Goal: Task Accomplishment & Management: Manage account settings

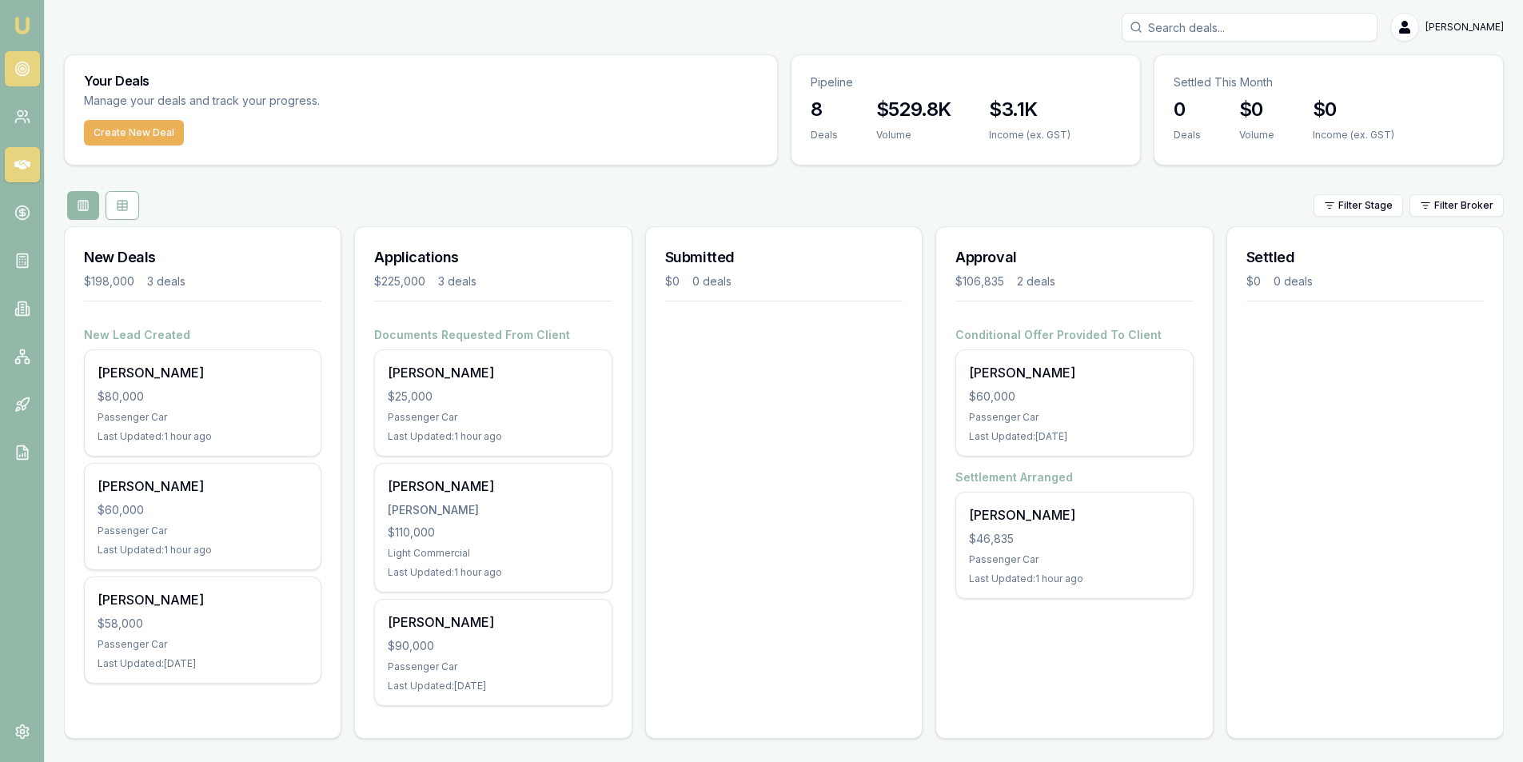
click at [29, 70] on circle at bounding box center [22, 69] width 14 height 14
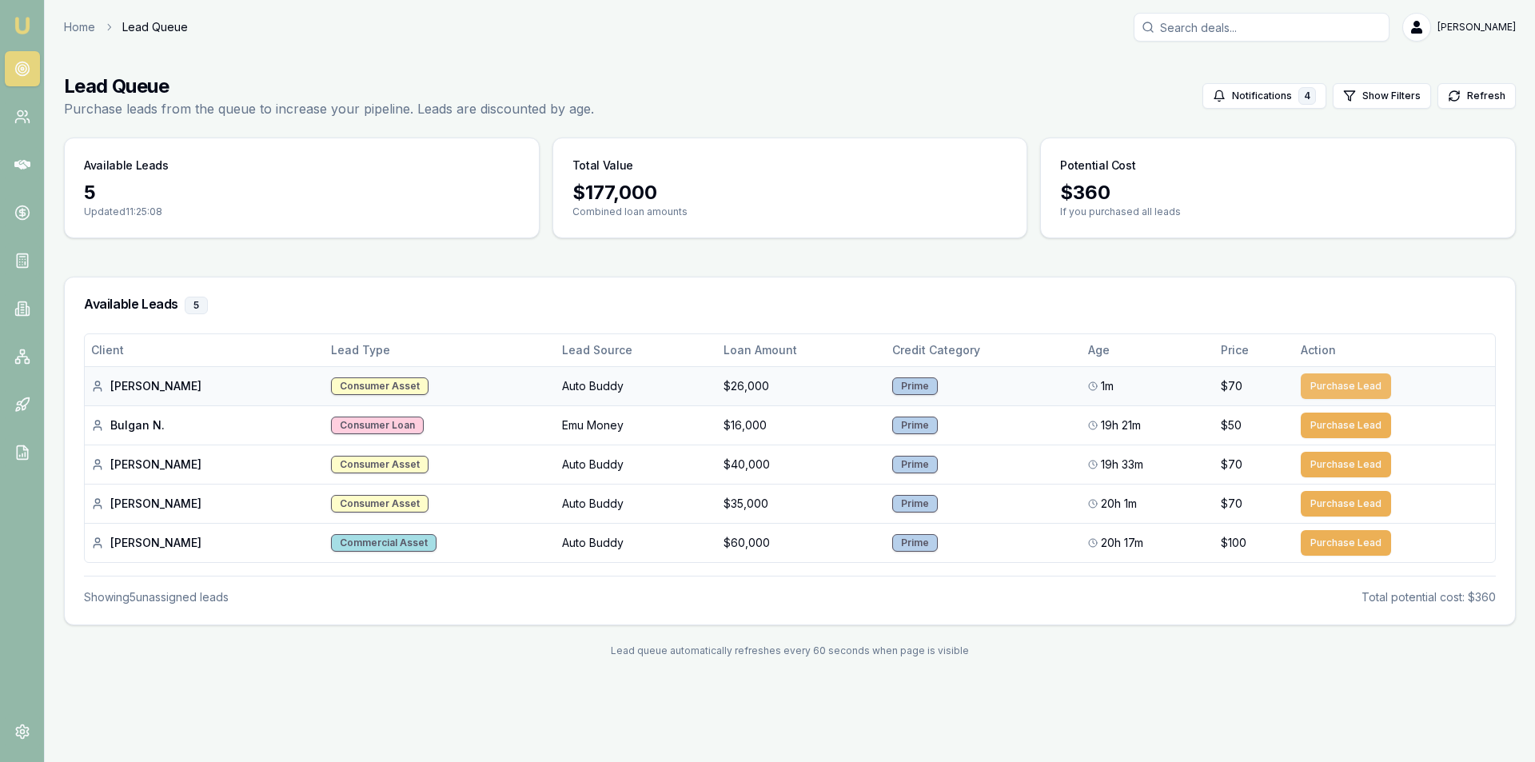
click at [1379, 388] on button "Purchase Lead" at bounding box center [1346, 386] width 90 height 26
click at [22, 163] on icon at bounding box center [22, 165] width 16 height 16
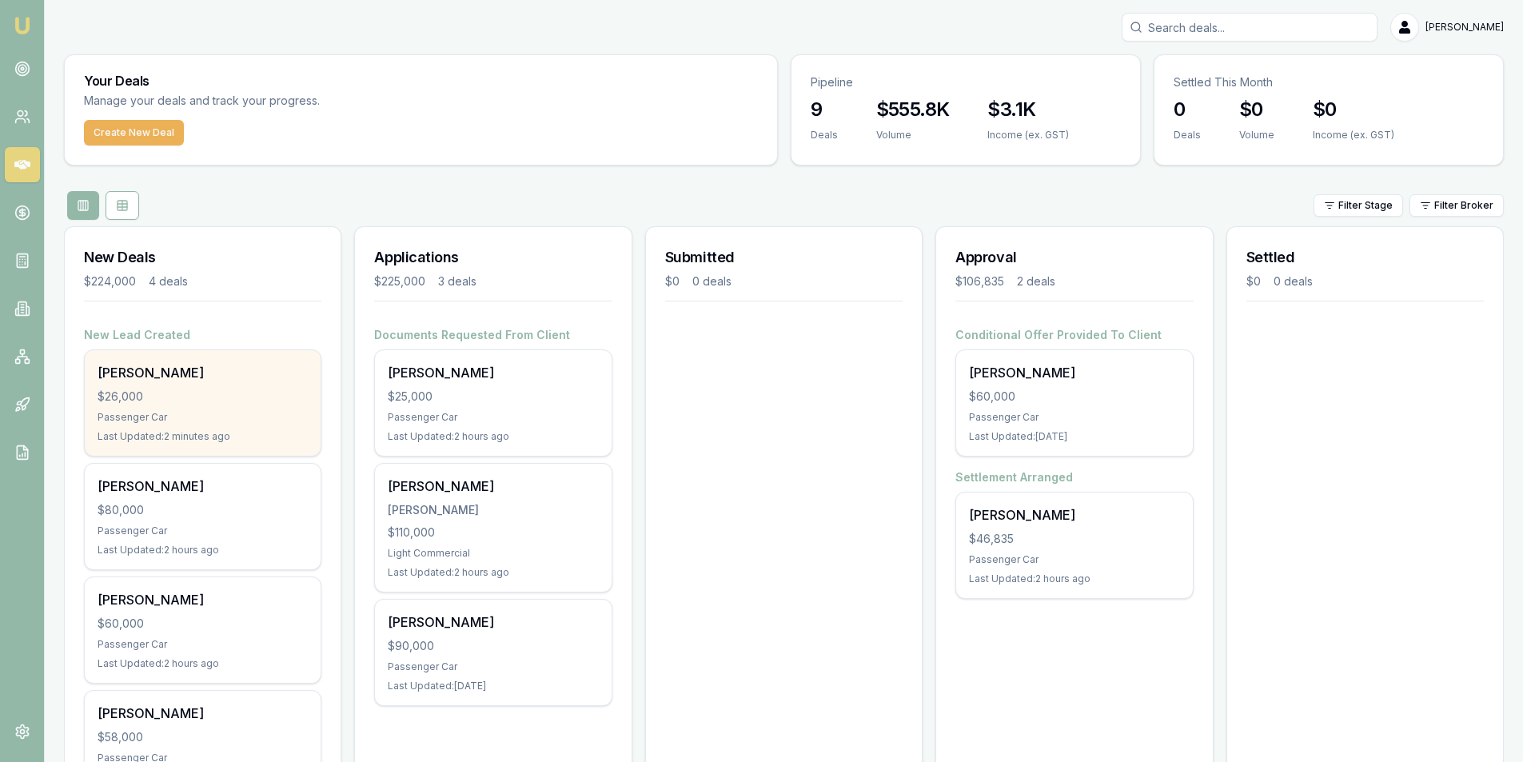
click at [210, 403] on div "$26,000" at bounding box center [203, 397] width 210 height 16
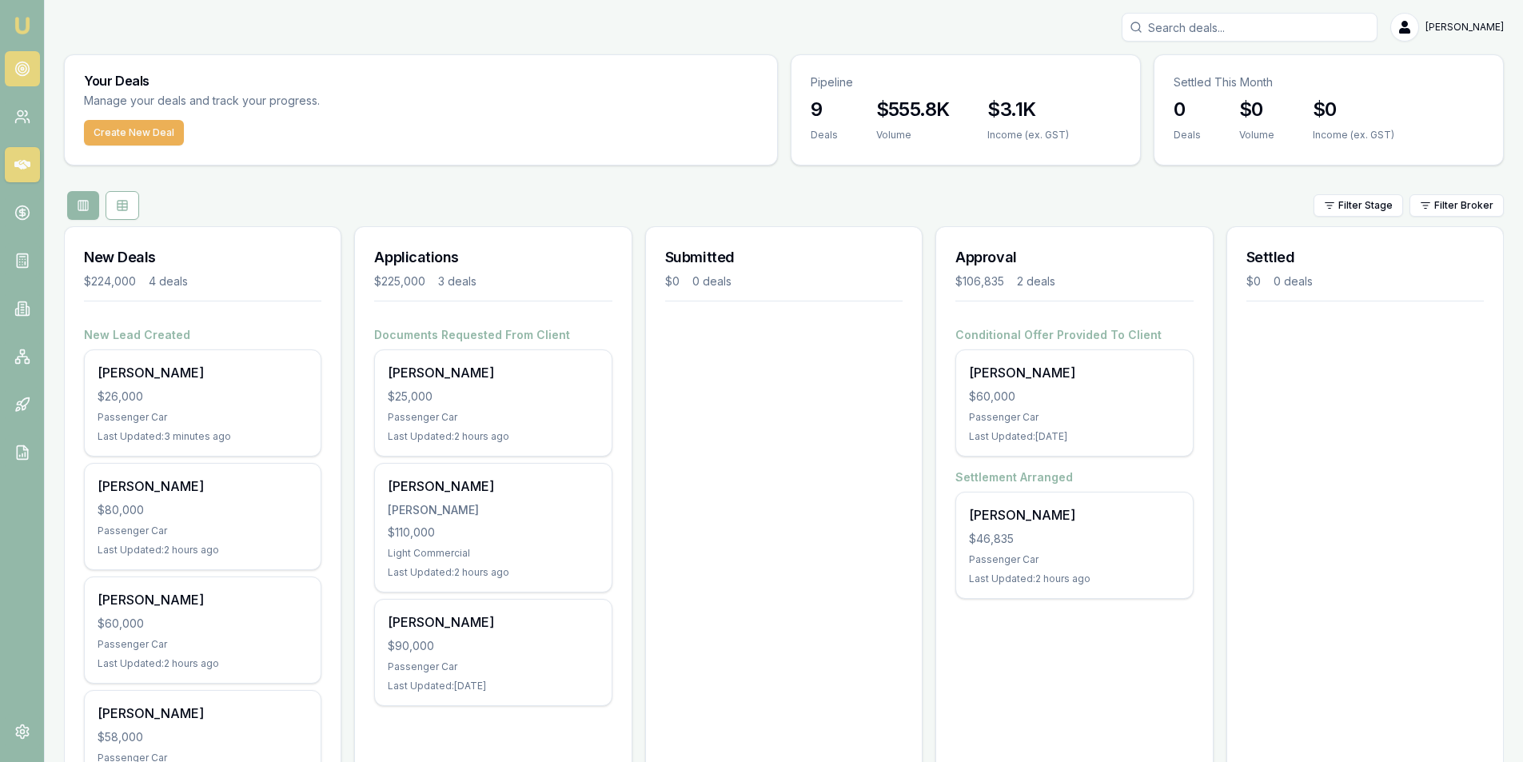
click at [21, 64] on icon at bounding box center [22, 69] width 16 height 16
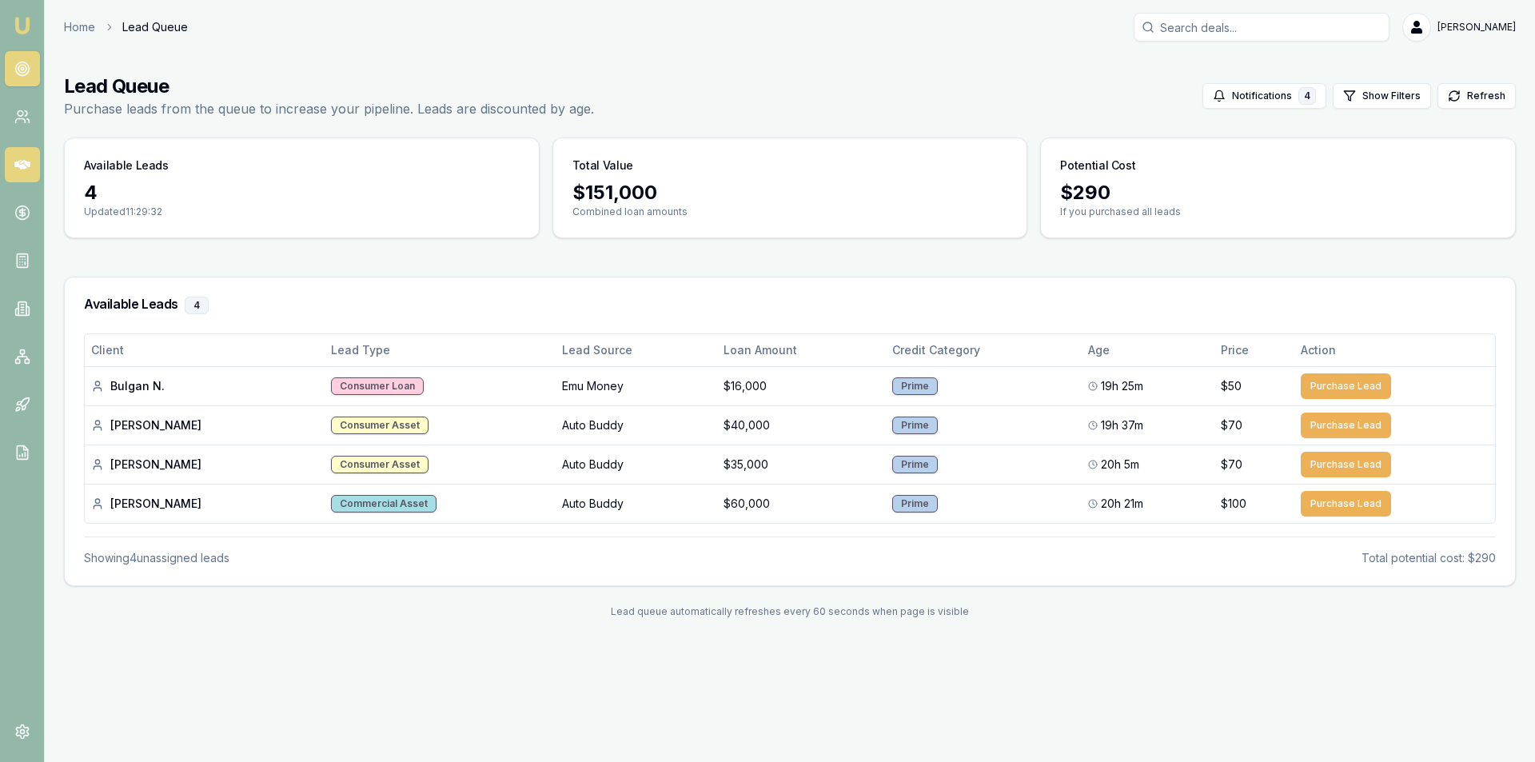
click at [37, 149] on link at bounding box center [22, 164] width 35 height 35
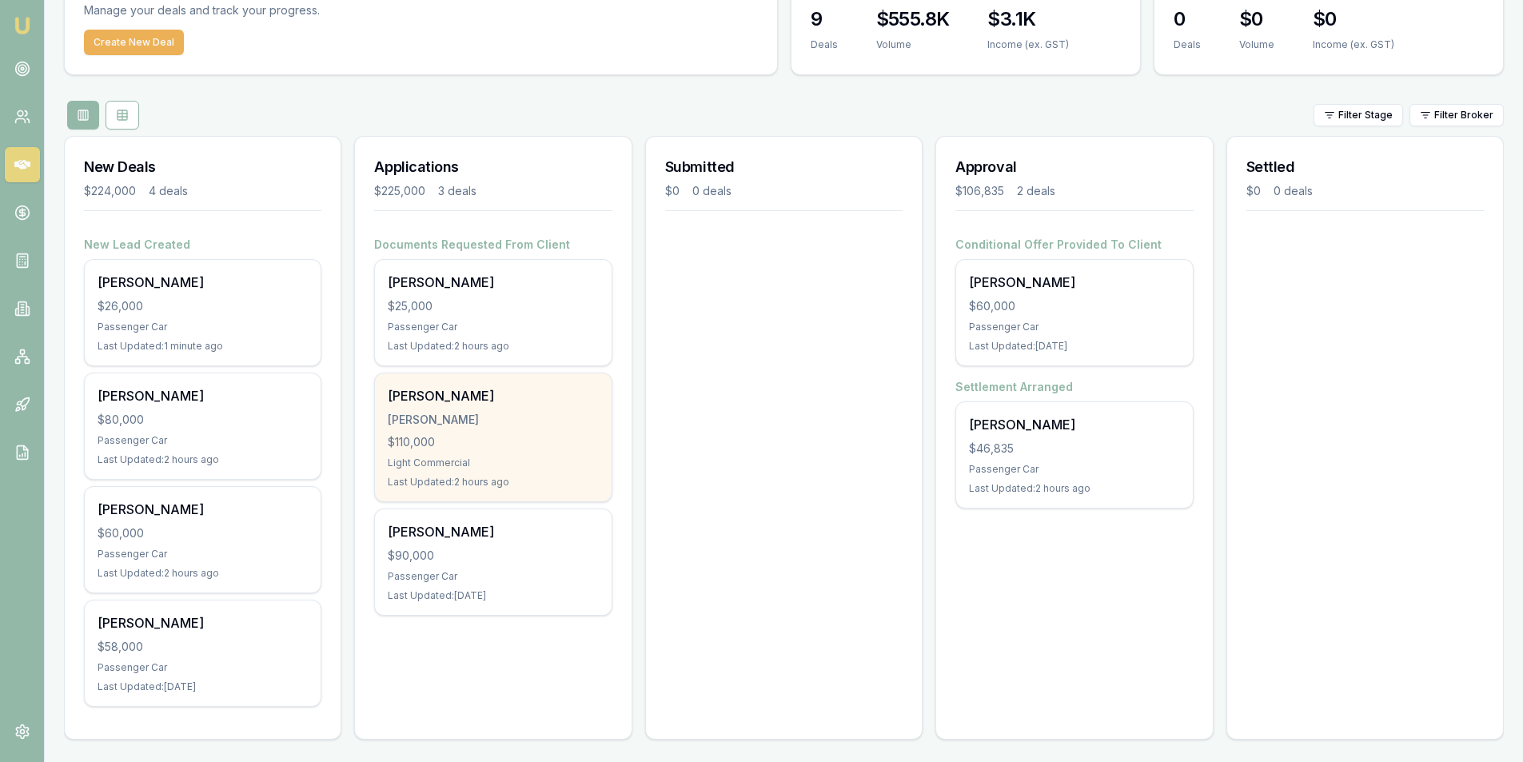
scroll to position [94, 0]
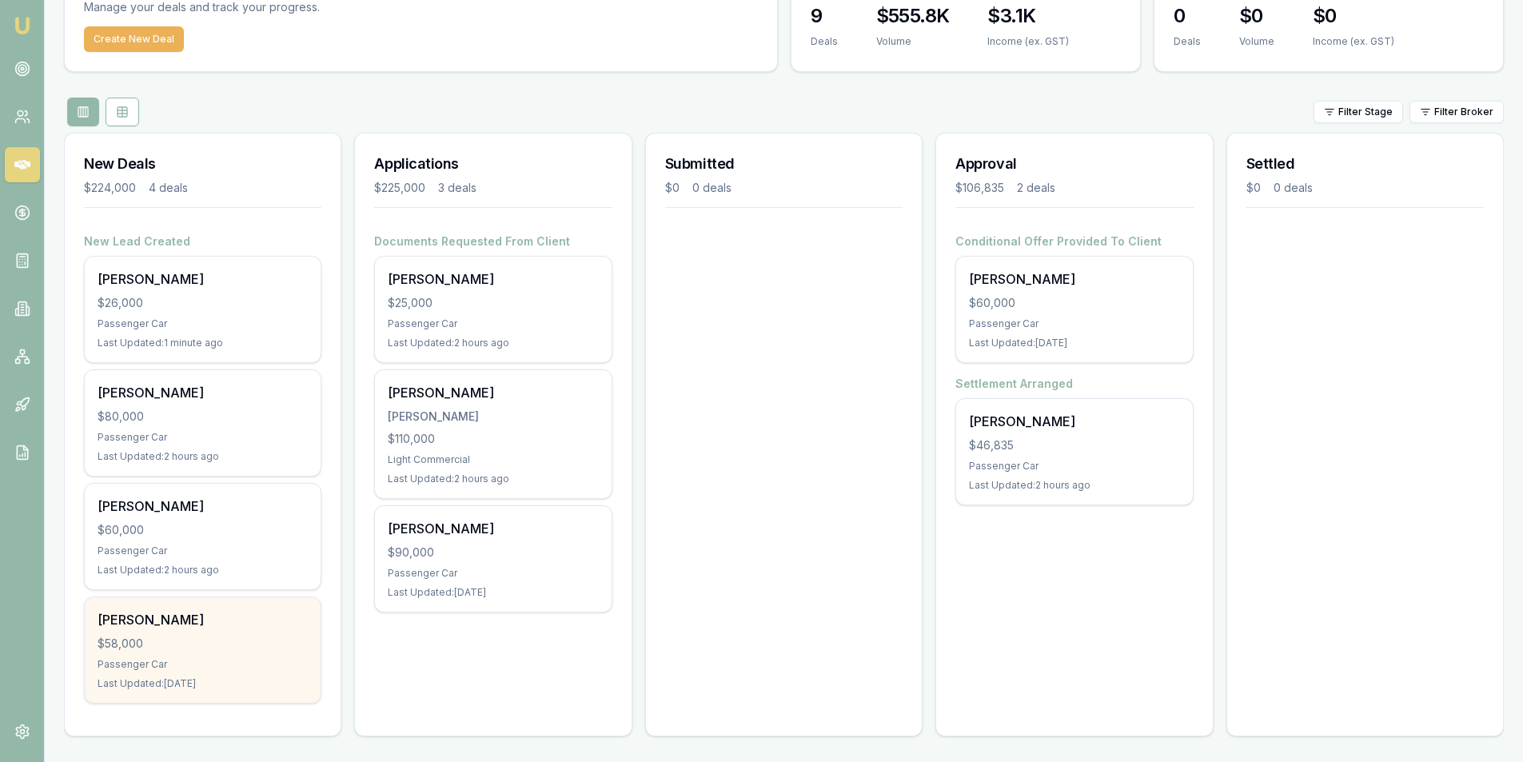
click at [197, 660] on div "Passenger Car" at bounding box center [203, 664] width 210 height 13
click at [175, 670] on div "Passenger Car" at bounding box center [203, 664] width 210 height 13
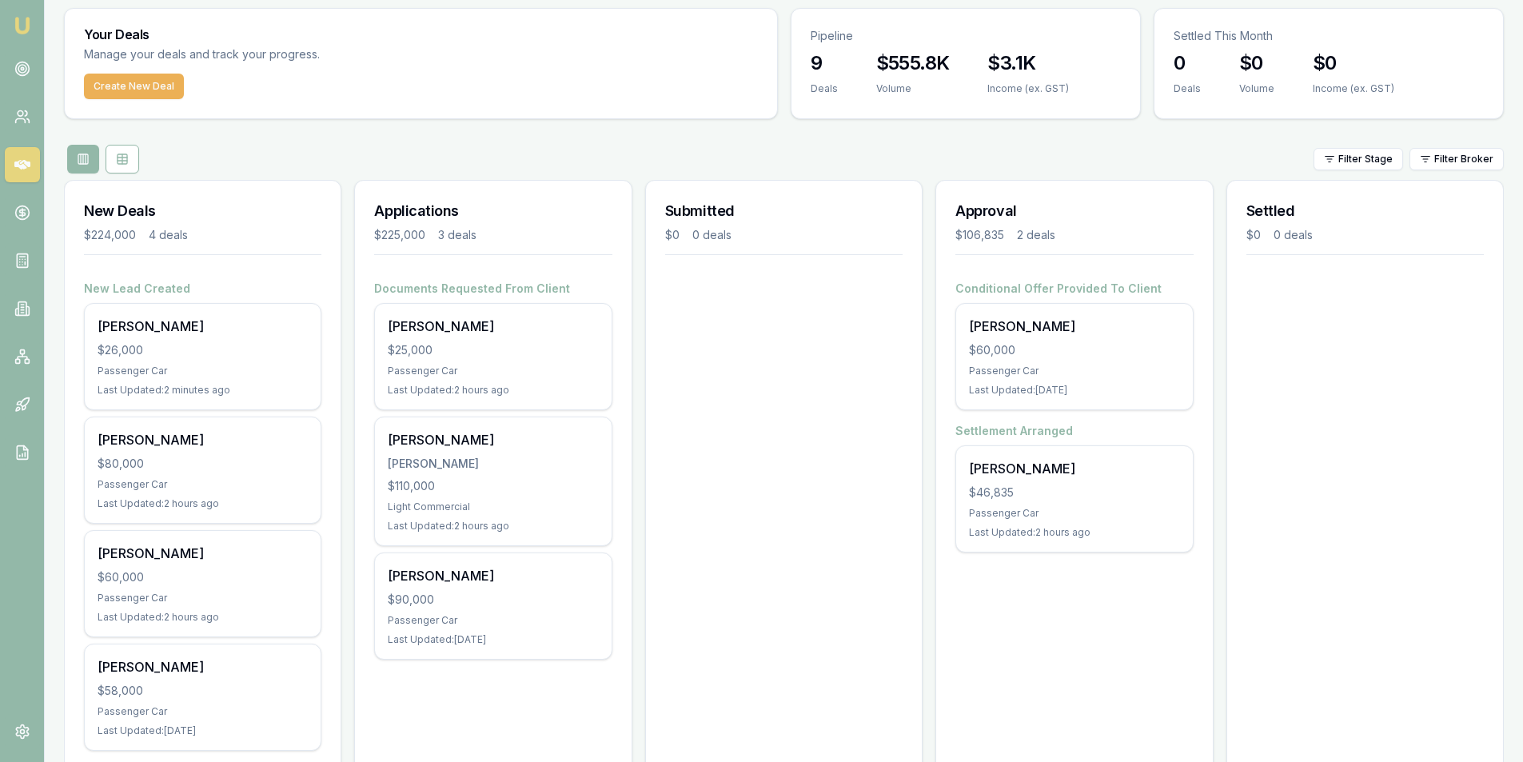
scroll to position [0, 0]
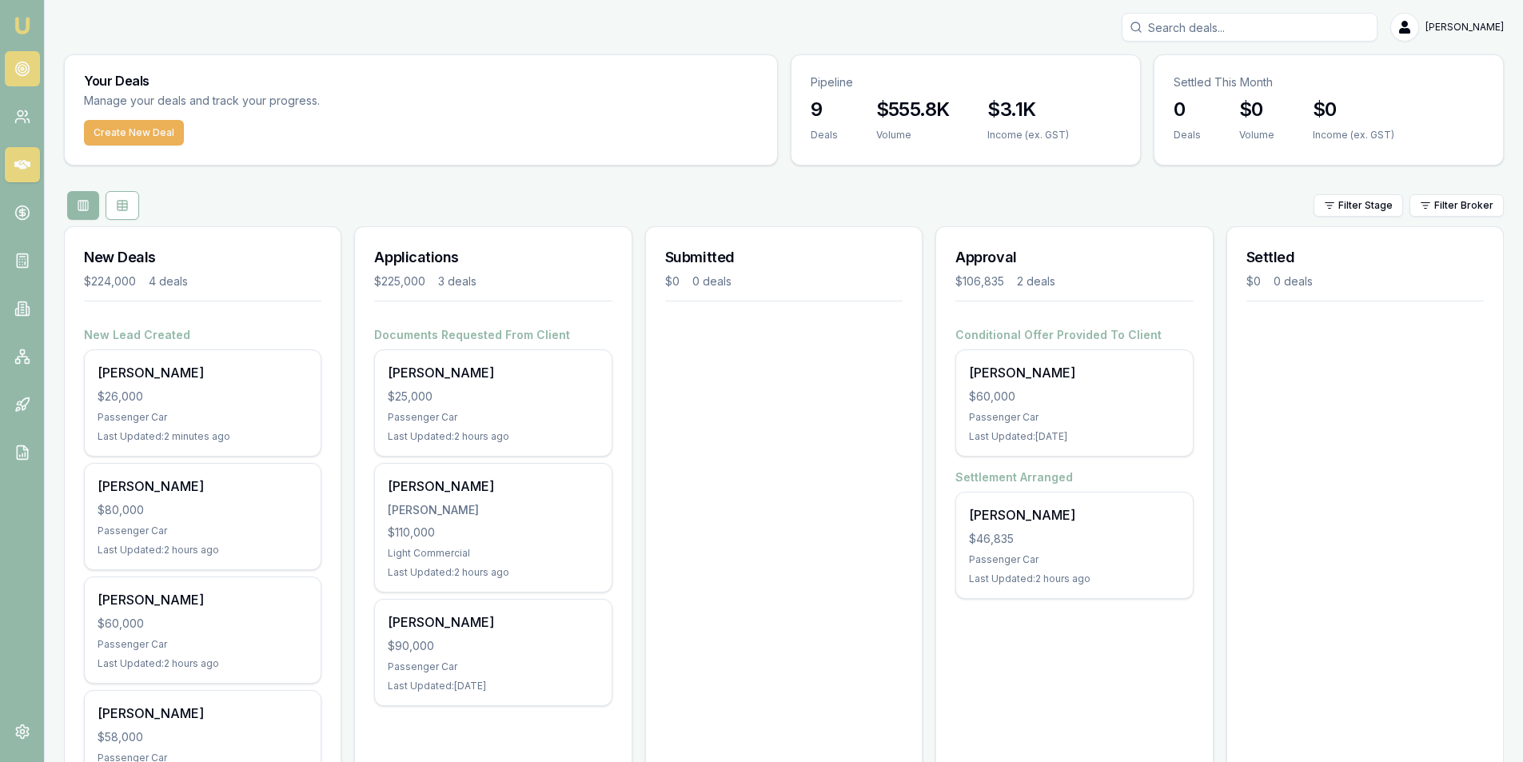
click at [26, 65] on icon at bounding box center [22, 69] width 16 height 16
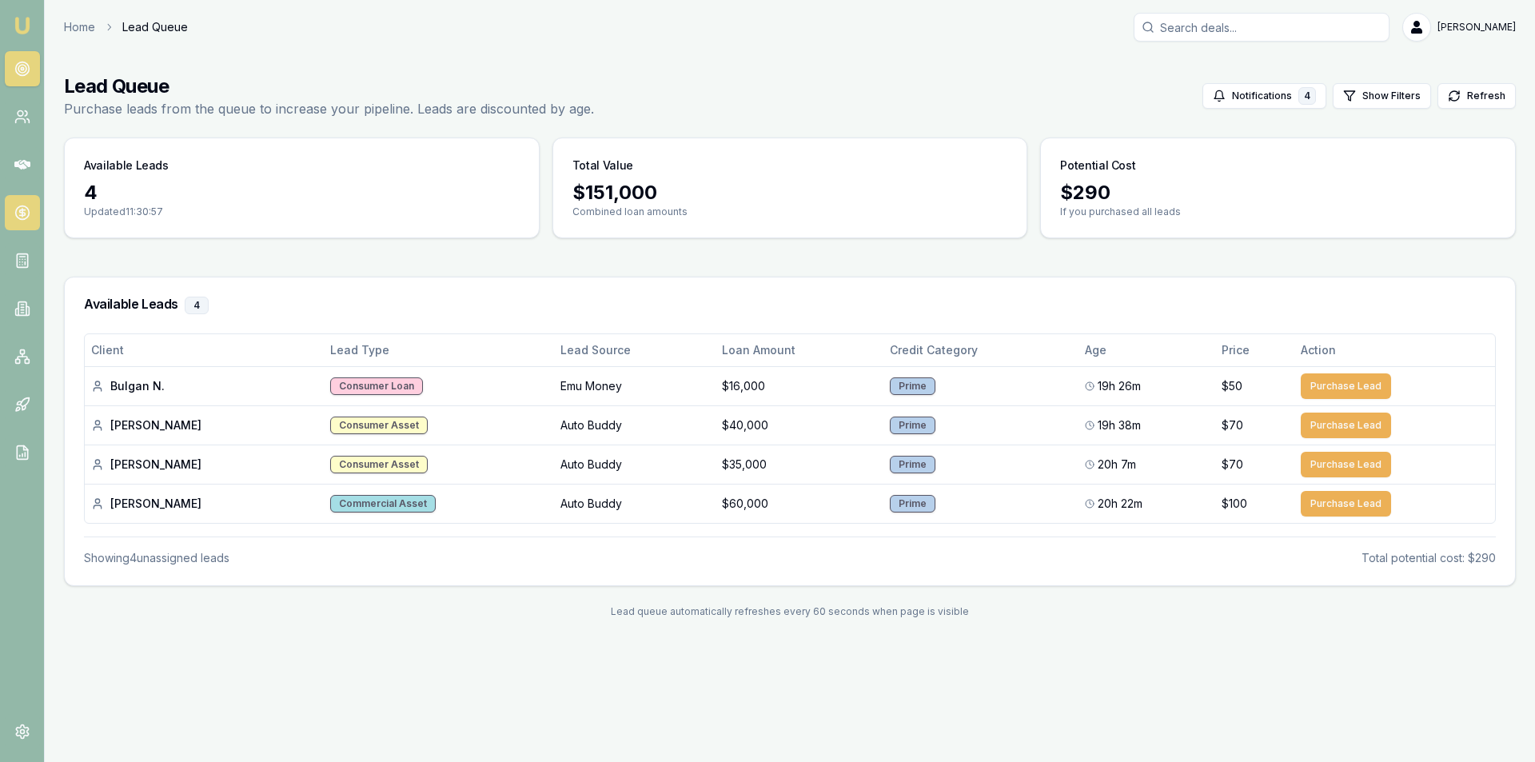
click at [24, 207] on icon at bounding box center [22, 213] width 16 height 16
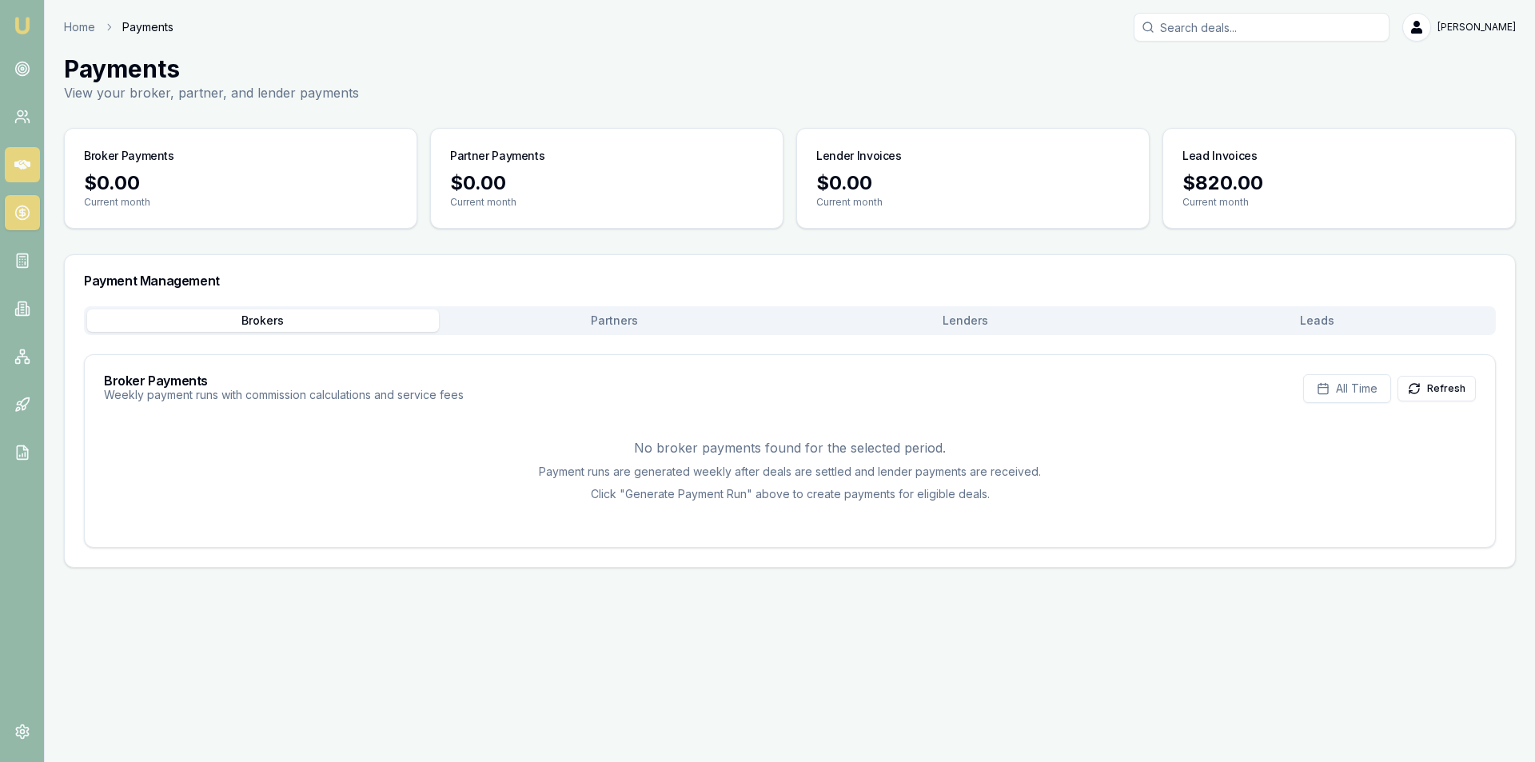
click at [21, 160] on icon at bounding box center [22, 165] width 16 height 16
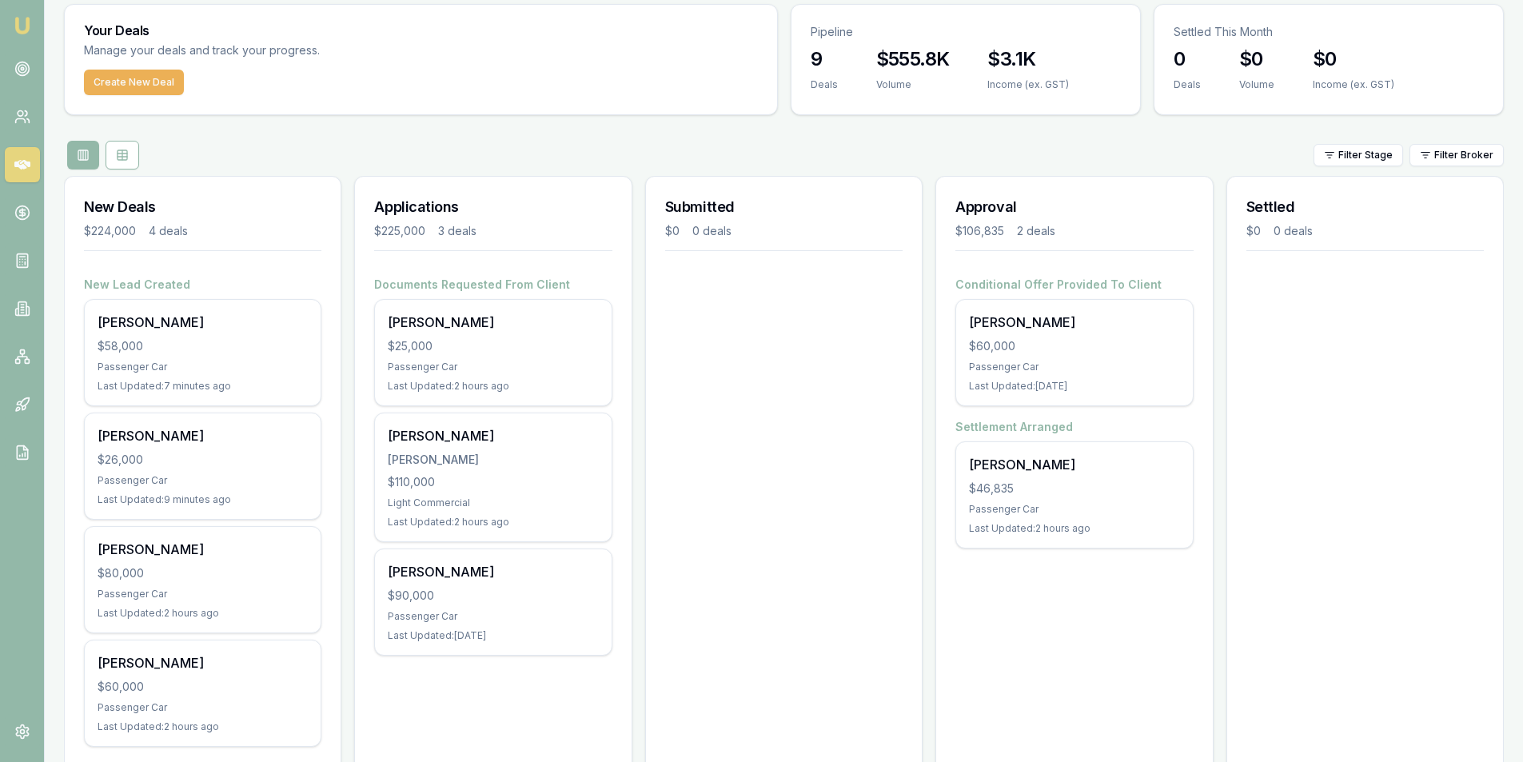
scroll to position [94, 0]
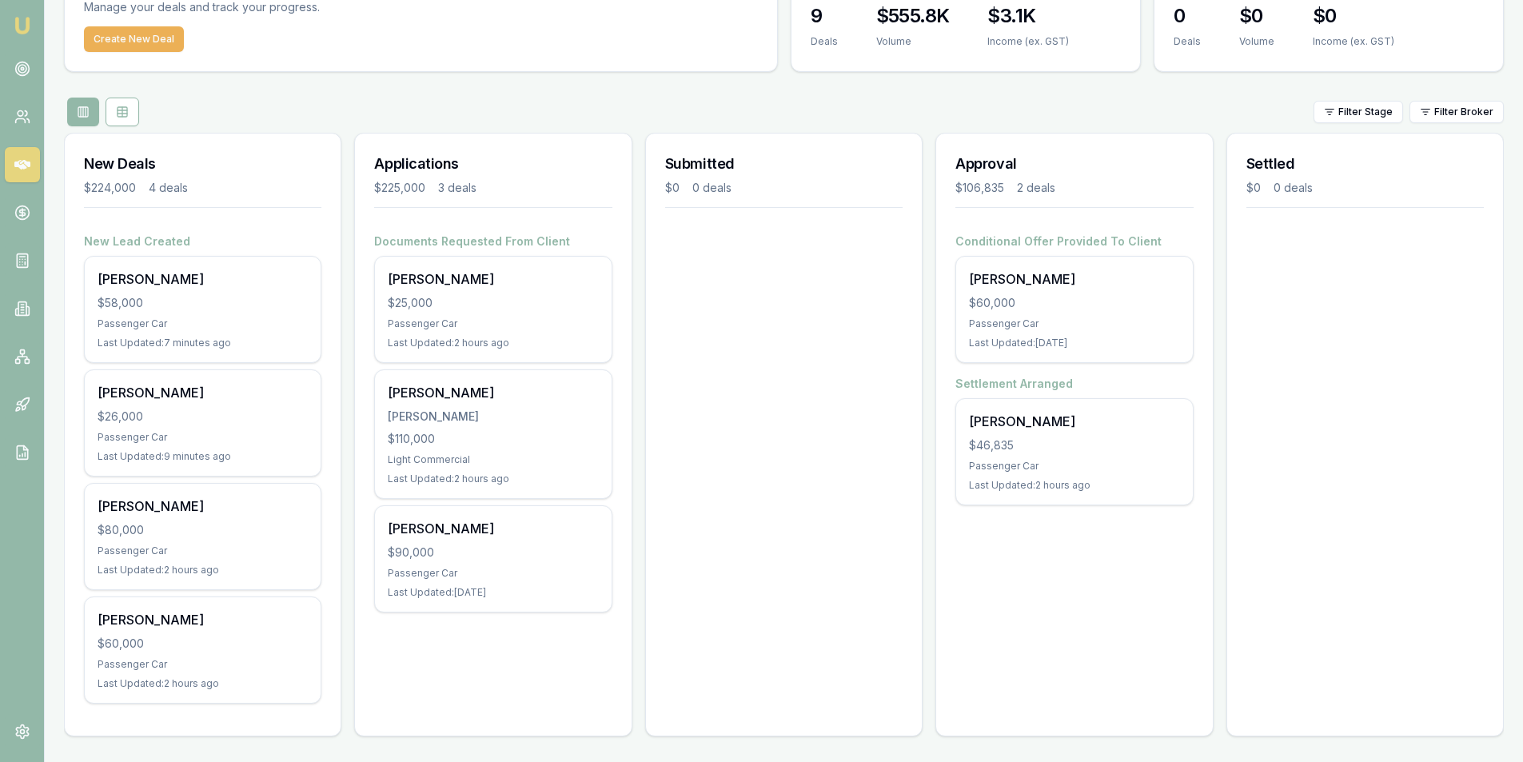
click at [483, 694] on div "Applications $225,000 3 deals Documents Requested From Client Josh Snell $25,00…" at bounding box center [492, 435] width 277 height 604
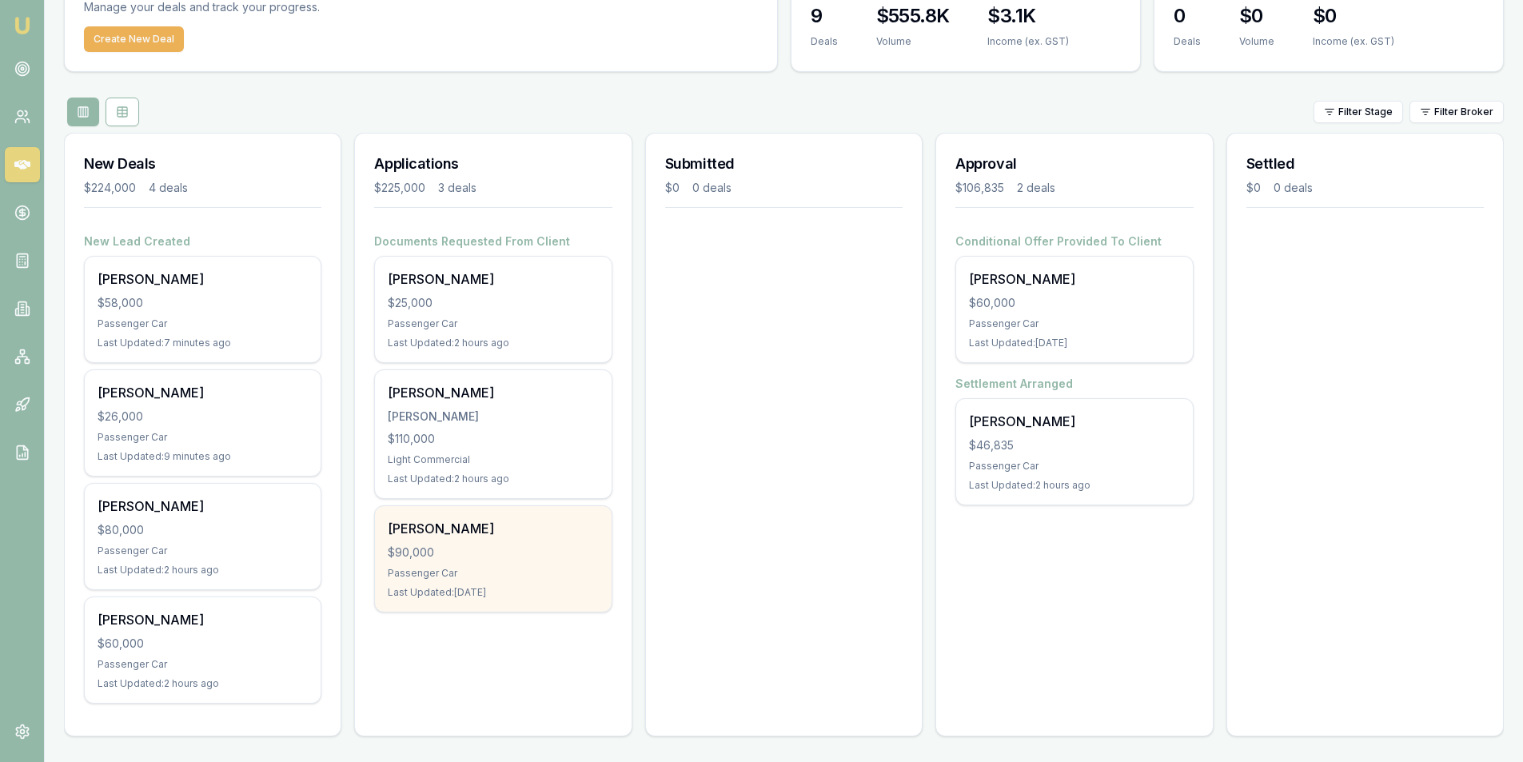
click at [504, 574] on div "Passenger Car" at bounding box center [493, 573] width 210 height 13
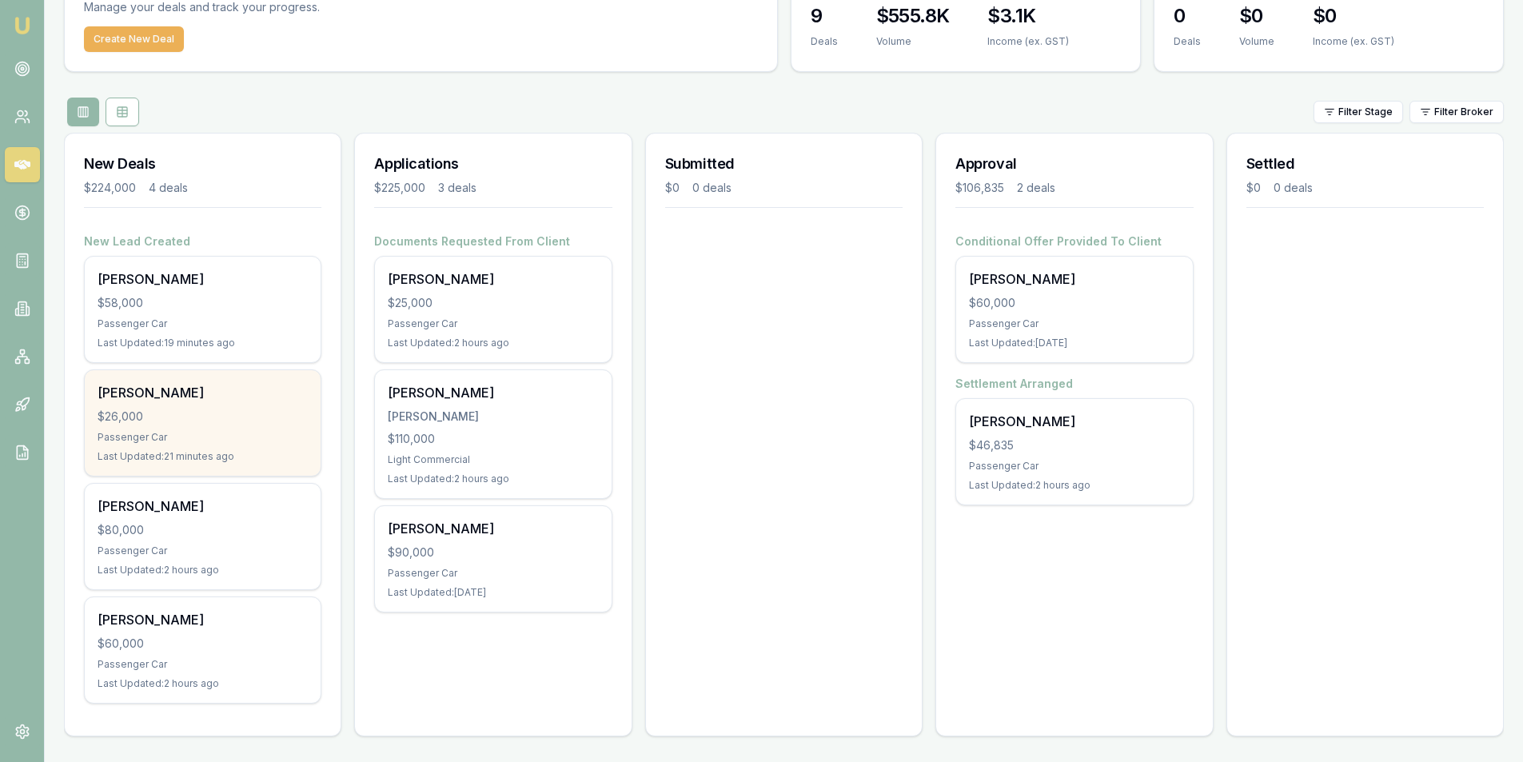
click at [261, 441] on div "Passenger Car" at bounding box center [203, 437] width 210 height 13
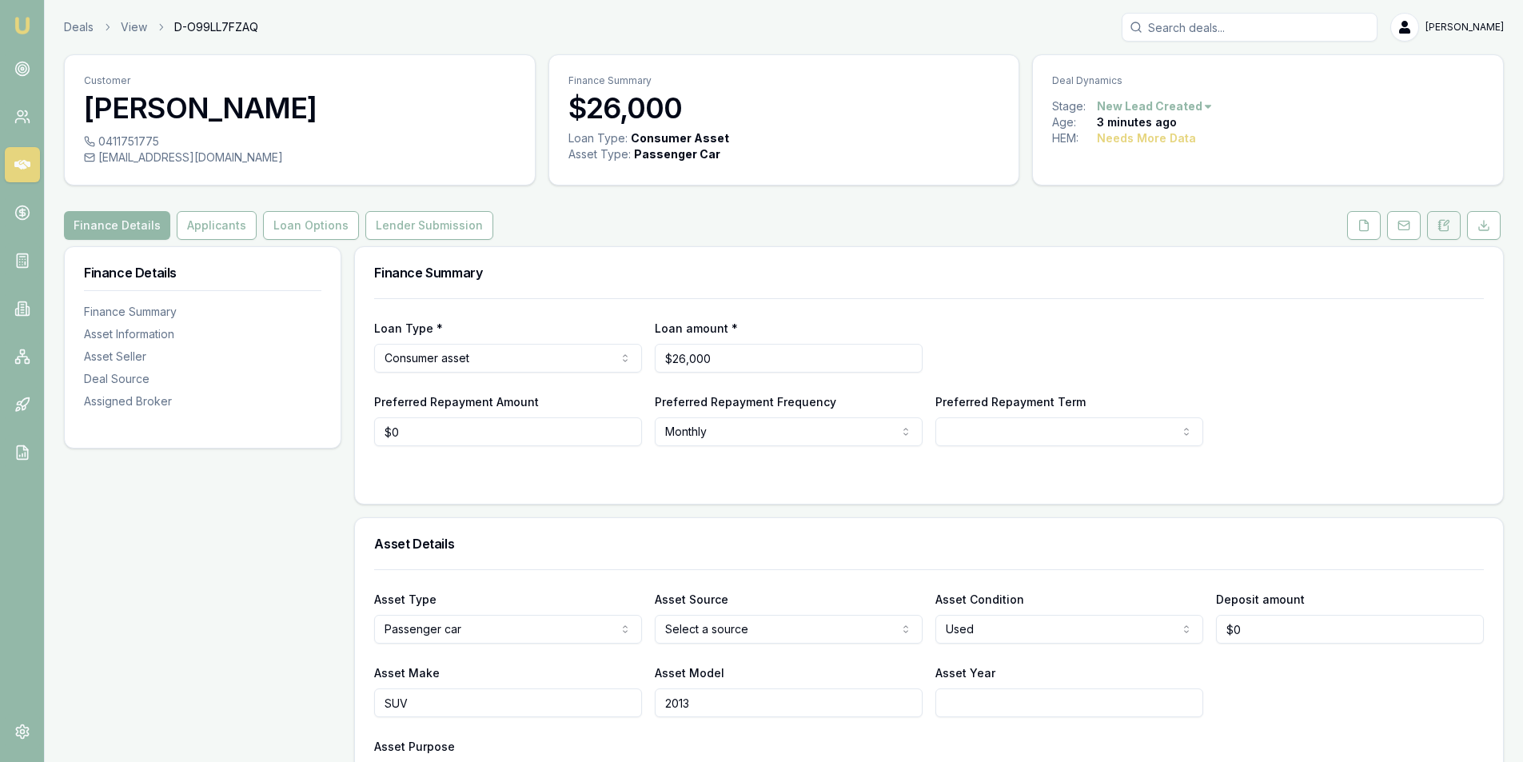
click at [1445, 235] on button at bounding box center [1444, 225] width 34 height 29
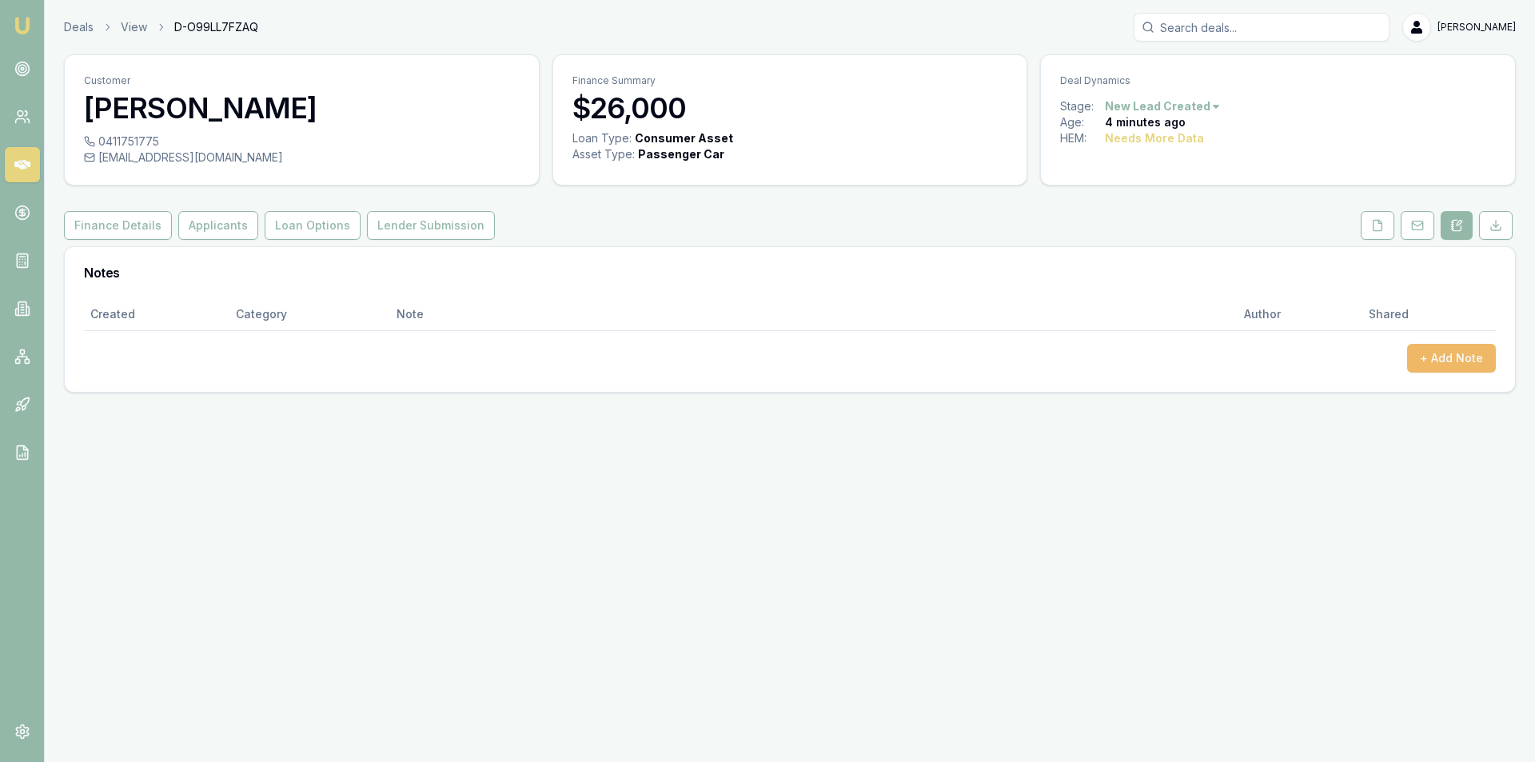
click at [1426, 362] on button "+ Add Note" at bounding box center [1451, 358] width 89 height 29
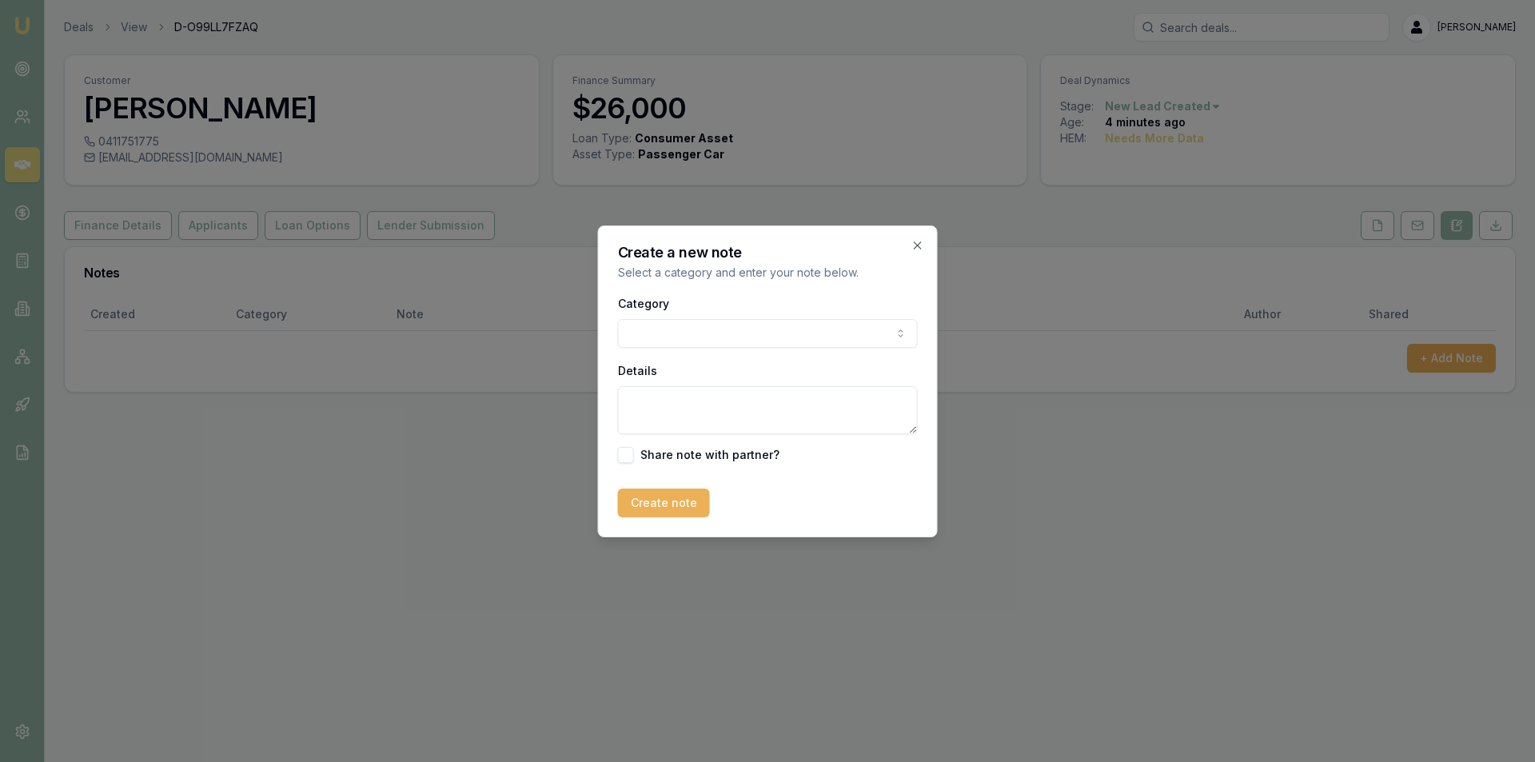
click at [701, 341] on body "Emu Broker Deals View D-O99LL7FZAQ Peter Sarris Toggle Menu Customer Savannah T…" at bounding box center [767, 381] width 1535 height 762
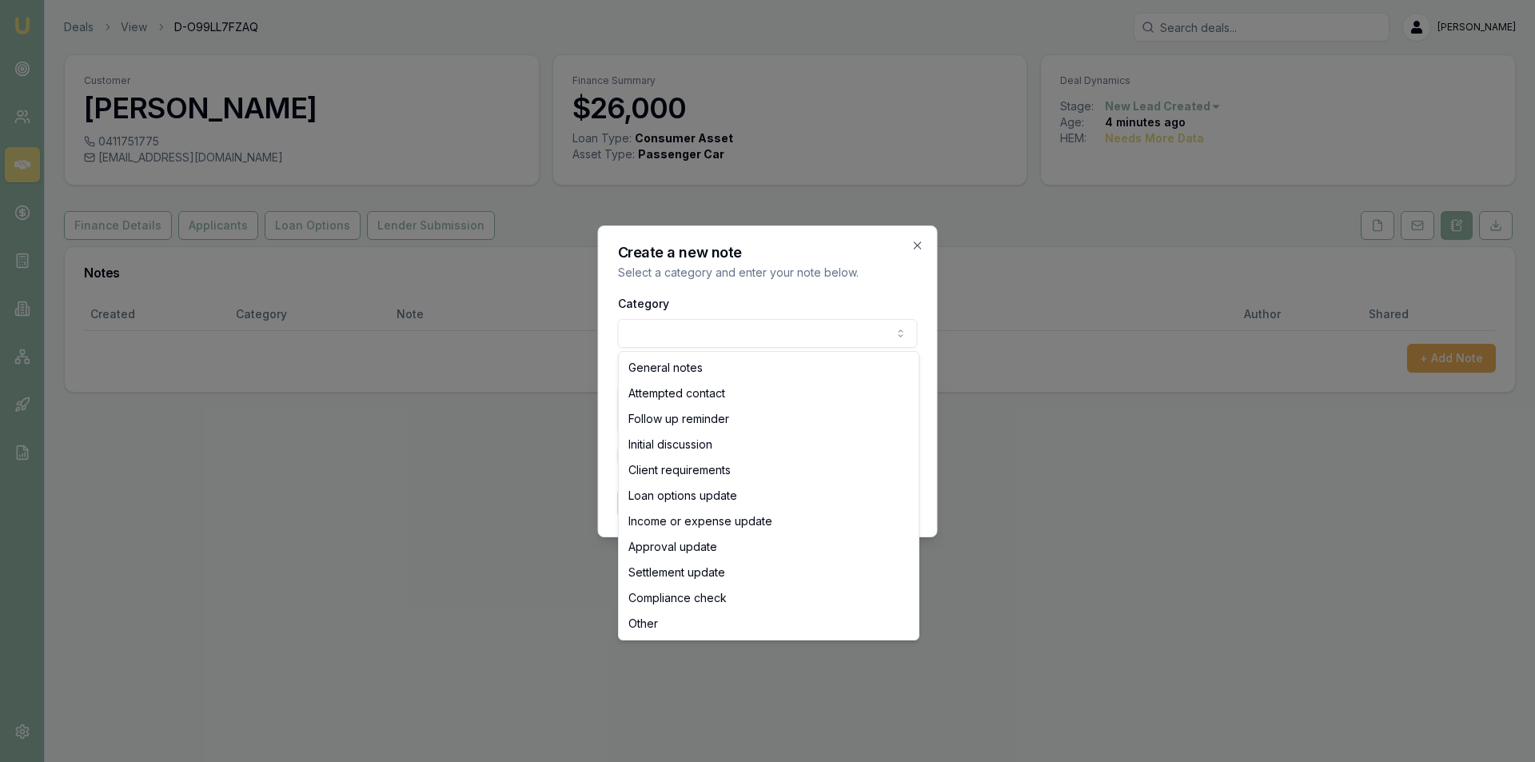
select select "ATTEMPTED_CONTACT"
click at [705, 329] on body "Emu Broker Deals View D-O99LL7FZAQ Peter Sarris Toggle Menu Customer Savannah T…" at bounding box center [767, 381] width 1535 height 762
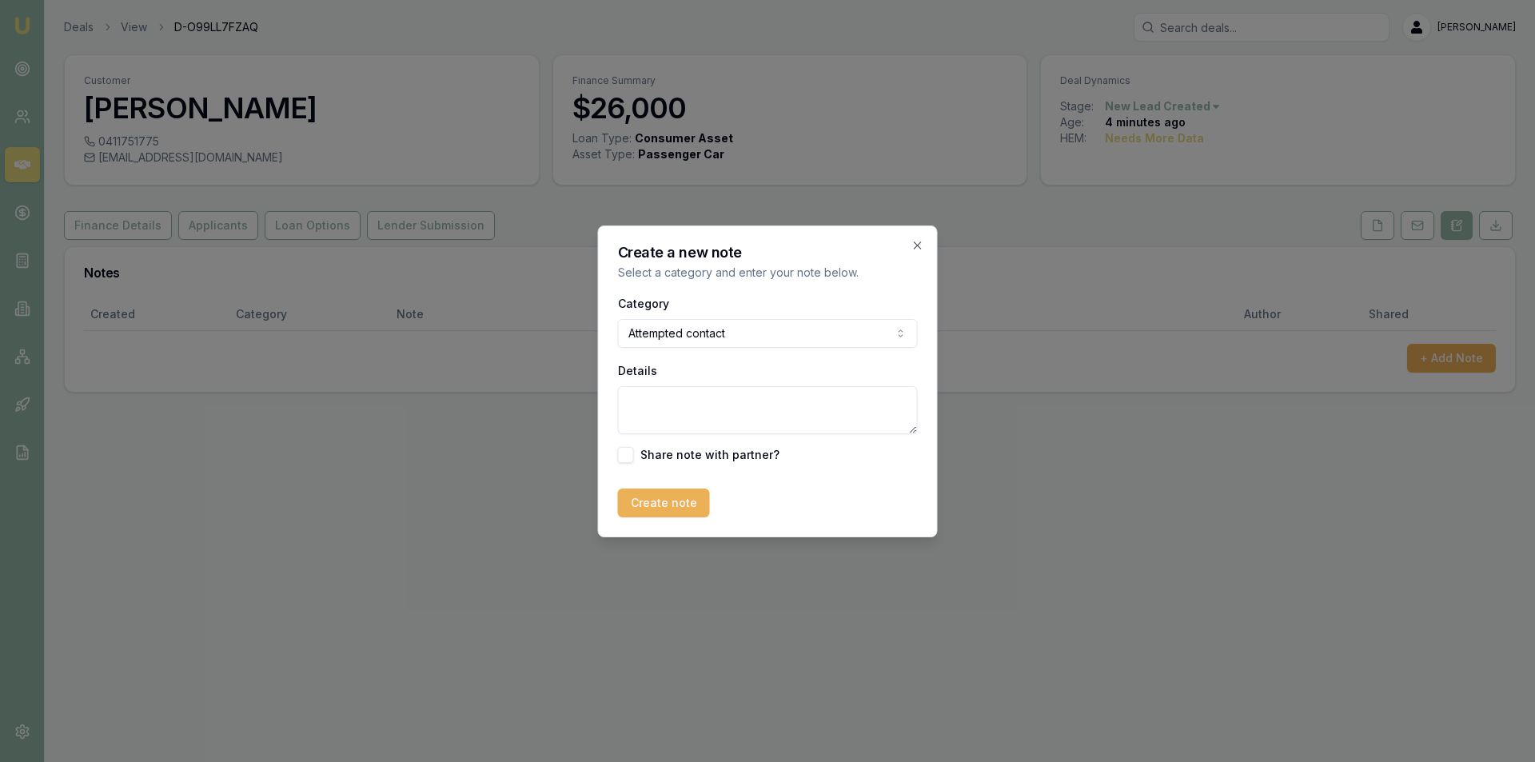
click at [773, 395] on textarea "Details" at bounding box center [768, 410] width 300 height 48
type textarea "lvm + sms"
click at [648, 493] on button "Create note" at bounding box center [664, 503] width 92 height 29
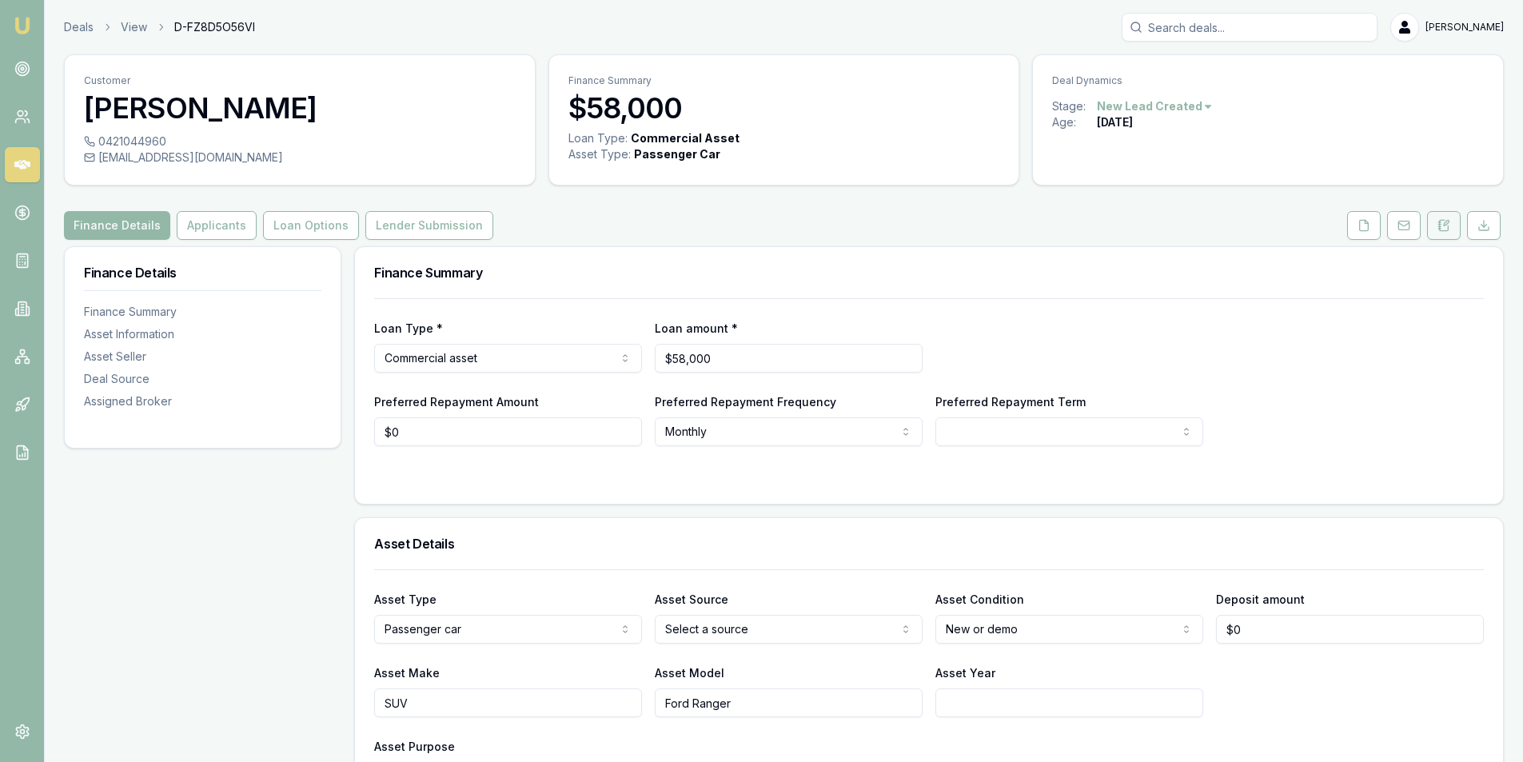
click at [1435, 220] on button at bounding box center [1444, 225] width 34 height 29
click at [1446, 219] on icon at bounding box center [1444, 225] width 13 height 13
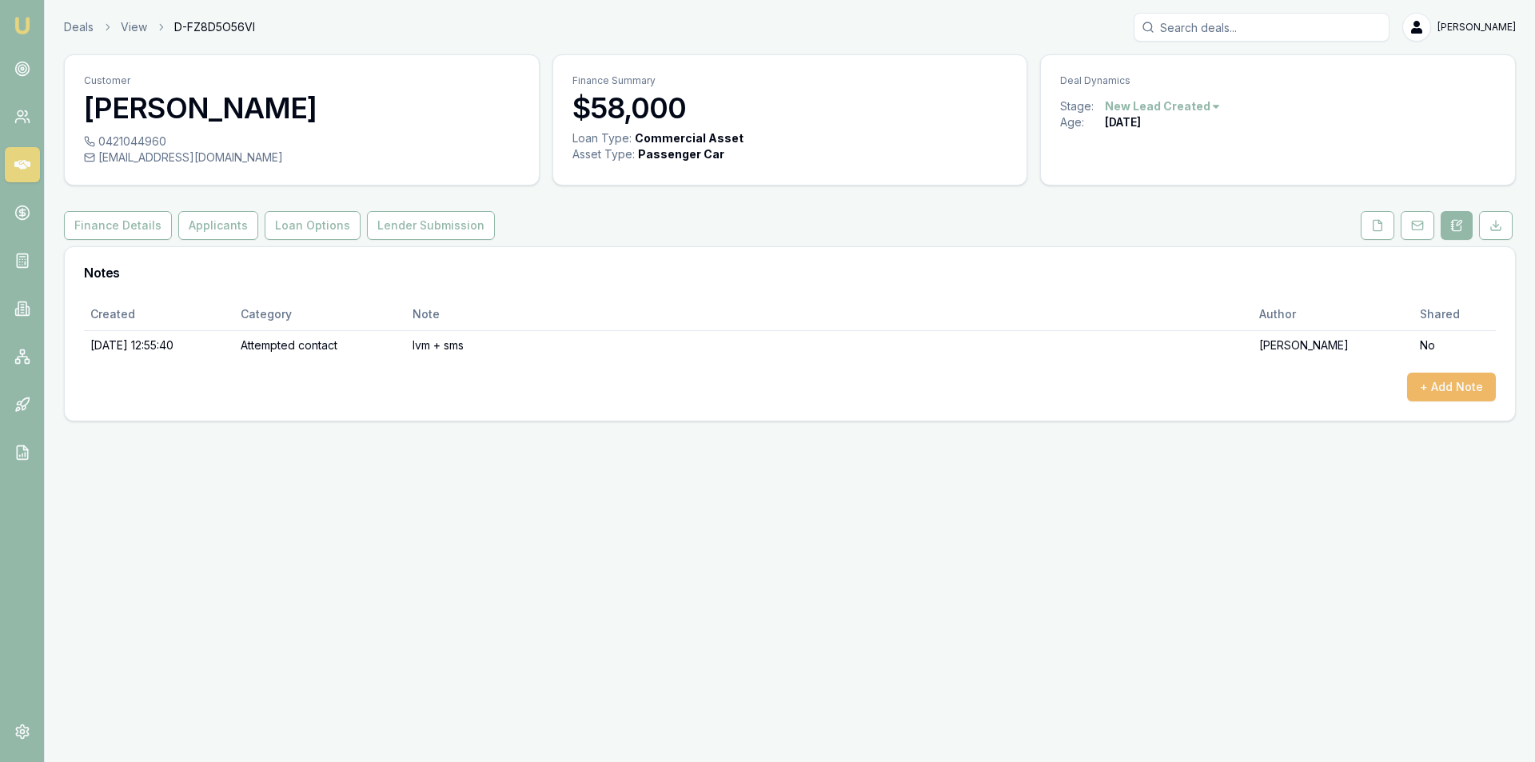
click at [1433, 383] on button "+ Add Note" at bounding box center [1451, 387] width 89 height 29
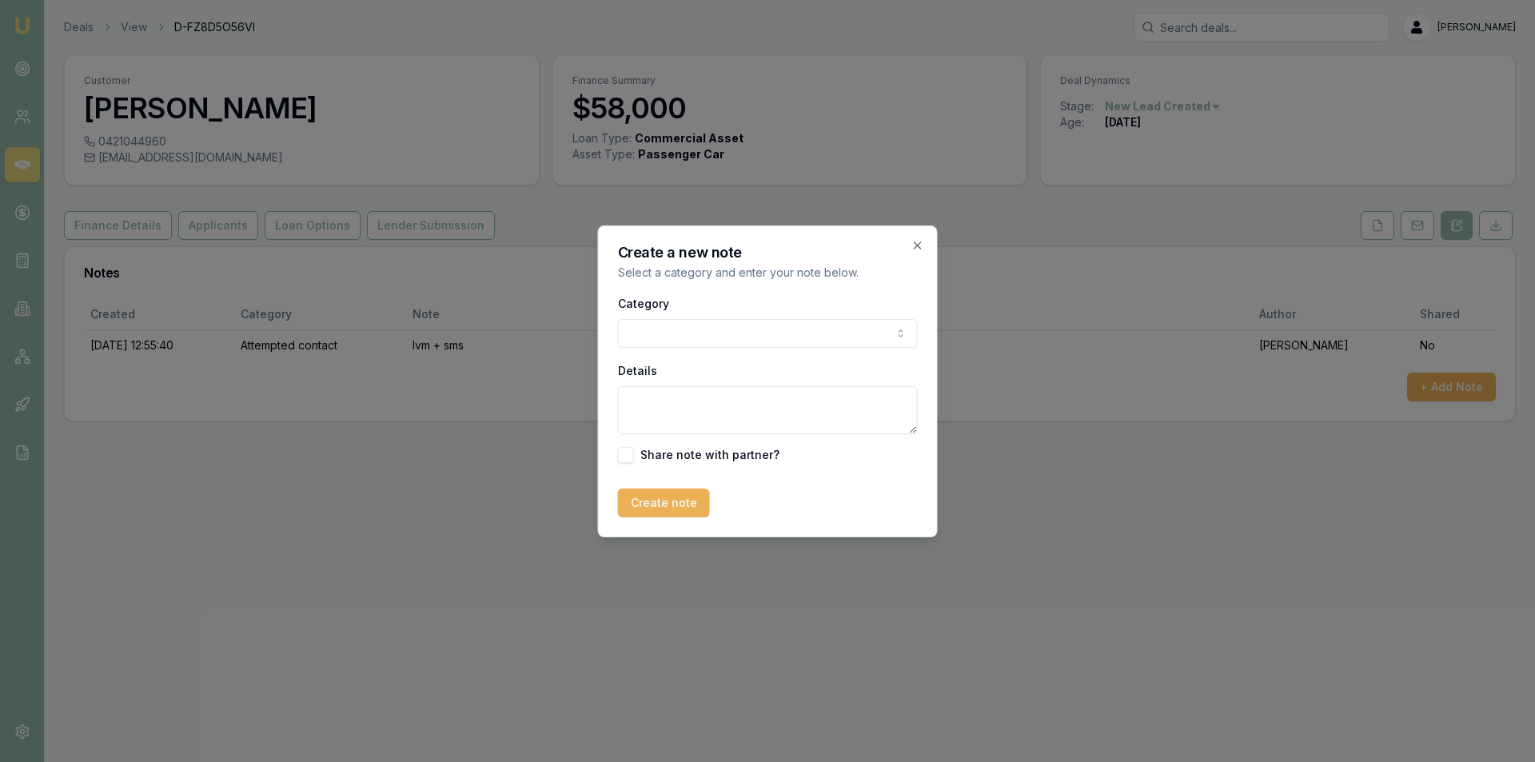
click at [756, 338] on body "Emu Broker Deals View D-FZ8D5O56VI Peter Sarris Toggle Menu Customer John Eyley…" at bounding box center [767, 381] width 1535 height 762
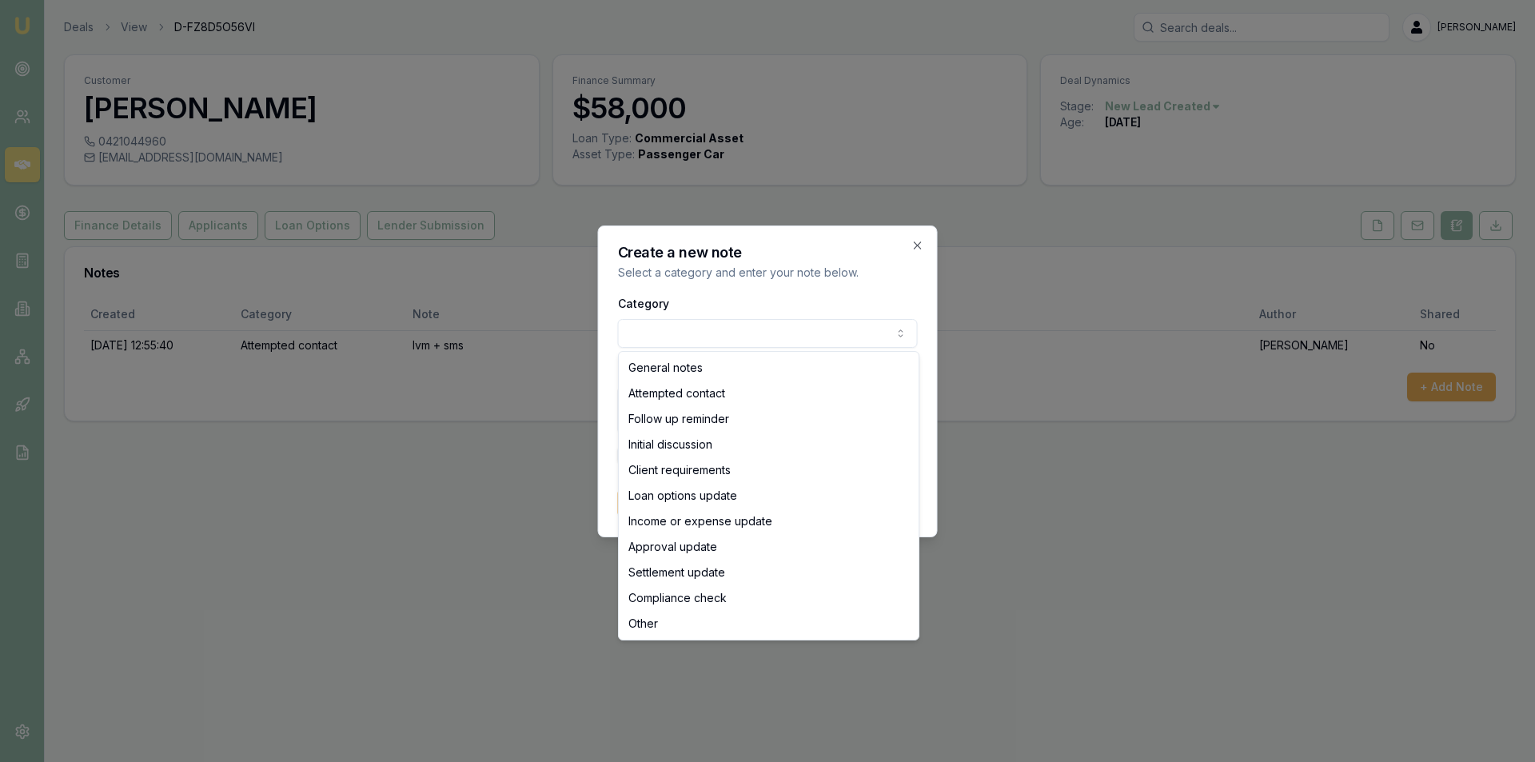
select select "ATTEMPTED_CONTACT"
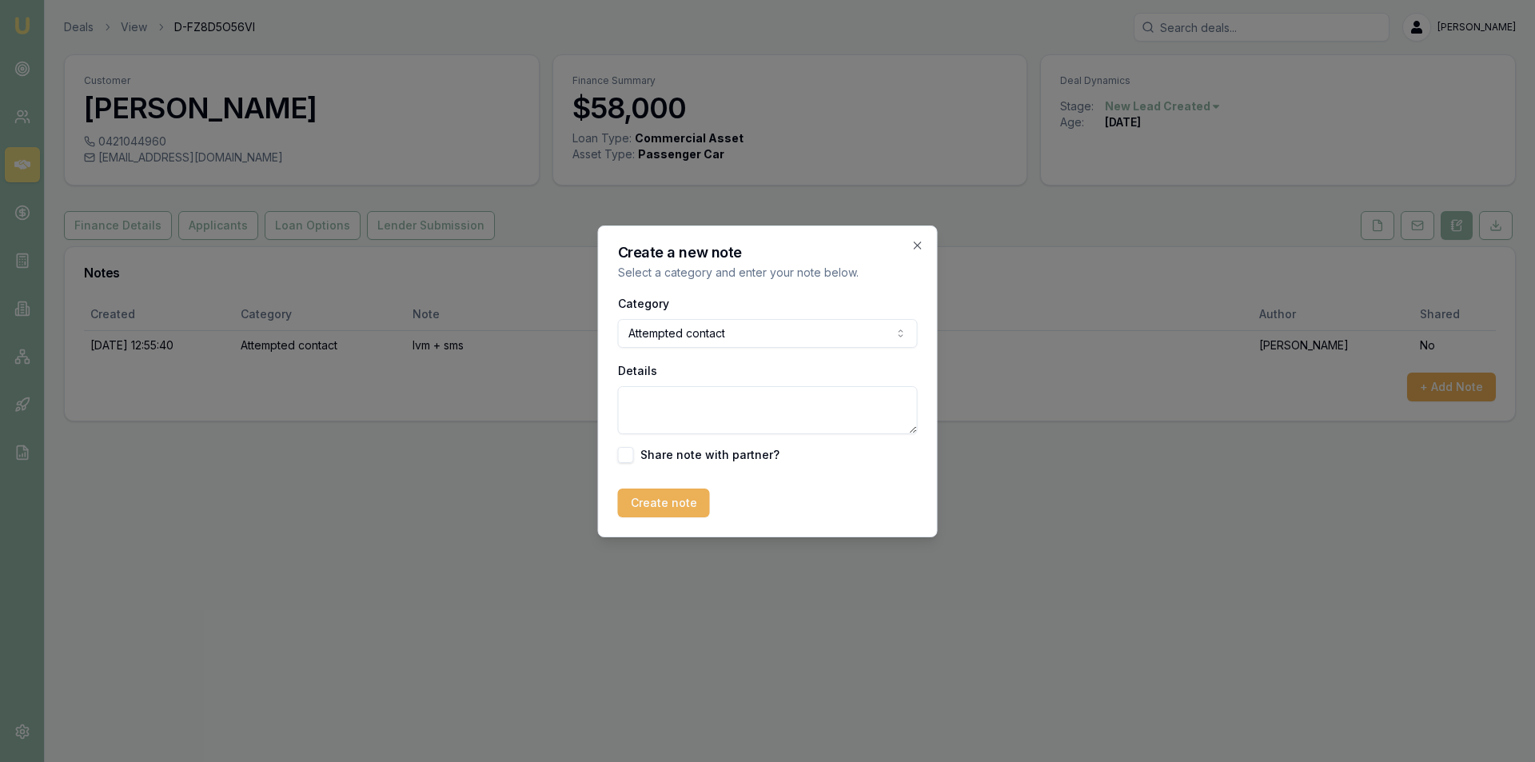
click at [716, 395] on textarea "Details" at bounding box center [768, 410] width 300 height 48
type textarea "no ans"
click at [678, 514] on button "Create note" at bounding box center [664, 503] width 92 height 29
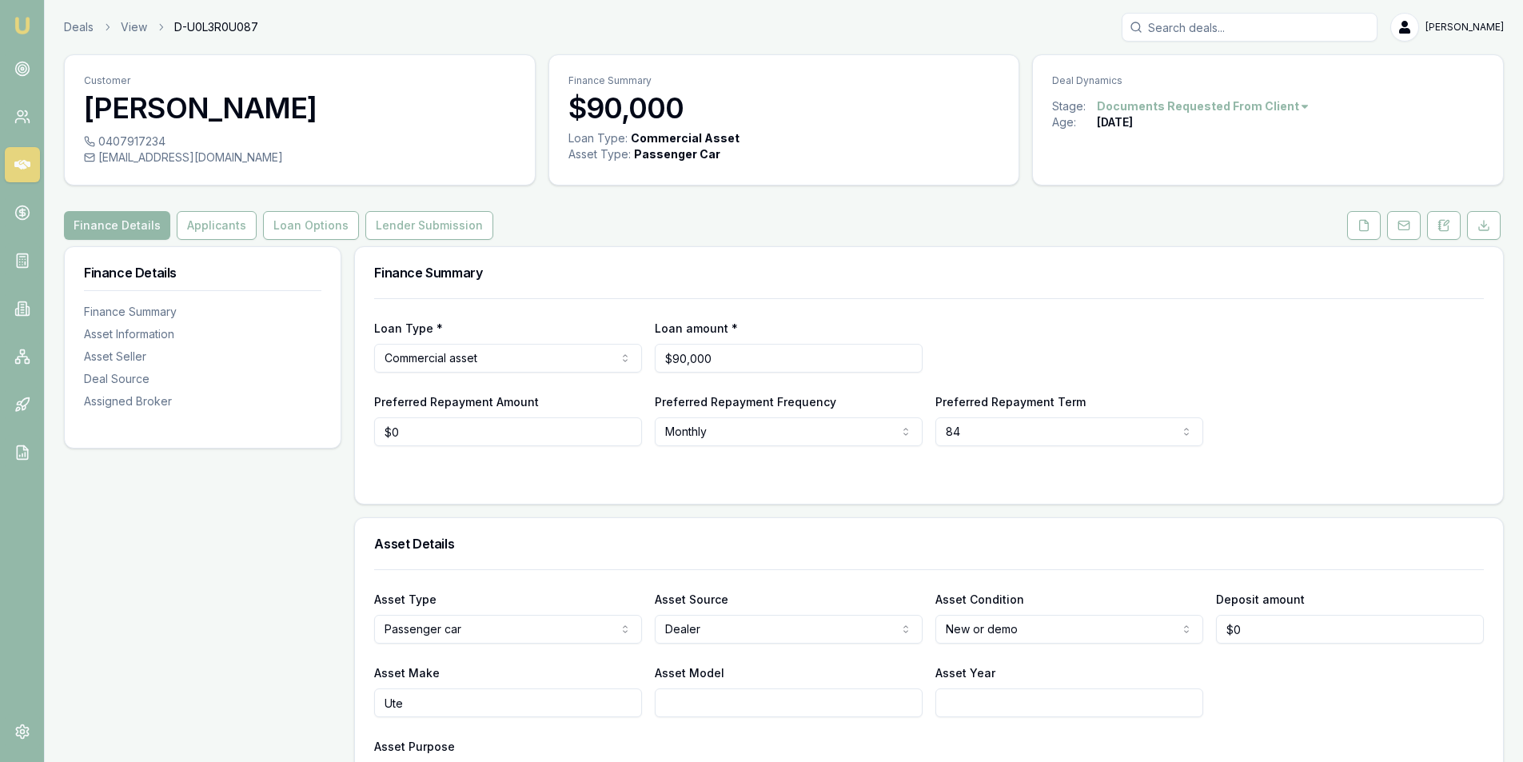
click at [1427, 239] on link at bounding box center [1444, 225] width 40 height 29
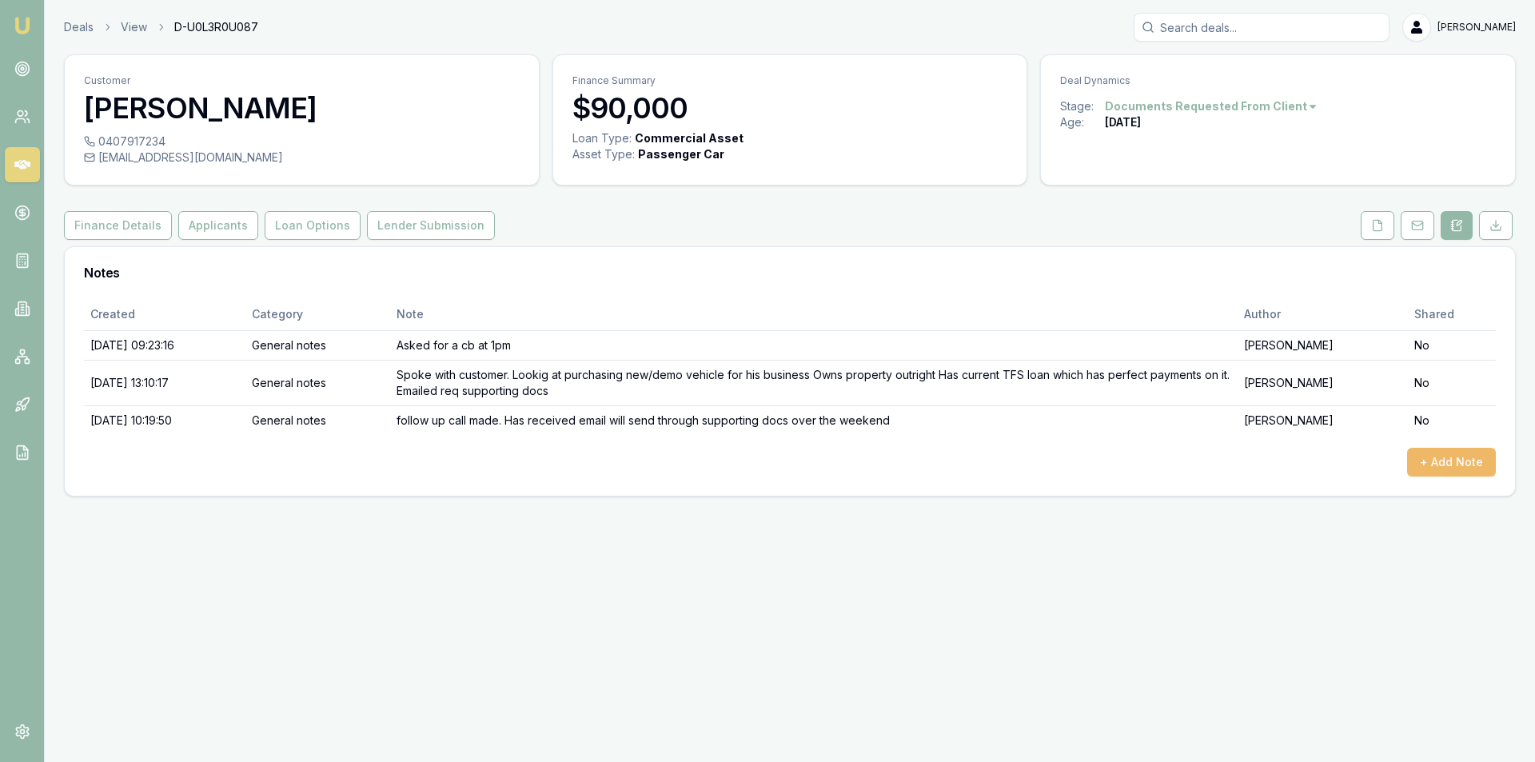
click at [1479, 462] on button "+ Add Note" at bounding box center [1451, 462] width 89 height 29
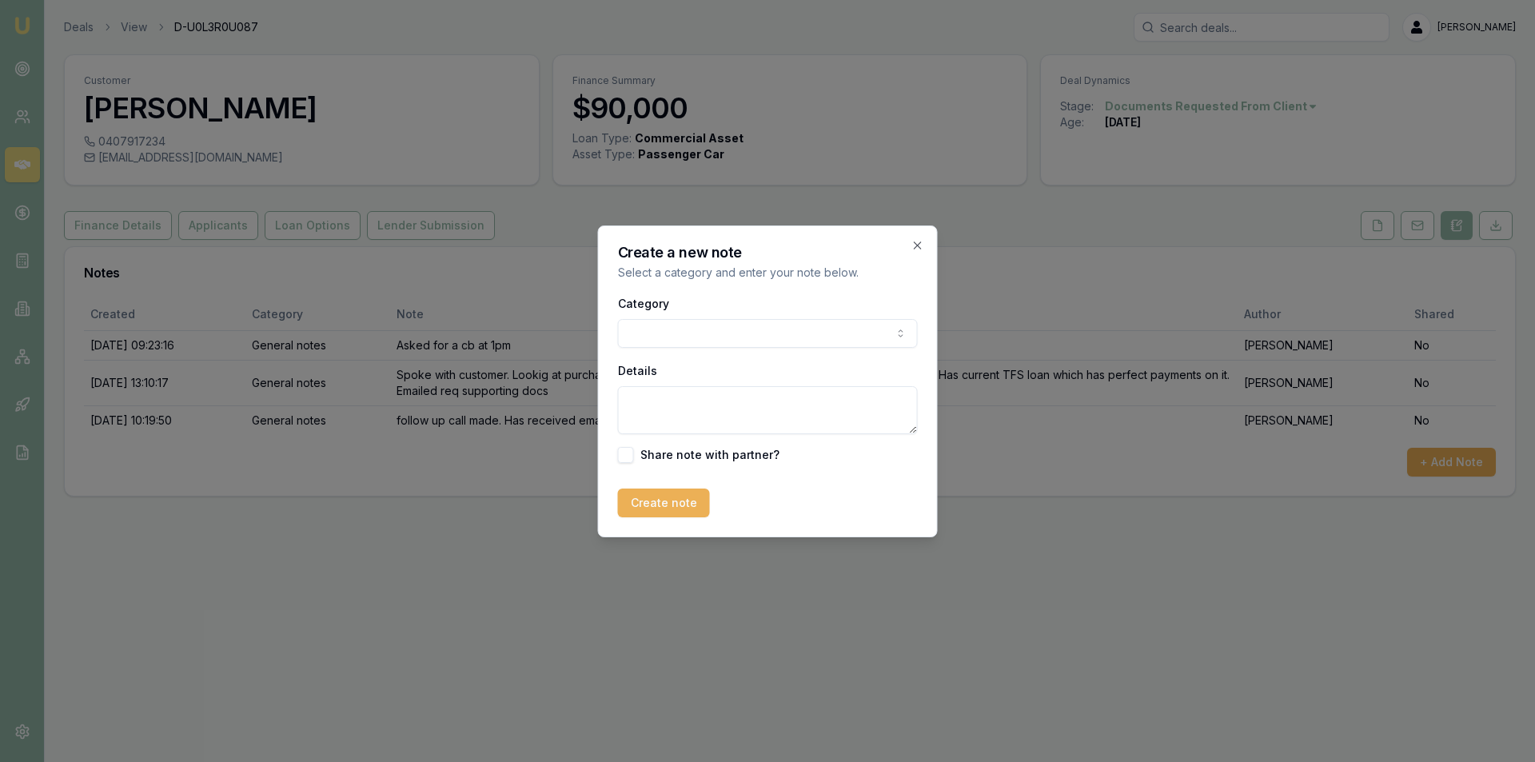
click at [764, 349] on div "Category General notes Attempted contact Follow up reminder Initial discussion …" at bounding box center [768, 378] width 300 height 170
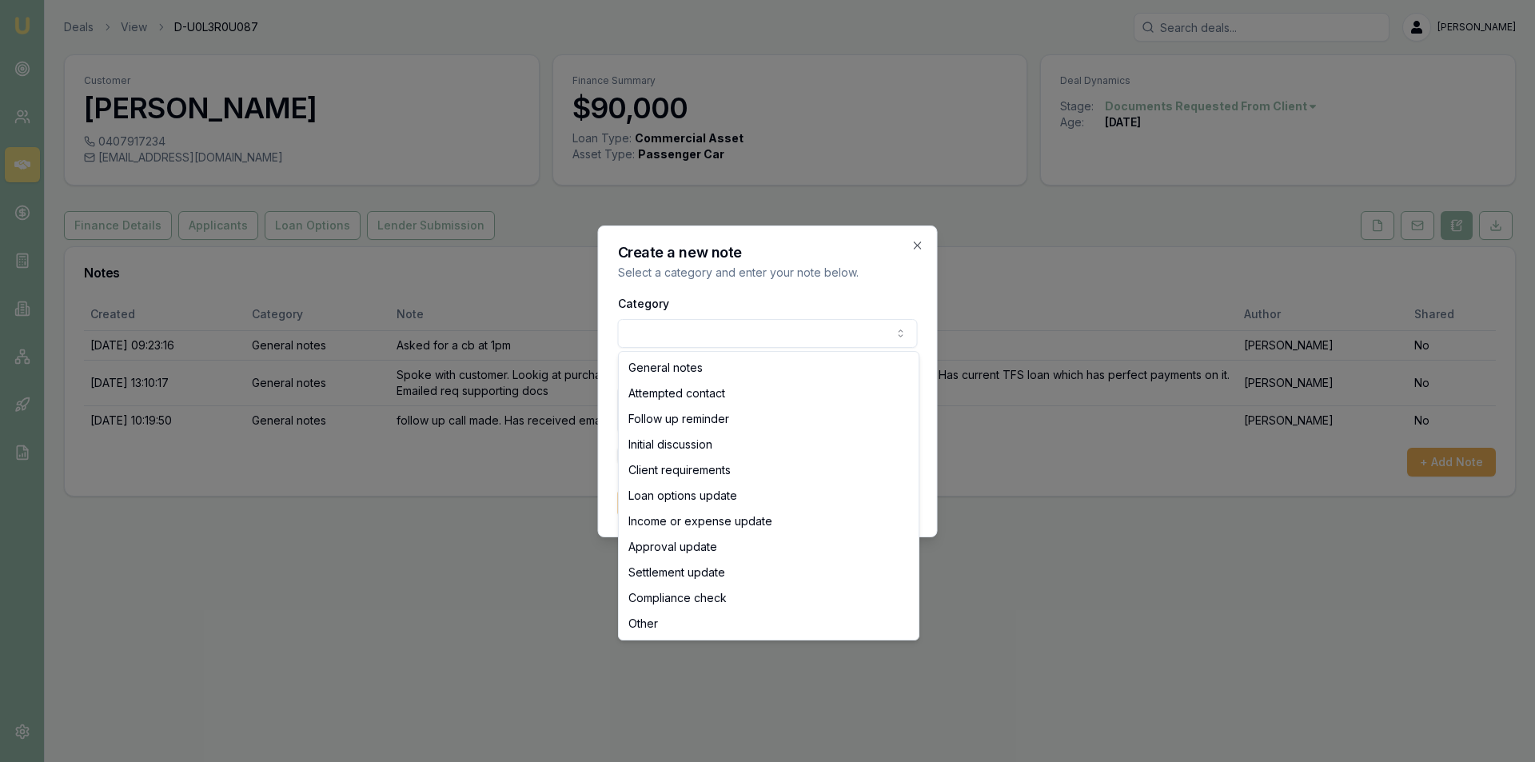
click at [756, 339] on body "Emu Broker Deals View D-U0L3R0U087 Peter Sarris Toggle Menu Customer Gary Thoma…" at bounding box center [767, 381] width 1535 height 762
select select "ATTEMPTED_CONTACT"
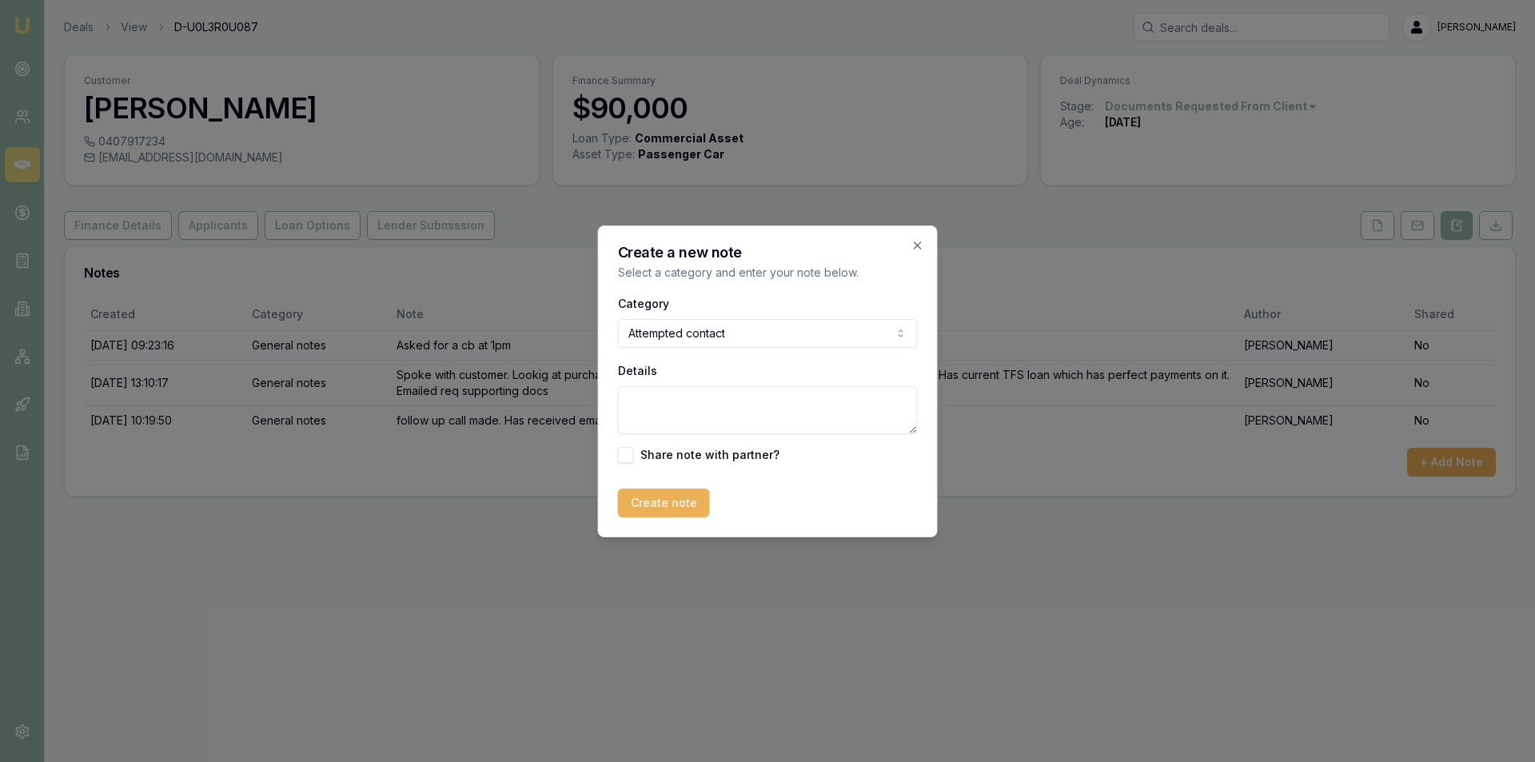
click at [752, 403] on textarea "Details" at bounding box center [768, 410] width 300 height 48
type textarea "follow up sms sent"
click at [646, 516] on button "Create note" at bounding box center [664, 503] width 92 height 29
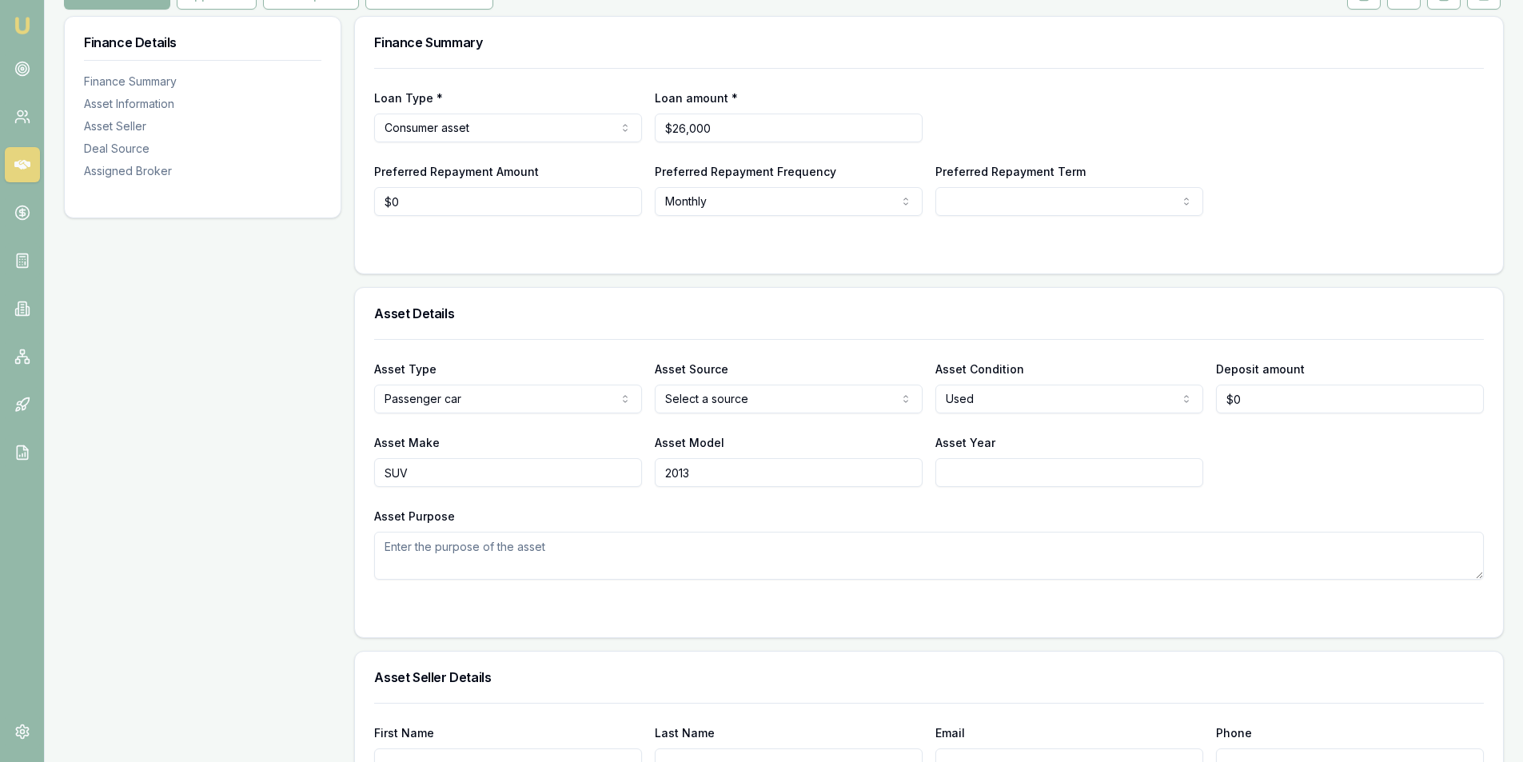
scroll to position [240, 0]
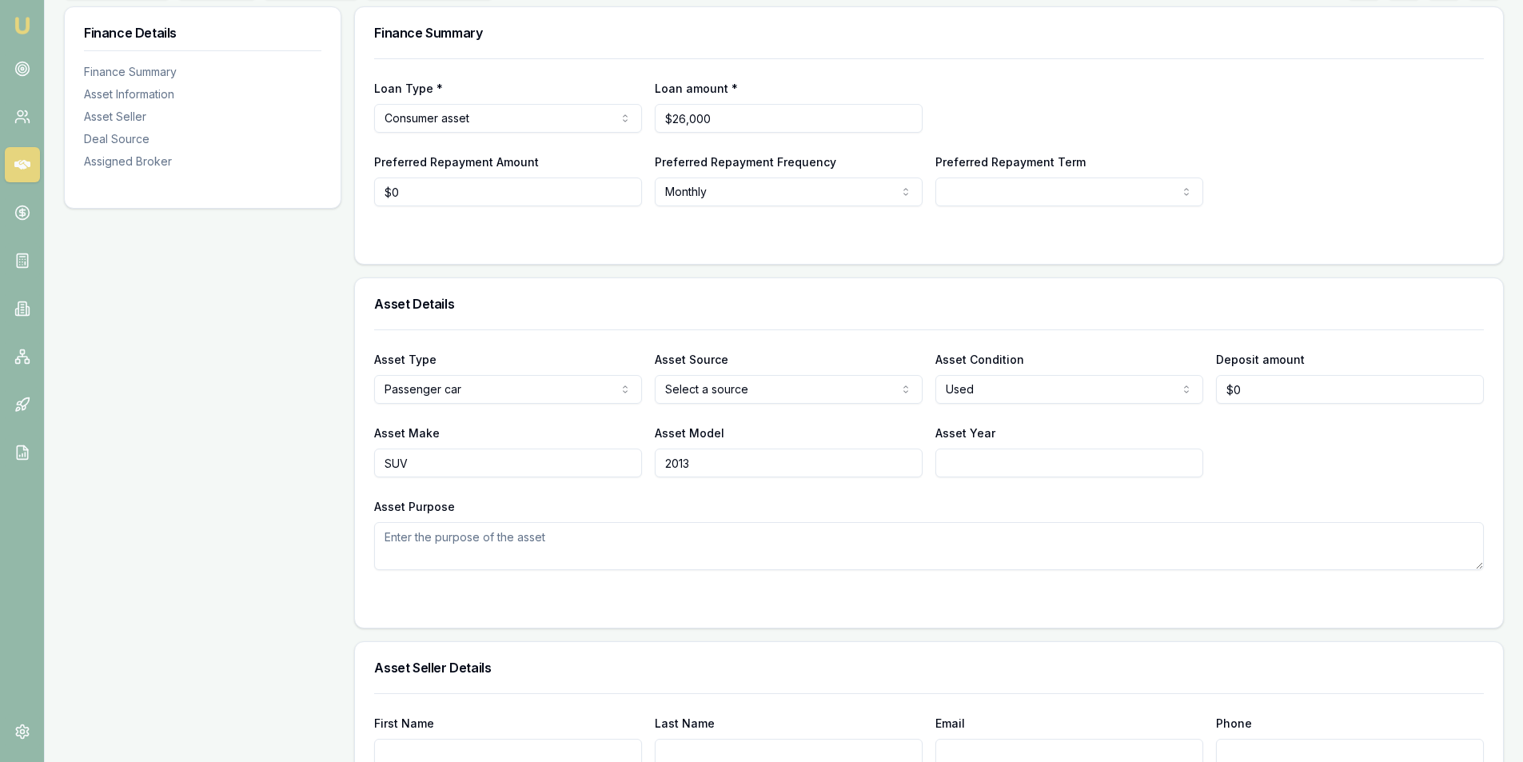
click at [1313, 460] on div "Asset Make SUV Asset Model 2013 Asset Year" at bounding box center [929, 450] width 1110 height 54
click at [1292, 426] on div "Asset Make SUV Asset Model 2013 Asset Year" at bounding box center [929, 450] width 1110 height 54
click at [1345, 464] on div "Asset Make SUV Asset Model 2013 Asset Year" at bounding box center [929, 450] width 1110 height 54
click at [705, 545] on textarea "Asset Purpose" at bounding box center [929, 546] width 1110 height 48
click at [498, 463] on input "SUV" at bounding box center [508, 463] width 268 height 29
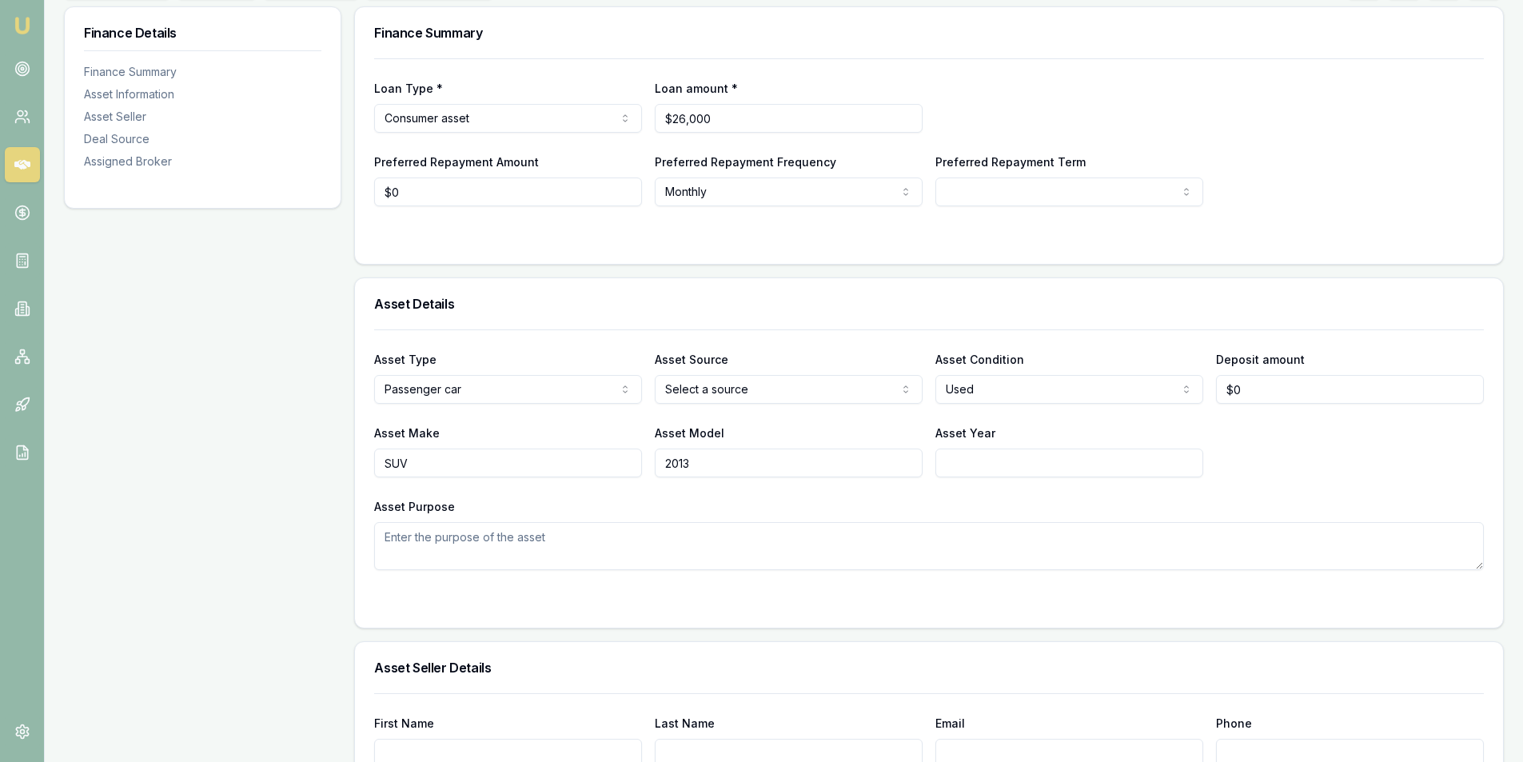
click at [498, 463] on input "SUV" at bounding box center [508, 463] width 268 height 29
type input "Toyota"
click at [734, 460] on input "2013" at bounding box center [789, 463] width 268 height 29
type input "FJ Cruiser"
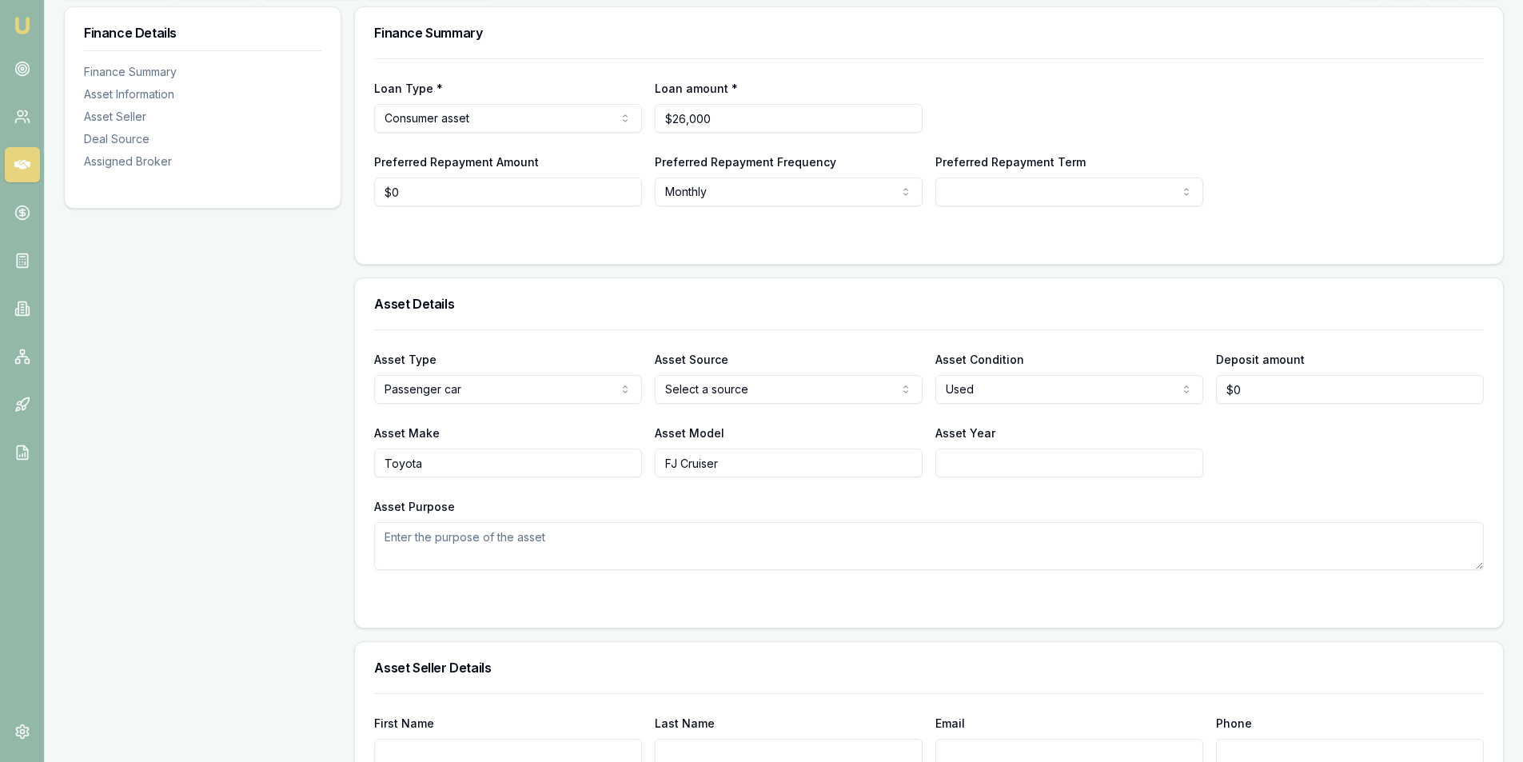
click at [1092, 463] on input "Asset Year" at bounding box center [1070, 463] width 268 height 29
type input "2013"
click at [1306, 428] on div "Asset Make Toyota Asset Model FJ Cruiser Asset Year 2013" at bounding box center [929, 450] width 1110 height 54
click at [647, 524] on textarea "Asset Purpose" at bounding box center [929, 546] width 1110 height 48
type textarea "P"
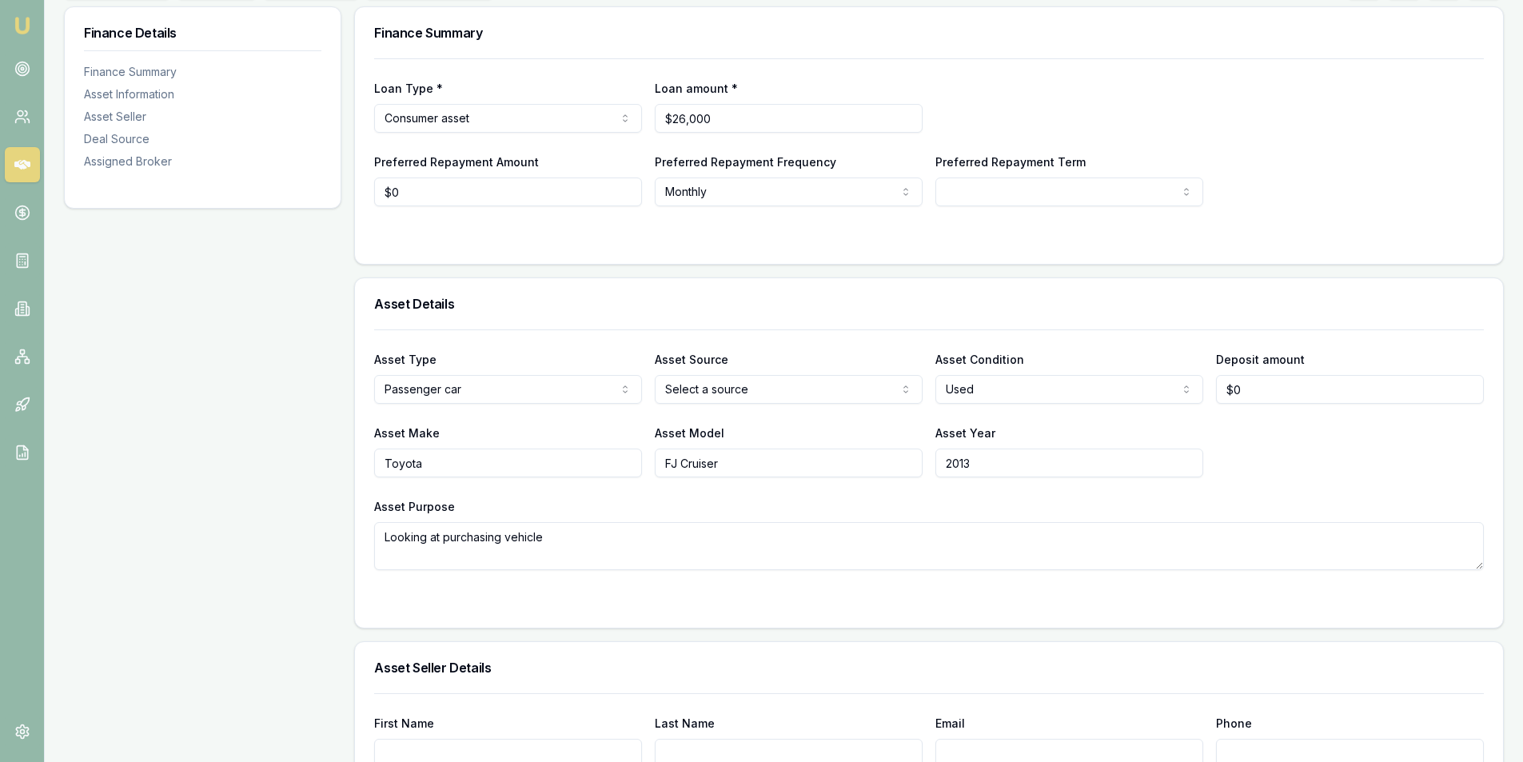
type textarea "Looking at purchasing vehicle"
click at [837, 384] on html "Emu Broker Deals View D-O99LL7FZAQ Peter Sarris Toggle Menu Customer Savannah T…" at bounding box center [761, 141] width 1523 height 762
select select "PRIVATE"
click at [1275, 445] on div "Asset Make Toyota Asset Model FJ Cruiser Asset Year 2013" at bounding box center [929, 450] width 1110 height 54
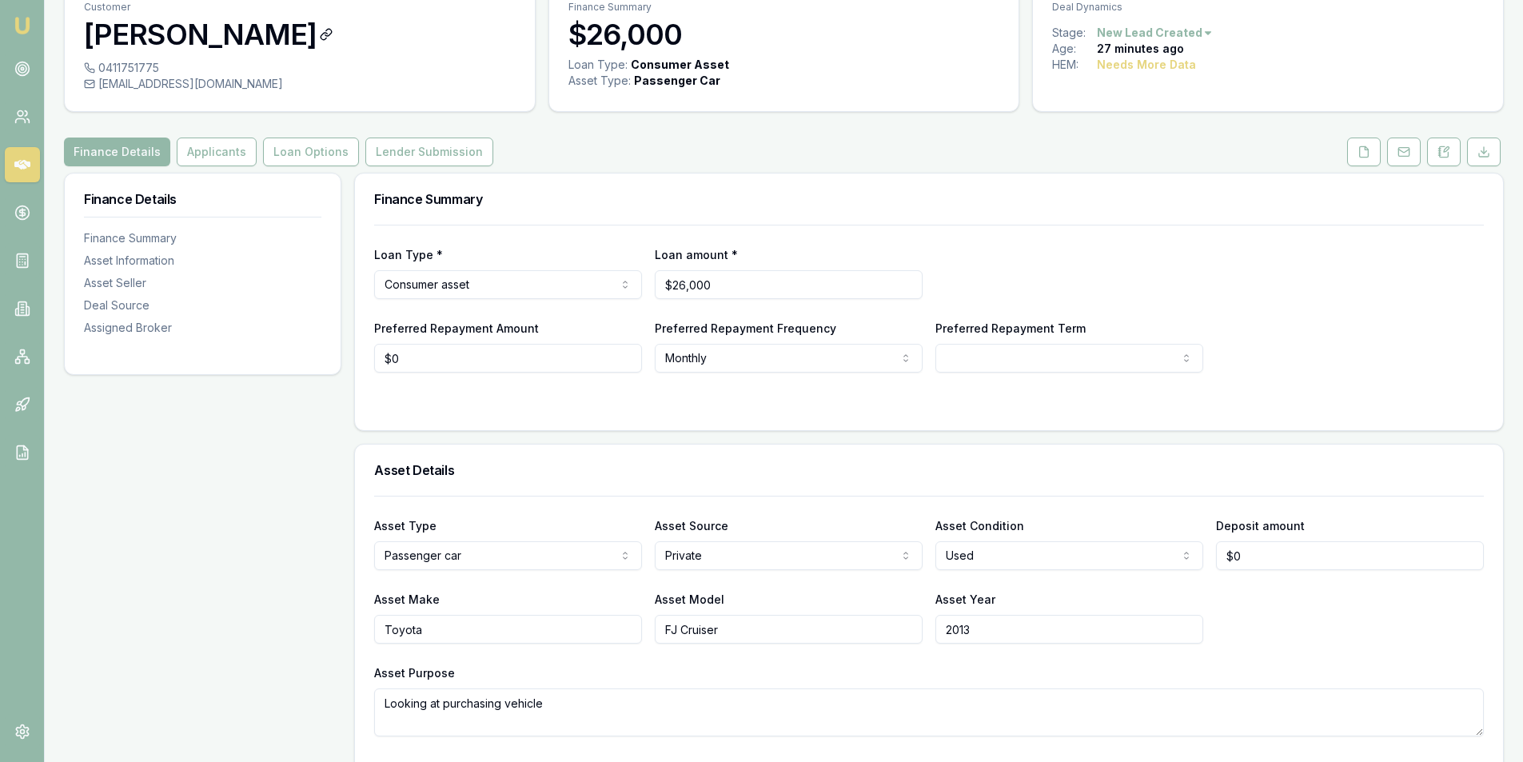
scroll to position [0, 0]
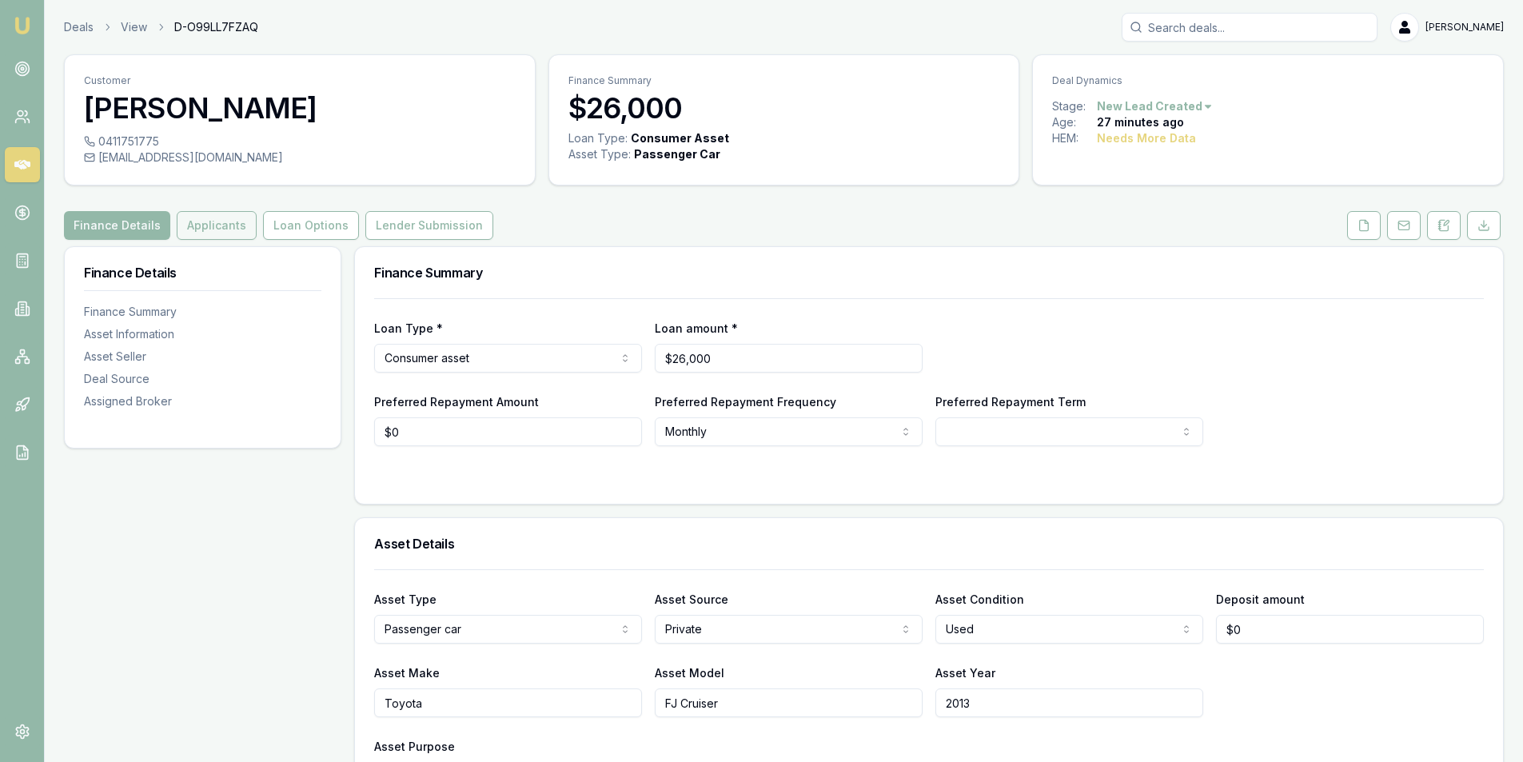
click at [217, 214] on button "Applicants" at bounding box center [217, 225] width 80 height 29
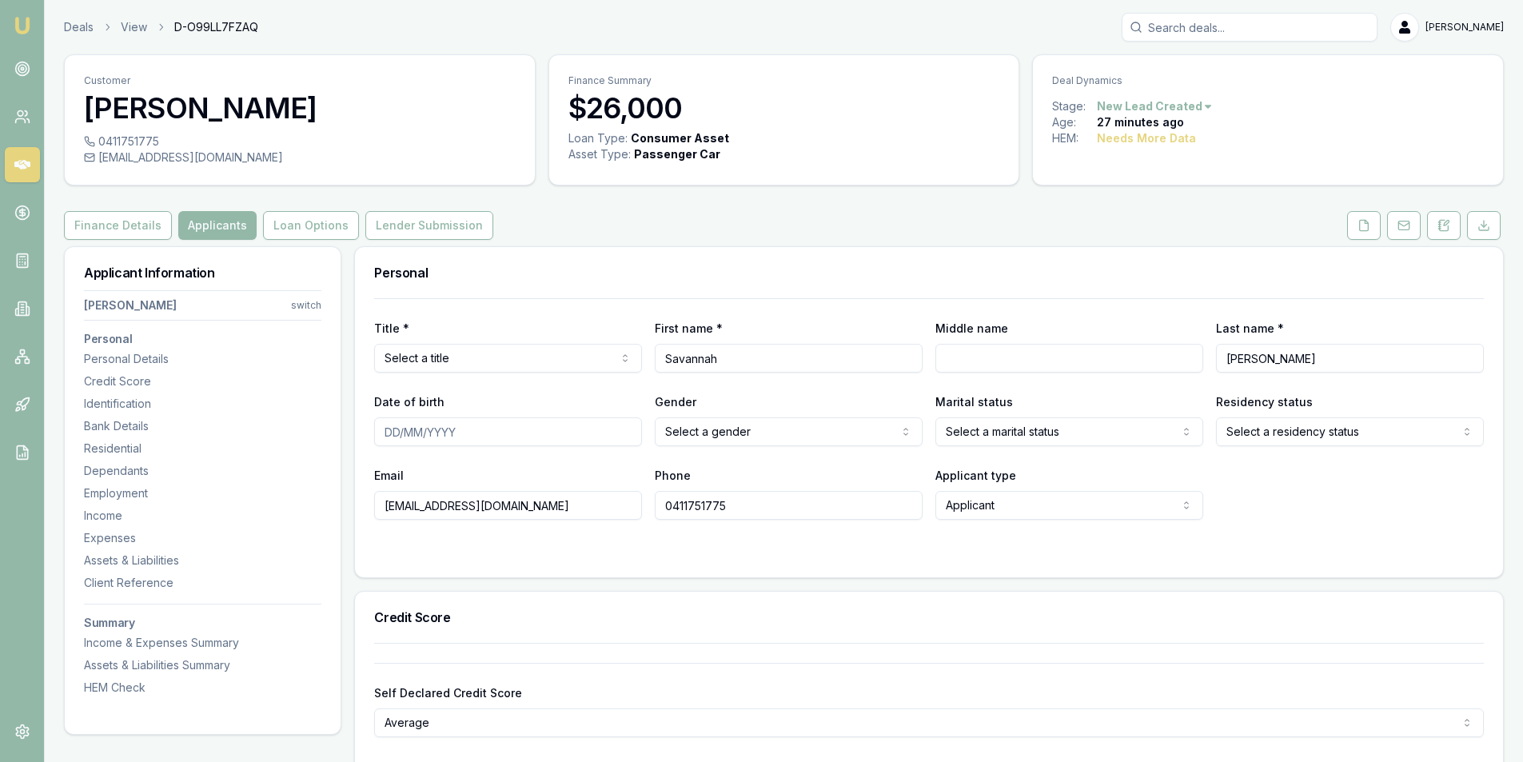
click at [512, 361] on html "Emu Broker Deals View D-O99LL7FZAQ Peter Sarris Toggle Menu Customer Savannah T…" at bounding box center [761, 381] width 1523 height 762
click at [452, 357] on html "Emu Broker Deals View D-O99LL7FZAQ Peter Sarris Toggle Menu Customer Savannah T…" at bounding box center [761, 381] width 1523 height 762
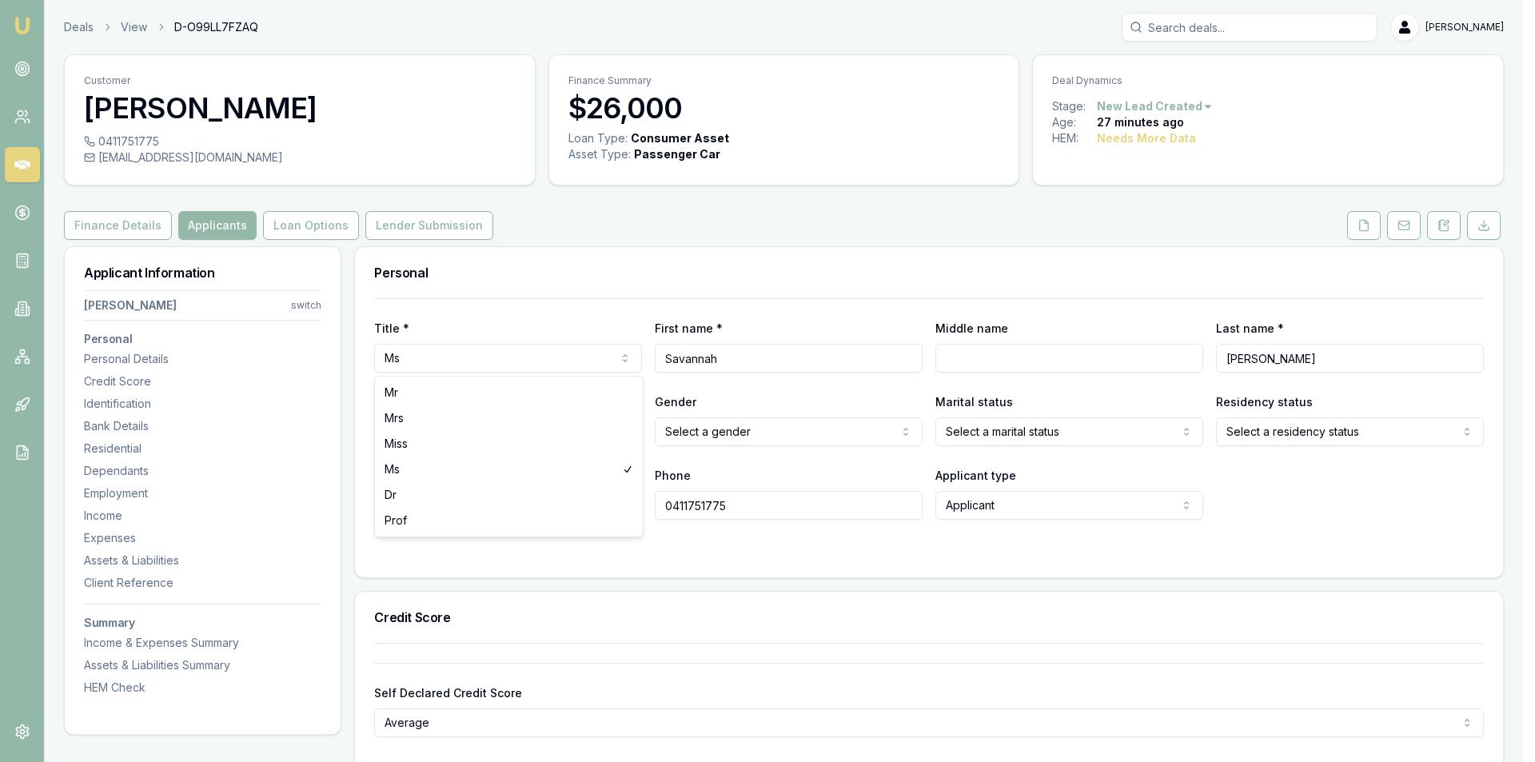
select select "Miss"
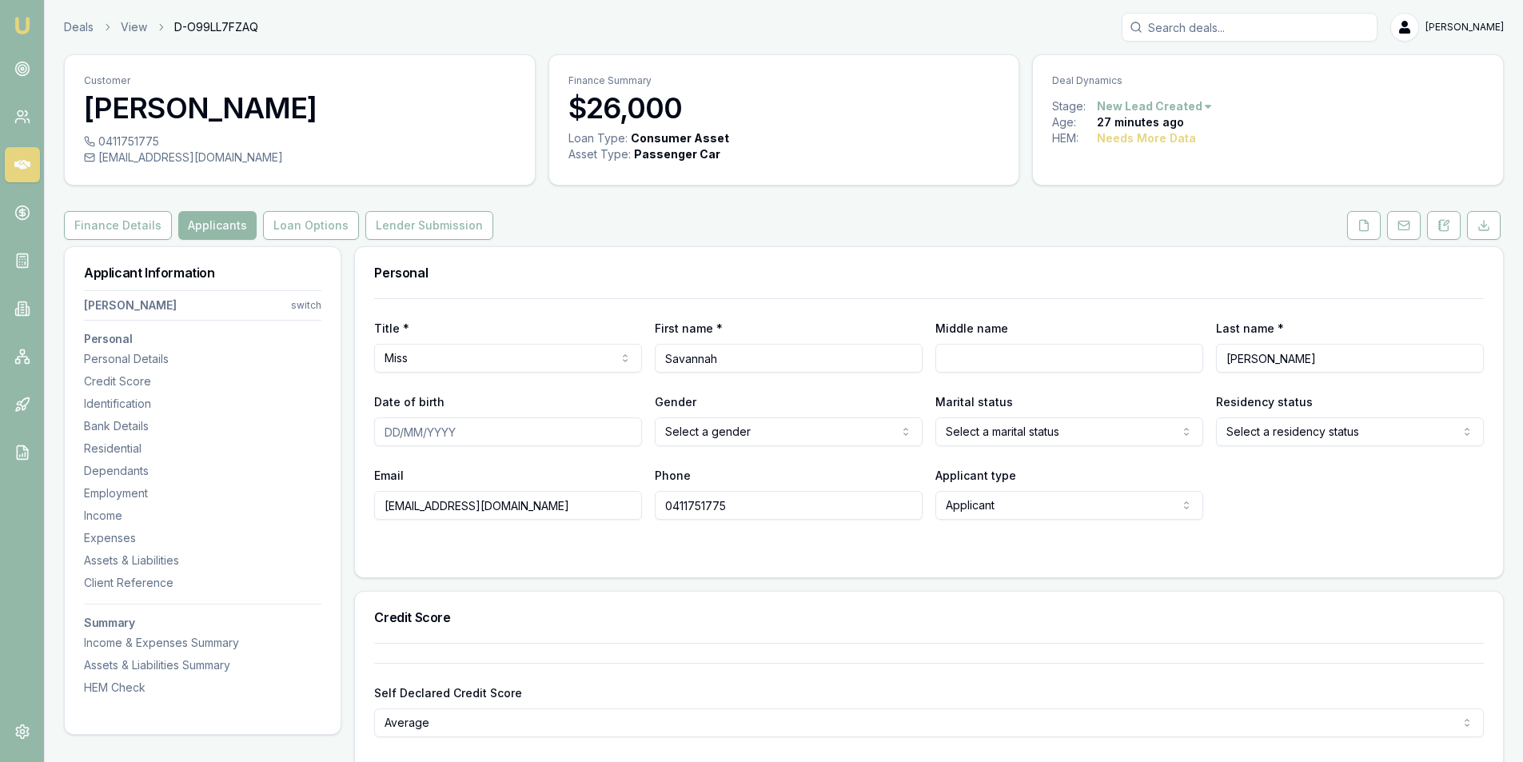
click at [1303, 473] on div "Email savannahtupper@outlook.com Phone 0411751775 Applicant type Applicant Appl…" at bounding box center [929, 492] width 1110 height 54
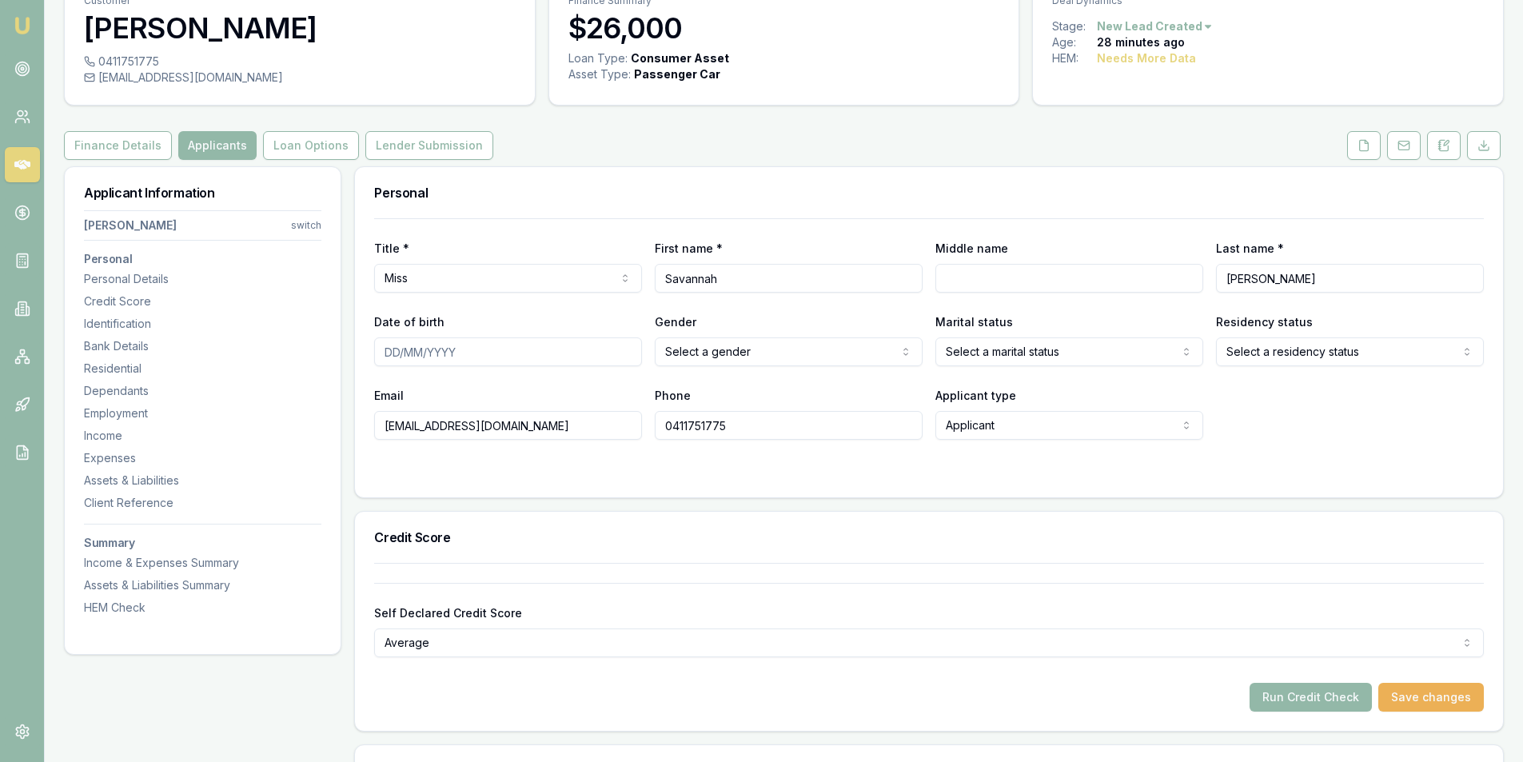
click at [722, 347] on html "Emu Broker Deals View D-O99LL7FZAQ Peter Sarris Toggle Menu Customer Savannah T…" at bounding box center [761, 301] width 1523 height 762
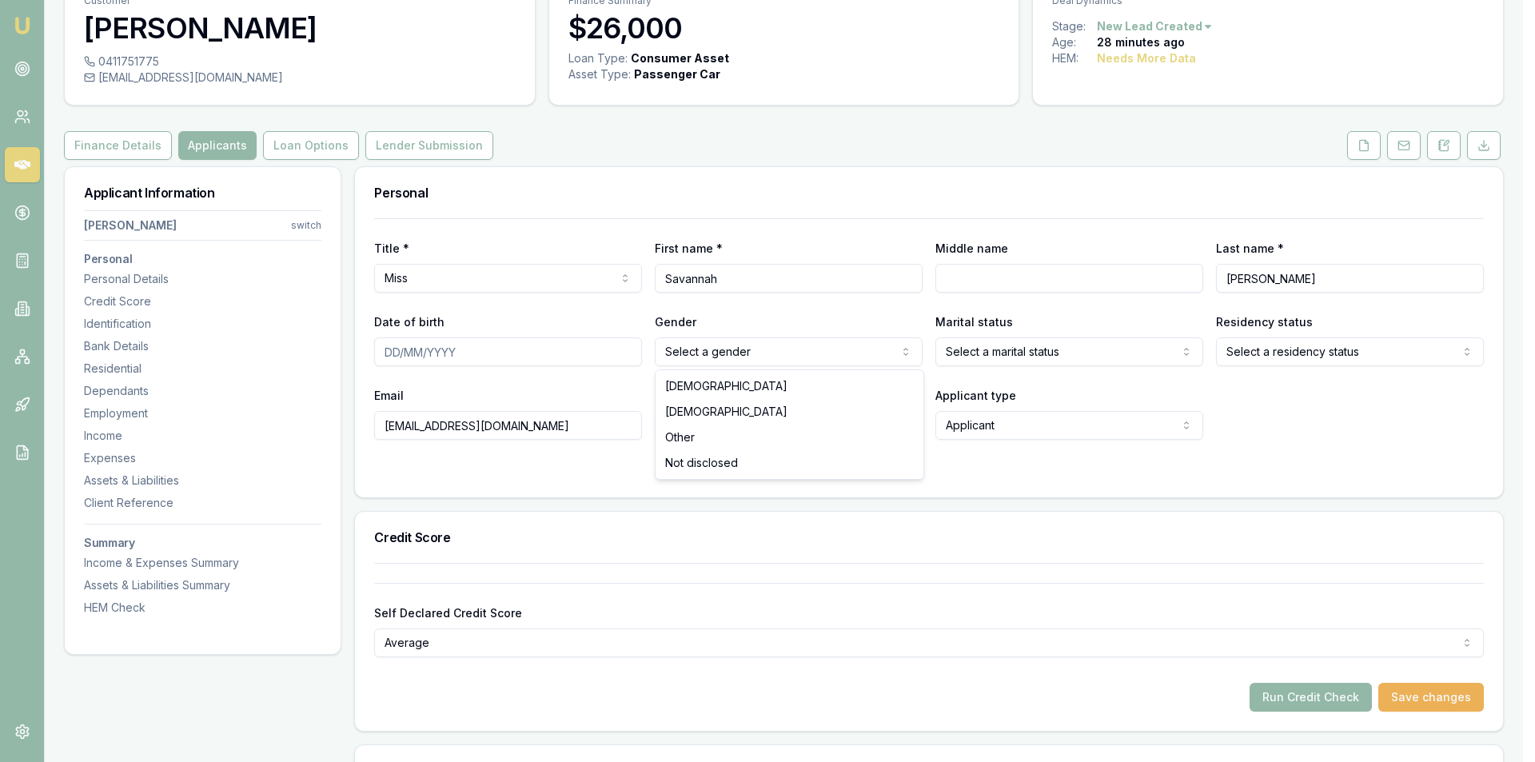
select select "FEMALE"
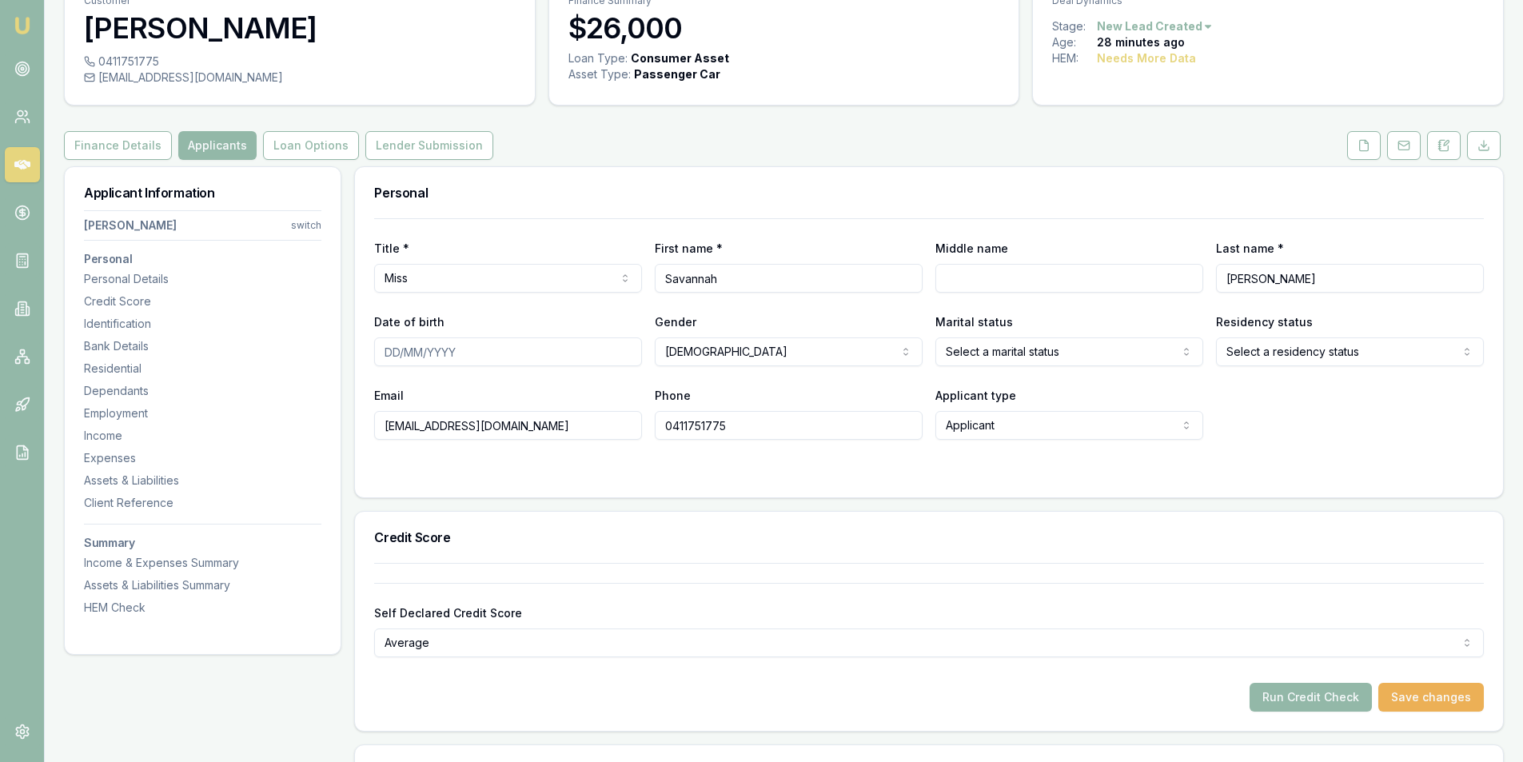
click at [1374, 417] on div "Email savannahtupper@outlook.com Phone 0411751775 Applicant type Applicant Appl…" at bounding box center [929, 412] width 1110 height 54
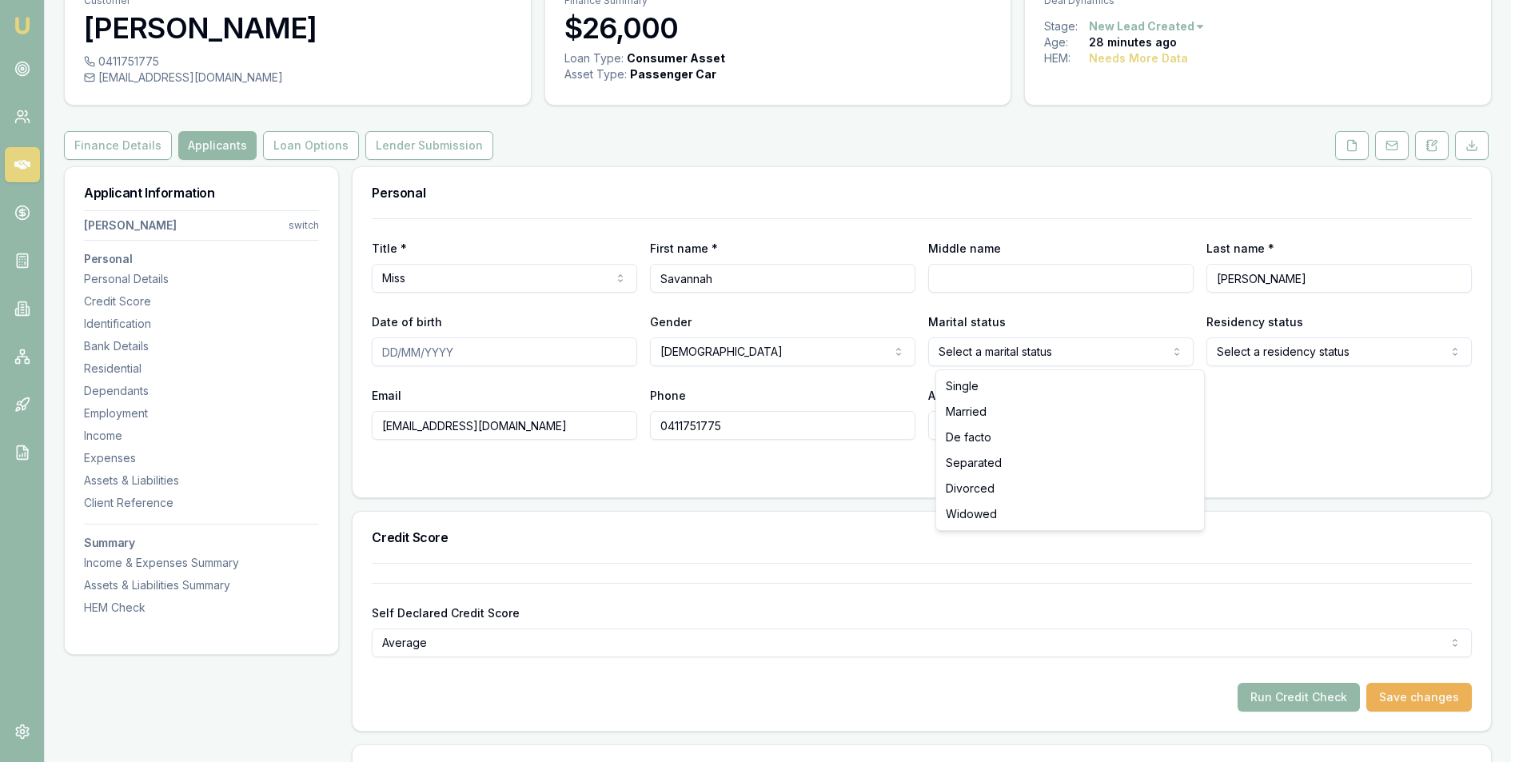
click at [980, 357] on html "Emu Broker Deals View D-O99LL7FZAQ Peter Sarris Toggle Menu Customer Savannah T…" at bounding box center [761, 301] width 1523 height 762
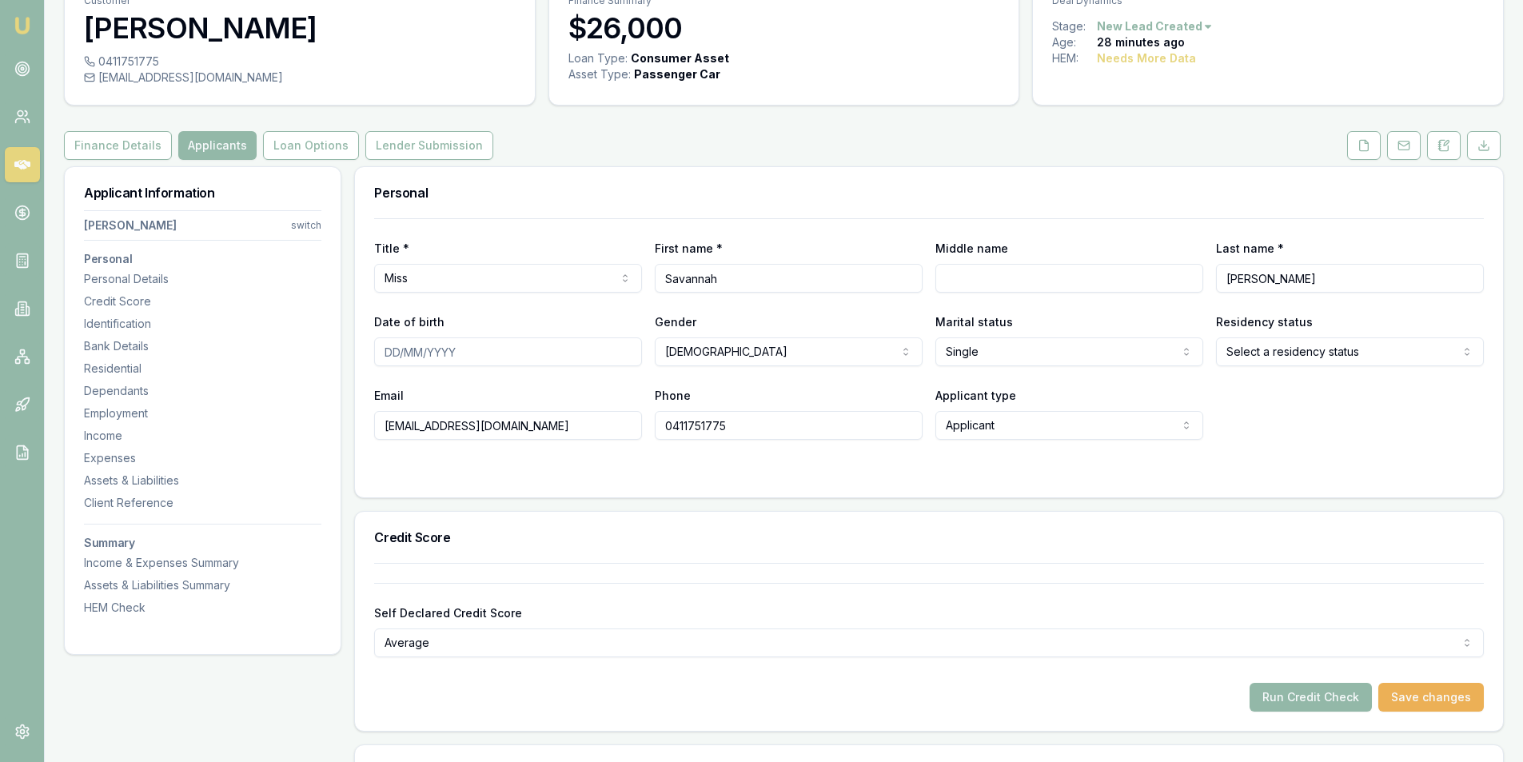
click at [1383, 393] on div "Email savannahtupper@outlook.com Phone 0411751775 Applicant type Applicant Appl…" at bounding box center [929, 412] width 1110 height 54
click at [1331, 351] on html "Emu Broker Deals View D-O99LL7FZAQ Peter Sarris Toggle Menu Customer Savannah T…" at bounding box center [761, 301] width 1523 height 762
click at [1319, 409] on div "Email savannahtupper@outlook.com Phone 0411751775 Applicant type Applicant Appl…" at bounding box center [929, 412] width 1110 height 54
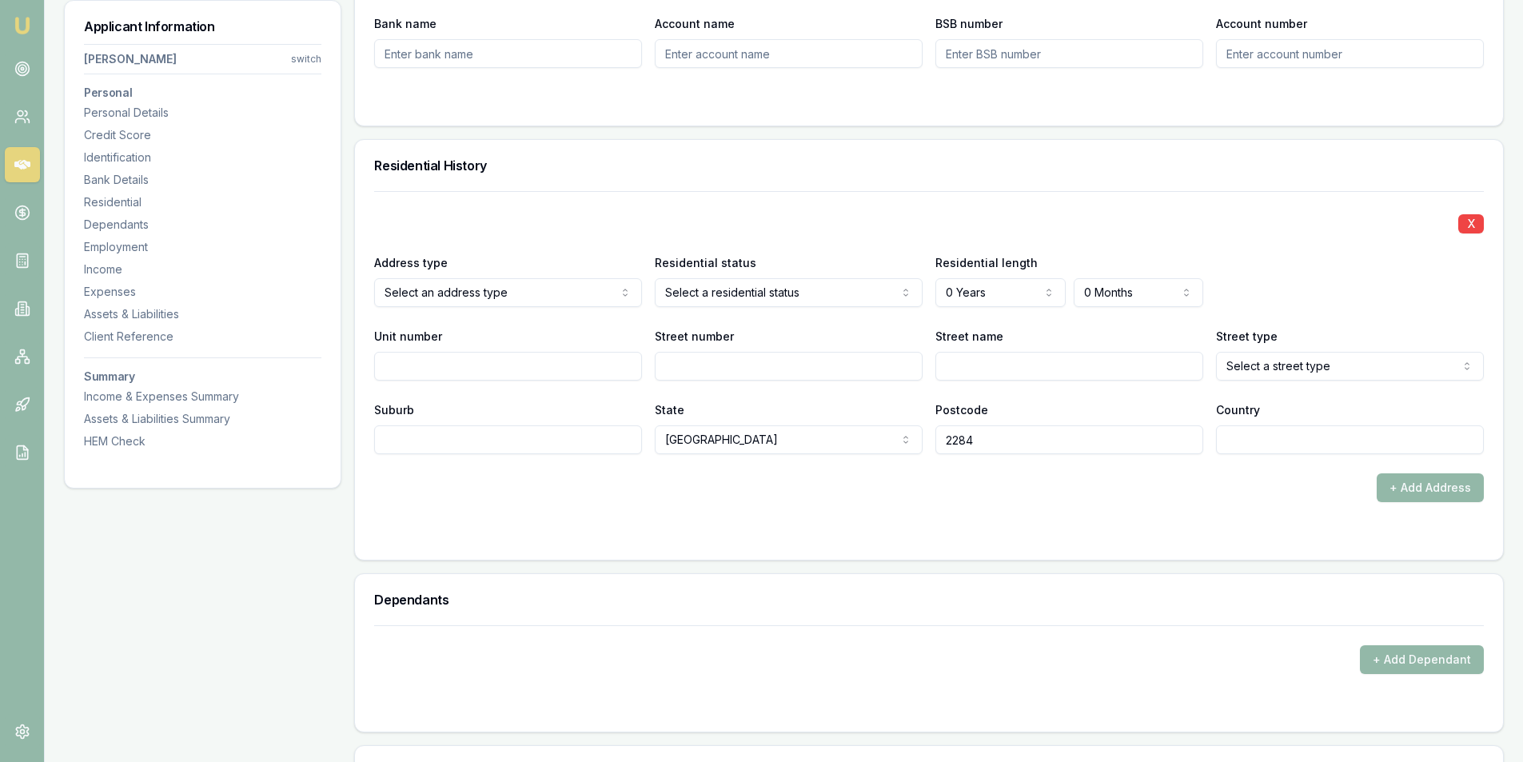
scroll to position [1519, 0]
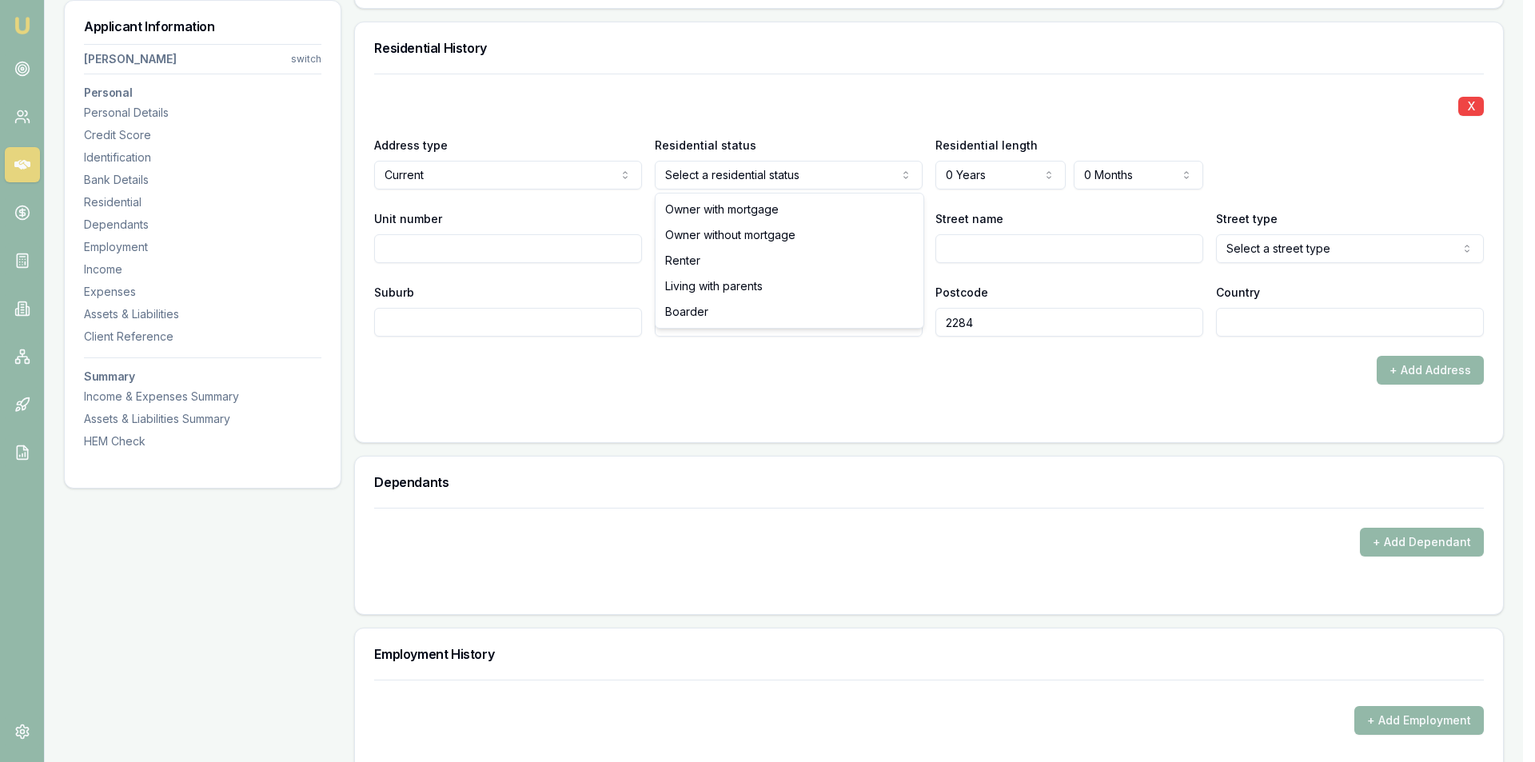
select select "LIVING_WITH_PARENTS"
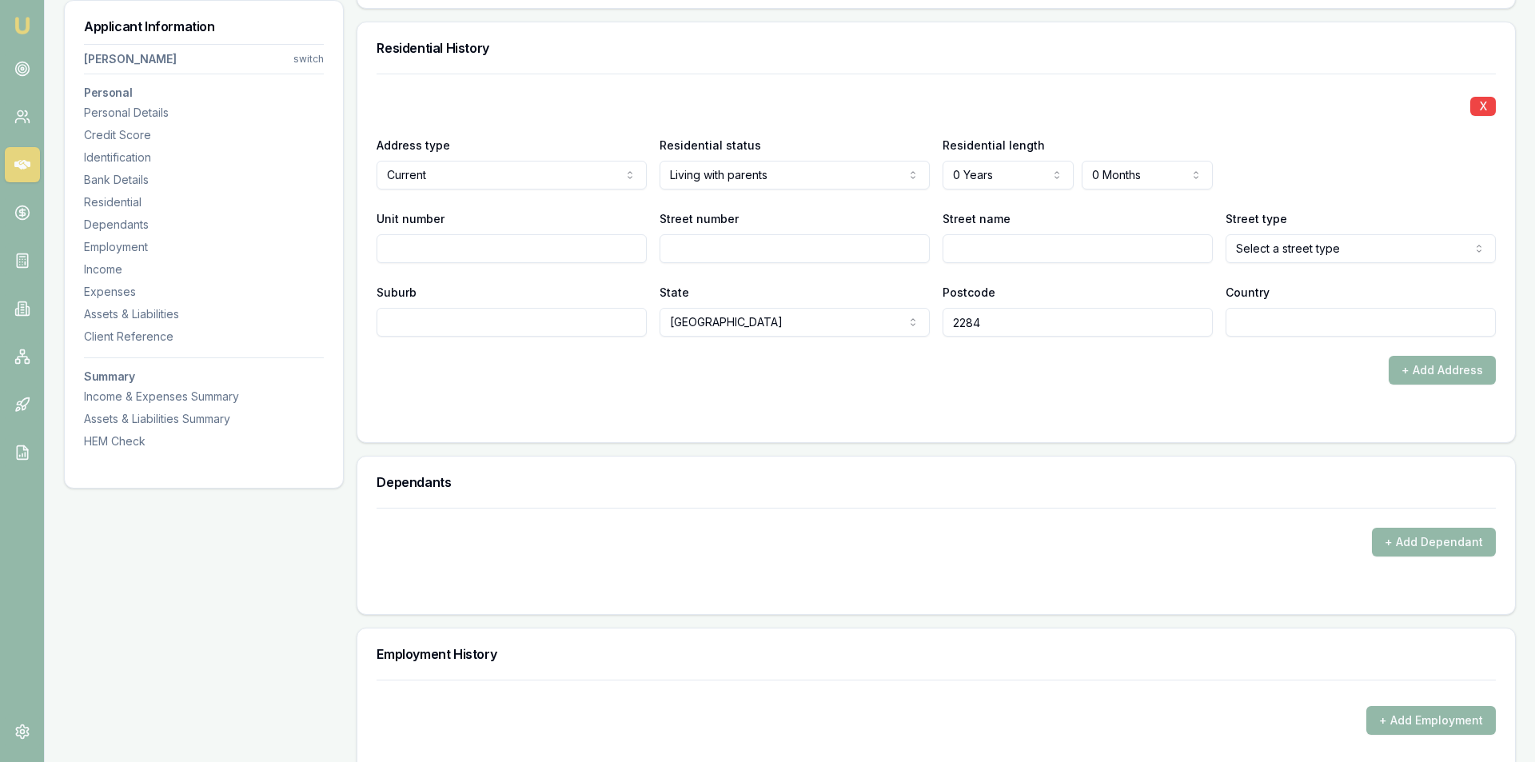
click at [964, 317] on input "2284" at bounding box center [1070, 322] width 268 height 29
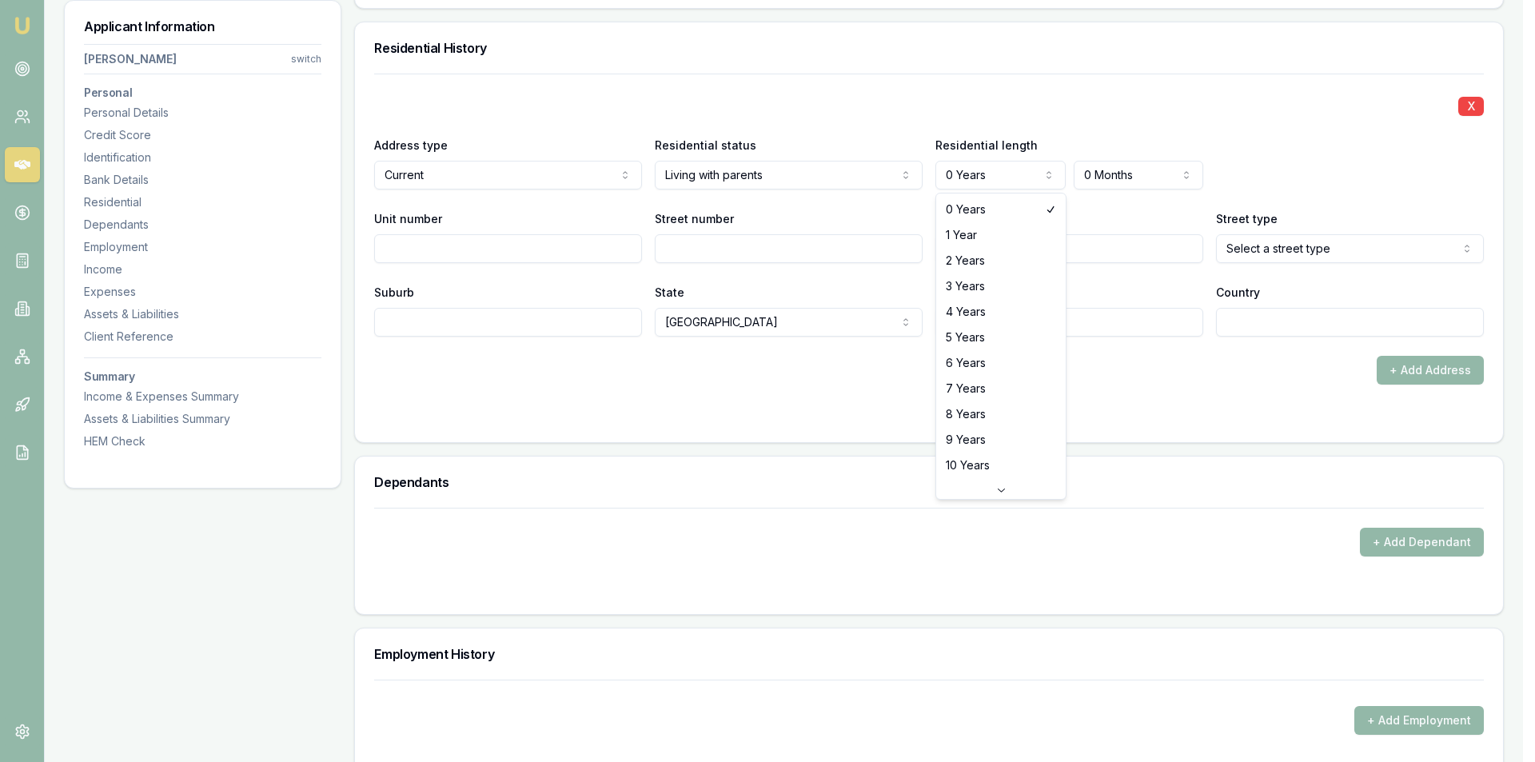
select select "4"
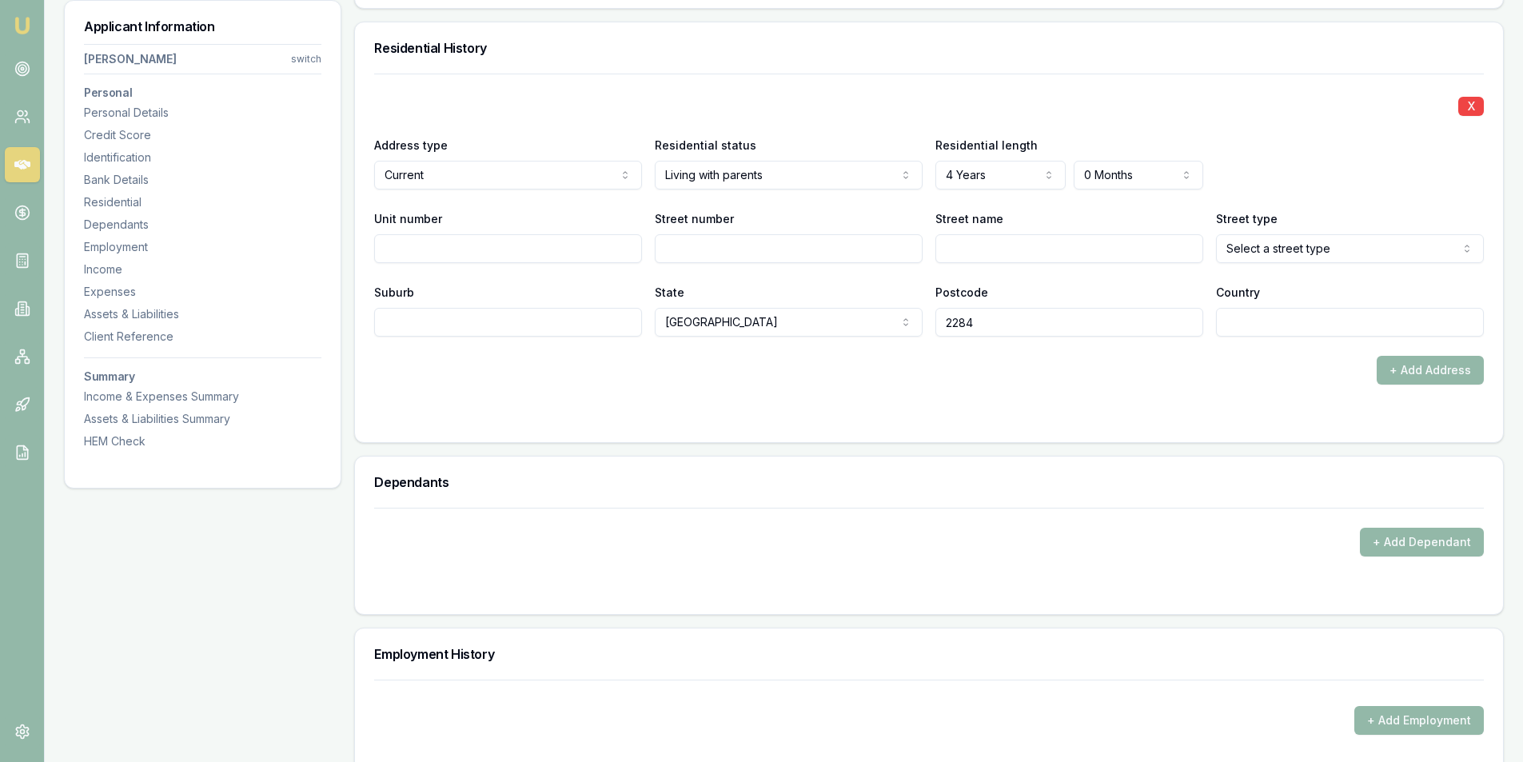
click at [1052, 369] on div "+ Add Address" at bounding box center [929, 370] width 1110 height 29
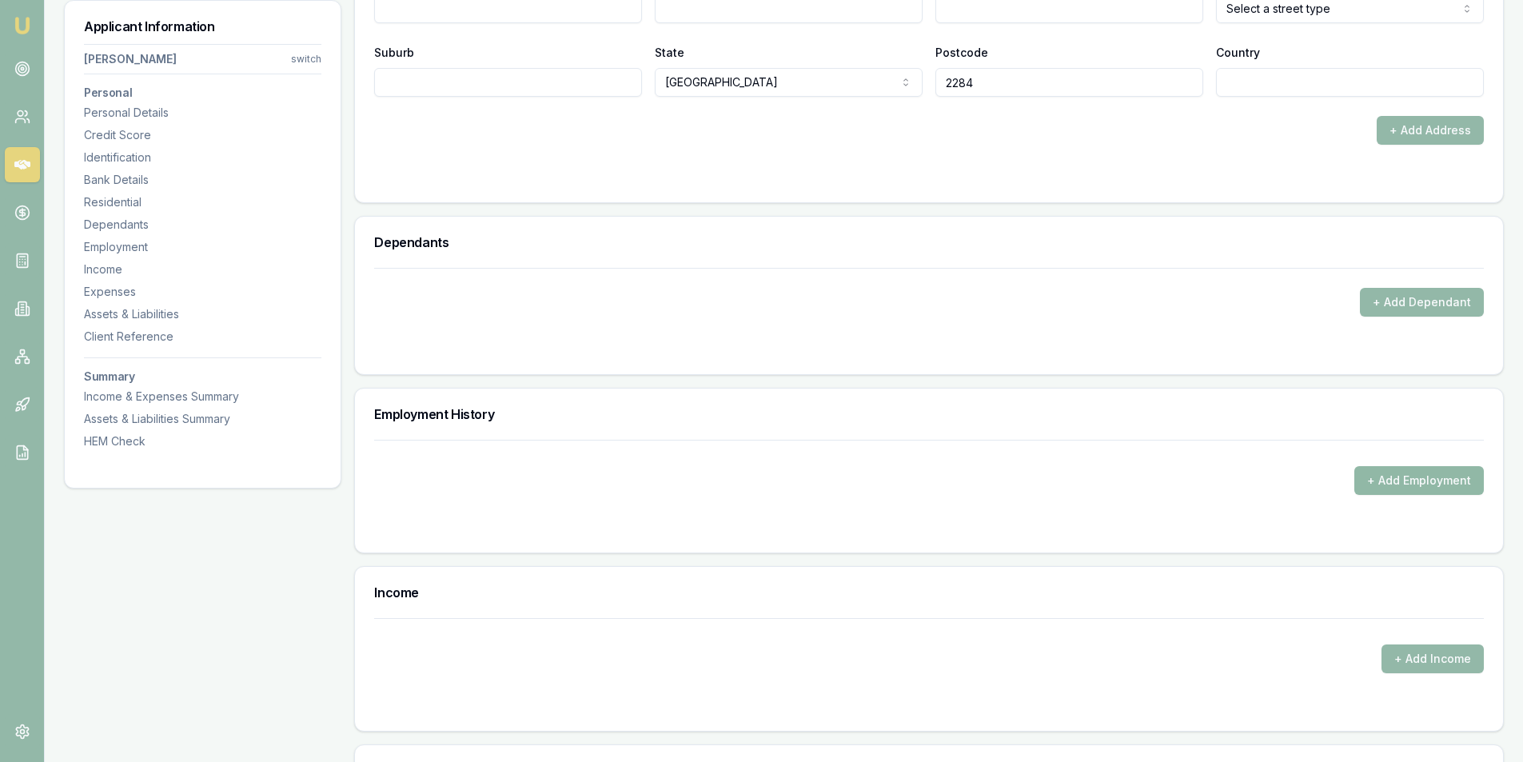
click at [1422, 494] on button "+ Add Employment" at bounding box center [1420, 480] width 130 height 29
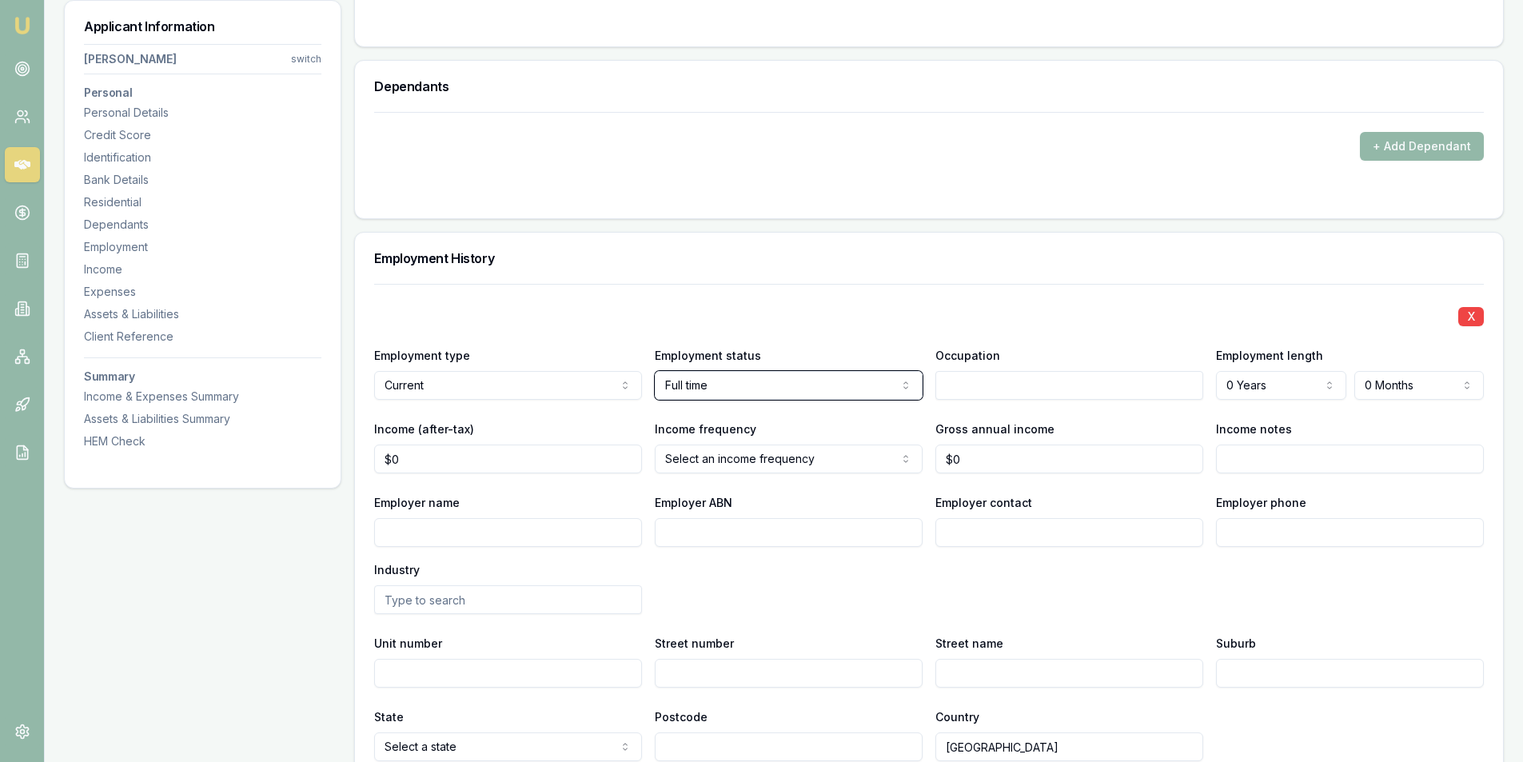
scroll to position [1919, 0]
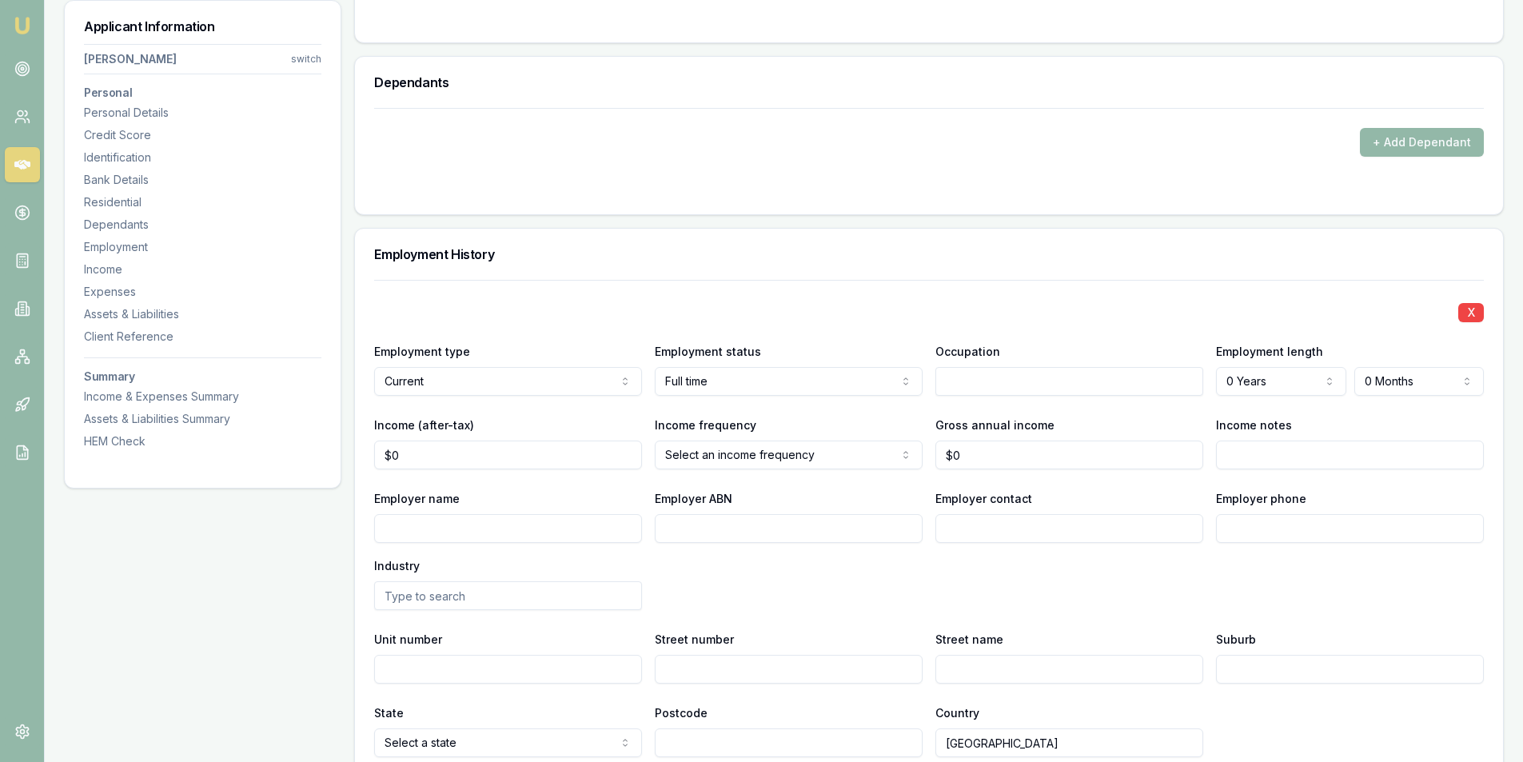
click at [429, 525] on input "Employer name" at bounding box center [508, 528] width 268 height 29
type input "Santanial Coal"
click at [1003, 374] on input "text" at bounding box center [1070, 381] width 268 height 29
type input "Admin Officer"
click at [1048, 590] on div "Employer name Santanial Coal Employer ABN Employer contact Employer phone Indus…" at bounding box center [929, 550] width 1110 height 122
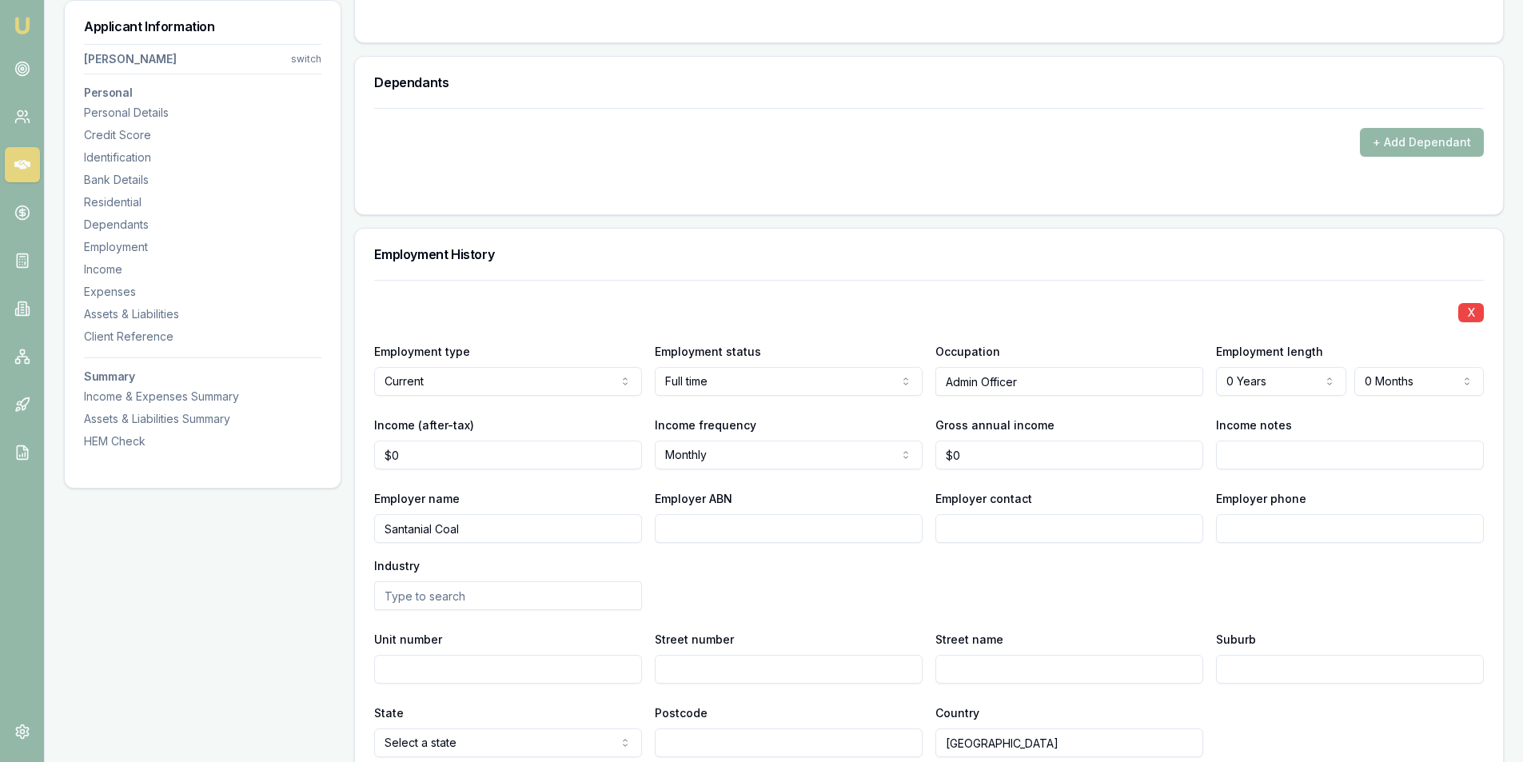
click at [1033, 380] on input "Admin Officer" at bounding box center [1070, 381] width 268 height 29
type input "Service Officer"
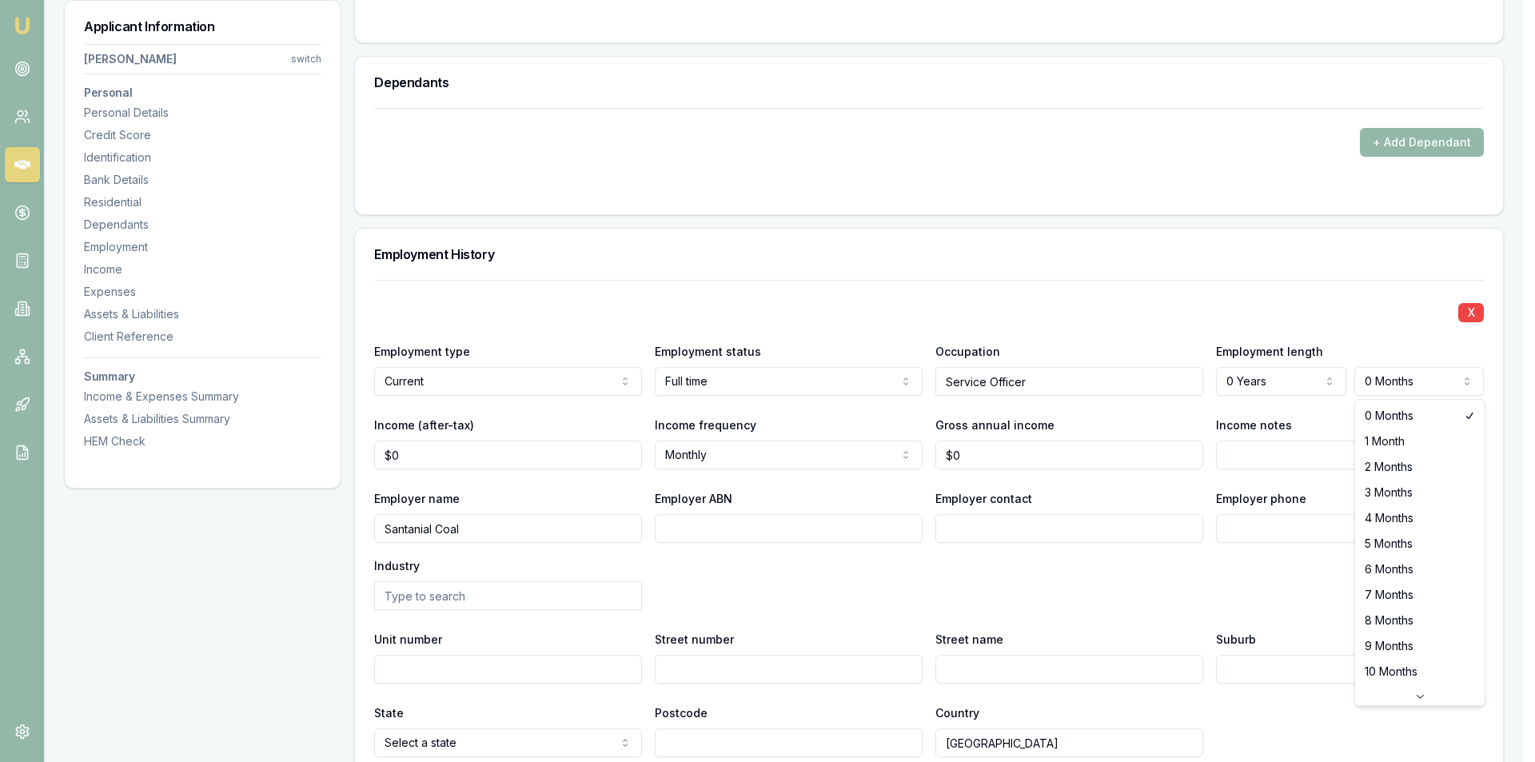
select select "9"
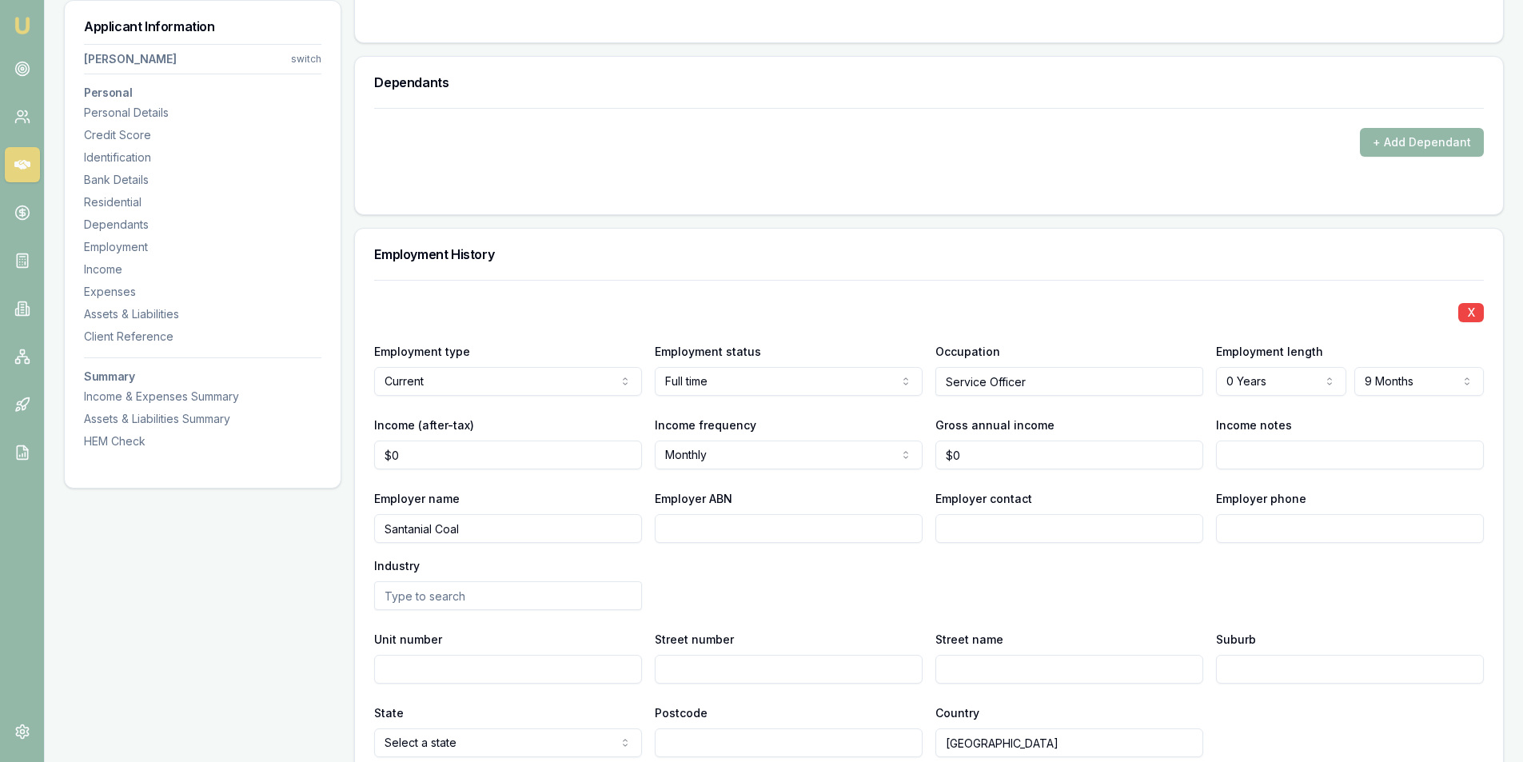
click at [1248, 568] on div "Employer name Santanial Coal Employer ABN Employer contact Employer phone Indus…" at bounding box center [929, 550] width 1110 height 122
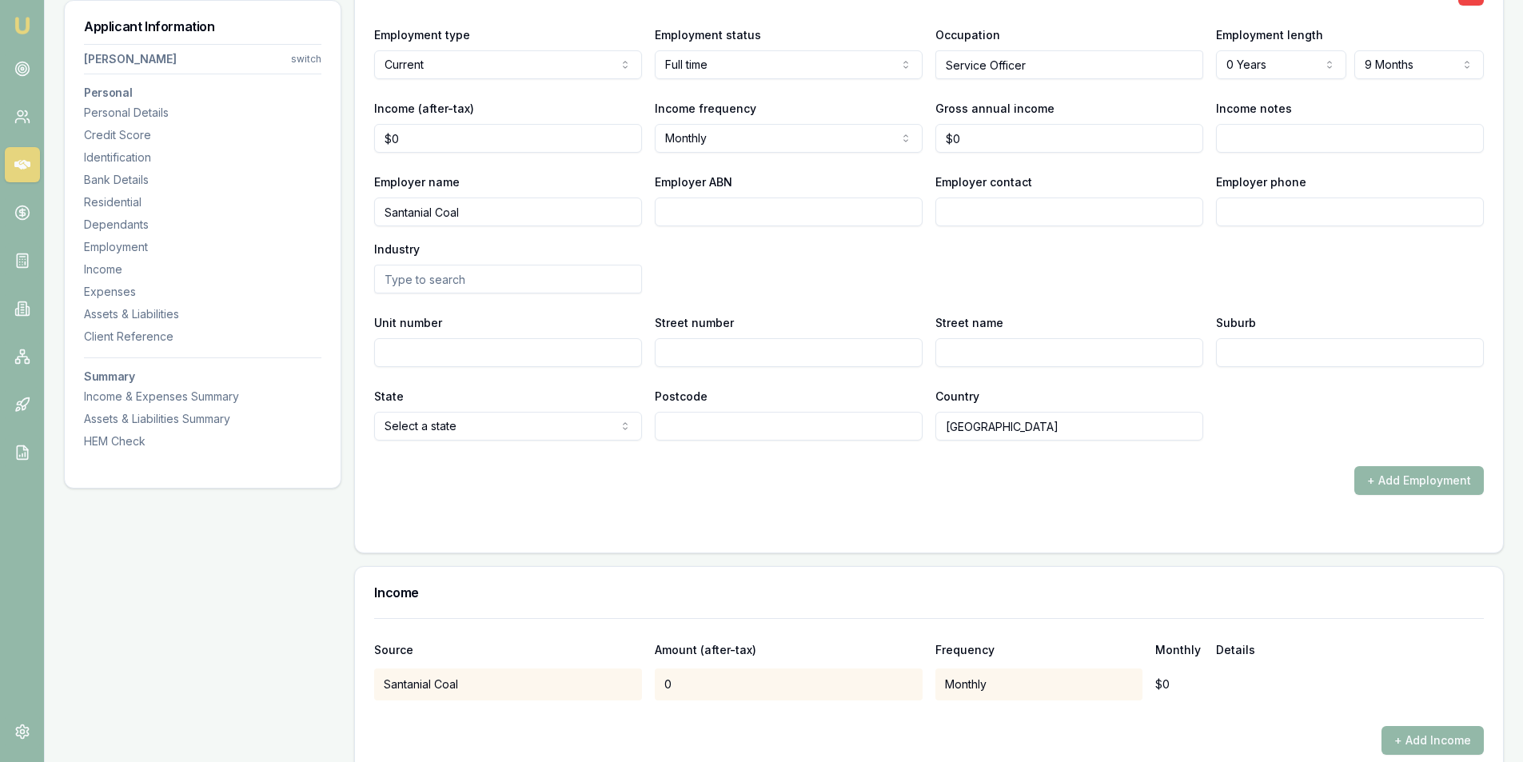
scroll to position [2239, 0]
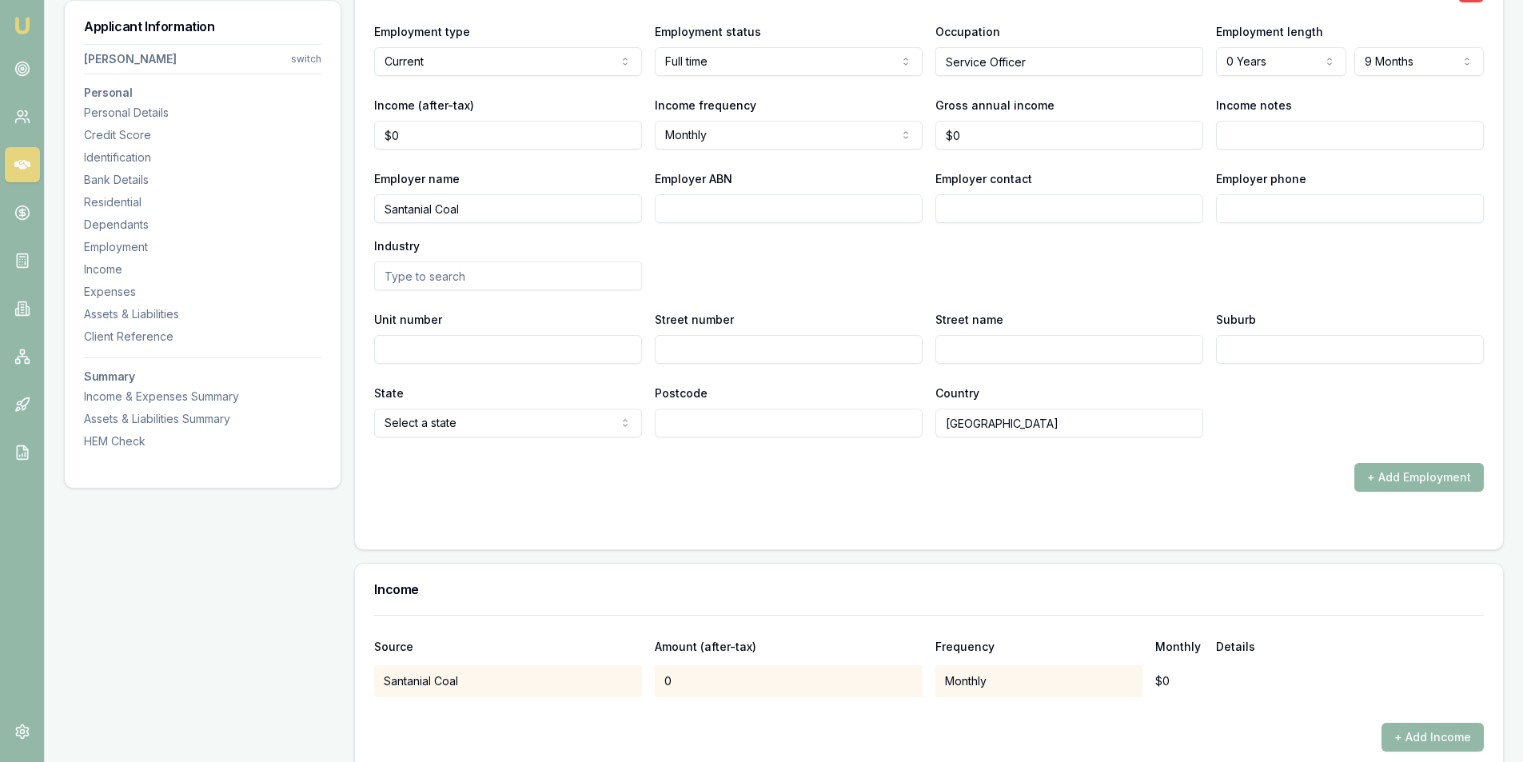
click at [1412, 477] on button "+ Add Employment" at bounding box center [1420, 477] width 130 height 29
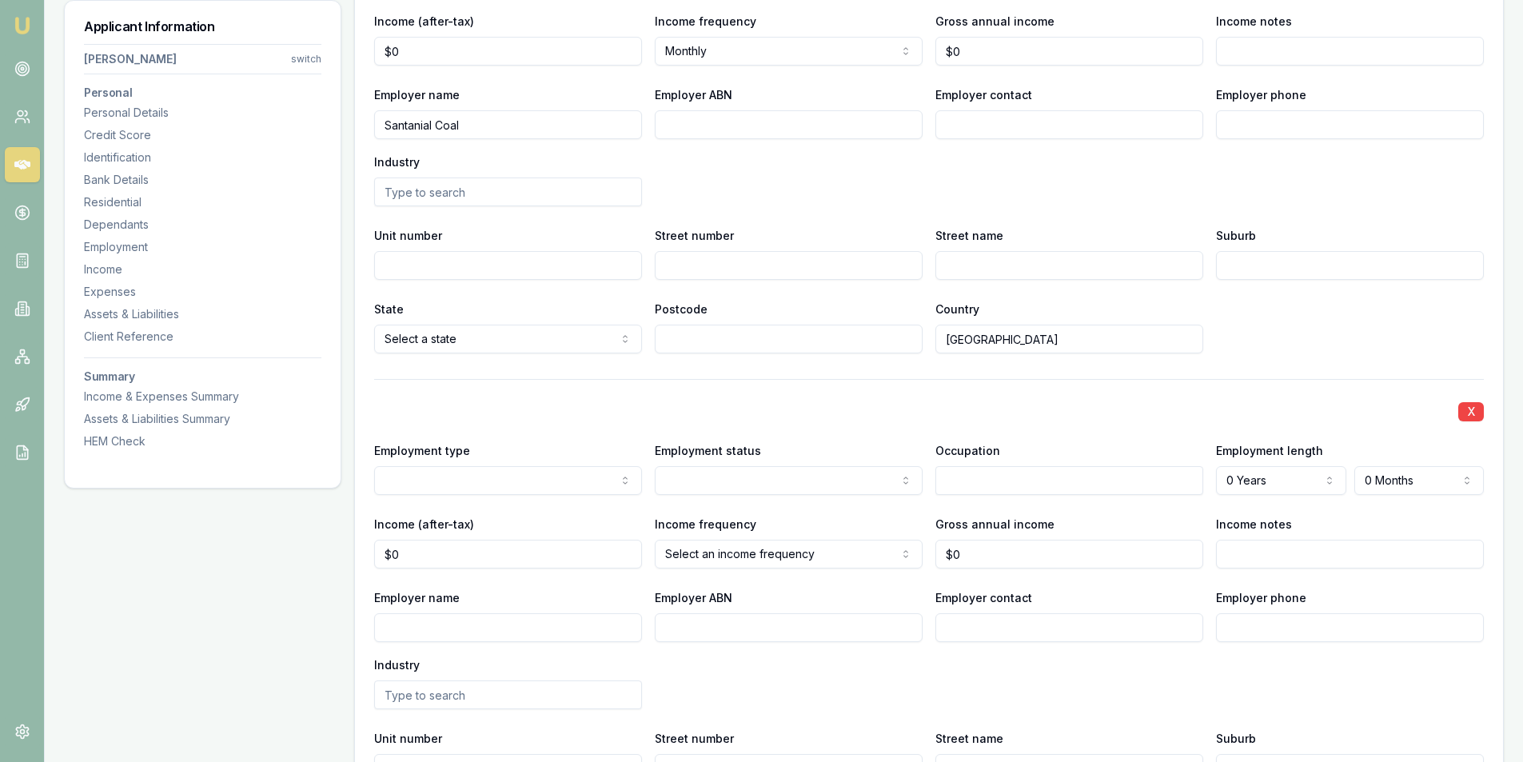
scroll to position [2399, 0]
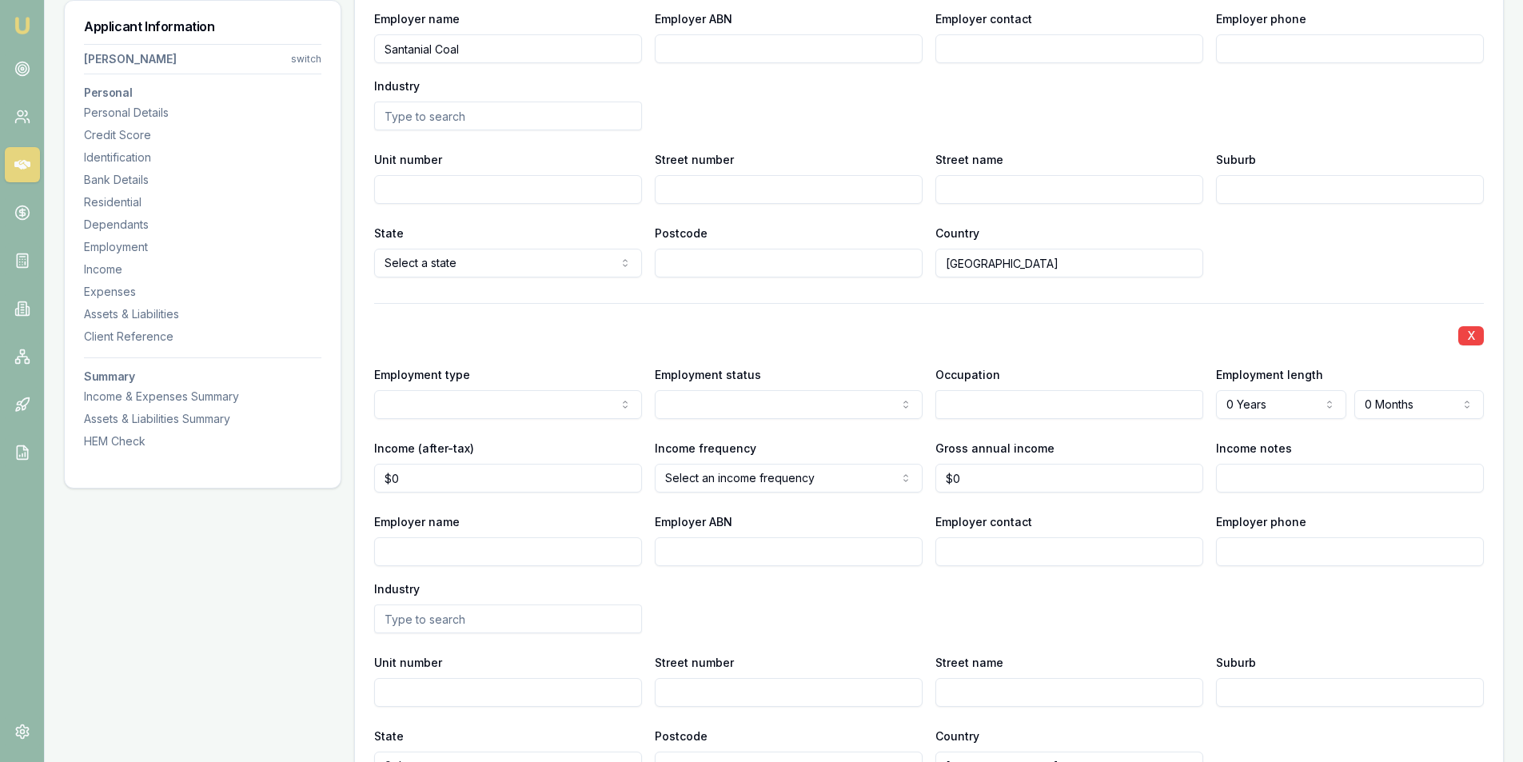
select select "PREVIOUS"
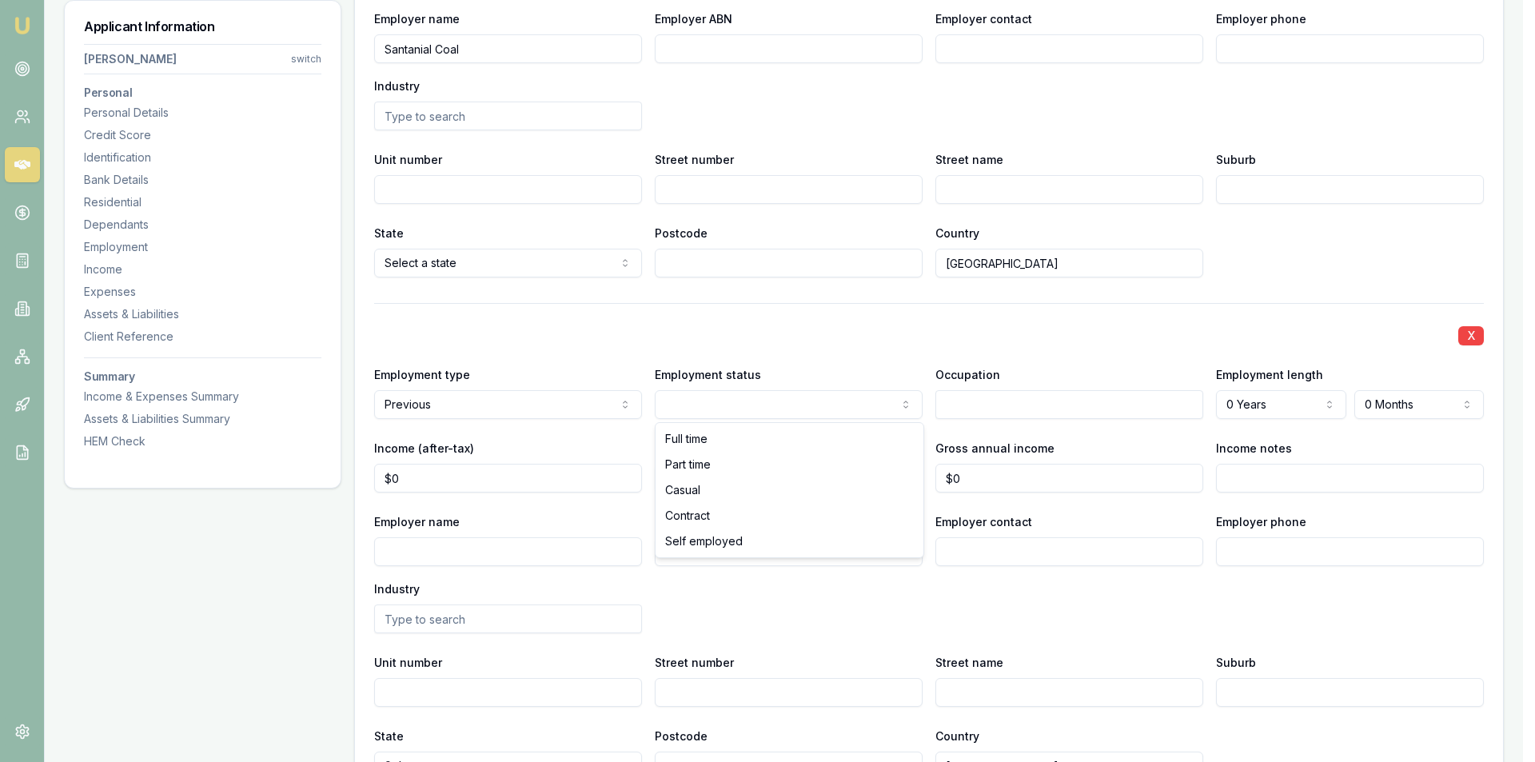
select select "CASUAL"
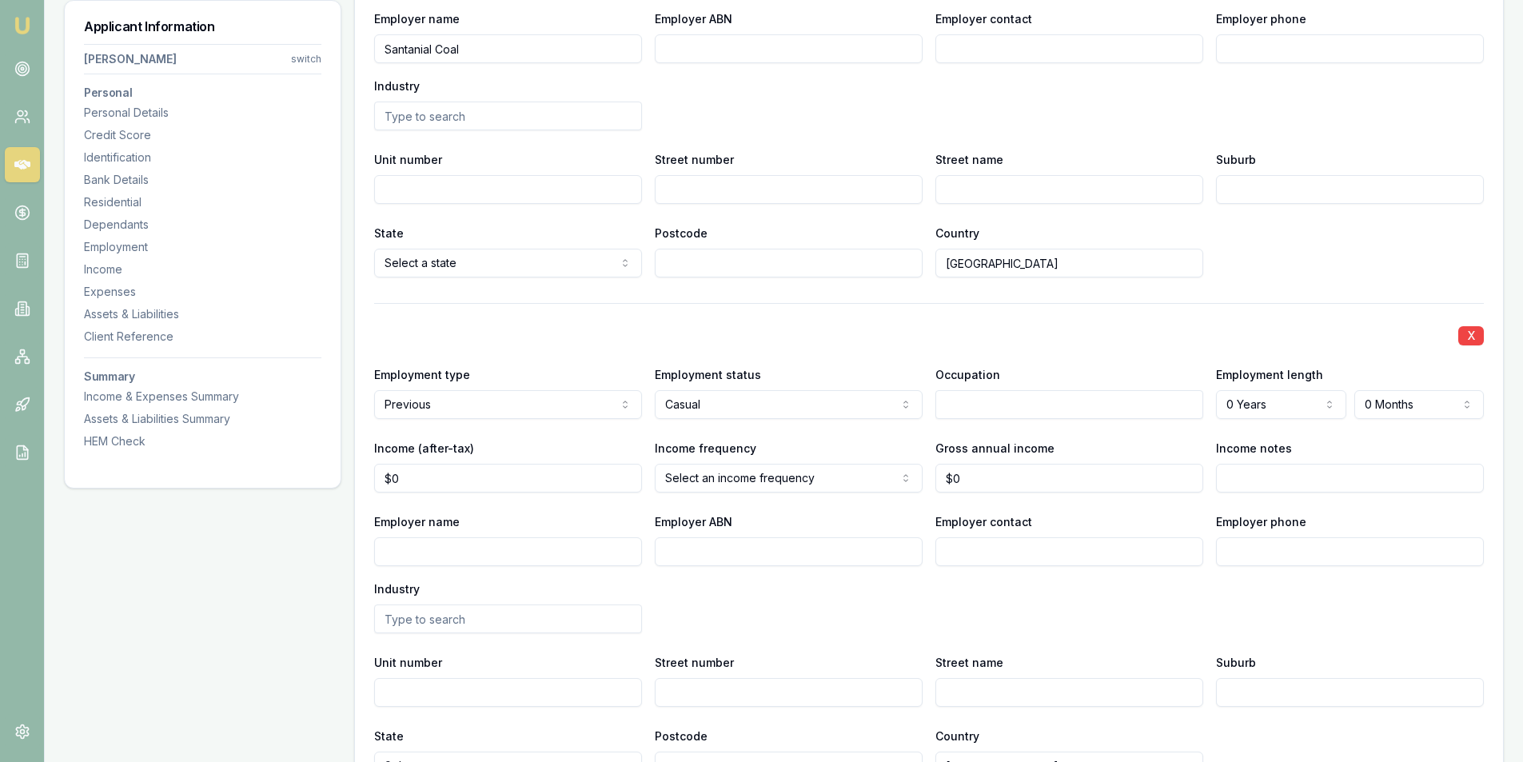
click at [985, 403] on input "text" at bounding box center [1070, 404] width 268 height 29
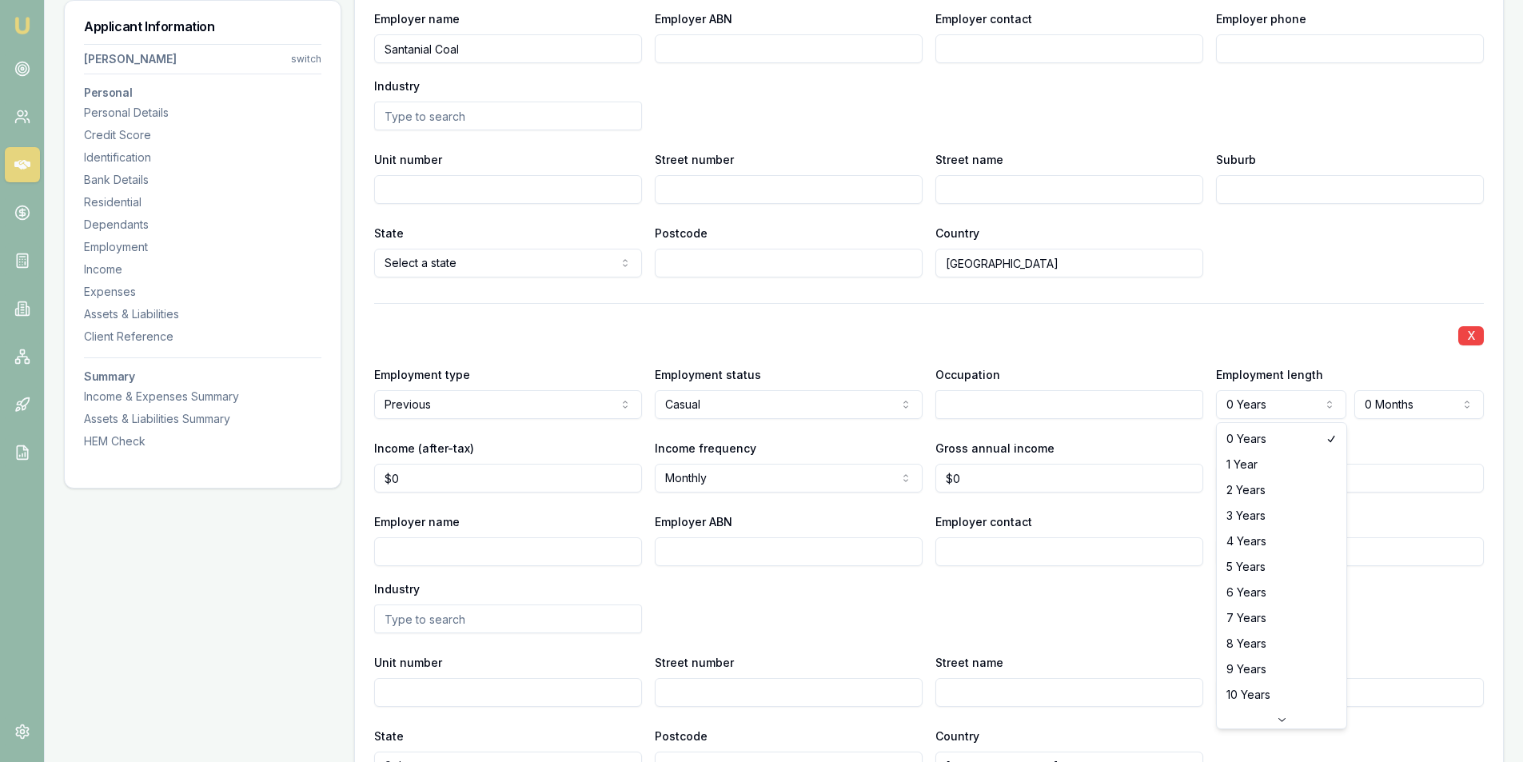
select select "2"
drag, startPoint x: 1261, startPoint y: 491, endPoint x: 1391, endPoint y: 425, distance: 145.6
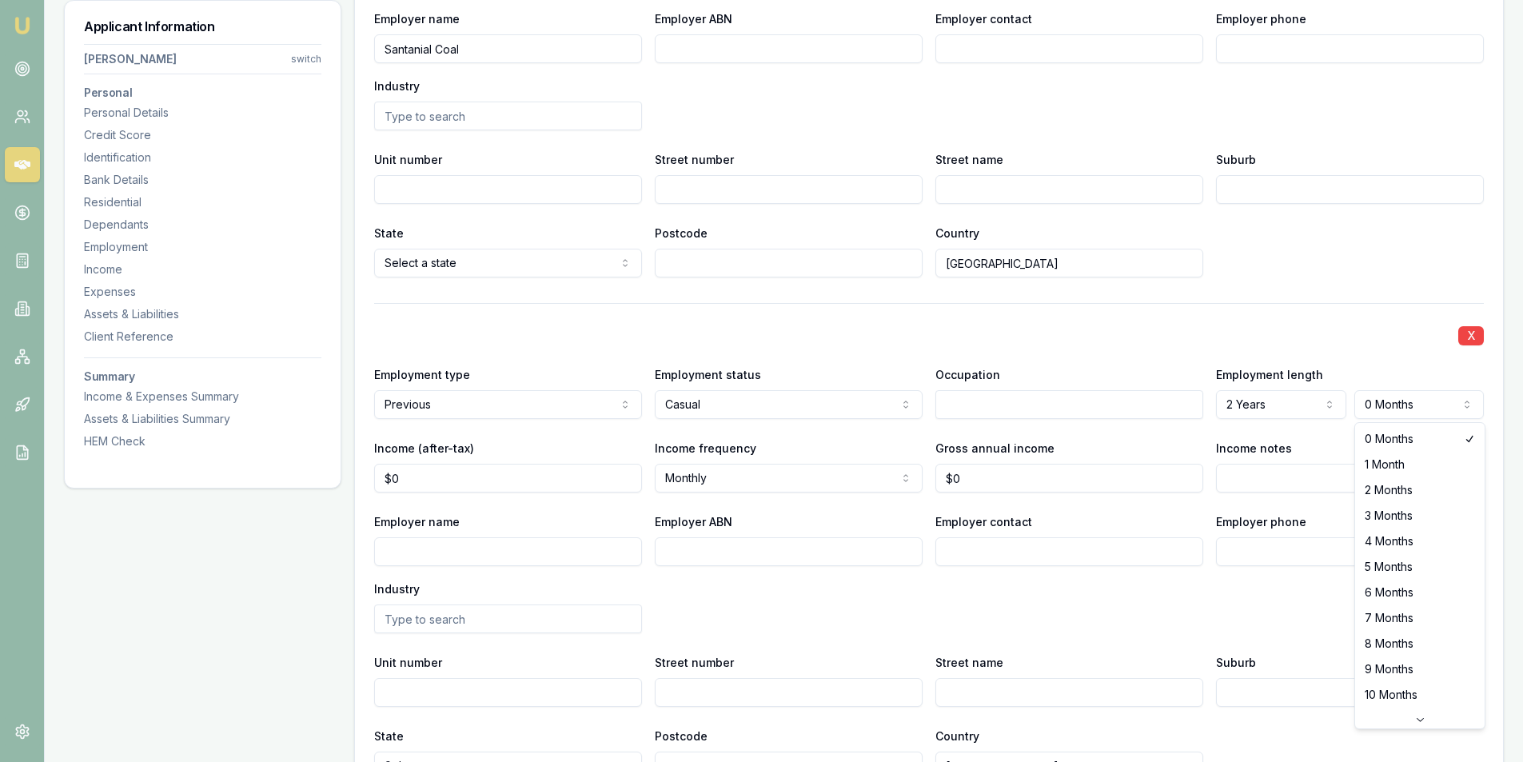
select select "9"
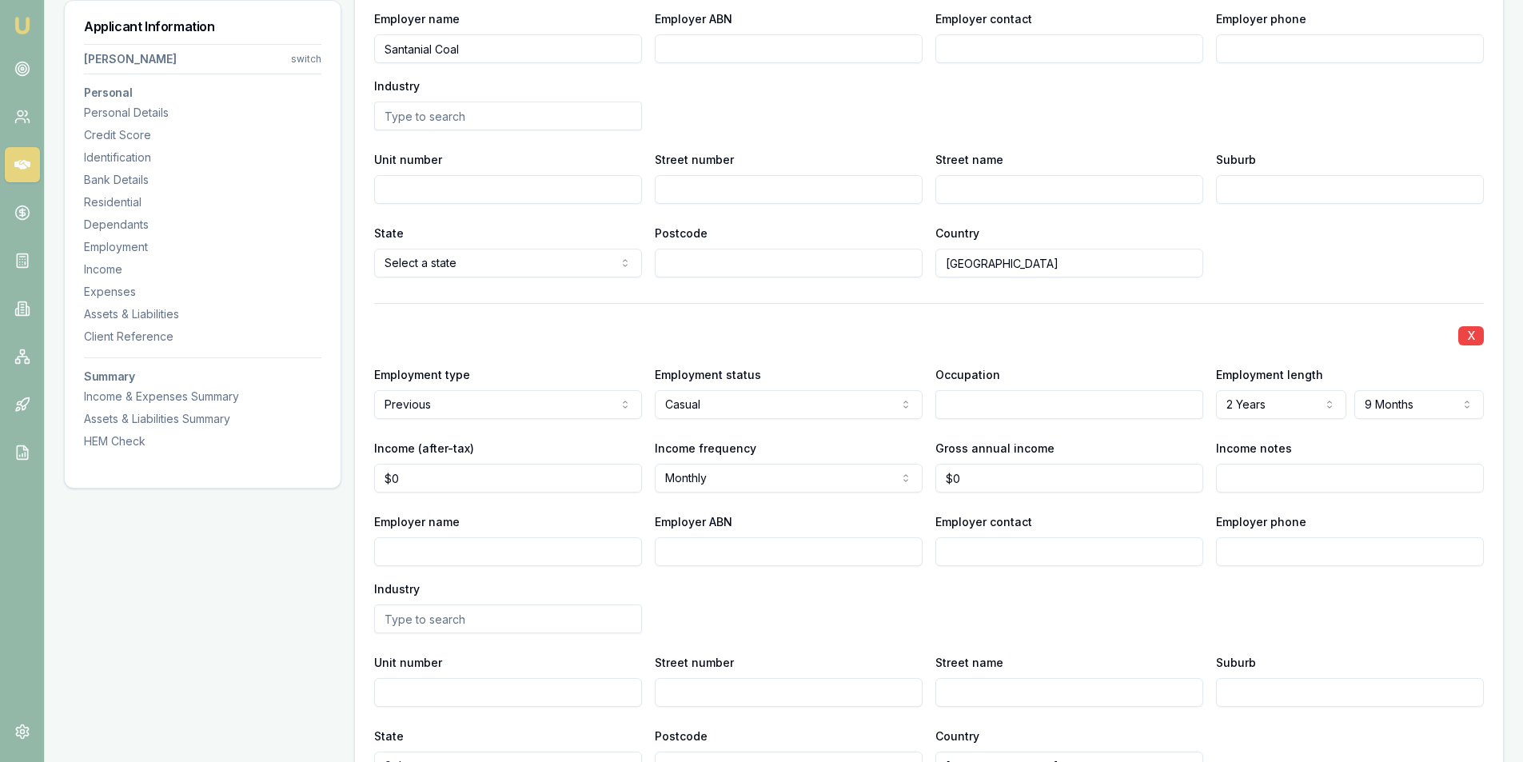
click at [470, 557] on input "Employer name" at bounding box center [508, 551] width 268 height 29
type input "Fresh Start Take Away"
click at [1012, 407] on input "text" at bounding box center [1070, 404] width 268 height 29
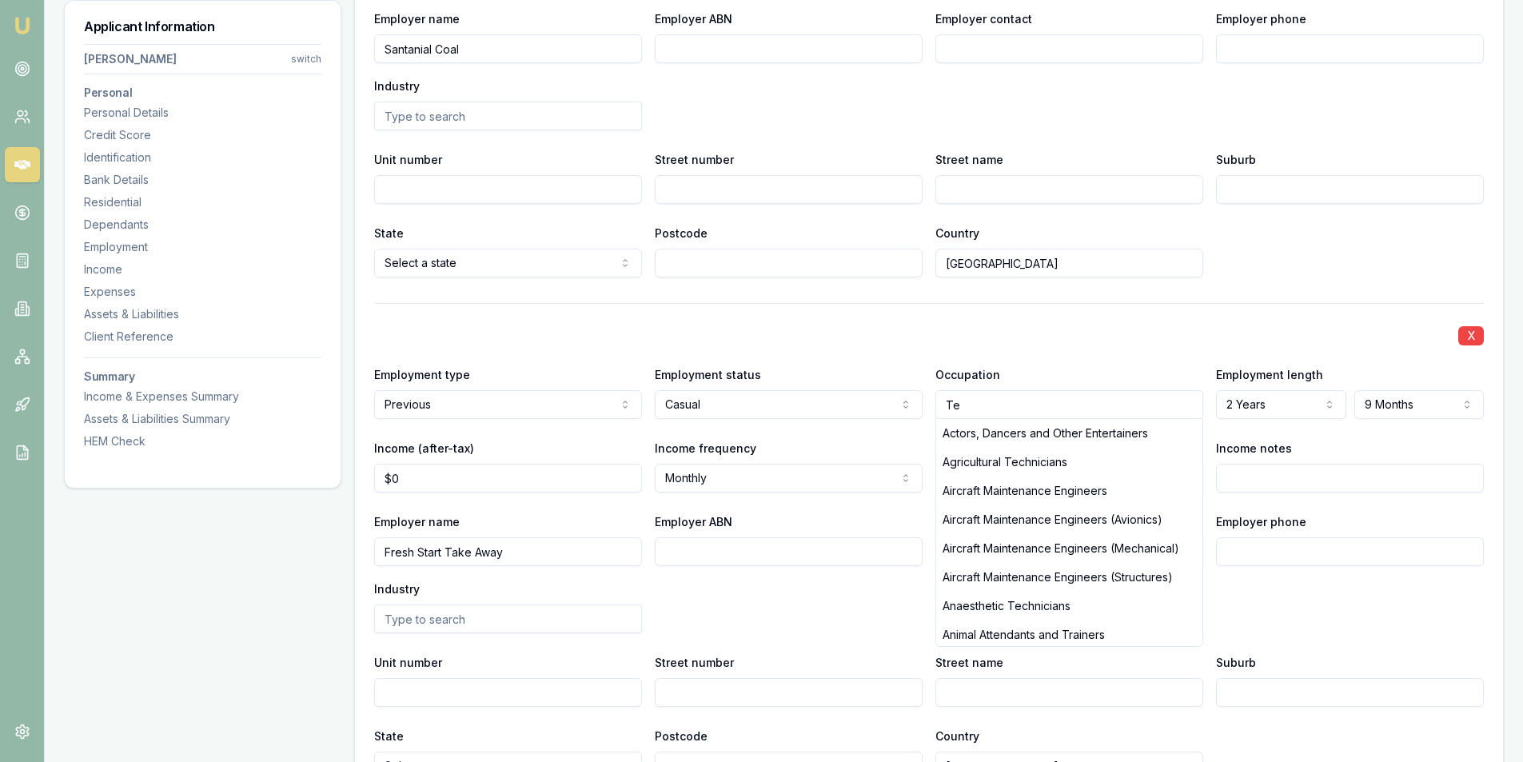
type input "T"
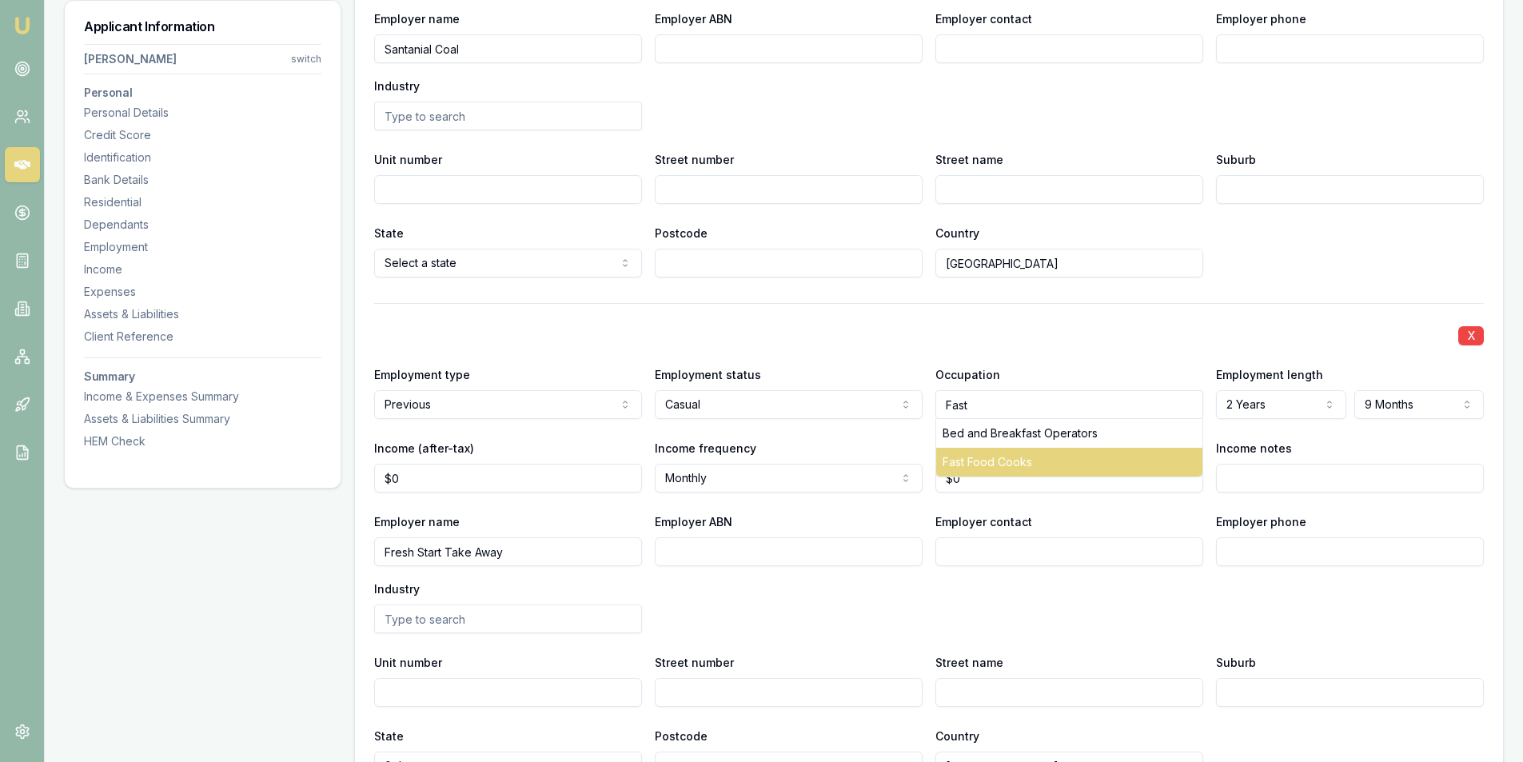
click at [1011, 459] on div "Fast Food Cooks" at bounding box center [1069, 462] width 266 height 29
type input "Fast Food Cooks"
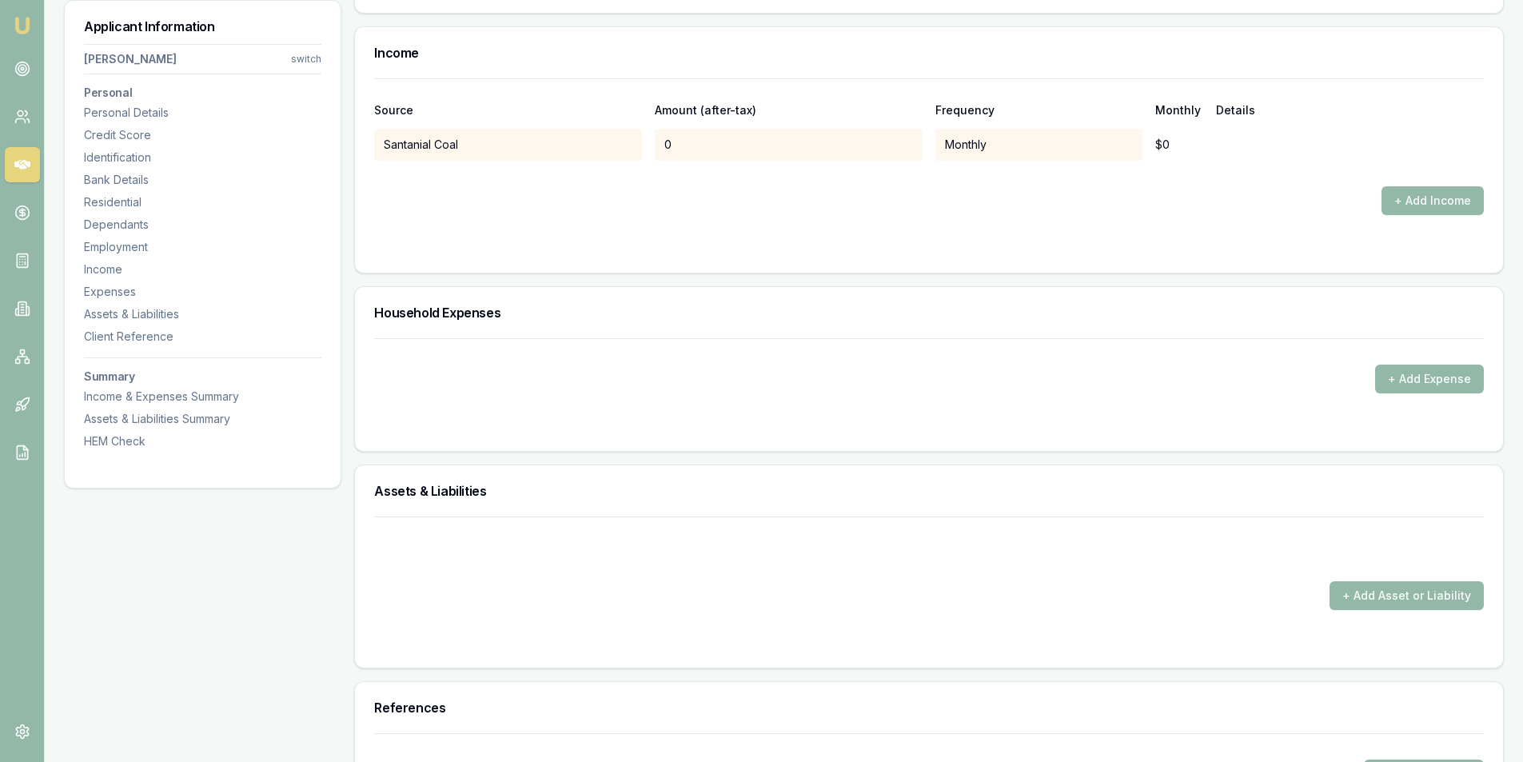
scroll to position [3439, 0]
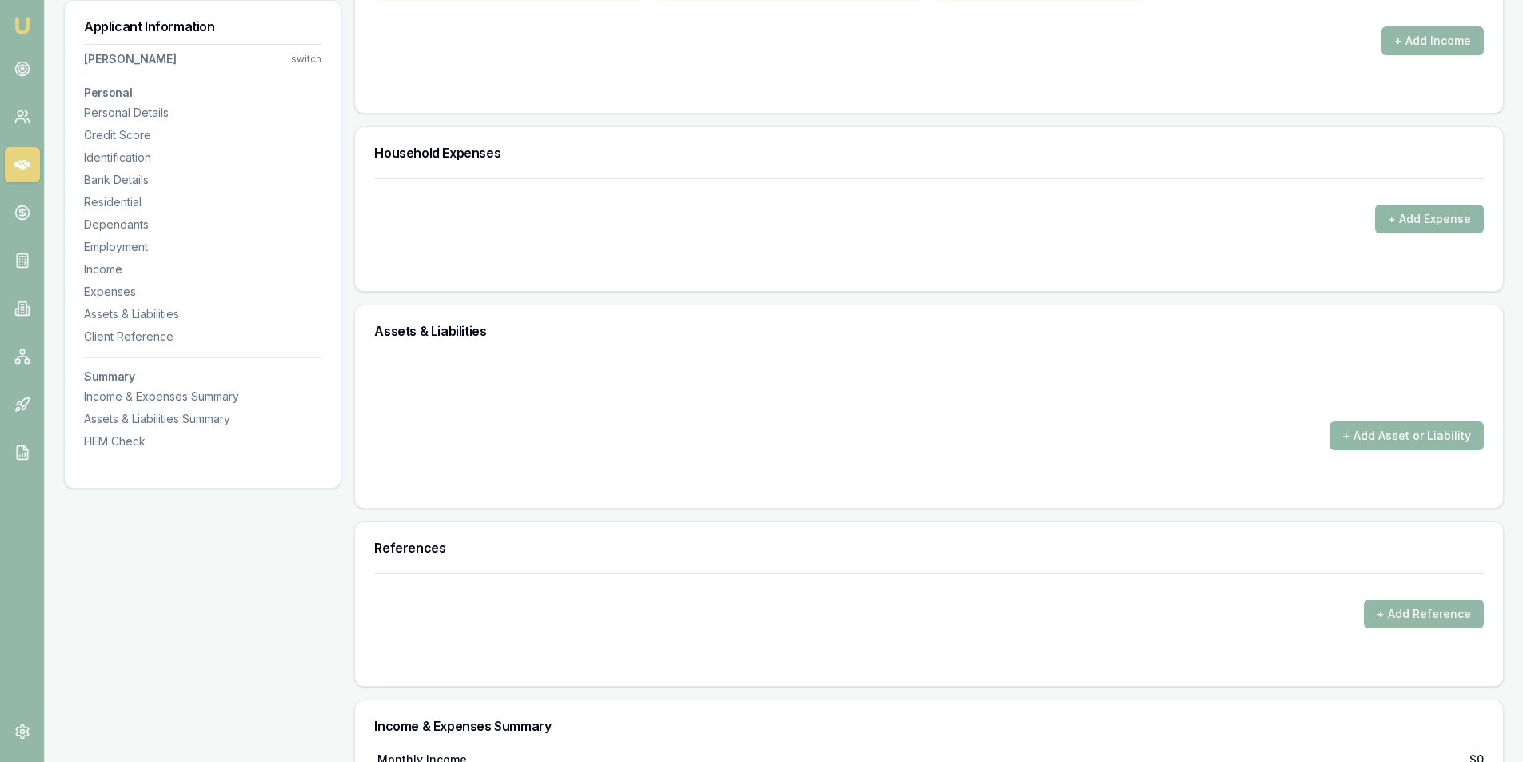
click at [1427, 215] on button "+ Add Expense" at bounding box center [1429, 219] width 109 height 29
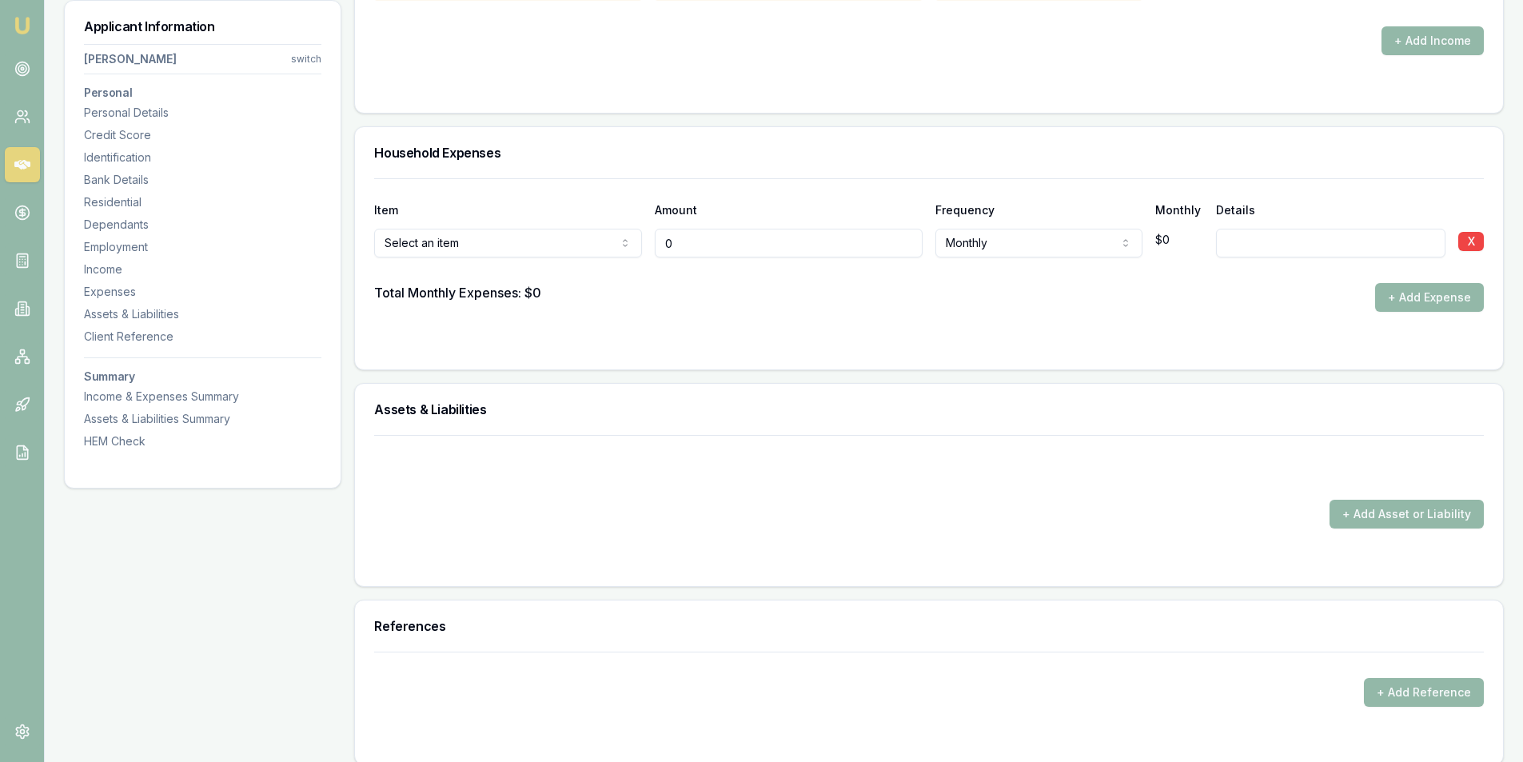
click at [703, 248] on input "0" at bounding box center [789, 243] width 268 height 29
type input "$100"
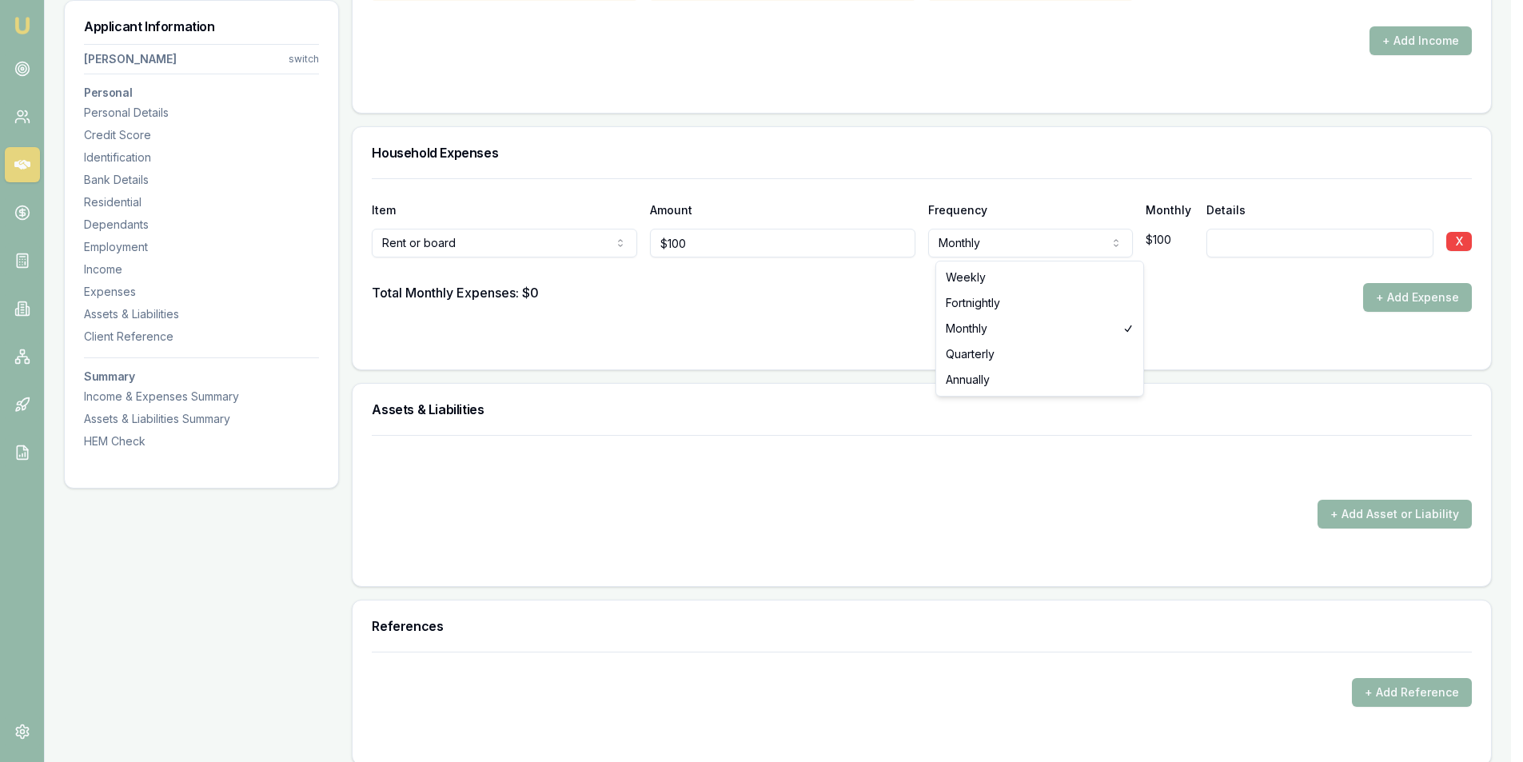
select select "WEEKLY"
drag, startPoint x: 988, startPoint y: 277, endPoint x: 1374, endPoint y: 239, distance: 387.3
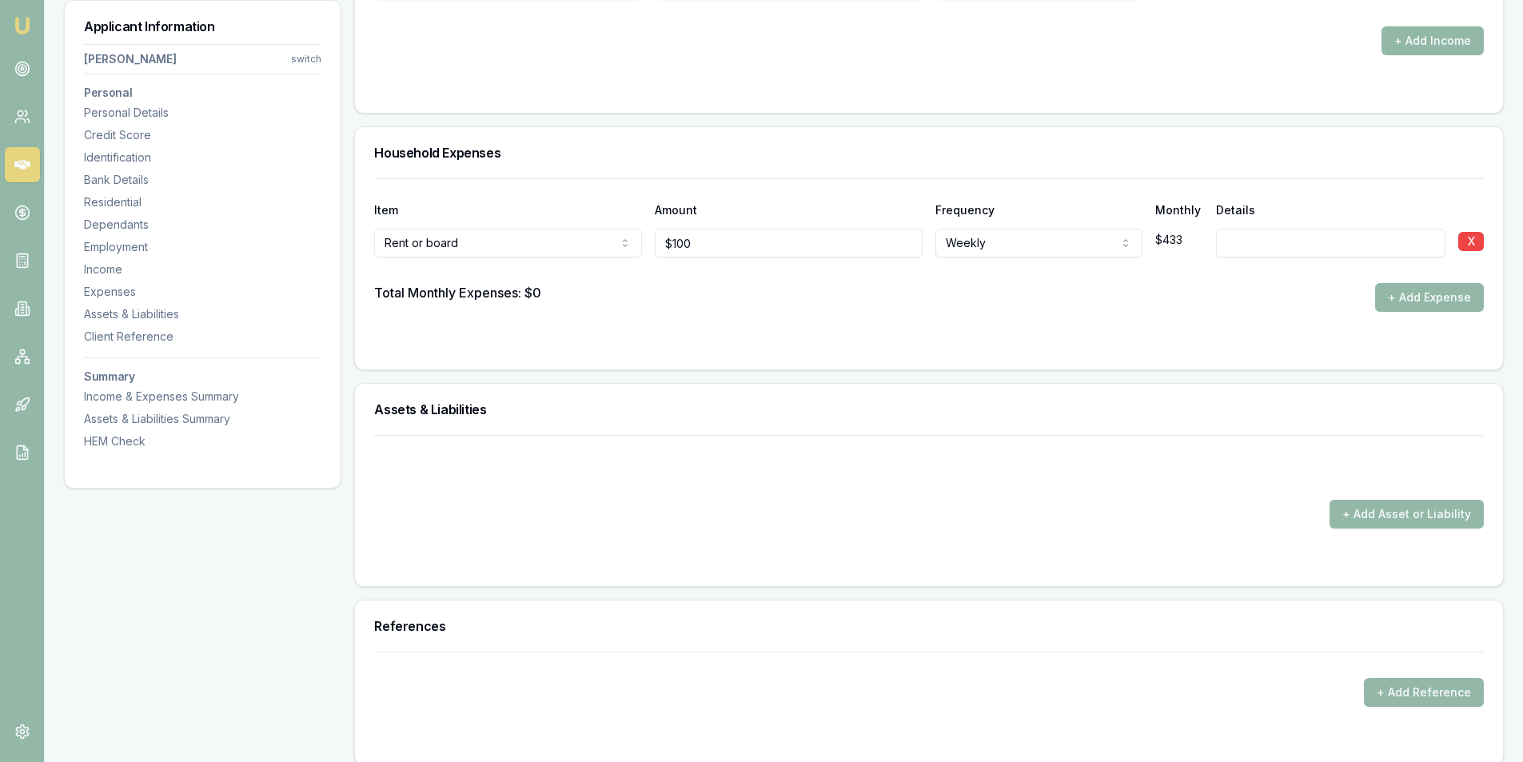
drag, startPoint x: 1361, startPoint y: 248, endPoint x: 1358, endPoint y: 259, distance: 11.6
click at [1361, 249] on input at bounding box center [1331, 243] width 230 height 29
type input "Paid to parents for board"
click at [1113, 329] on form "Item Amount Frequency Monthly Details Rent or board Rent or board Food and groc…" at bounding box center [929, 264] width 1110 height 172
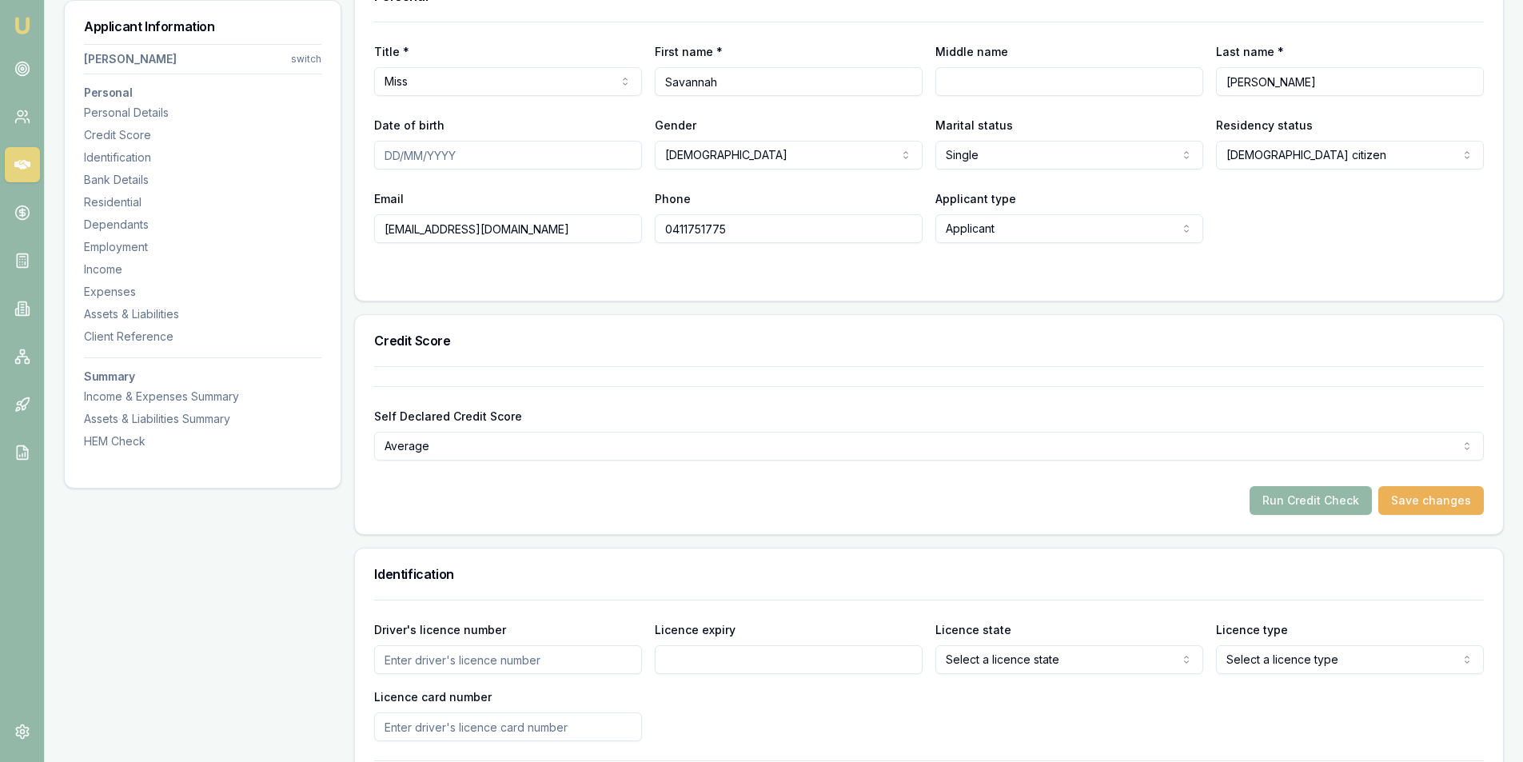
scroll to position [480, 0]
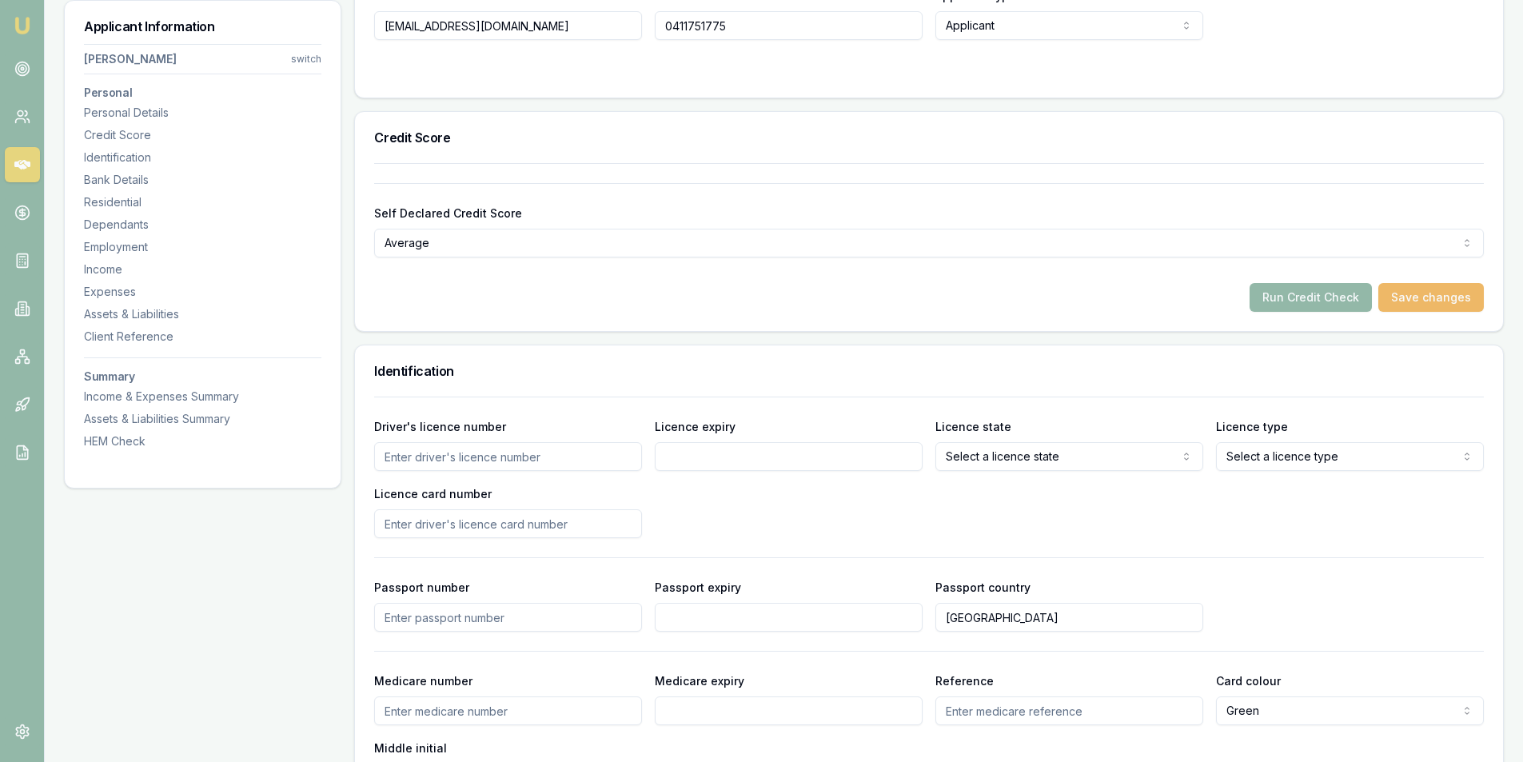
click at [1413, 304] on button "Save changes" at bounding box center [1432, 297] width 106 height 29
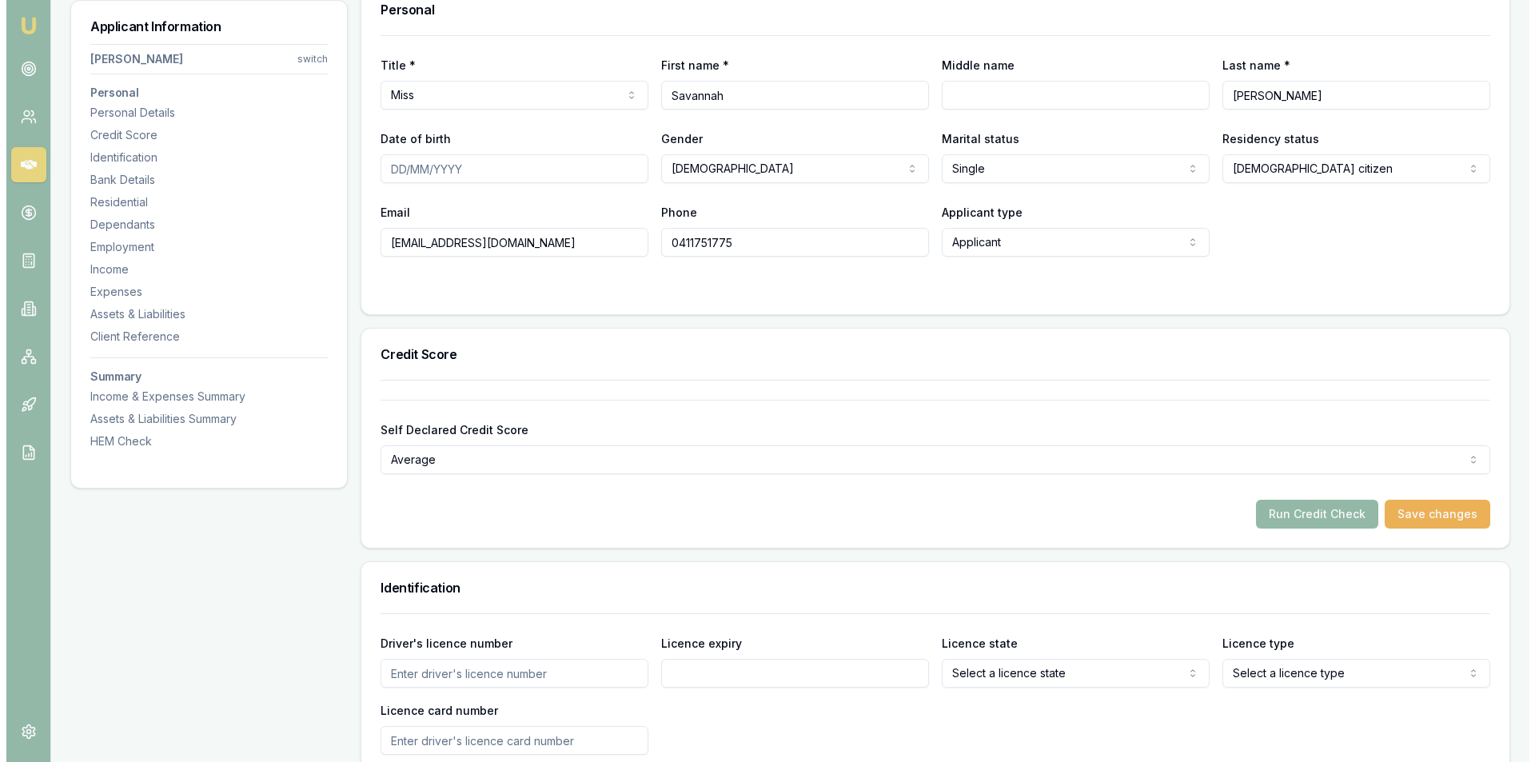
scroll to position [0, 0]
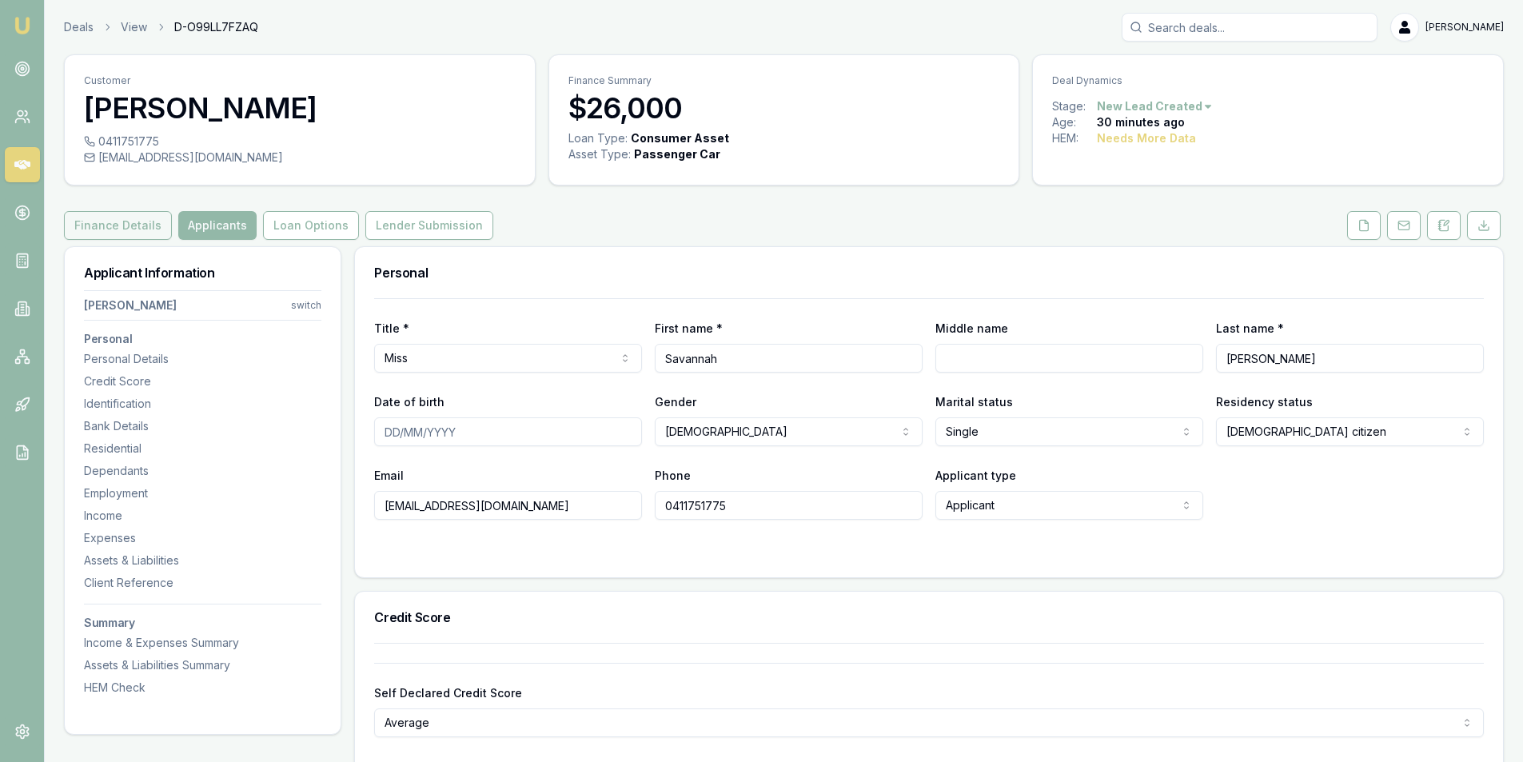
click at [148, 226] on button "Finance Details" at bounding box center [118, 225] width 108 height 29
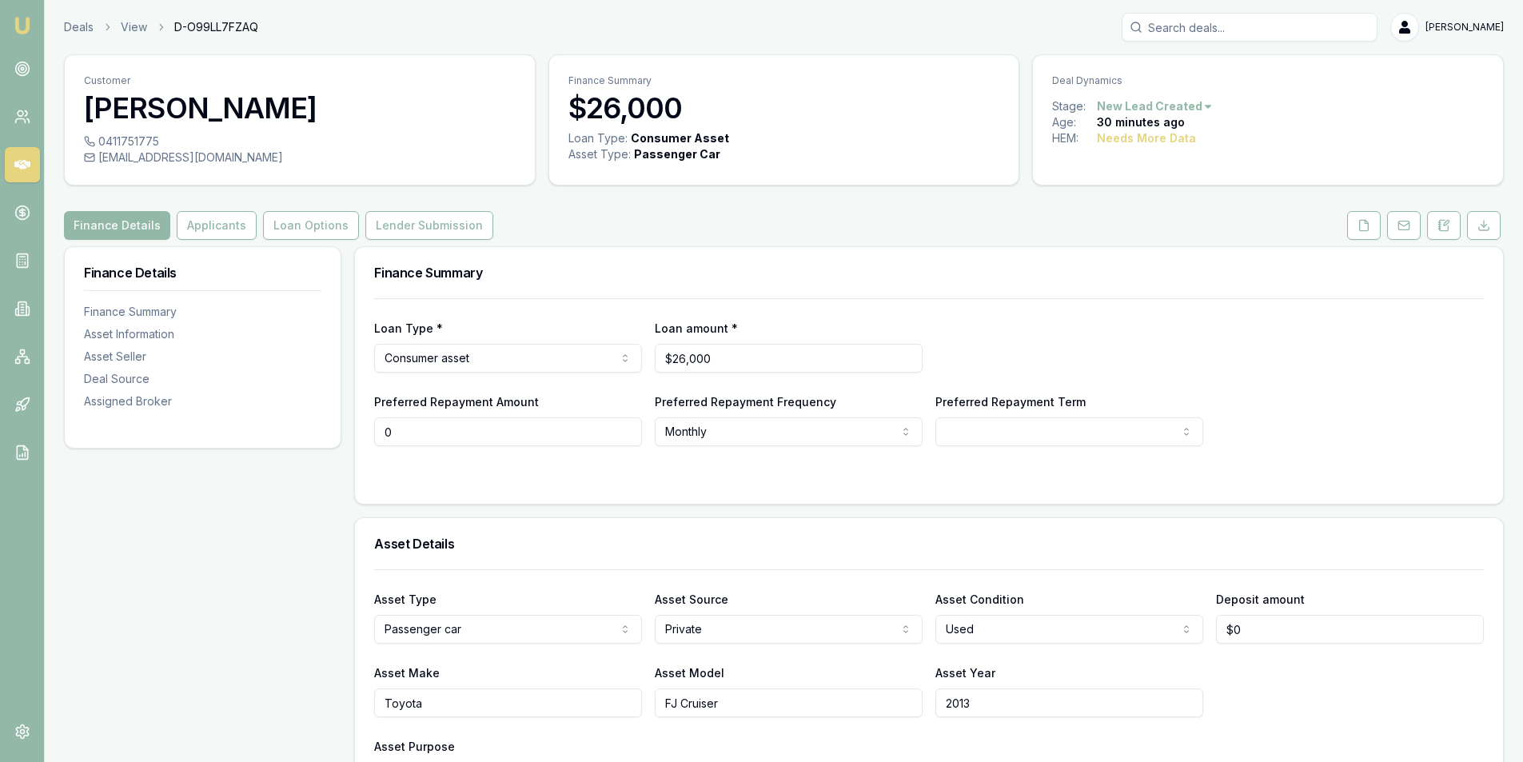
click at [468, 435] on input "0" at bounding box center [508, 431] width 268 height 29
type input "$250"
click at [797, 413] on div "Preferred Repayment Frequency Monthly Weekly Fortnightly Monthly" at bounding box center [789, 419] width 268 height 54
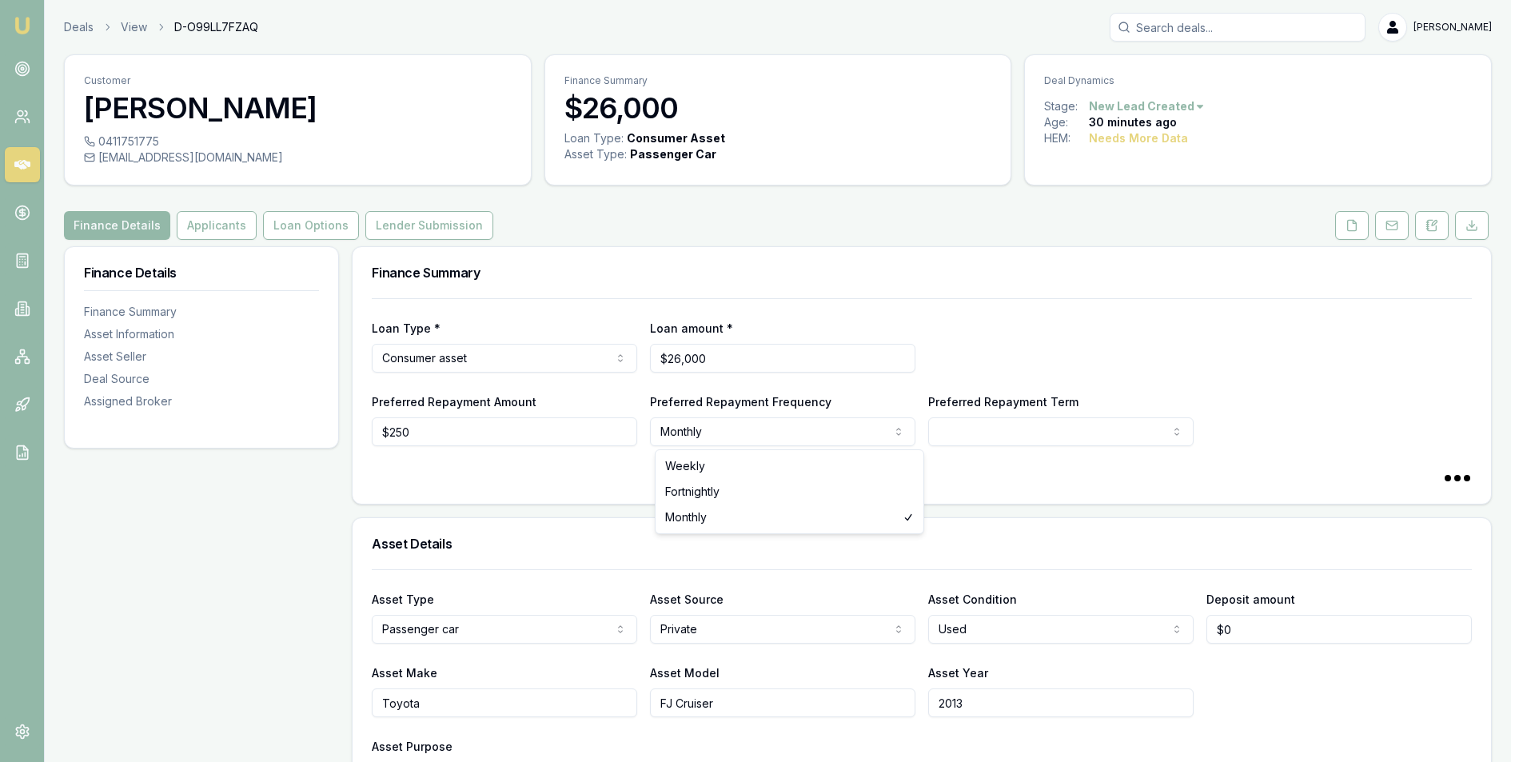
click at [806, 420] on html "Emu Broker Deals View D-O99LL7FZAQ Peter Sarris Toggle Menu Customer Savannah T…" at bounding box center [761, 381] width 1523 height 762
select select "60"
select select "WEEKLY"
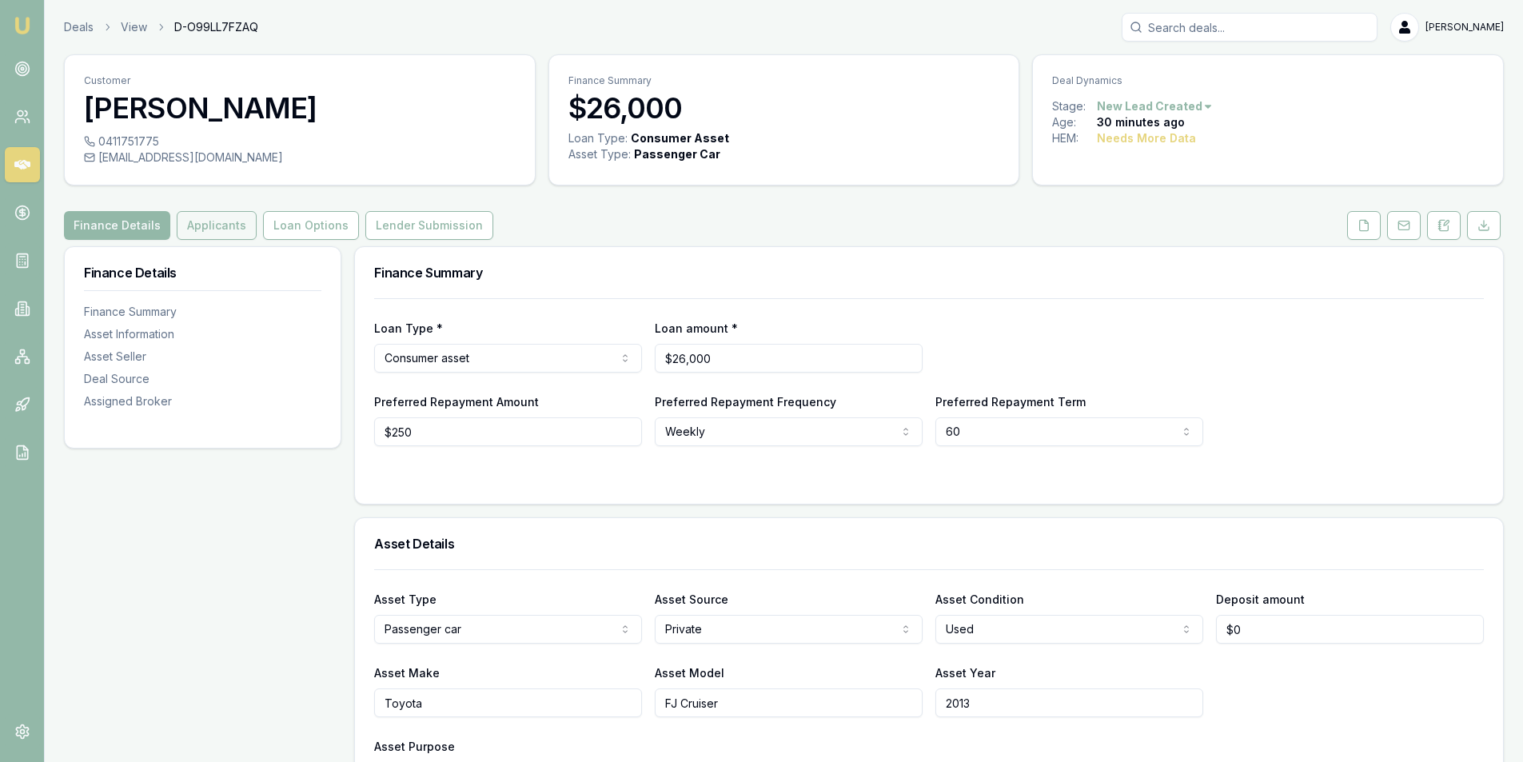
click at [234, 229] on button "Applicants" at bounding box center [217, 225] width 80 height 29
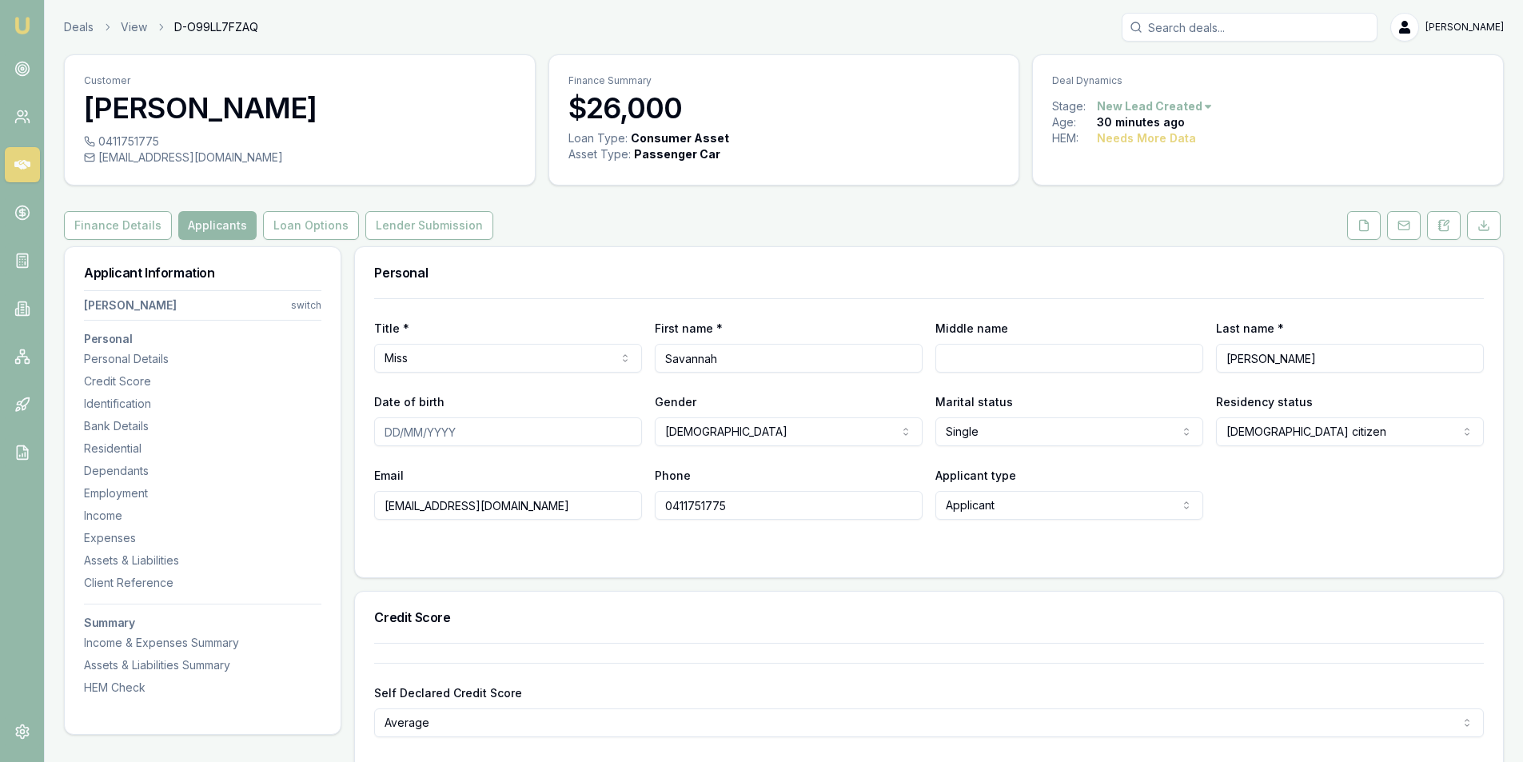
click at [639, 529] on form "Title * Miss Mr Mrs Miss Ms Dr Prof First name * Savannah Middle name Last name…" at bounding box center [929, 428] width 1110 height 260
click at [1352, 222] on button at bounding box center [1364, 225] width 34 height 29
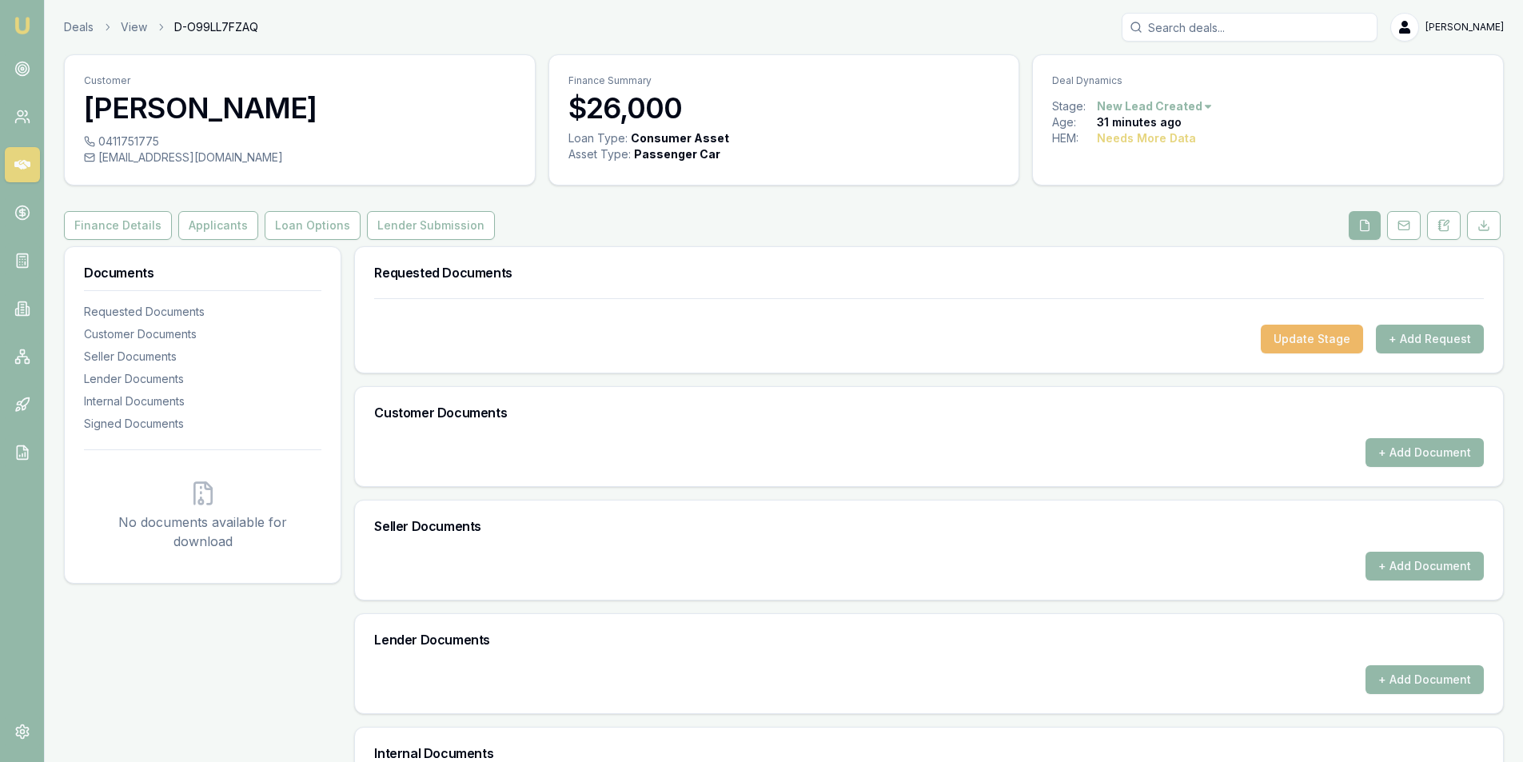
click at [1330, 339] on button "Update Stage" at bounding box center [1312, 339] width 102 height 29
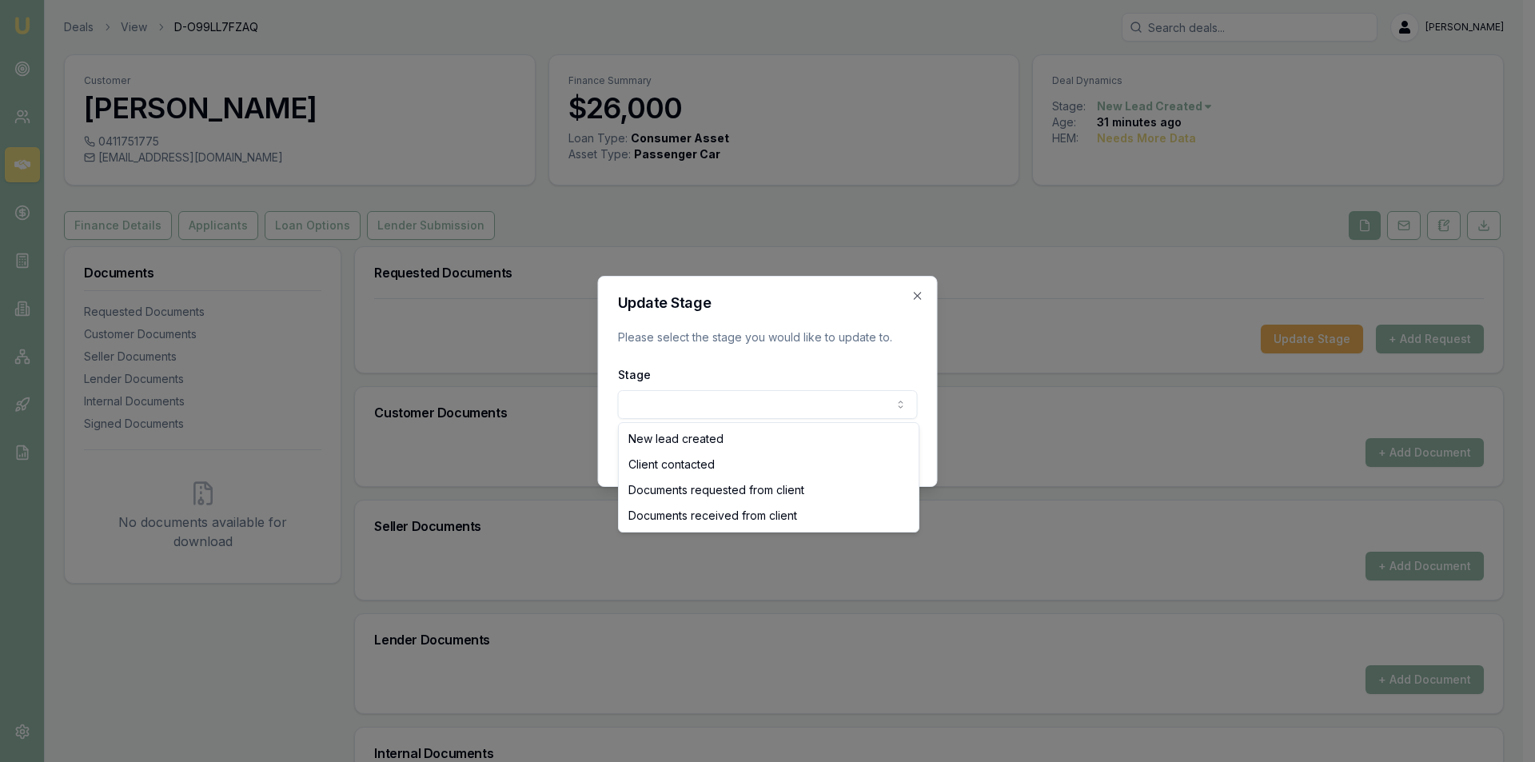
click at [649, 411] on body "Emu Broker Deals View D-O99LL7FZAQ Peter Sarris Toggle Menu Customer Savannah T…" at bounding box center [761, 381] width 1523 height 762
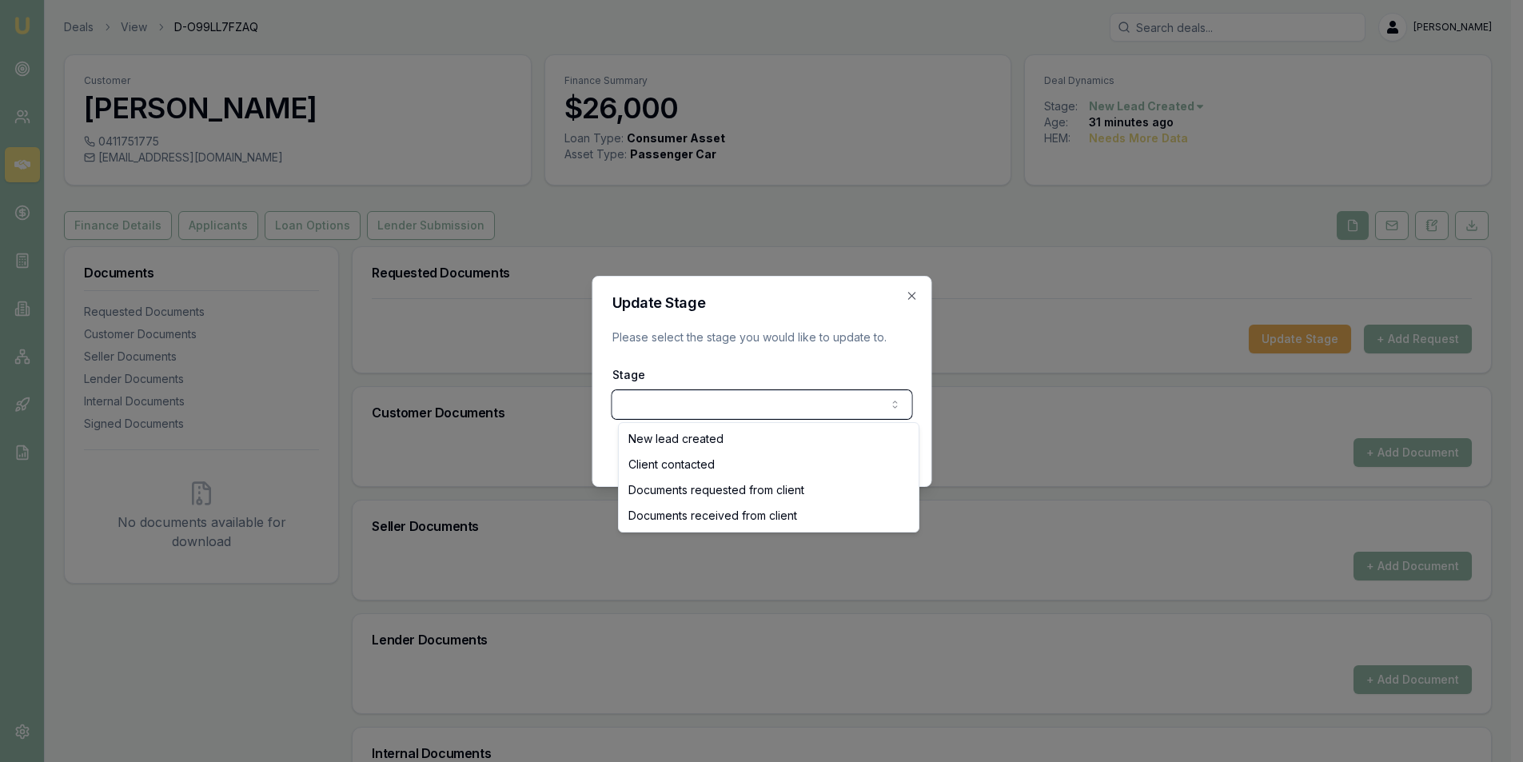
click at [923, 291] on body "Emu Broker Deals View D-O99LL7FZAQ Peter Sarris Toggle Menu Customer Savannah T…" at bounding box center [755, 381] width 1511 height 762
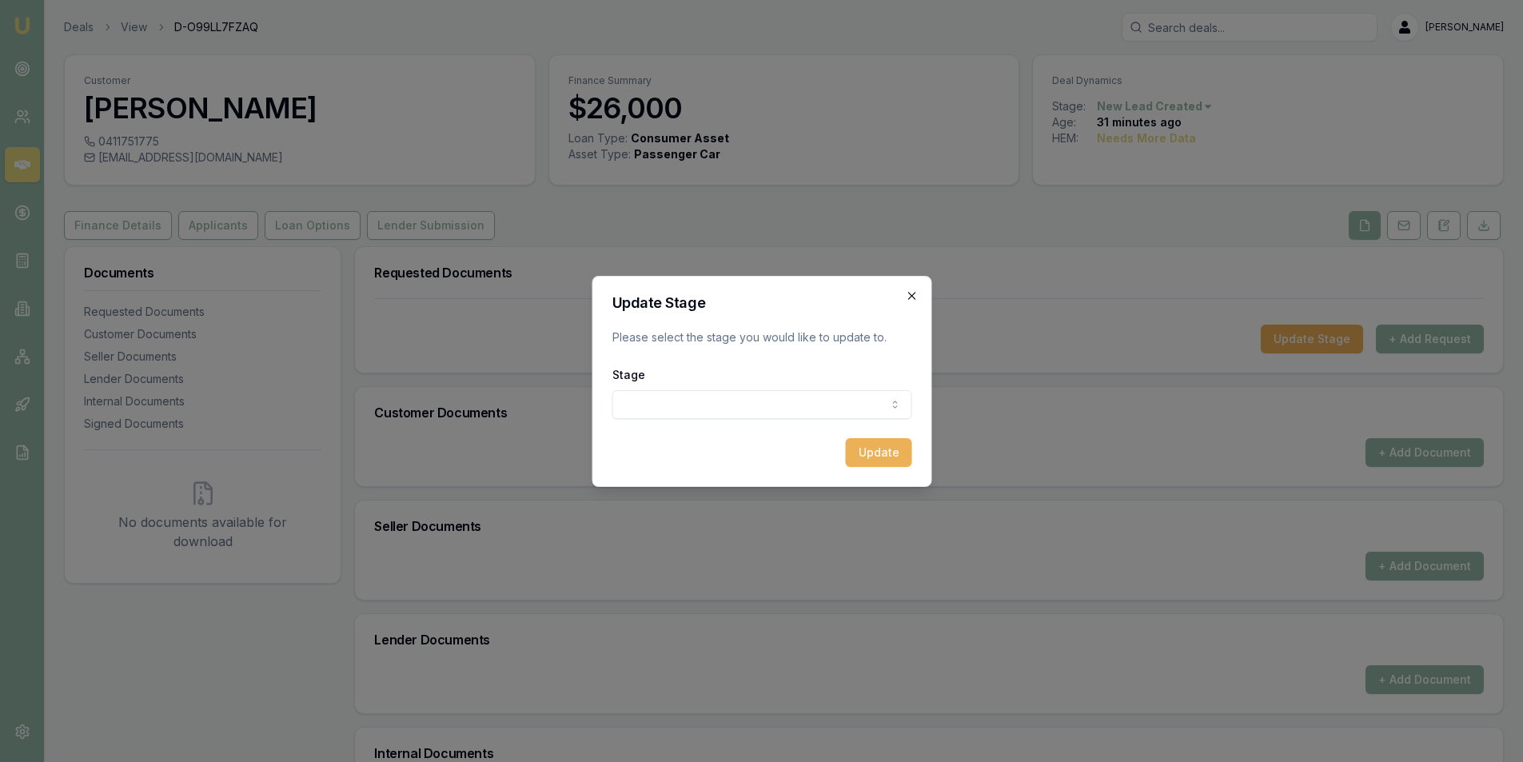
click at [913, 293] on icon "button" at bounding box center [911, 295] width 7 height 7
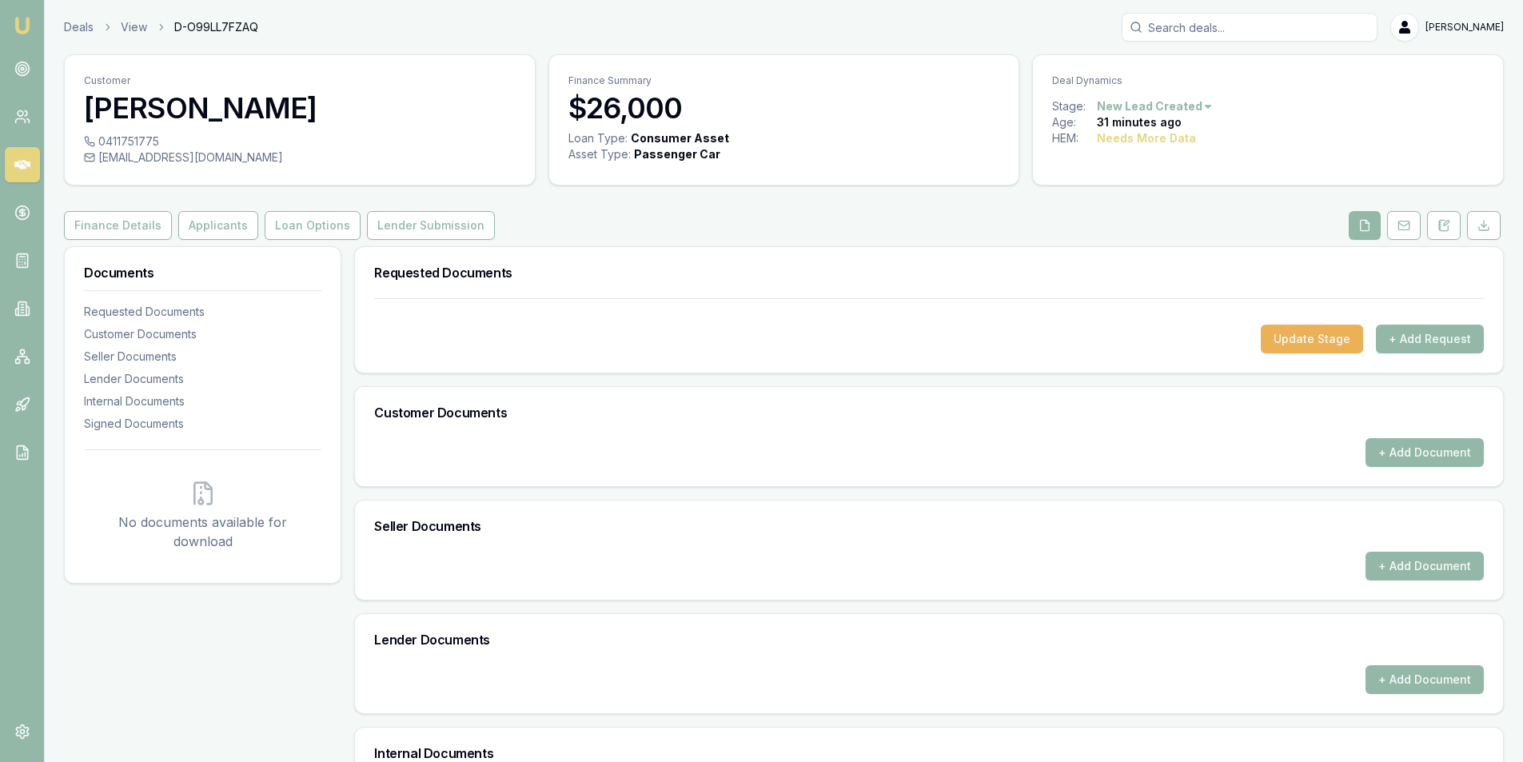
click at [1394, 355] on div "Update Stage + Add Request" at bounding box center [929, 335] width 1148 height 74
click at [1407, 337] on button "+ Add Request" at bounding box center [1430, 339] width 108 height 29
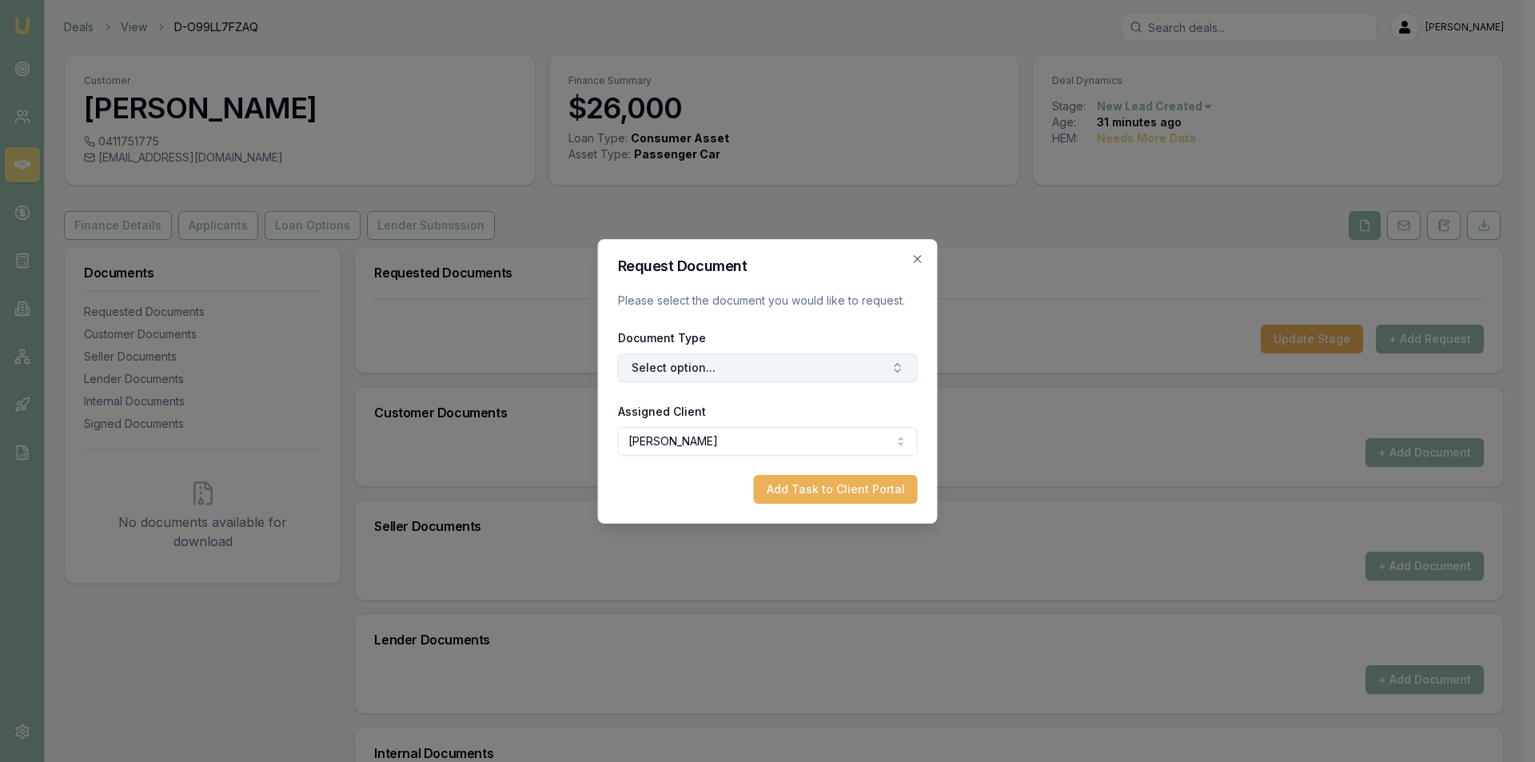
click at [752, 366] on button "Select option..." at bounding box center [768, 367] width 300 height 29
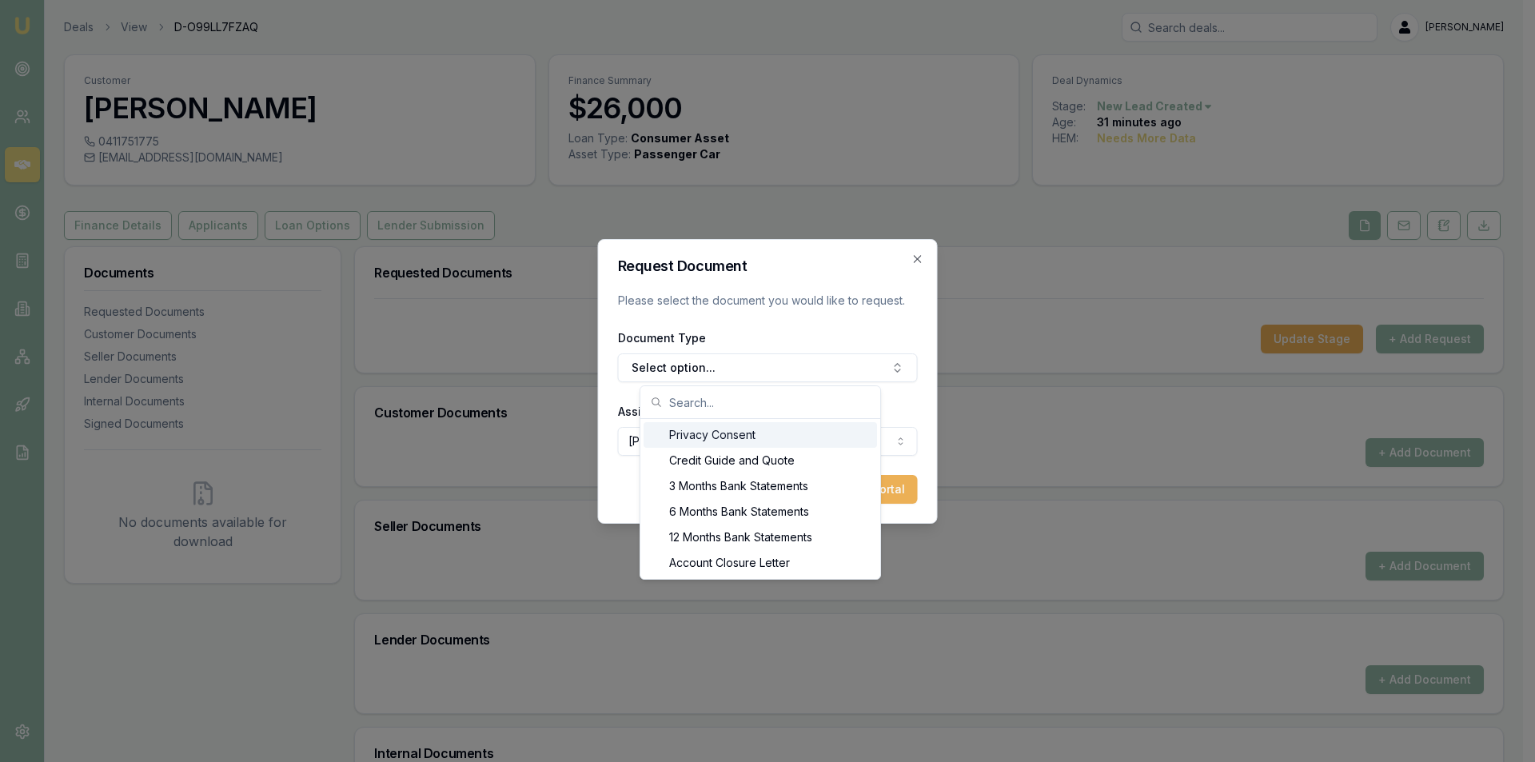
click at [748, 429] on div "Privacy Consent" at bounding box center [761, 435] width 234 height 26
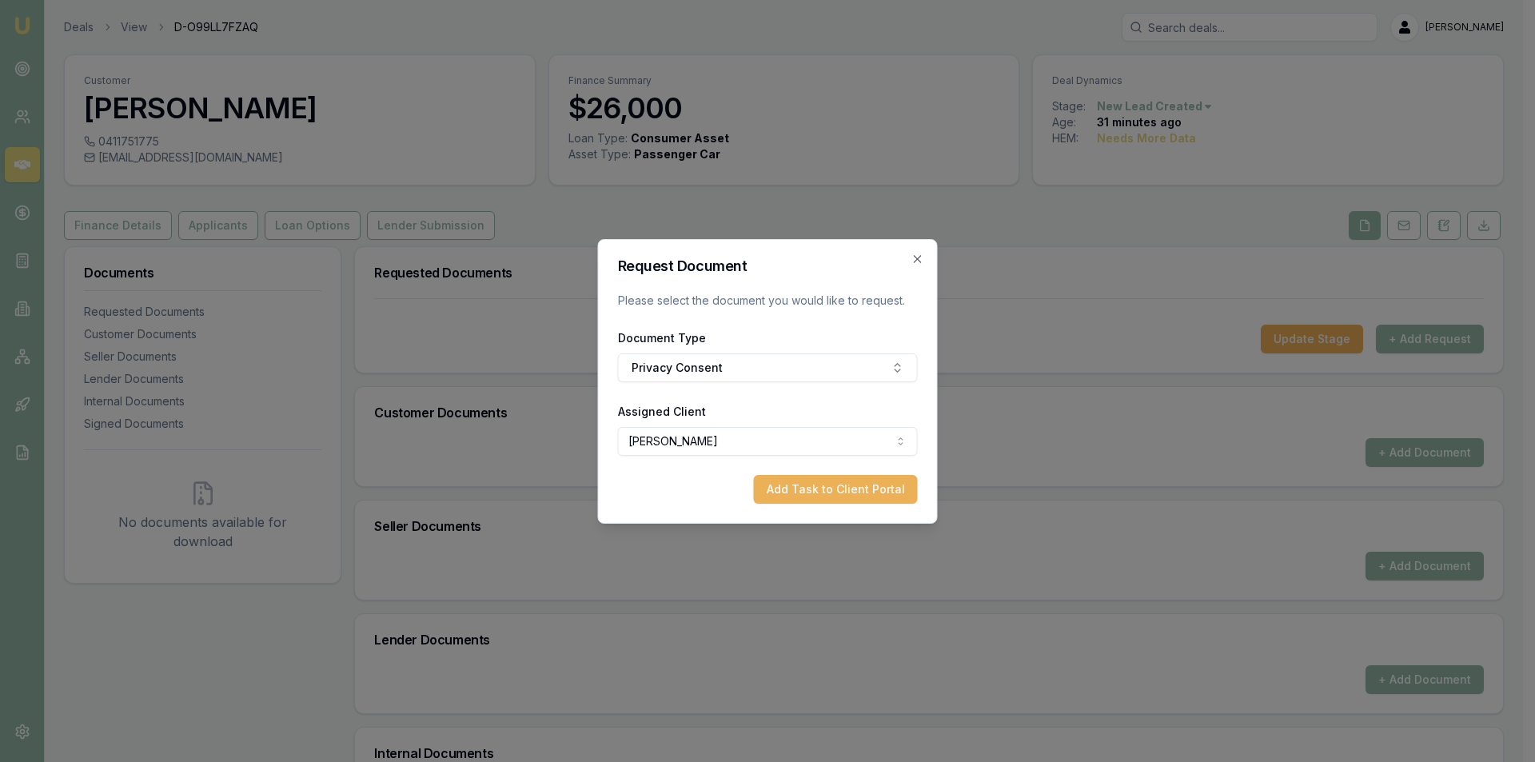
drag, startPoint x: 832, startPoint y: 483, endPoint x: 1006, endPoint y: 433, distance: 181.5
click at [838, 483] on button "Add Task to Client Portal" at bounding box center [836, 489] width 164 height 29
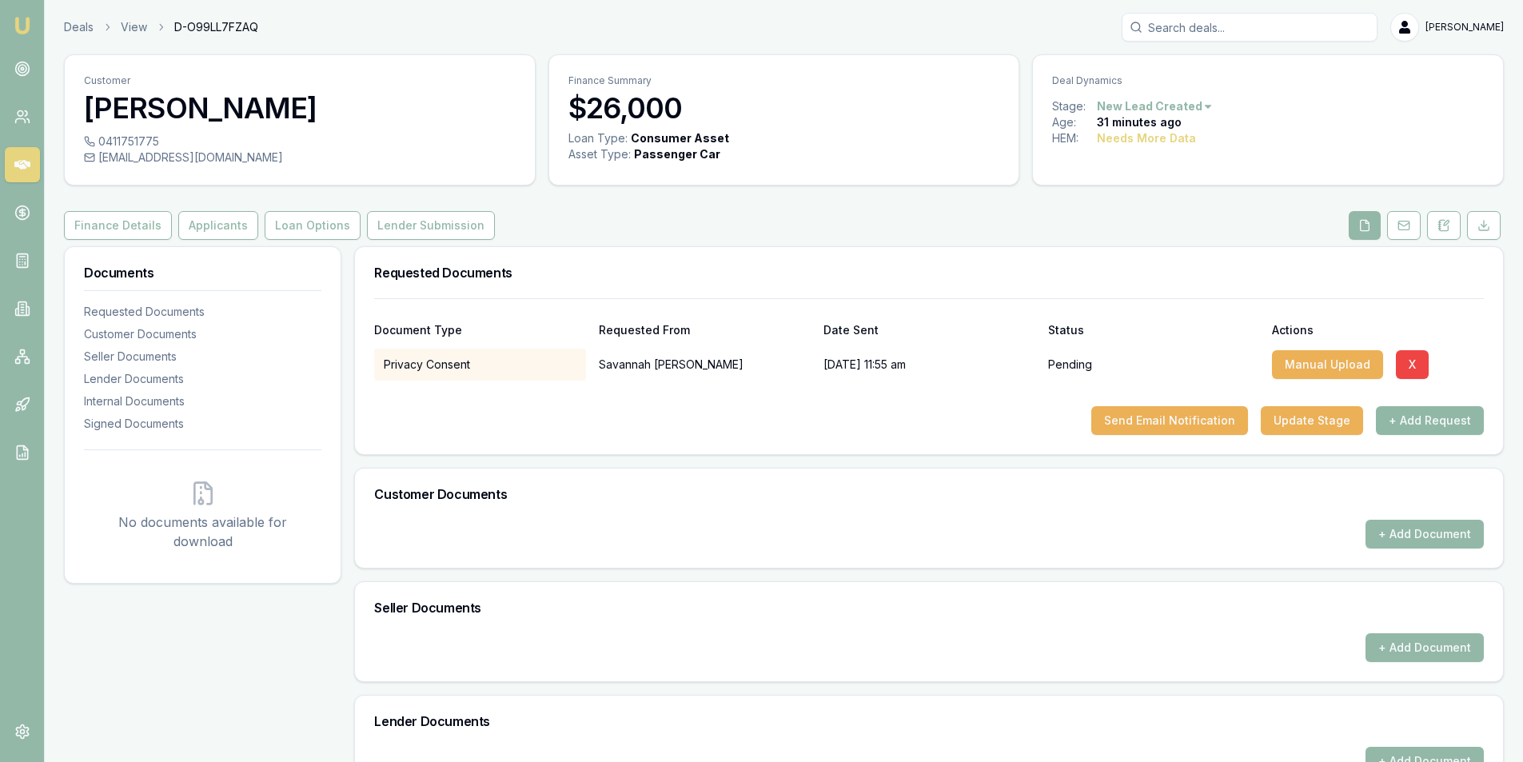
click at [1419, 421] on button "+ Add Request" at bounding box center [1430, 420] width 108 height 29
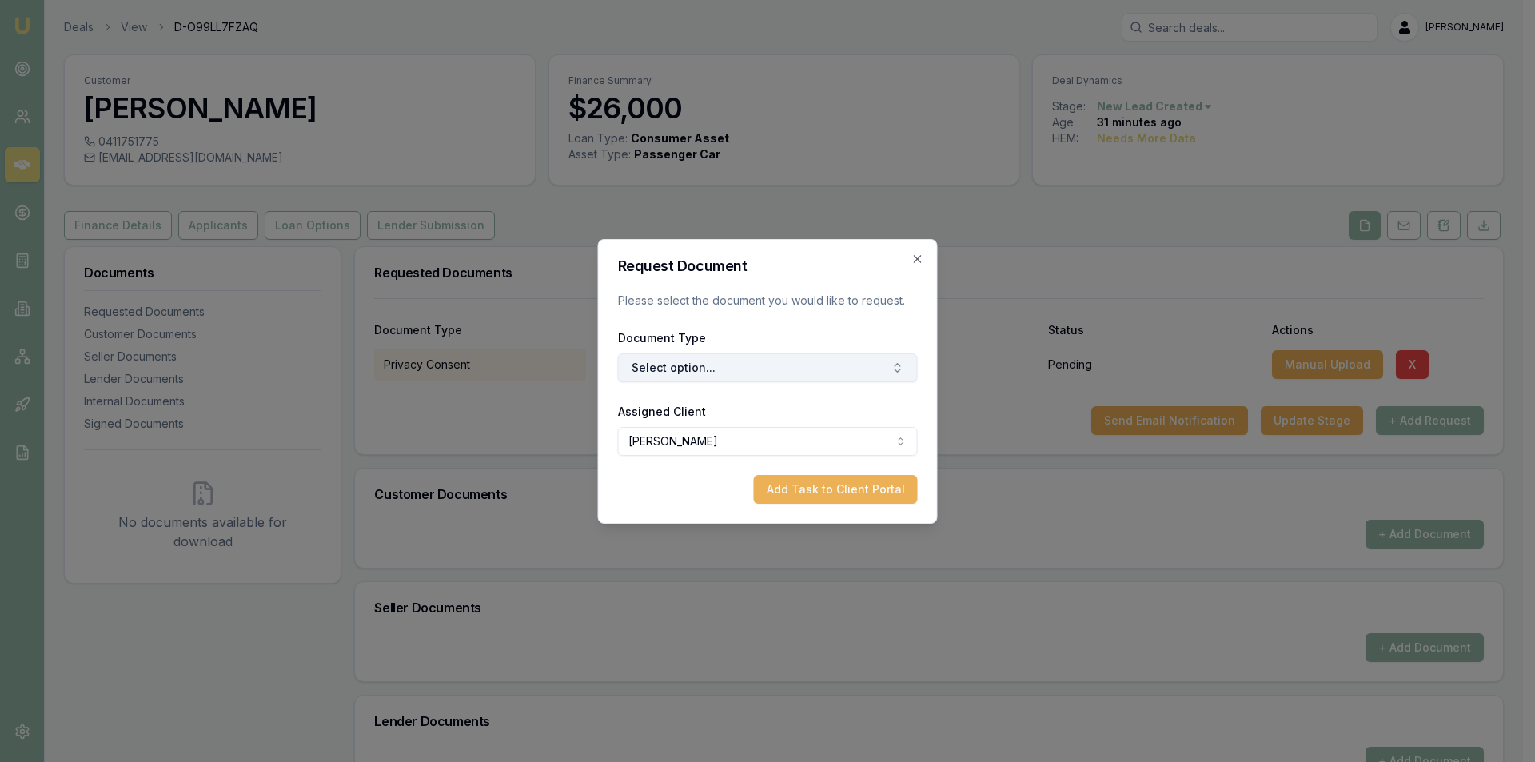
drag, startPoint x: 668, startPoint y: 367, endPoint x: 689, endPoint y: 381, distance: 25.9
click at [669, 367] on button "Select option..." at bounding box center [768, 367] width 300 height 29
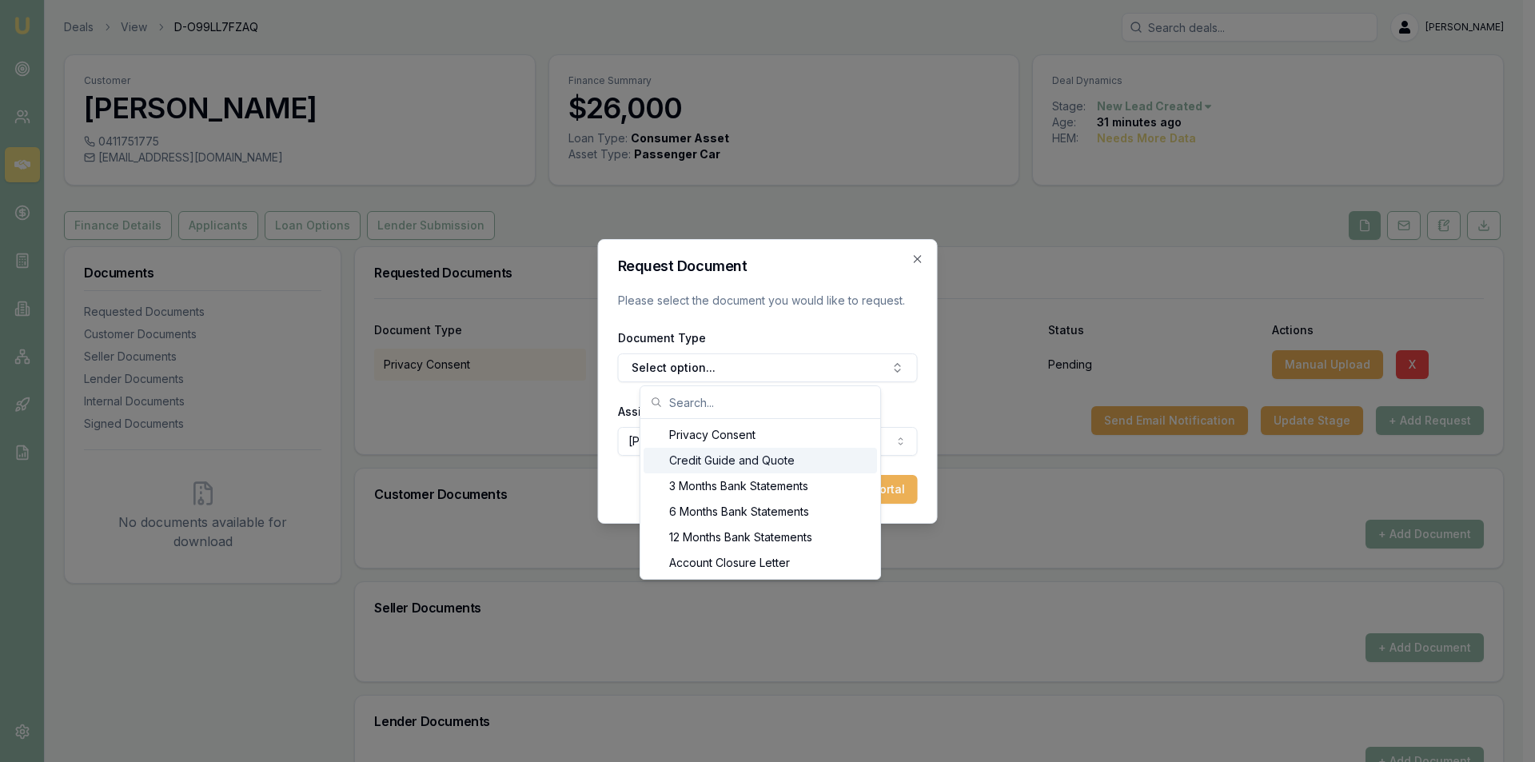
click at [728, 457] on div "Credit Guide and Quote" at bounding box center [761, 461] width 234 height 26
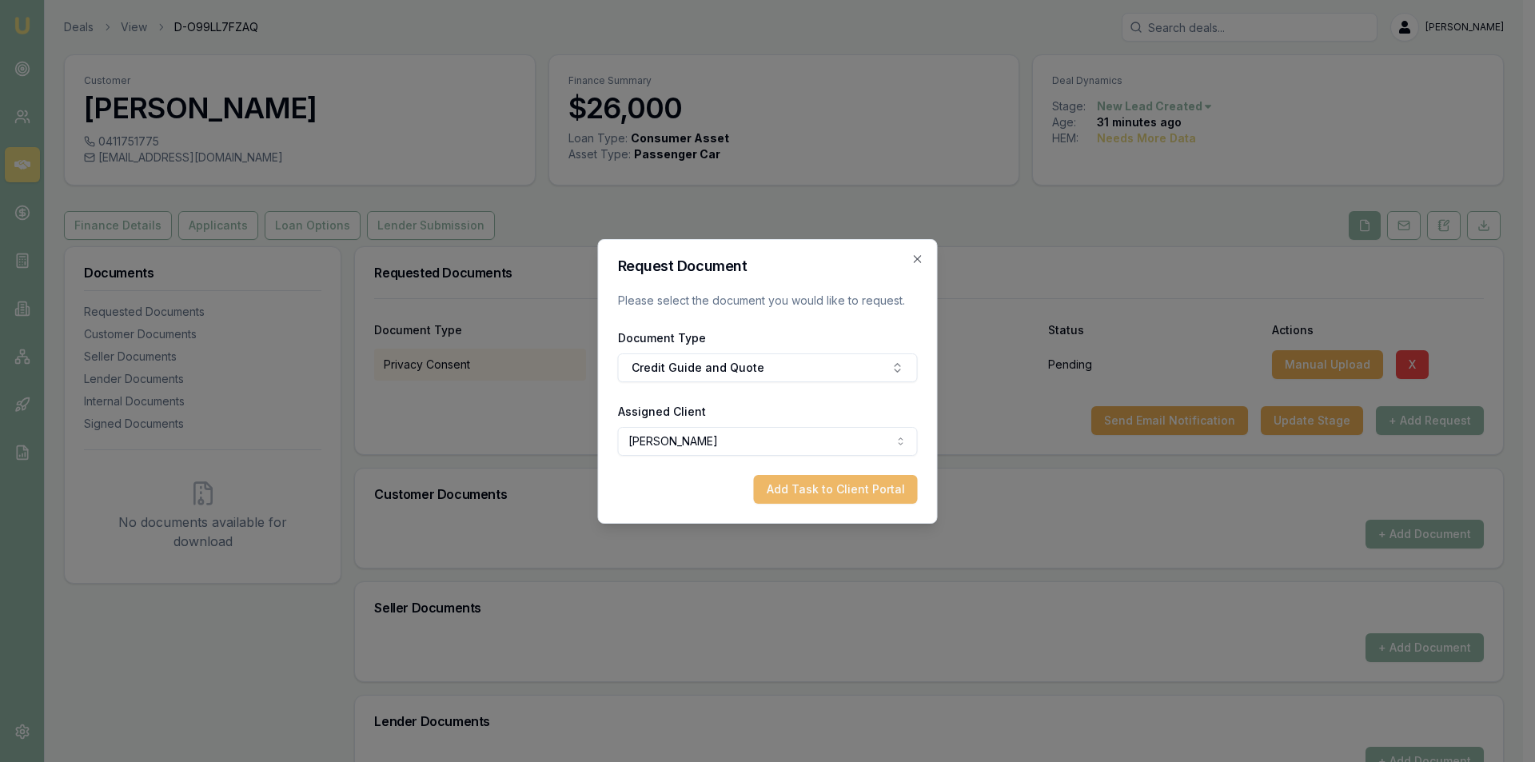
click at [843, 485] on button "Add Task to Client Portal" at bounding box center [836, 489] width 164 height 29
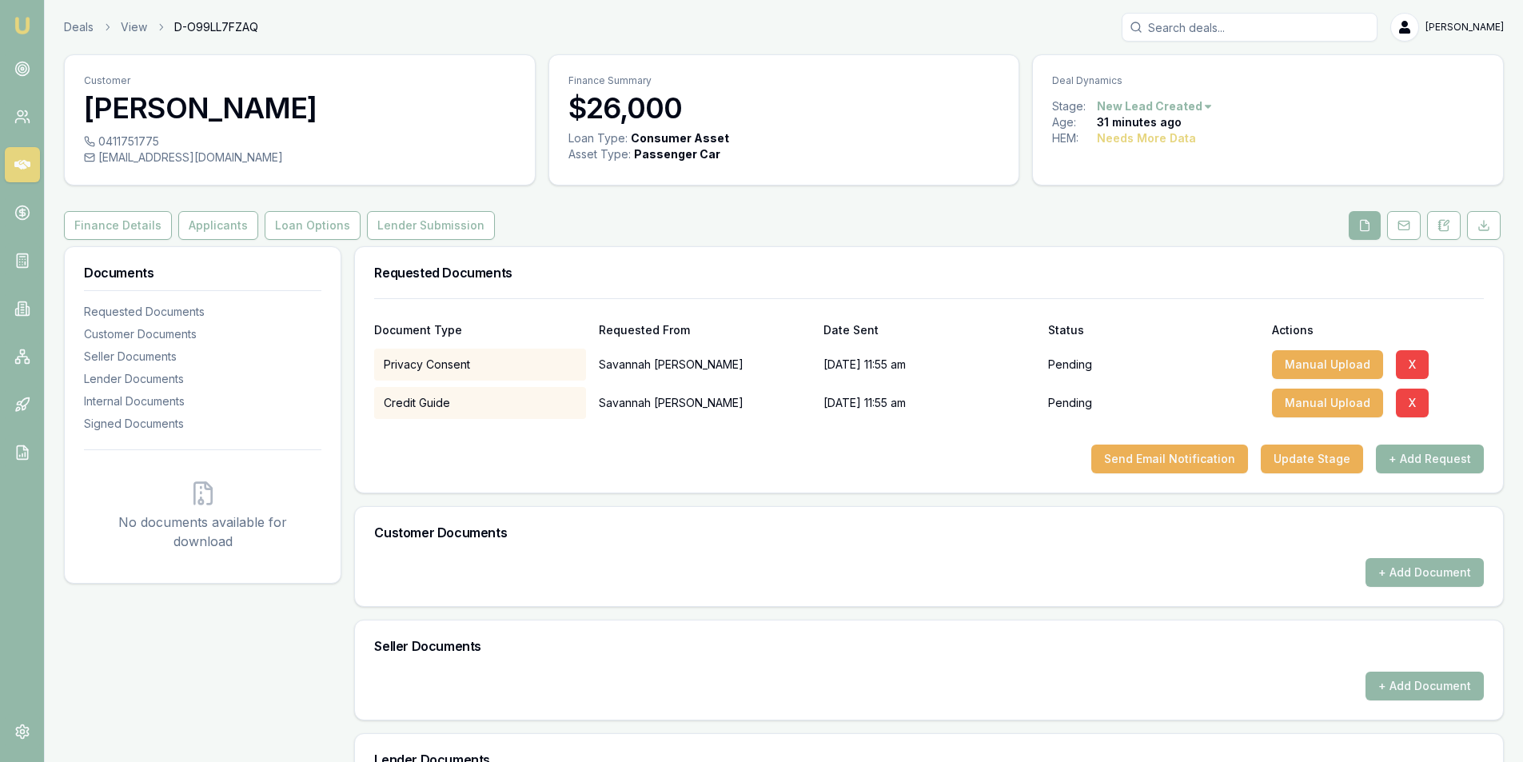
click at [1412, 455] on button "+ Add Request" at bounding box center [1430, 459] width 108 height 29
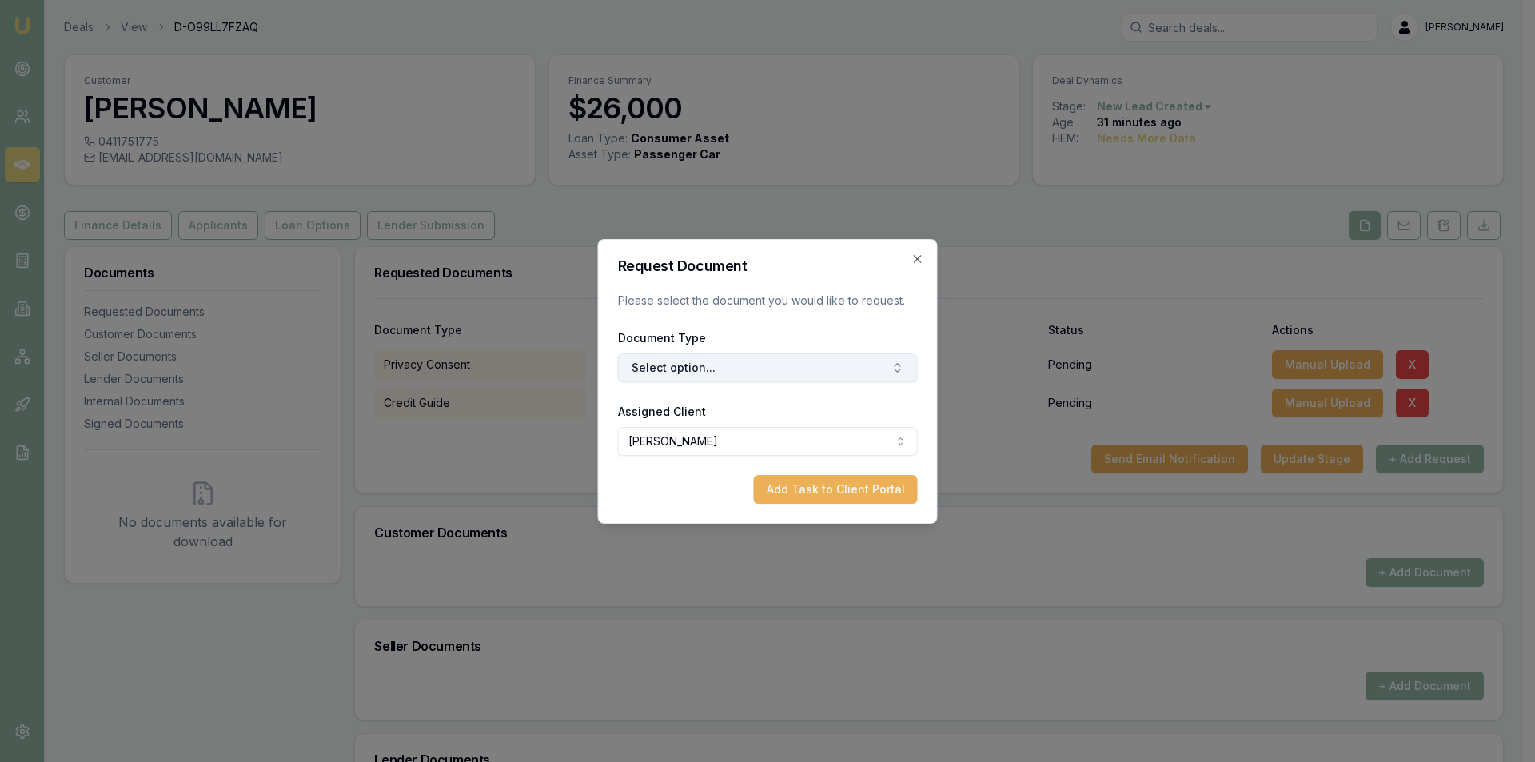
click at [694, 373] on button "Select option..." at bounding box center [768, 367] width 300 height 29
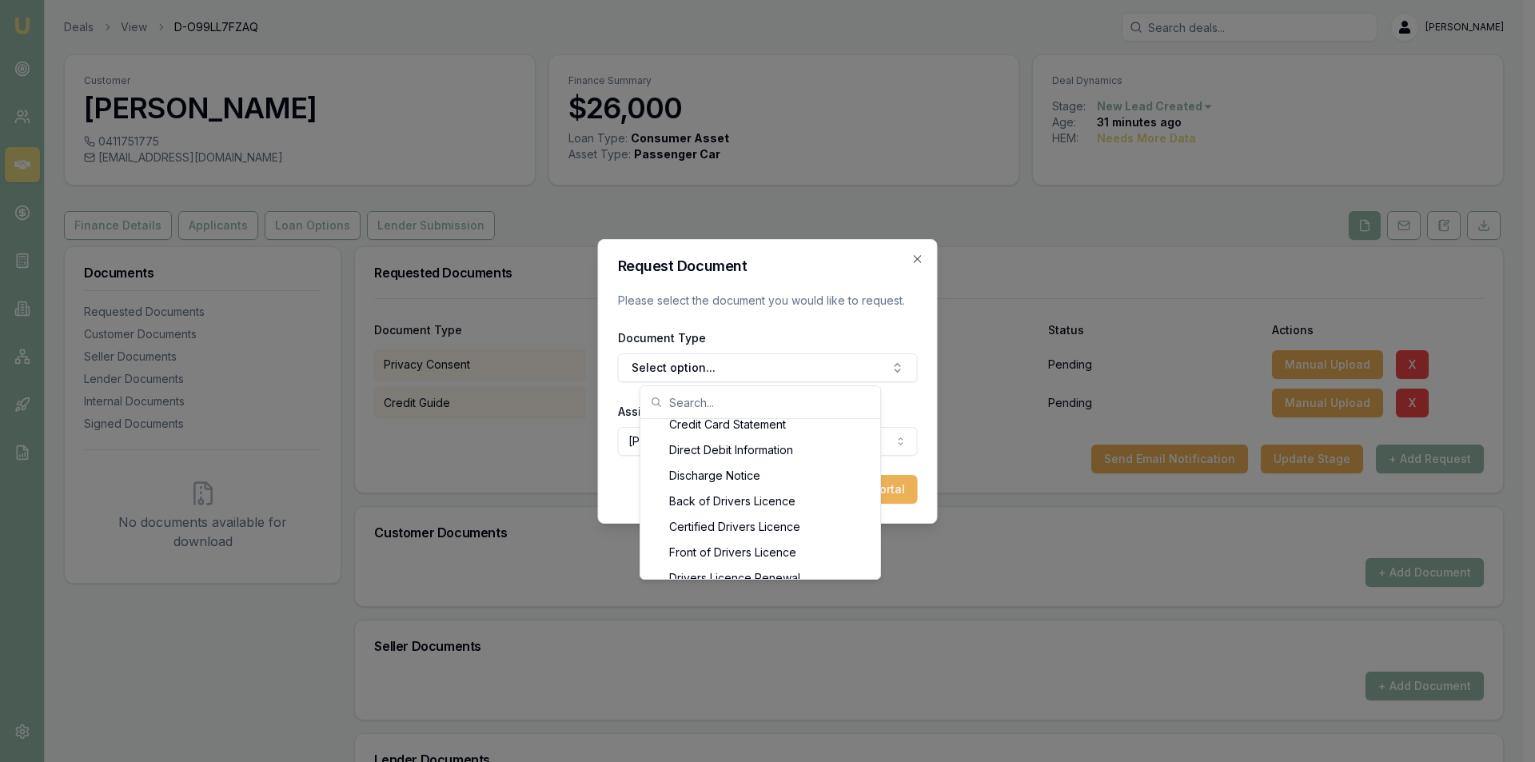
scroll to position [759, 0]
click at [709, 497] on div "Back of Drivers Licence" at bounding box center [761, 495] width 234 height 26
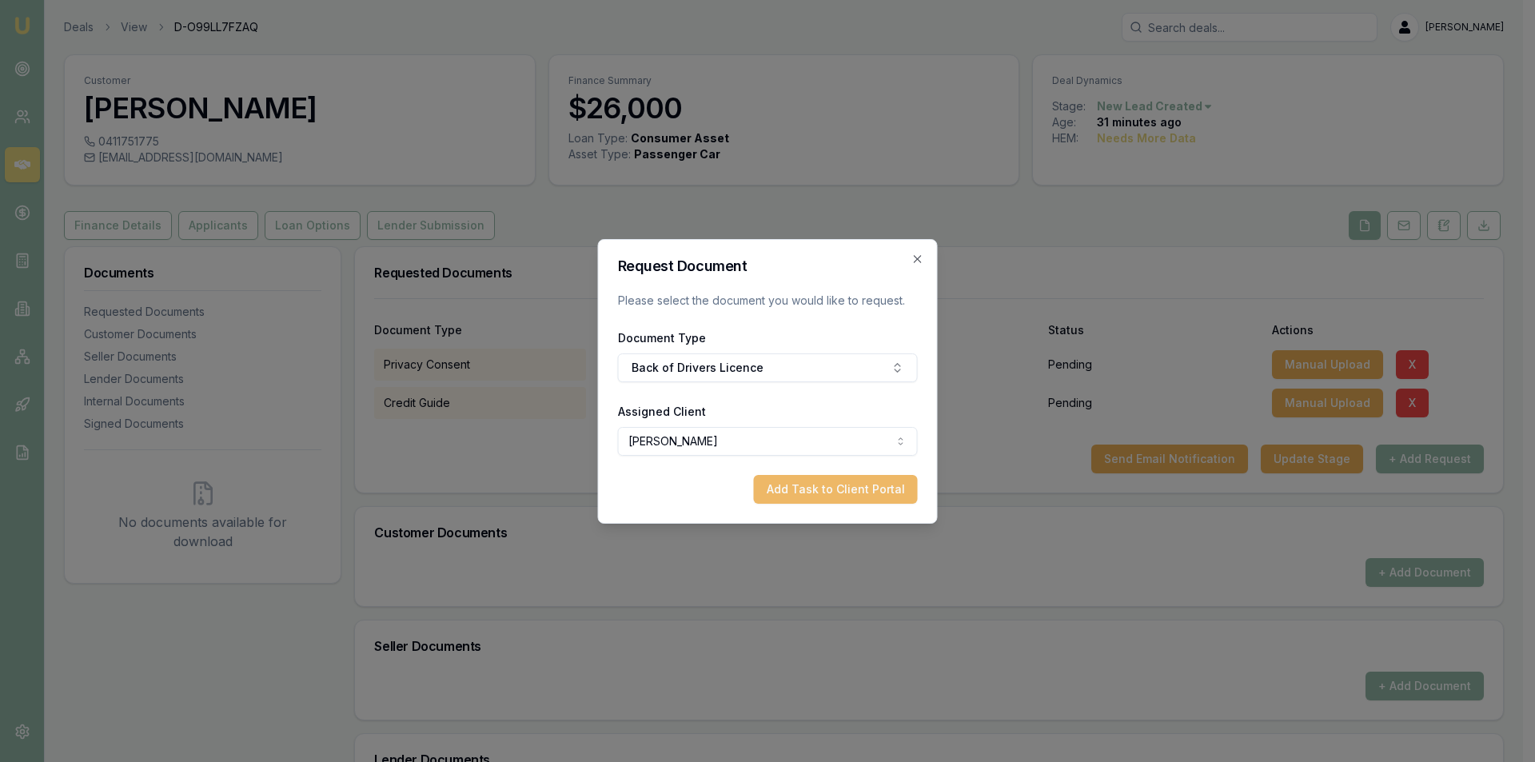
click at [864, 493] on button "Add Task to Client Portal" at bounding box center [836, 489] width 164 height 29
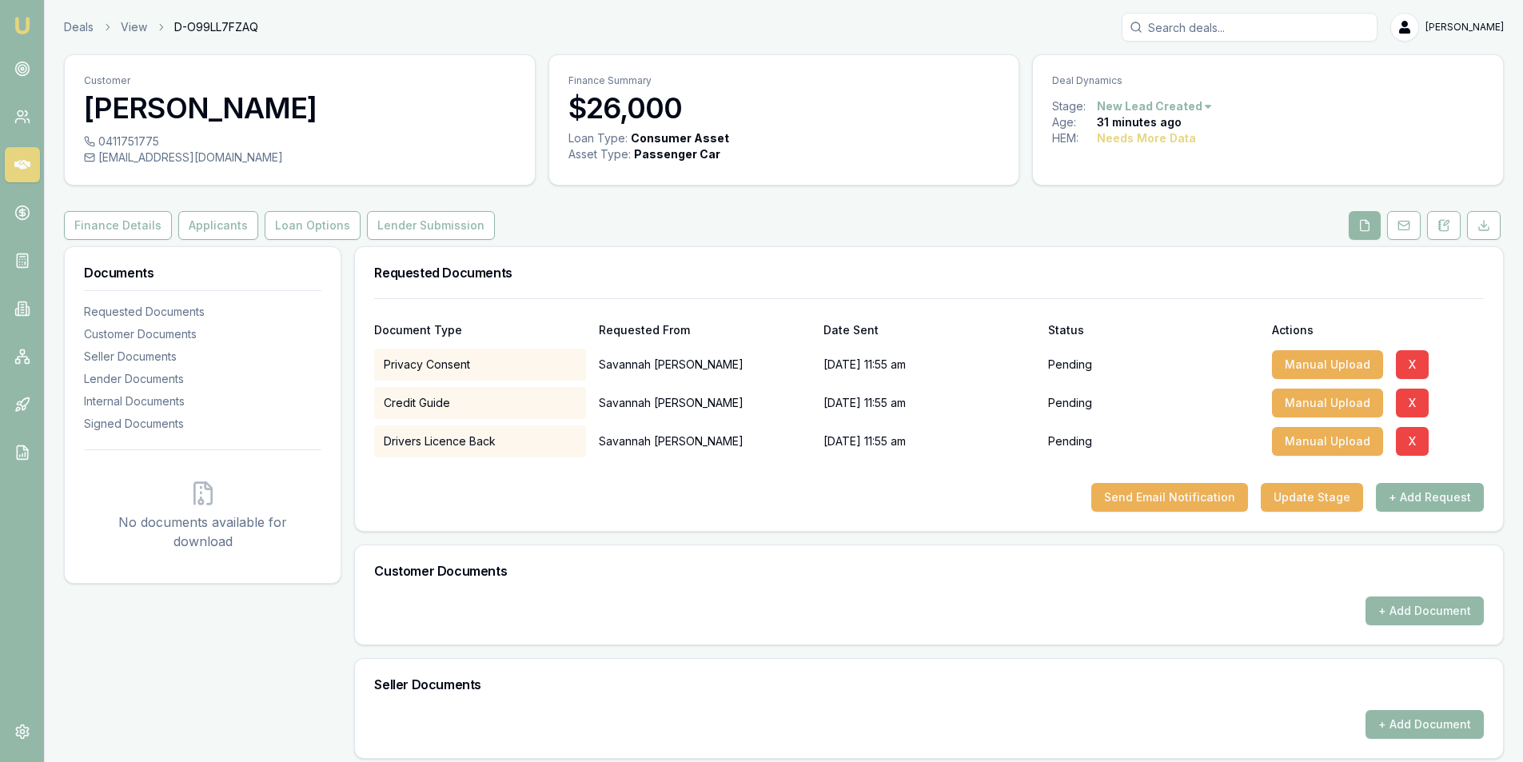
click at [1452, 489] on button "+ Add Request" at bounding box center [1430, 497] width 108 height 29
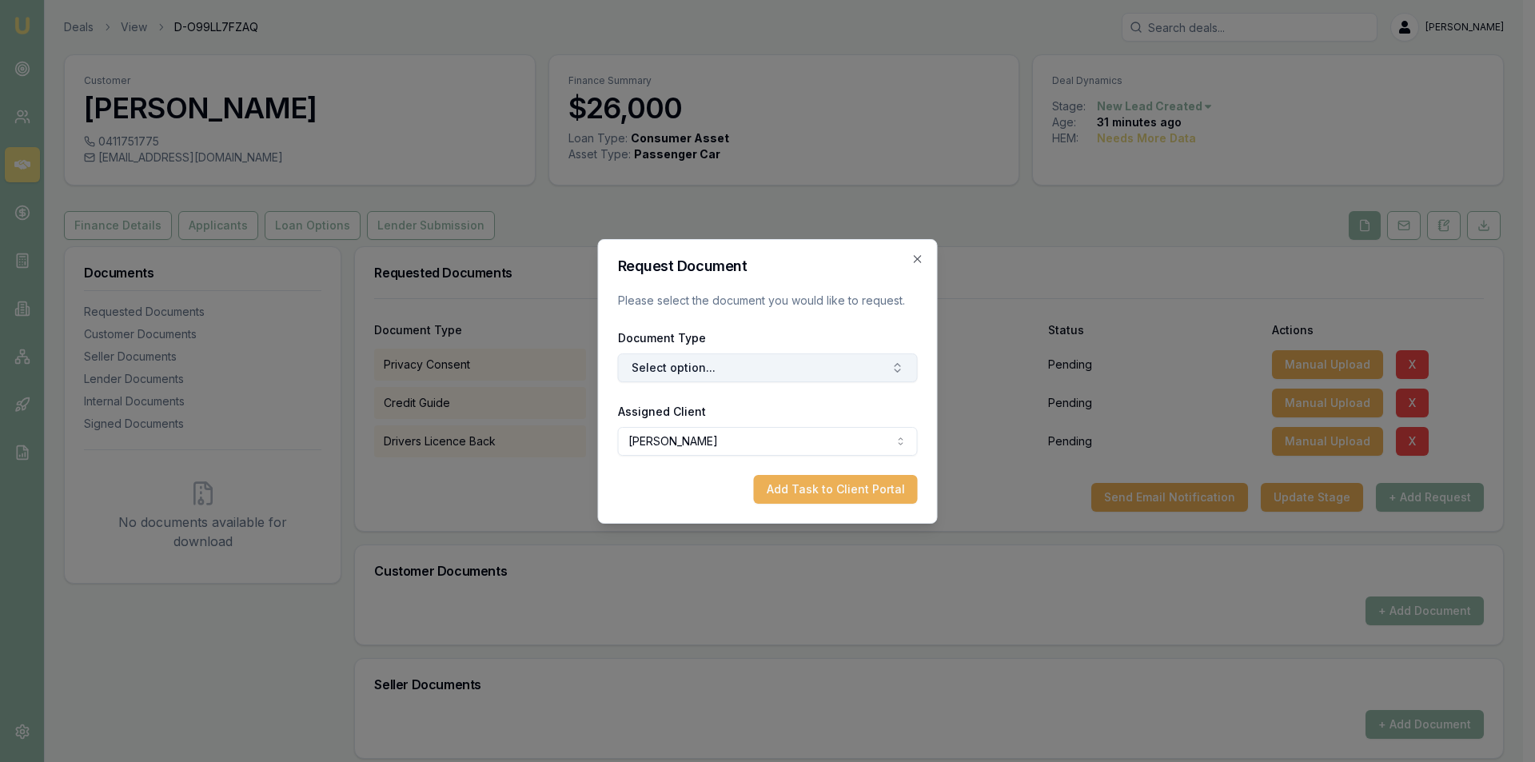
click at [722, 364] on button "Select option..." at bounding box center [768, 367] width 300 height 29
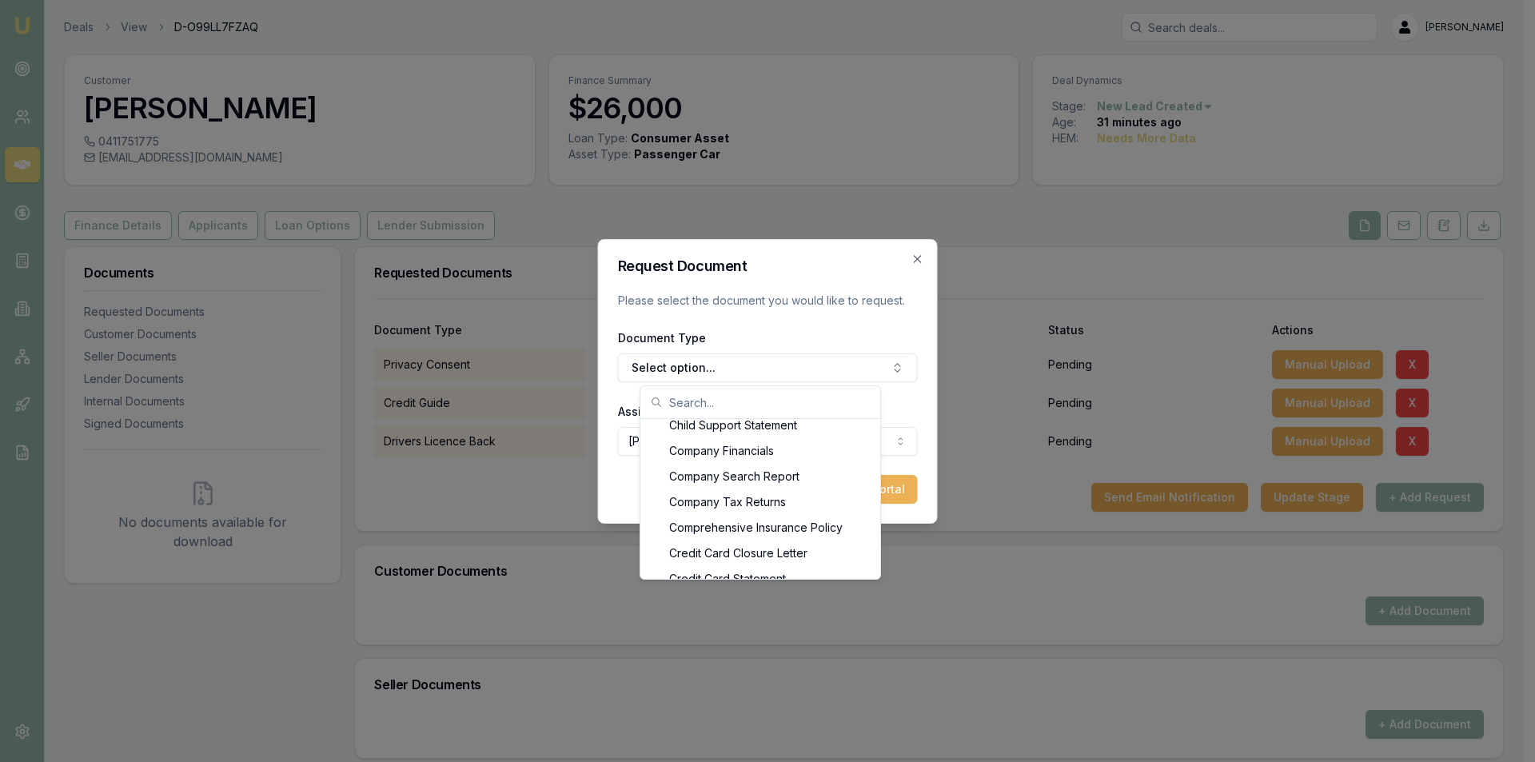
scroll to position [608, 0]
click at [880, 569] on div "Privacy Consent Credit Guide and Quote 3 Months Bank Statements 6 Months Bank S…" at bounding box center [761, 499] width 240 height 160
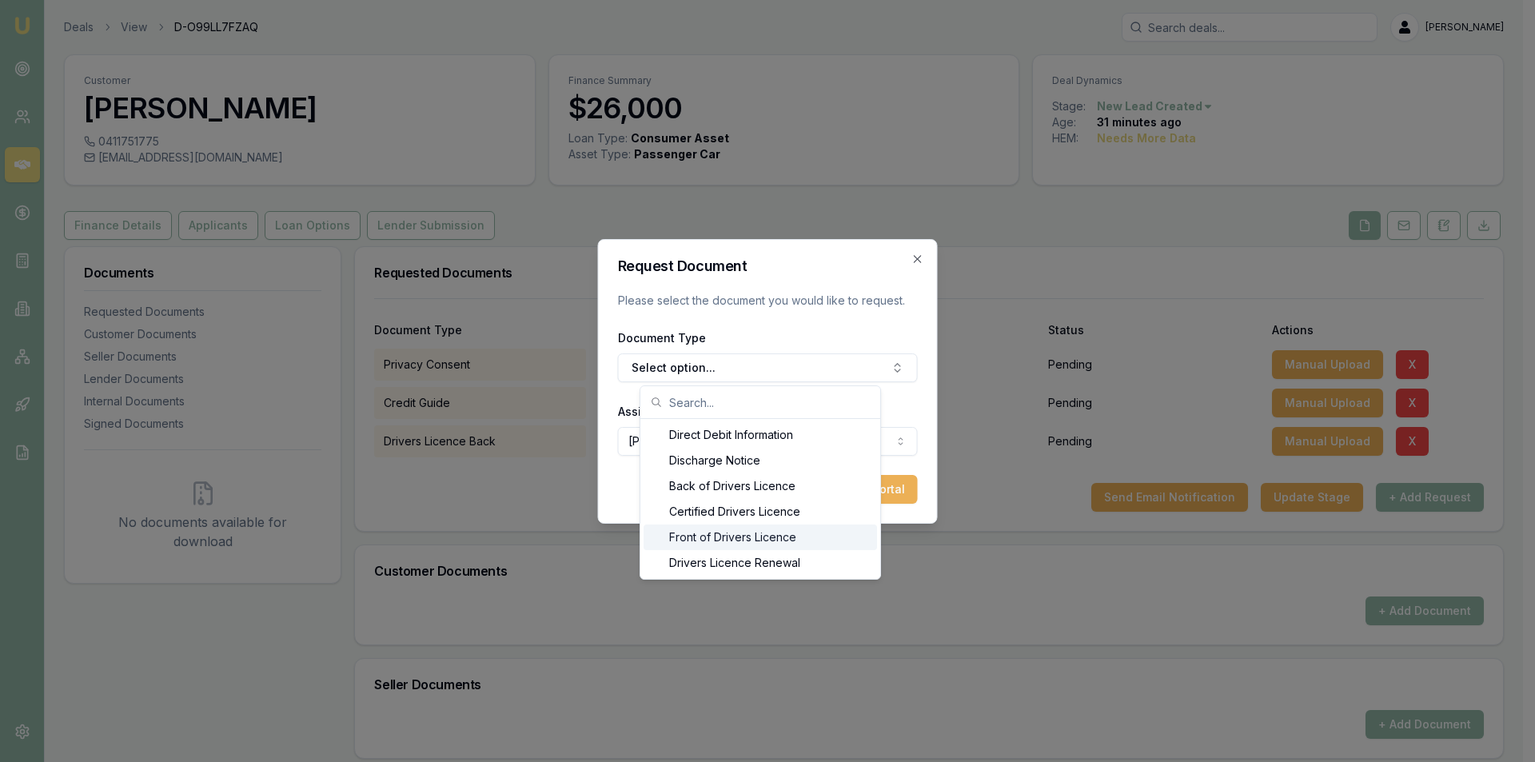
click at [729, 541] on div "Front of Drivers Licence" at bounding box center [761, 538] width 234 height 26
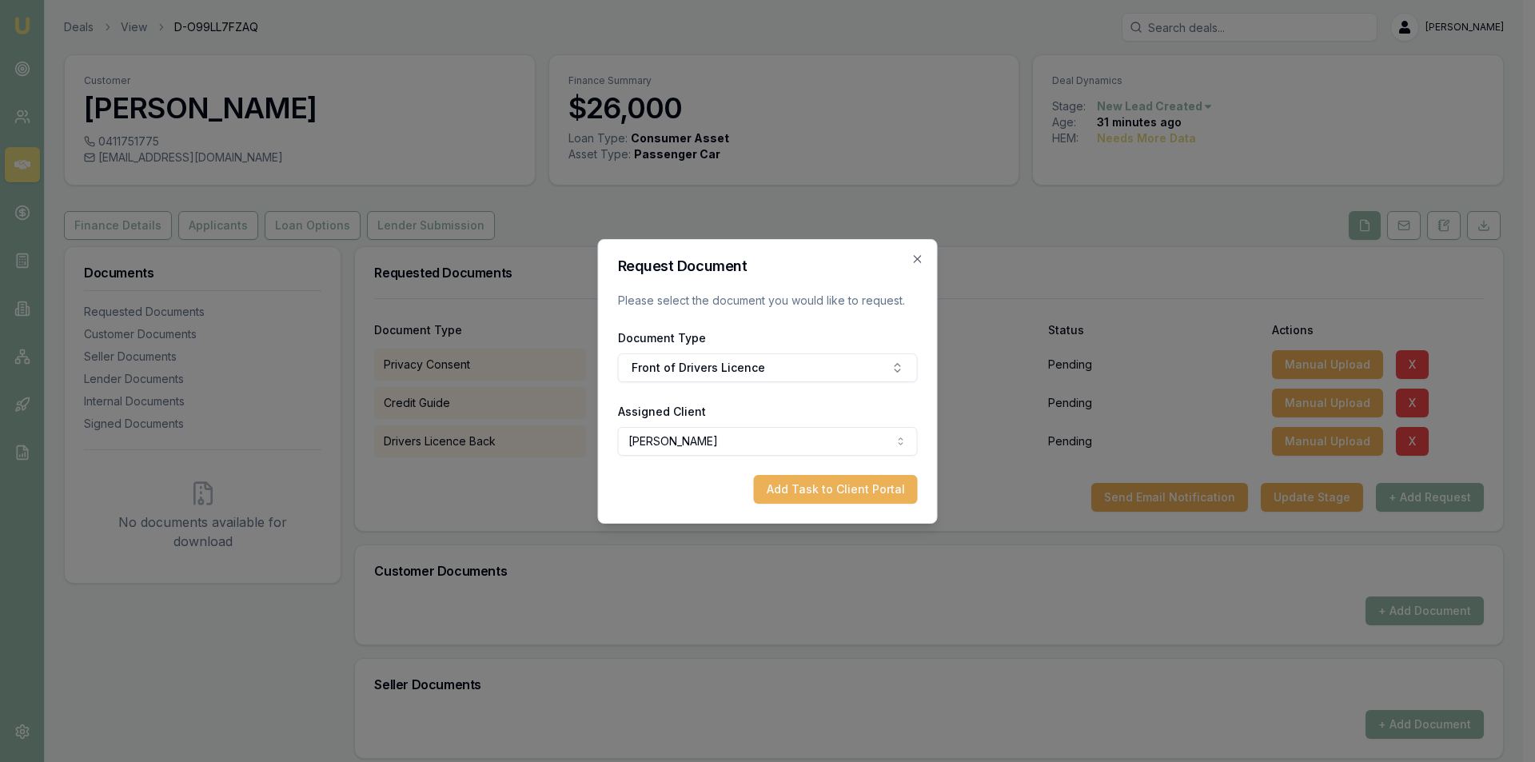
click at [788, 492] on button "Add Task to Client Portal" at bounding box center [836, 489] width 164 height 29
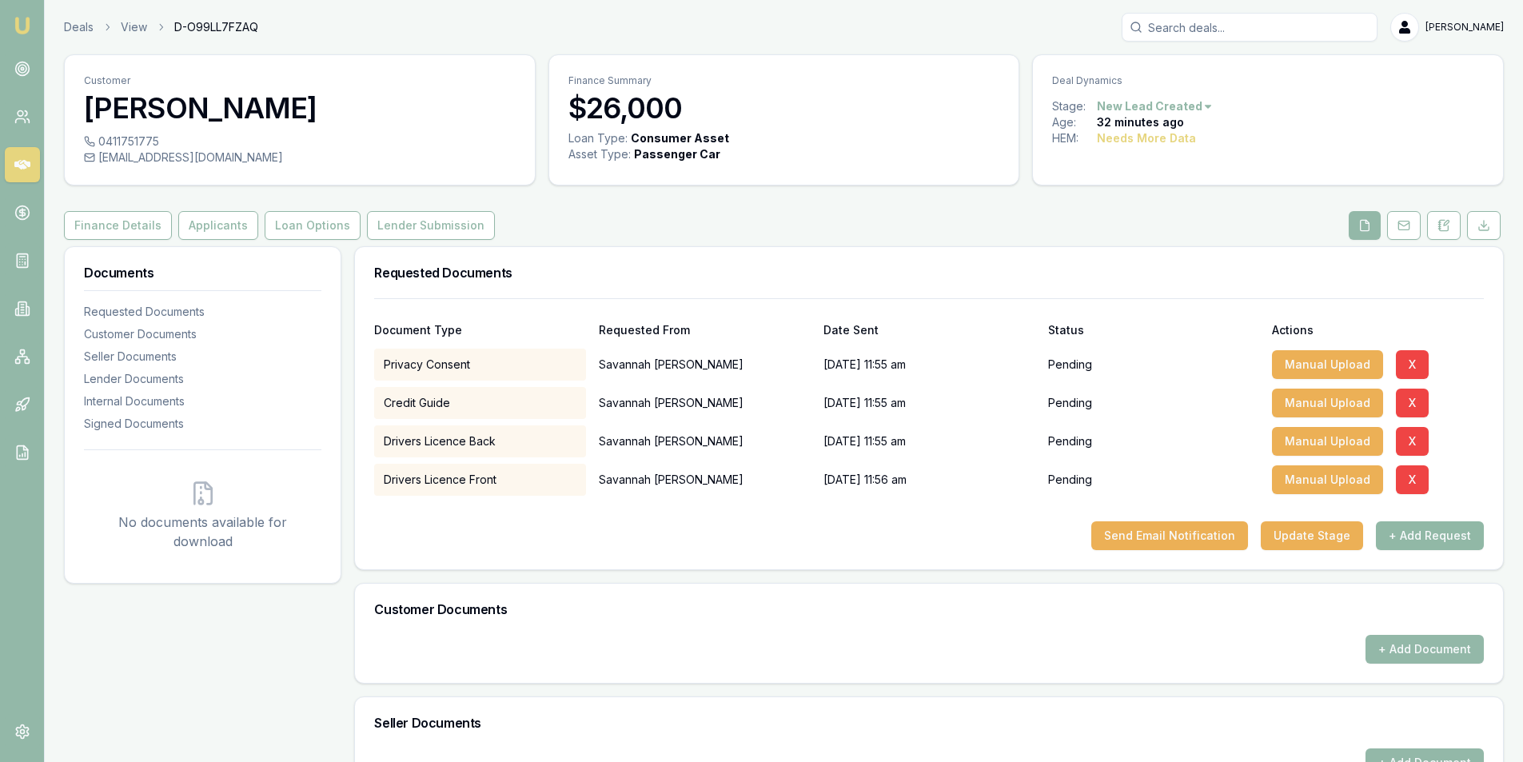
click at [1423, 529] on button "+ Add Request" at bounding box center [1430, 535] width 108 height 29
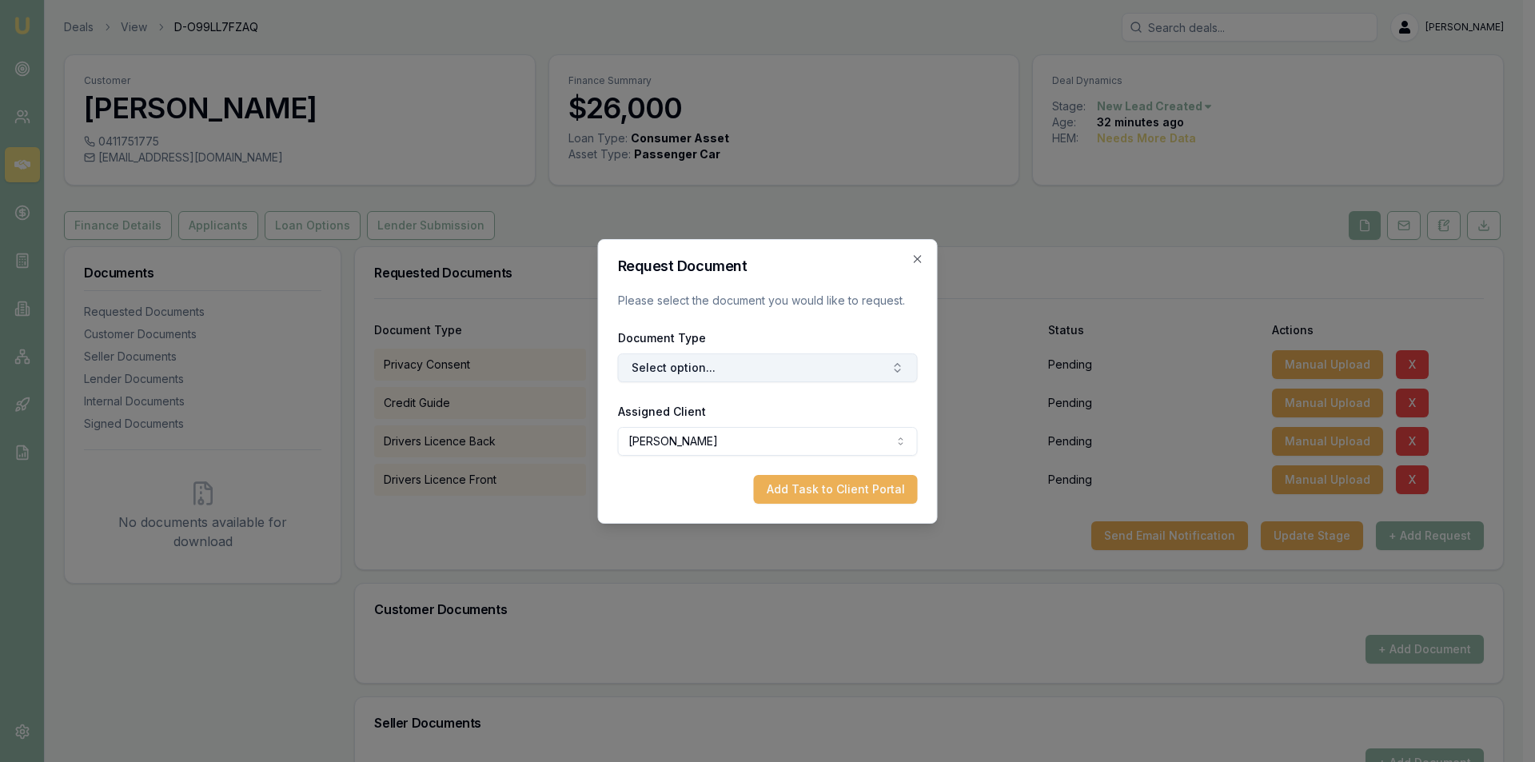
drag, startPoint x: 715, startPoint y: 353, endPoint x: 730, endPoint y: 363, distance: 18.0
click at [724, 359] on button "Select option..." at bounding box center [768, 367] width 300 height 29
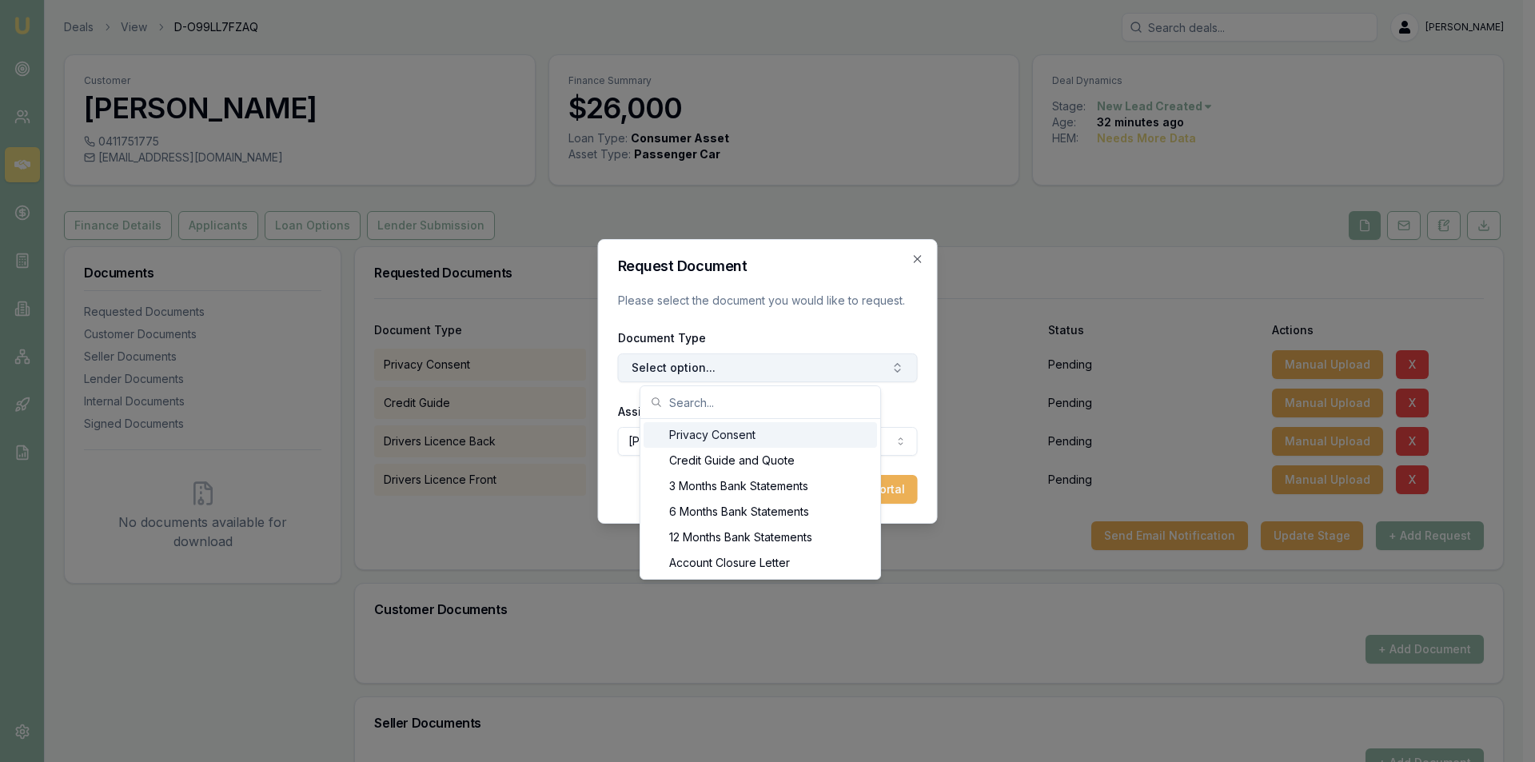
click at [730, 363] on button "Select option..." at bounding box center [768, 367] width 300 height 29
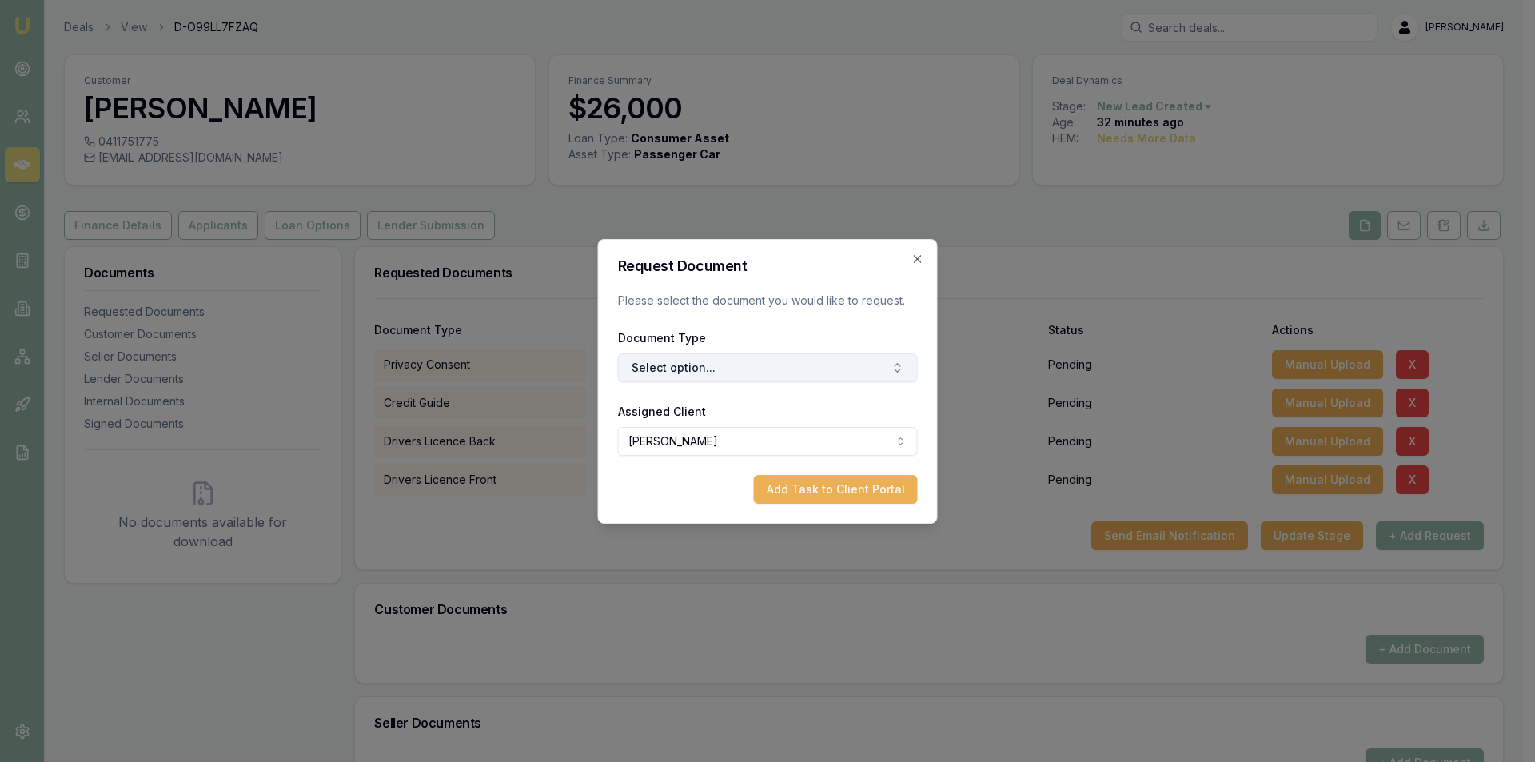
click at [735, 365] on button "Select option..." at bounding box center [768, 367] width 300 height 29
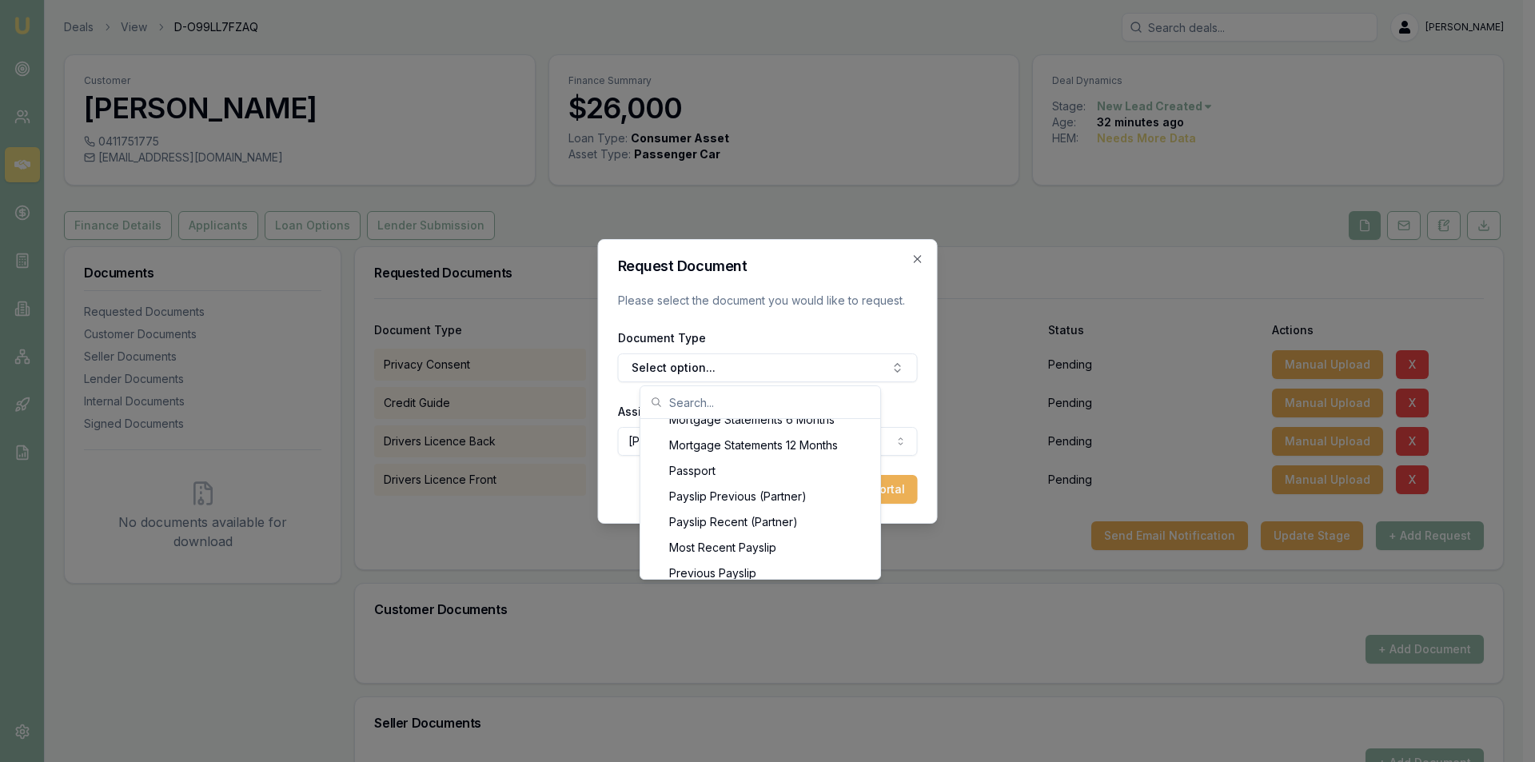
scroll to position [1311, 0]
click at [739, 525] on div "Most Recent Payslip" at bounding box center [761, 531] width 234 height 26
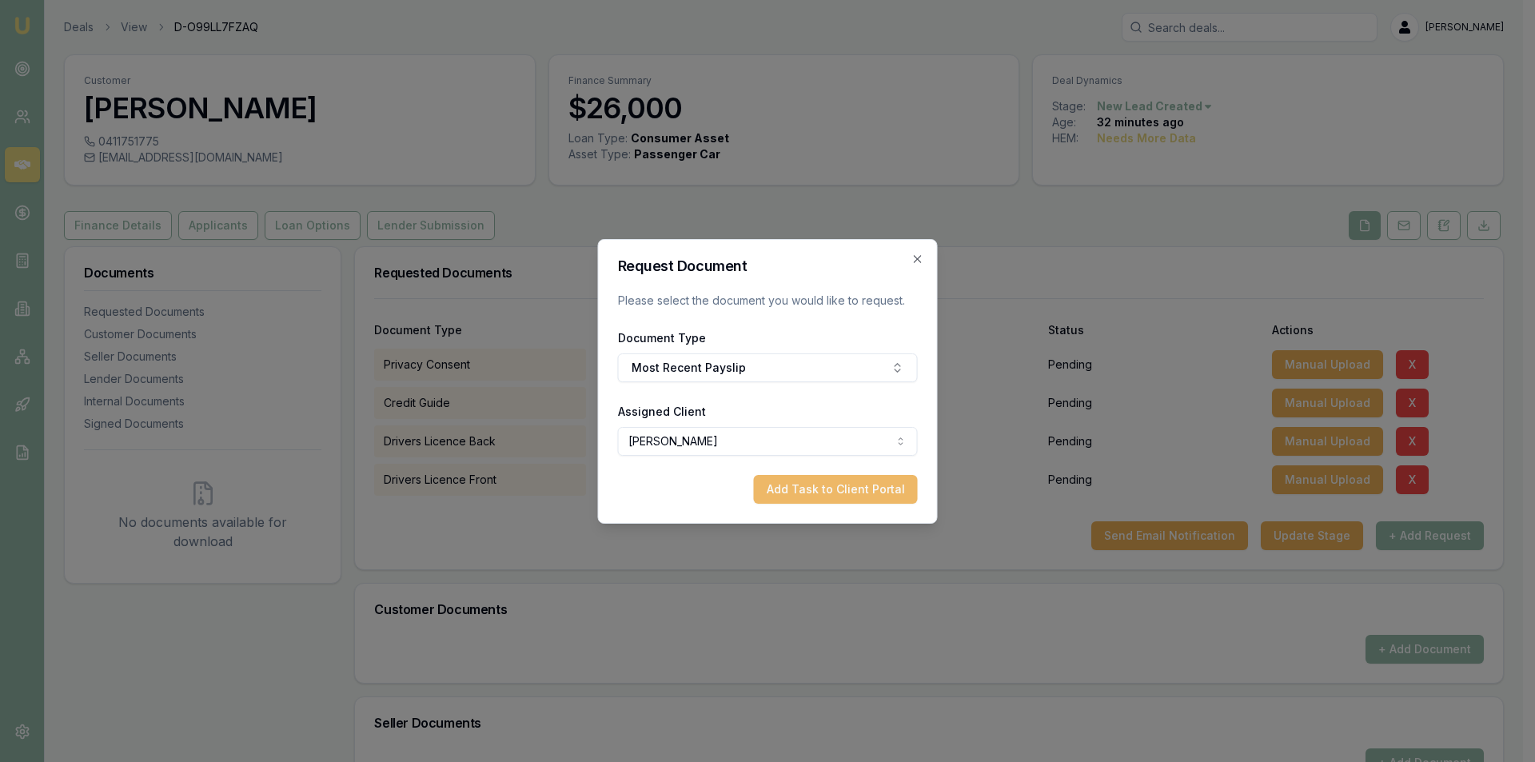
click at [835, 497] on button "Add Task to Client Portal" at bounding box center [836, 489] width 164 height 29
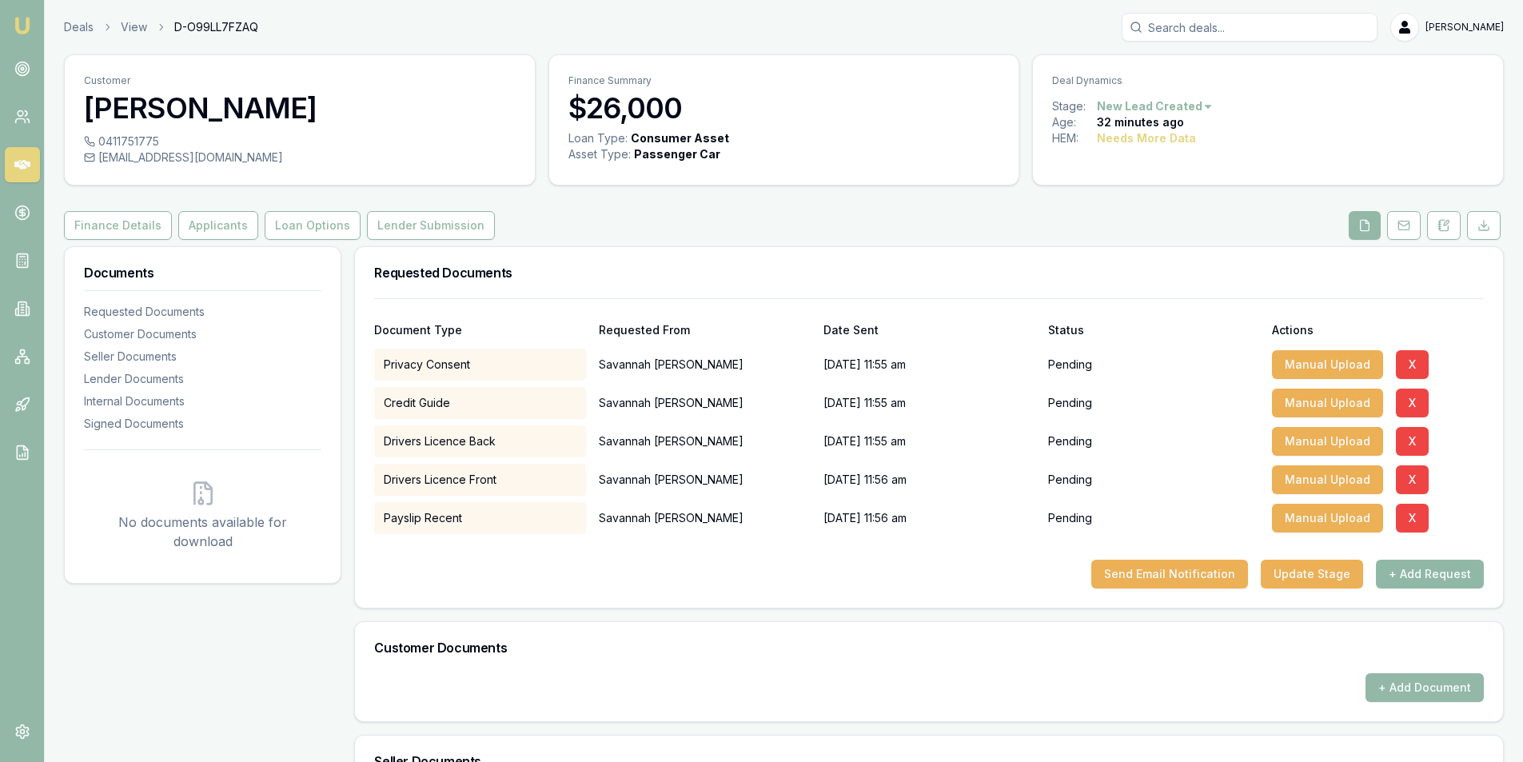
click at [1427, 577] on button "+ Add Request" at bounding box center [1430, 574] width 108 height 29
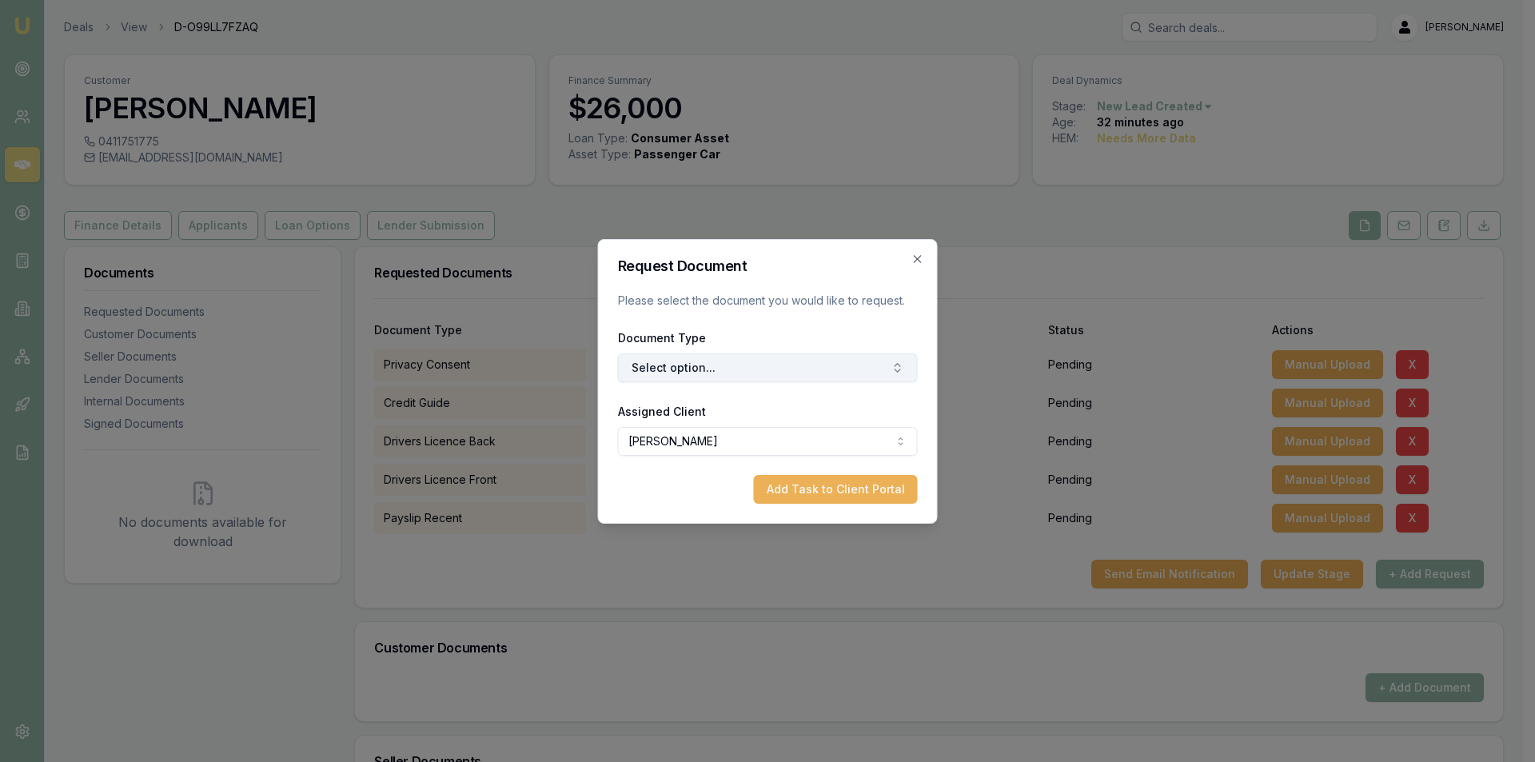
click at [655, 365] on button "Select option..." at bounding box center [768, 367] width 300 height 29
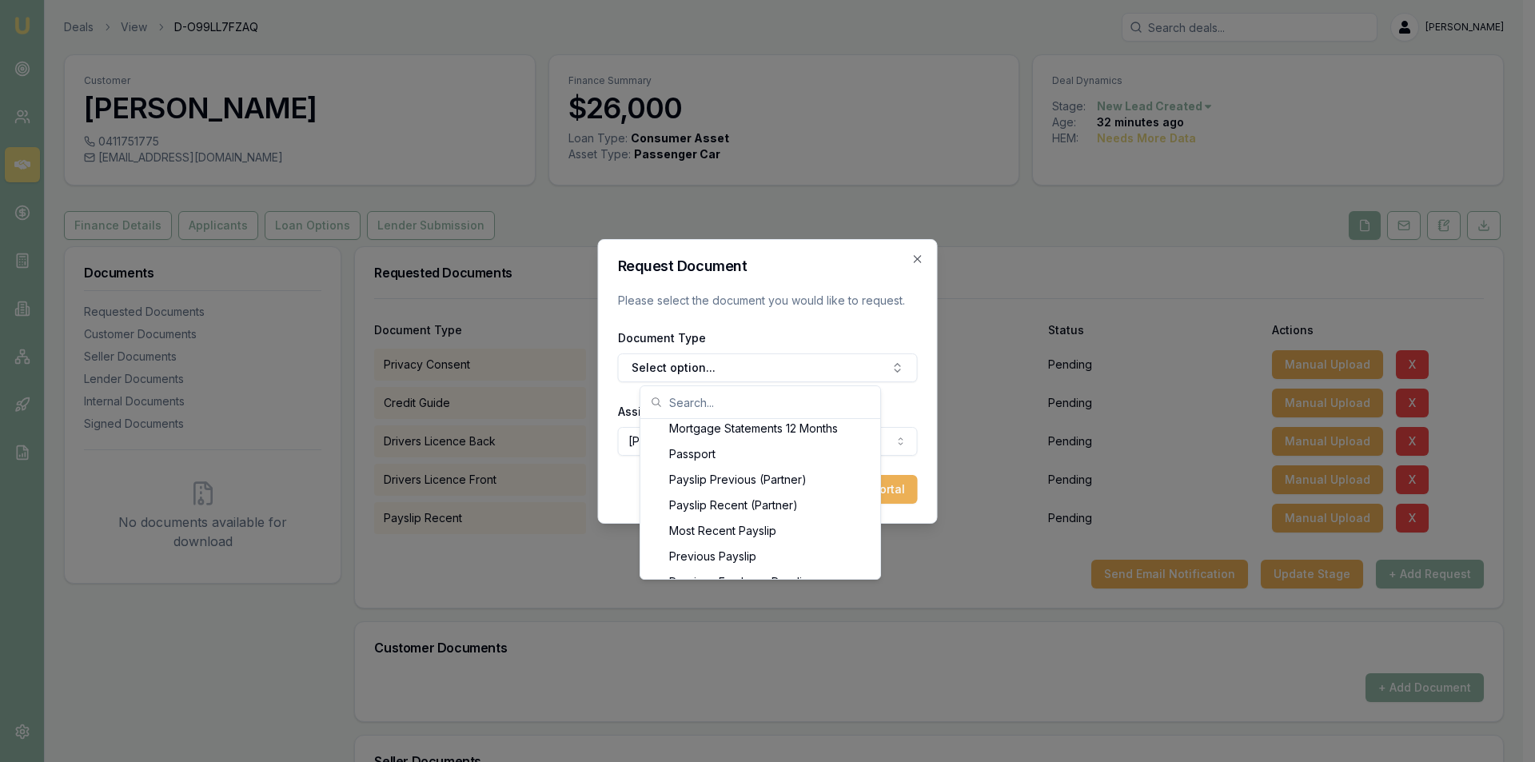
scroll to position [1360, 0]
click at [767, 504] on div "Previous Payslip" at bounding box center [761, 508] width 234 height 26
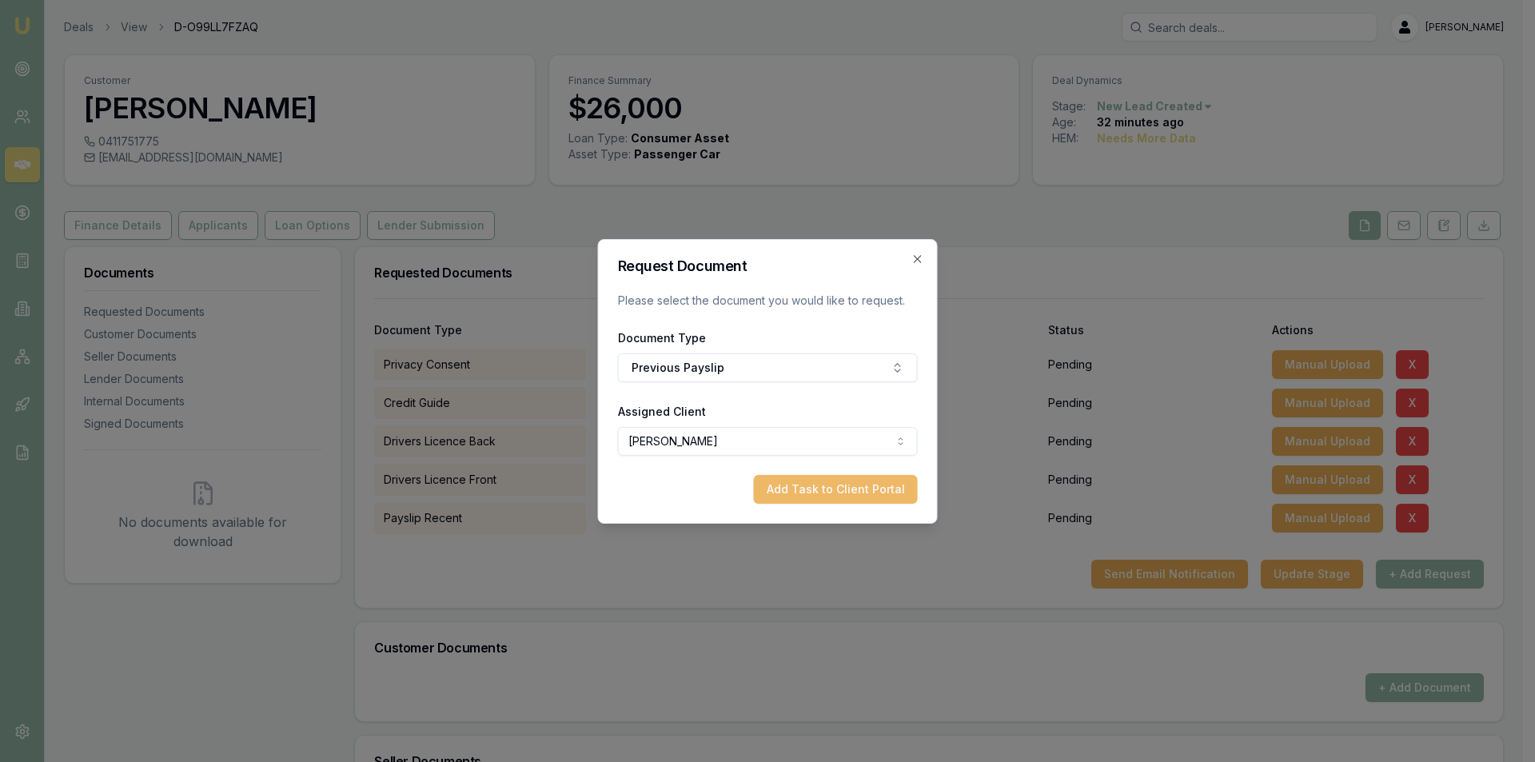
click at [850, 497] on button "Add Task to Client Portal" at bounding box center [836, 489] width 164 height 29
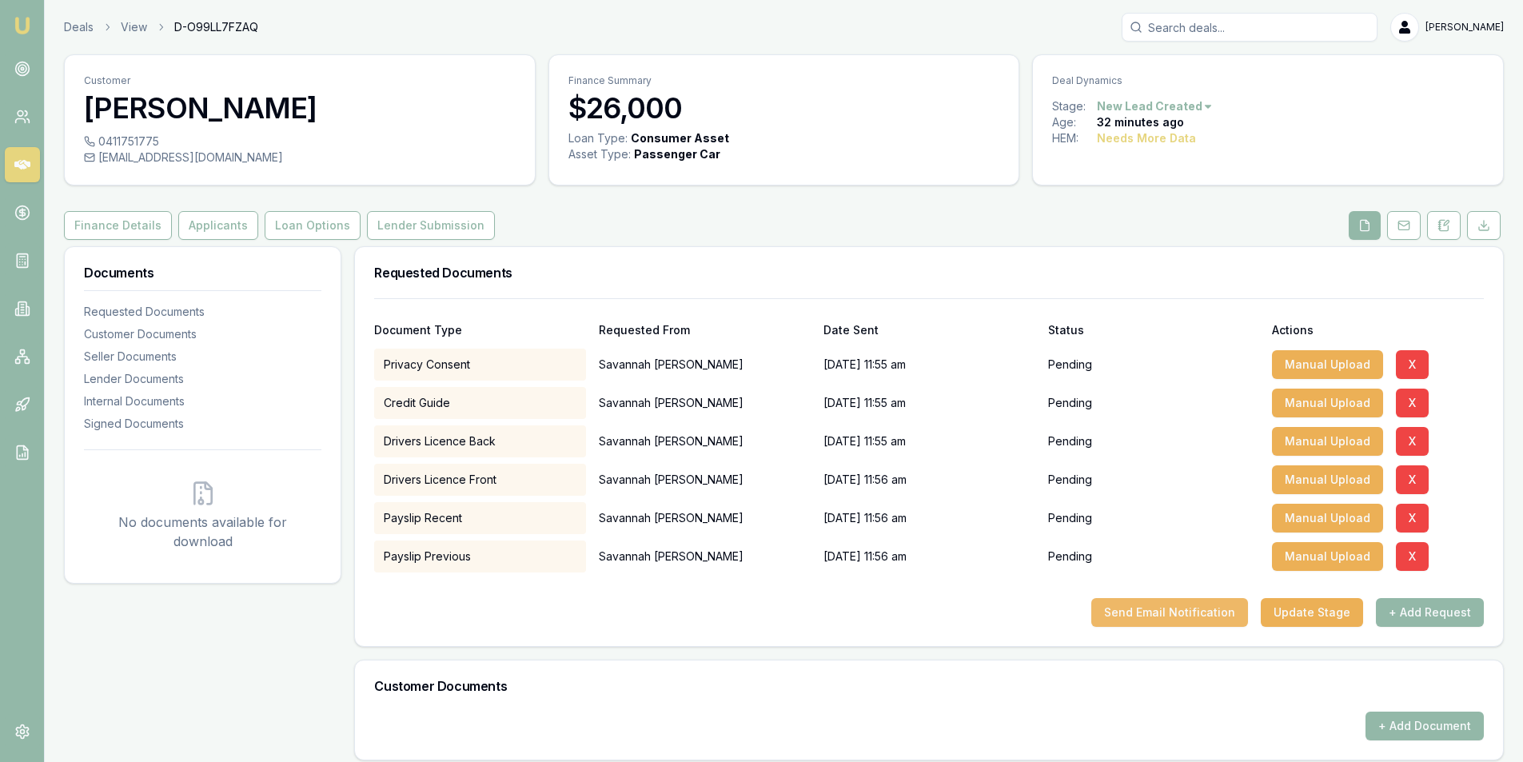
click at [1174, 607] on button "Send Email Notification" at bounding box center [1170, 612] width 157 height 29
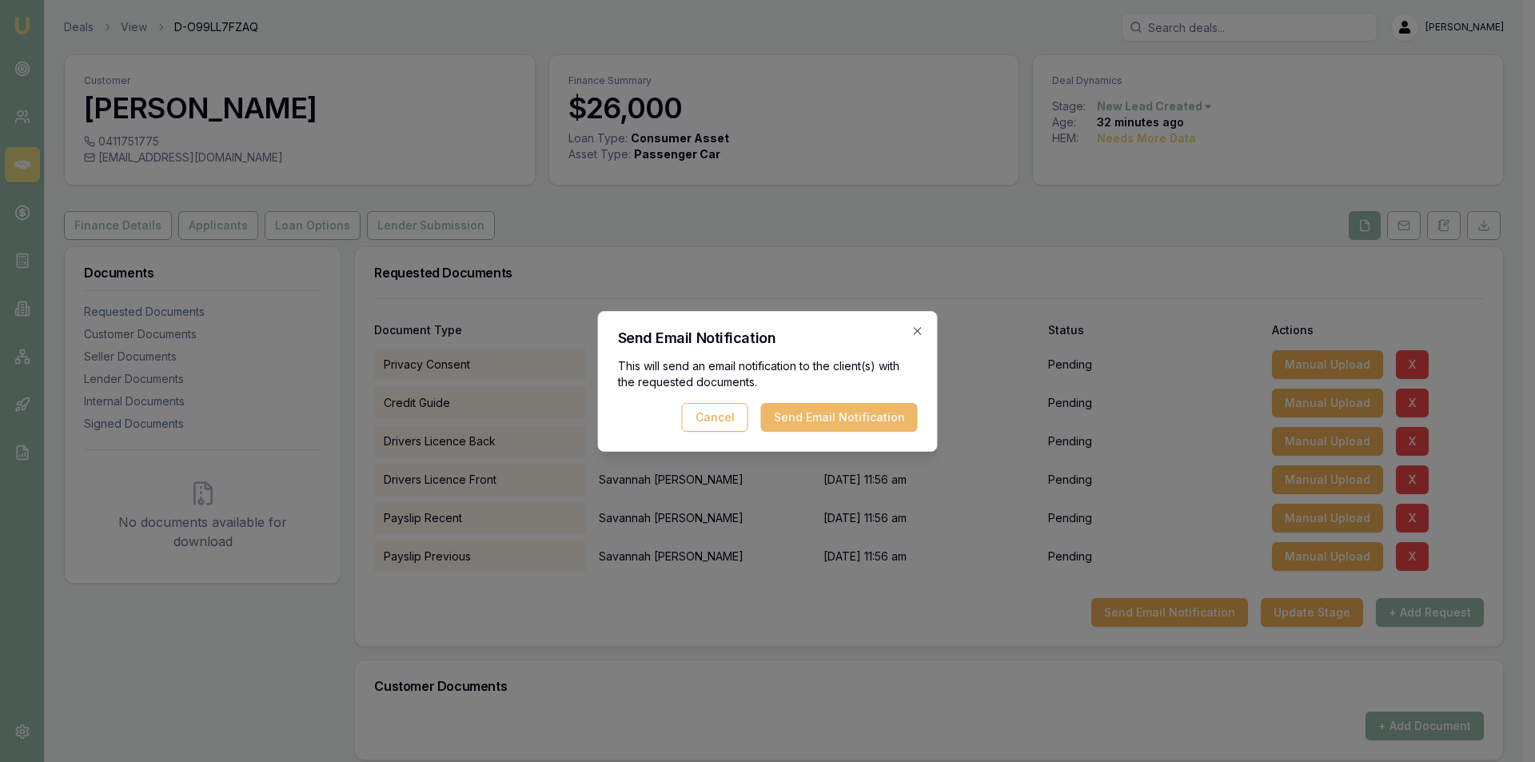
click at [856, 422] on button "Send Email Notification" at bounding box center [839, 417] width 157 height 29
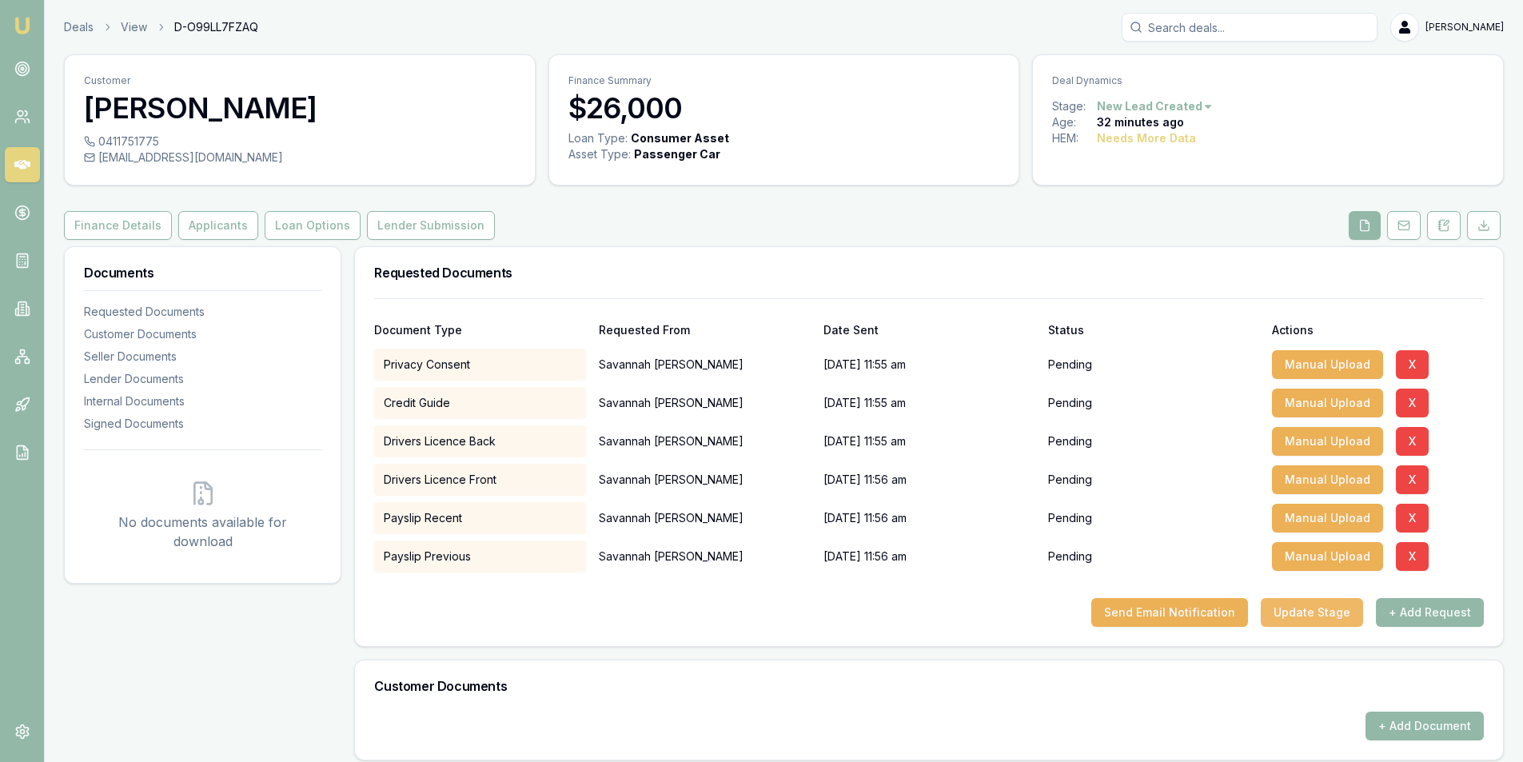
click at [1303, 603] on button "Update Stage" at bounding box center [1312, 612] width 102 height 29
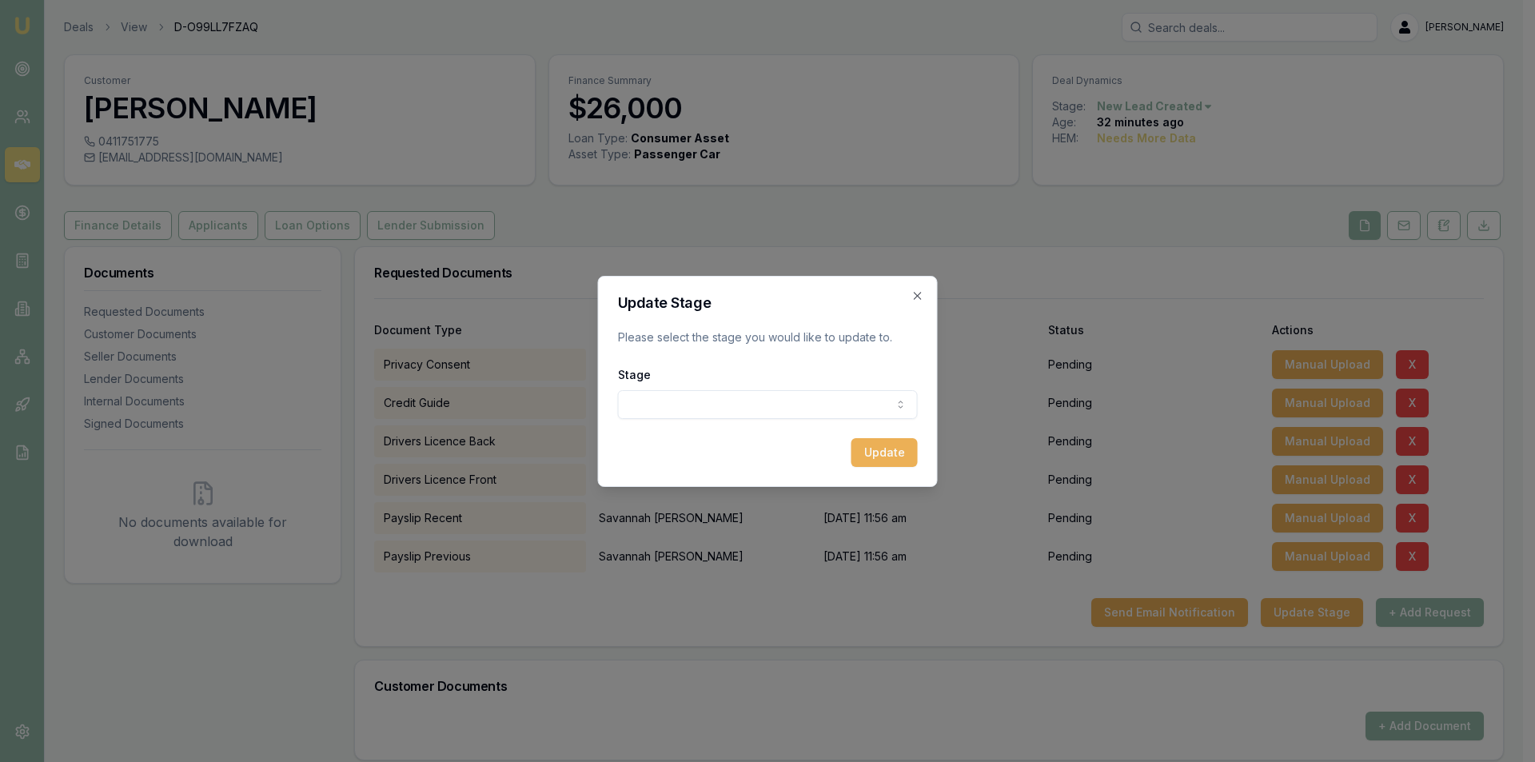
click at [776, 403] on body "Emu Broker Deals View D-O99LL7FZAQ Peter Sarris Toggle Menu Customer Savannah T…" at bounding box center [761, 381] width 1523 height 762
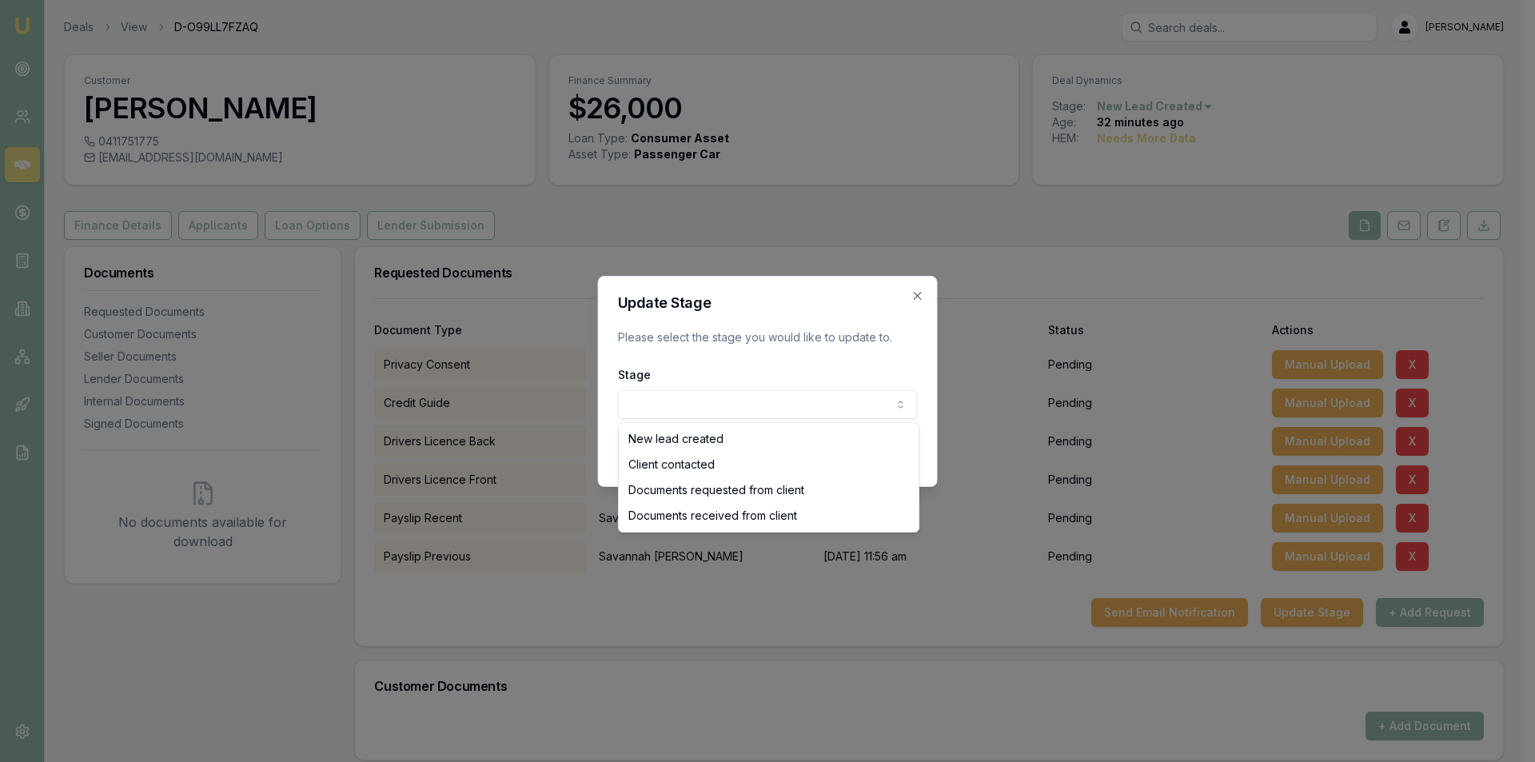
select select "DOCUMENTS_REQUESTED_FROM_CLIENT"
drag, startPoint x: 735, startPoint y: 490, endPoint x: 784, endPoint y: 493, distance: 48.9
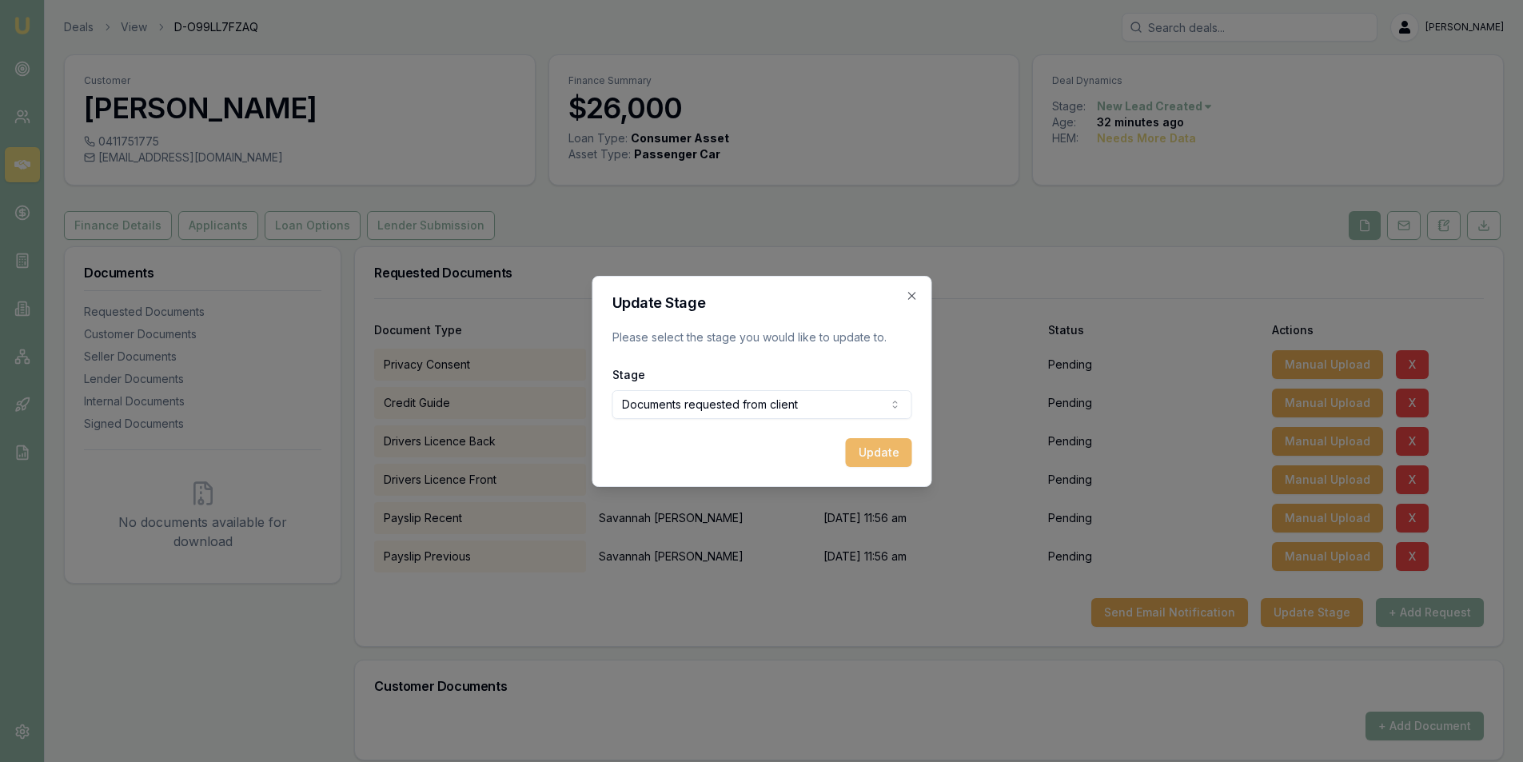
click at [857, 460] on button "Update" at bounding box center [878, 452] width 66 height 29
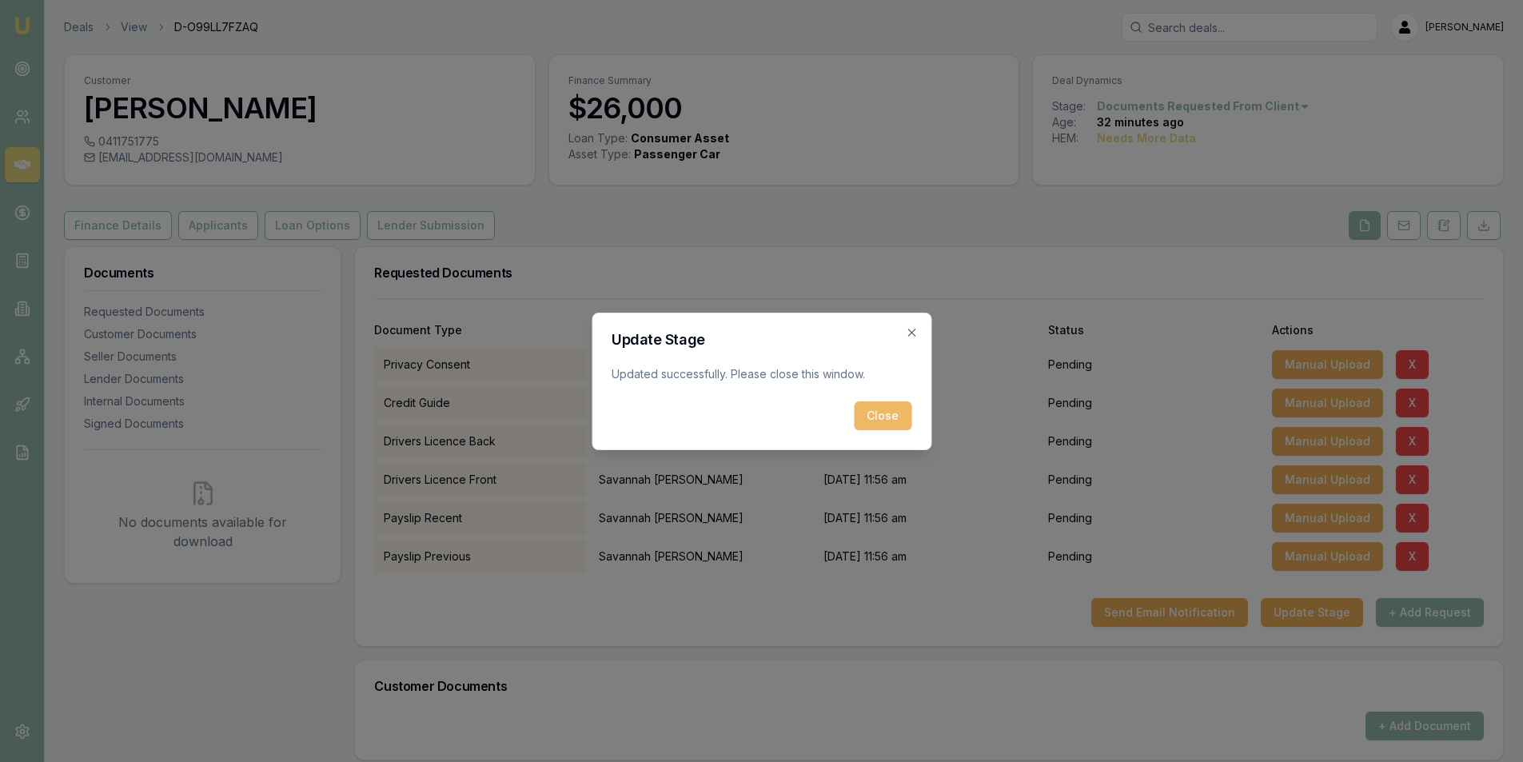
drag, startPoint x: 860, startPoint y: 417, endPoint x: 874, endPoint y: 413, distance: 14.4
click at [860, 417] on button "Close" at bounding box center [883, 415] width 58 height 29
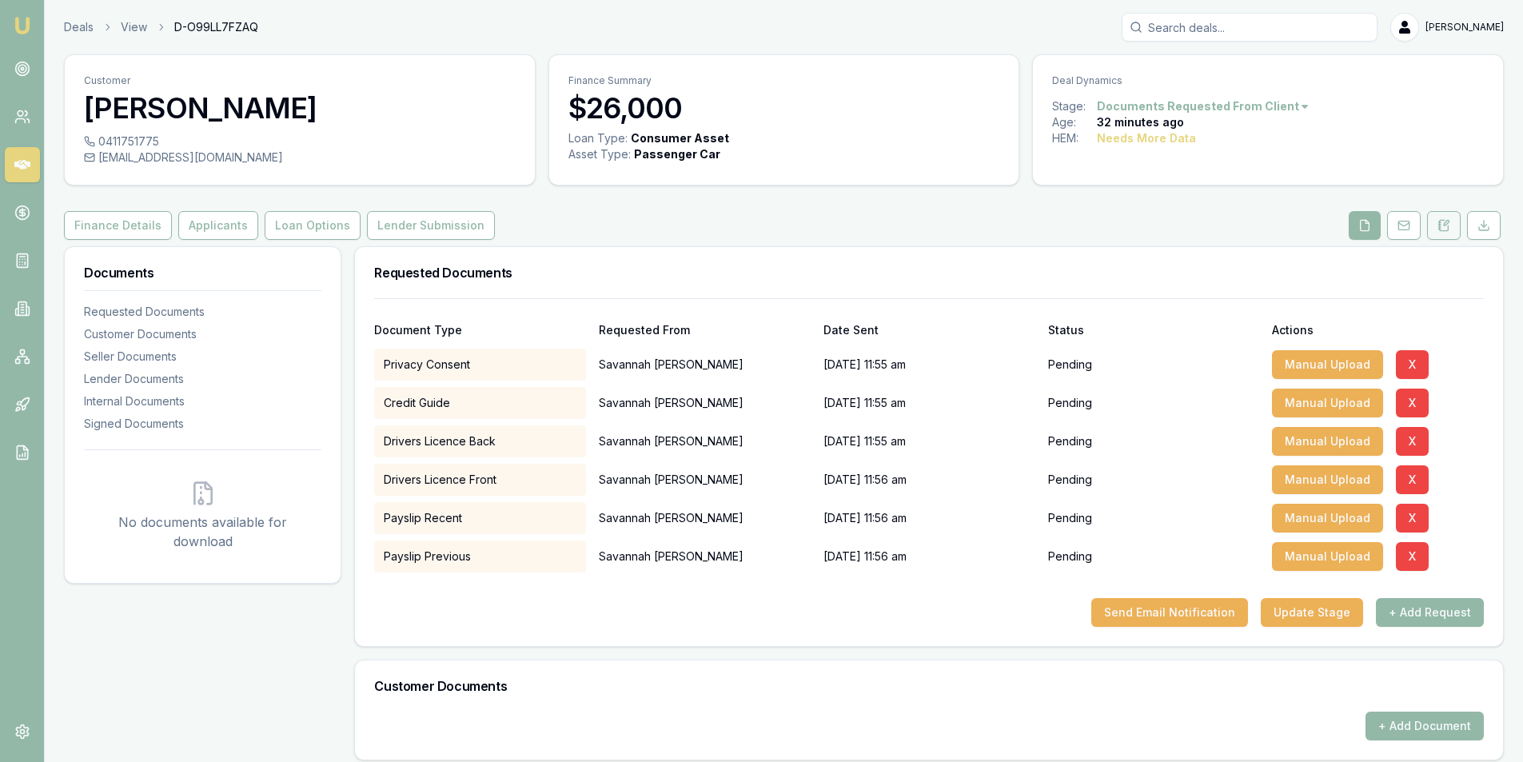
click at [1437, 225] on button at bounding box center [1444, 225] width 34 height 29
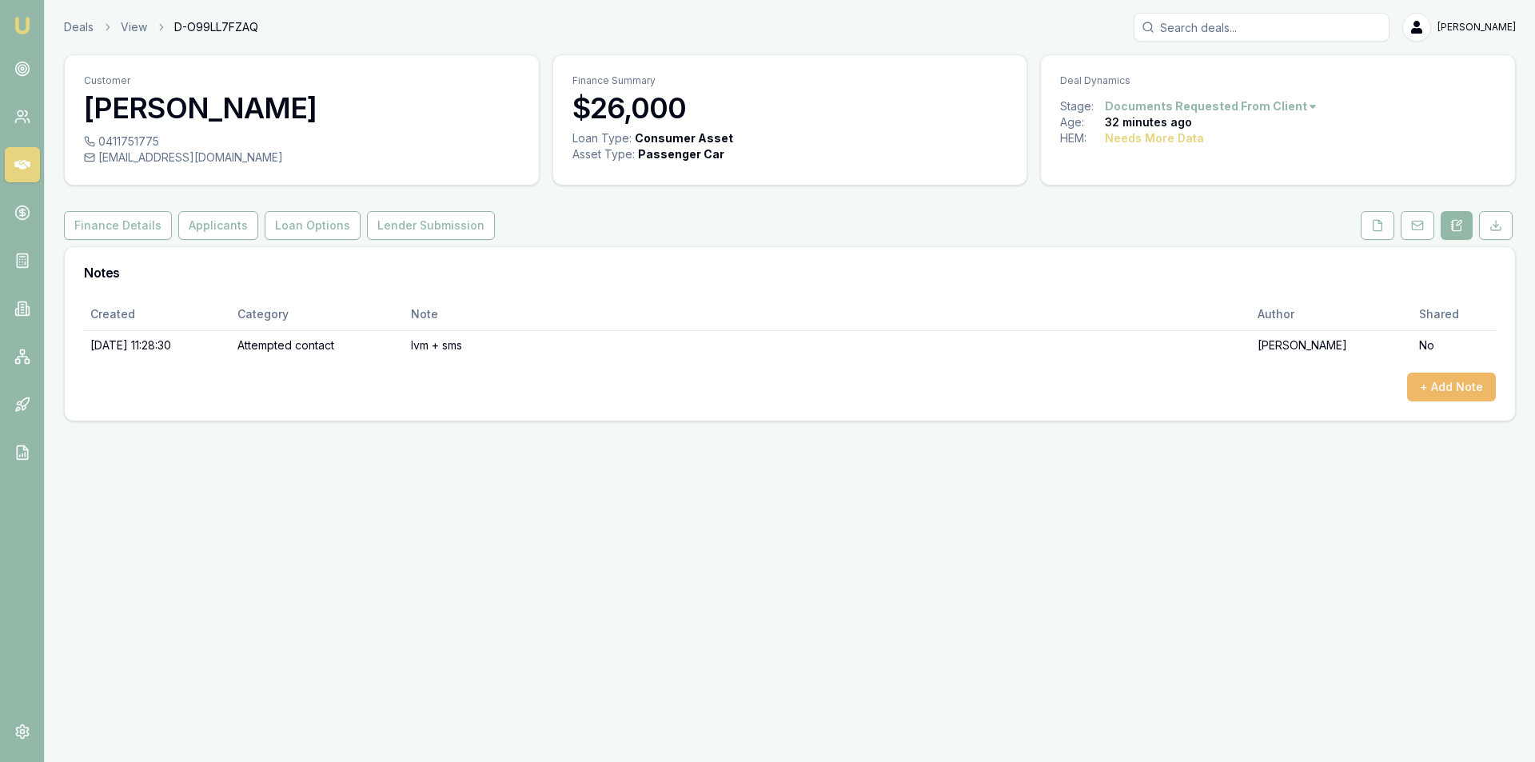
click at [1453, 384] on button "+ Add Note" at bounding box center [1451, 387] width 89 height 29
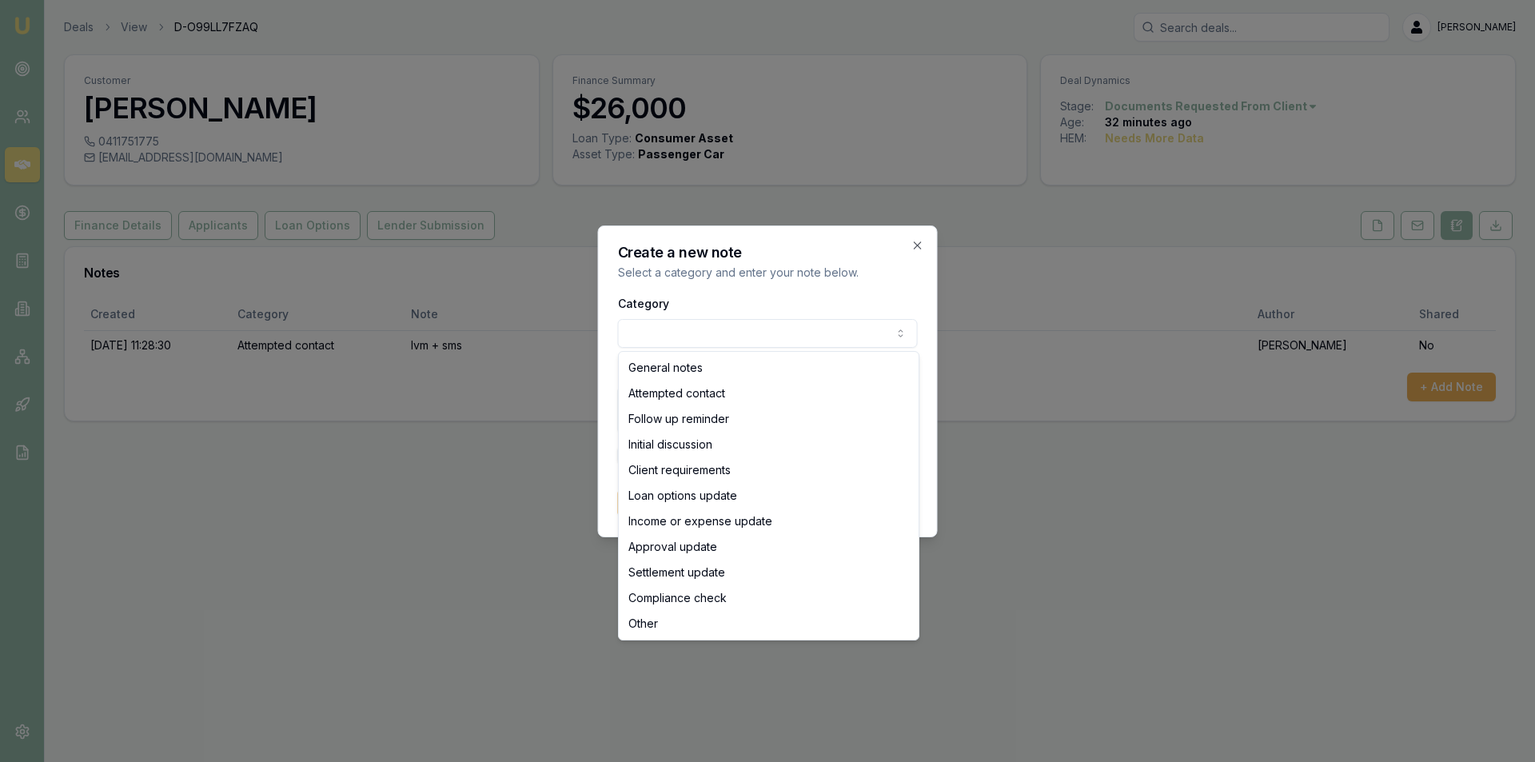
click at [718, 320] on body "Emu Broker Deals View D-O99LL7FZAQ Peter Sarris Toggle Menu Customer Savannah T…" at bounding box center [767, 381] width 1535 height 762
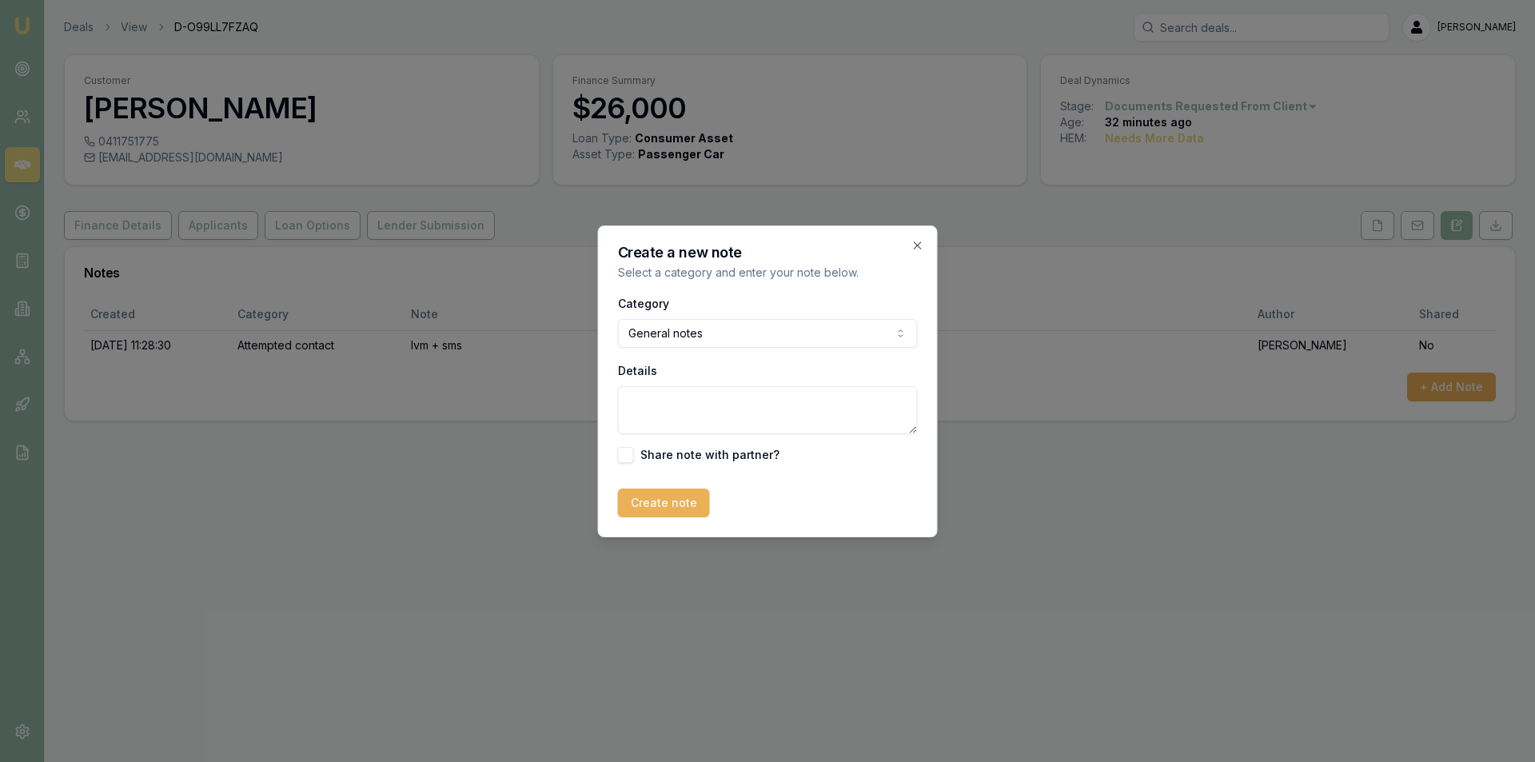
drag, startPoint x: 743, startPoint y: 376, endPoint x: 751, endPoint y: 391, distance: 17.2
click at [744, 377] on div "Details" at bounding box center [768, 398] width 300 height 74
click at [751, 391] on textarea "Details" at bounding box center [768, 410] width 300 height 48
type textarea "spoke with customer. Looking at getting vehicle private sale (2013 FJ Cruiser) …"
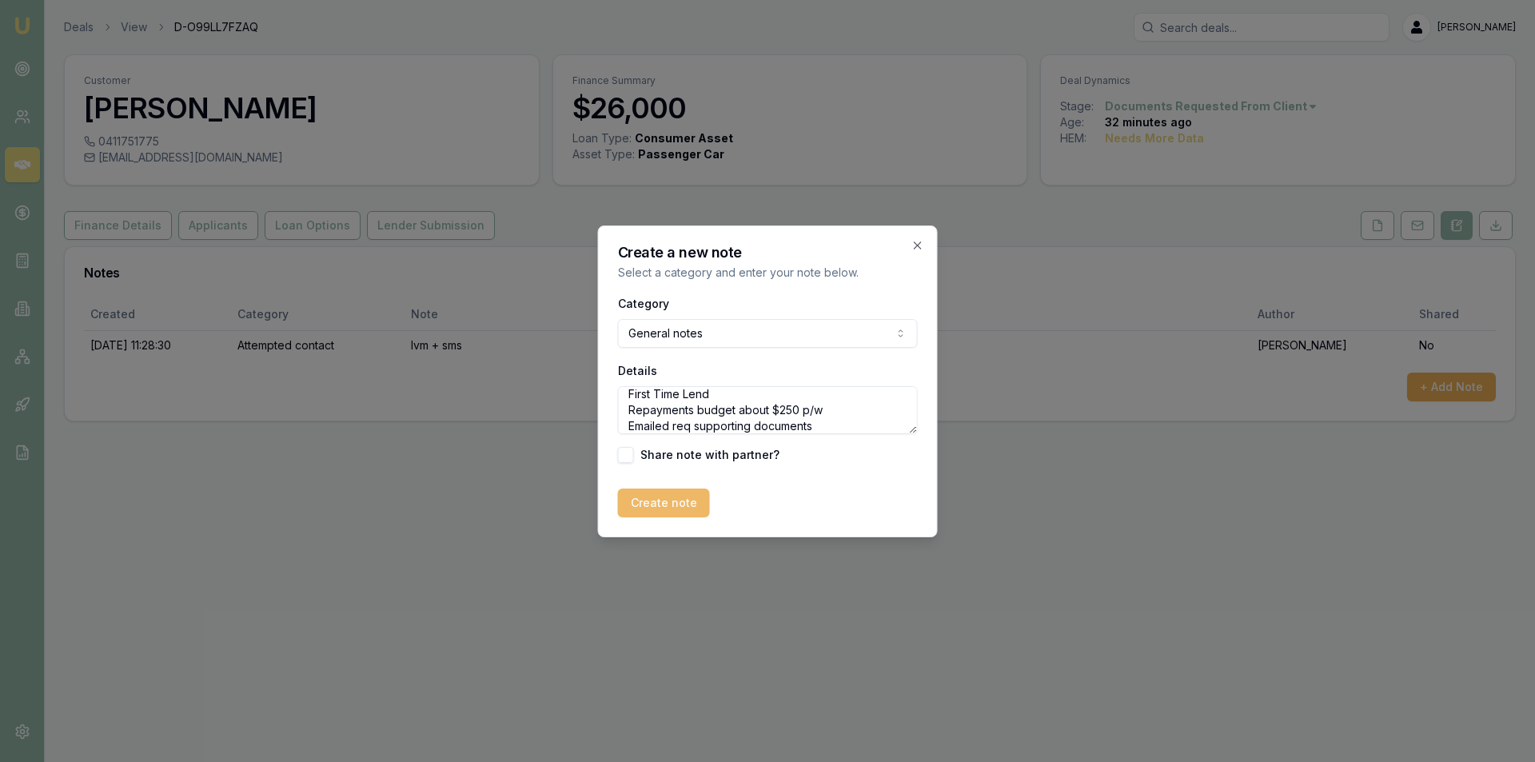
click at [675, 501] on button "Create note" at bounding box center [664, 503] width 92 height 29
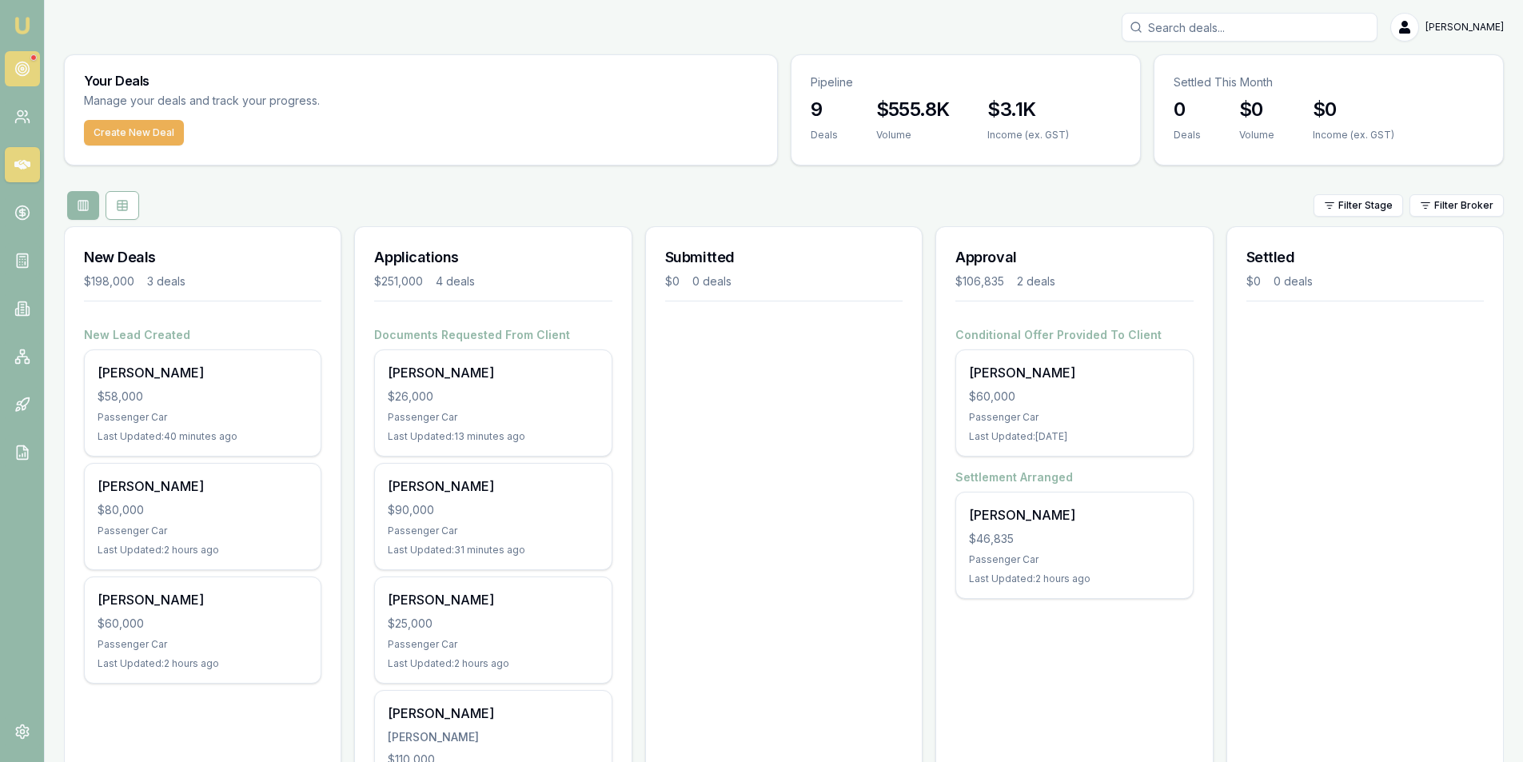
click at [11, 57] on link at bounding box center [22, 68] width 35 height 35
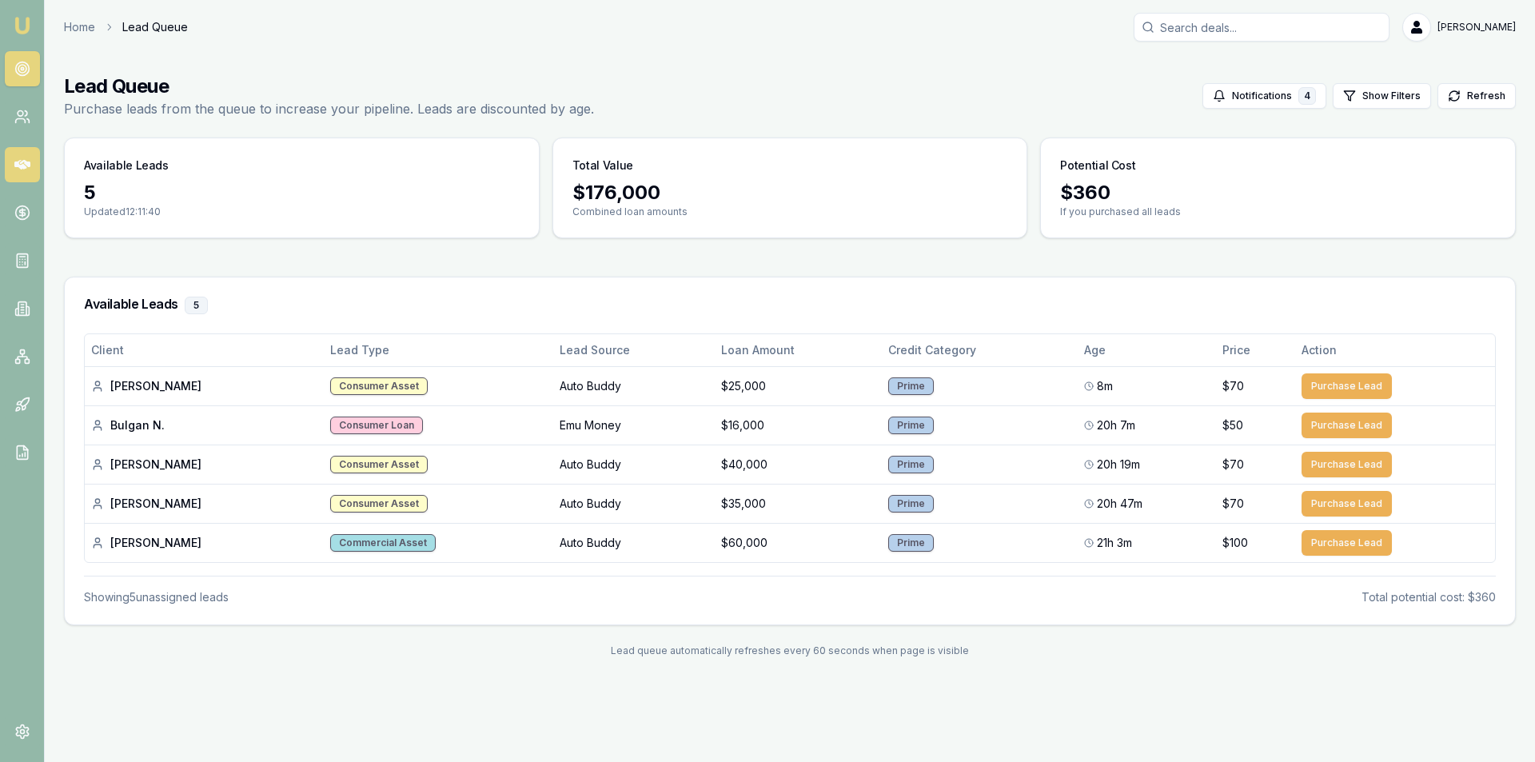
click at [19, 162] on icon at bounding box center [22, 165] width 16 height 16
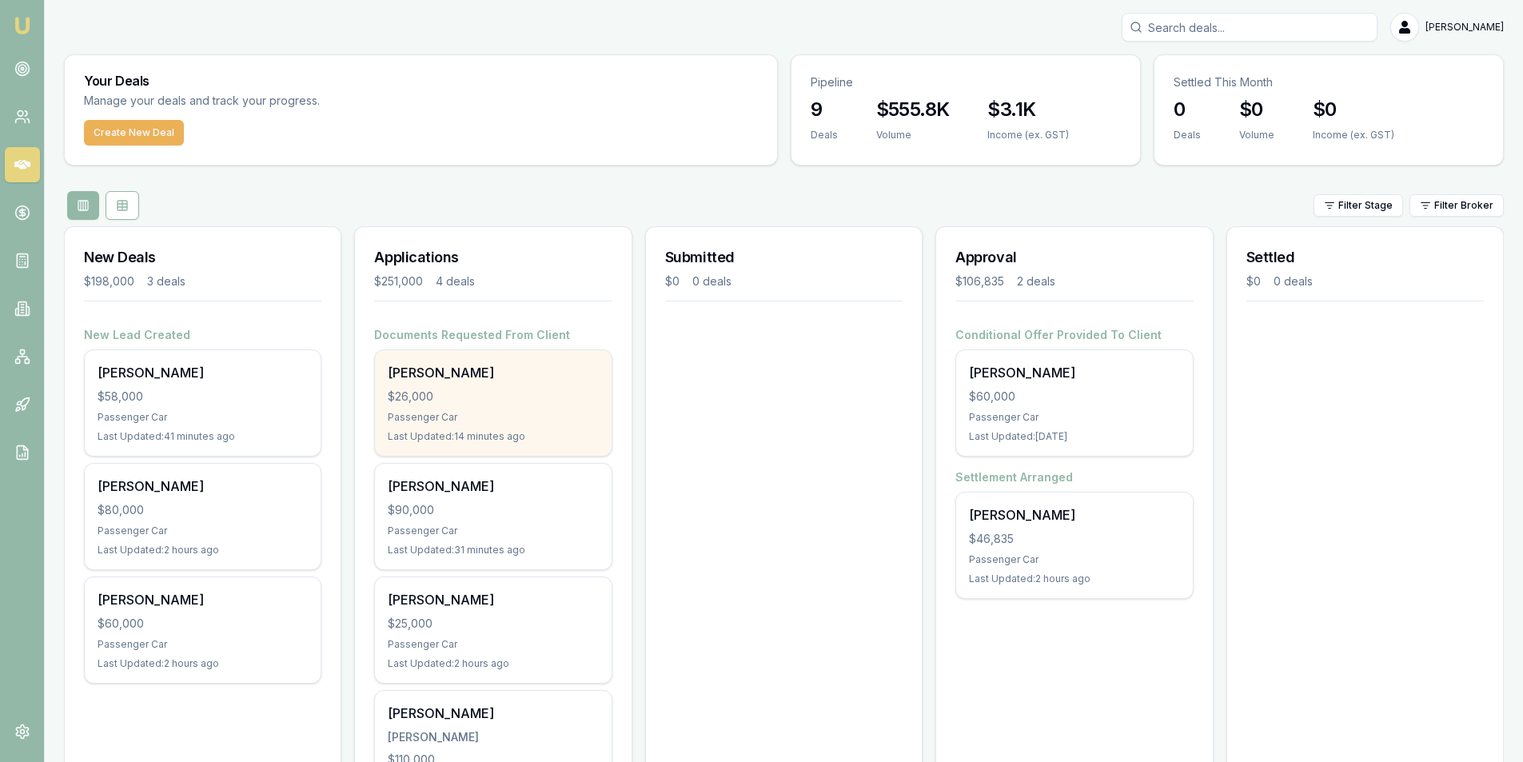
click at [503, 374] on div "Savannah Tupper" at bounding box center [493, 372] width 210 height 19
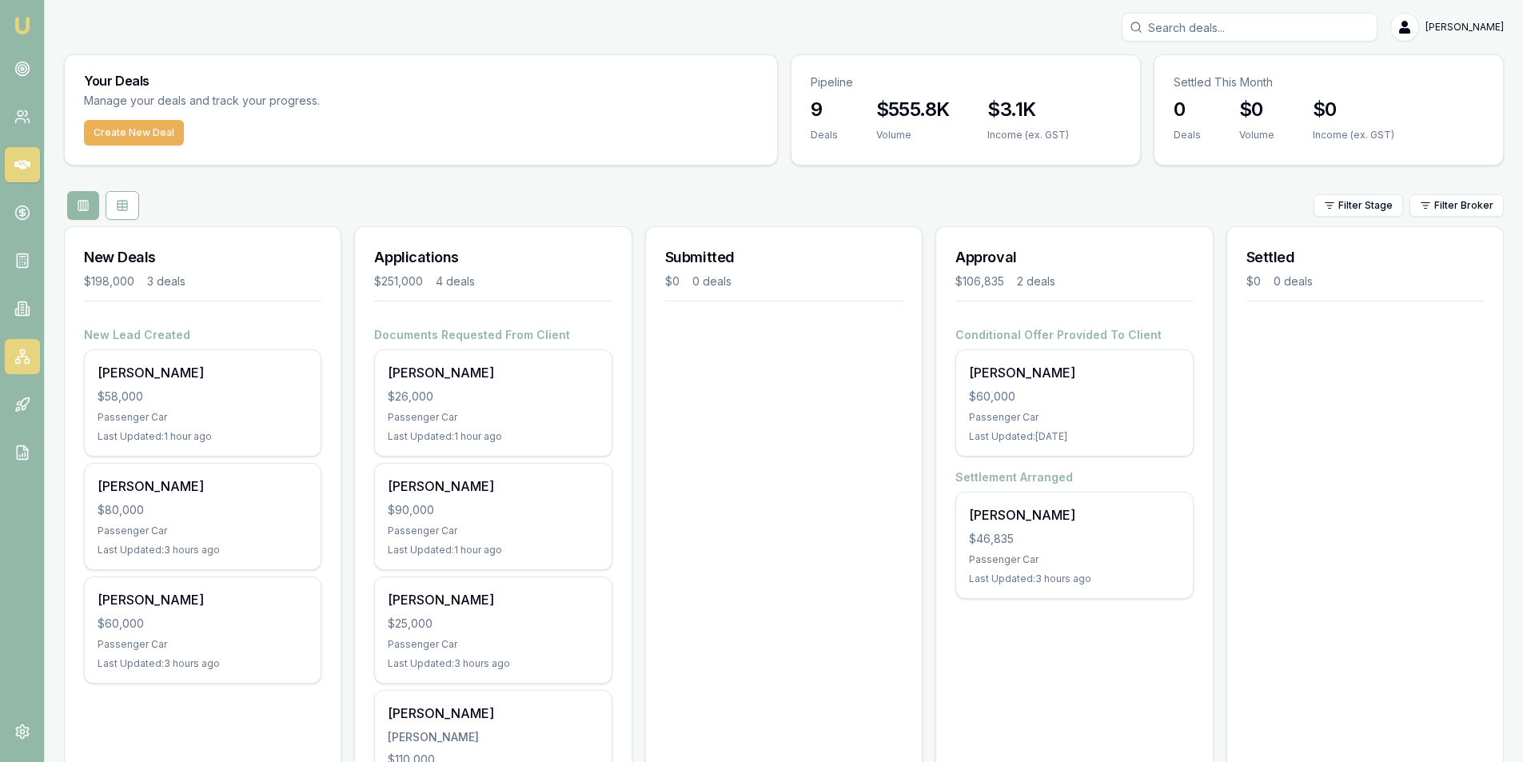
click at [22, 354] on icon at bounding box center [22, 355] width 0 height 2
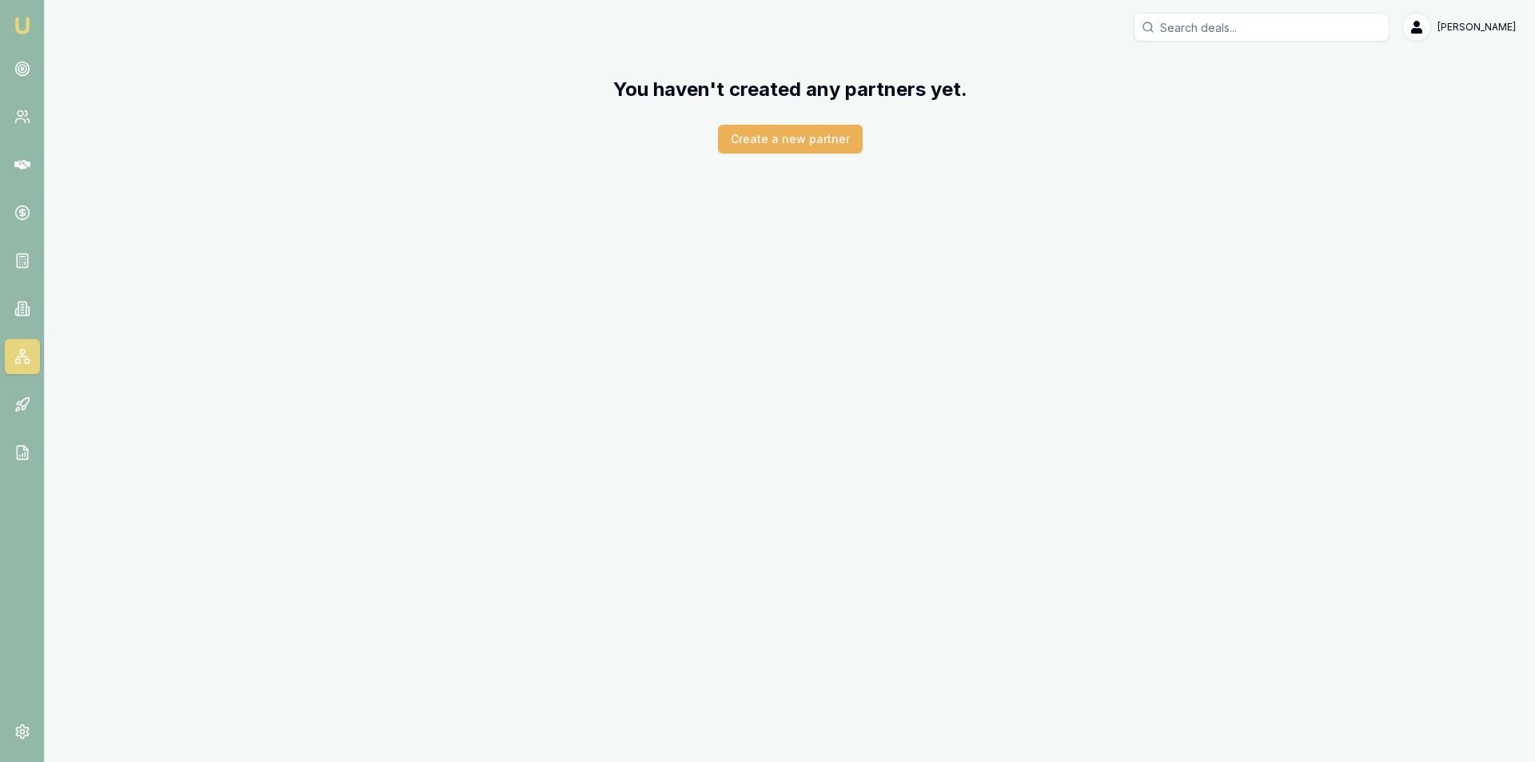
click at [6, 290] on nav "Emu Broker" at bounding box center [22, 241] width 44 height 483
click at [15, 298] on link at bounding box center [22, 308] width 35 height 35
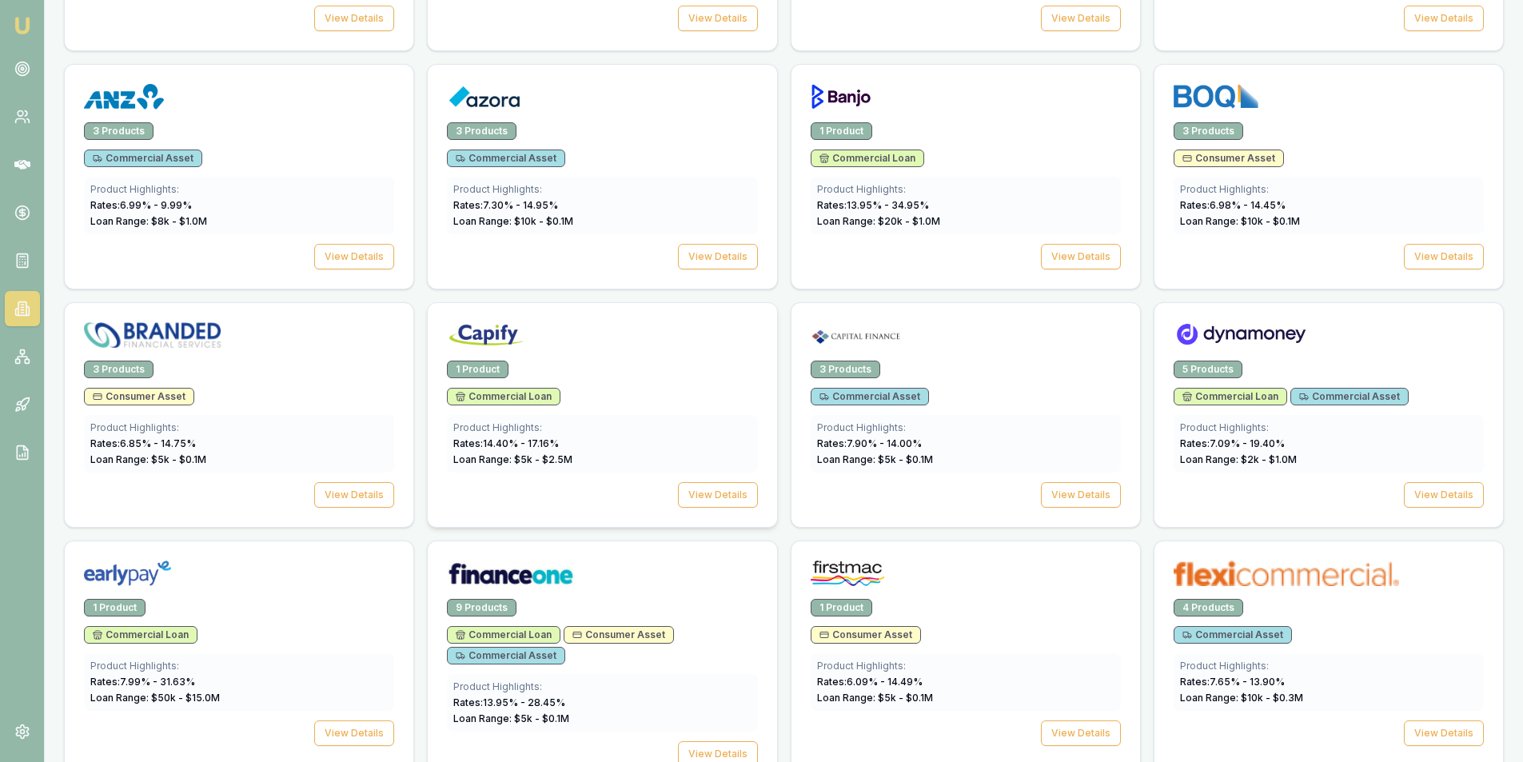
scroll to position [800, 0]
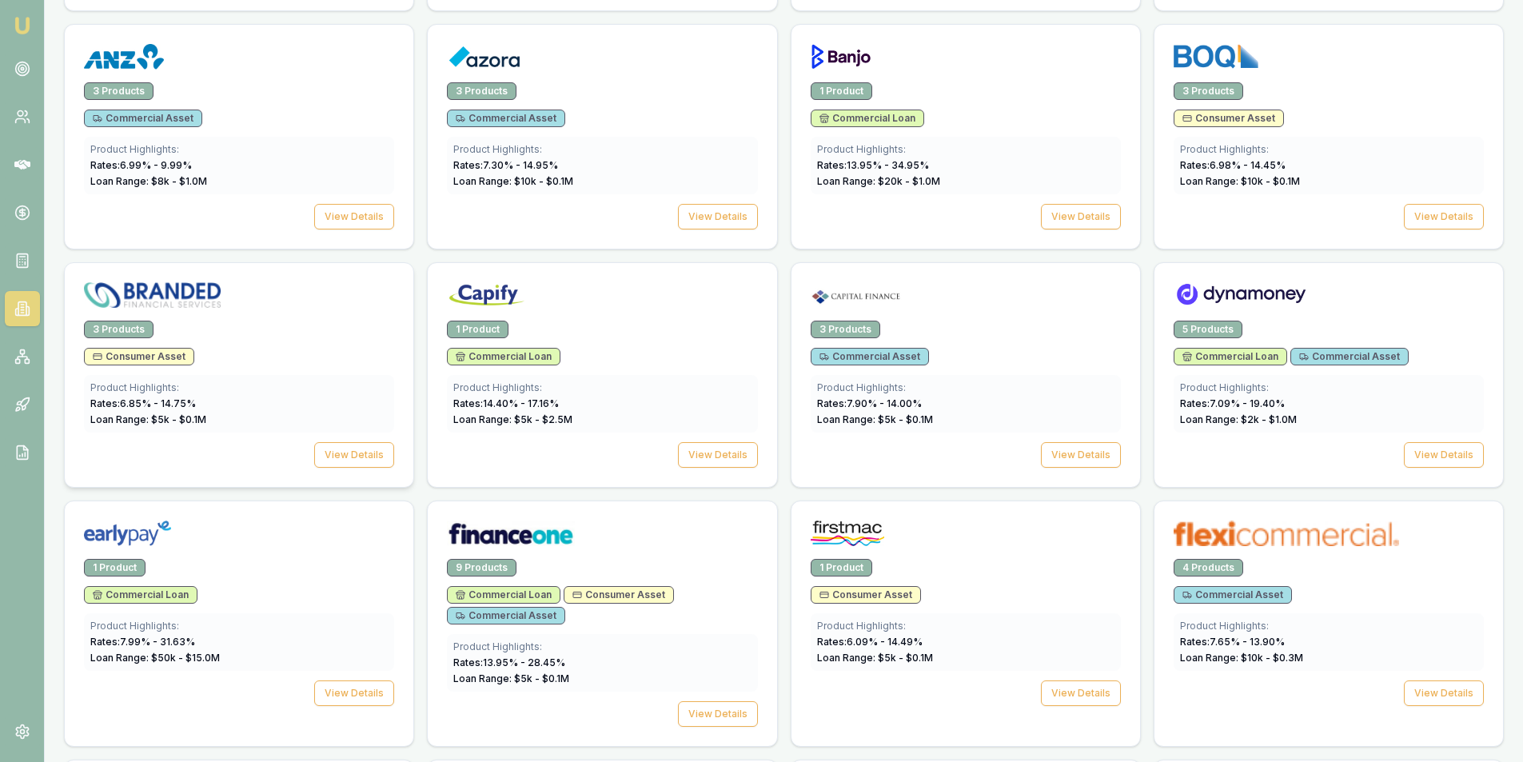
click at [288, 359] on div "Consumer Asset" at bounding box center [239, 357] width 310 height 18
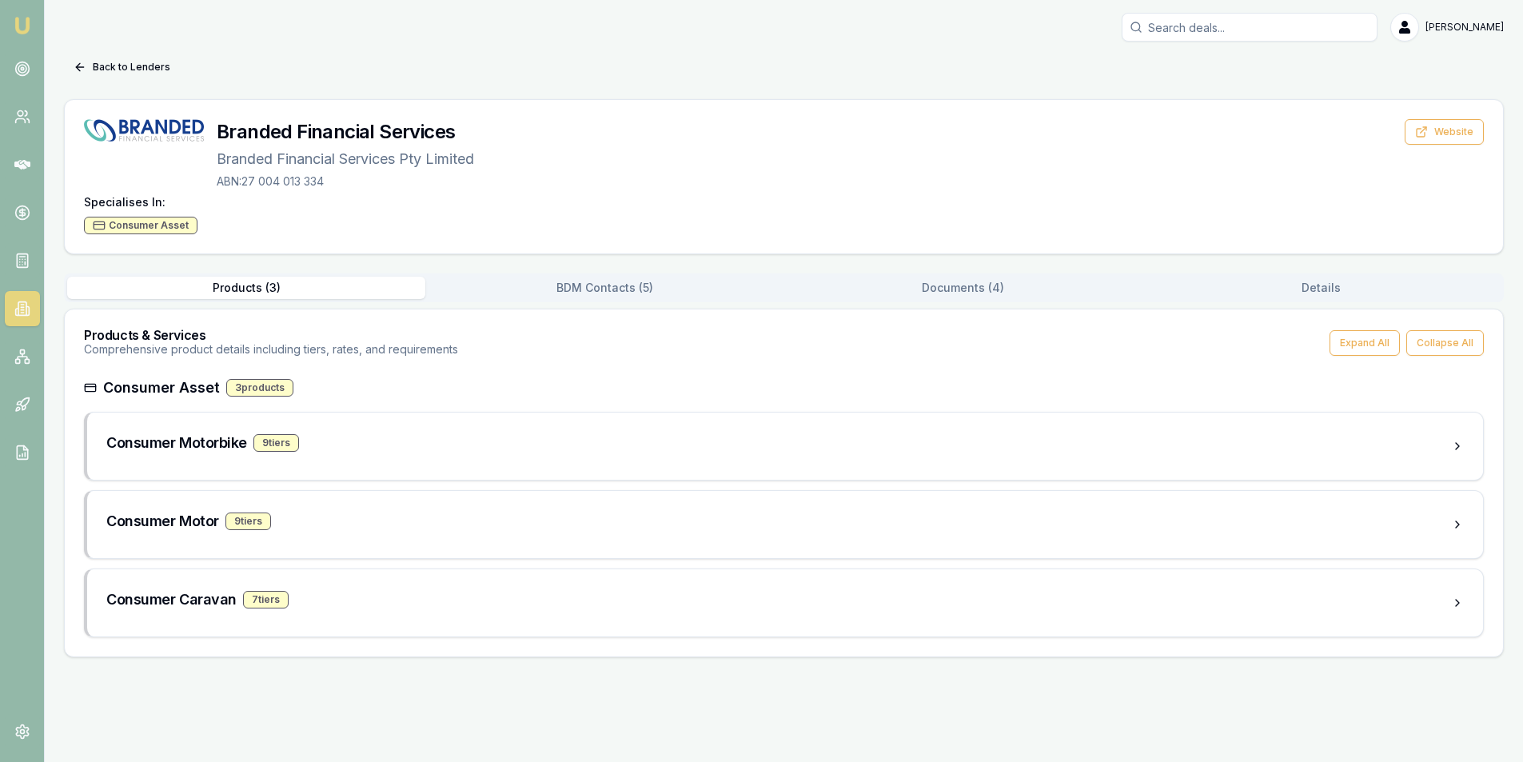
click at [648, 289] on button "BDM Contacts ( 5 )" at bounding box center [604, 288] width 358 height 22
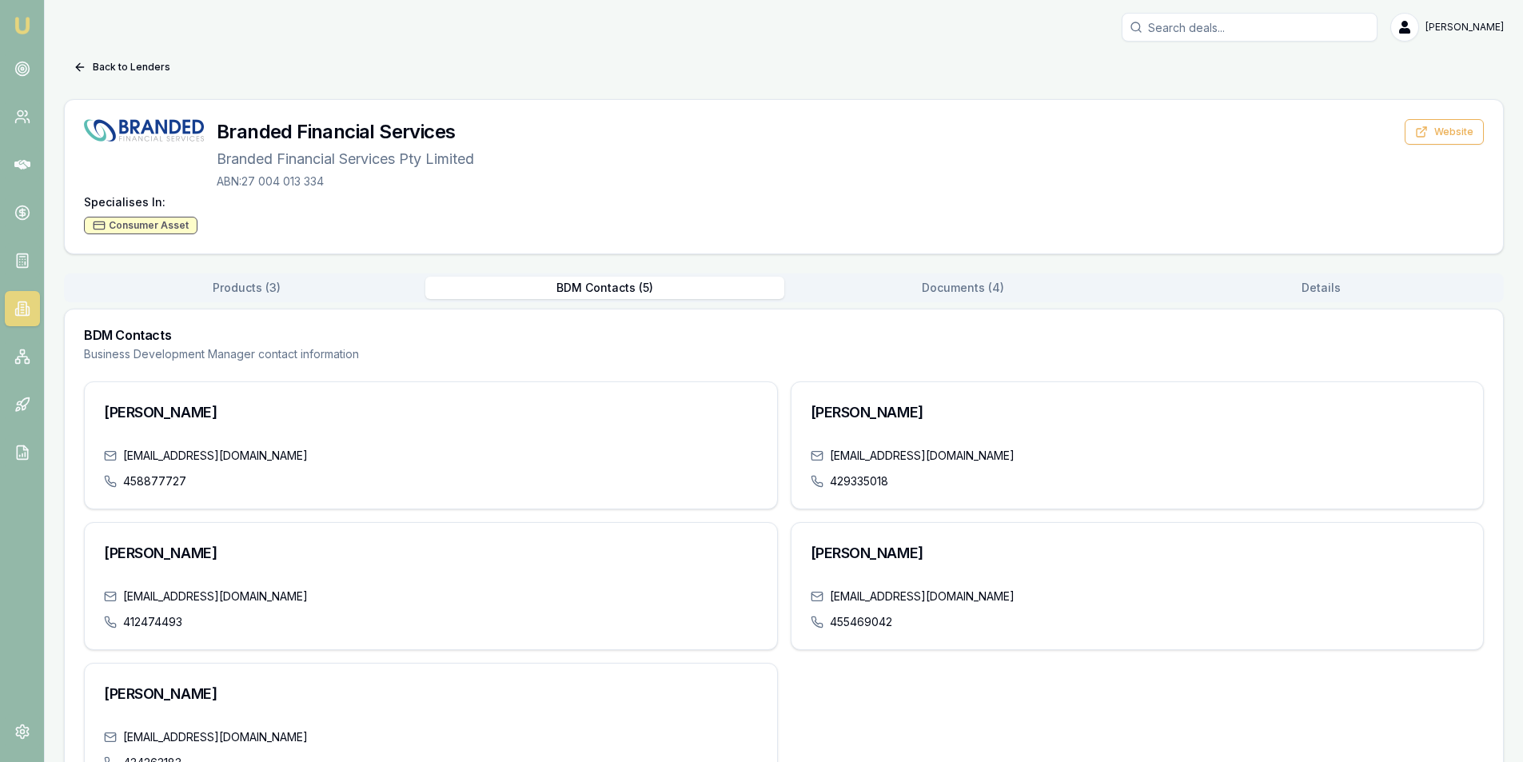
scroll to position [62, 0]
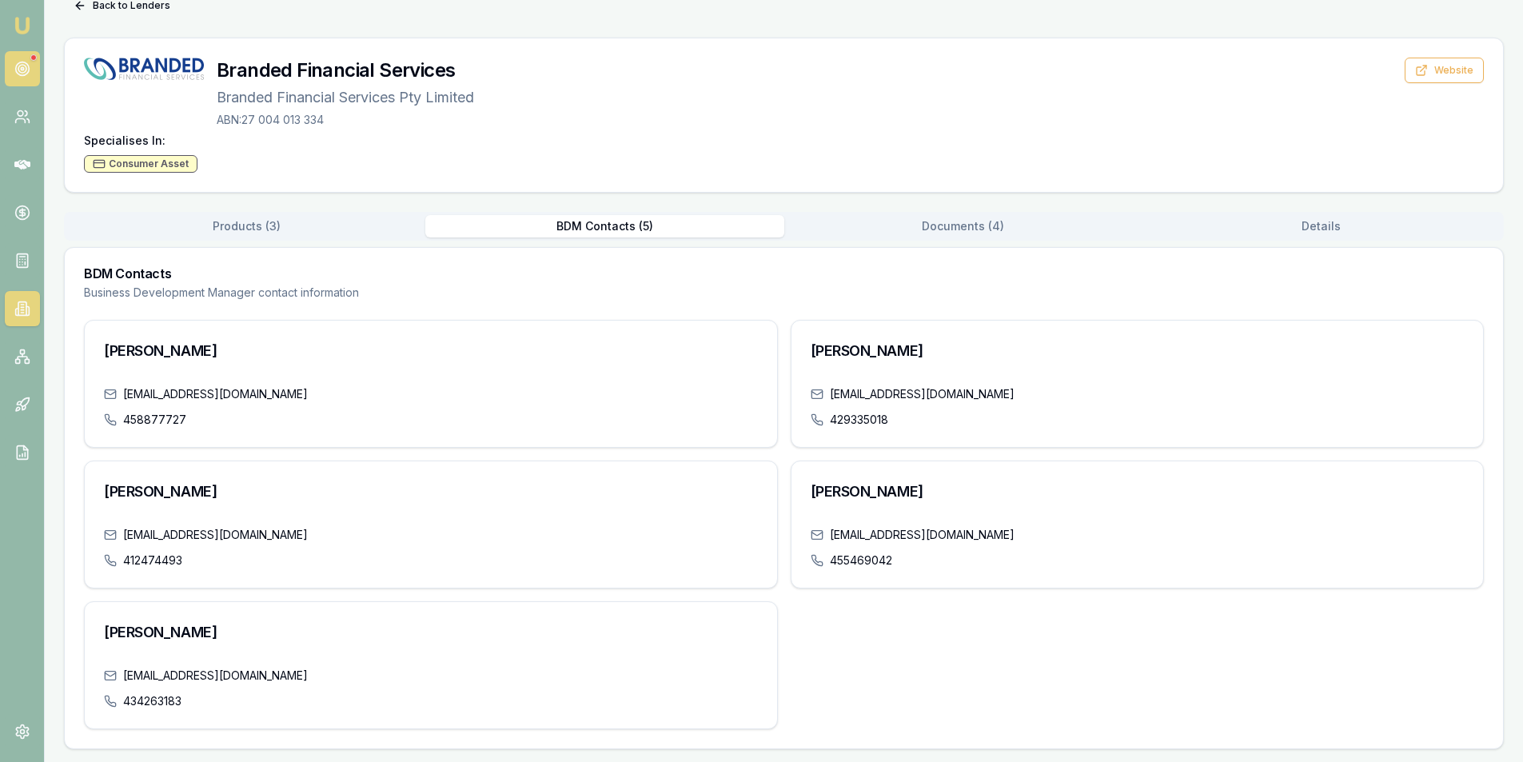
click at [17, 60] on link at bounding box center [22, 68] width 35 height 35
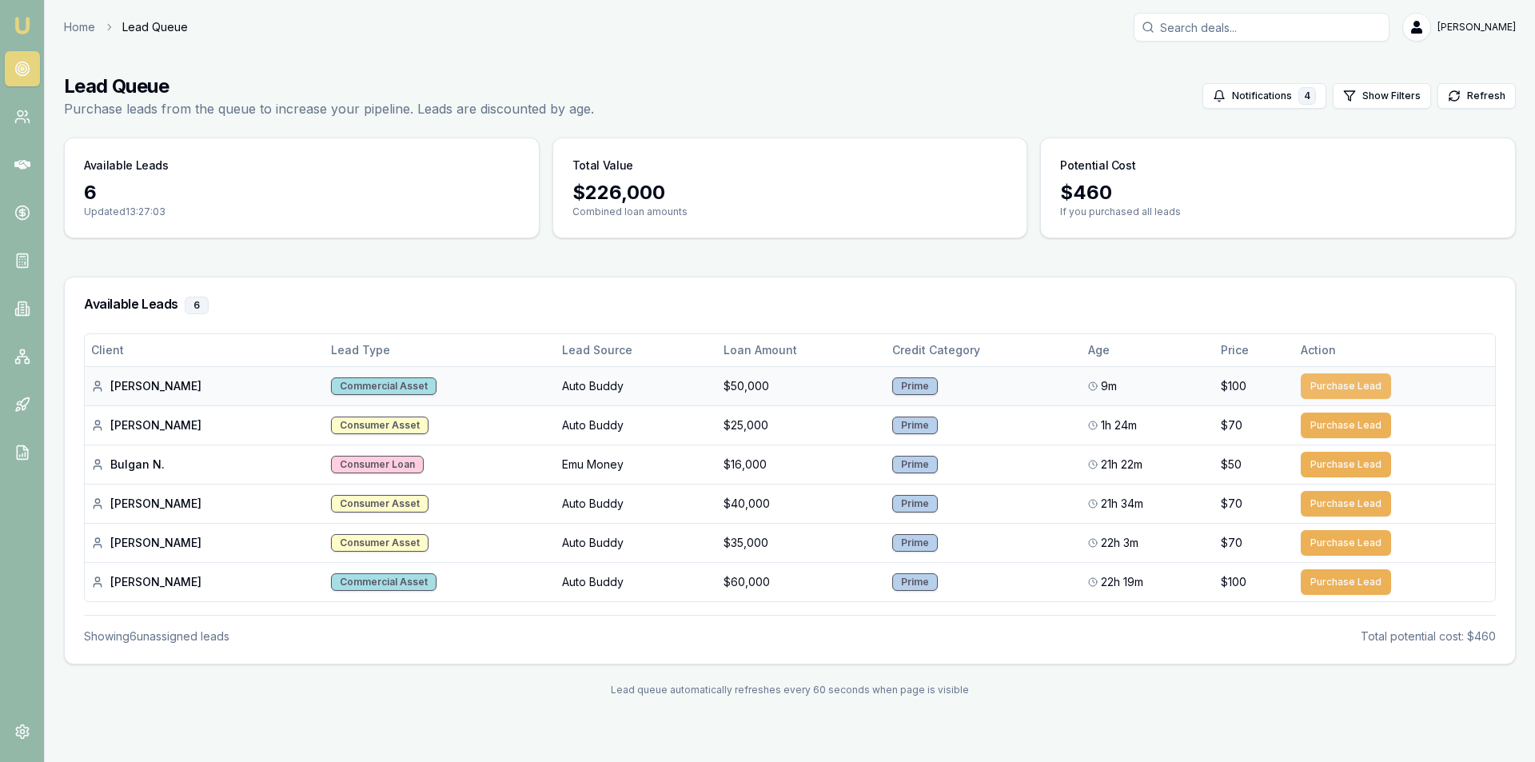
click at [1315, 393] on button "Purchase Lead" at bounding box center [1346, 386] width 90 height 26
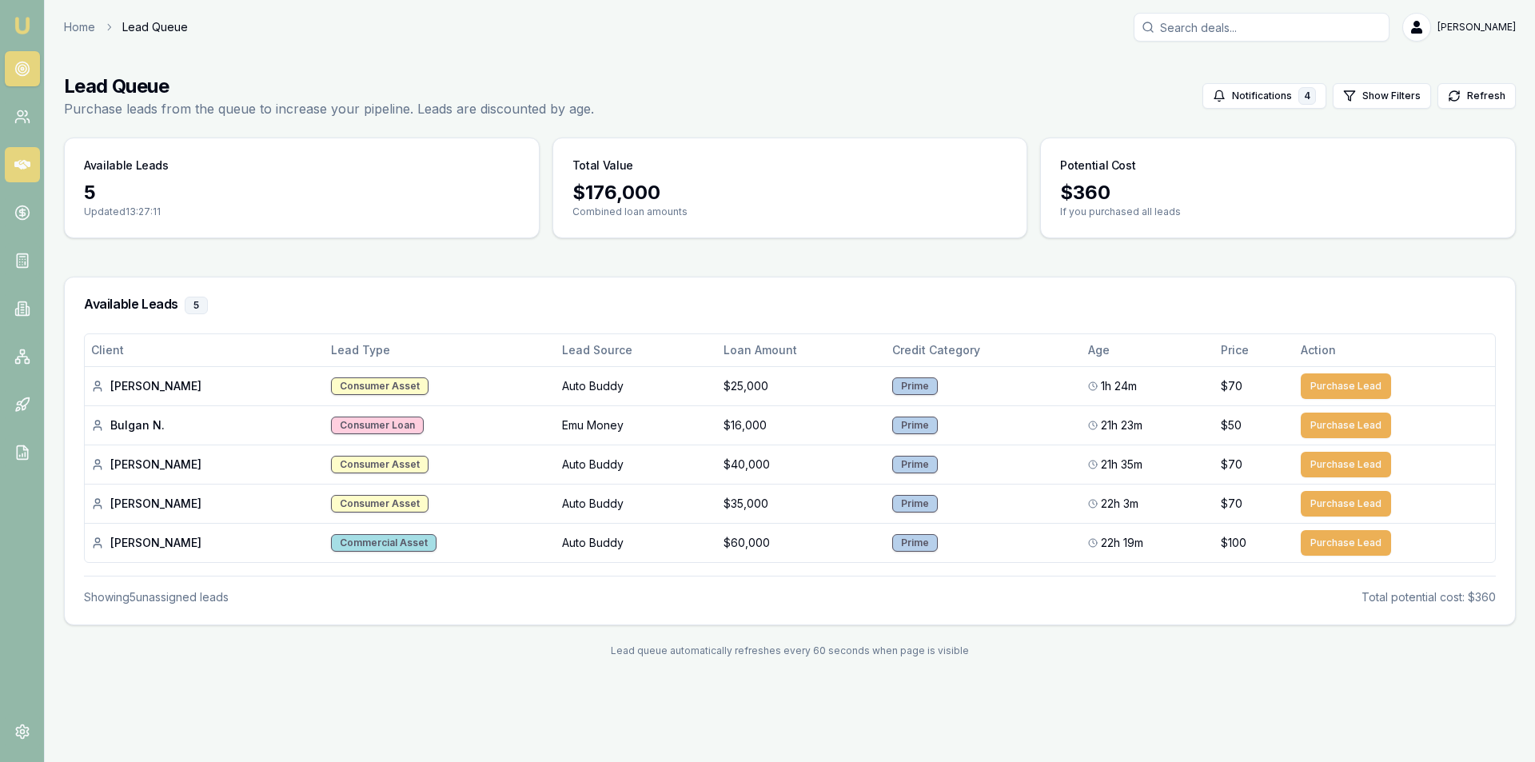
click at [20, 169] on icon at bounding box center [22, 165] width 16 height 10
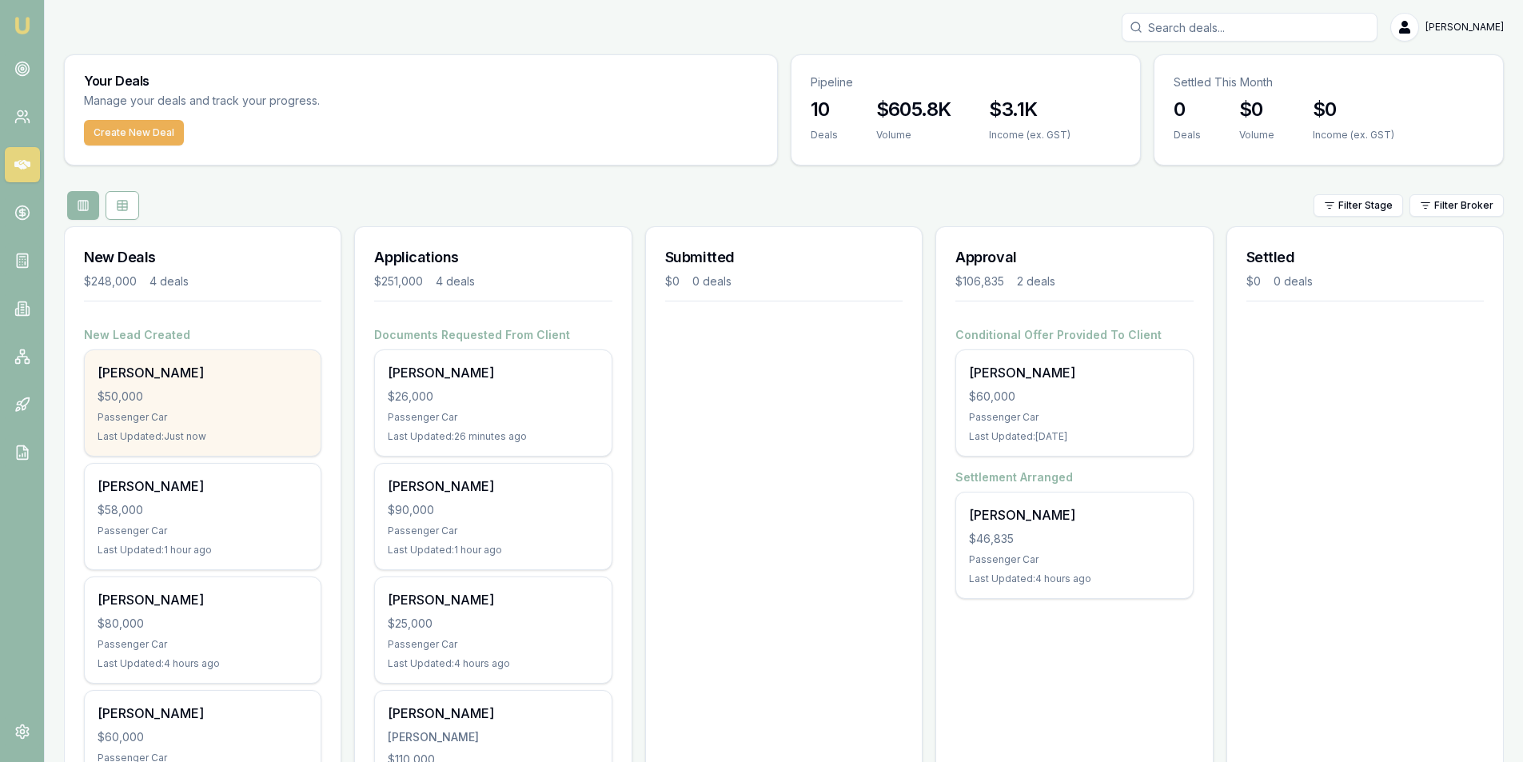
click at [222, 409] on div "Colin Burstow $50,000 Passenger Car Last Updated: Just now" at bounding box center [203, 403] width 236 height 106
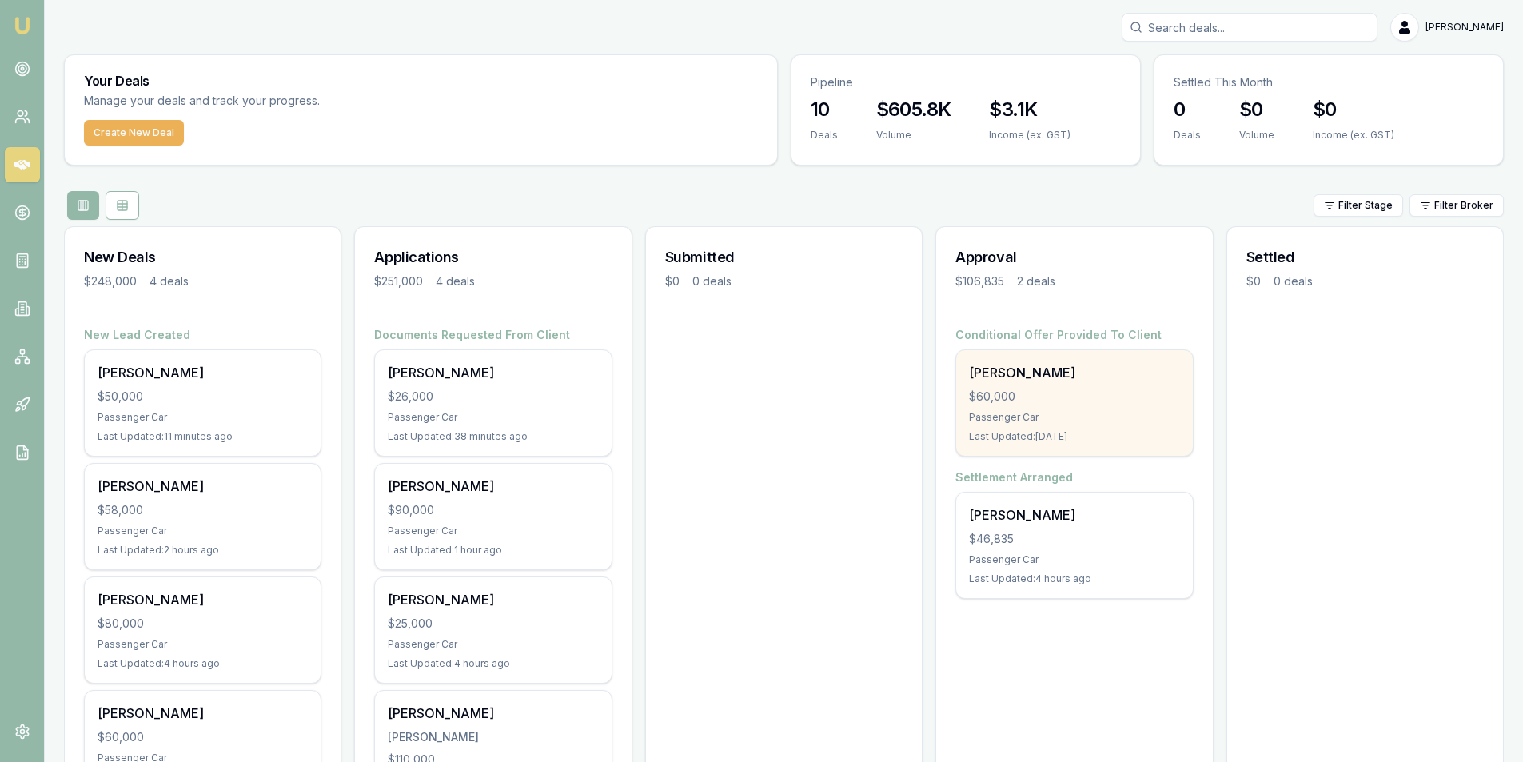
click at [1046, 395] on div "$60,000" at bounding box center [1074, 397] width 210 height 16
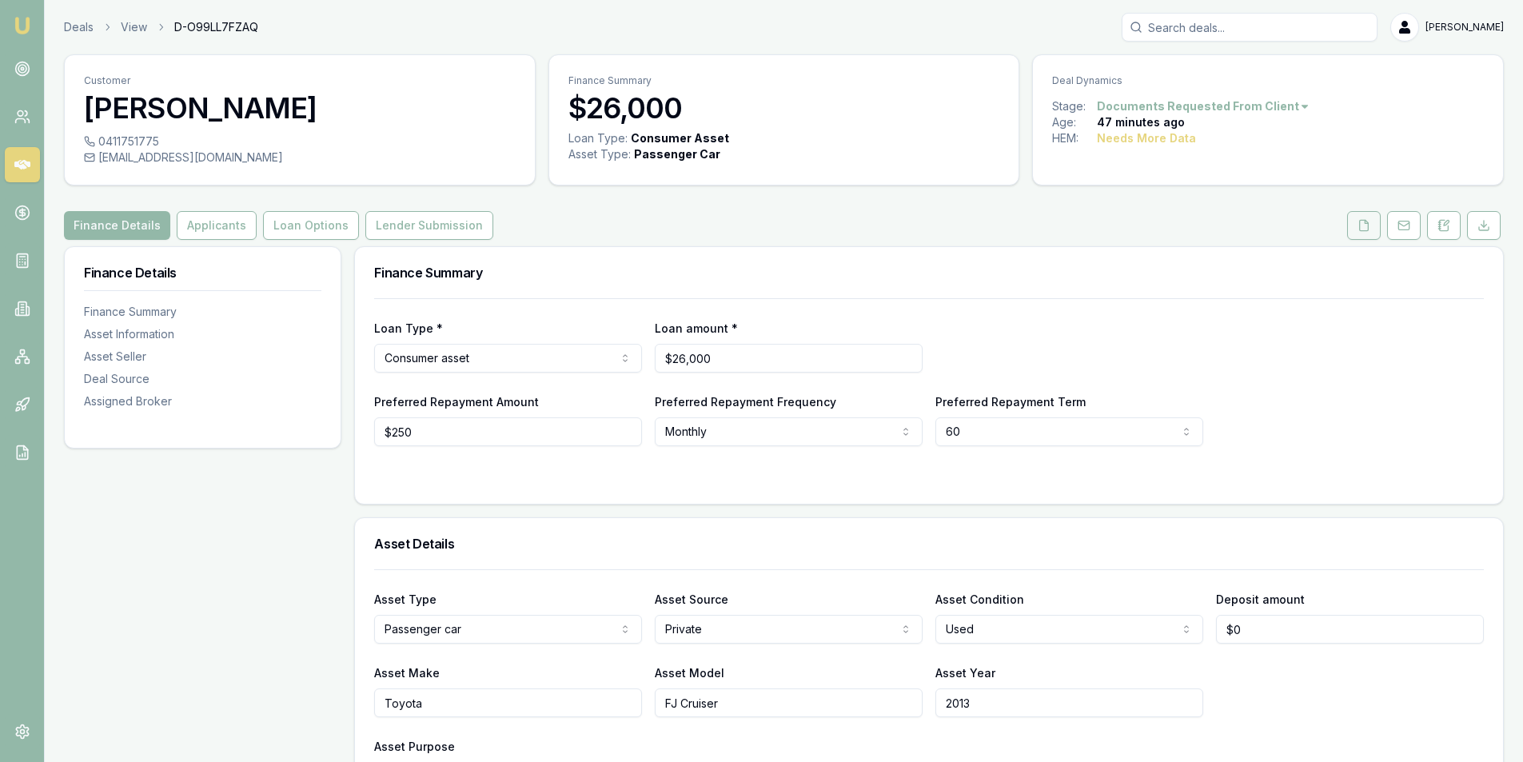
click at [1353, 220] on button at bounding box center [1364, 225] width 34 height 29
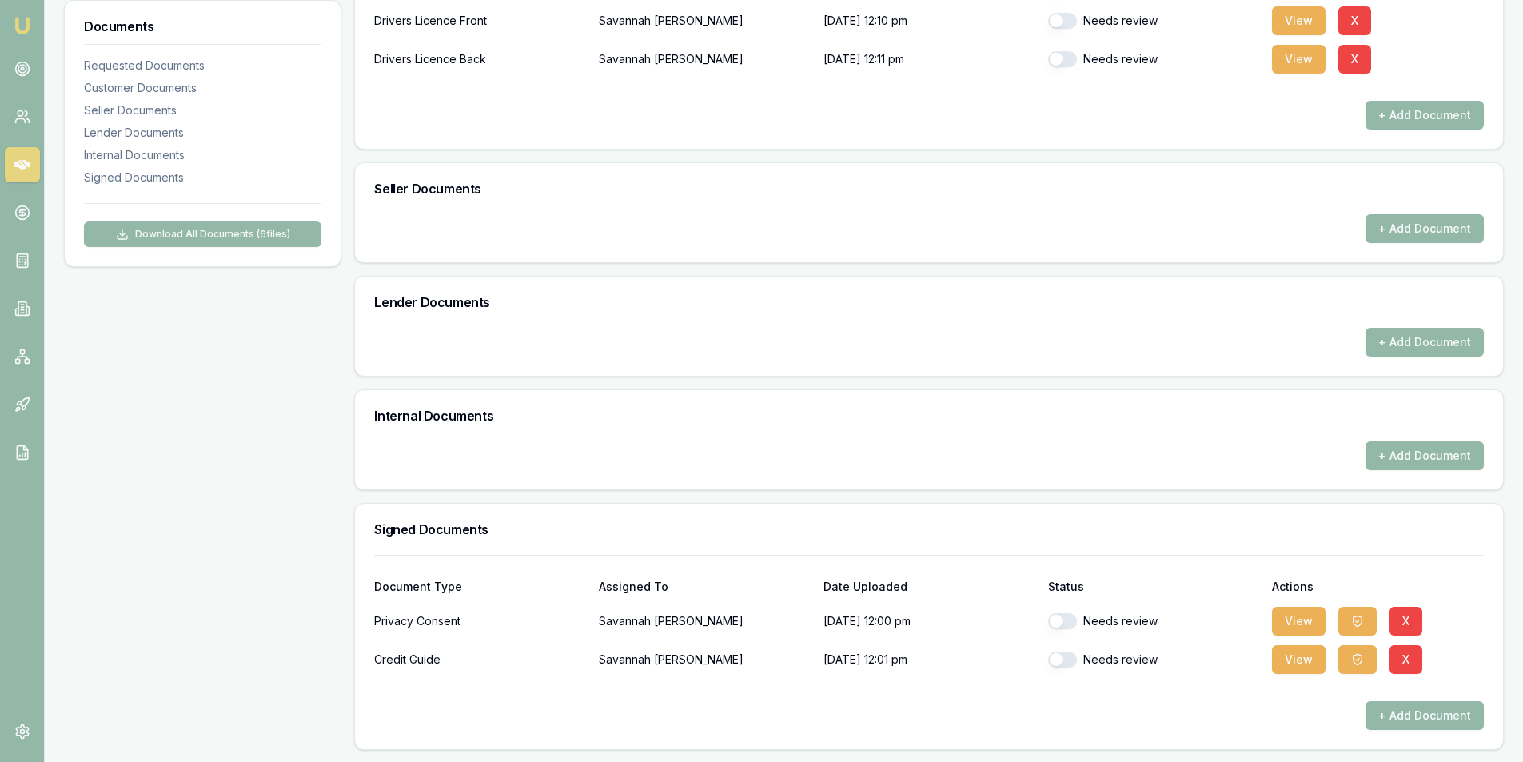
scroll to position [561, 0]
click at [1071, 662] on button "button" at bounding box center [1062, 659] width 29 height 16
checkbox input "true"
click at [1074, 615] on button "button" at bounding box center [1062, 621] width 29 height 16
checkbox input "true"
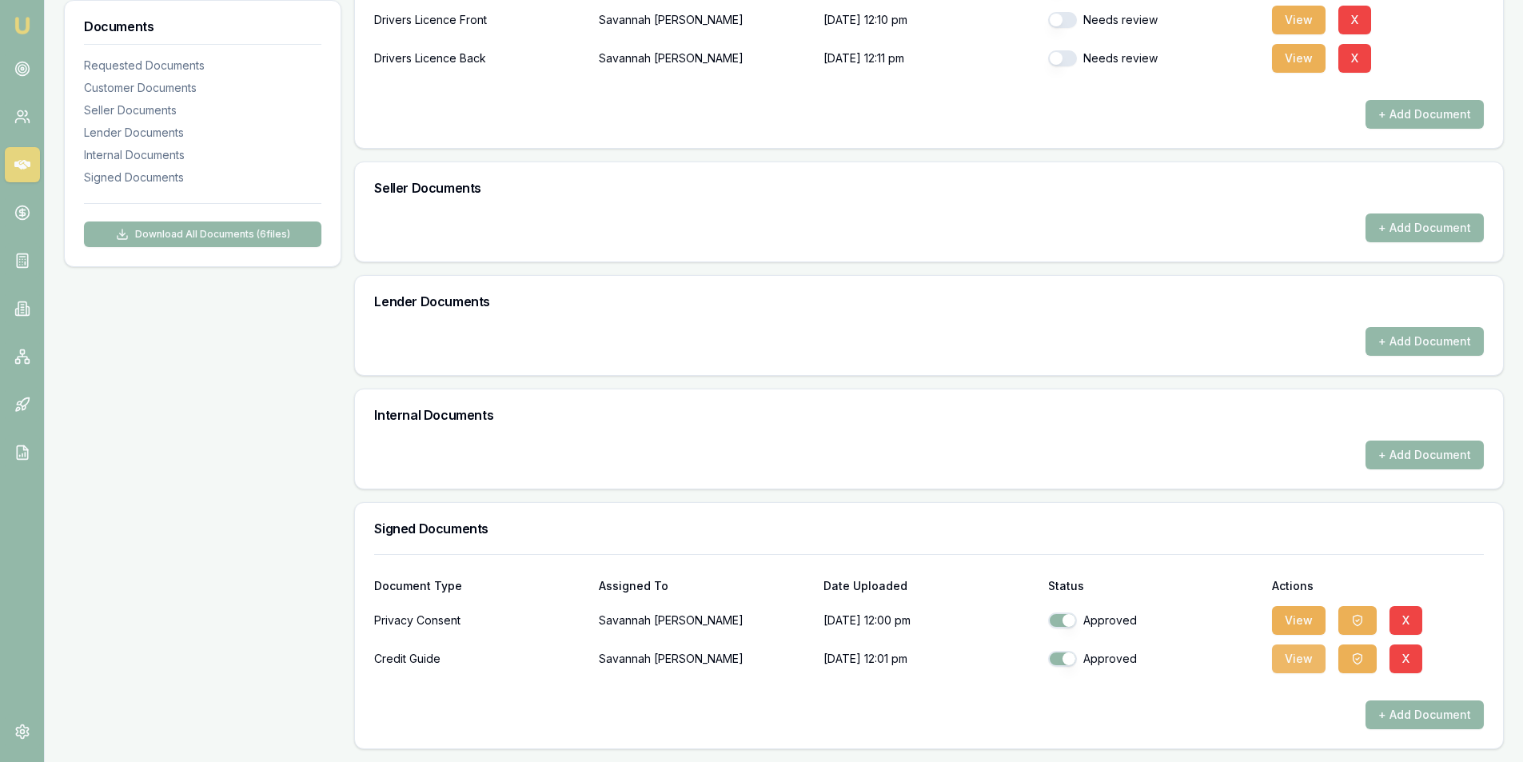
click at [1299, 659] on button "View" at bounding box center [1299, 659] width 54 height 29
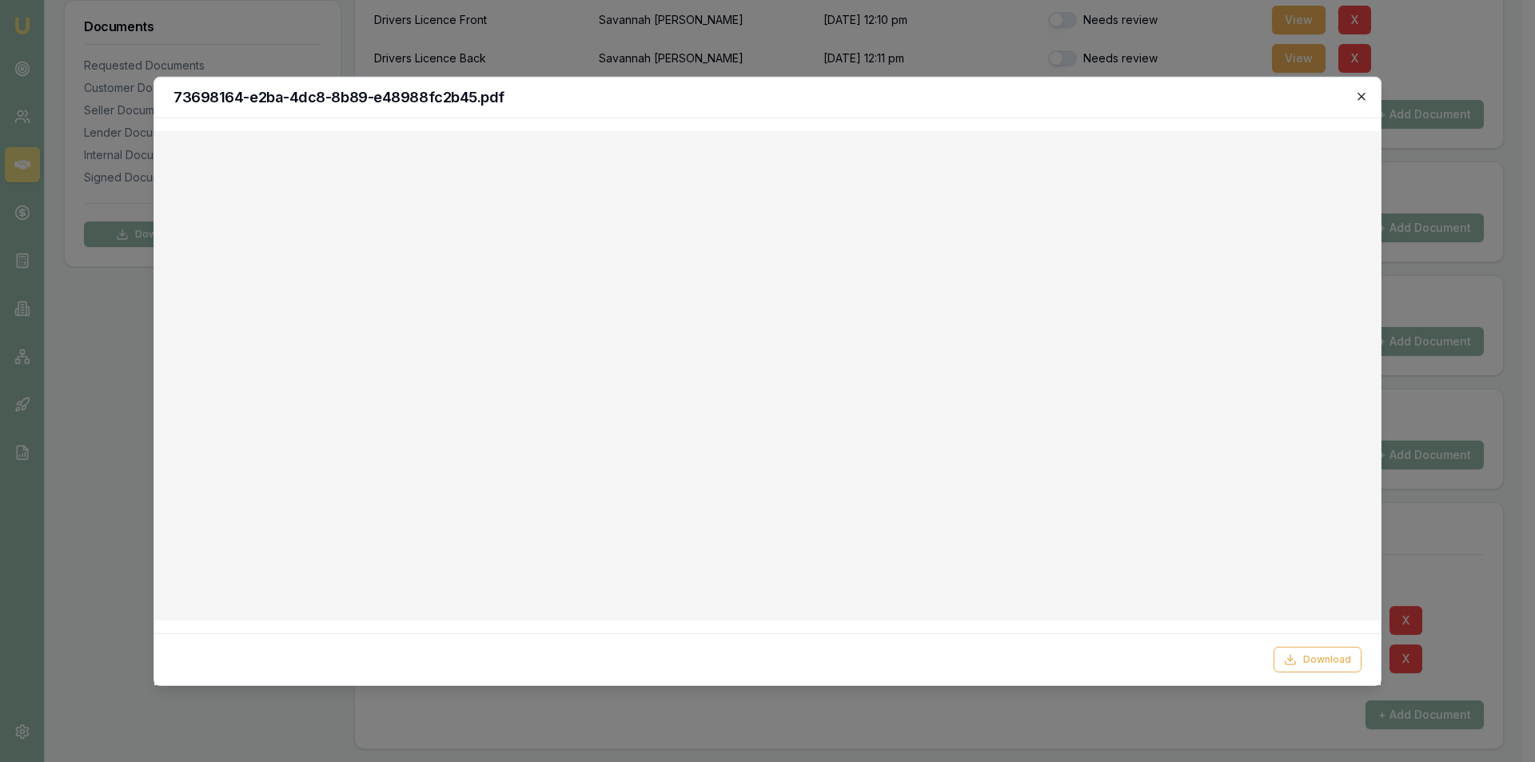
click at [1356, 93] on icon "button" at bounding box center [1361, 96] width 13 height 13
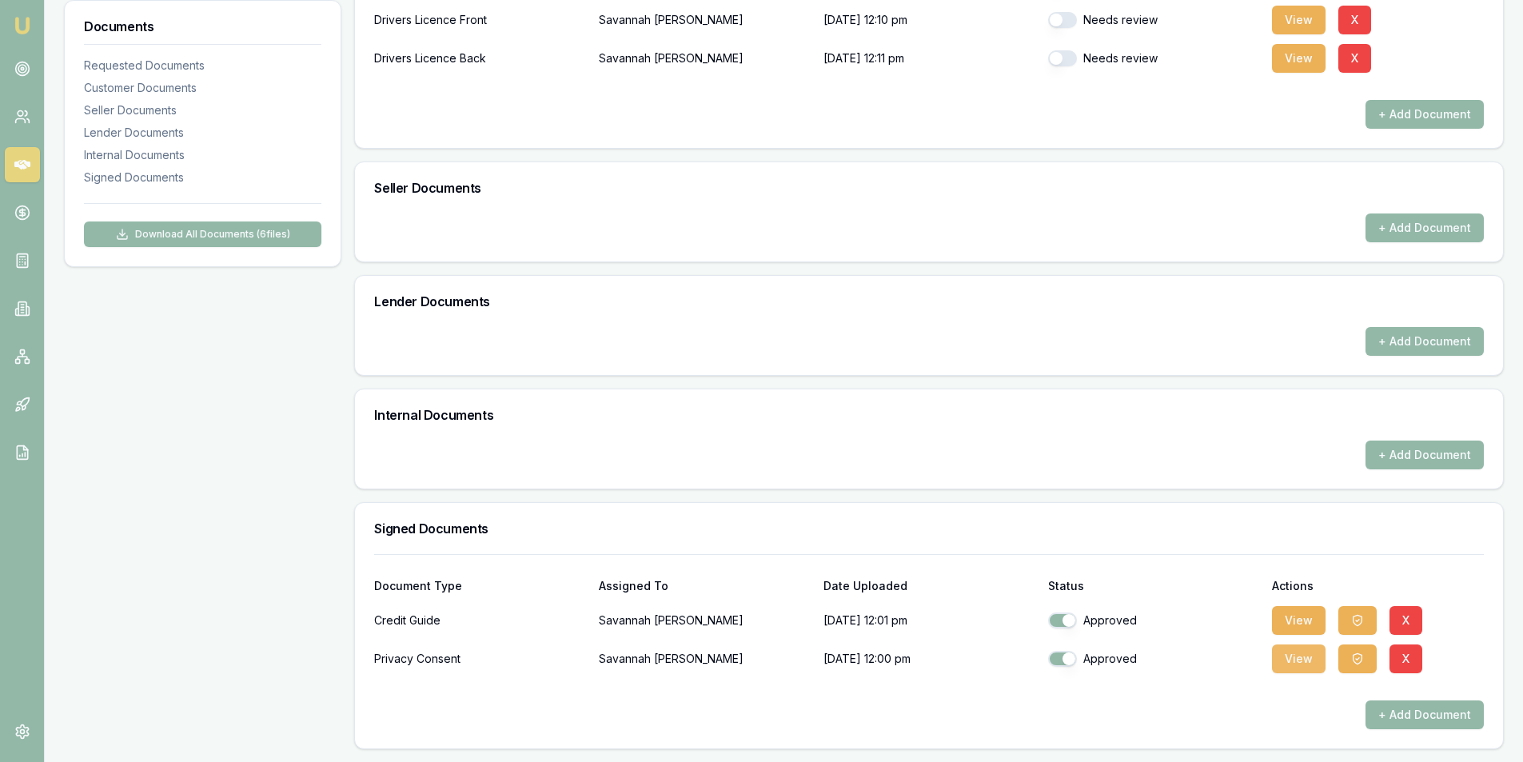
click at [1284, 661] on button "View" at bounding box center [1299, 659] width 54 height 29
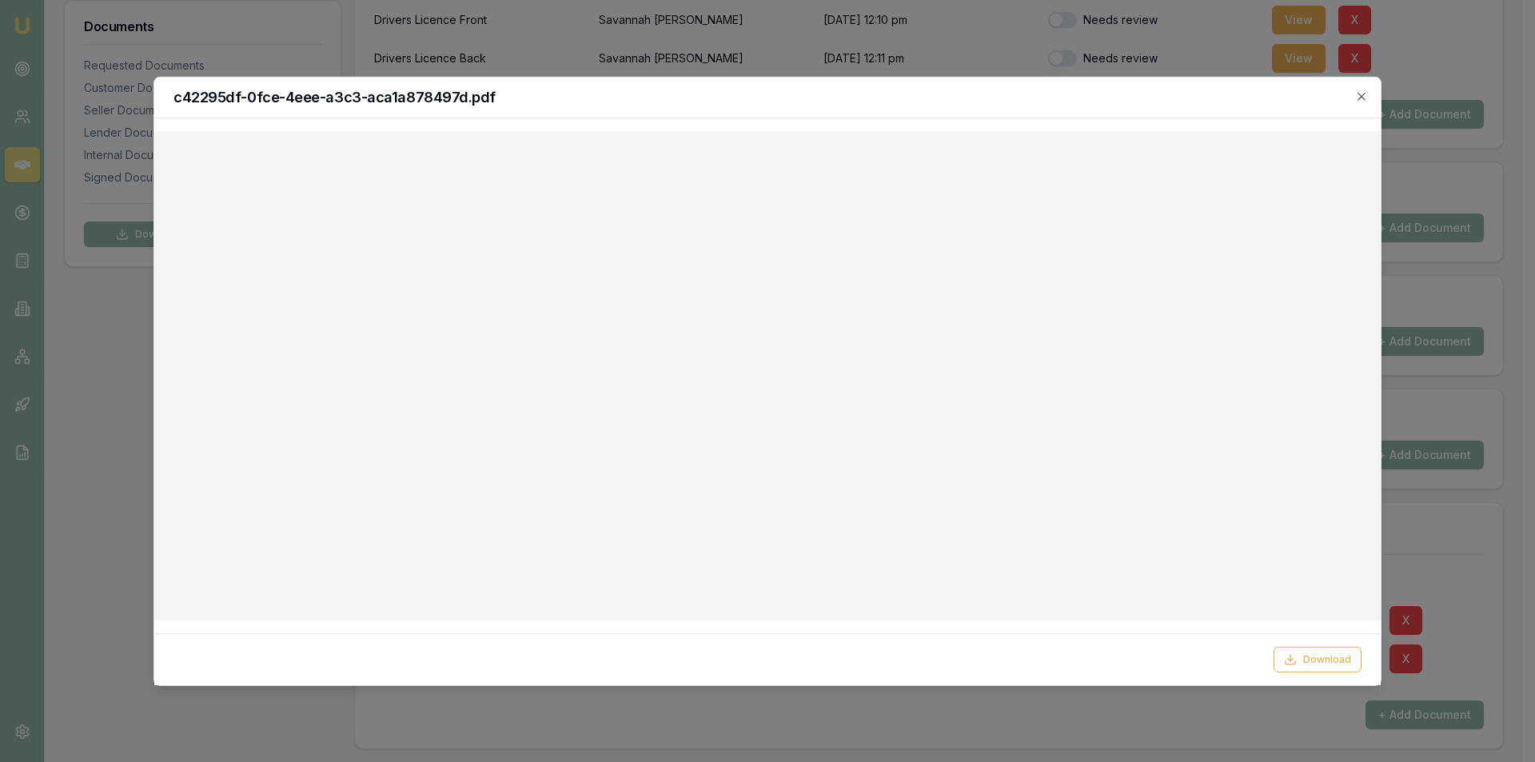
click at [1360, 95] on icon "button" at bounding box center [1361, 96] width 7 height 7
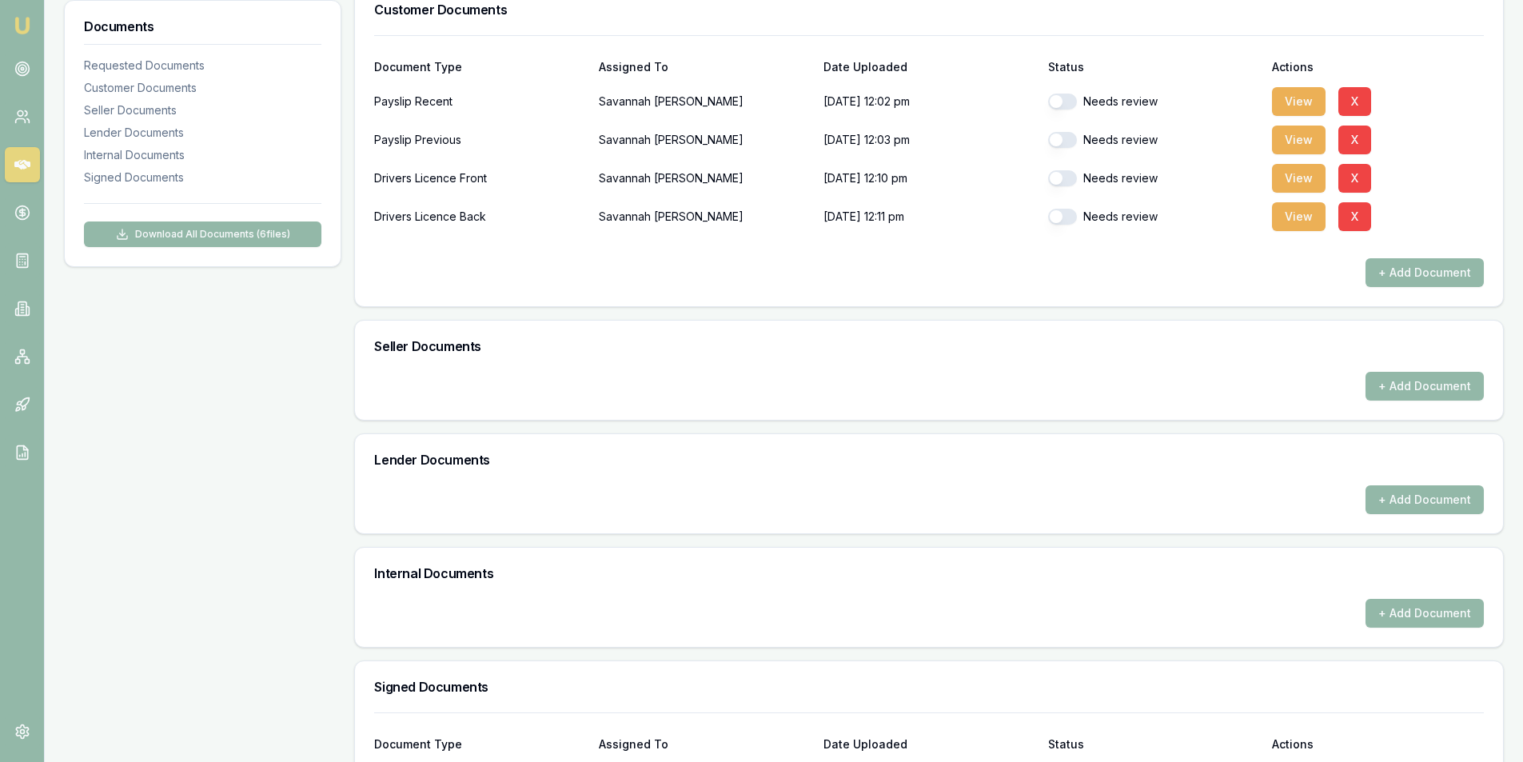
scroll to position [401, 0]
click at [1295, 216] on button "View" at bounding box center [1299, 218] width 54 height 29
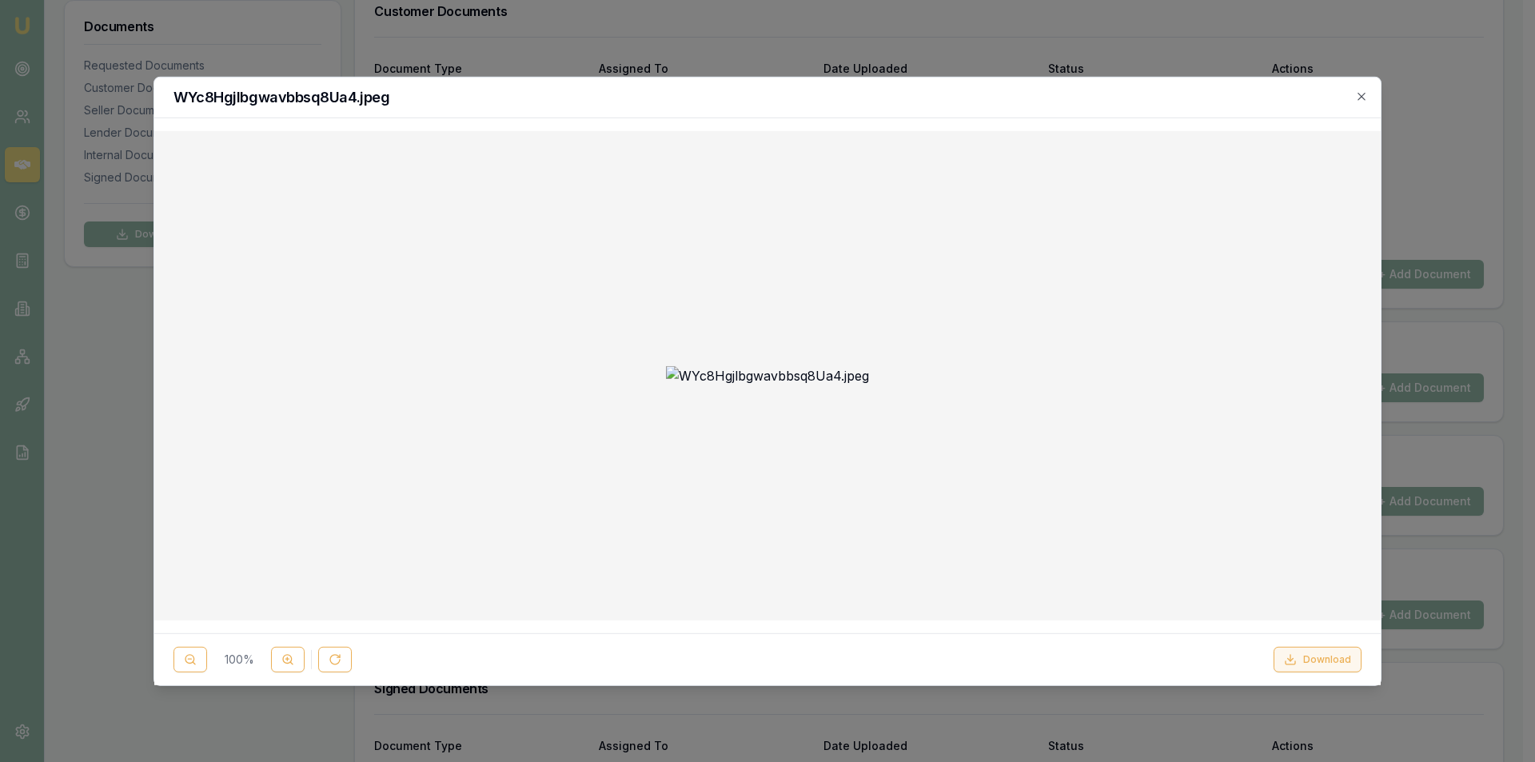
drag, startPoint x: 1345, startPoint y: 658, endPoint x: 1322, endPoint y: 657, distance: 23.2
click at [1343, 657] on button "Download" at bounding box center [1318, 660] width 88 height 26
drag, startPoint x: 822, startPoint y: 106, endPoint x: 843, endPoint y: 116, distance: 23.2
click at [822, 106] on div "WYc8Hgjlbgwavbbsq8Ua4.jpeg" at bounding box center [767, 97] width 1227 height 41
click at [1360, 96] on icon "button" at bounding box center [1361, 96] width 13 height 13
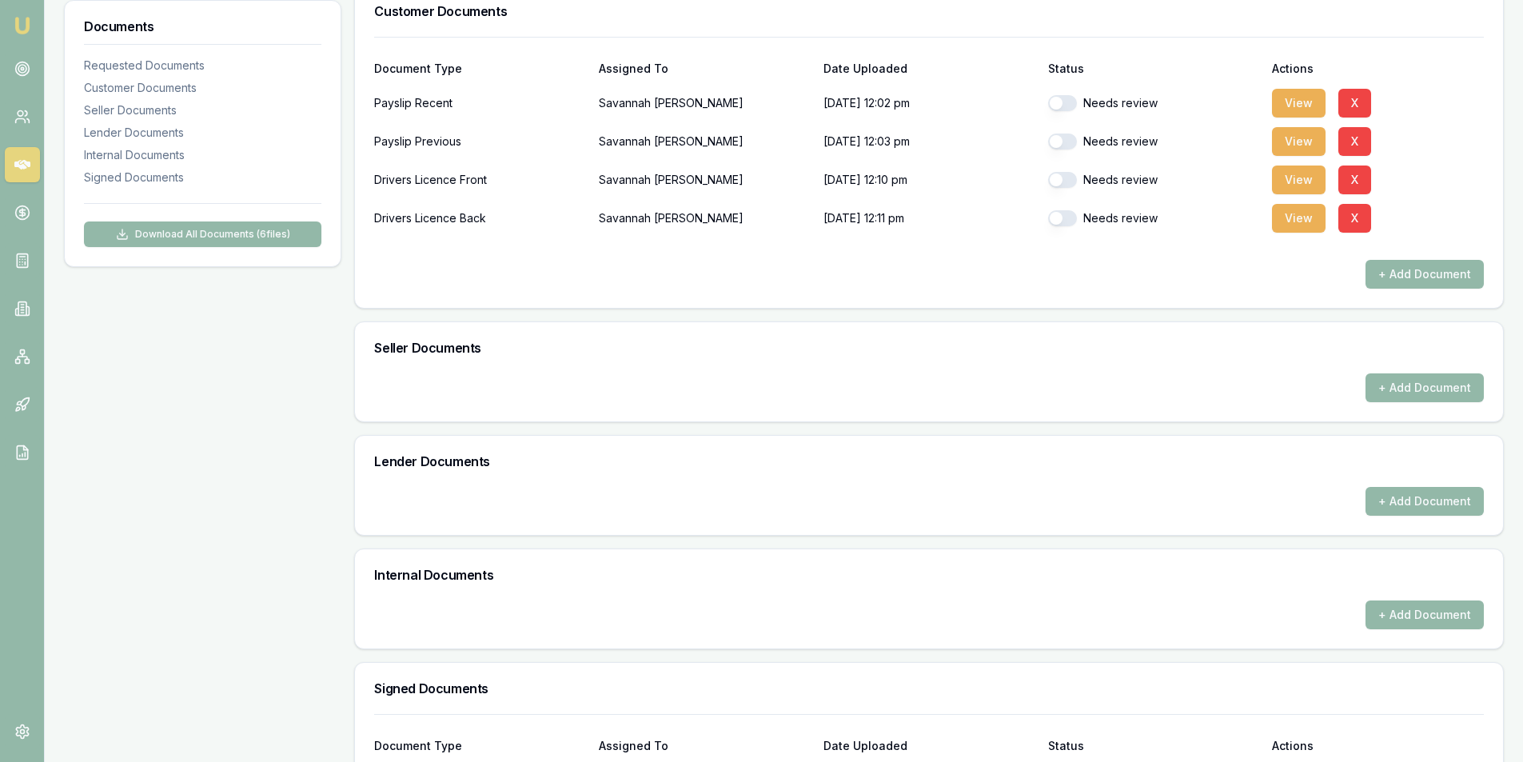
click at [1070, 214] on button "button" at bounding box center [1062, 218] width 29 height 16
checkbox input "true"
click at [1291, 184] on button "View" at bounding box center [1299, 180] width 54 height 29
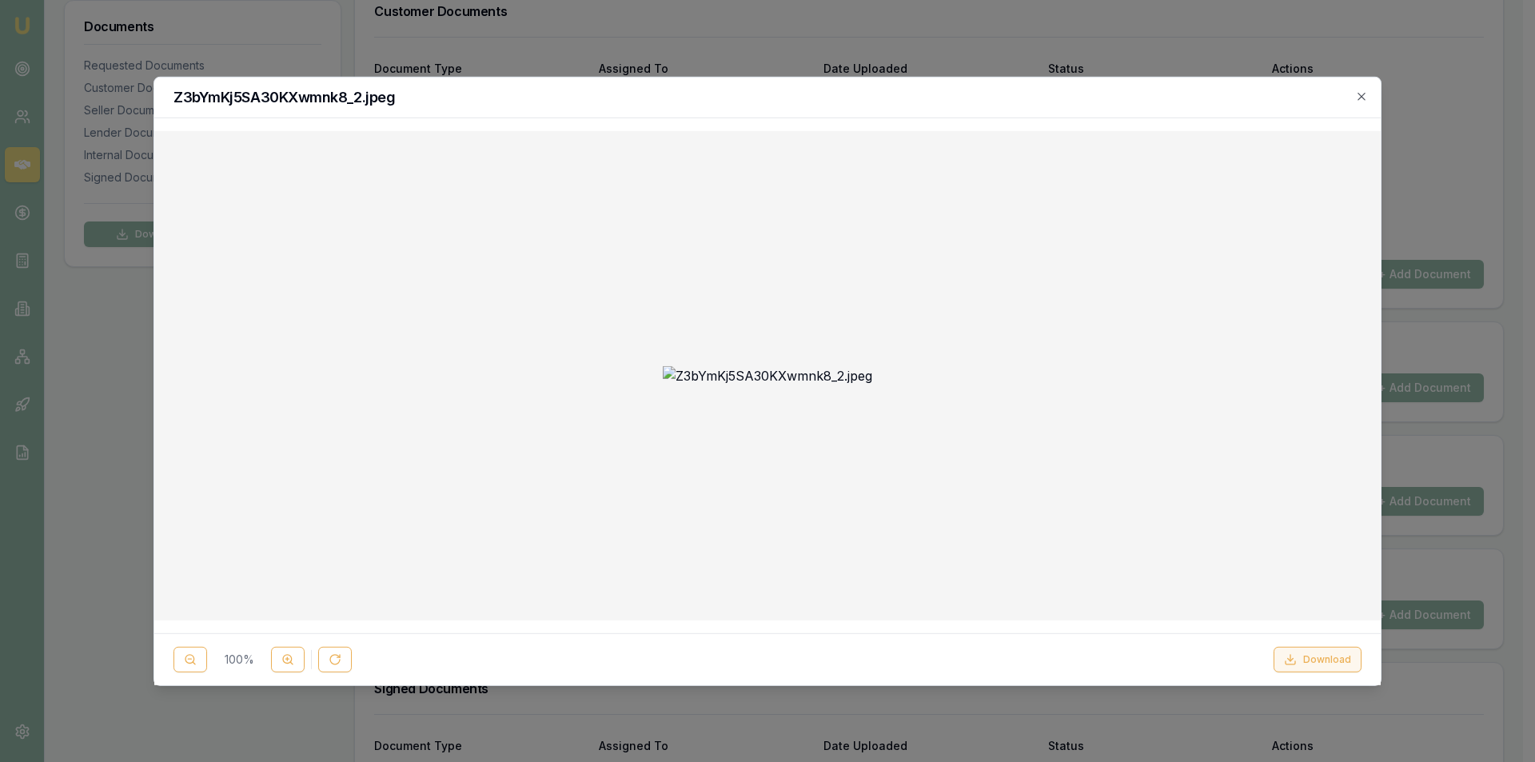
click at [1313, 656] on button "Download" at bounding box center [1318, 660] width 88 height 26
drag, startPoint x: 854, startPoint y: 87, endPoint x: 1076, endPoint y: 84, distance: 222.3
click at [856, 87] on div "Z3bYmKj5SA30KXwmnk8_2.jpeg" at bounding box center [767, 97] width 1227 height 41
click at [1365, 93] on icon "button" at bounding box center [1361, 96] width 7 height 7
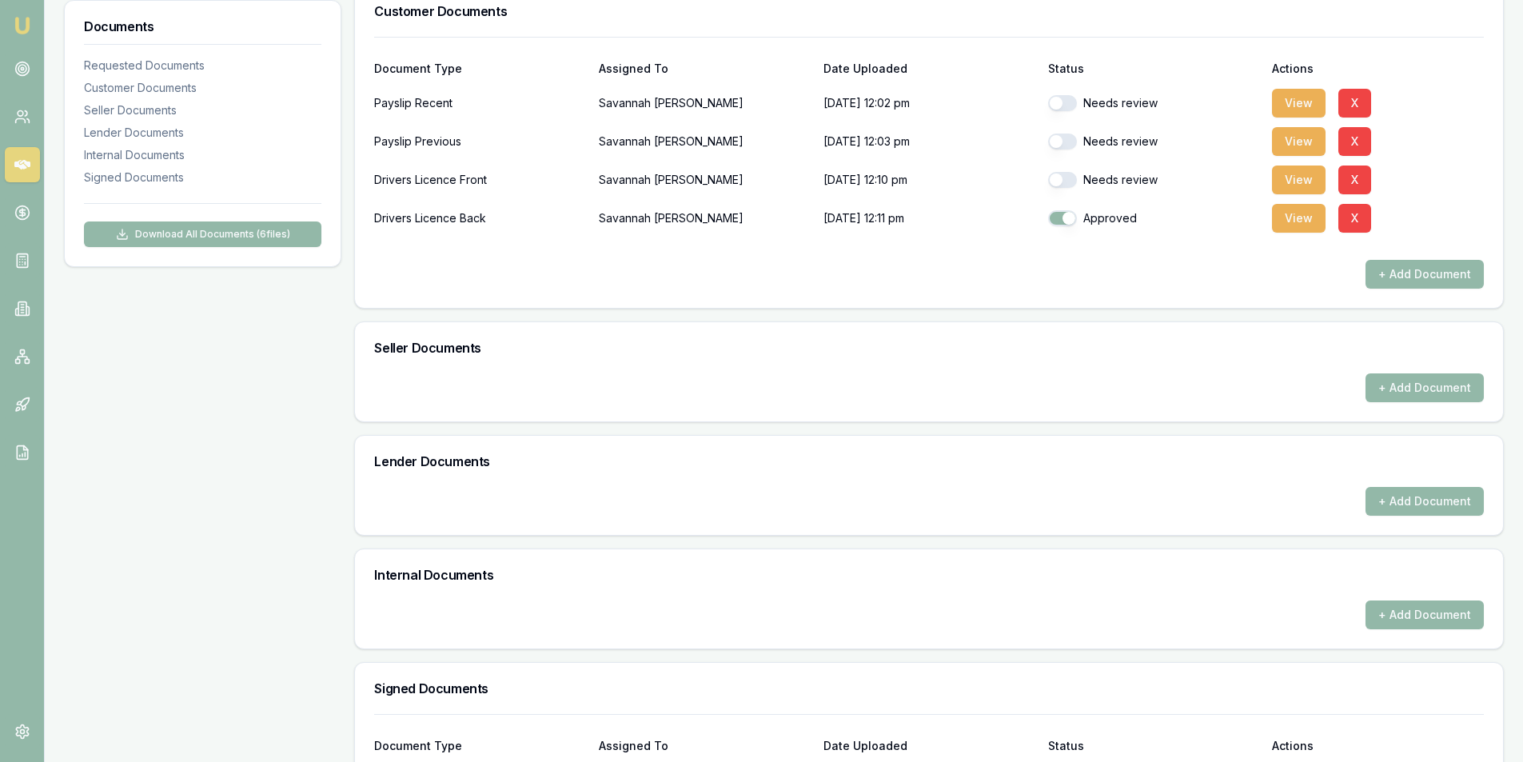
click at [1059, 179] on button "button" at bounding box center [1062, 180] width 29 height 16
checkbox input "true"
click at [1282, 134] on button "View" at bounding box center [1299, 141] width 54 height 29
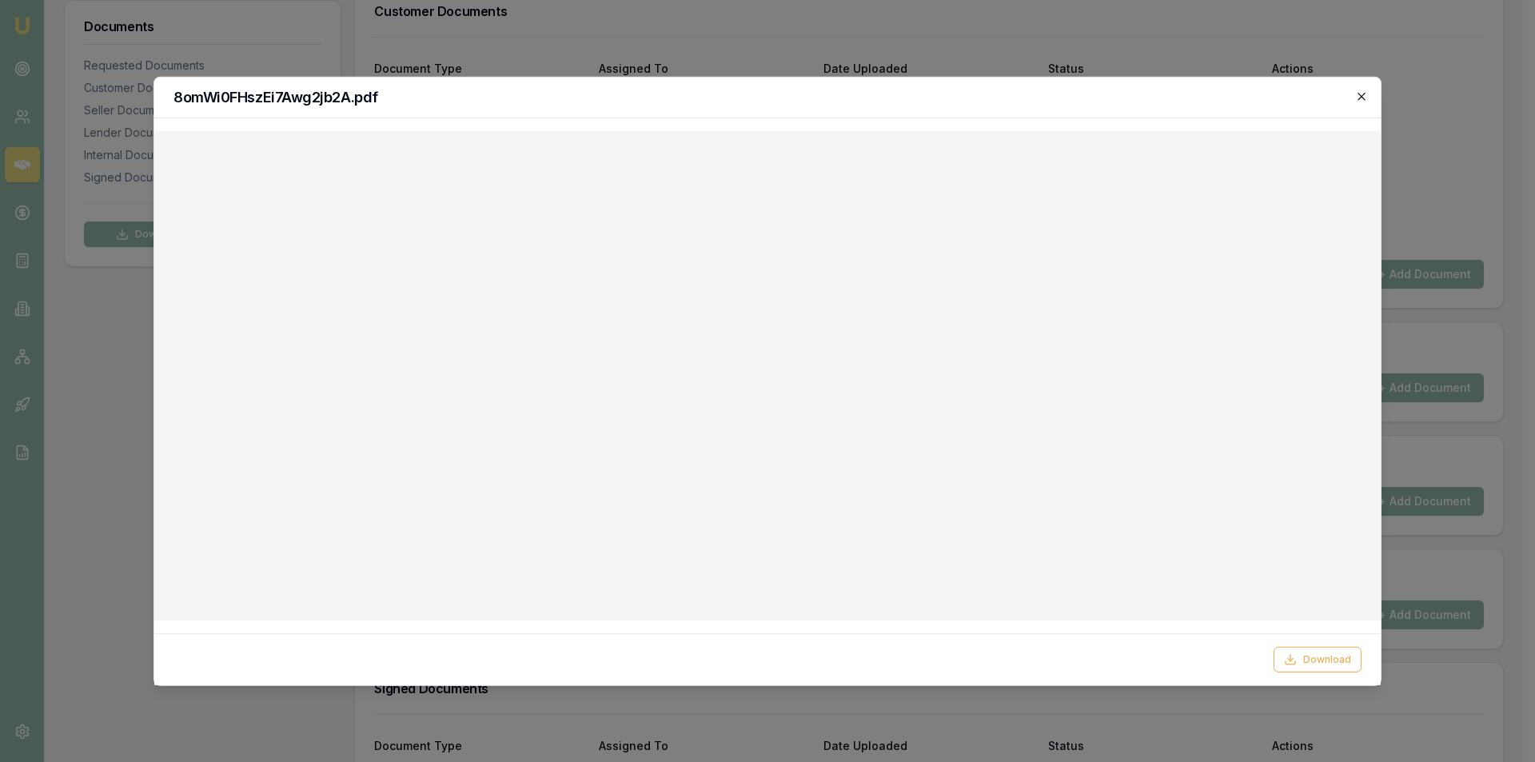
click at [1363, 96] on icon "button" at bounding box center [1361, 96] width 13 height 13
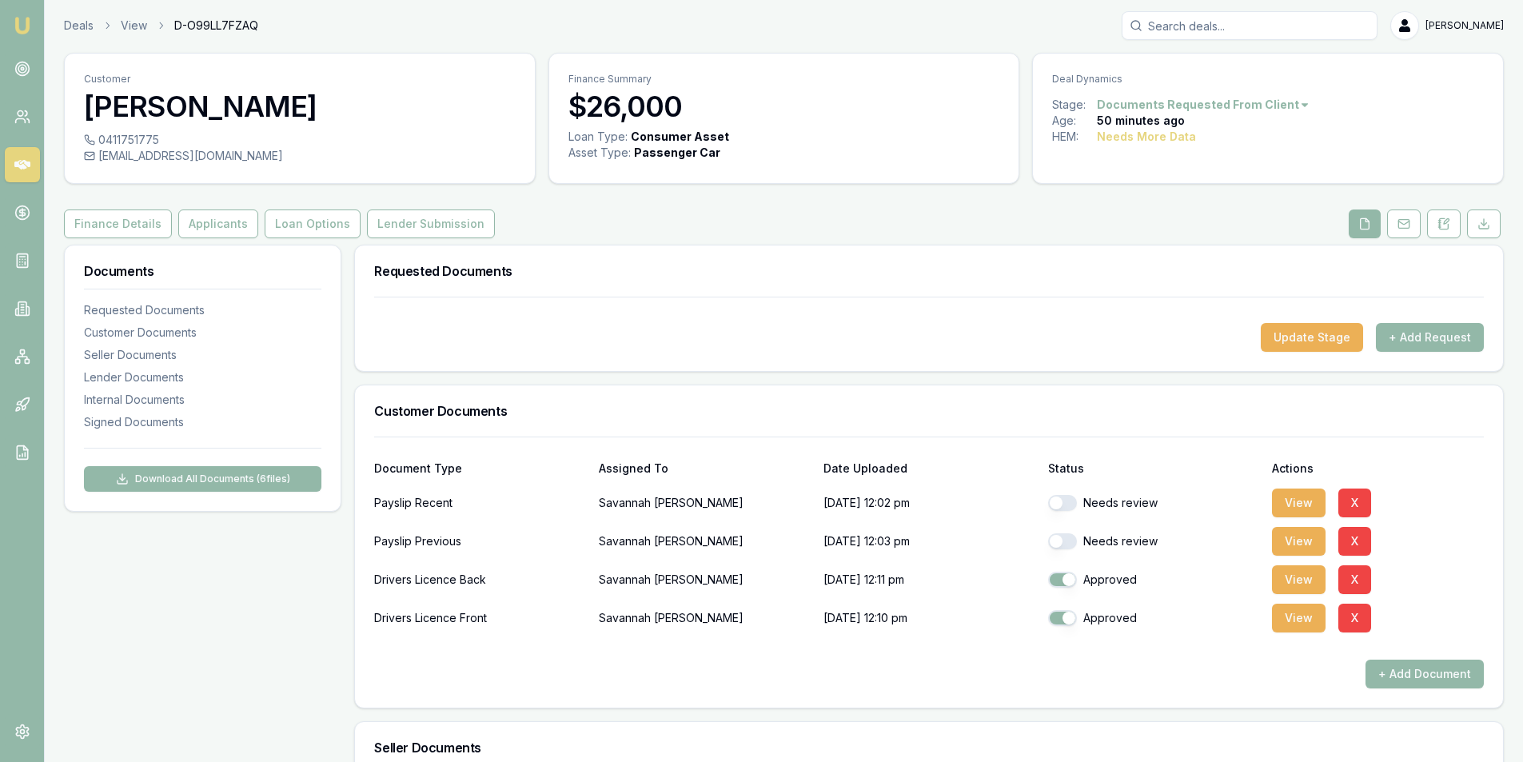
scroll to position [0, 0]
click at [225, 233] on button "Applicants" at bounding box center [218, 225] width 80 height 29
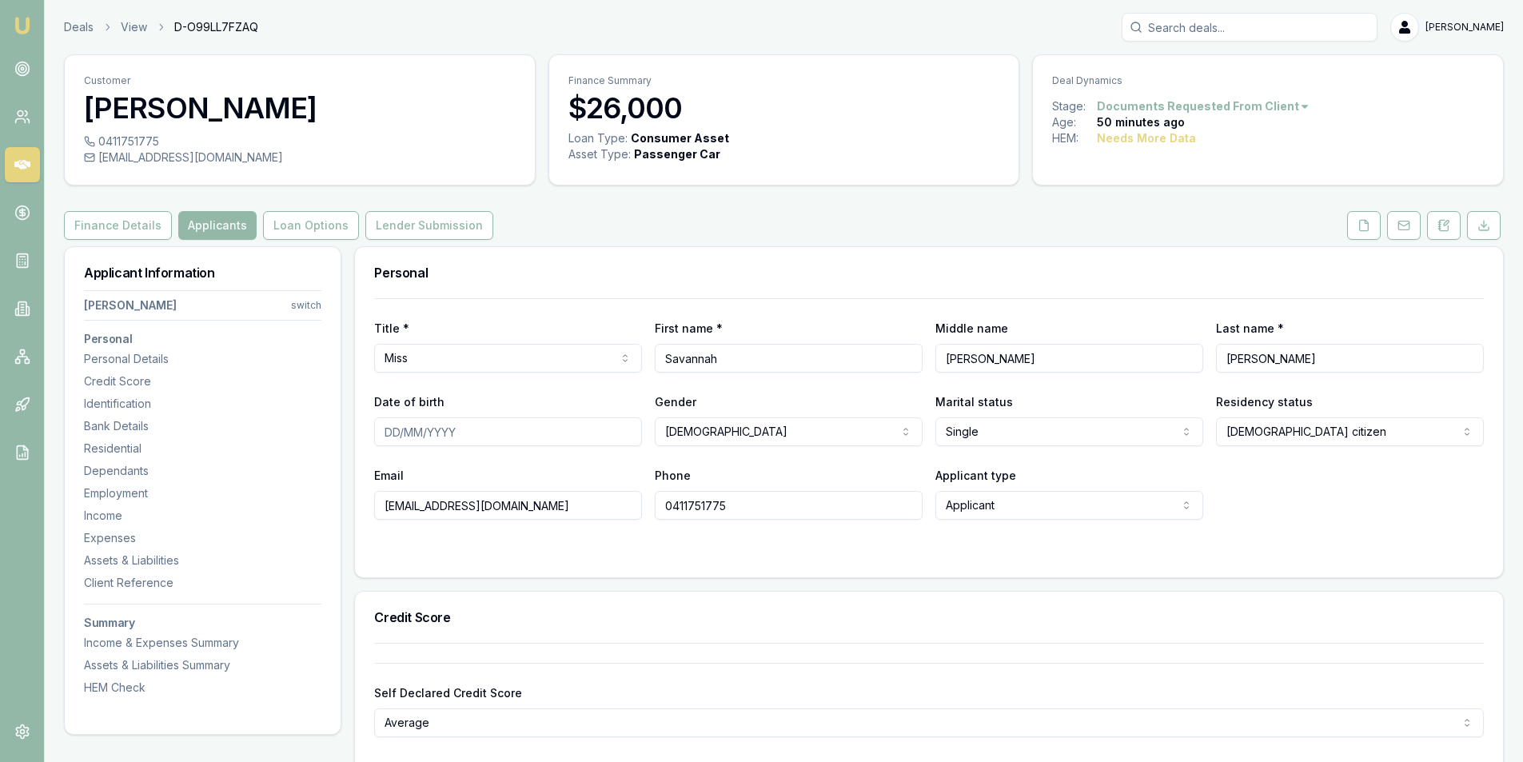
click at [383, 437] on input "Date of birth" at bounding box center [508, 431] width 268 height 29
type input "13/04/2006"
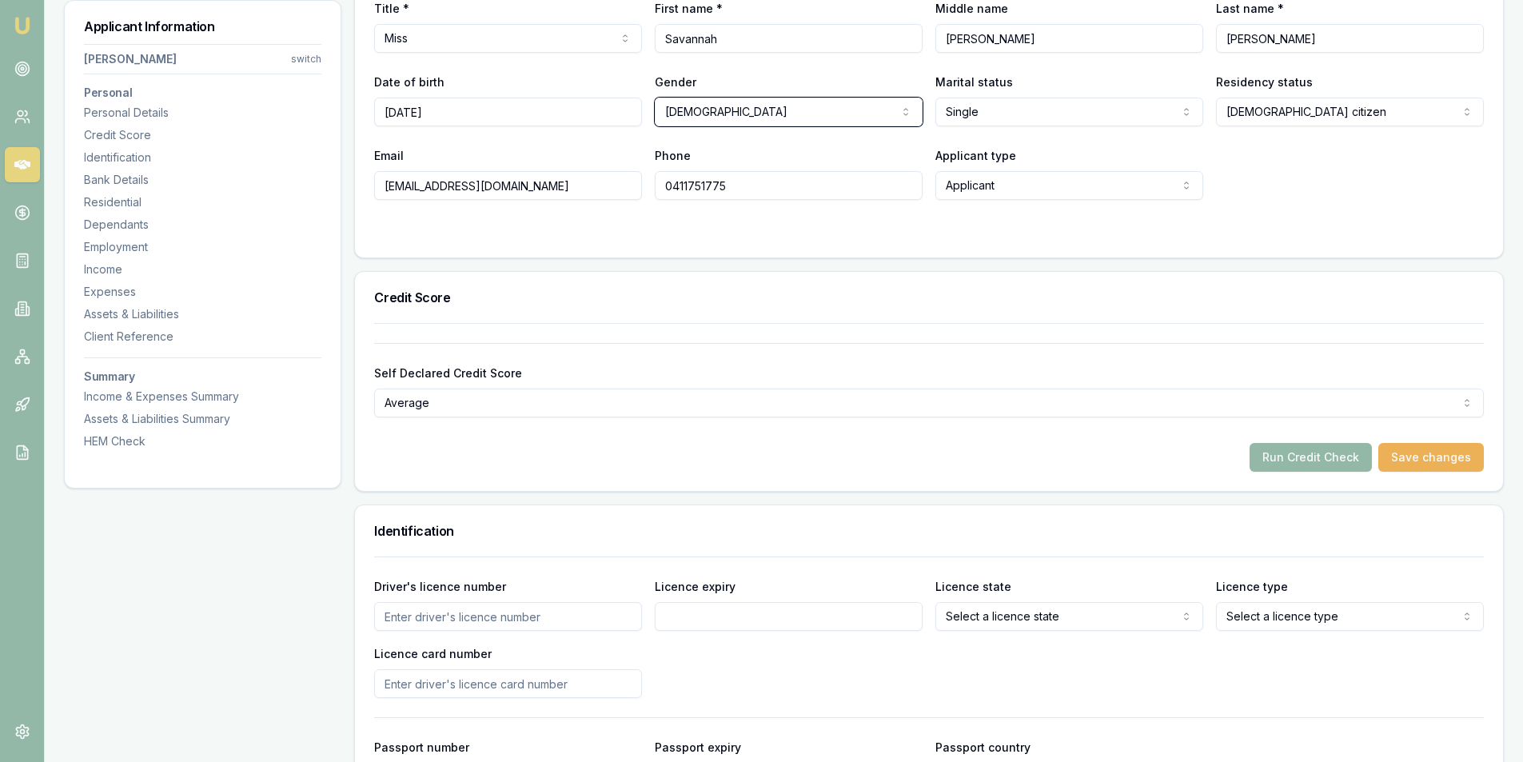
scroll to position [480, 0]
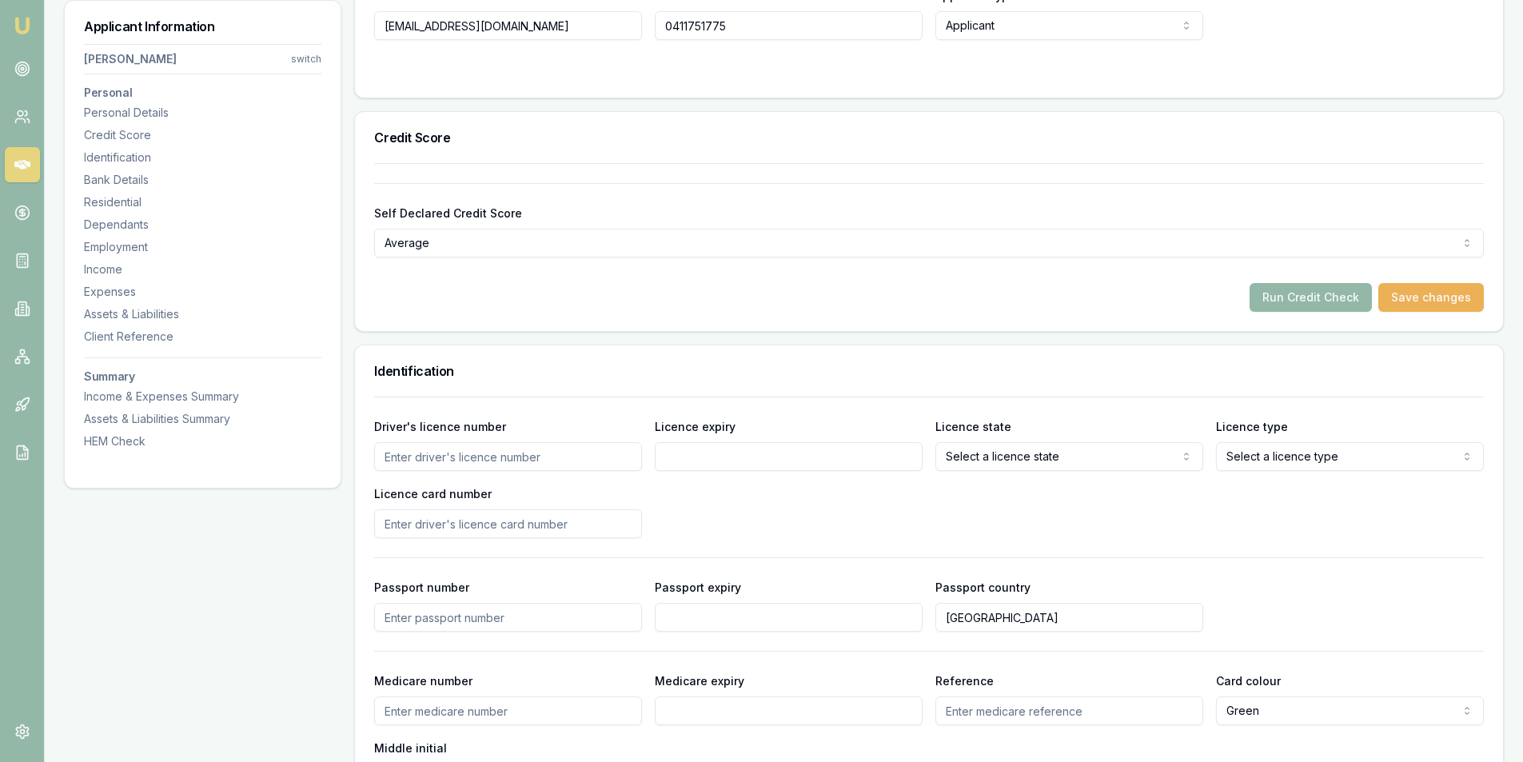
click at [468, 454] on input "Driver's licence number" at bounding box center [508, 456] width 268 height 29
type input "24510025"
type input "17/07/2028"
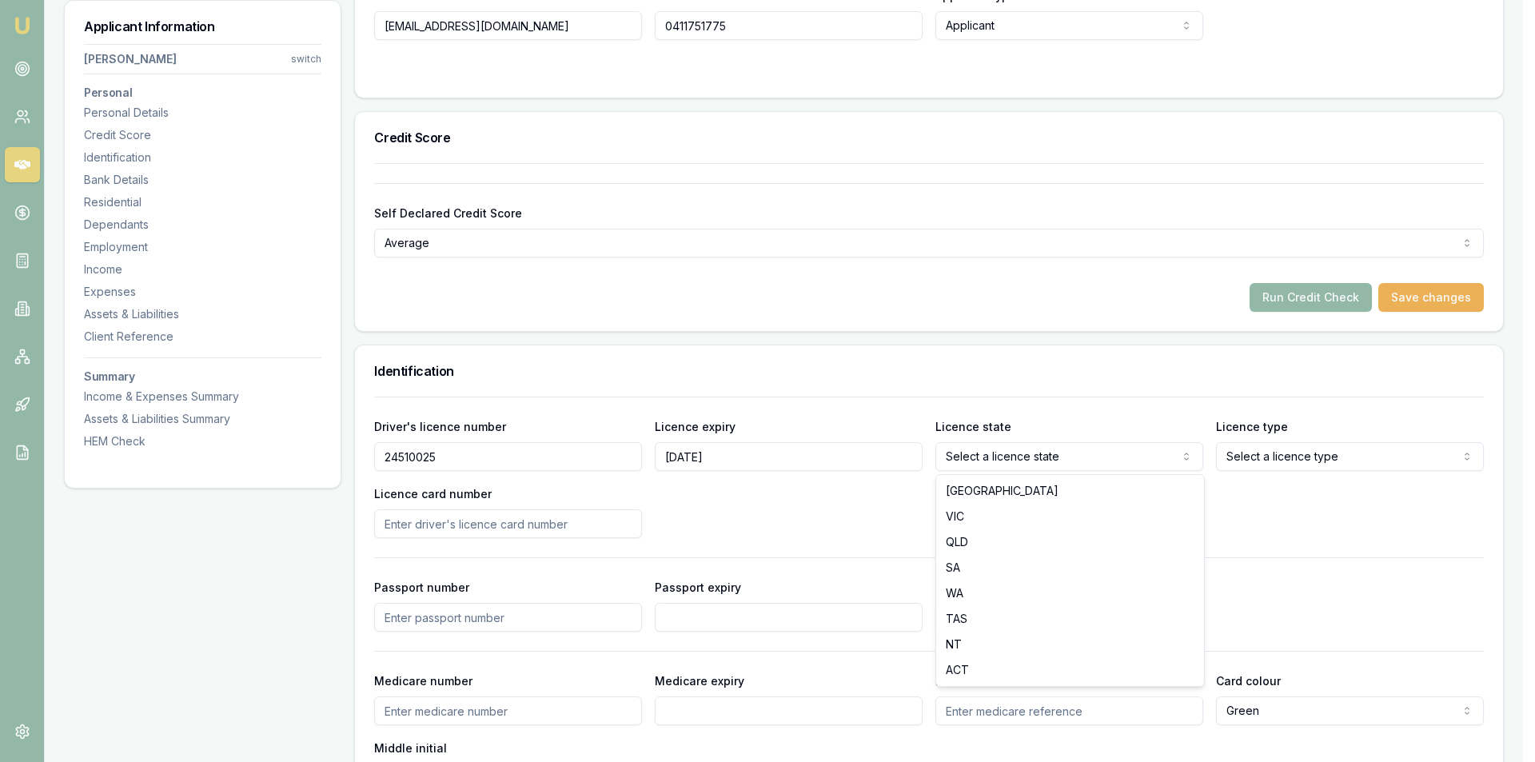
drag, startPoint x: 962, startPoint y: 494, endPoint x: 1275, endPoint y: 461, distance: 314.5
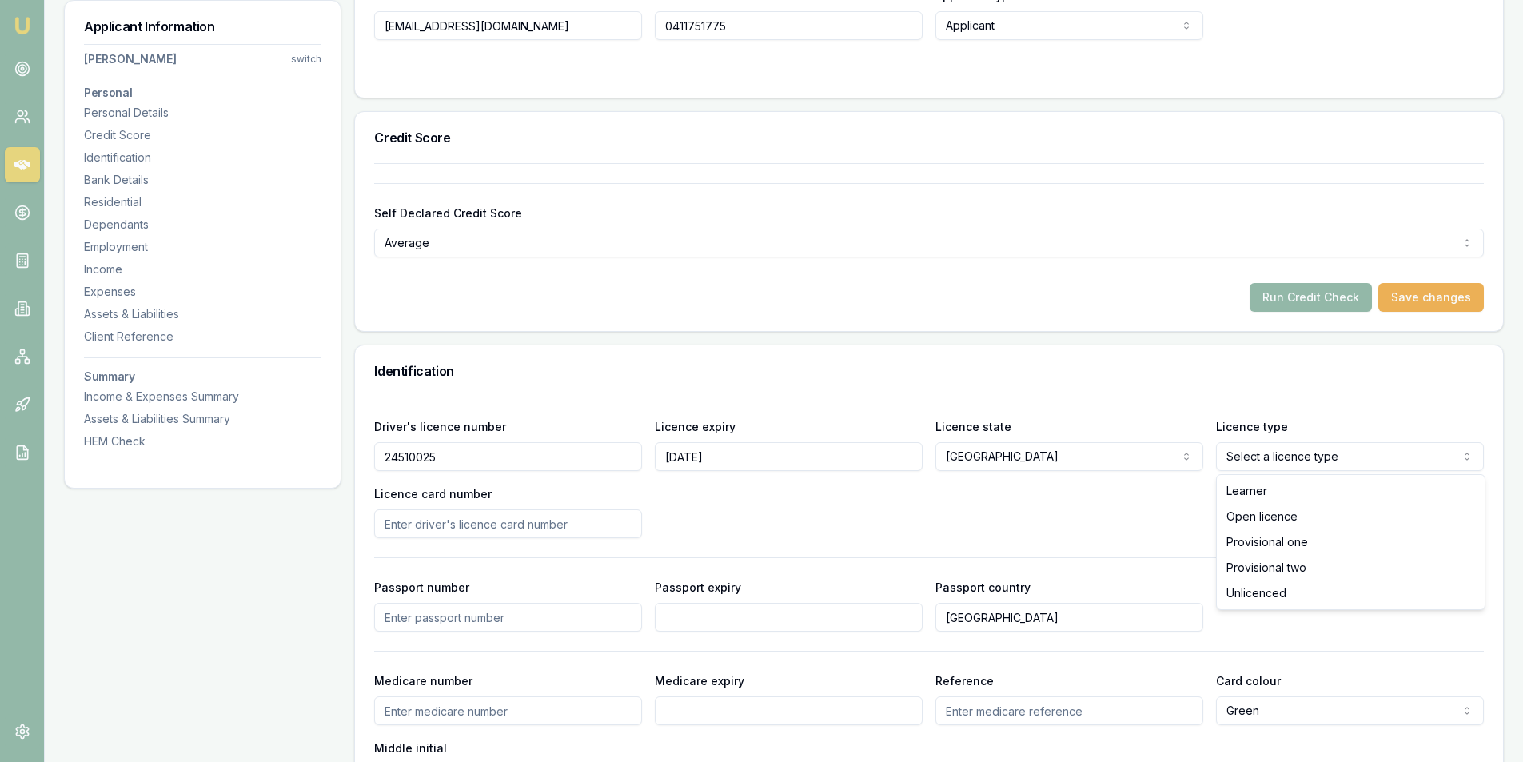
select select "PROVISIONAL_ONE"
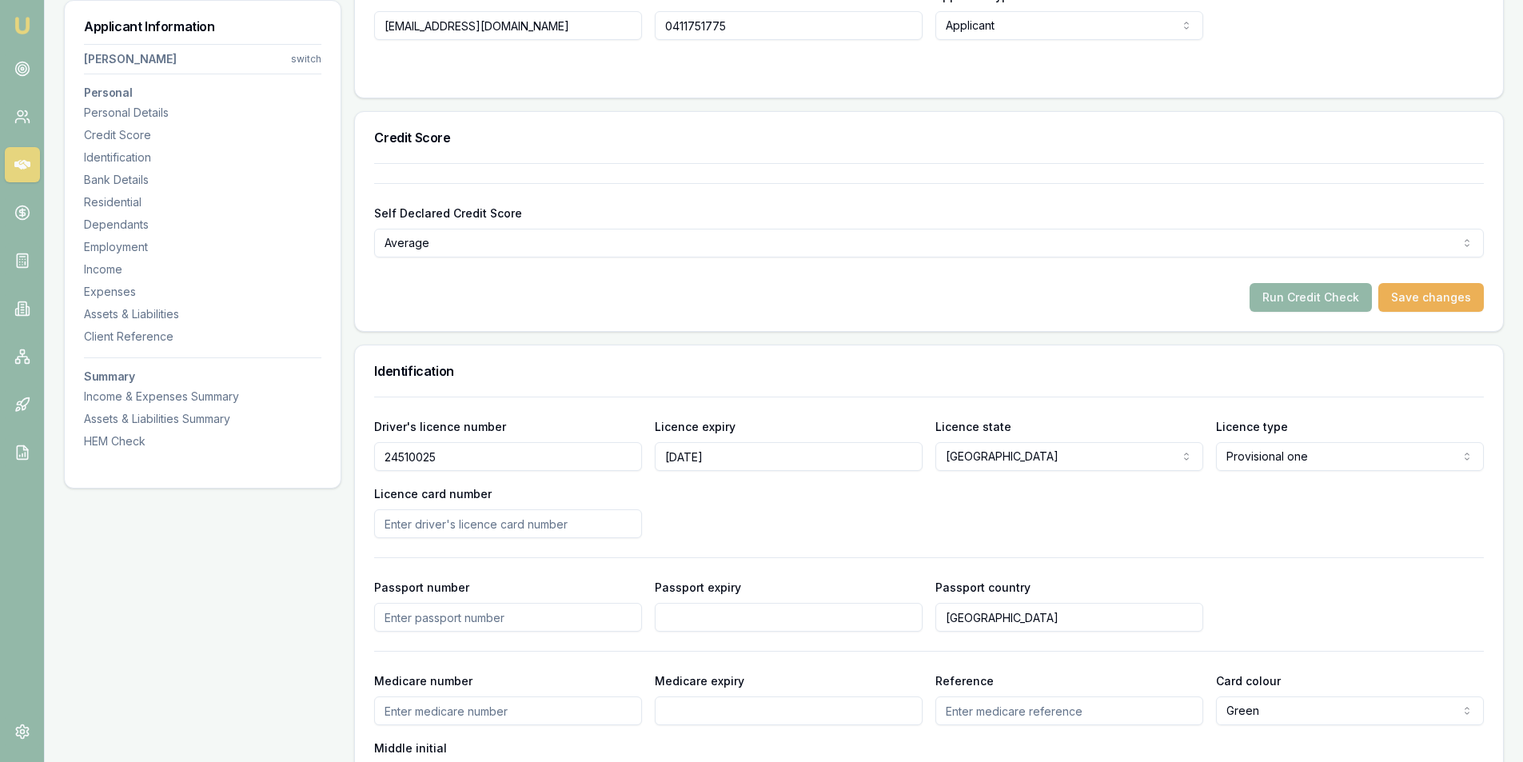
click at [443, 517] on input "Licence card number" at bounding box center [508, 523] width 268 height 29
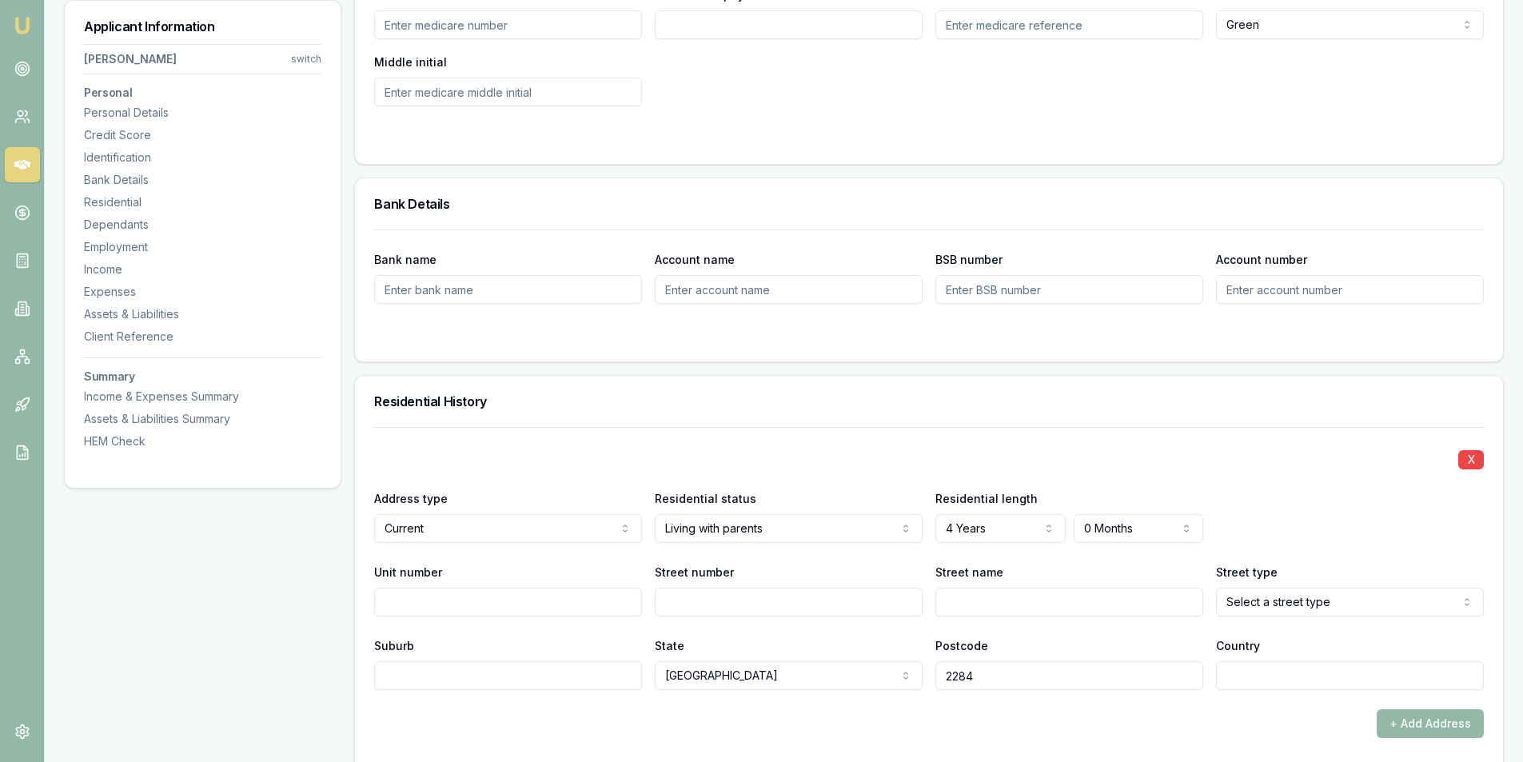
scroll to position [1279, 0]
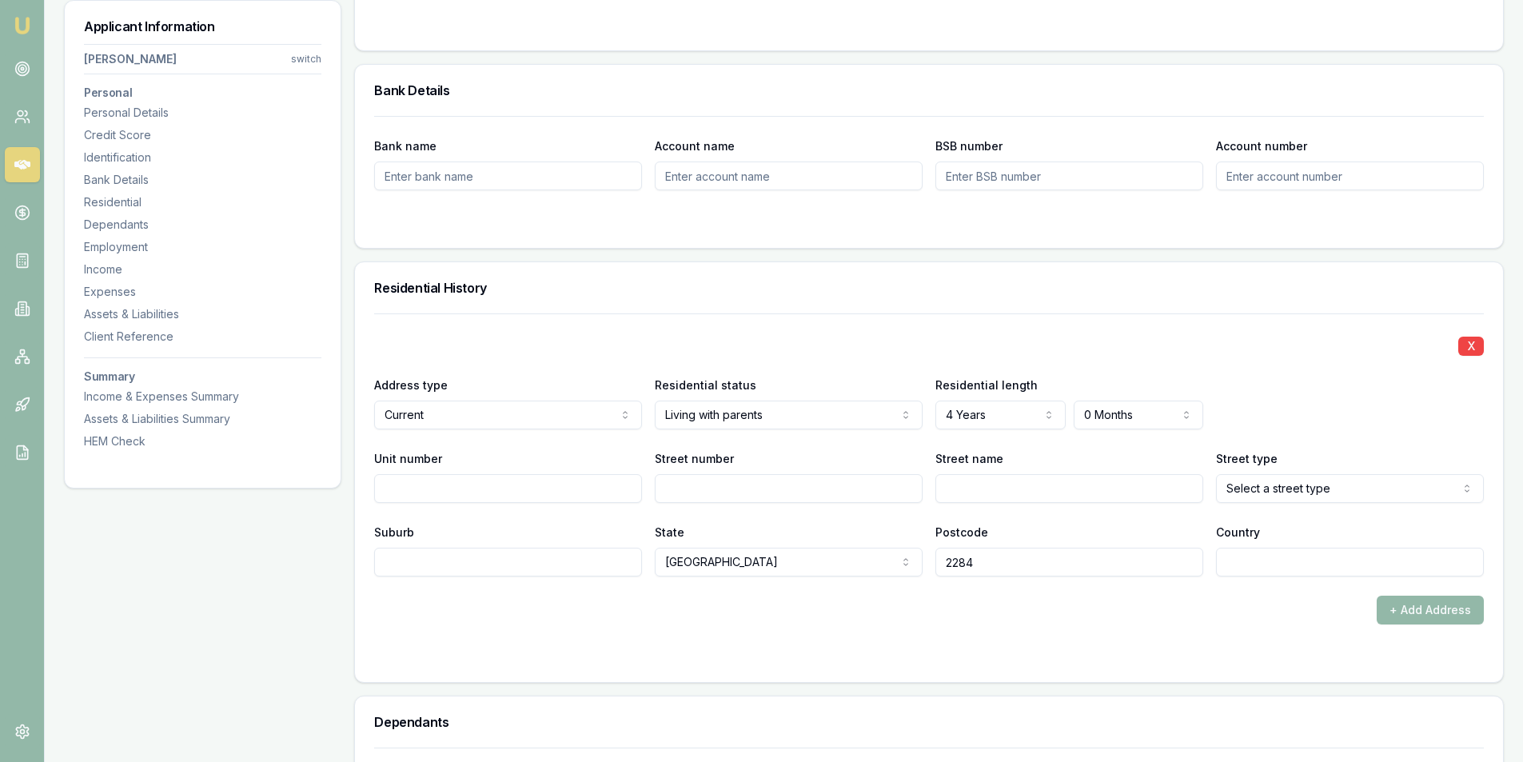
type input "2061856624"
click at [457, 487] on input "Unit number" at bounding box center [508, 488] width 268 height 29
click at [745, 505] on div "X Address type Current Current Previous Residential status Living with parents …" at bounding box center [929, 444] width 1110 height 263
click at [743, 497] on input "Street number" at bounding box center [789, 488] width 268 height 29
type input "5"
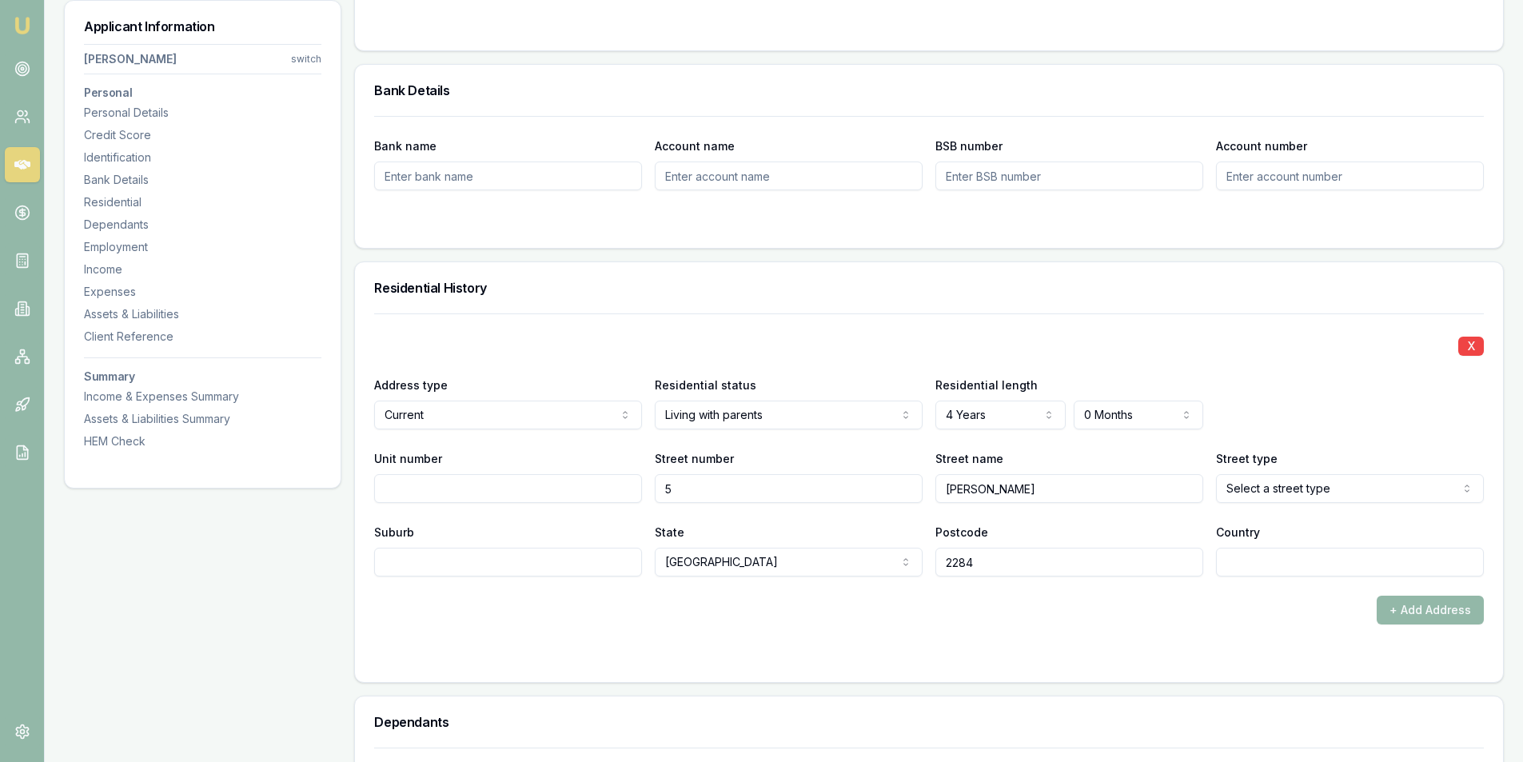
type input "Margaret"
select select "Street"
type input "Teralba"
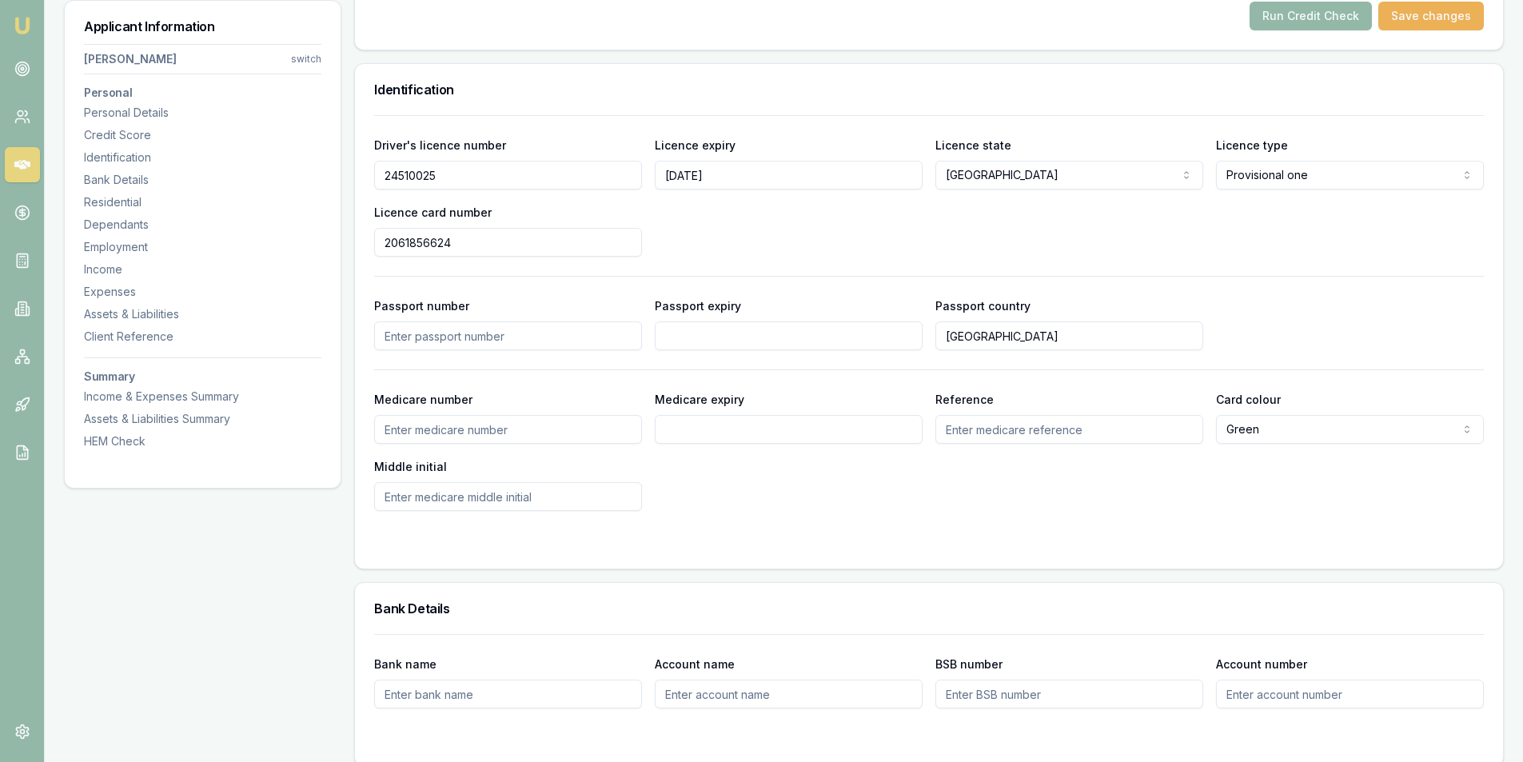
scroll to position [400, 0]
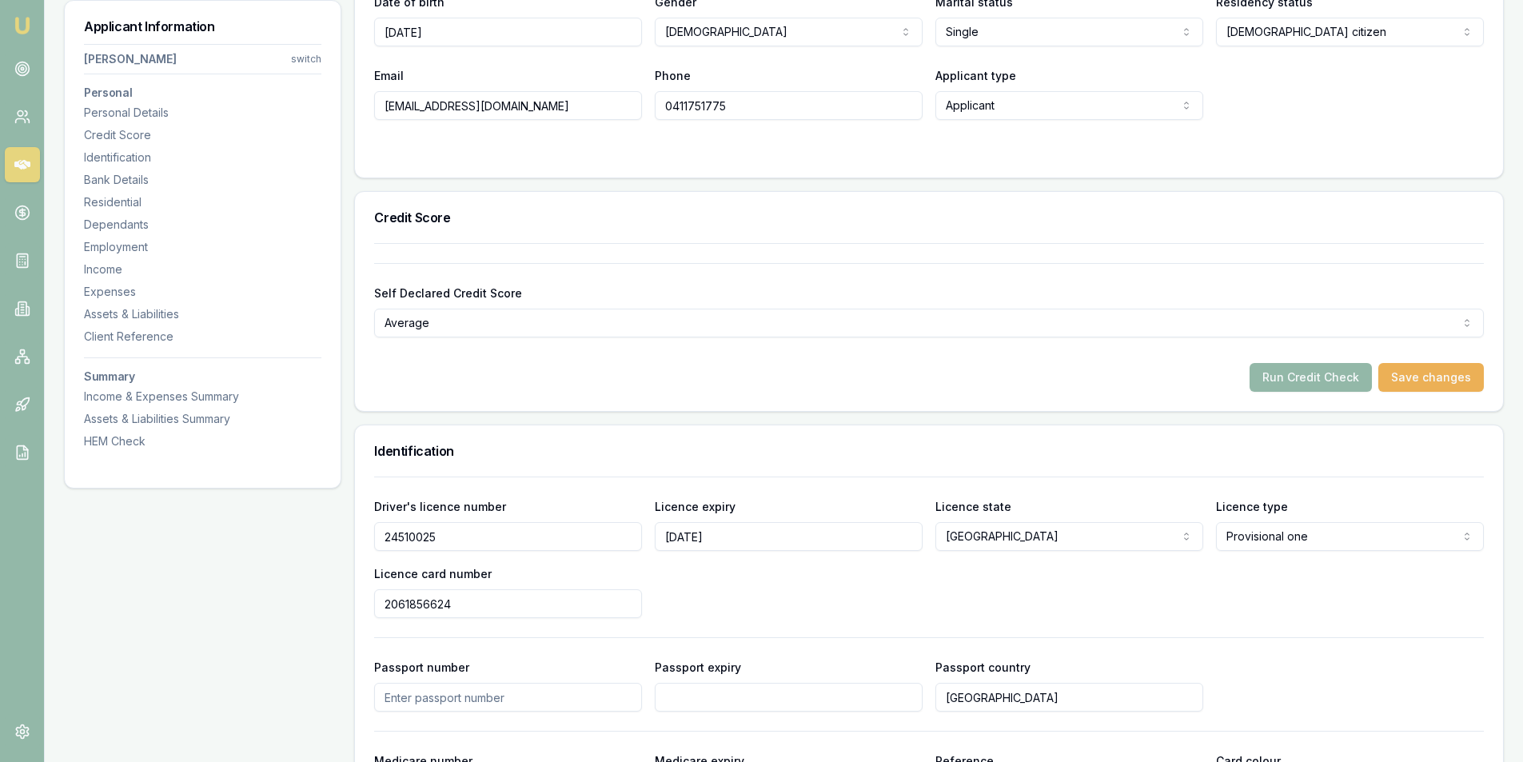
type input "Australia"
click at [1484, 371] on div "Self Declared Credit Score Average Excellent Very good Average Fair Low Run Cre…" at bounding box center [929, 327] width 1148 height 168
click at [1426, 373] on button "Save changes" at bounding box center [1432, 377] width 106 height 29
click at [1326, 373] on button "Run Credit Check" at bounding box center [1311, 377] width 122 height 29
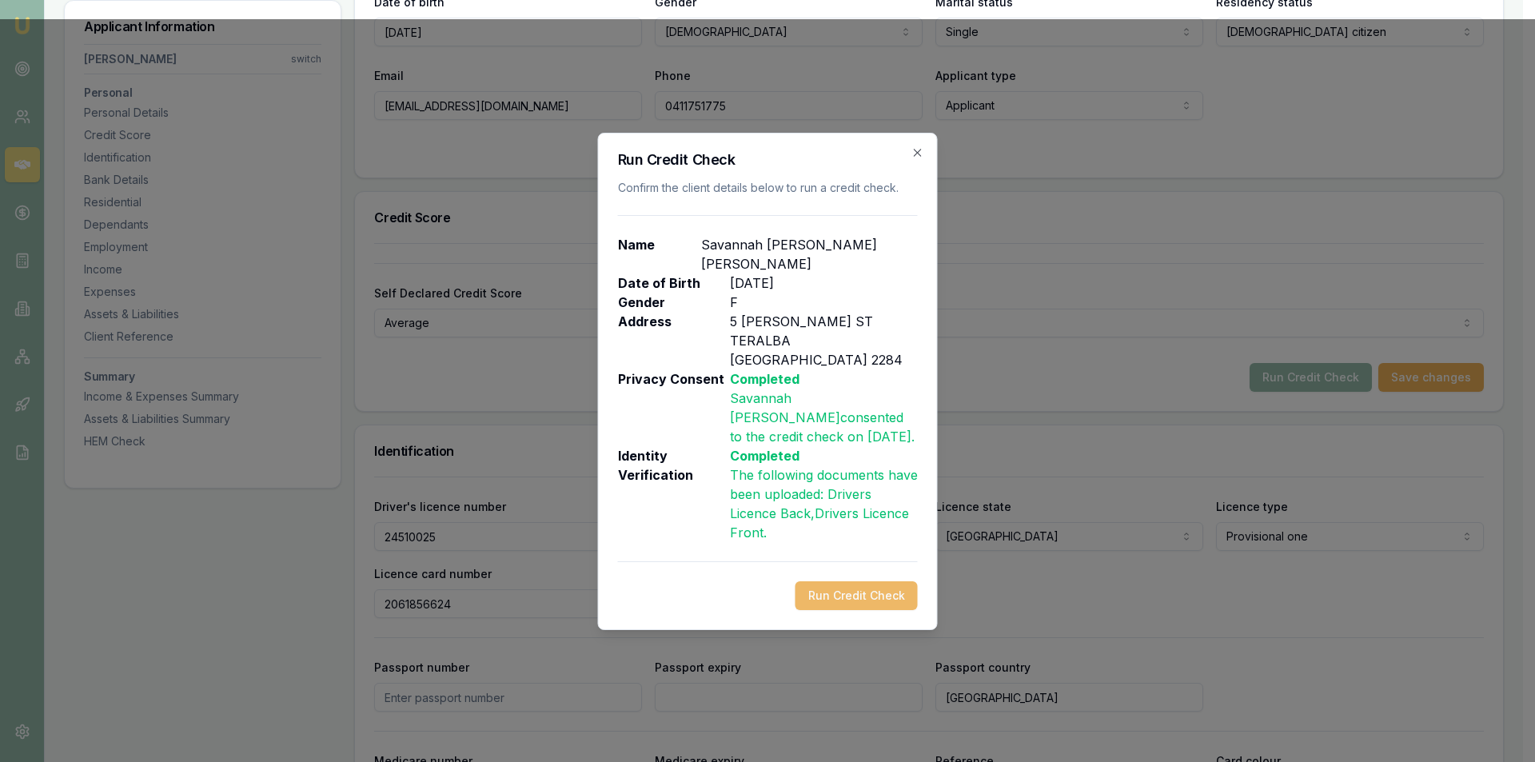
click at [840, 581] on button "Run Credit Check" at bounding box center [857, 595] width 122 height 29
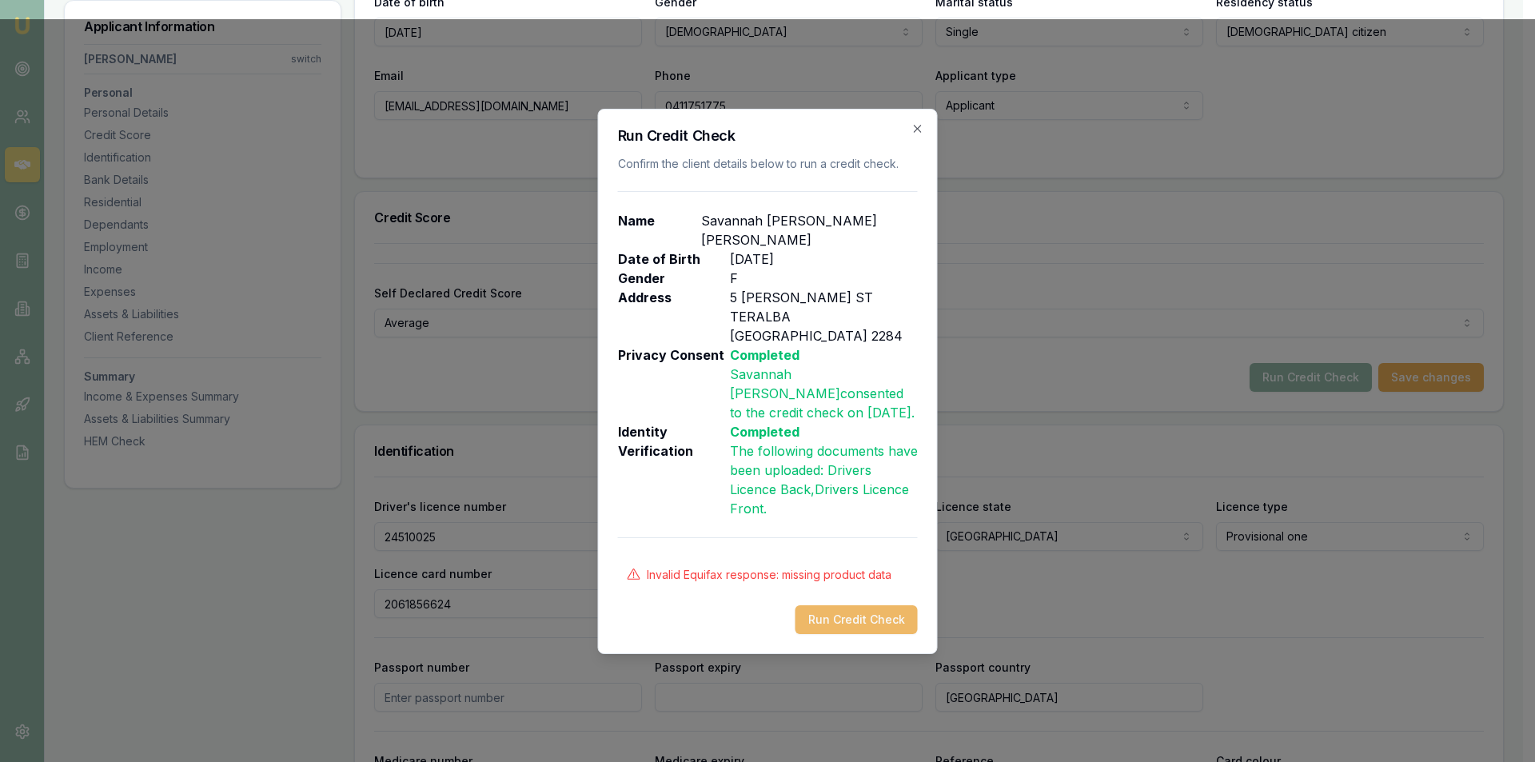
click at [807, 605] on button "Run Credit Check" at bounding box center [857, 619] width 122 height 29
click at [916, 135] on icon "button" at bounding box center [918, 128] width 13 height 13
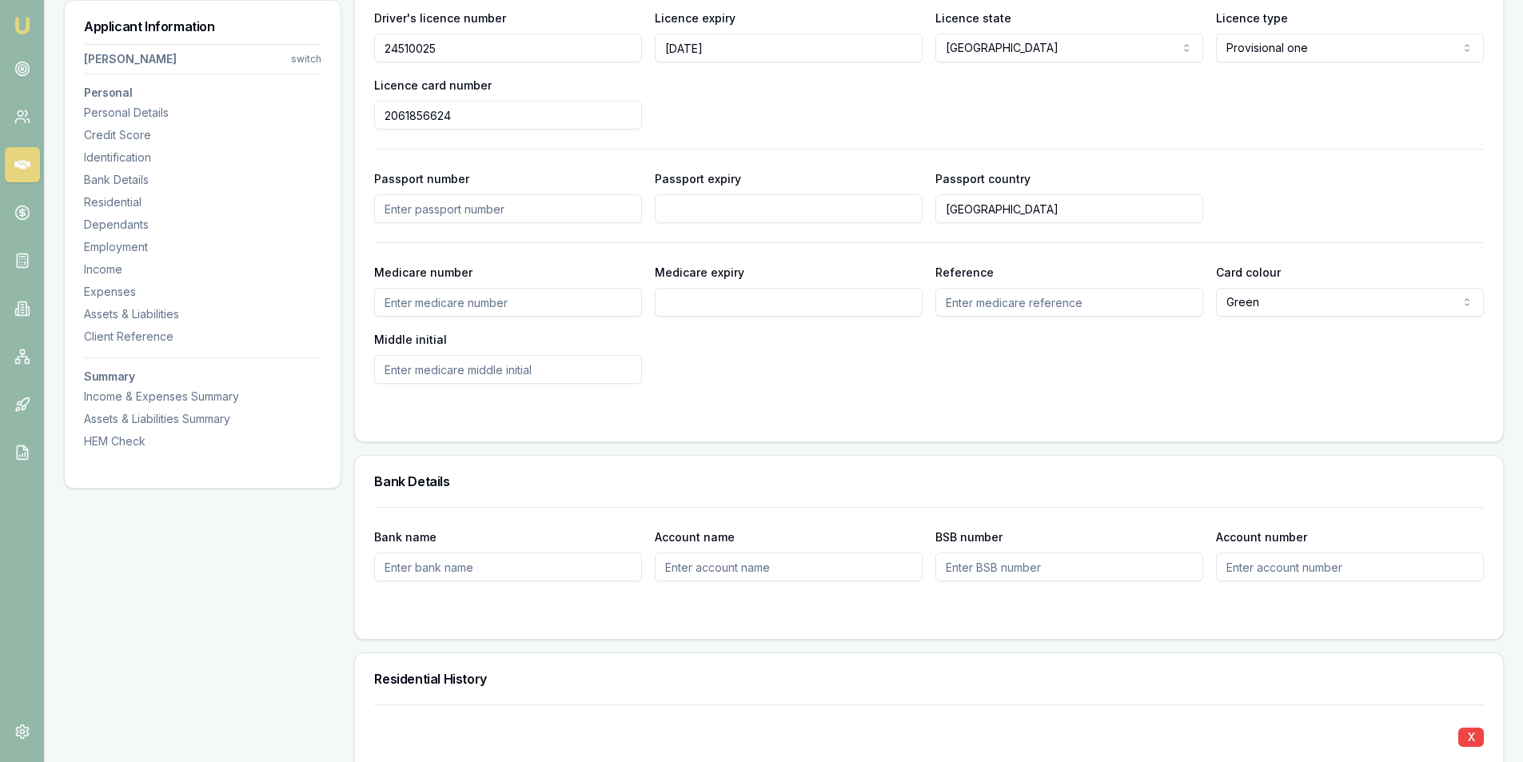
scroll to position [640, 0]
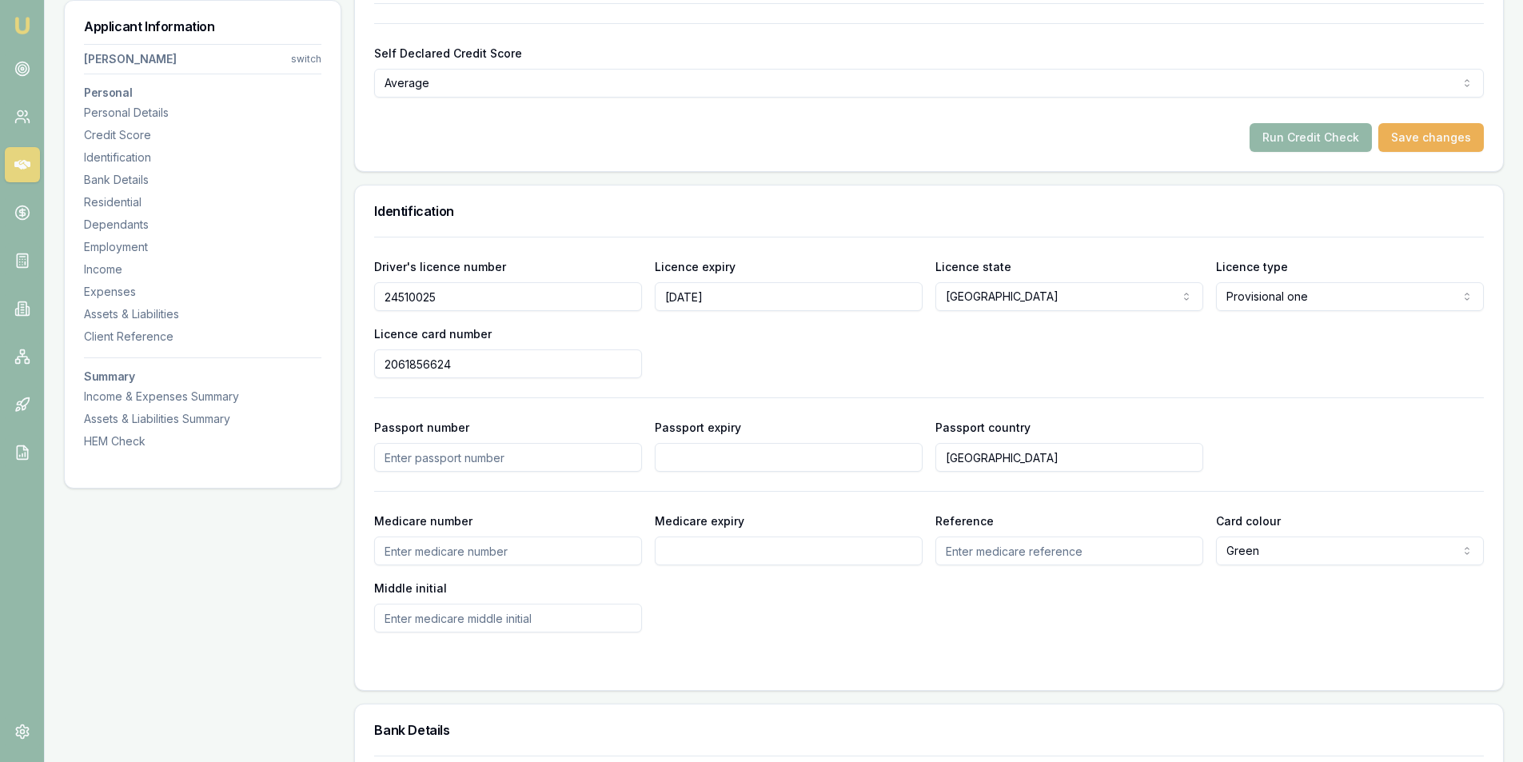
click at [1096, 357] on div "Driver's licence number 24510025 Licence expiry 17/07/2028 Licence state NSW NS…" at bounding box center [929, 318] width 1110 height 122
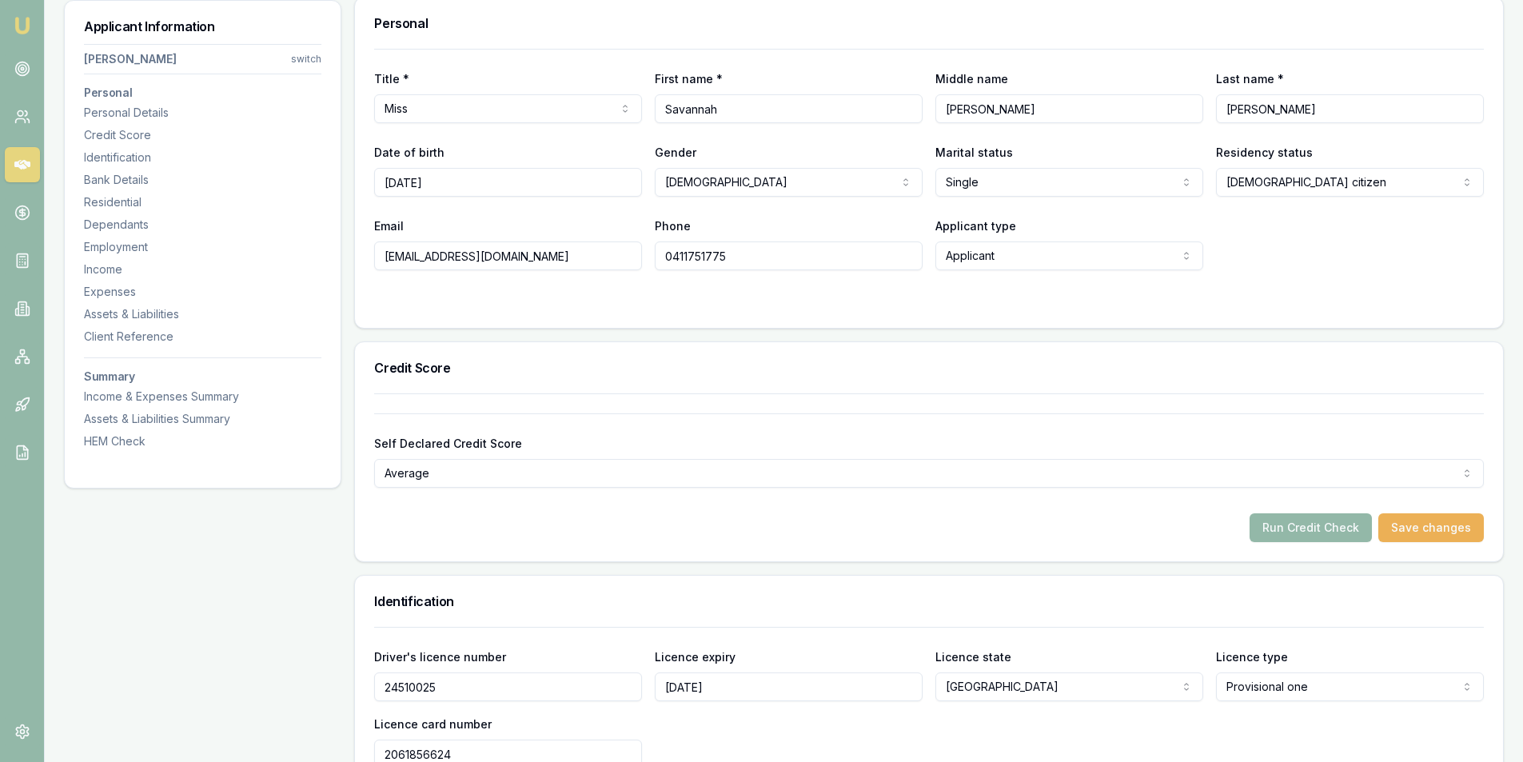
scroll to position [240, 0]
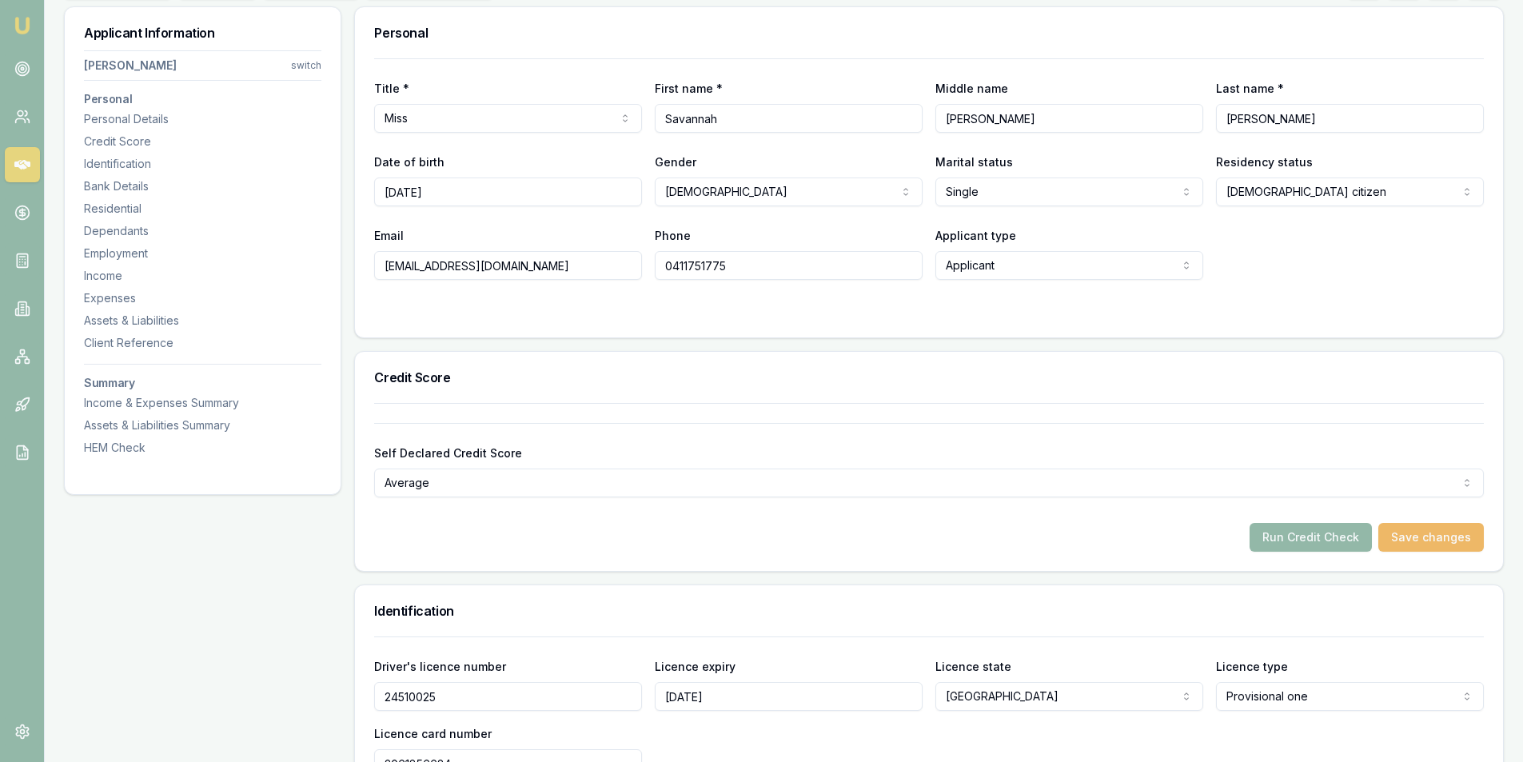
click at [1449, 534] on button "Save changes" at bounding box center [1432, 537] width 106 height 29
click at [1294, 546] on button "Run Credit Check" at bounding box center [1311, 537] width 122 height 29
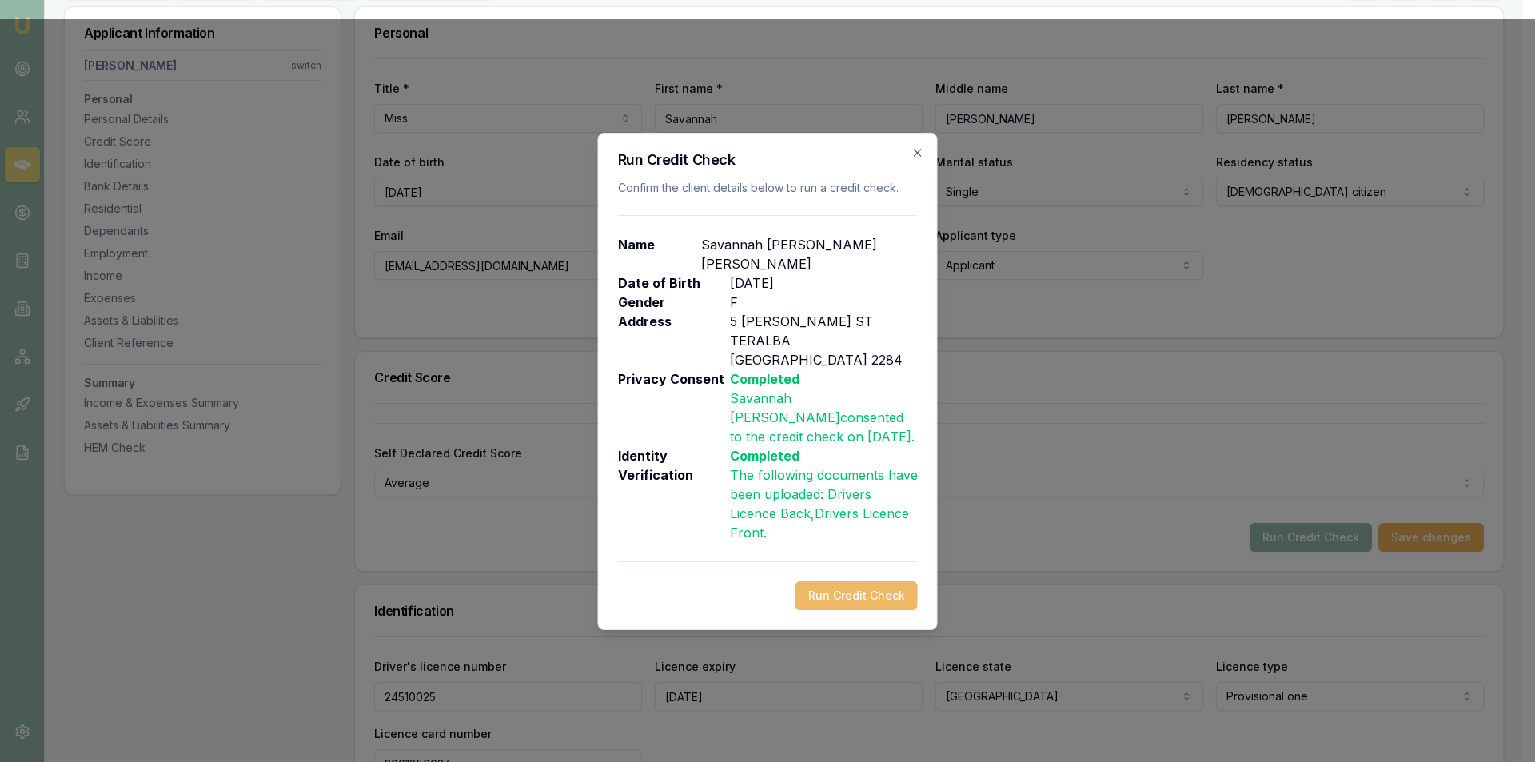
click at [849, 583] on button "Run Credit Check" at bounding box center [857, 595] width 122 height 29
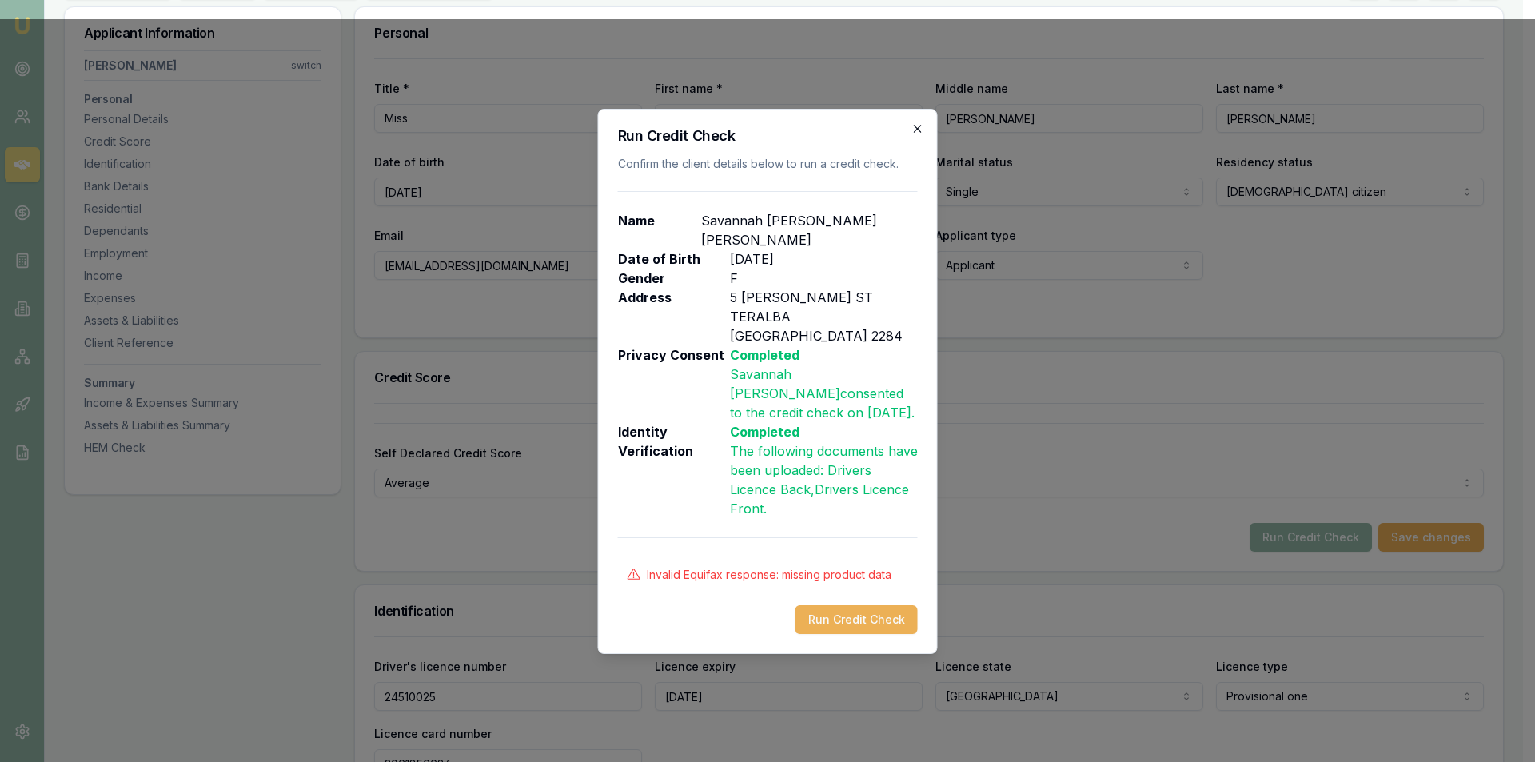
click at [914, 135] on icon "button" at bounding box center [918, 128] width 13 height 13
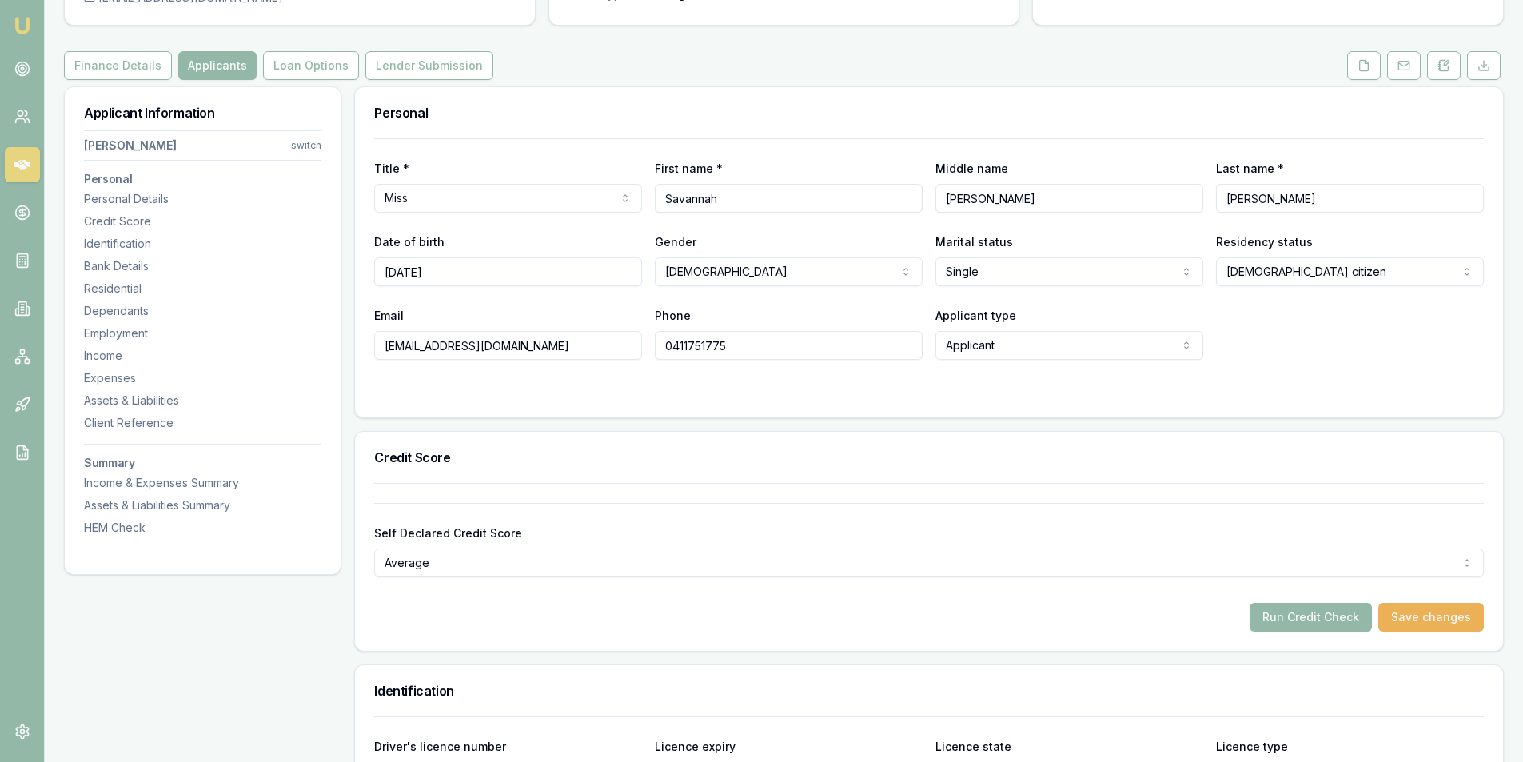
scroll to position [0, 0]
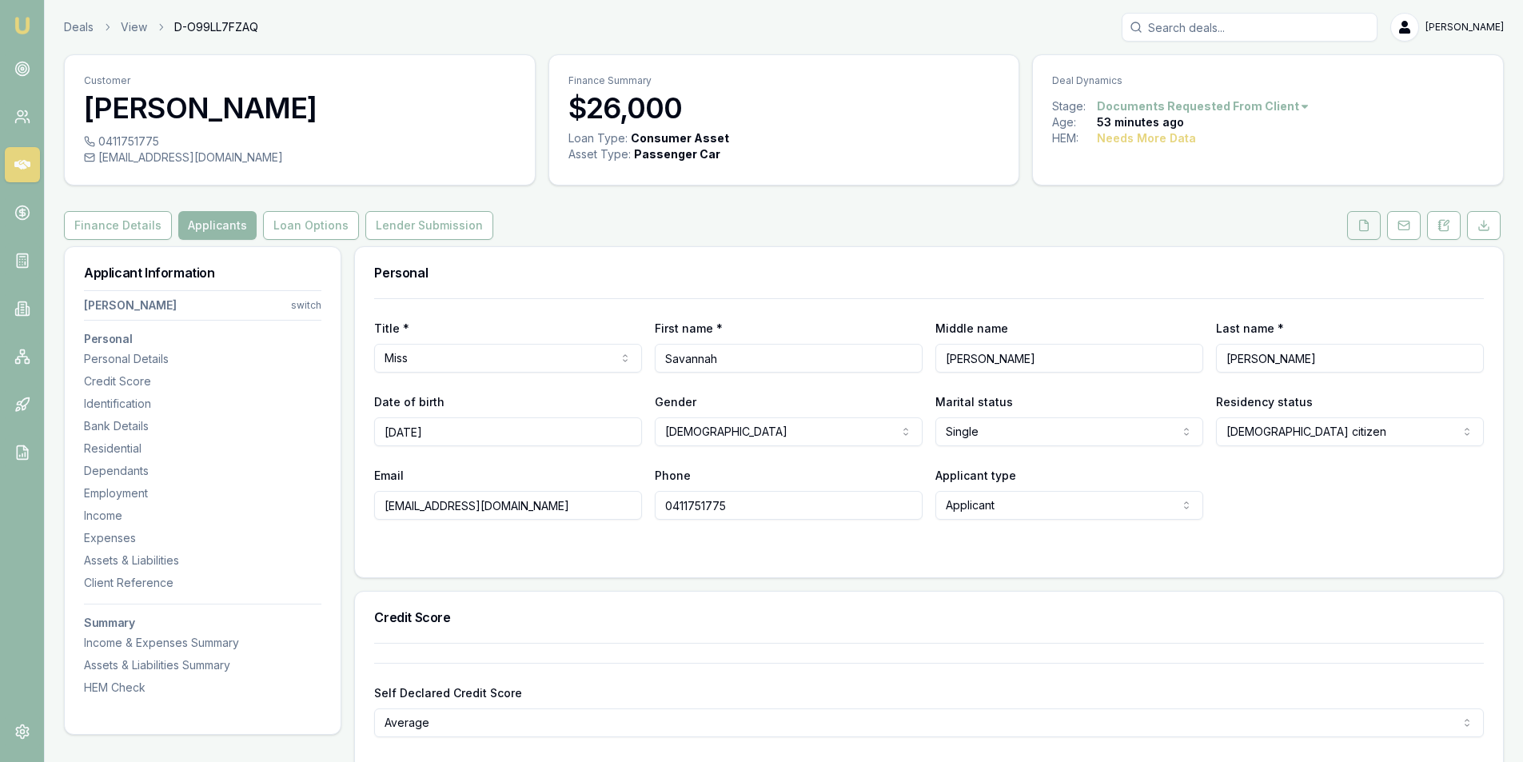
click at [1365, 223] on polyline at bounding box center [1366, 221] width 3 height 3
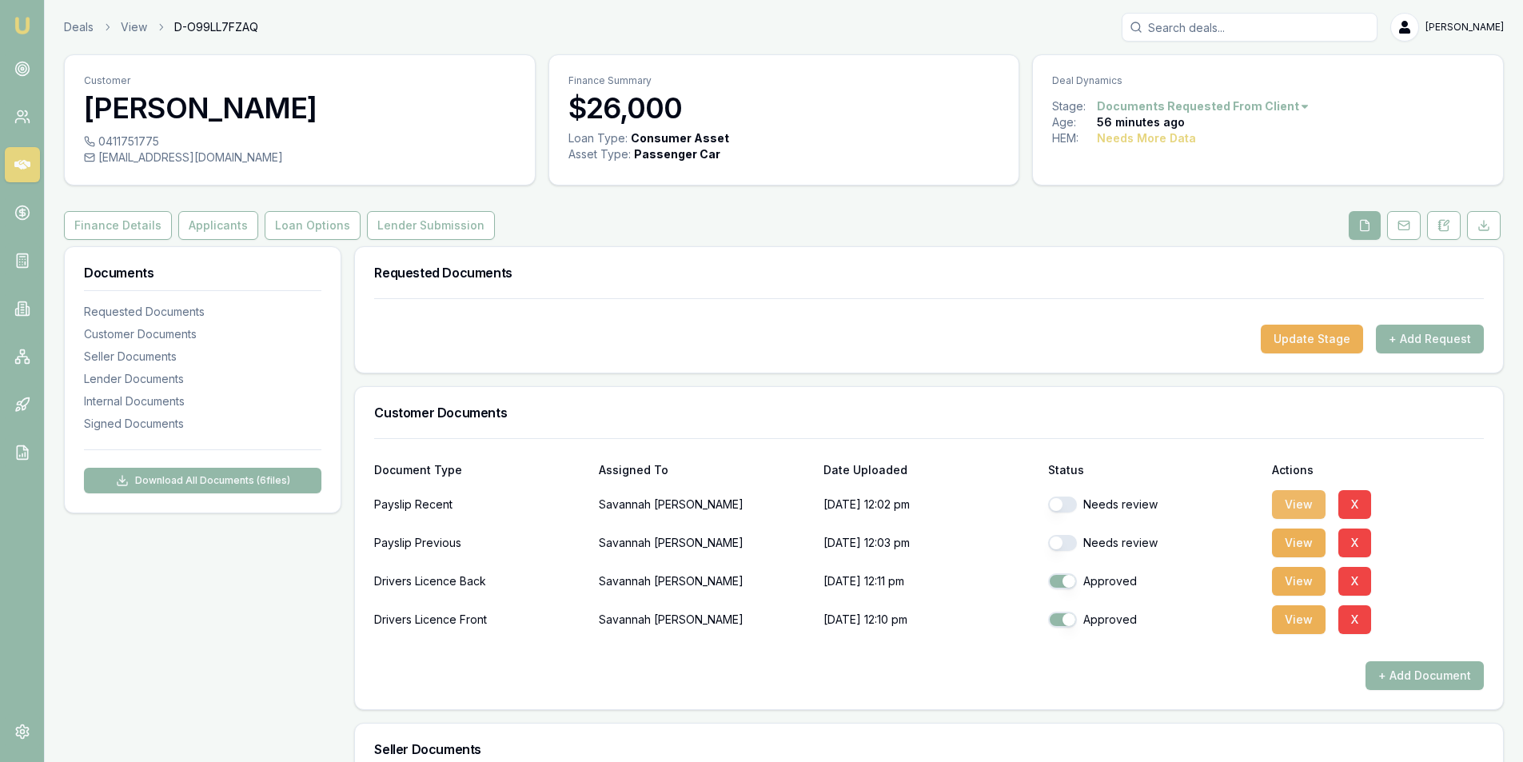
click at [1277, 493] on button "View" at bounding box center [1299, 504] width 54 height 29
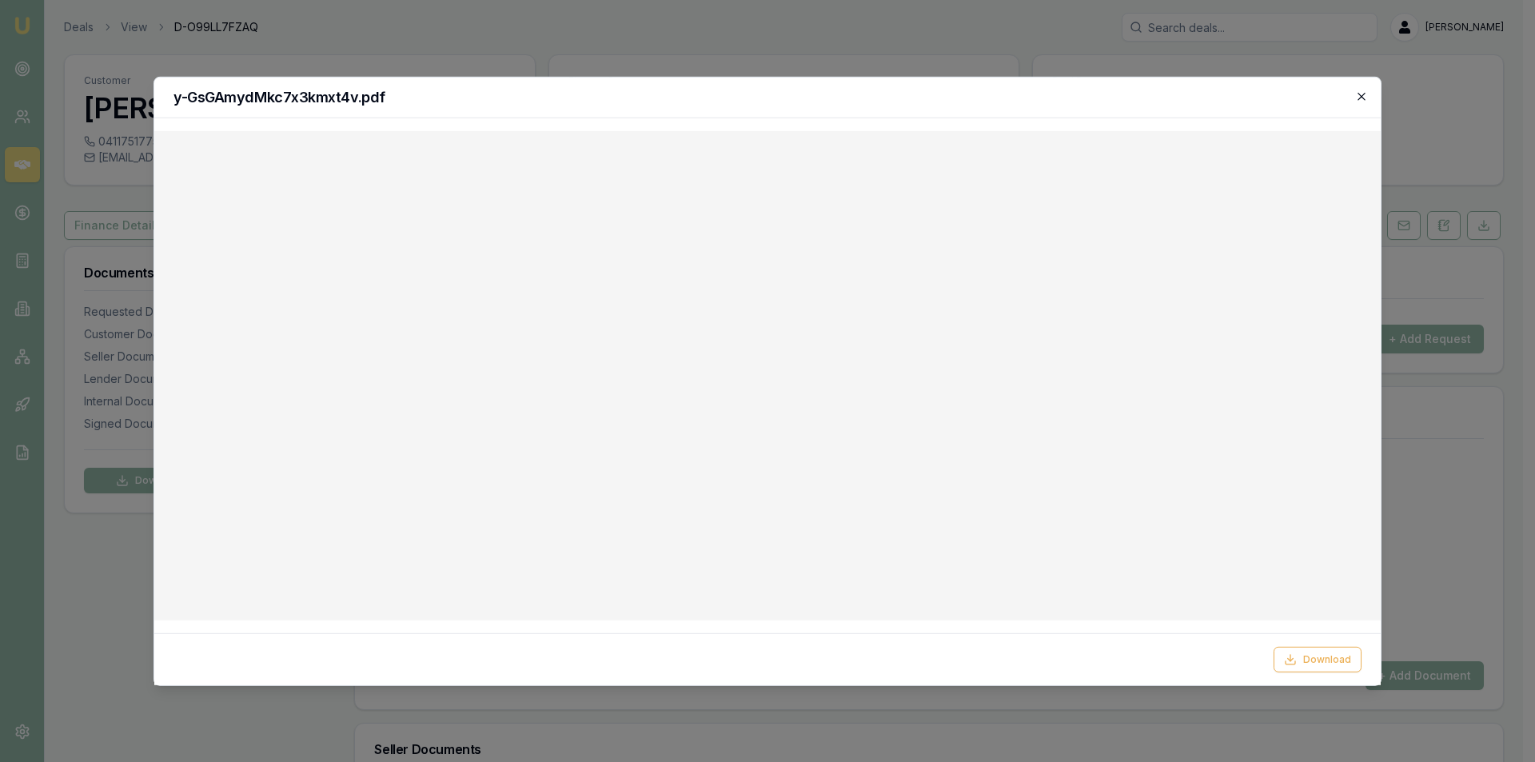
click at [1361, 95] on icon "button" at bounding box center [1361, 96] width 7 height 7
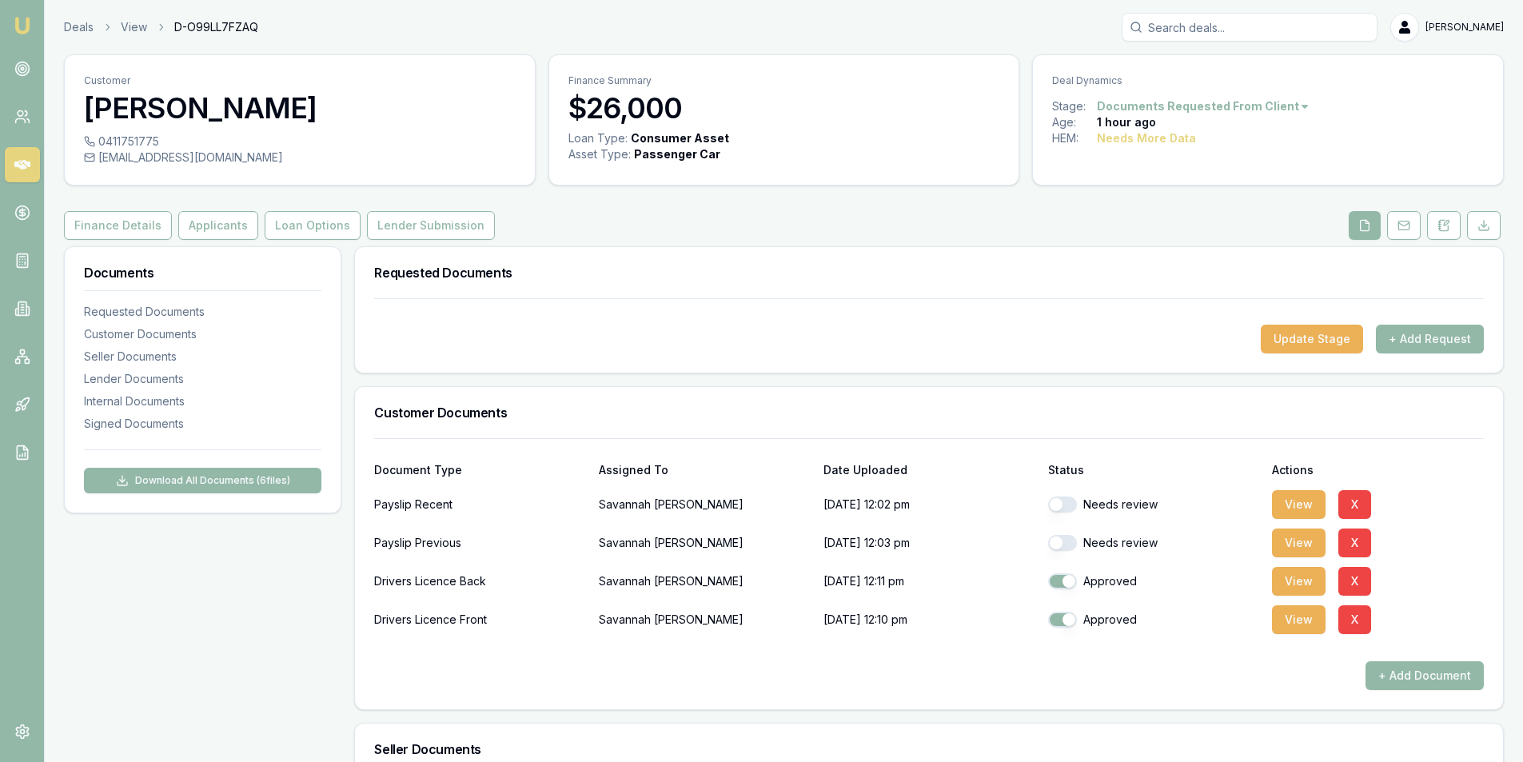
click at [1058, 543] on button "button" at bounding box center [1062, 543] width 29 height 16
checkbox input "true"
click at [1062, 500] on button "button" at bounding box center [1062, 505] width 29 height 16
checkbox input "true"
click at [188, 156] on div "savannahtupper@outlook.com" at bounding box center [300, 158] width 432 height 16
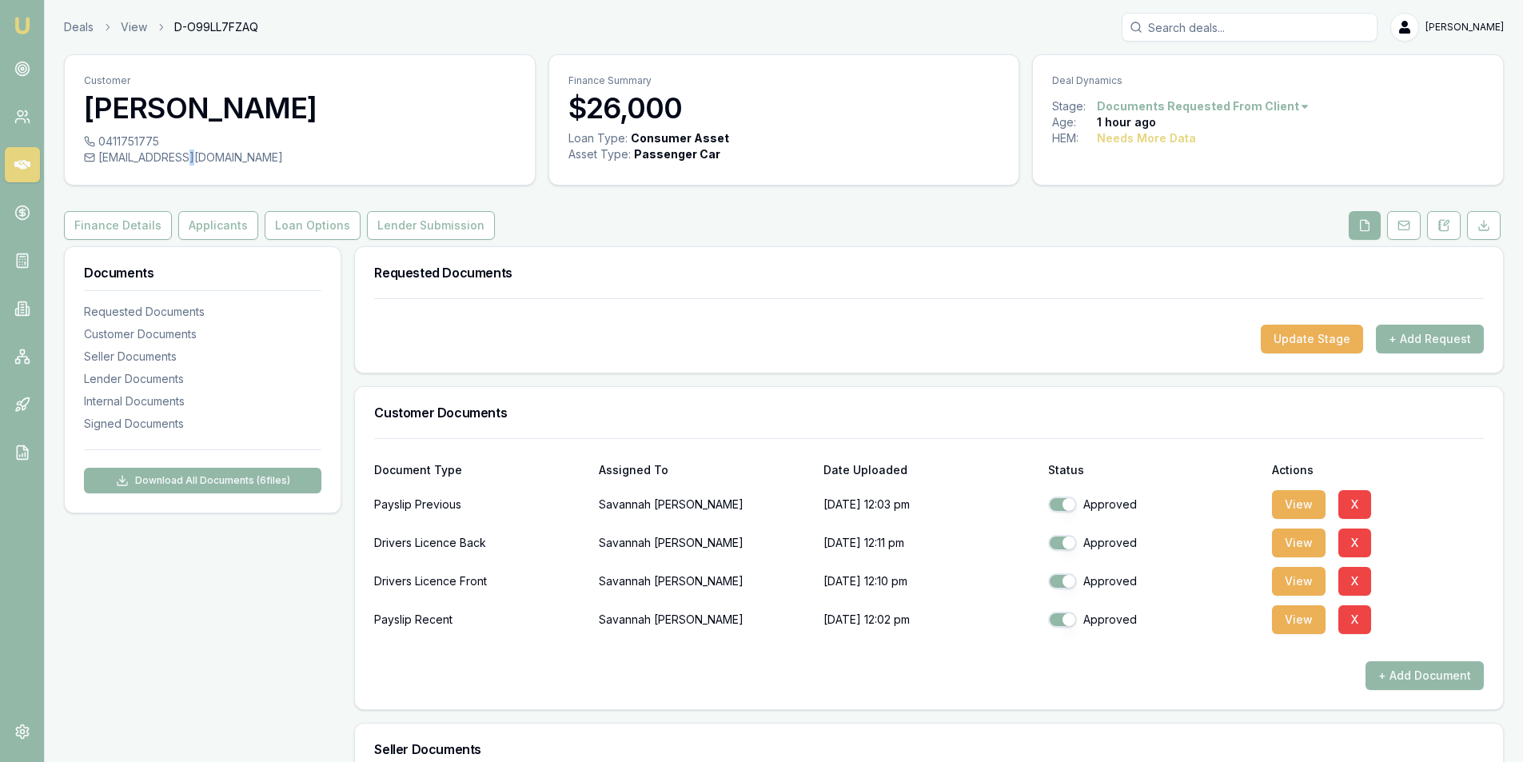
click at [188, 156] on div "savannahtupper@outlook.com" at bounding box center [300, 158] width 432 height 16
copy div "savannahtupper@outlook.com"
click at [142, 139] on div "0411751775" at bounding box center [300, 142] width 432 height 16
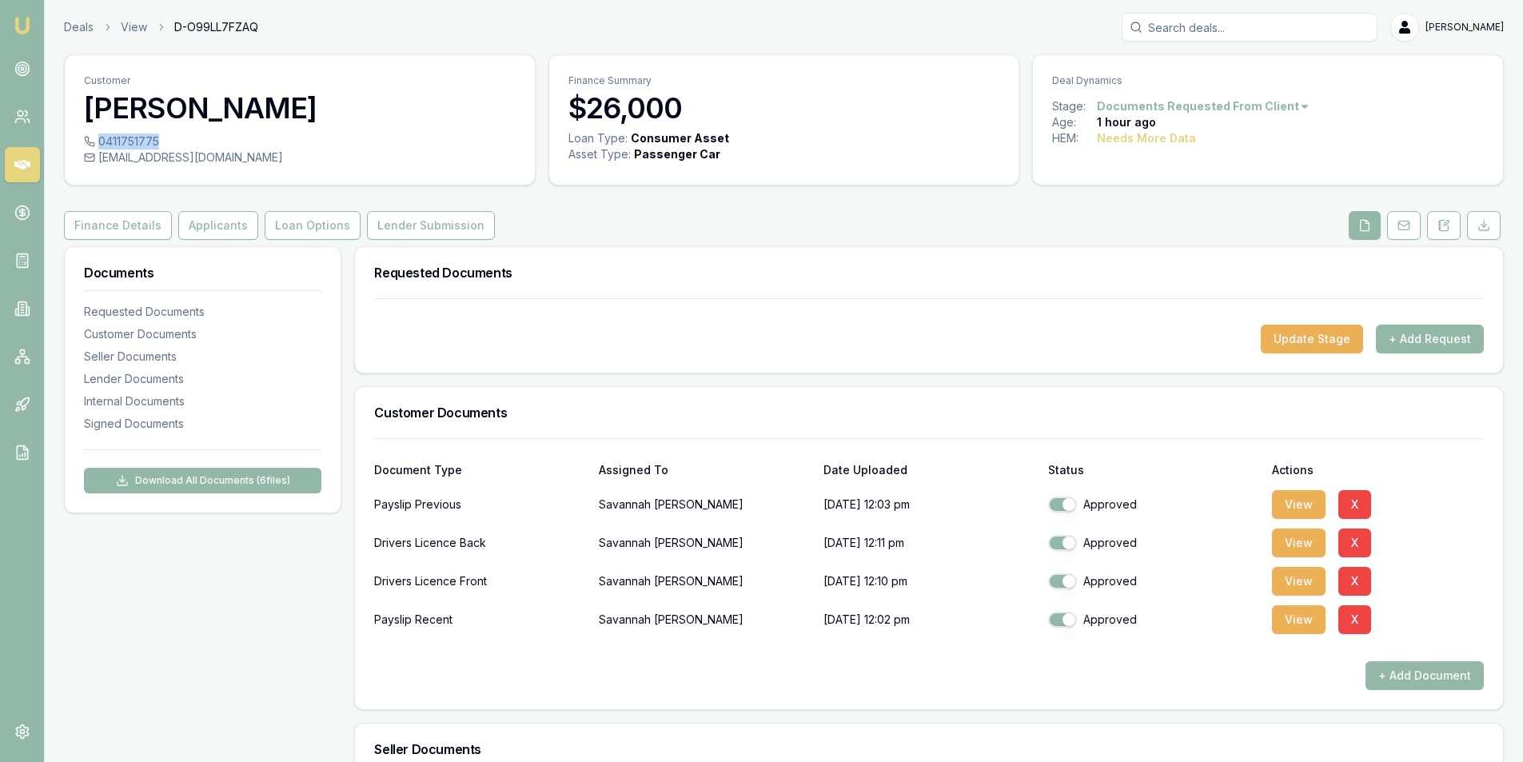
click at [142, 139] on div "0411751775" at bounding box center [300, 142] width 432 height 16
copy div "0411751775"
click at [189, 158] on div "savannahtupper@outlook.com" at bounding box center [300, 158] width 432 height 16
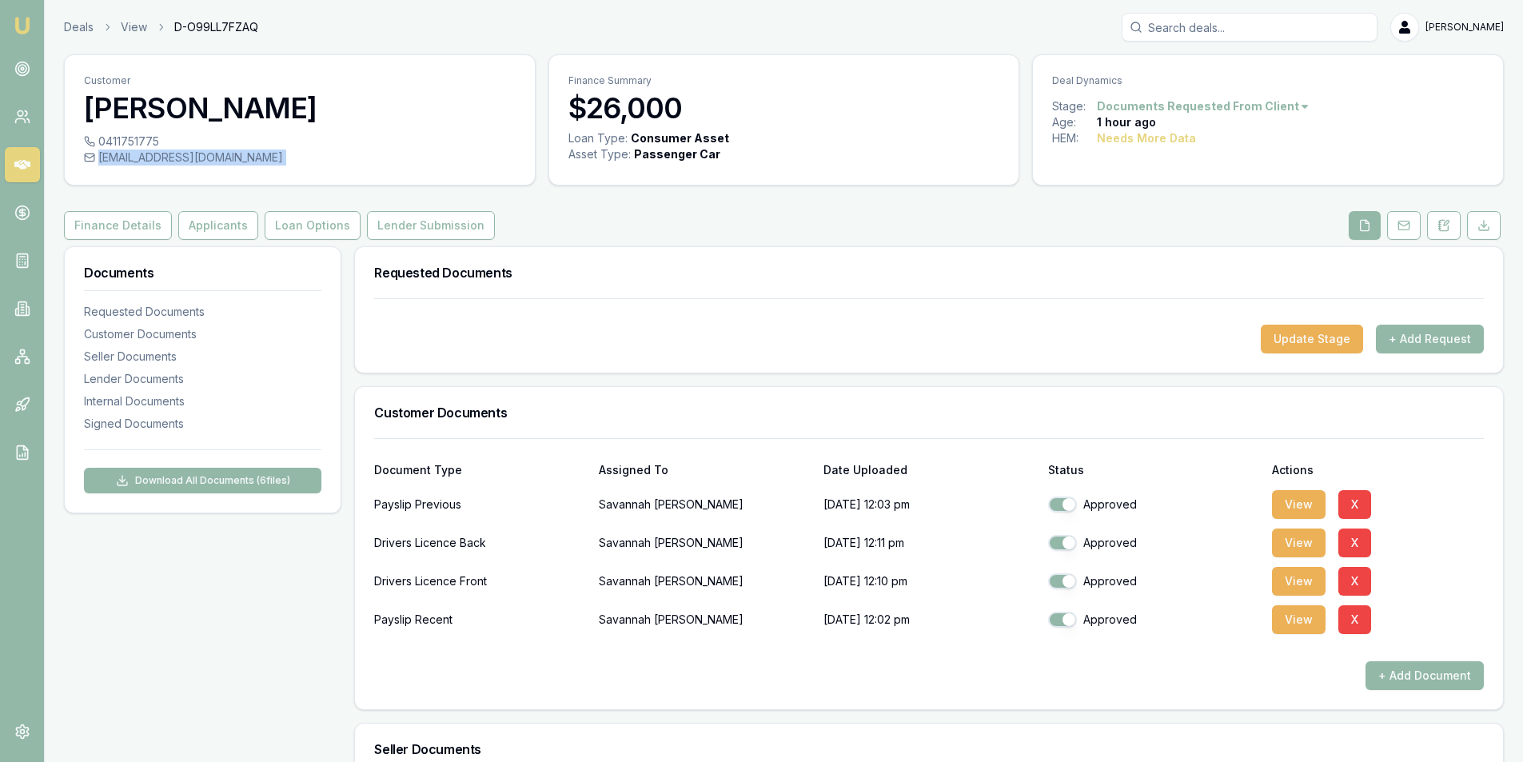
copy div "savannahtupper@outlook.com"
click at [166, 154] on div "savannahtupper@outlook.com" at bounding box center [300, 158] width 432 height 16
click at [143, 145] on div "0411751775" at bounding box center [300, 142] width 432 height 16
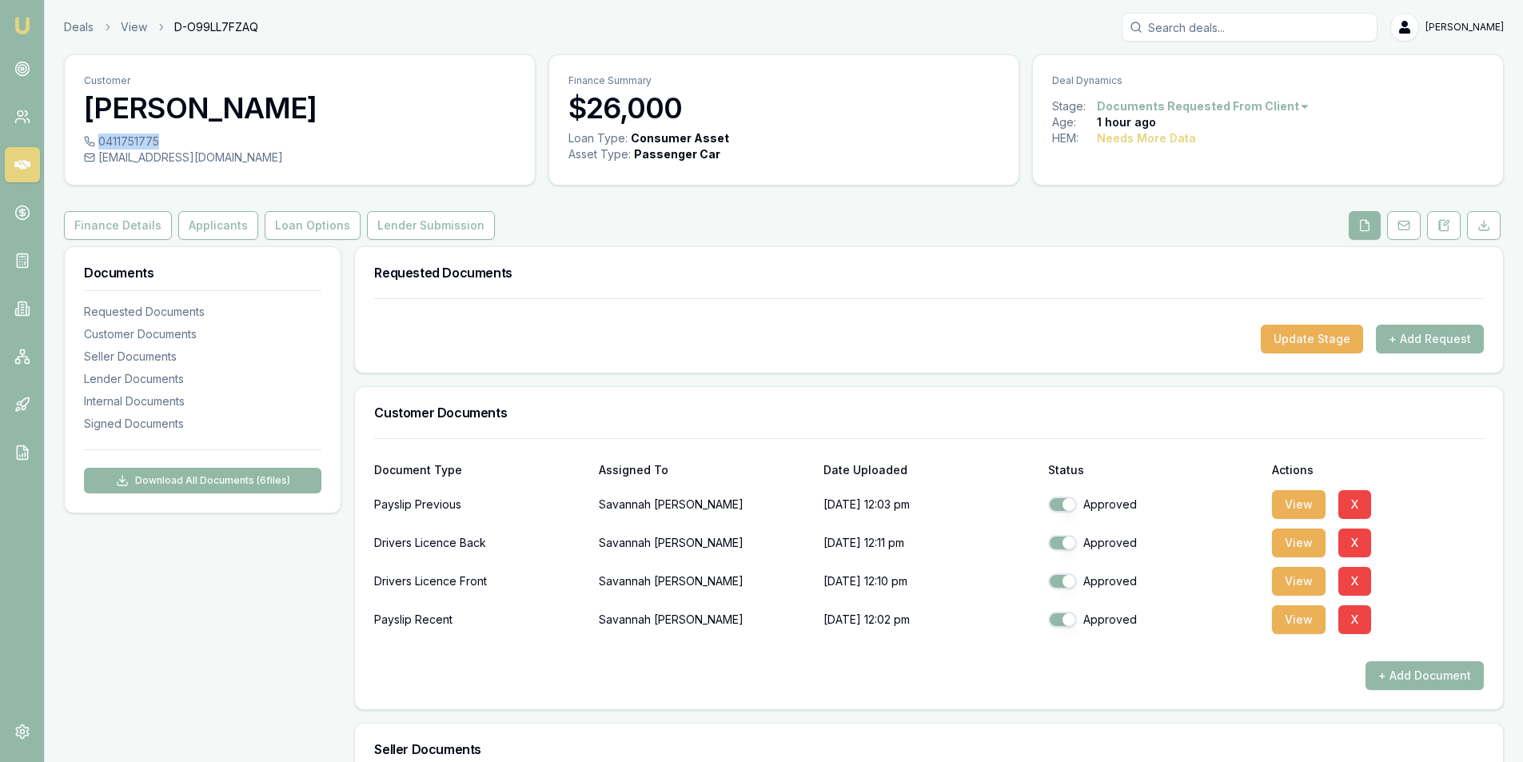
click at [143, 145] on div "0411751775" at bounding box center [300, 142] width 432 height 16
copy div "0411751775"
click at [227, 227] on button "Applicants" at bounding box center [218, 225] width 80 height 29
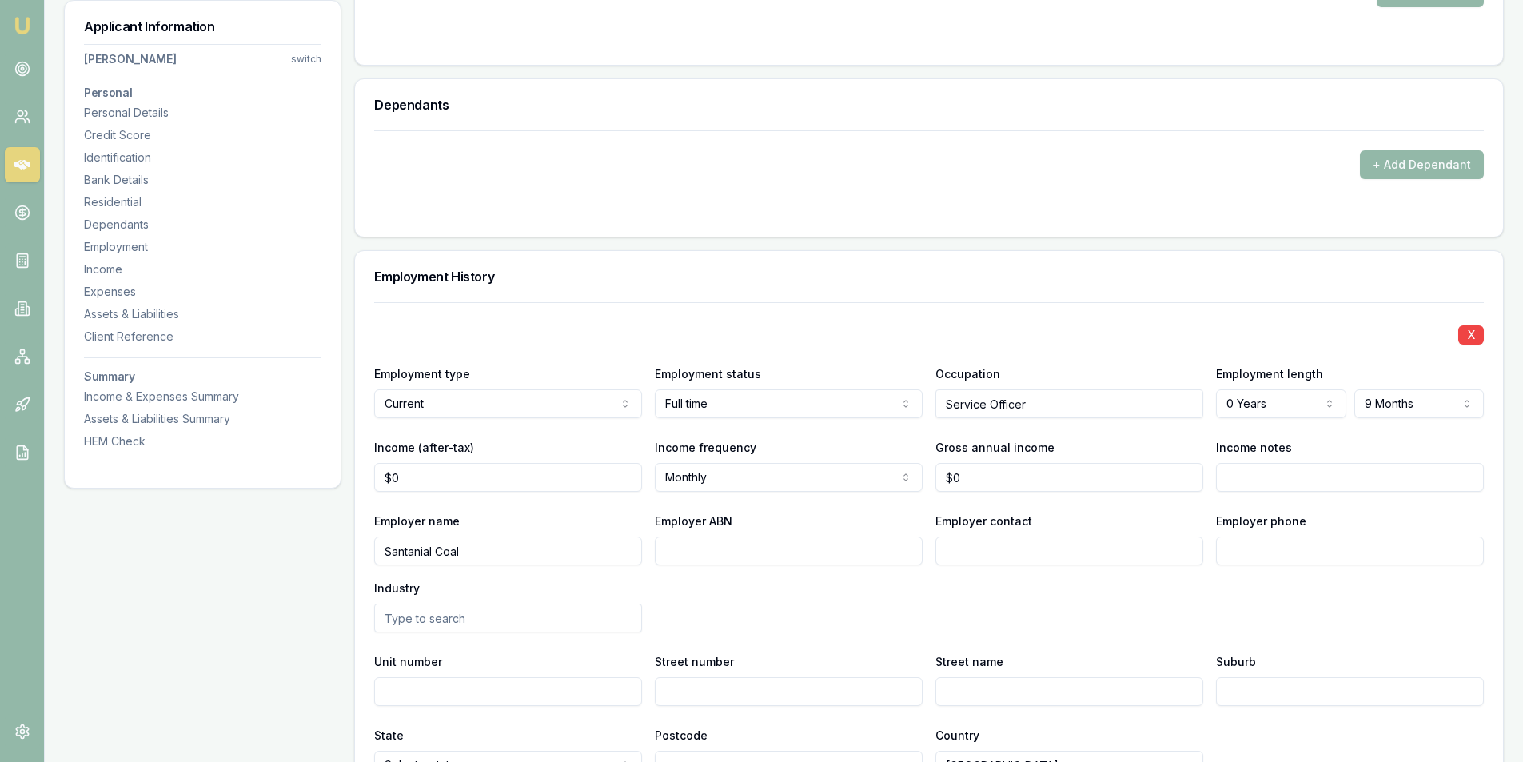
scroll to position [1919, 0]
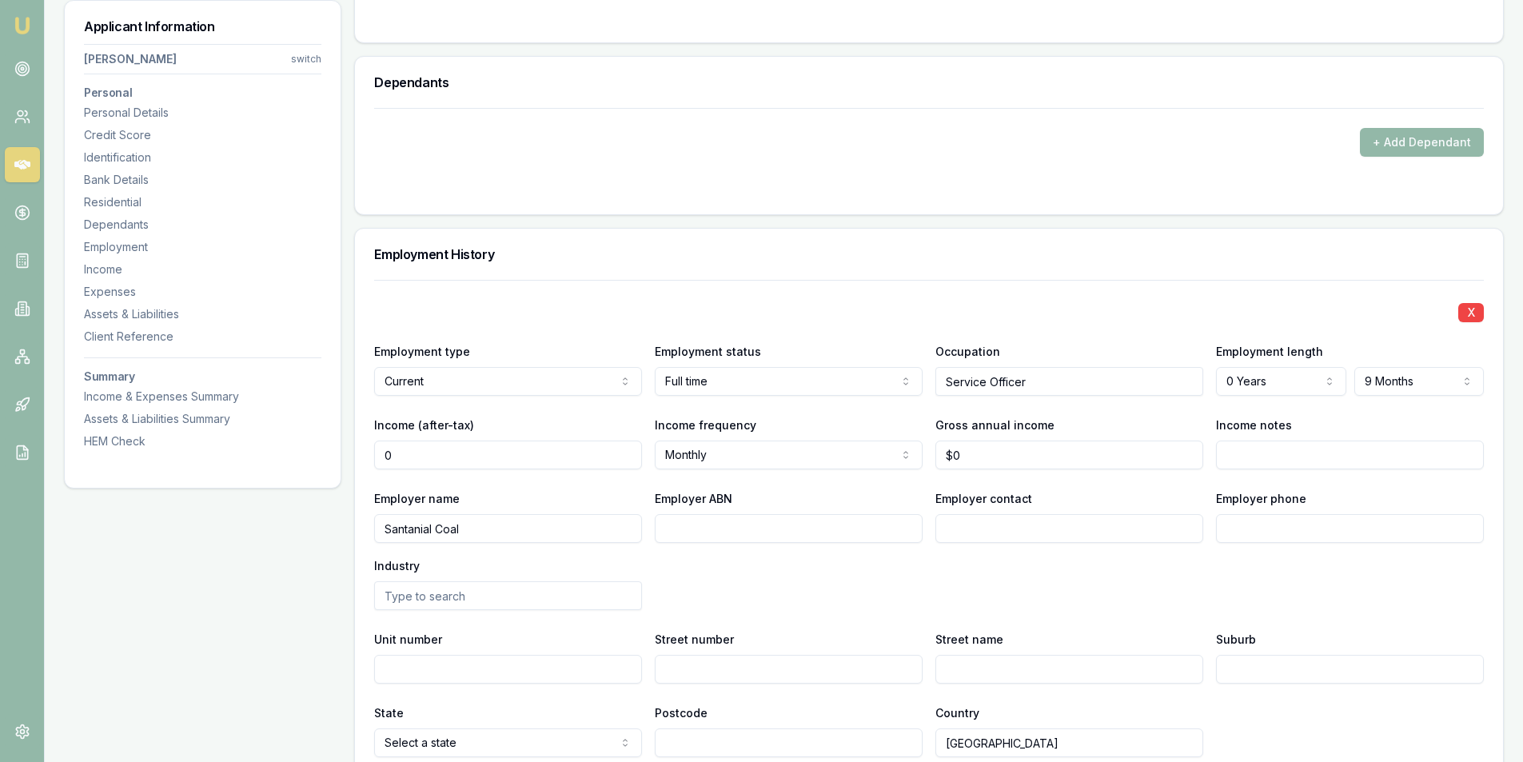
click at [476, 454] on input "0" at bounding box center [508, 455] width 268 height 29
type input "$4,118"
click at [1063, 573] on div "Employer name Santanial Coal Employer ABN Employer contact Employer phone Indus…" at bounding box center [929, 550] width 1110 height 122
click at [1024, 452] on input "0" at bounding box center [1070, 455] width 268 height 29
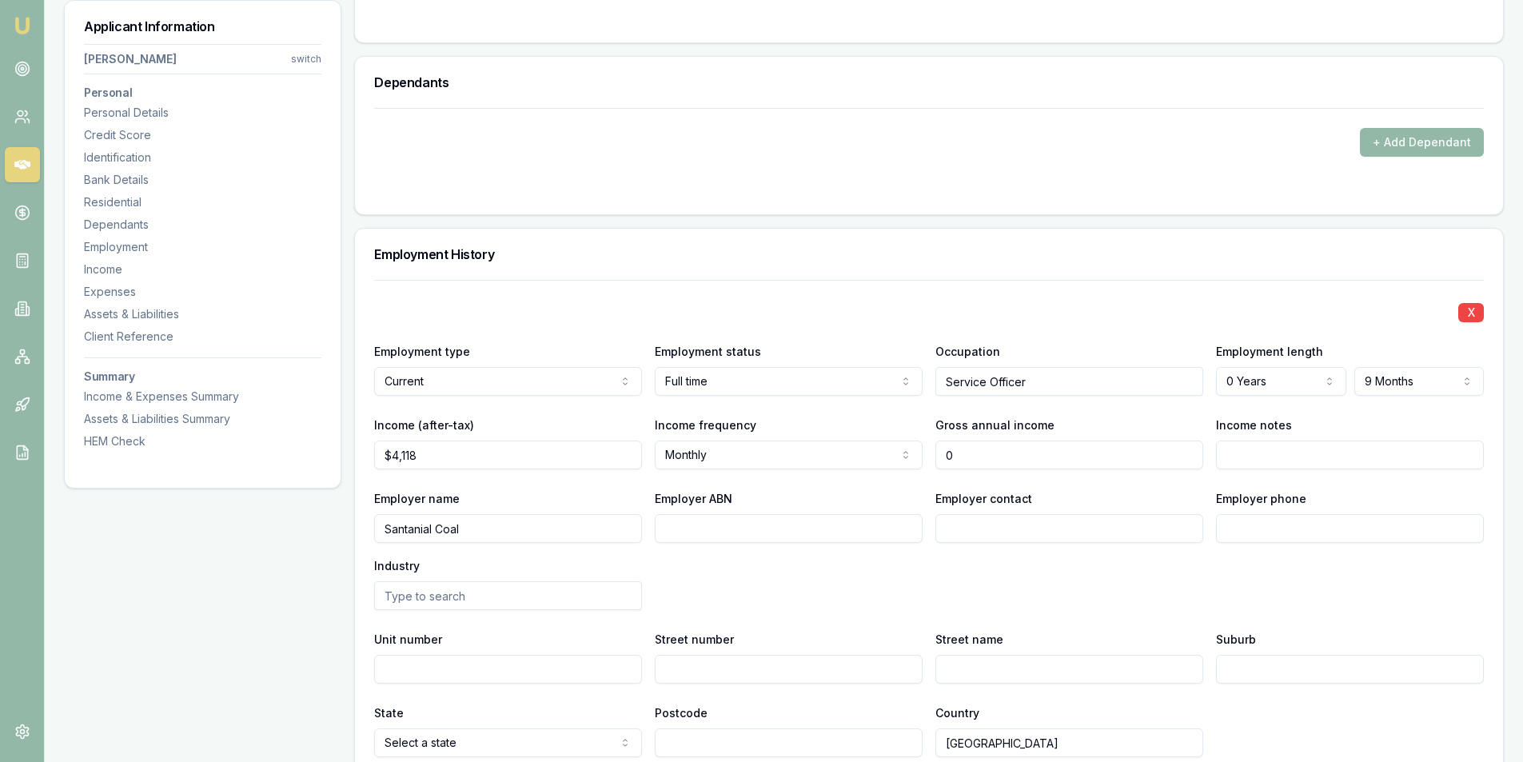
click at [1024, 452] on input "0" at bounding box center [1070, 455] width 268 height 29
type input "$59,135"
drag, startPoint x: 808, startPoint y: 564, endPoint x: 501, endPoint y: 564, distance: 306.3
click at [807, 564] on div "Employer name Santanial Coal Employer ABN Employer contact Employer phone Indus…" at bounding box center [929, 550] width 1110 height 122
click at [803, 554] on div "Employer name Santanial Coal Employer ABN Employer contact Employer phone Indus…" at bounding box center [929, 550] width 1110 height 122
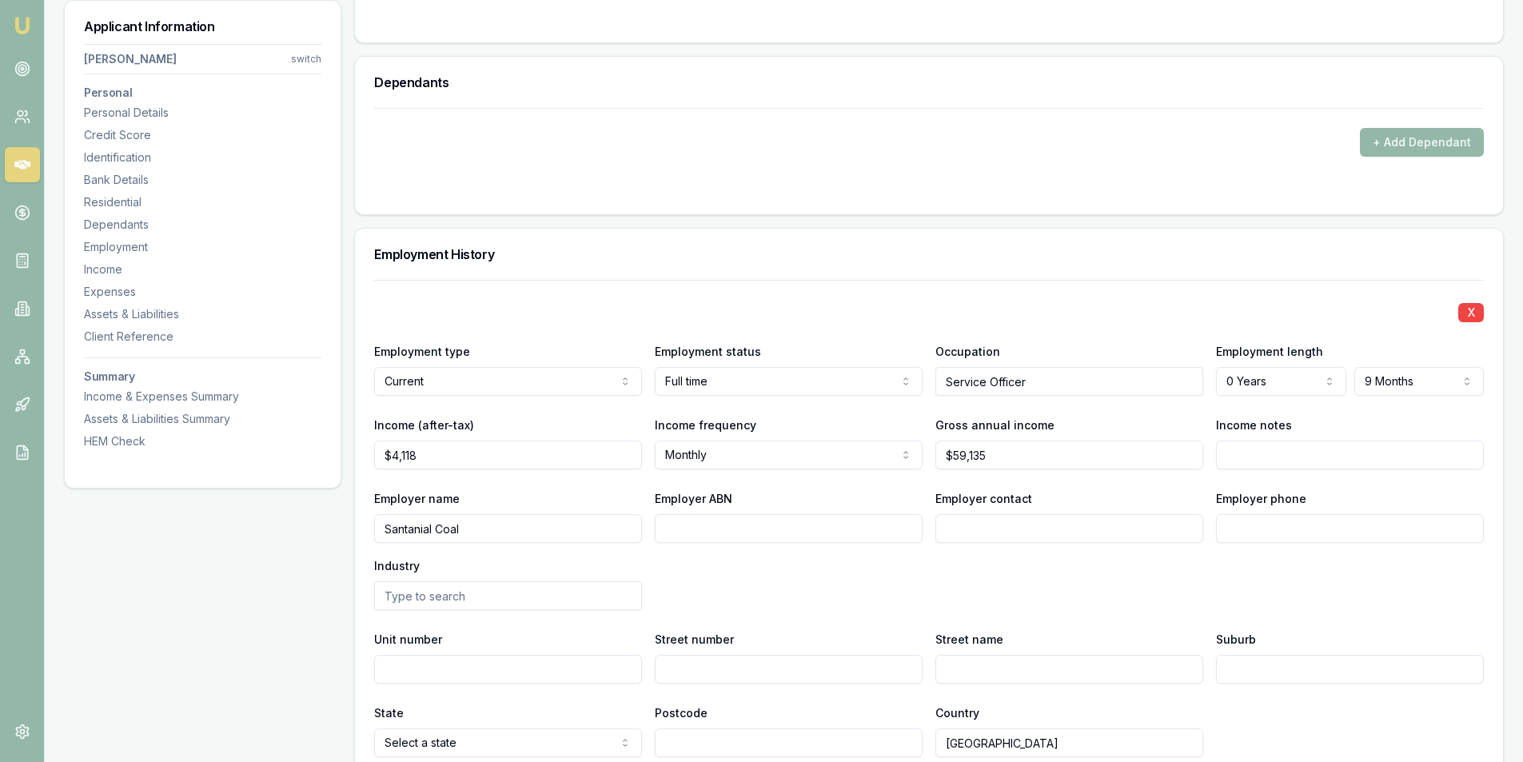
click at [1079, 533] on input "Employer contact" at bounding box center [1070, 528] width 268 height 29
type input "Payroll"
click at [490, 525] on input "Santanial Coal" at bounding box center [508, 528] width 268 height 29
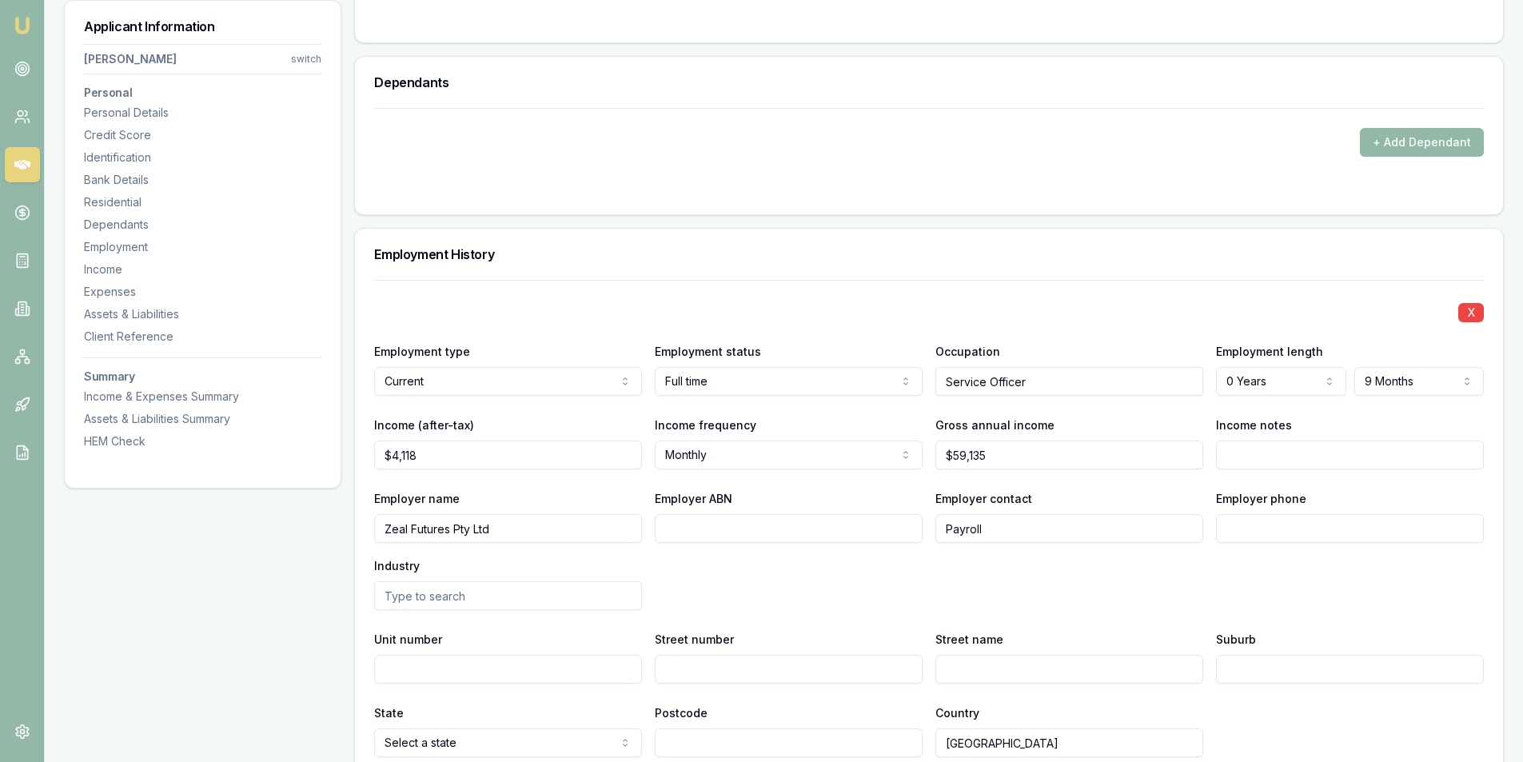
click at [490, 525] on input "Zeal Futures Pty Ltd" at bounding box center [508, 528] width 268 height 29
type input "Zeal Futures Pty Ltd"
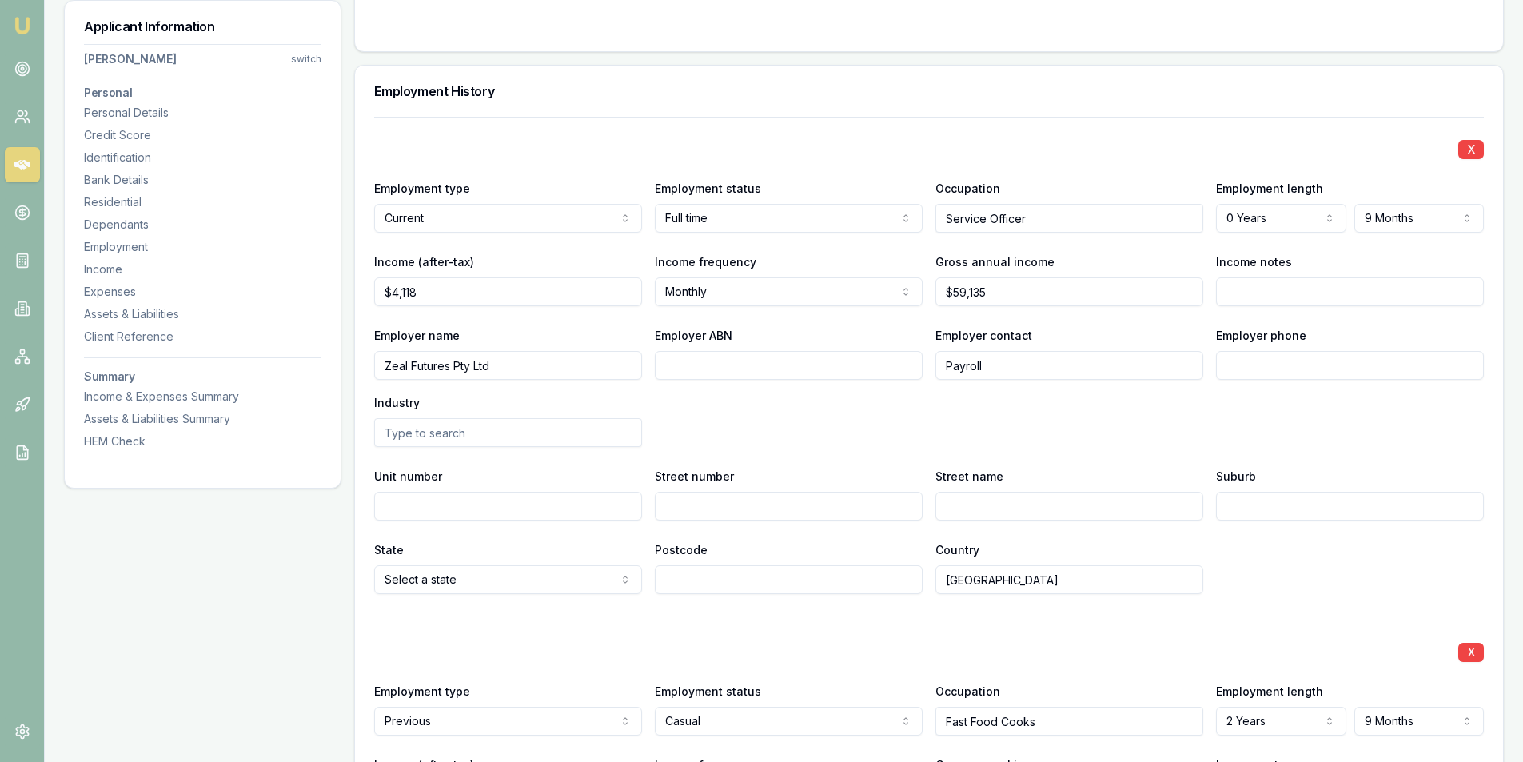
scroll to position [2079, 0]
click at [1063, 228] on input "Service Officer" at bounding box center [1070, 221] width 268 height 29
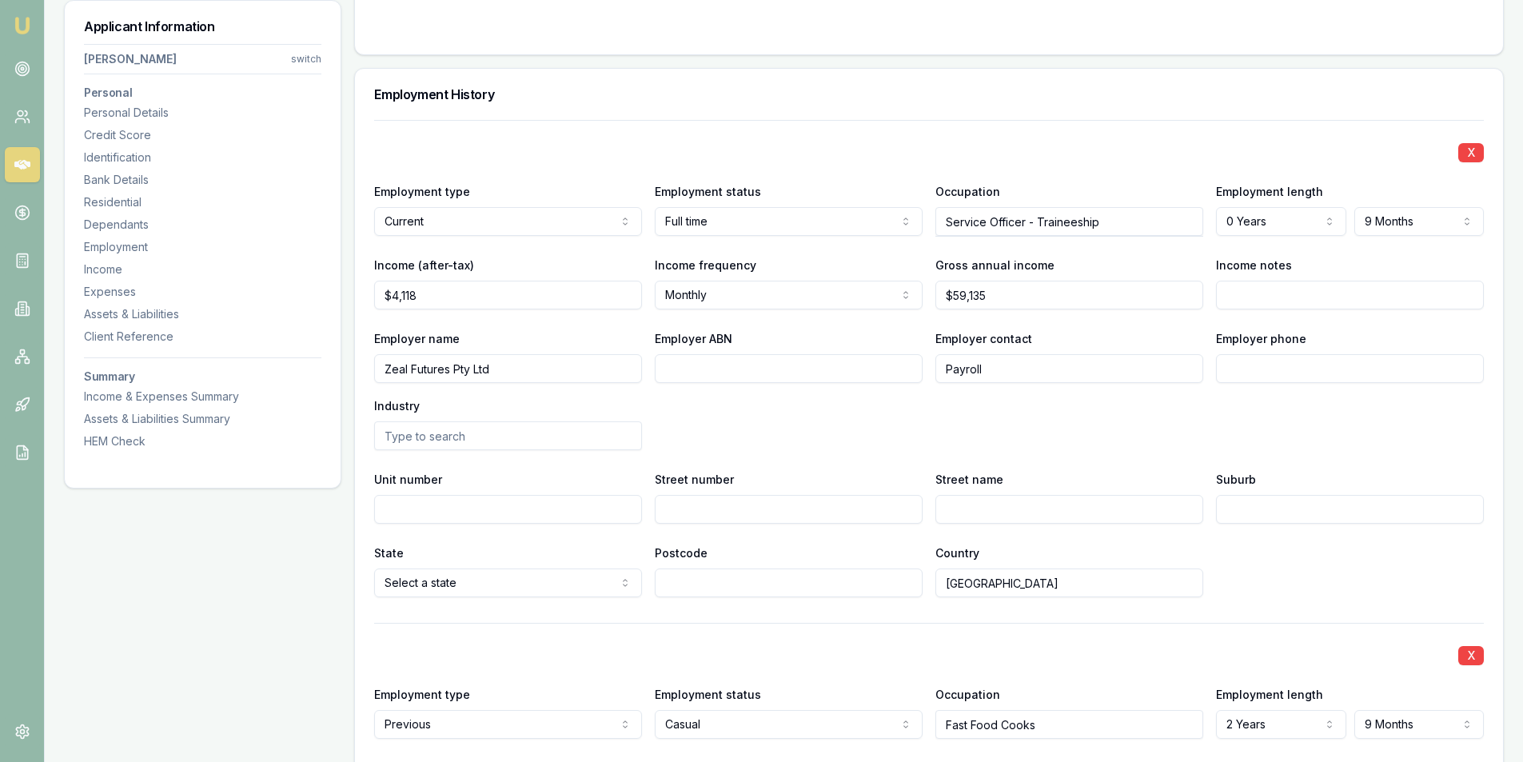
type input "Service Officer - Traineeship"
click at [1250, 371] on input "Employer phone" at bounding box center [1350, 368] width 268 height 29
type input "1800 247 864"
click at [683, 503] on input "Street number" at bounding box center [789, 509] width 268 height 29
type input "30"
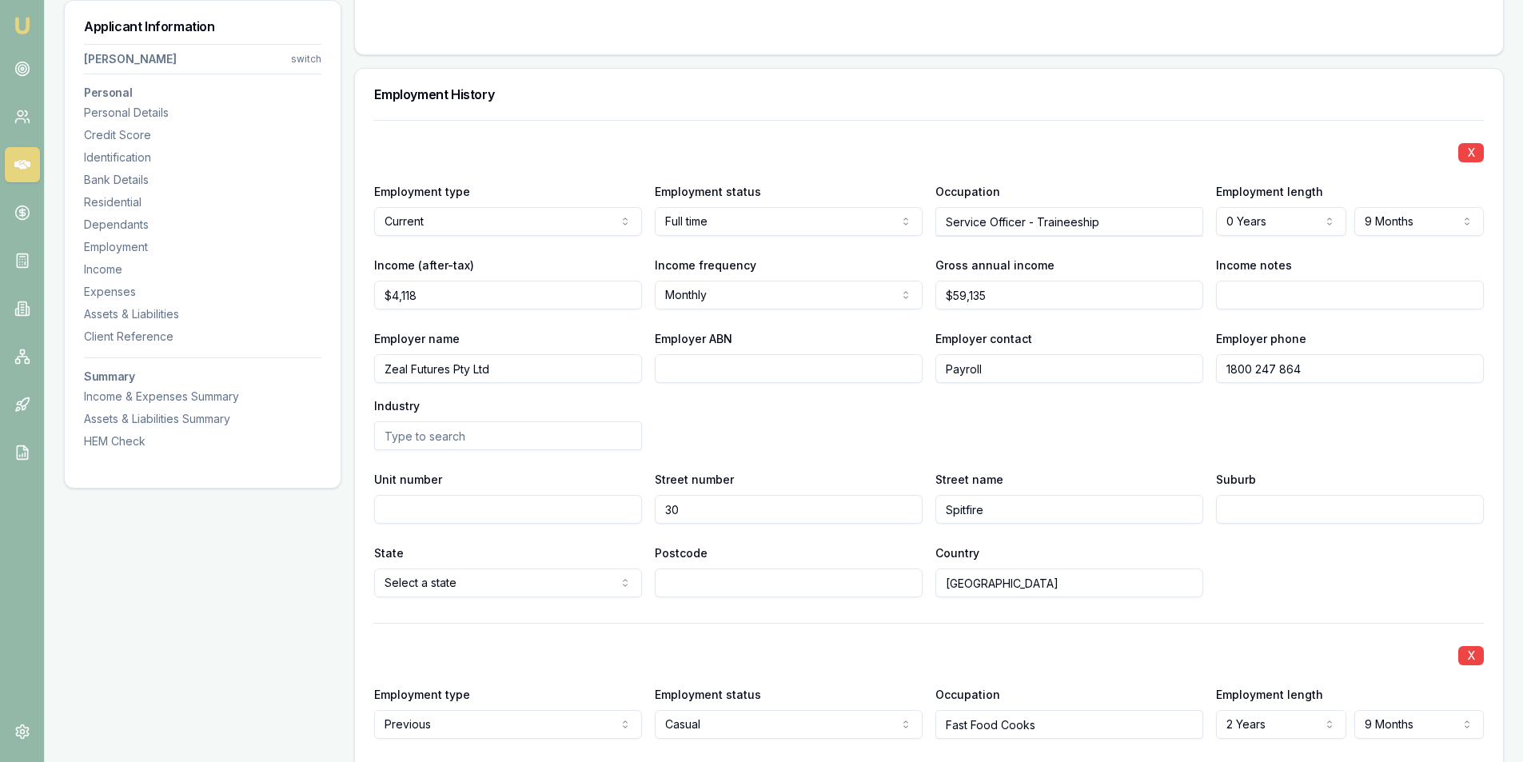
type input "Spitfire"
type input "Place"
click at [735, 580] on input "Rutherford" at bounding box center [789, 583] width 268 height 29
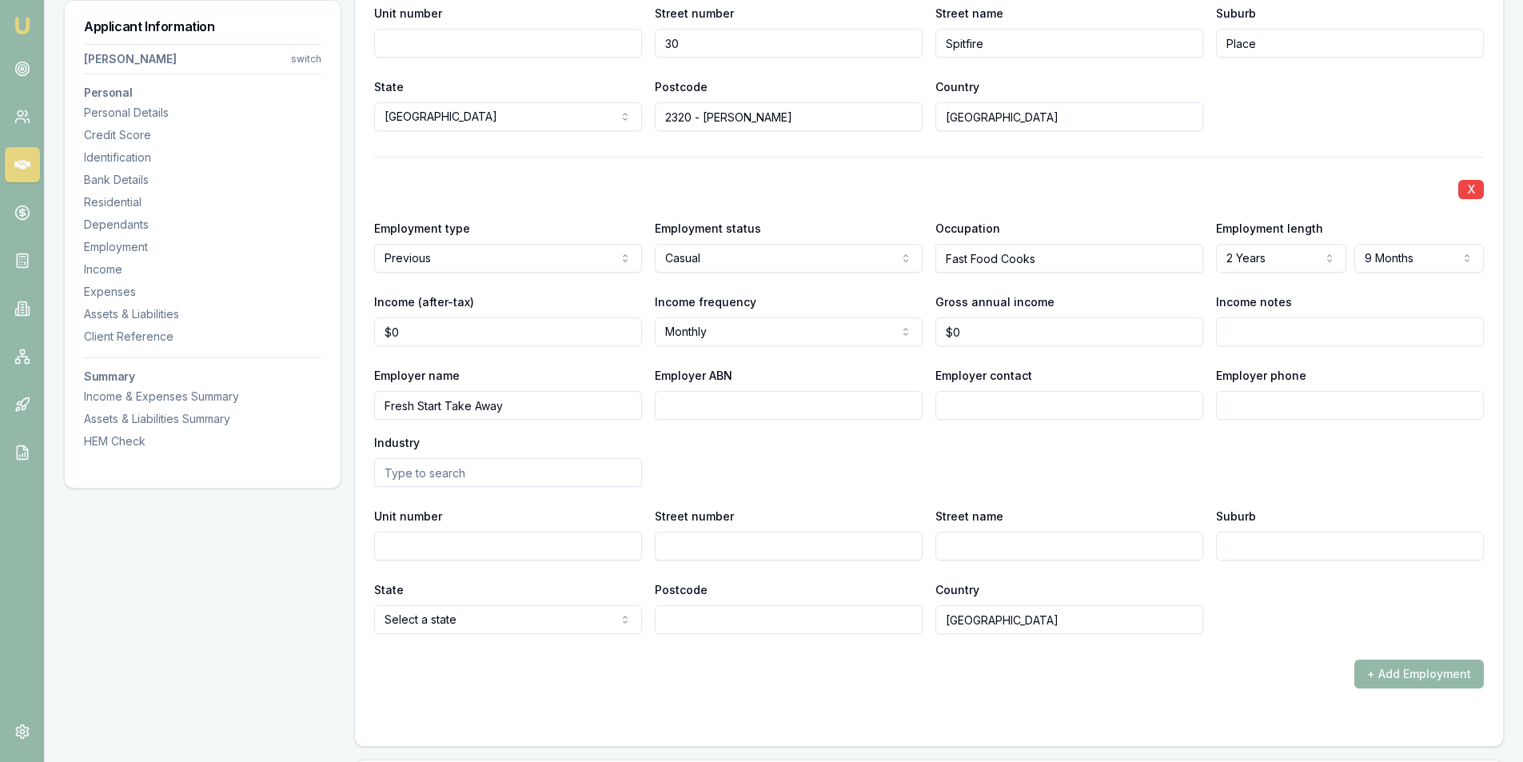
scroll to position [2559, 0]
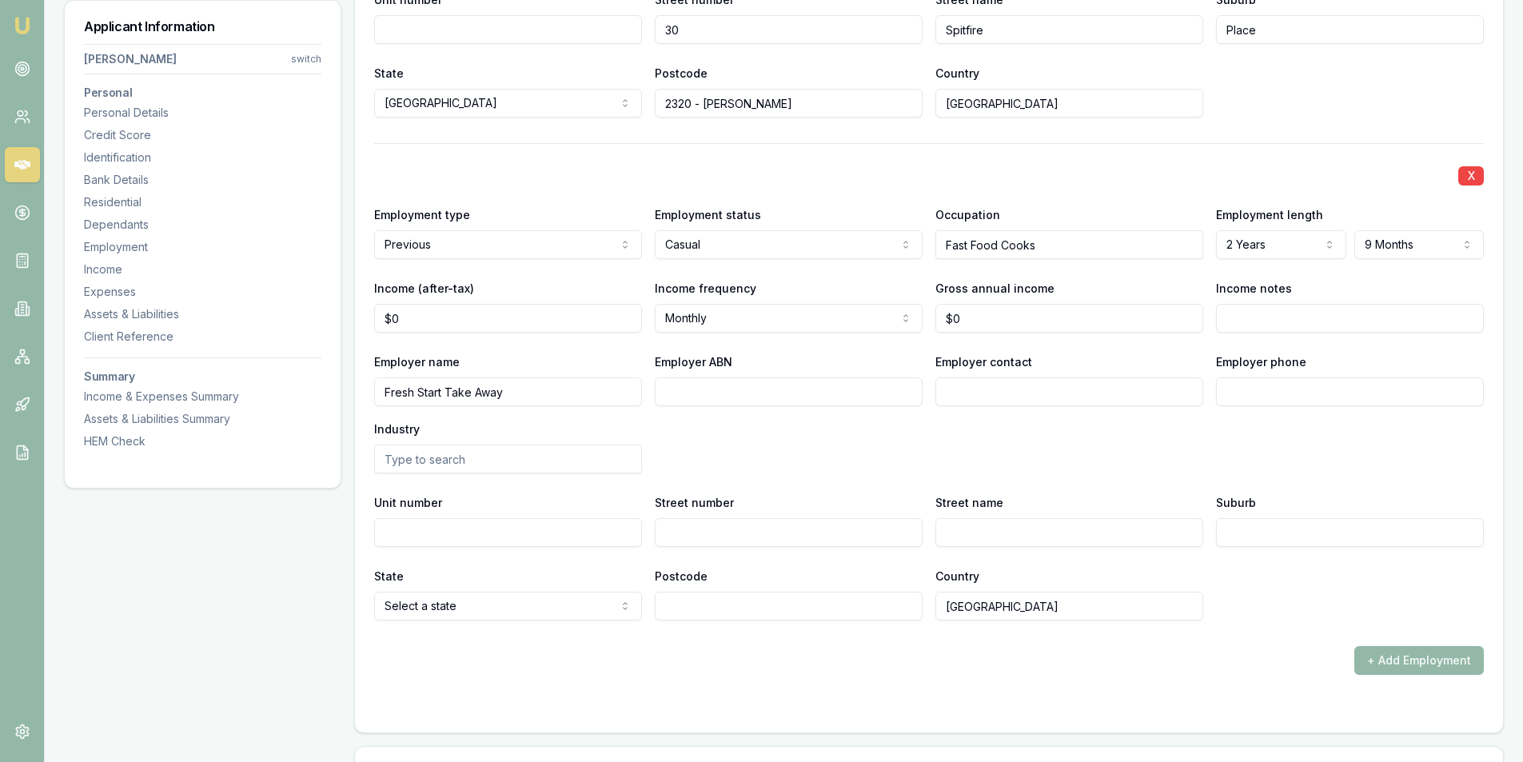
type input "2320 - Rutherford"
click at [521, 389] on input "Fresh Start Take Away" at bounding box center [508, 391] width 268 height 29
click at [542, 318] on input "$0" at bounding box center [508, 318] width 268 height 29
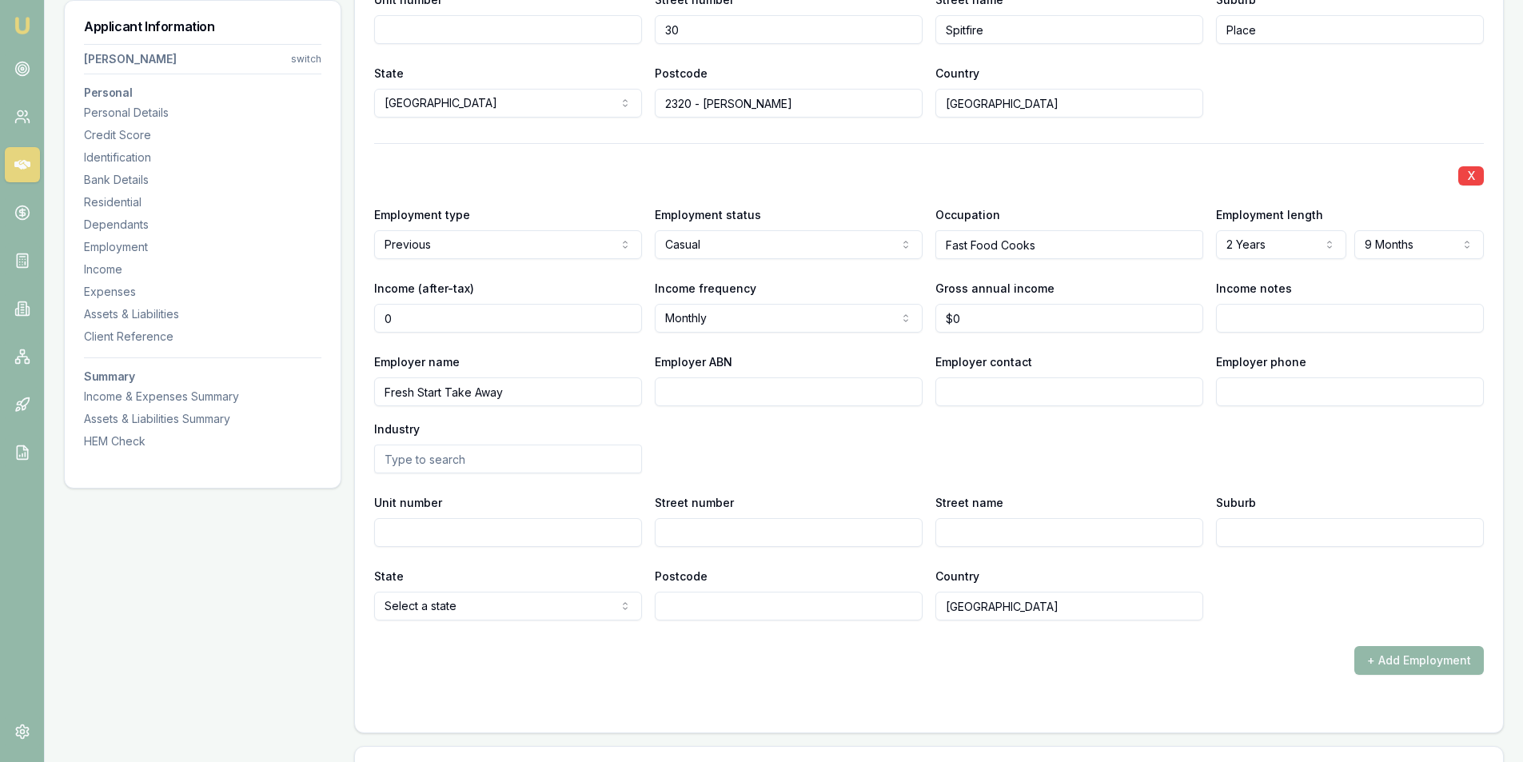
click at [542, 318] on input "0" at bounding box center [508, 318] width 268 height 29
type input "$400"
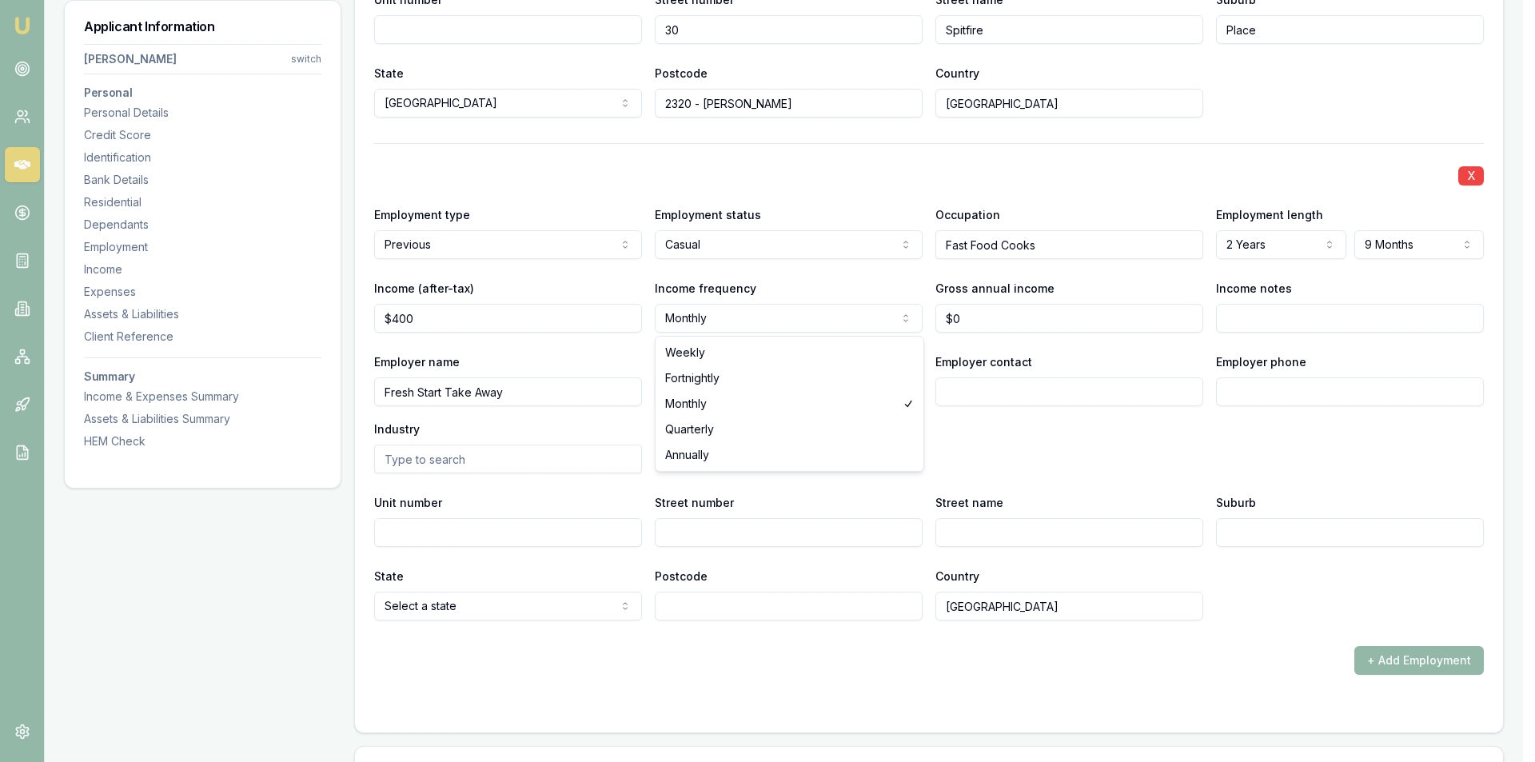
select select "WEEKLY"
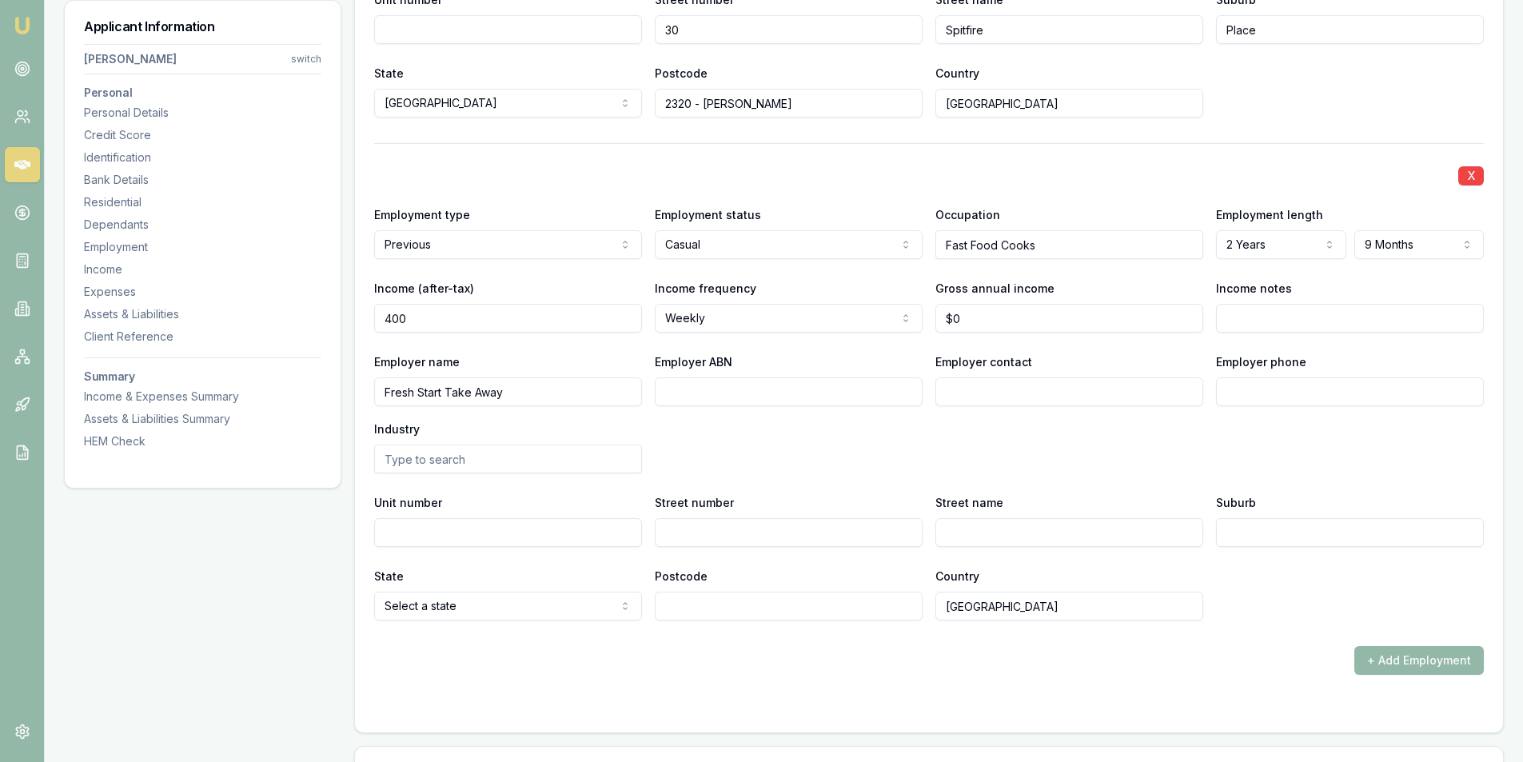
click at [415, 320] on input "400" at bounding box center [508, 318] width 268 height 29
type input "$350"
click at [913, 442] on div "Employer name Fresh Start Take Away Employer ABN Employer contact Employer phon…" at bounding box center [929, 413] width 1110 height 122
click at [988, 387] on input "Employer contact" at bounding box center [1070, 391] width 268 height 29
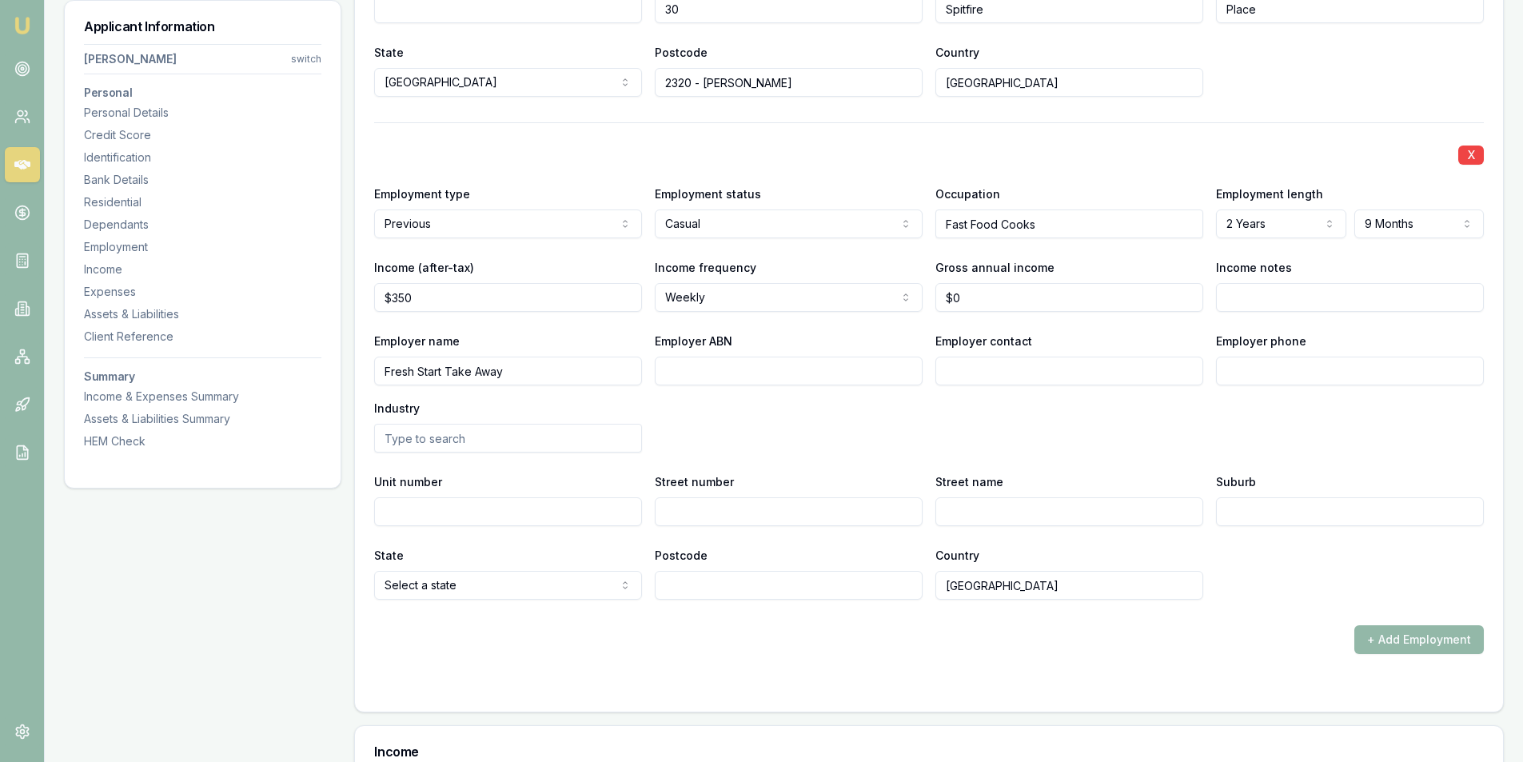
scroll to position [2651, 0]
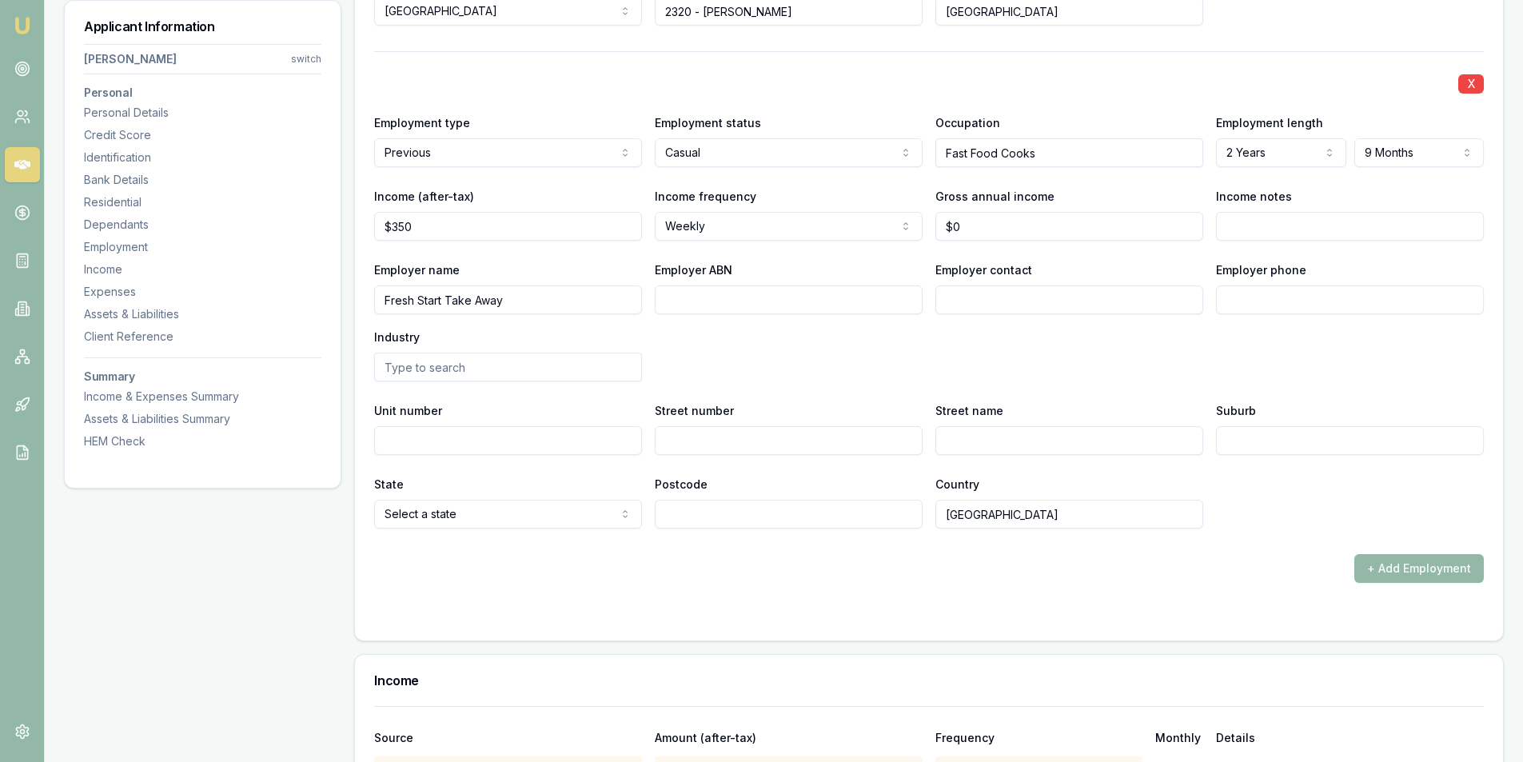
click at [1001, 298] on input "Employer contact" at bounding box center [1070, 299] width 268 height 29
type input "Payroll"
type input "0249 588 858"
click at [565, 431] on input "Unit number" at bounding box center [508, 440] width 268 height 29
type input "2"
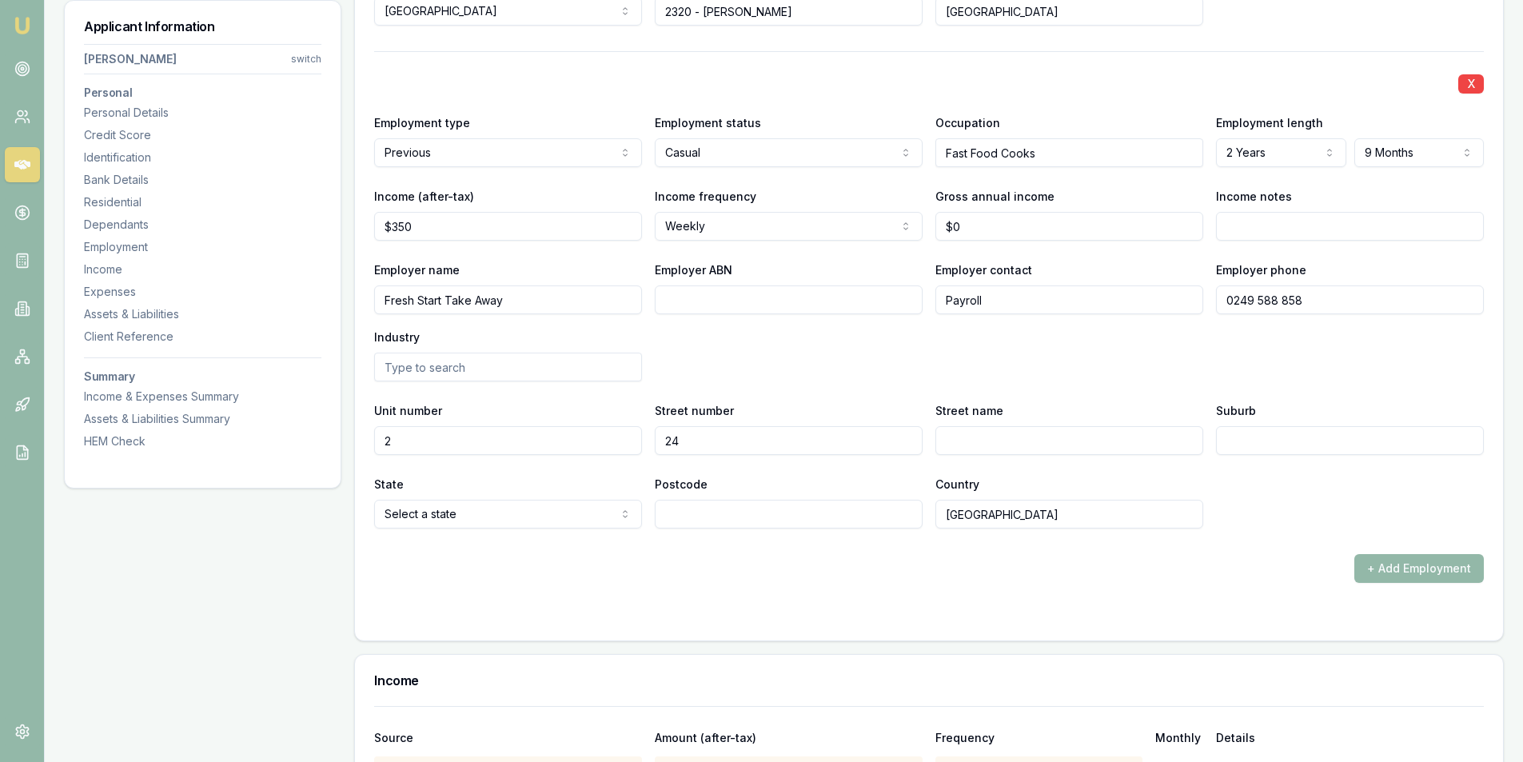
type input "24"
type input "Main"
type input "Roa"
click at [1056, 441] on input "Main" at bounding box center [1070, 440] width 268 height 29
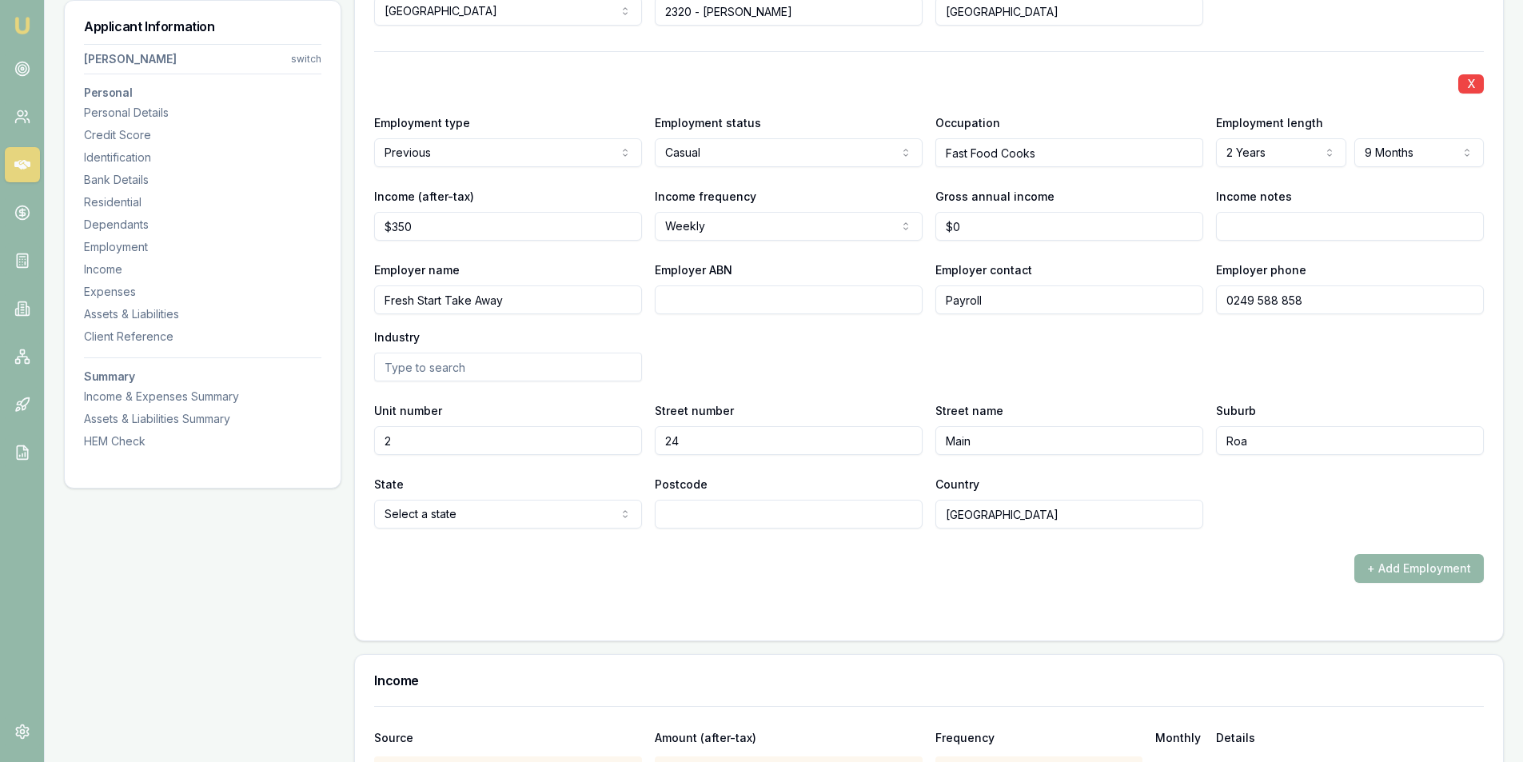
type input "R"
type input "Main Road"
type input "Boolaroo"
type input "2284"
click at [1255, 594] on form "X Employment type Current Current Previous Employment status Full time Full tim…" at bounding box center [929, 84] width 1110 height 1073
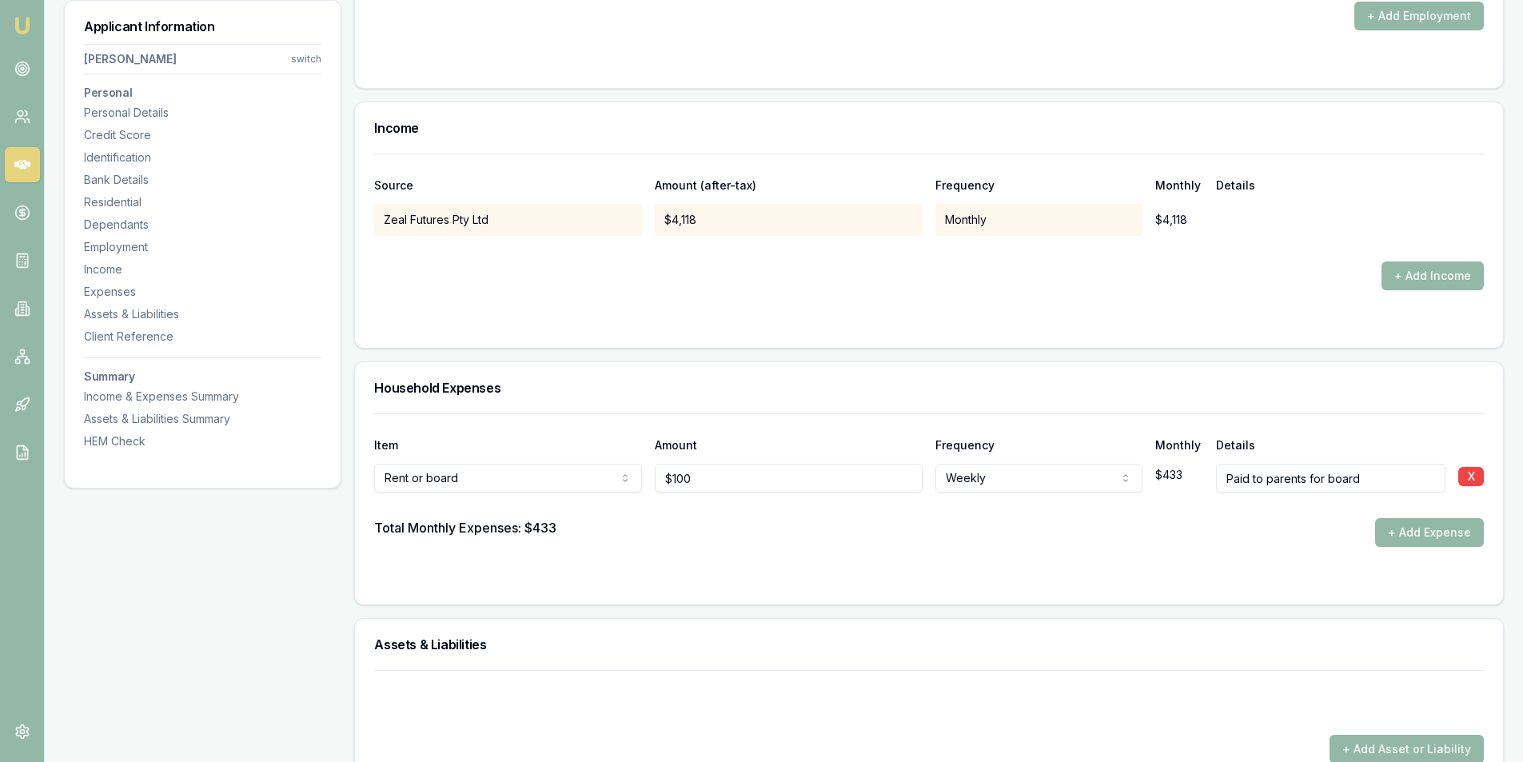
scroll to position [3211, 0]
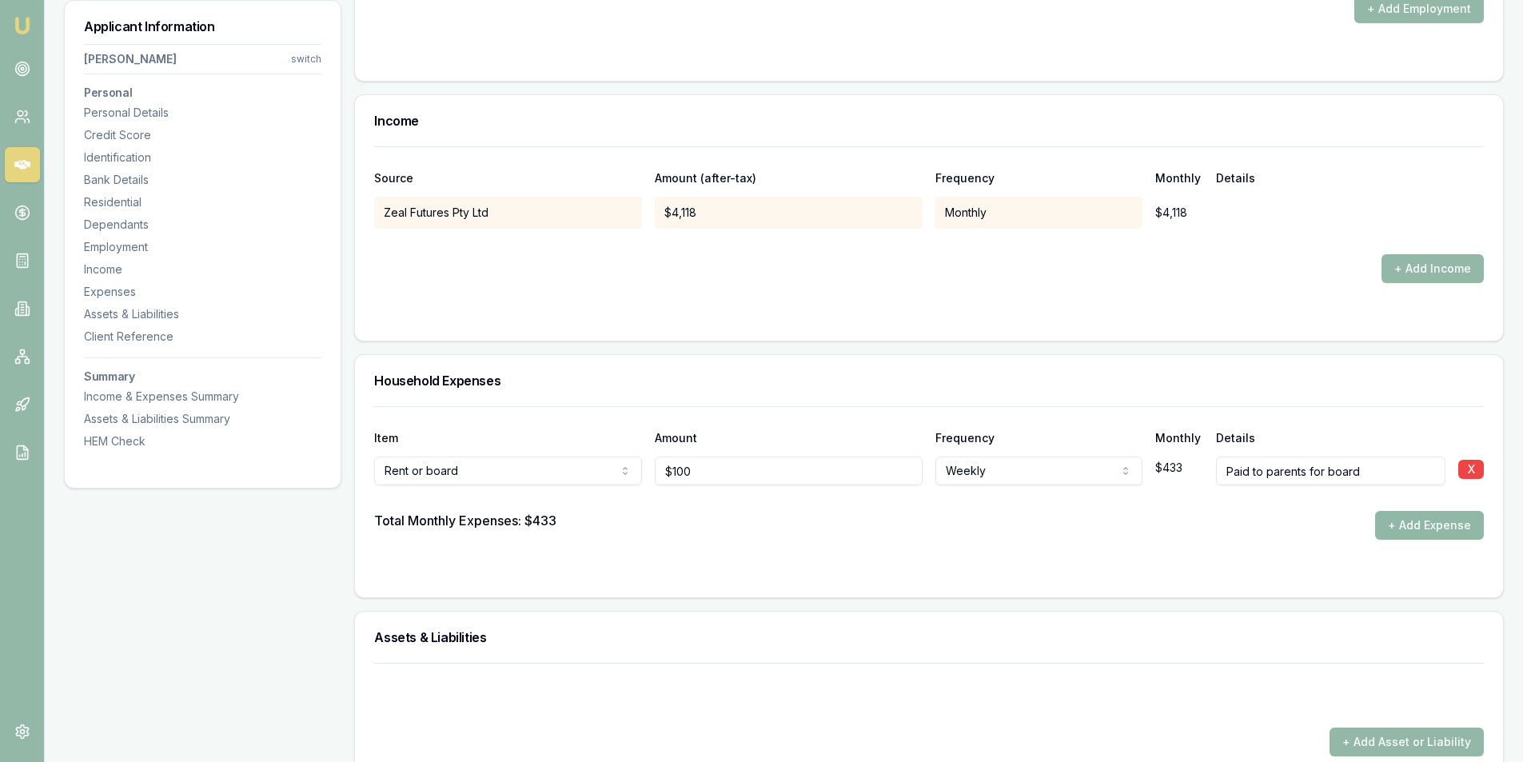
click at [1411, 517] on button "+ Add Expense" at bounding box center [1429, 525] width 109 height 29
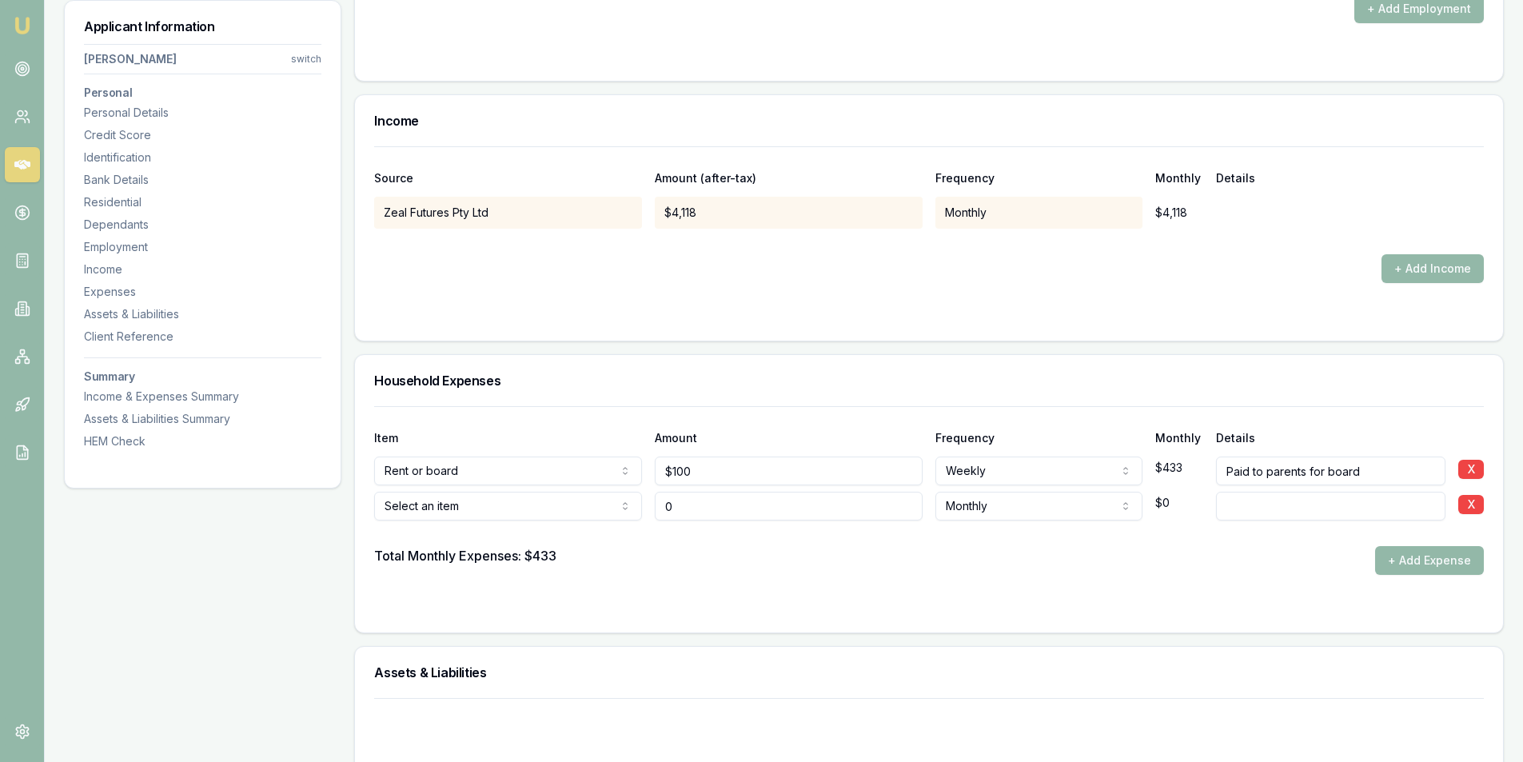
type input "$0"
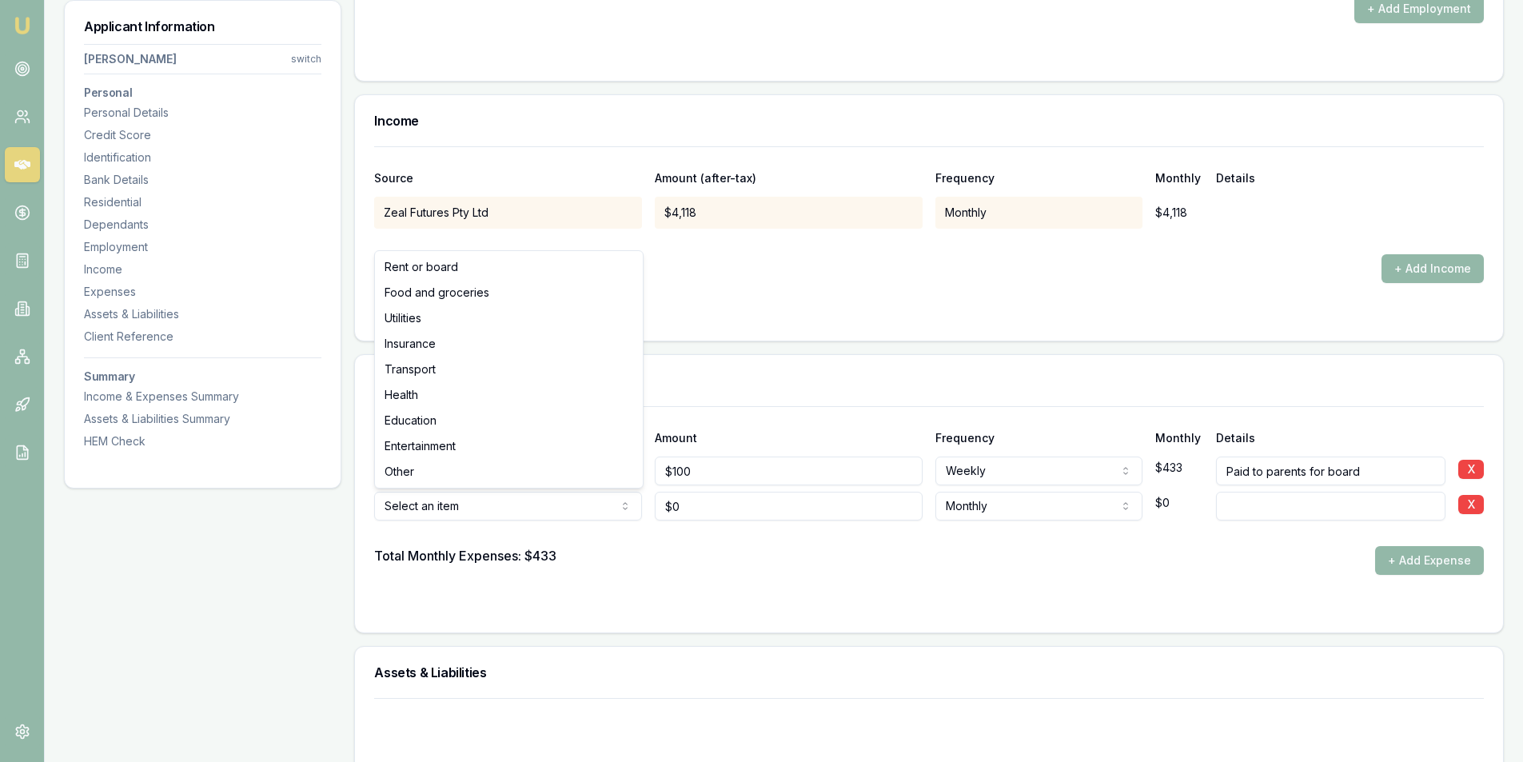
select select "FOOD_AND_GROCERIES"
drag, startPoint x: 443, startPoint y: 293, endPoint x: 692, endPoint y: 477, distance: 309.8
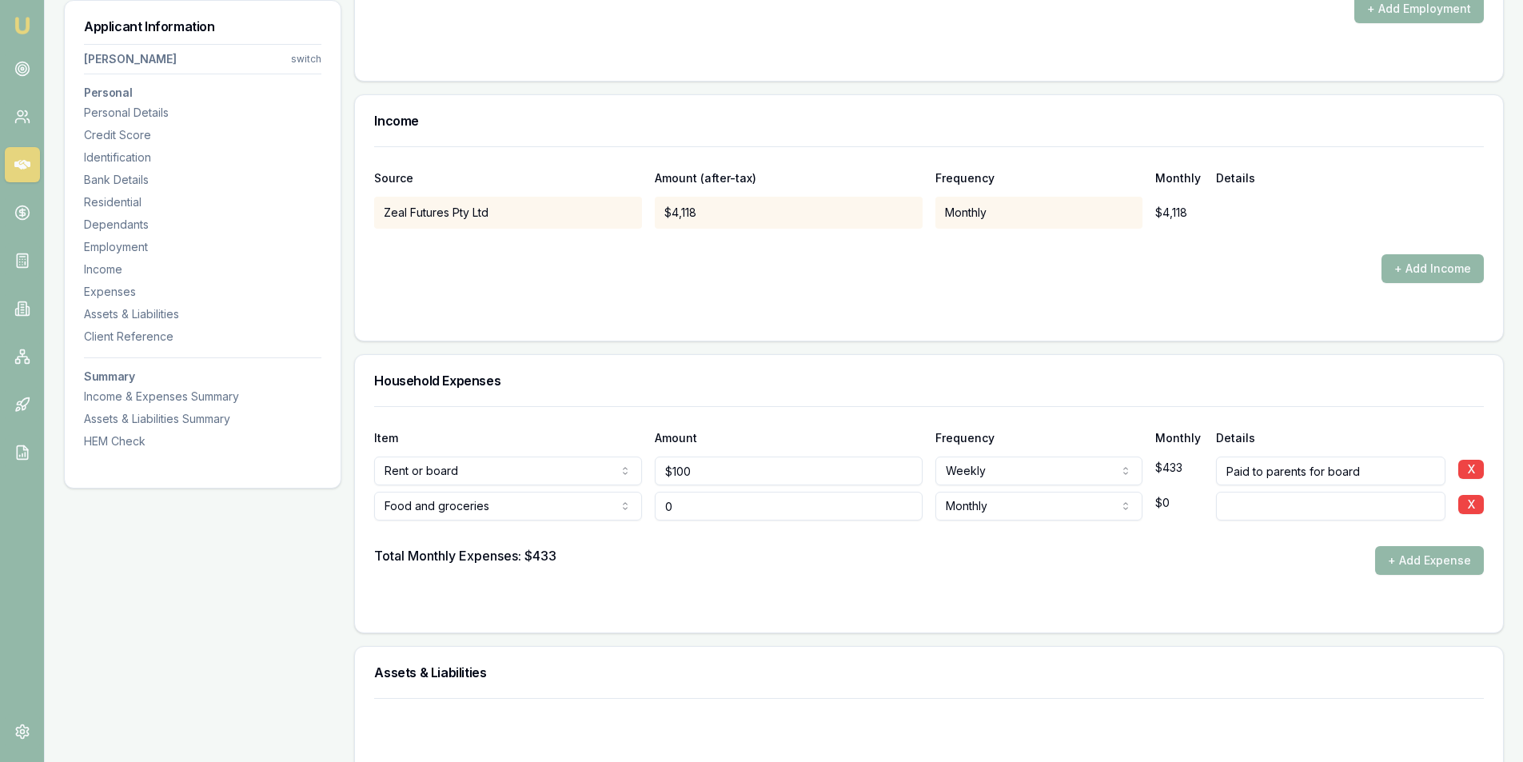
click at [734, 502] on input "0" at bounding box center [789, 506] width 268 height 29
type input "$400"
click at [1403, 559] on button "+ Add Expense" at bounding box center [1429, 560] width 109 height 29
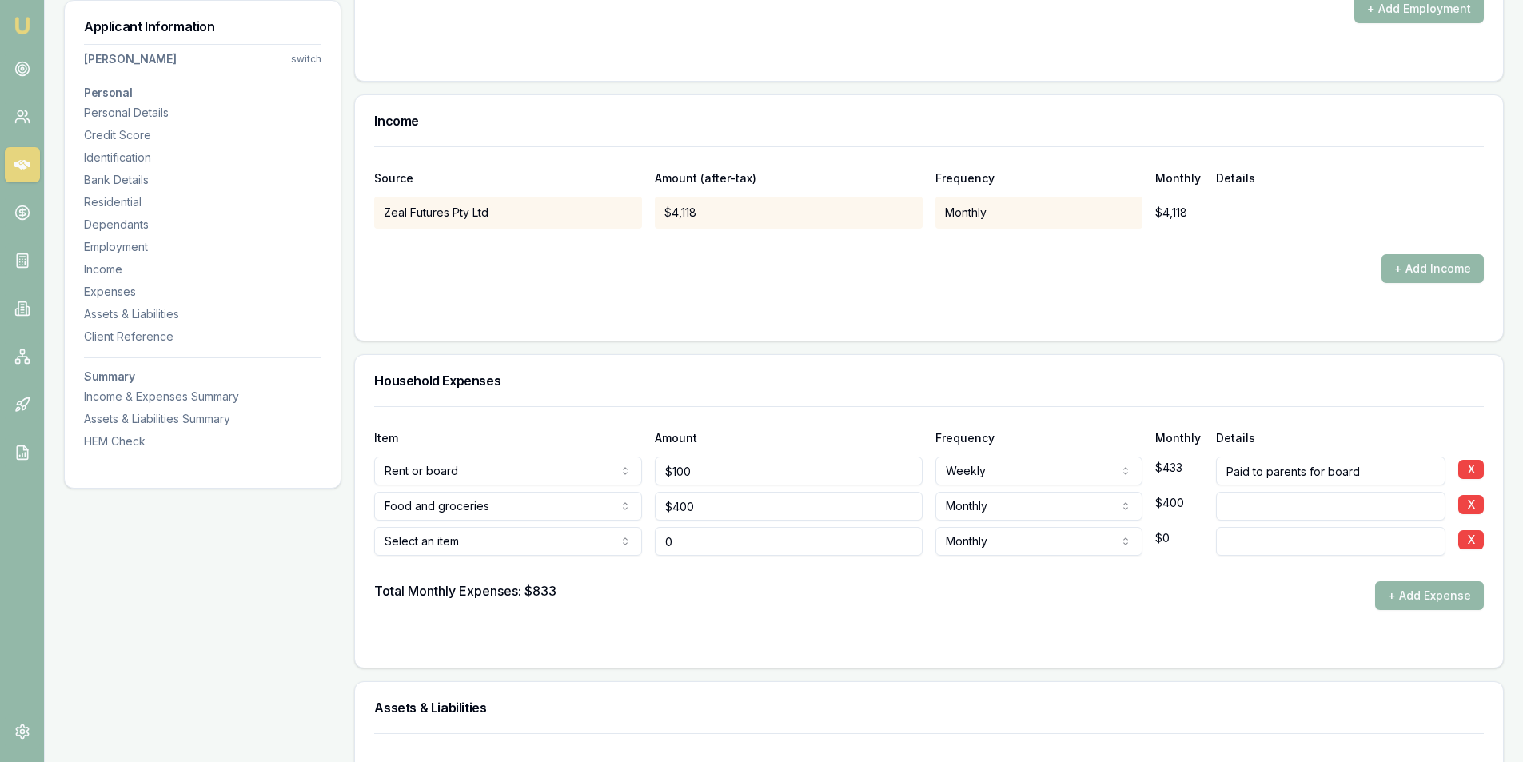
type input "$0"
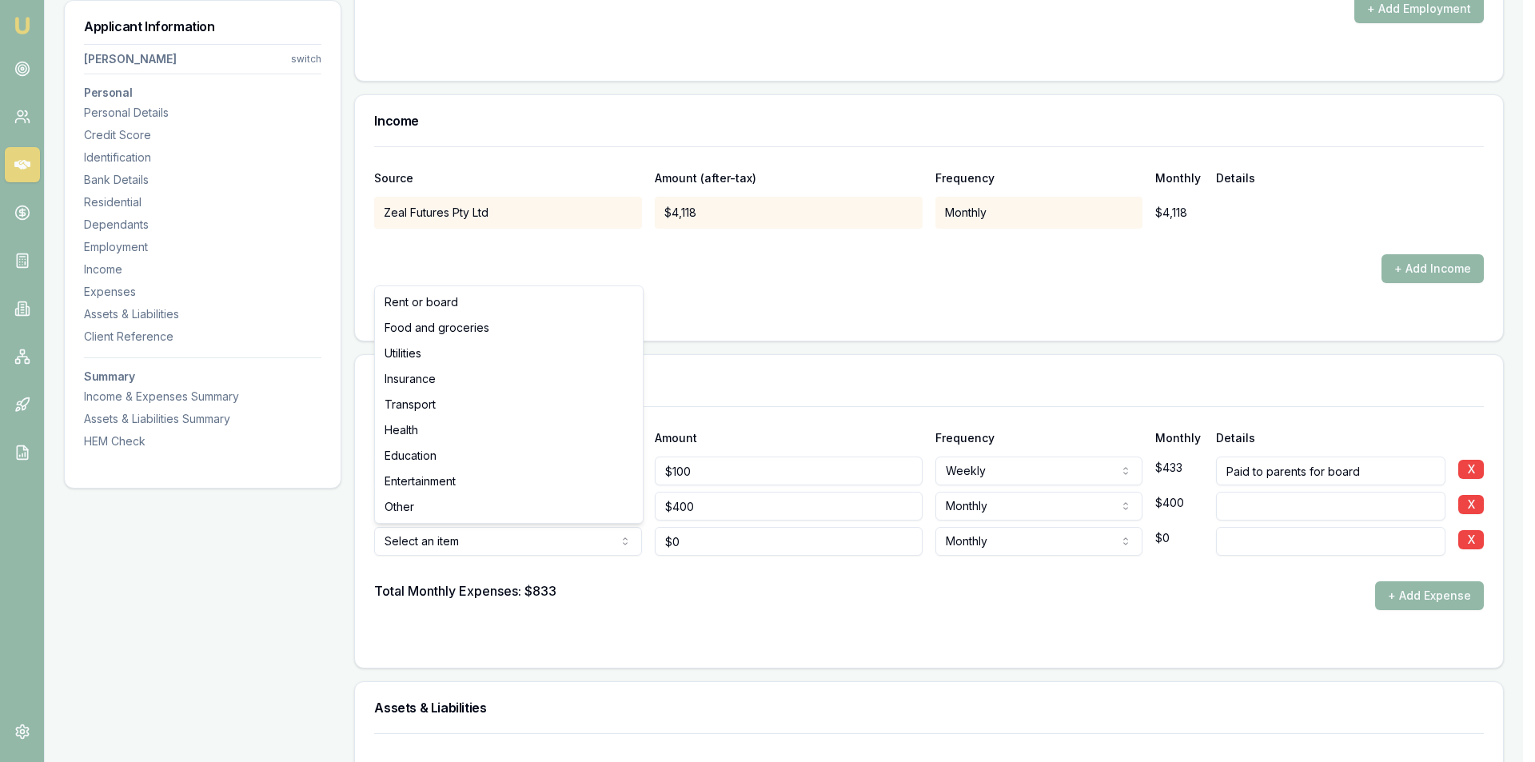
select select "UTILITIES"
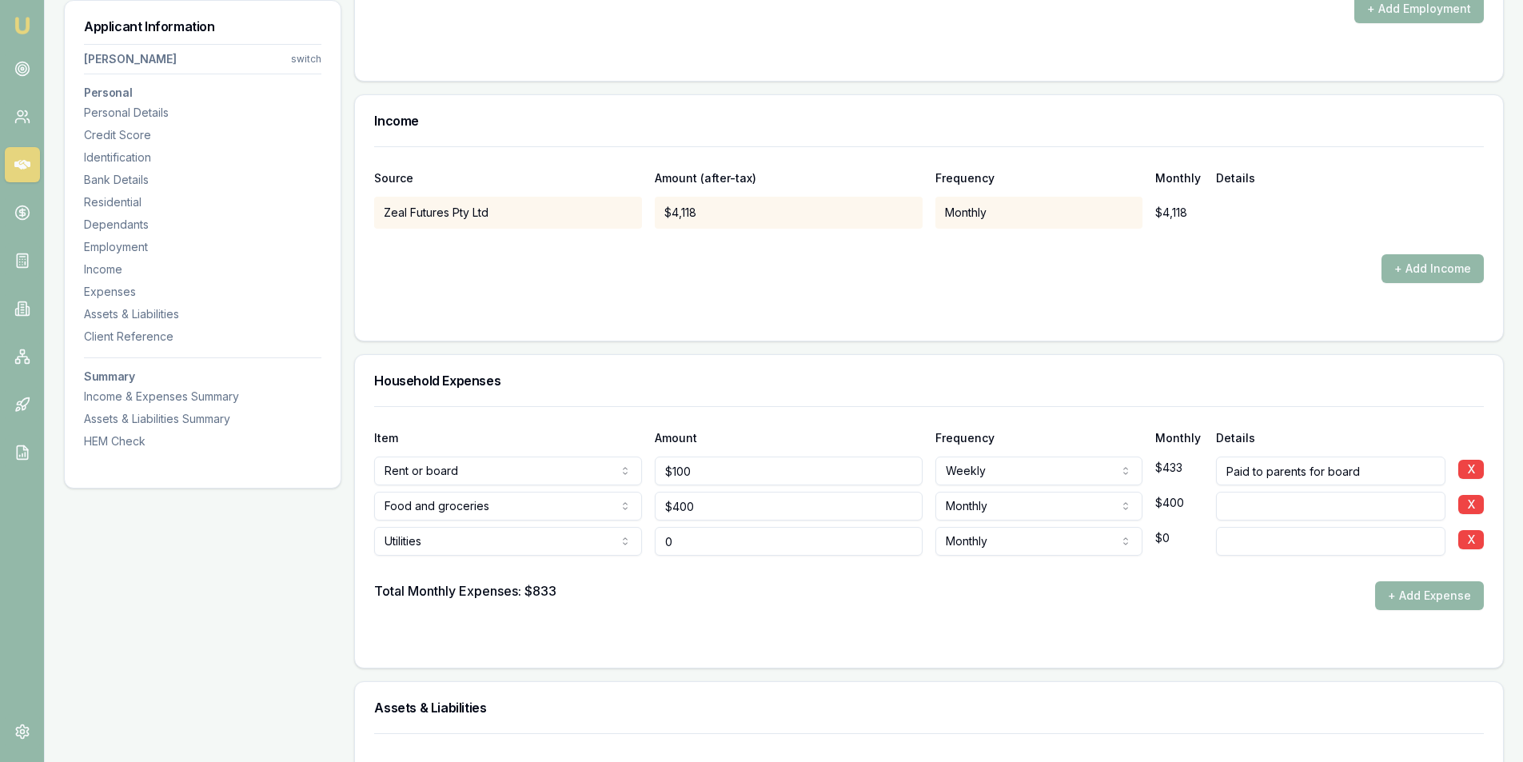
click at [699, 534] on input "0" at bounding box center [789, 541] width 268 height 29
type input "$65"
type input "Mobile Plan"
click at [1405, 590] on button "+ Add Expense" at bounding box center [1429, 595] width 109 height 29
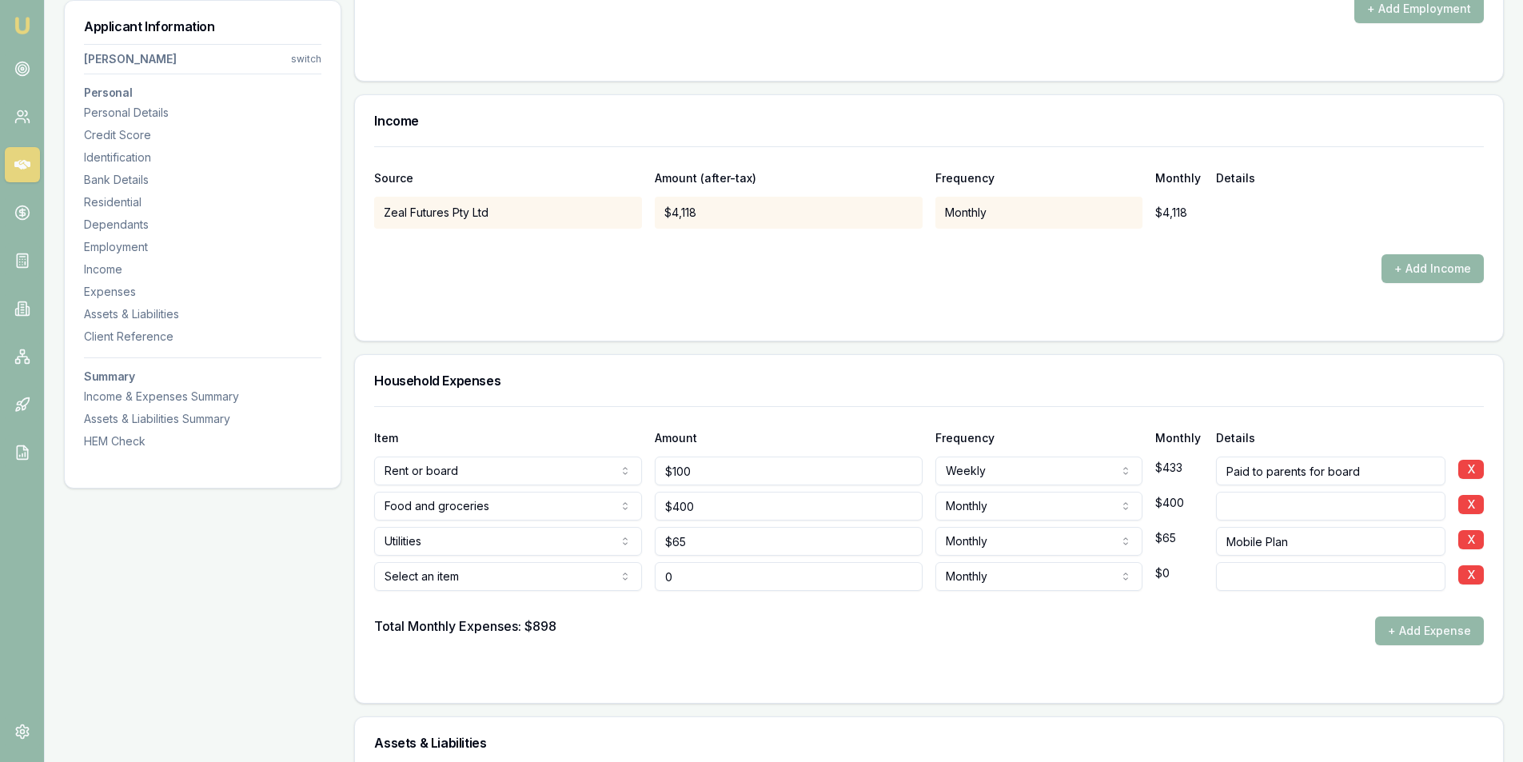
type input "$0"
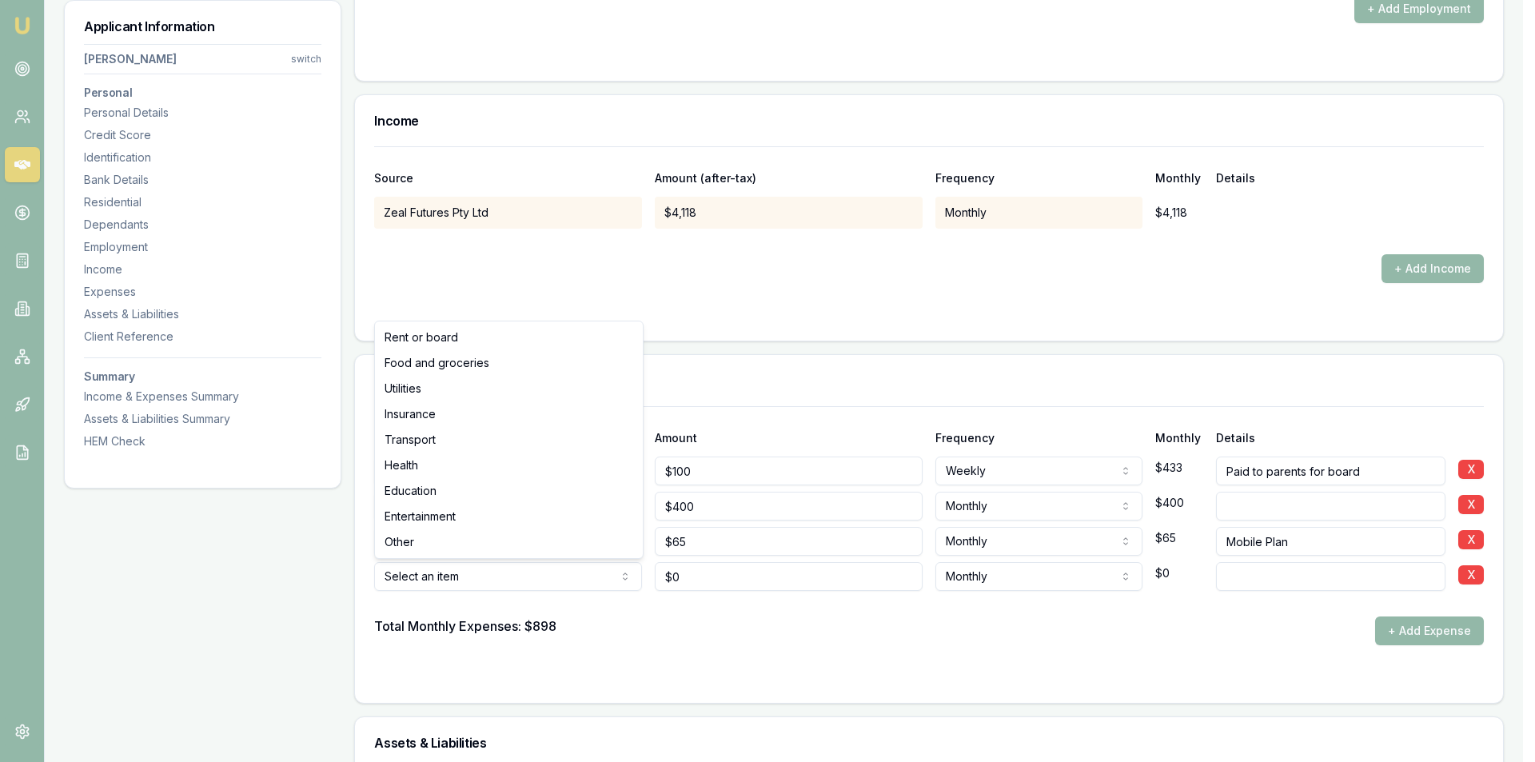
select select "TRANSPORT"
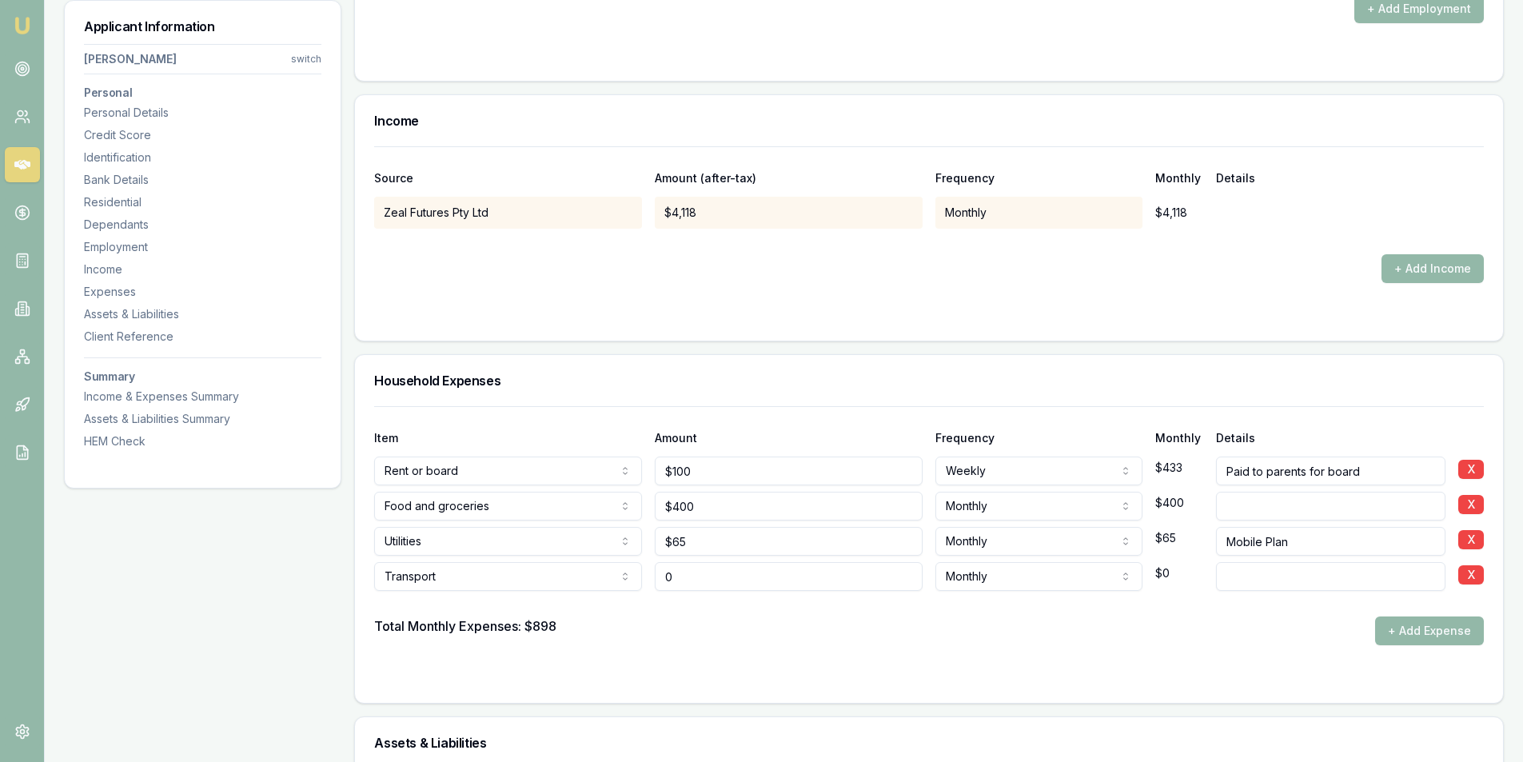
click at [820, 580] on input "0" at bounding box center [789, 576] width 268 height 29
type input "$250"
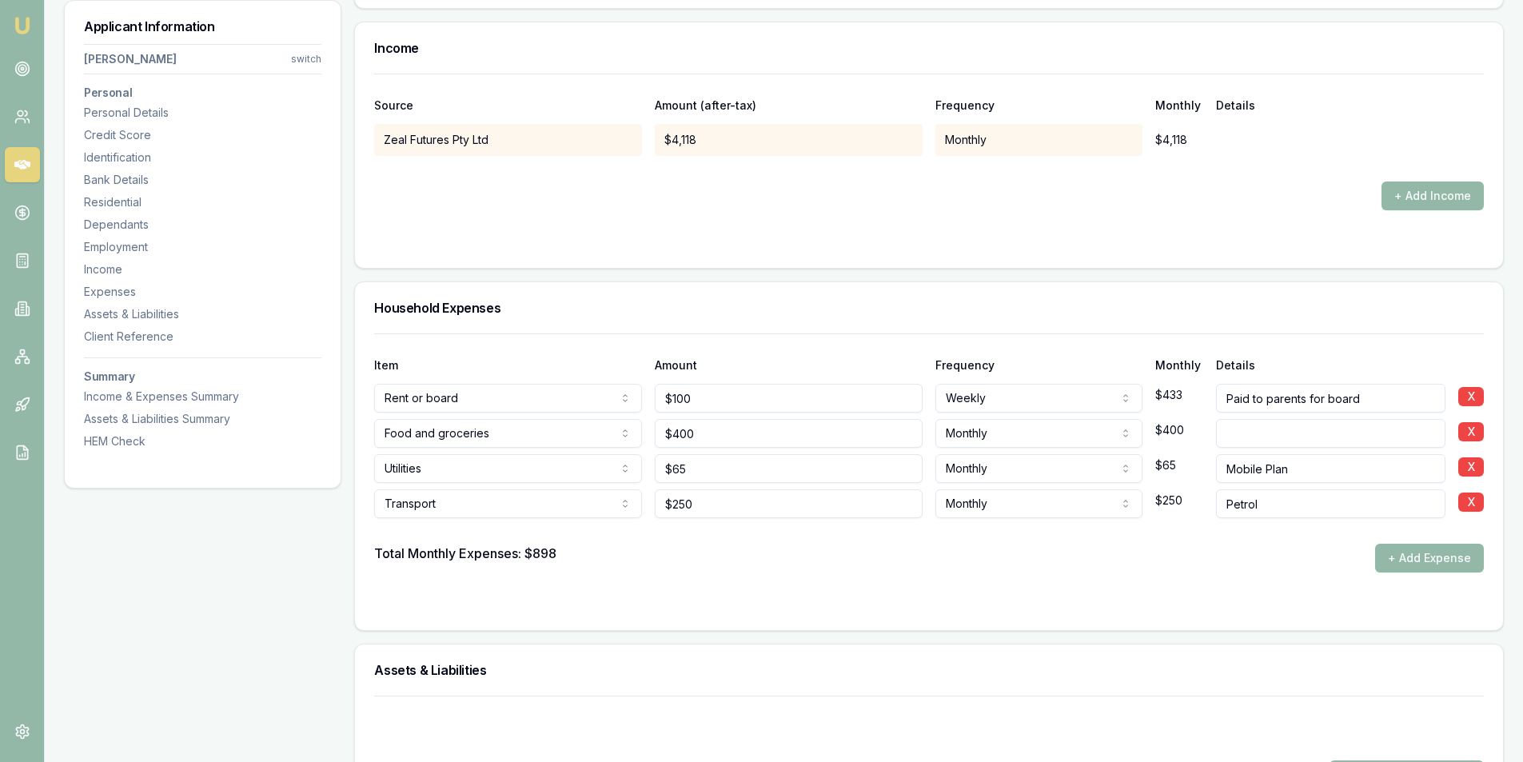
scroll to position [3371, 0]
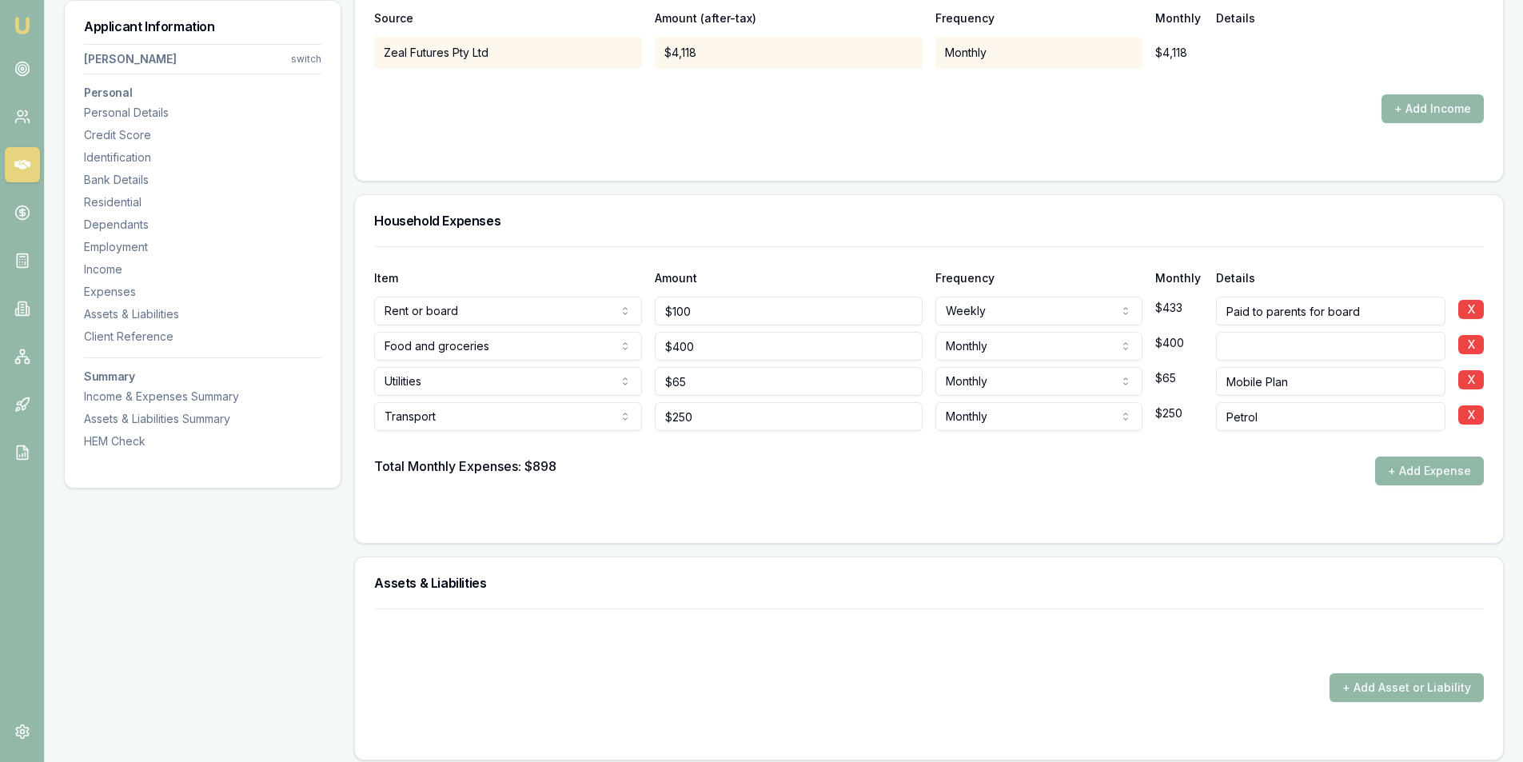
type input "Petrol"
click at [1394, 470] on button "+ Add Expense" at bounding box center [1429, 471] width 109 height 29
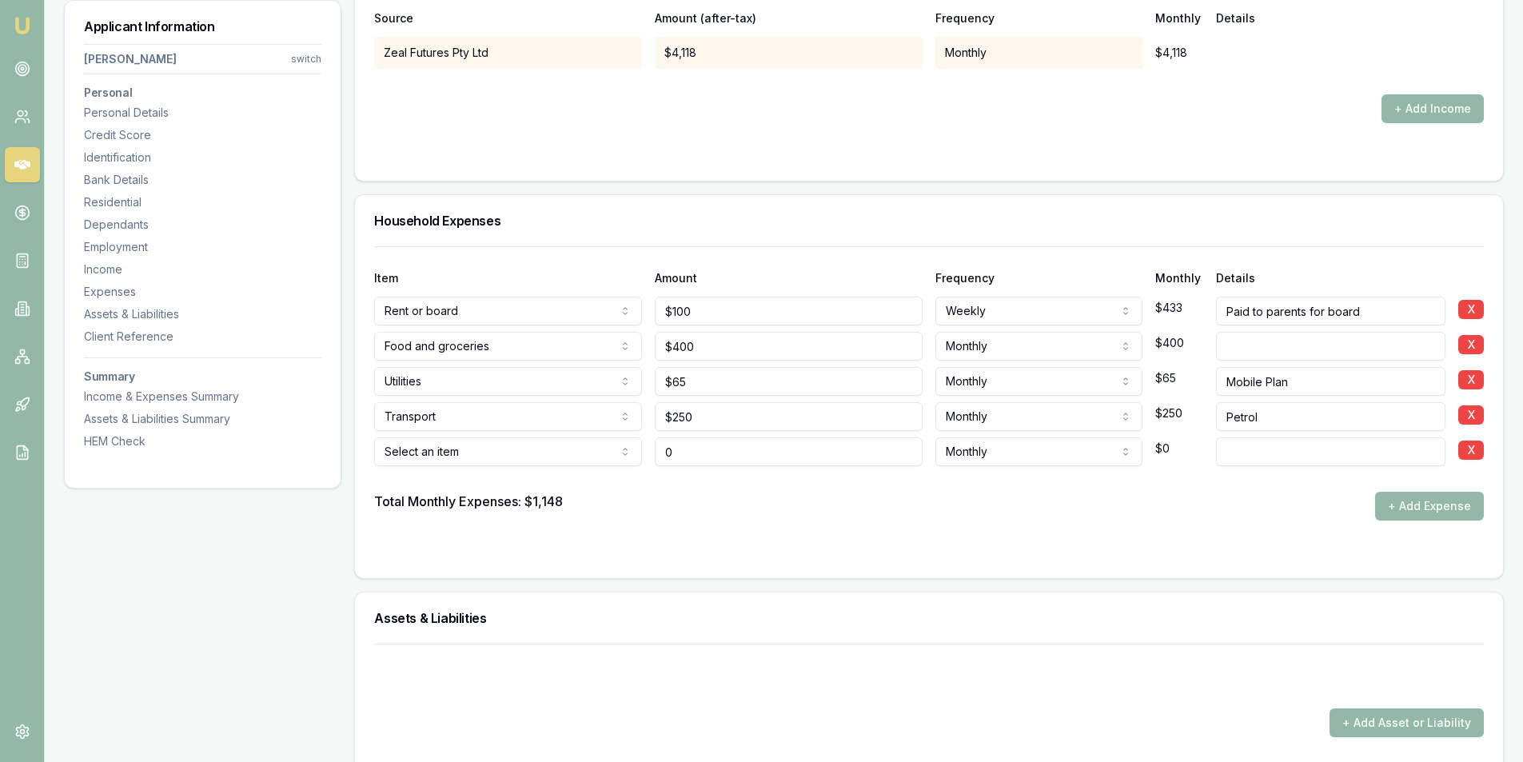
type input "$0"
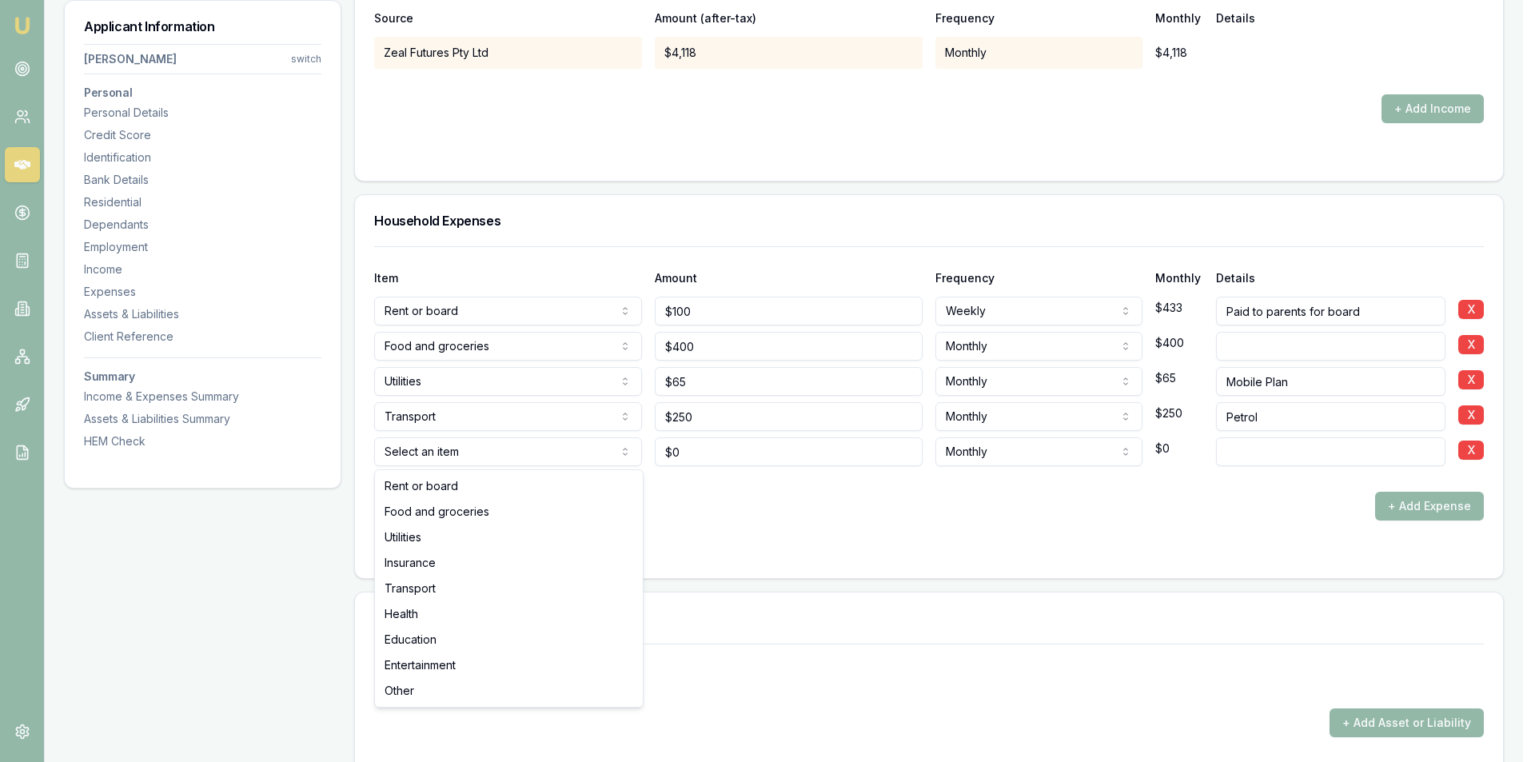
select select "ENTERTAINMENT"
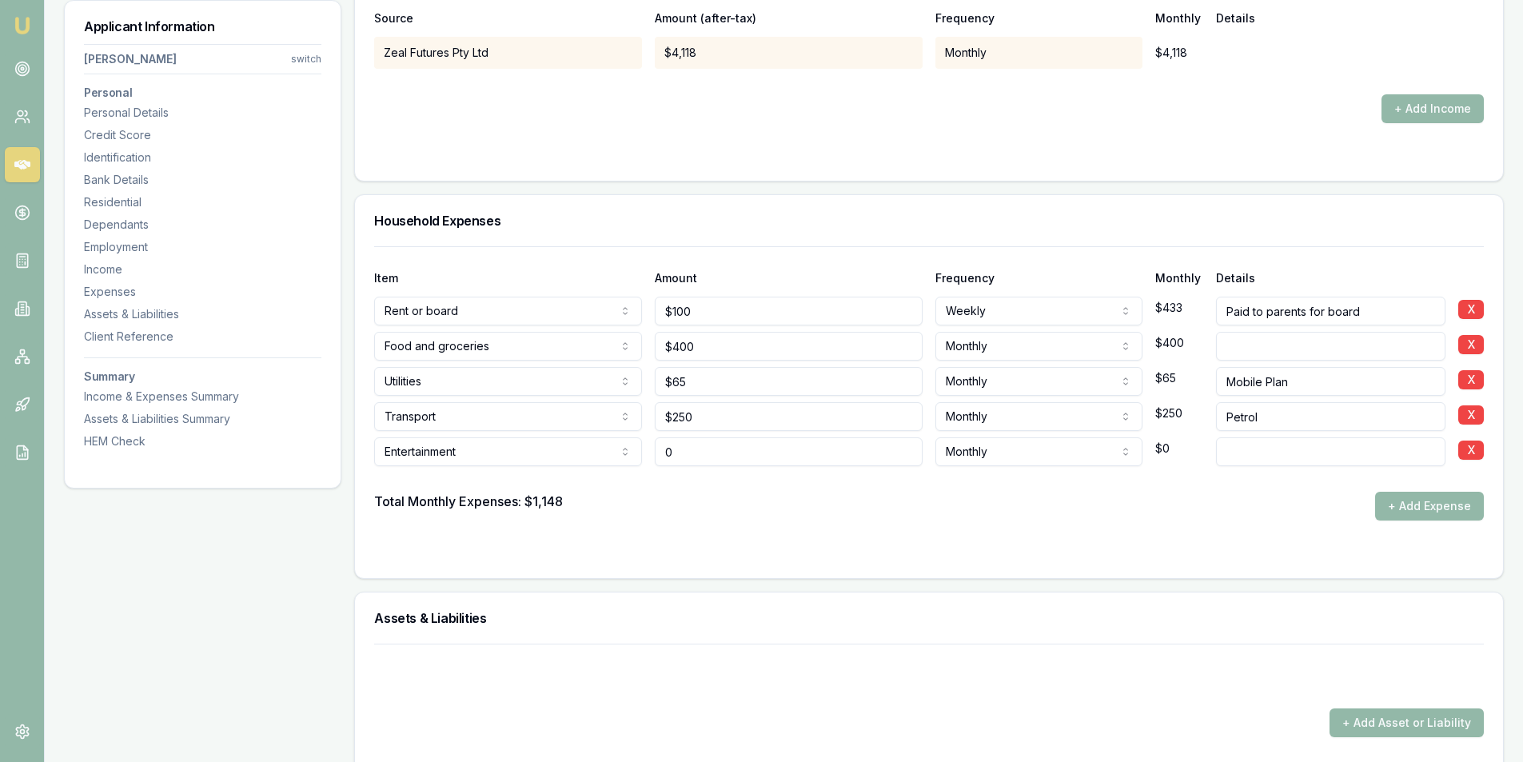
click at [686, 455] on input "0" at bounding box center [789, 451] width 268 height 29
type input "$400"
type input "Dinners"
click at [855, 497] on div "Total Monthly Expenses: $1,148 + Add Expense" at bounding box center [929, 506] width 1110 height 29
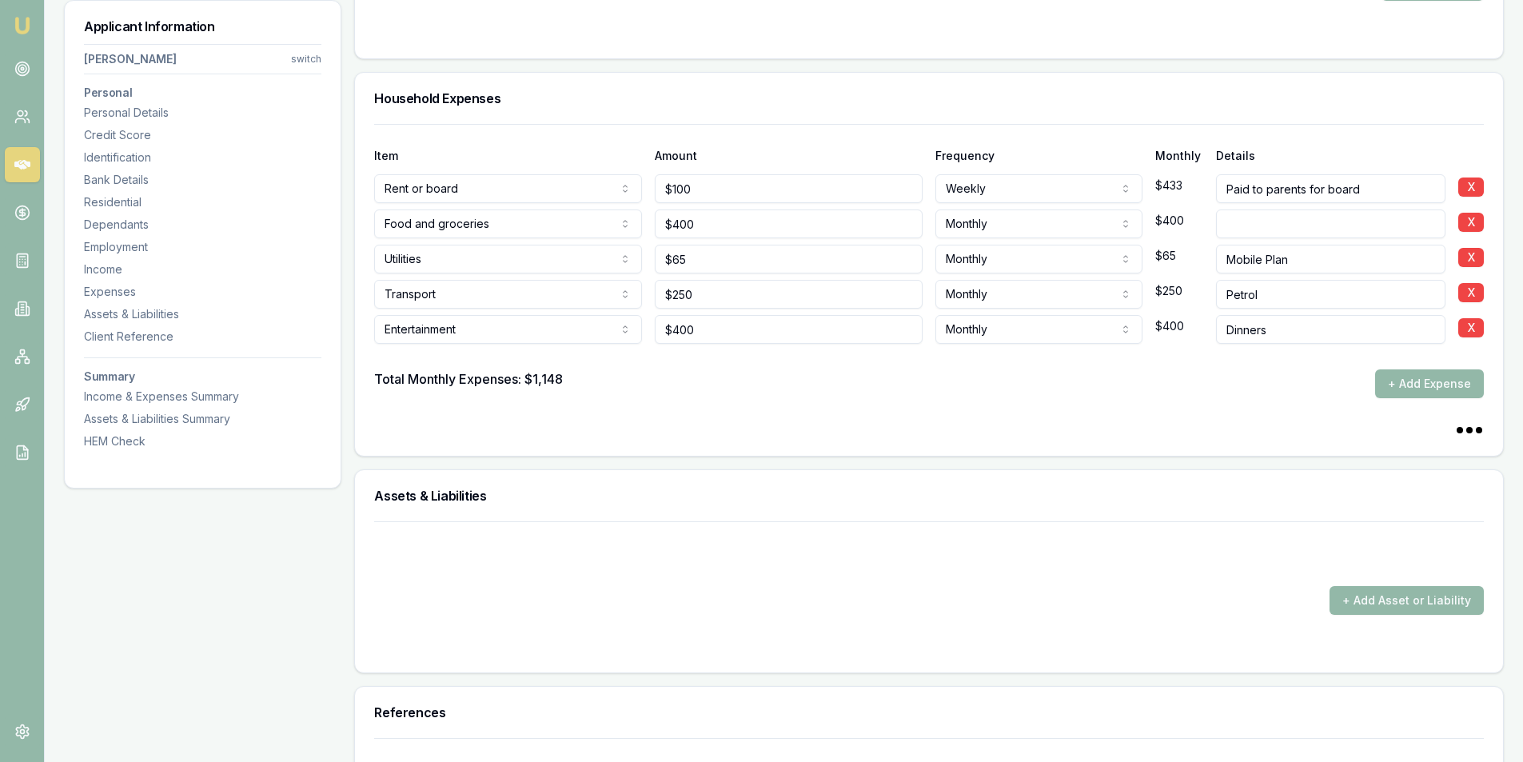
scroll to position [3690, 0]
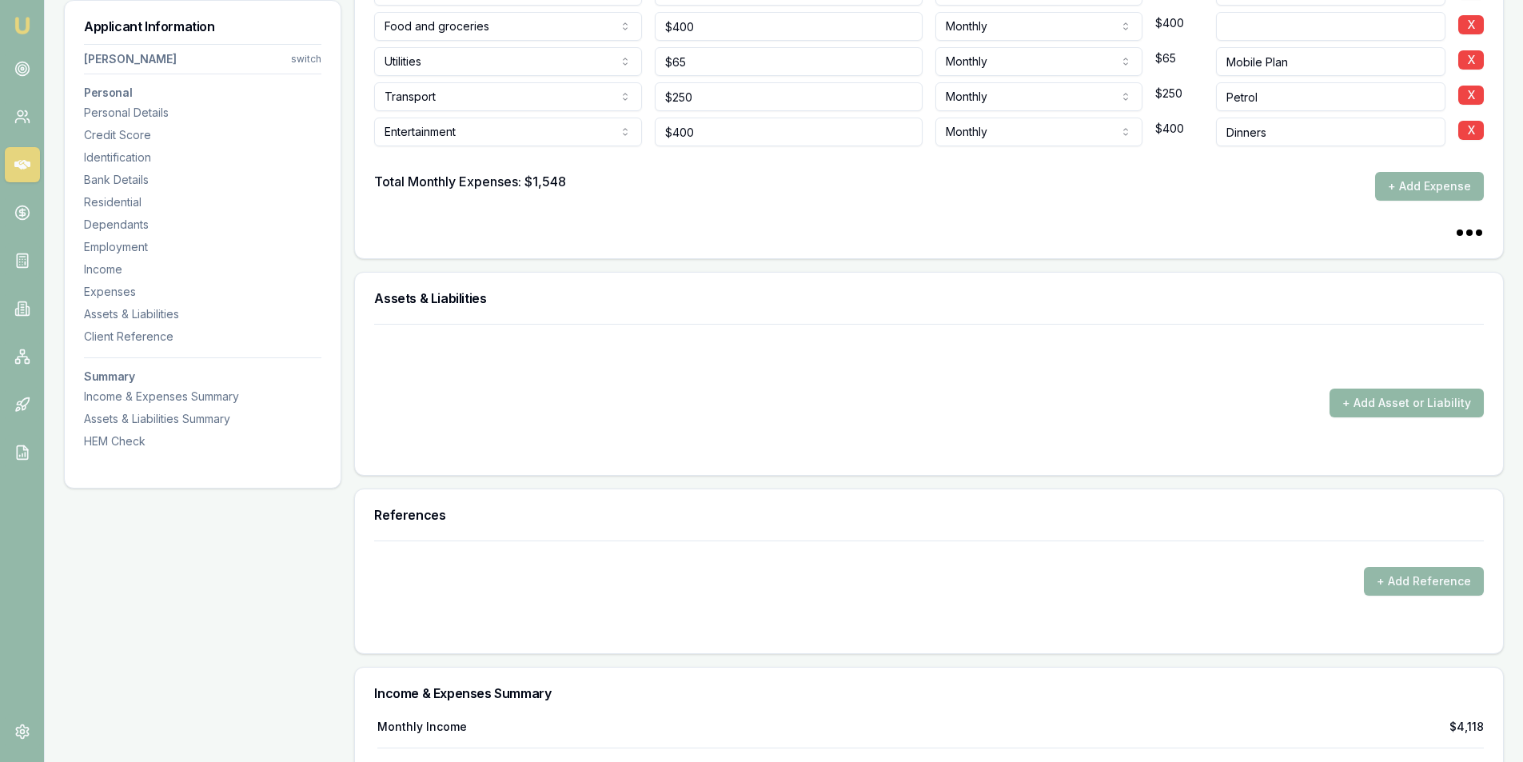
click at [1419, 406] on button "+ Add Asset or Liability" at bounding box center [1407, 403] width 154 height 29
click at [537, 414] on div "+ Add Asset or Liability" at bounding box center [929, 403] width 1110 height 29
click at [1405, 411] on button "+ Add Asset or Liability" at bounding box center [1407, 403] width 154 height 29
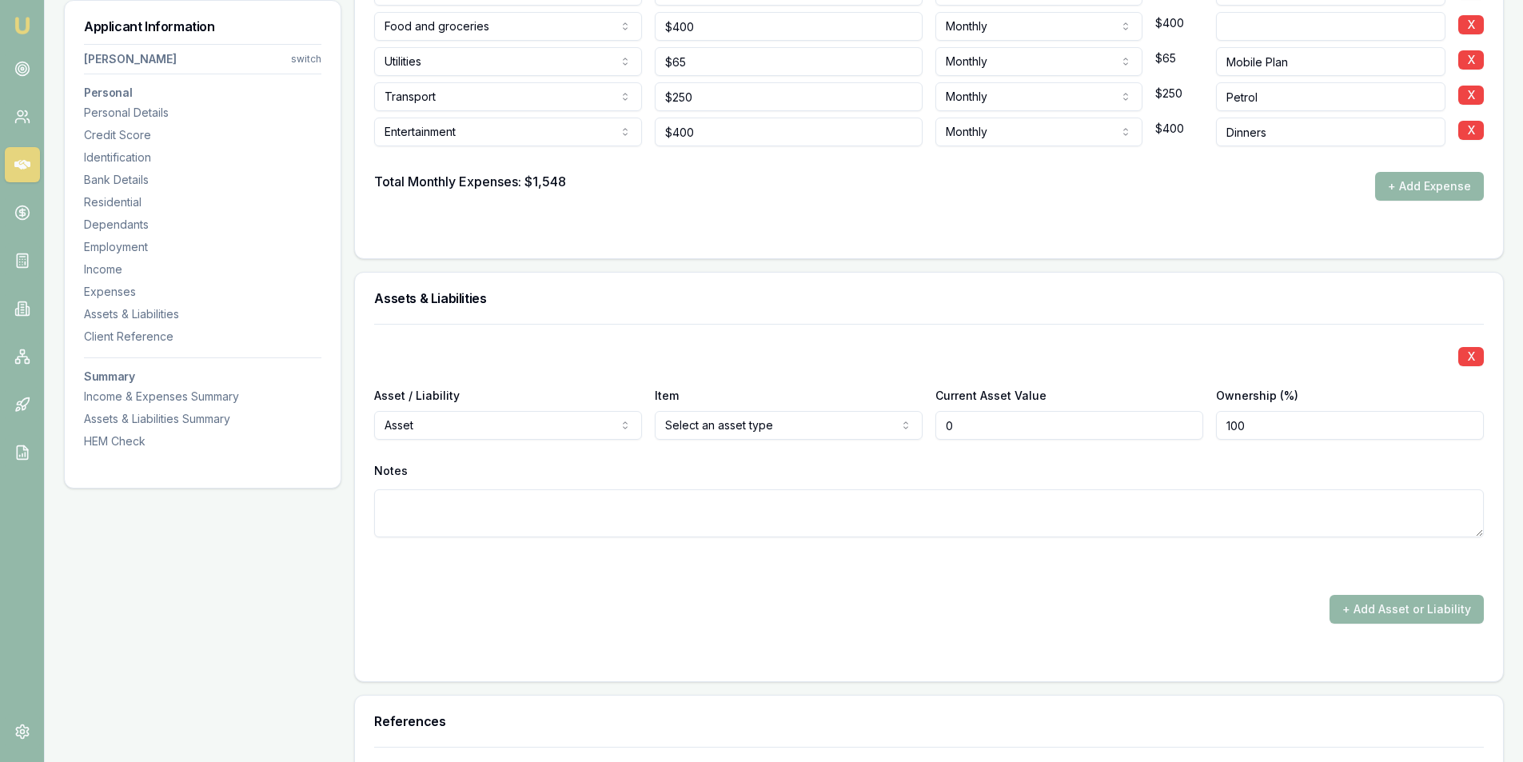
type input "$0"
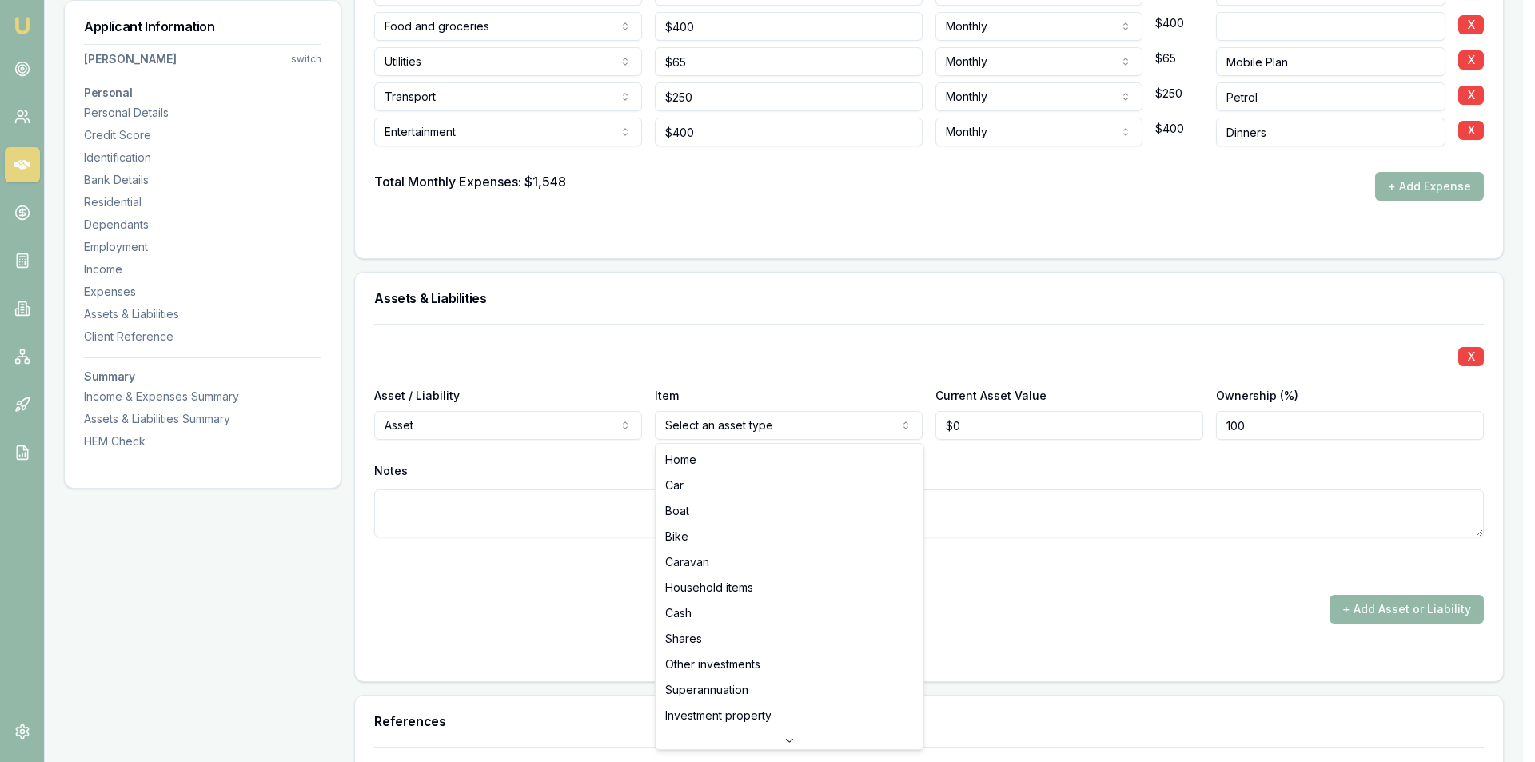
select select "HOUSEHOLD_ITEMS"
drag, startPoint x: 733, startPoint y: 582, endPoint x: 804, endPoint y: 557, distance: 75.4
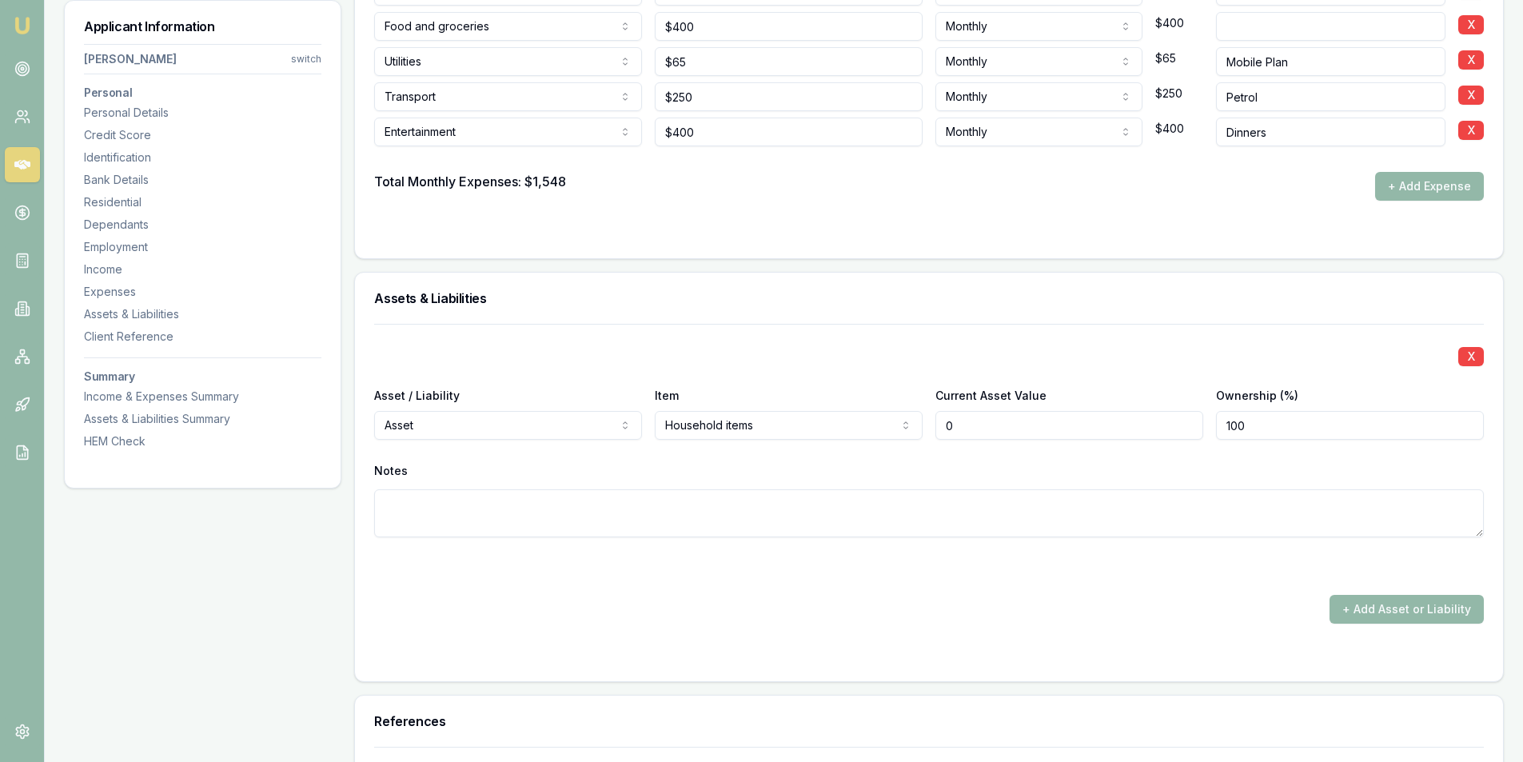
click at [1095, 422] on input "0" at bounding box center [1070, 425] width 268 height 29
type input "$10,000"
click at [1383, 620] on button "+ Add Asset or Liability" at bounding box center [1407, 609] width 154 height 29
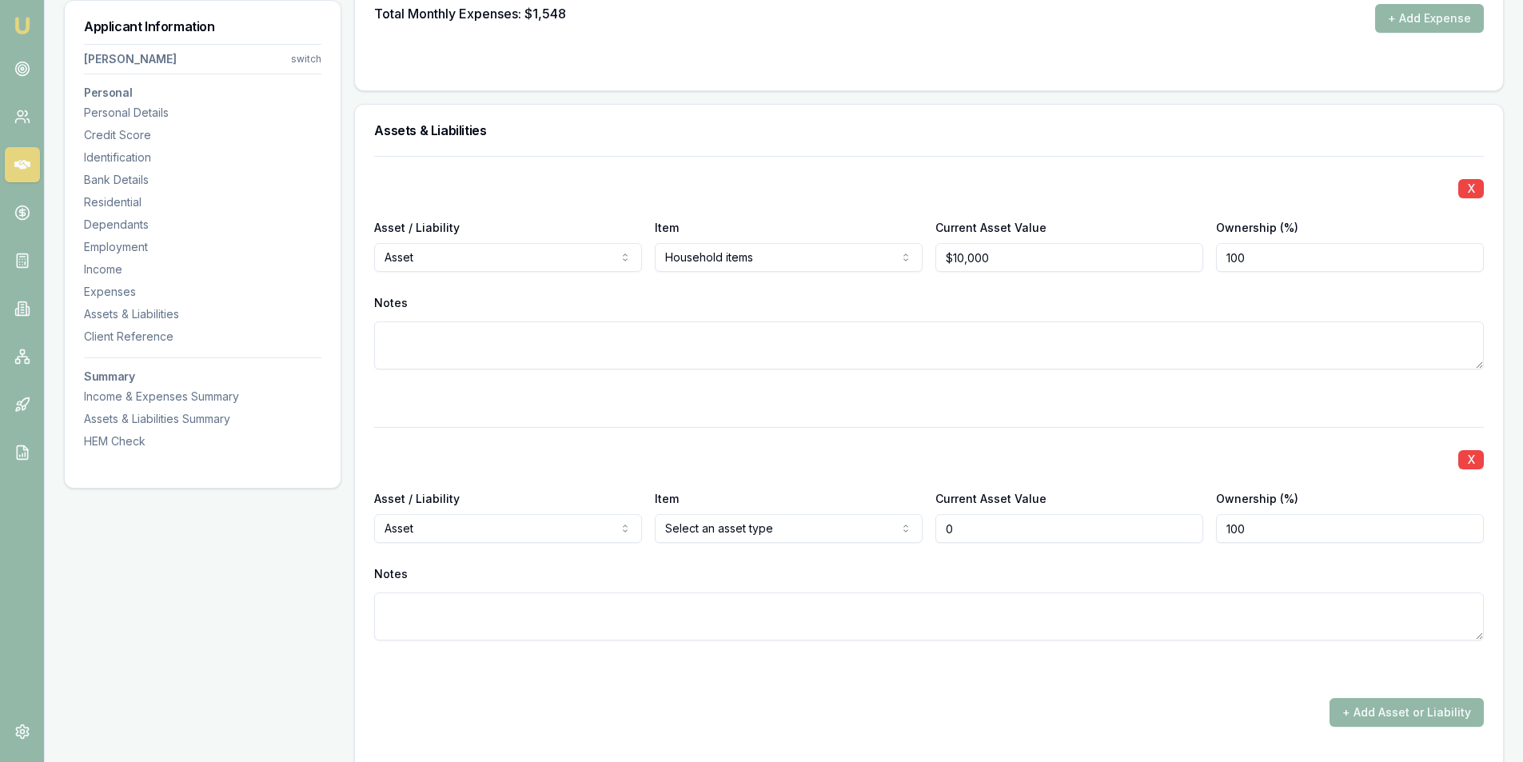
scroll to position [3930, 0]
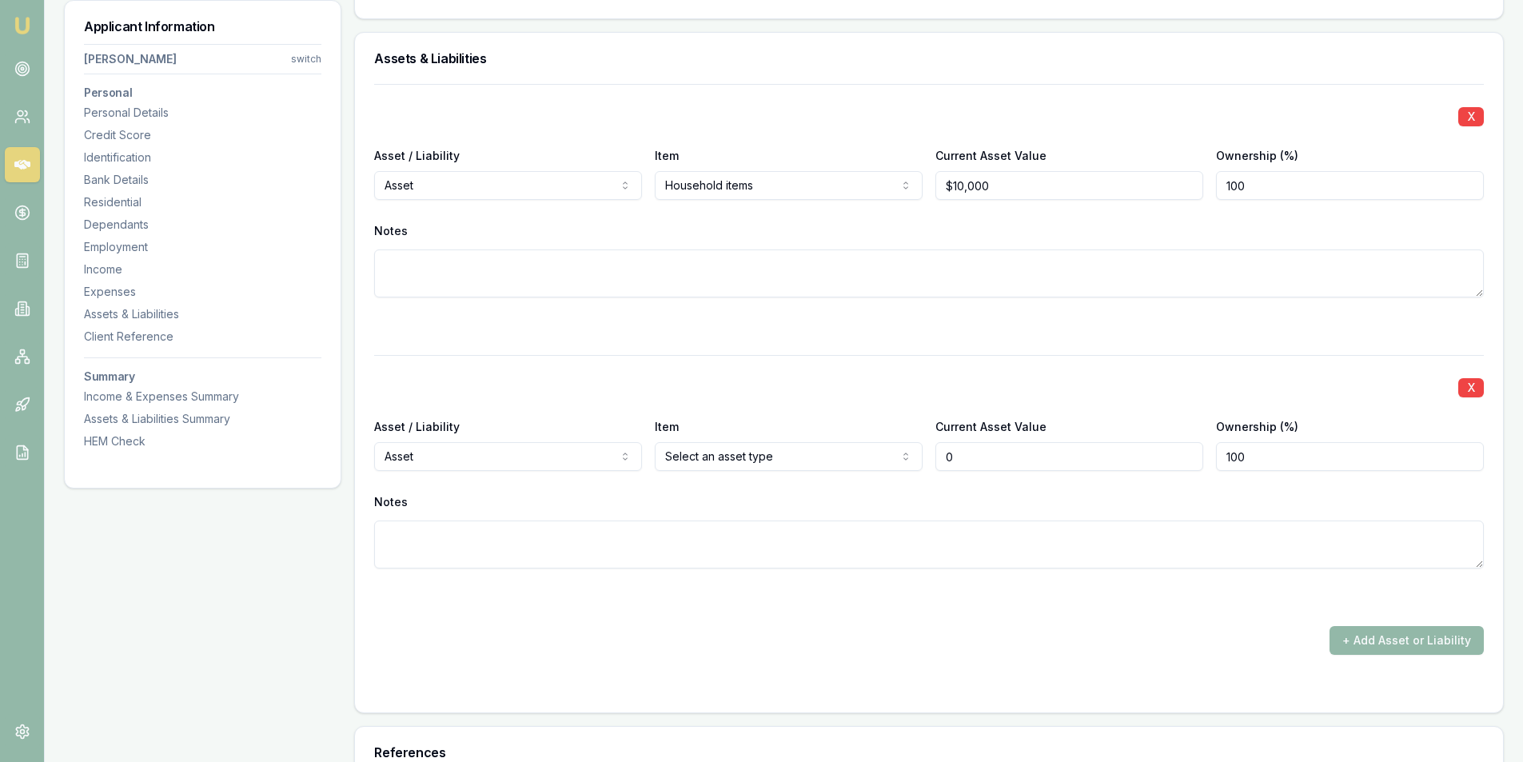
type input "$0"
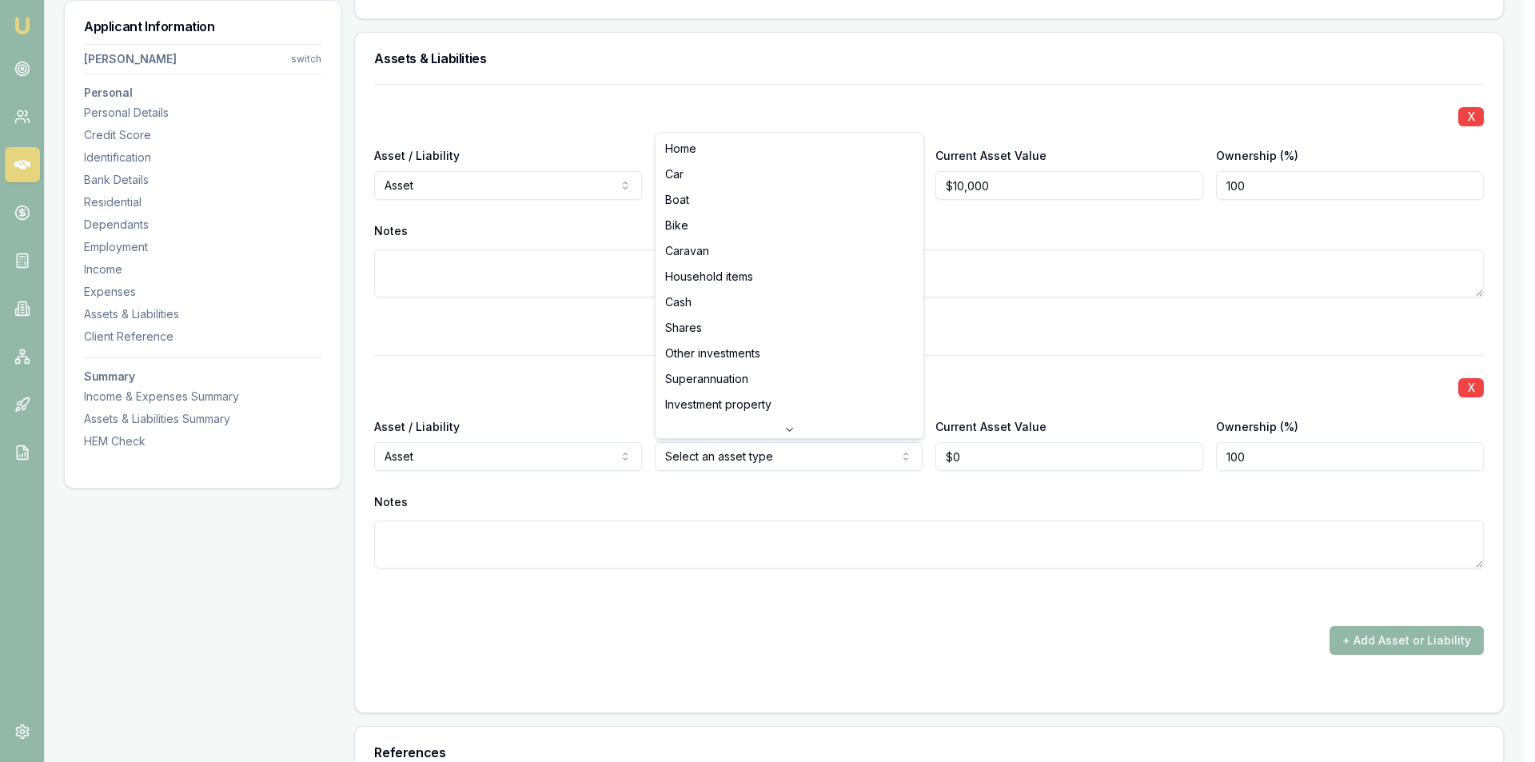
select select "SUPERANNUATION"
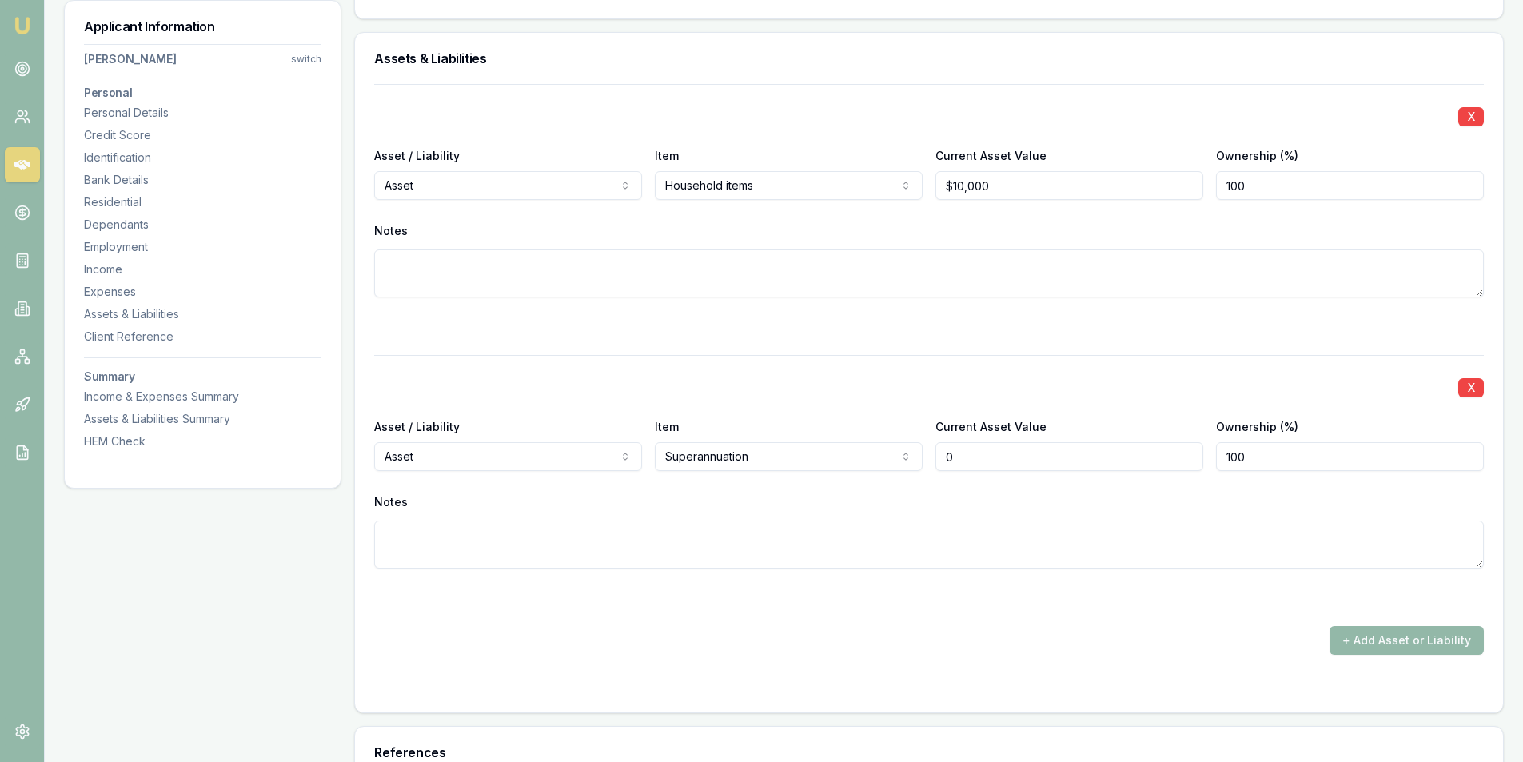
click at [1068, 445] on input "0" at bounding box center [1070, 456] width 268 height 29
type input "$7,500"
click at [1396, 629] on button "+ Add Asset or Liability" at bounding box center [1407, 640] width 154 height 29
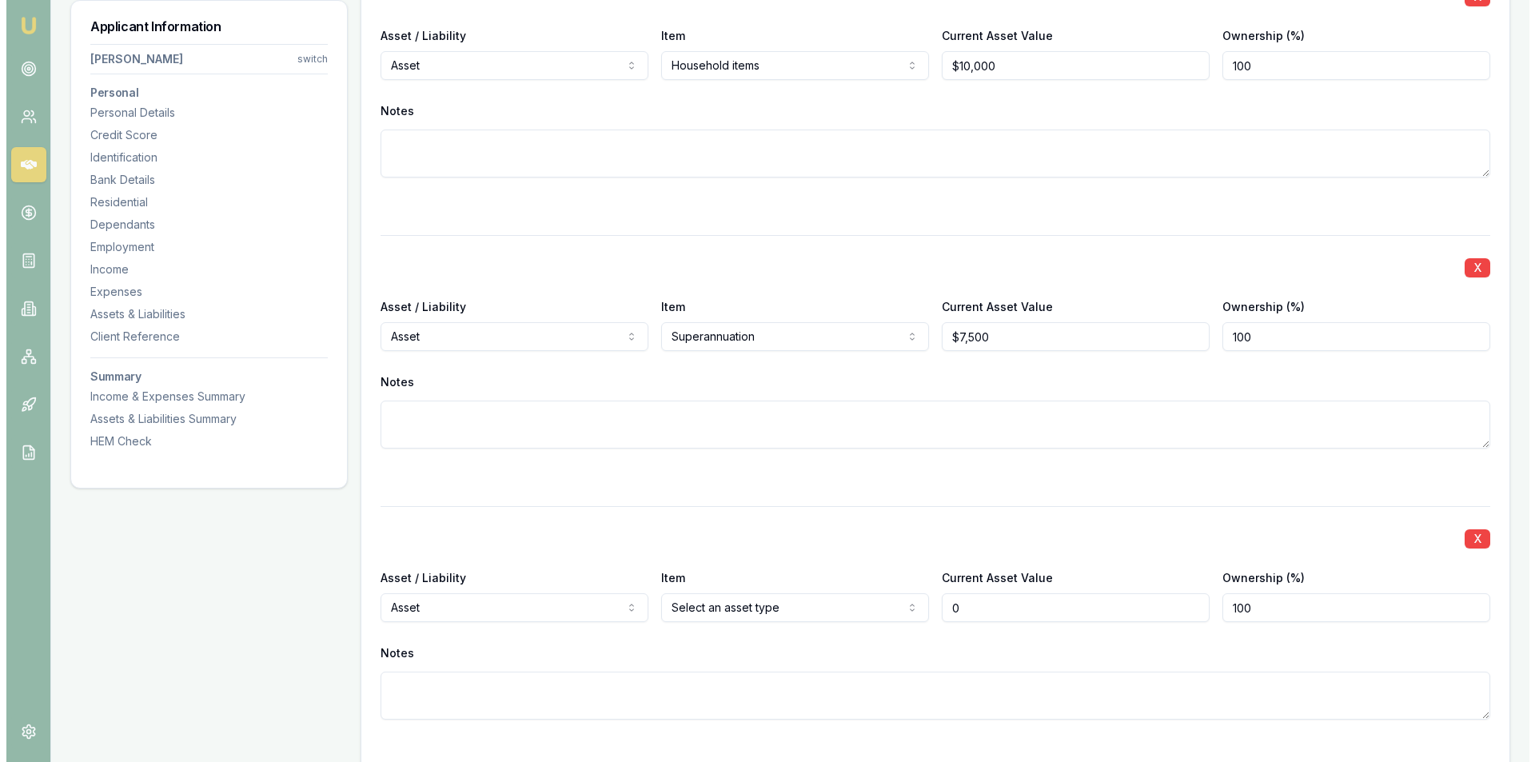
scroll to position [4170, 0]
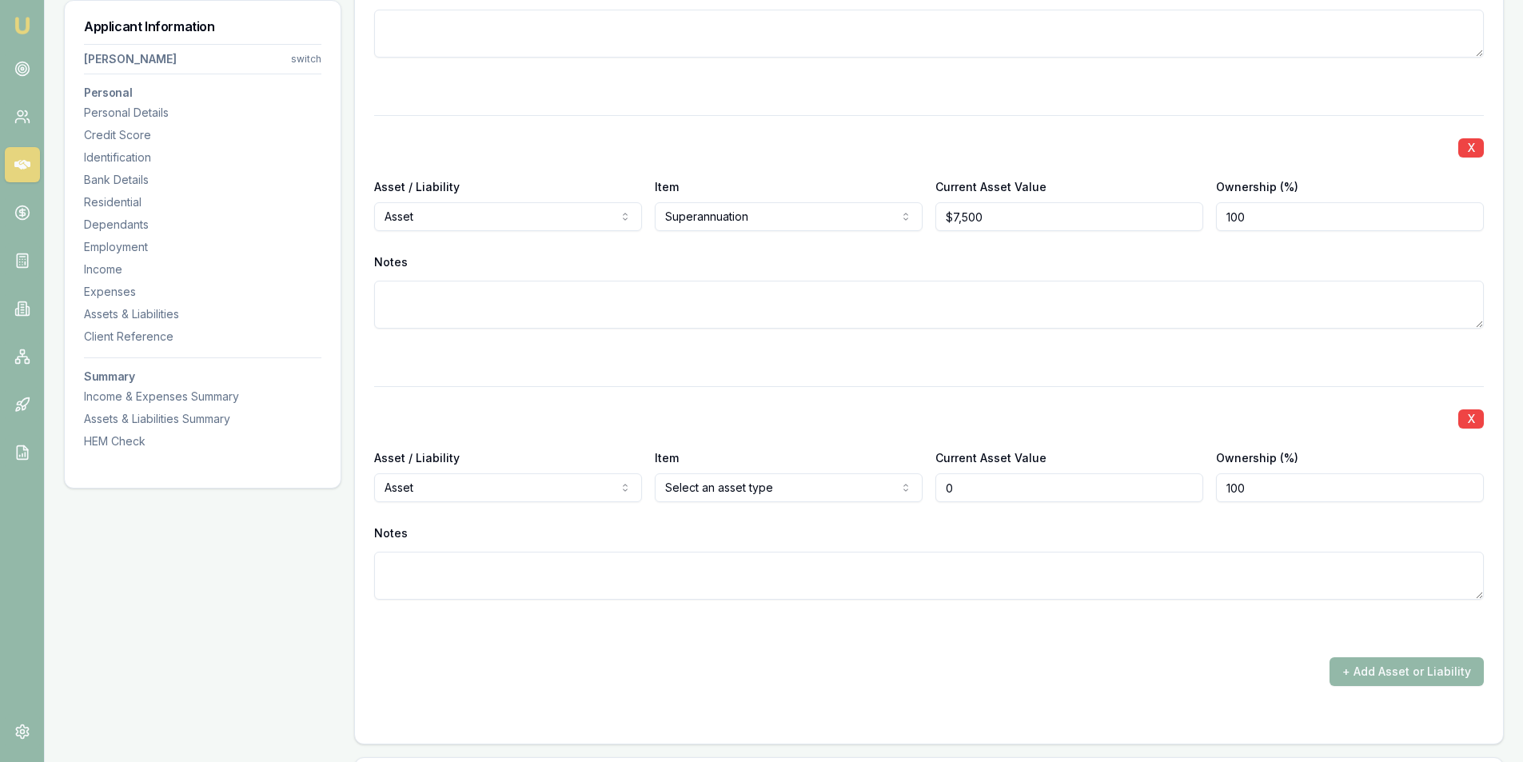
type input "$0"
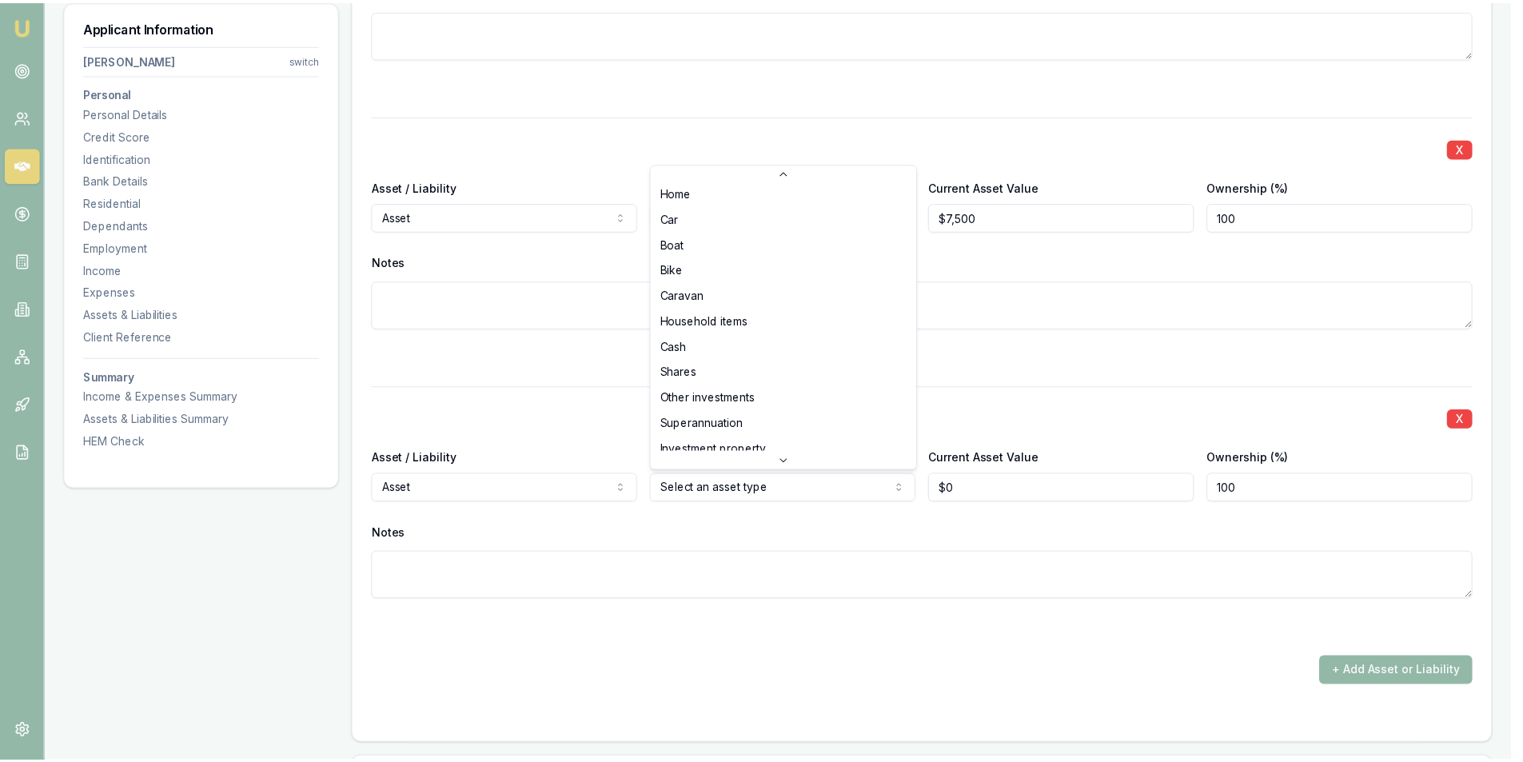
scroll to position [0, 0]
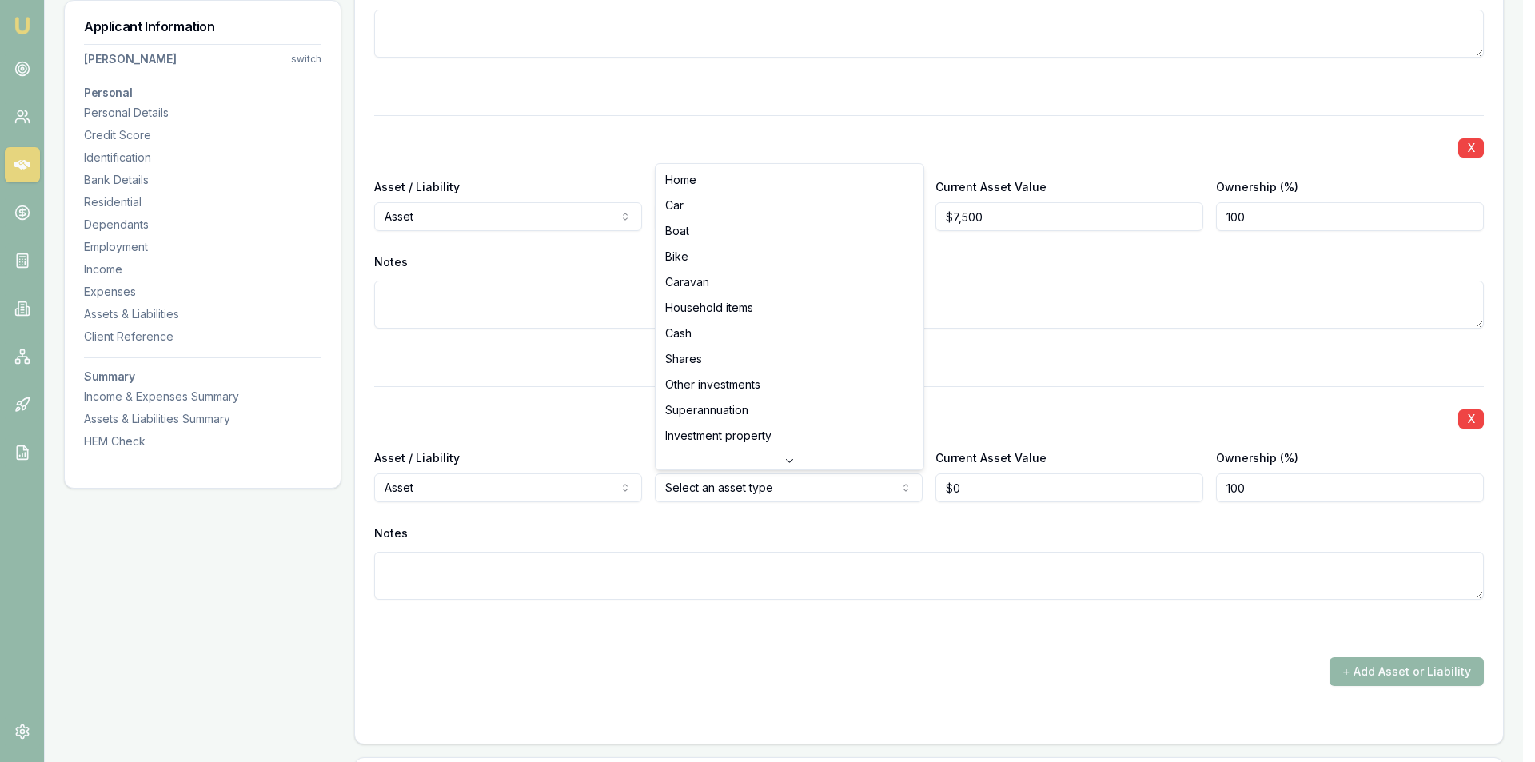
select select "CASH"
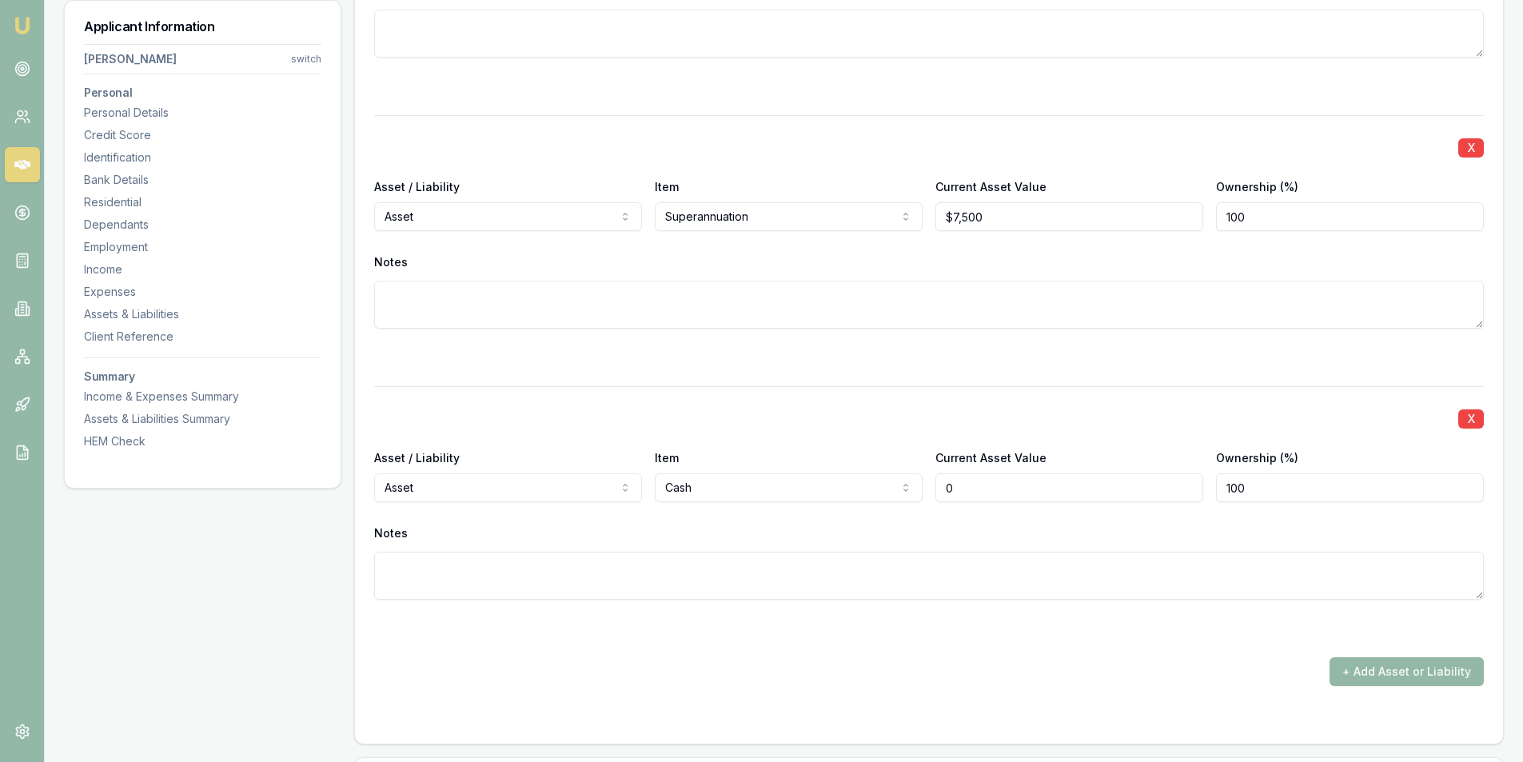
click at [1053, 483] on input "0" at bounding box center [1070, 487] width 268 height 29
click at [1052, 483] on input "0" at bounding box center [1070, 487] width 268 height 29
type input "$5,000"
click at [1066, 667] on div "+ Add Asset or Liability" at bounding box center [929, 671] width 1110 height 29
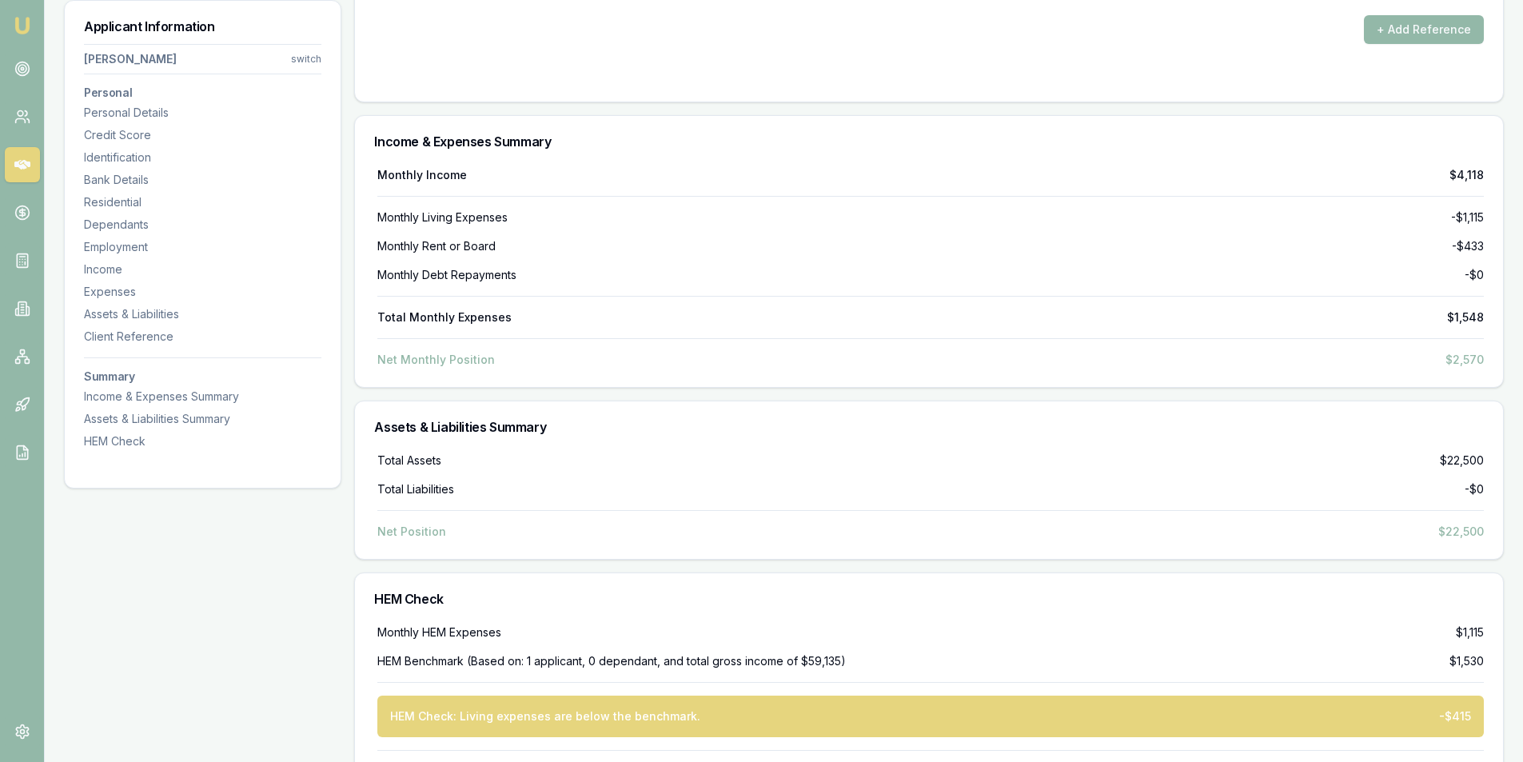
scroll to position [5163, 0]
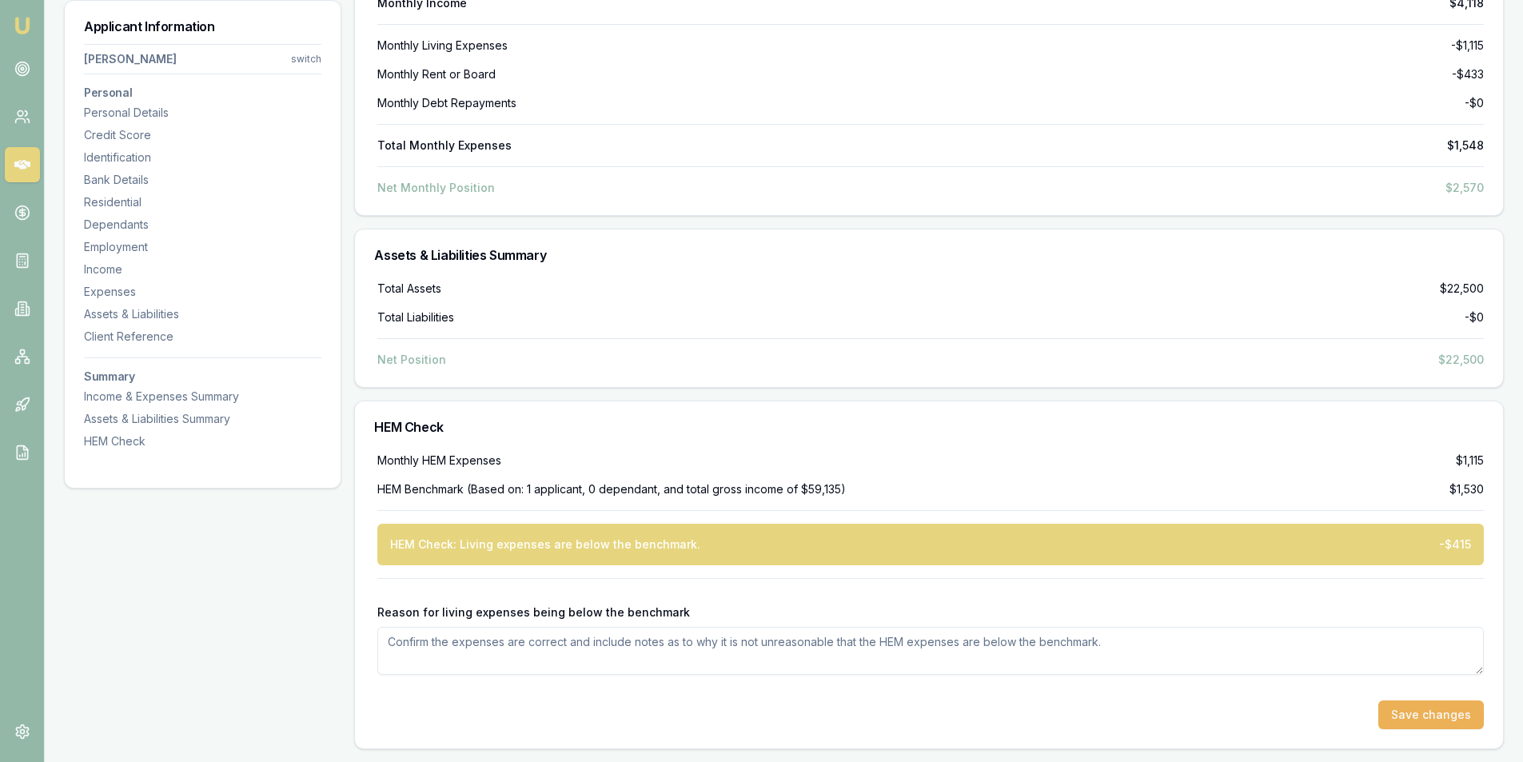
click at [595, 636] on textarea "Reason for living expenses being below the benchmark" at bounding box center [930, 651] width 1107 height 48
type textarea "C"
type textarea "Client lives with her parents. Pays $100 p/w in board which covers utilities. H…"
click at [1430, 723] on button "Save changes" at bounding box center [1432, 715] width 106 height 29
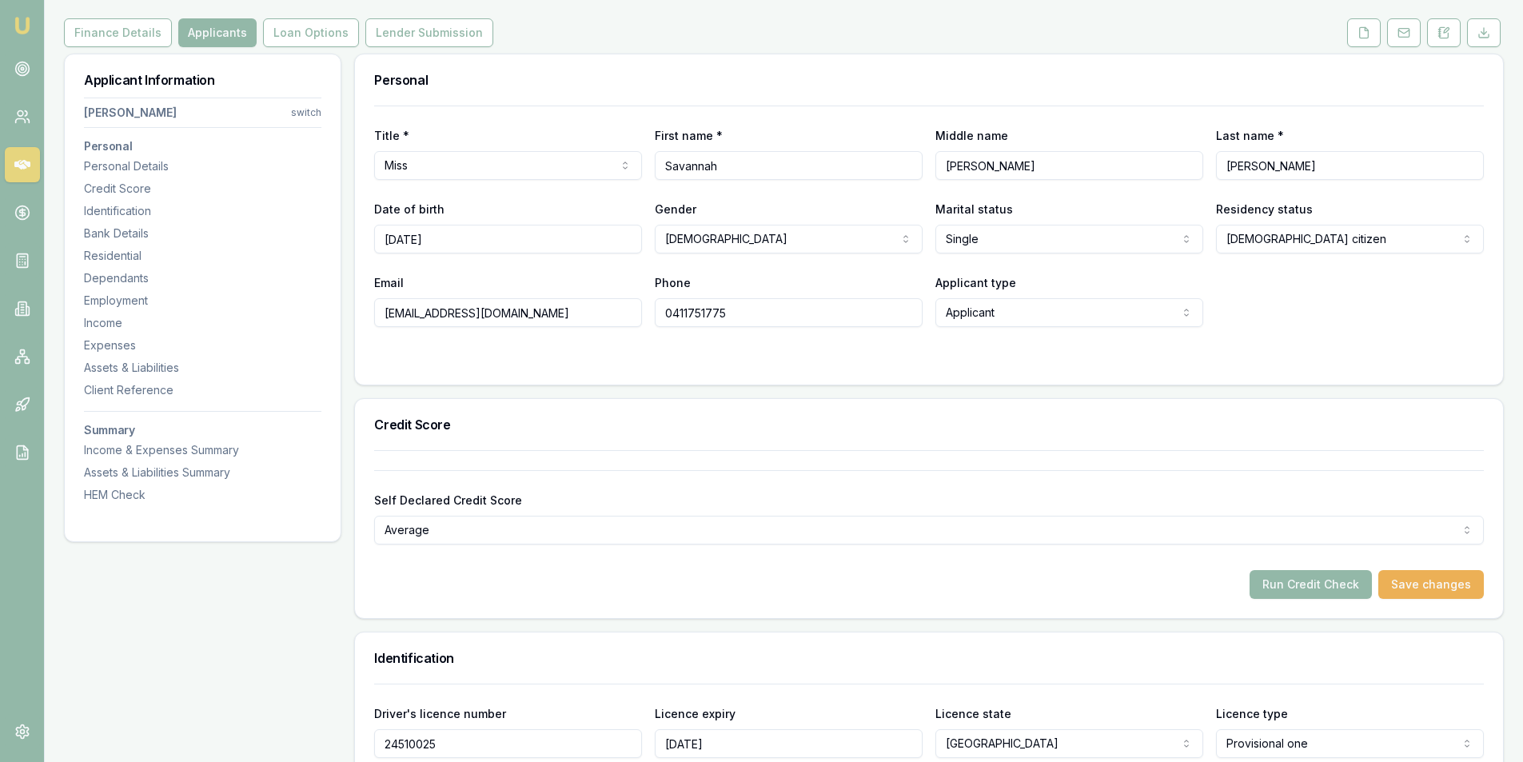
scroll to position [0, 0]
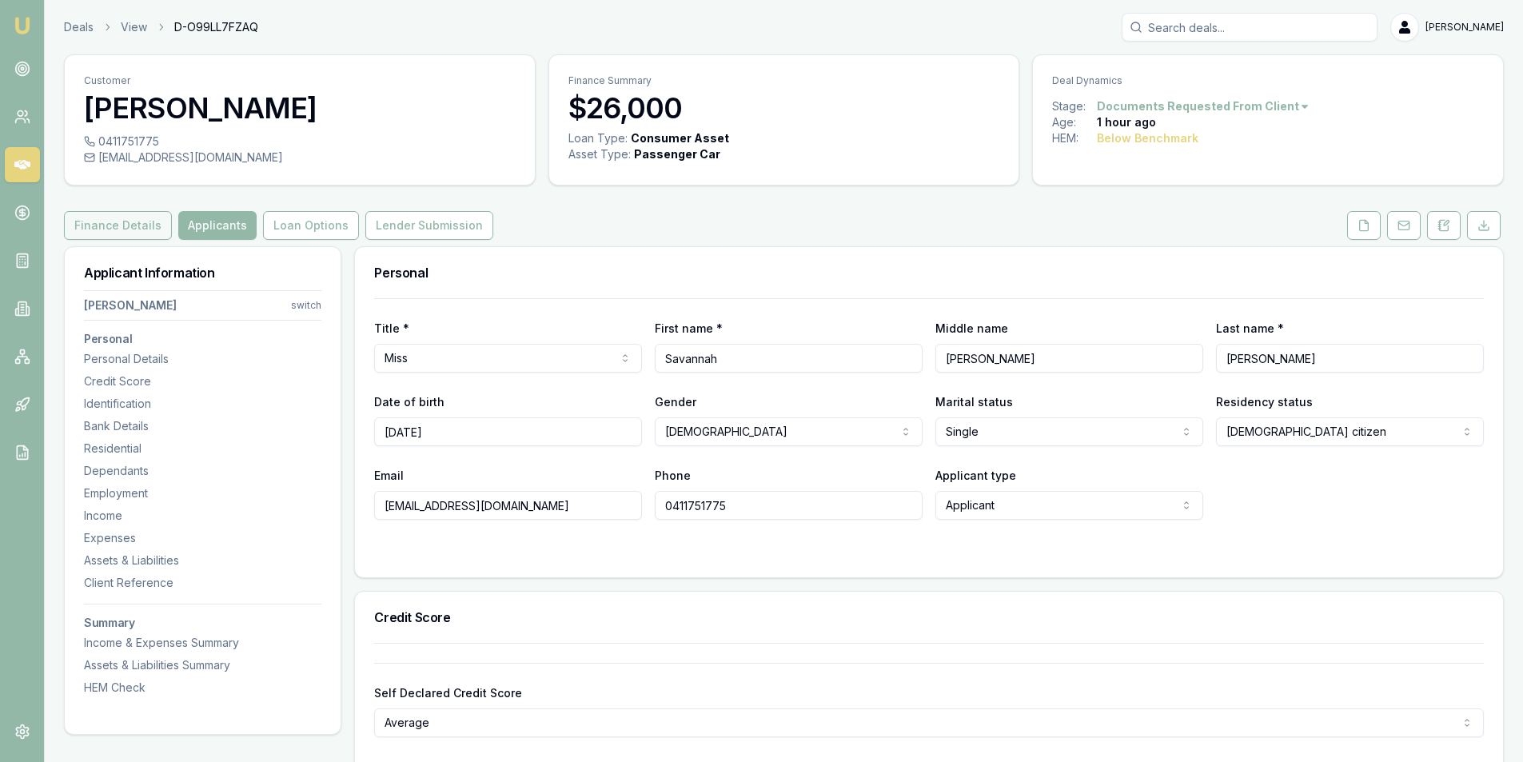
click at [86, 218] on button "Finance Details" at bounding box center [118, 225] width 108 height 29
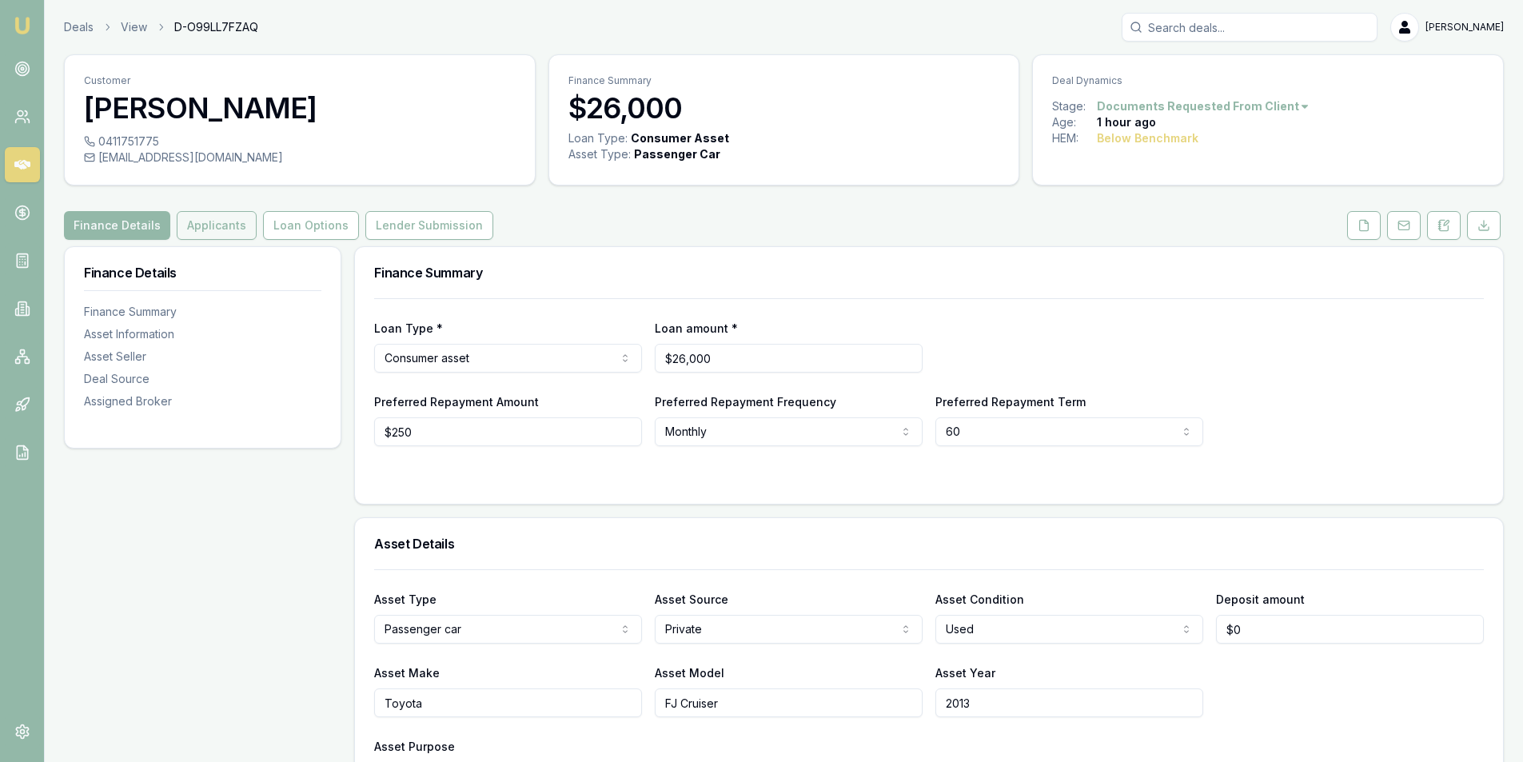
click at [227, 229] on button "Applicants" at bounding box center [217, 225] width 80 height 29
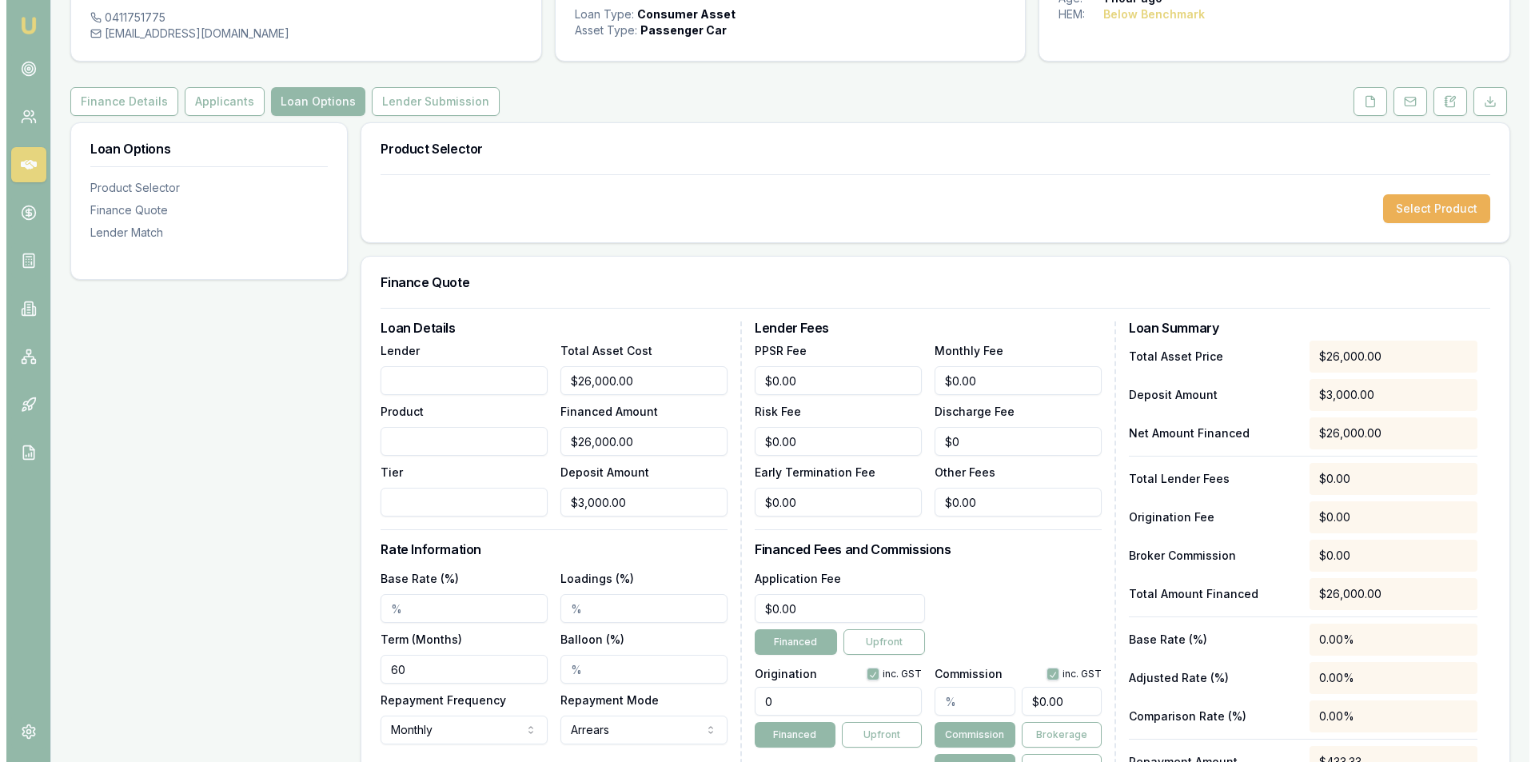
scroll to position [160, 0]
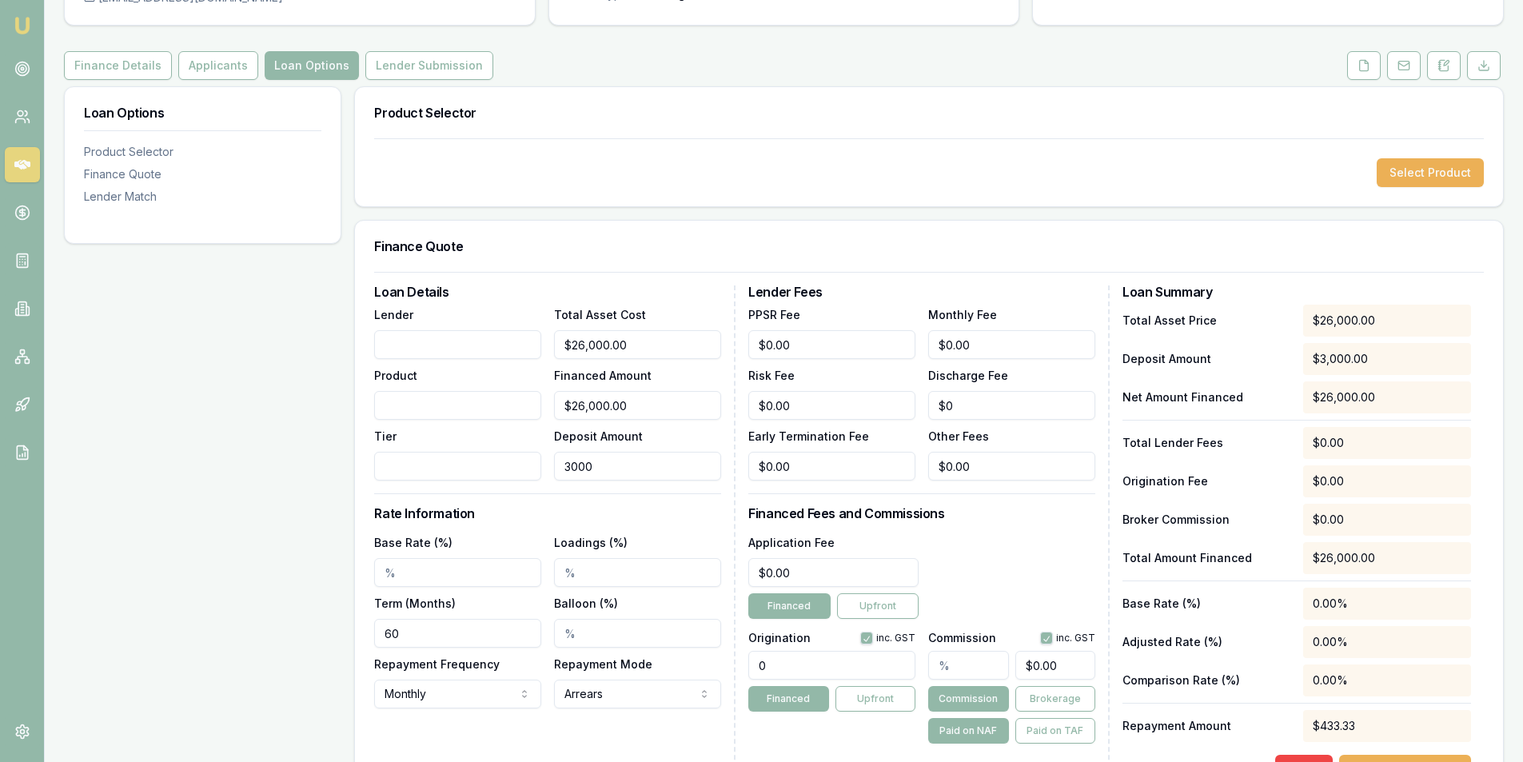
click at [628, 455] on input "3000" at bounding box center [637, 466] width 167 height 29
type input "$0.00"
click at [196, 495] on div "Loan Options Product Selector Finance Quote Lender Match" at bounding box center [202, 677] width 277 height 1183
click at [1381, 181] on button "Select Product" at bounding box center [1430, 172] width 107 height 29
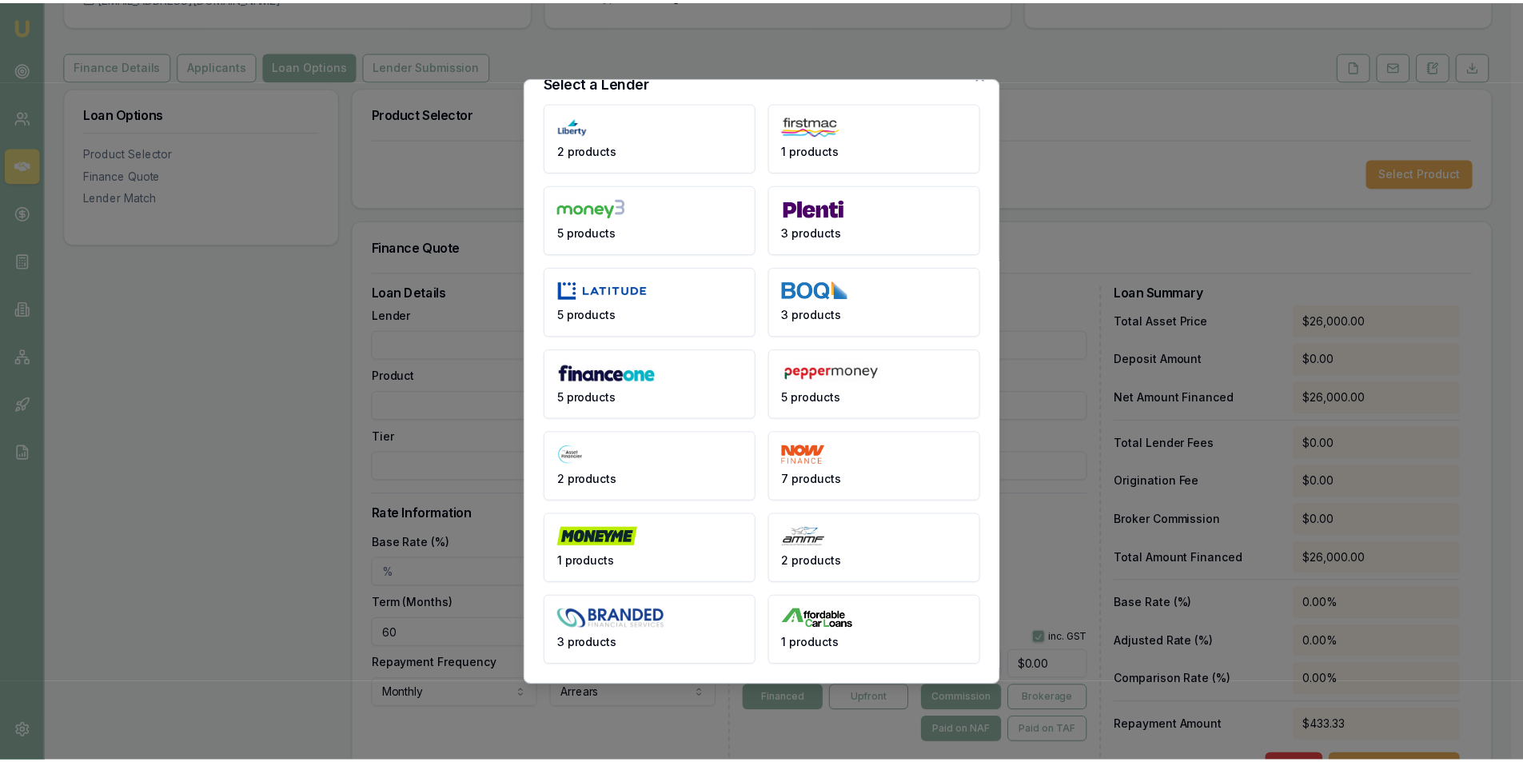
scroll to position [0, 0]
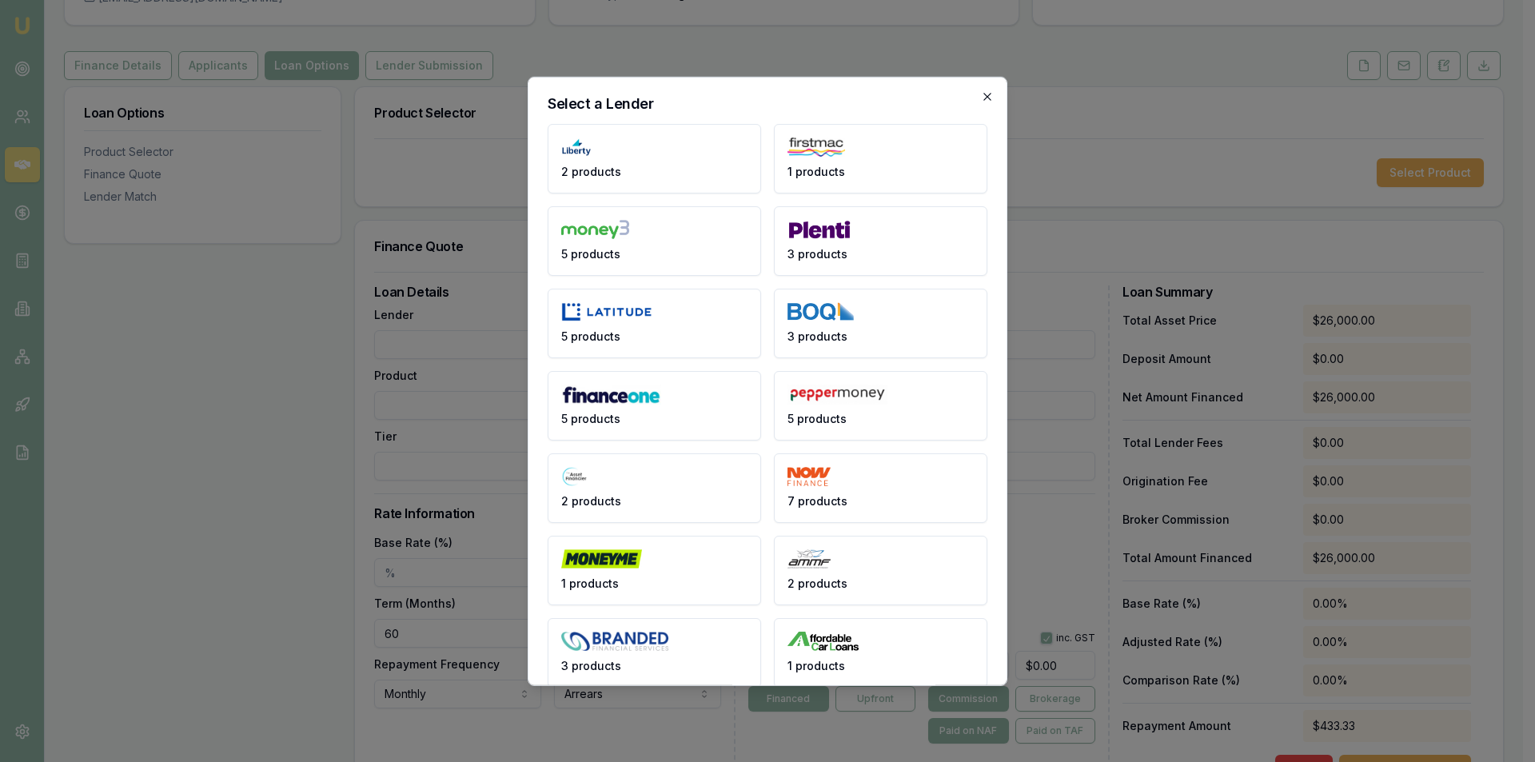
click at [981, 97] on icon "button" at bounding box center [987, 96] width 13 height 13
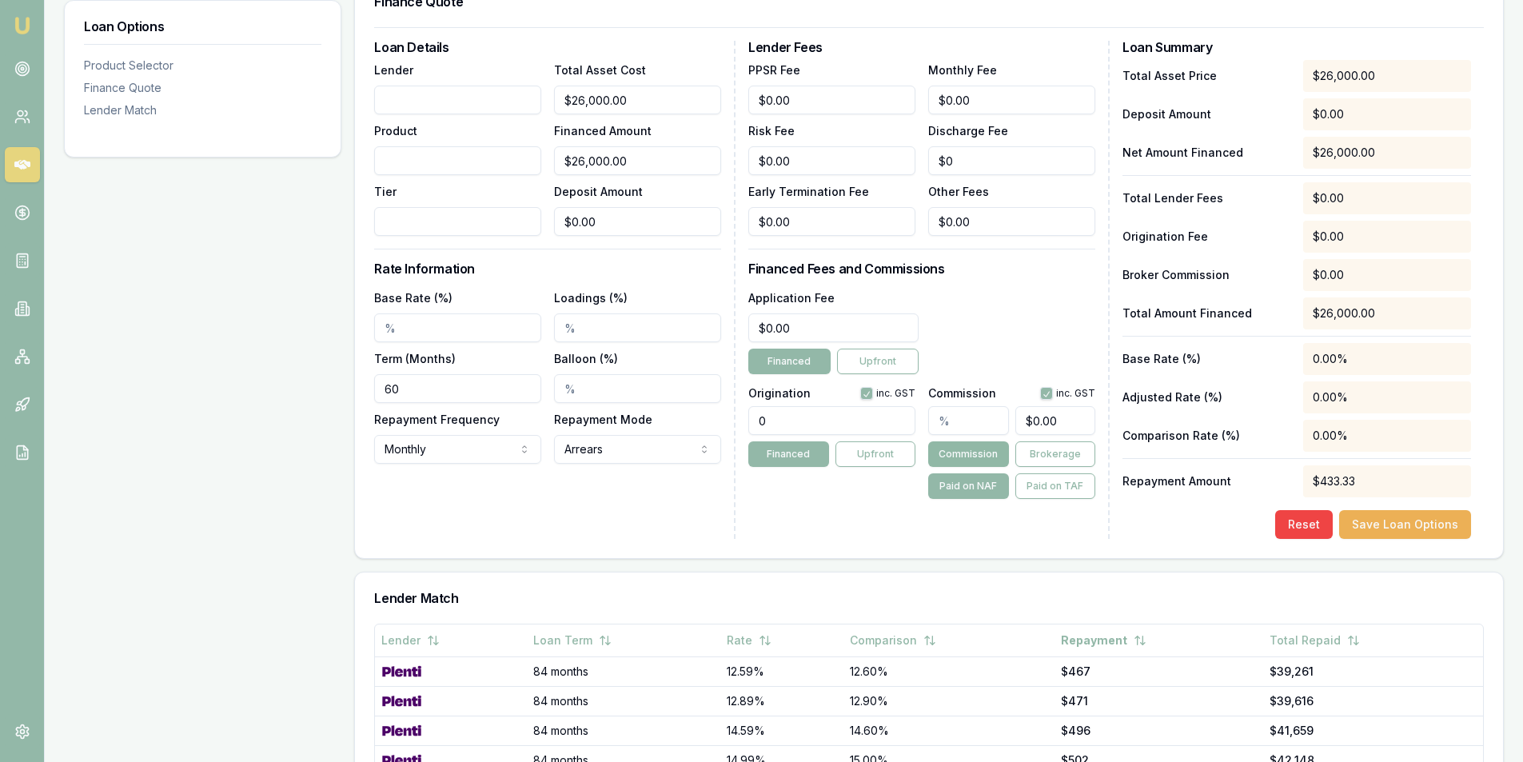
scroll to position [680, 0]
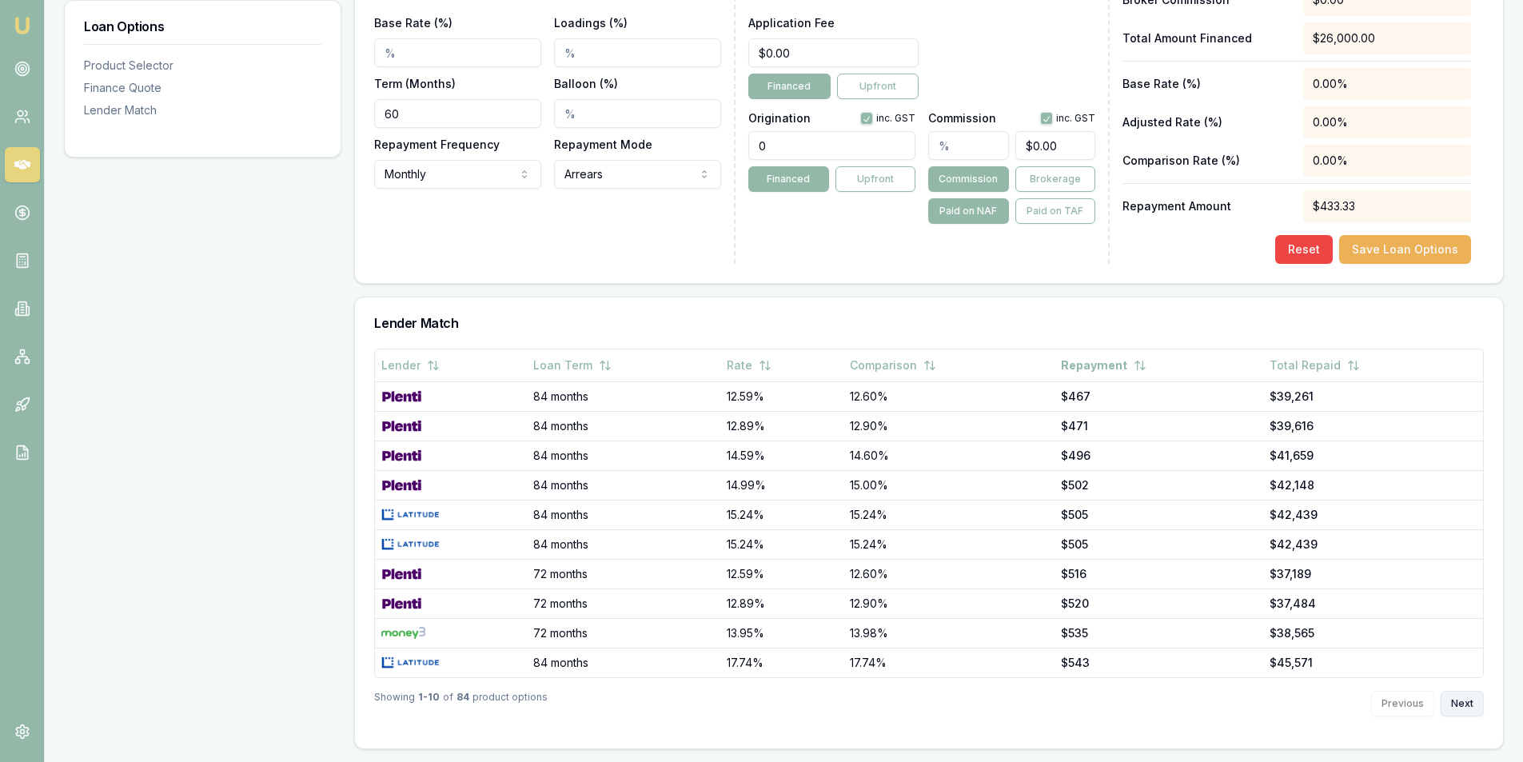
click at [1459, 705] on button "Next" at bounding box center [1462, 704] width 43 height 26
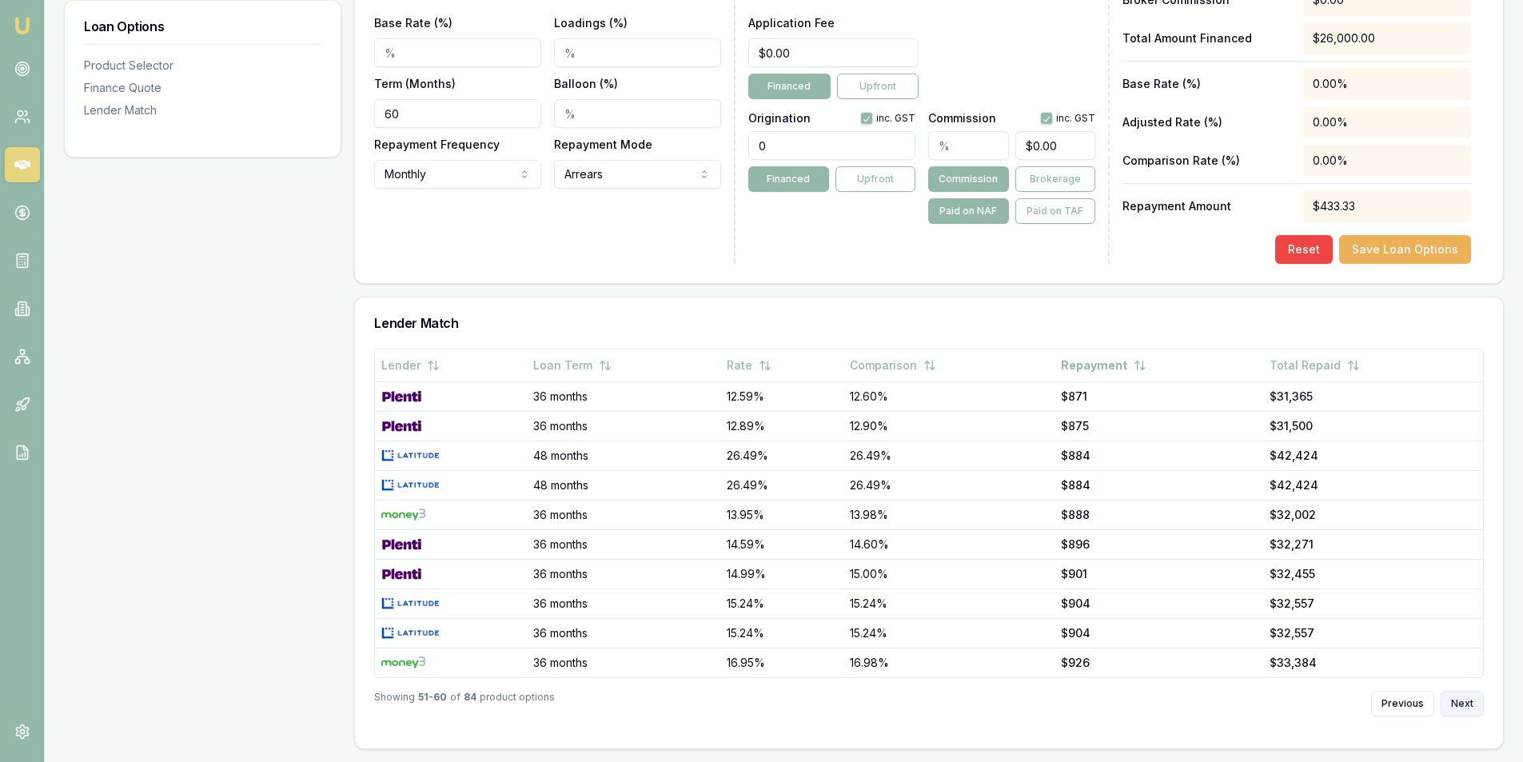
click at [1459, 705] on button "Next" at bounding box center [1462, 704] width 43 height 26
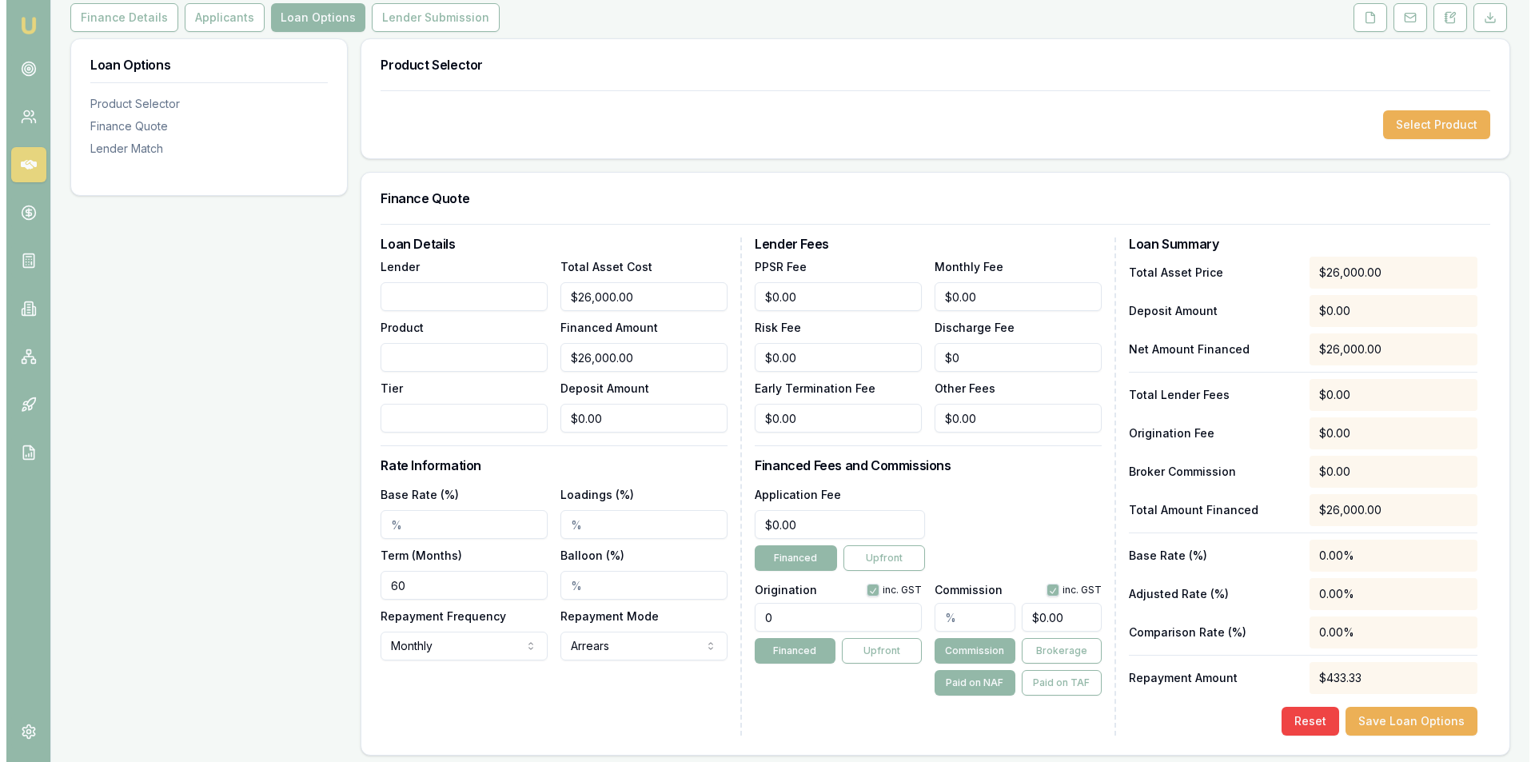
scroll to position [182, 0]
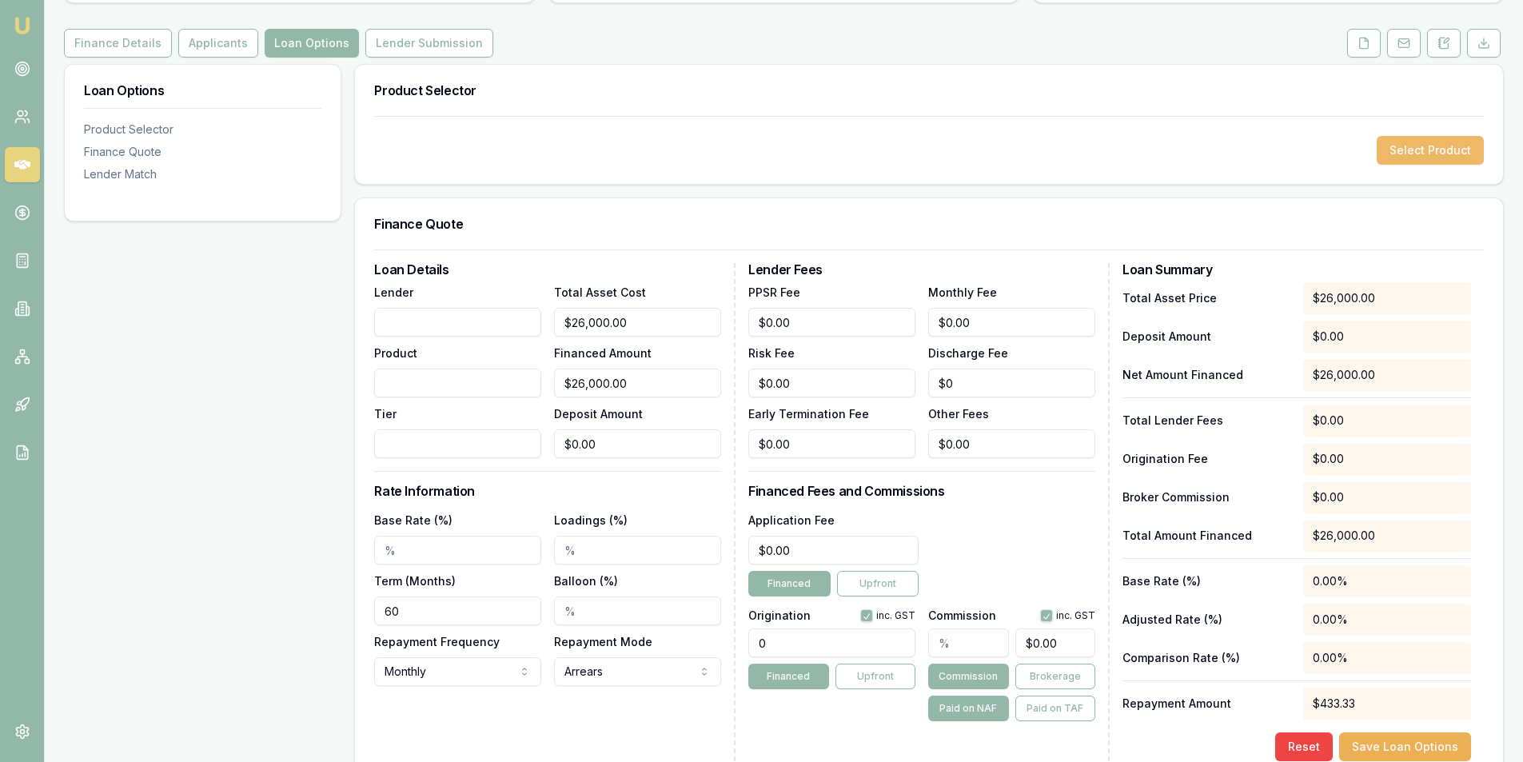
click at [1420, 158] on button "Select Product" at bounding box center [1430, 150] width 107 height 29
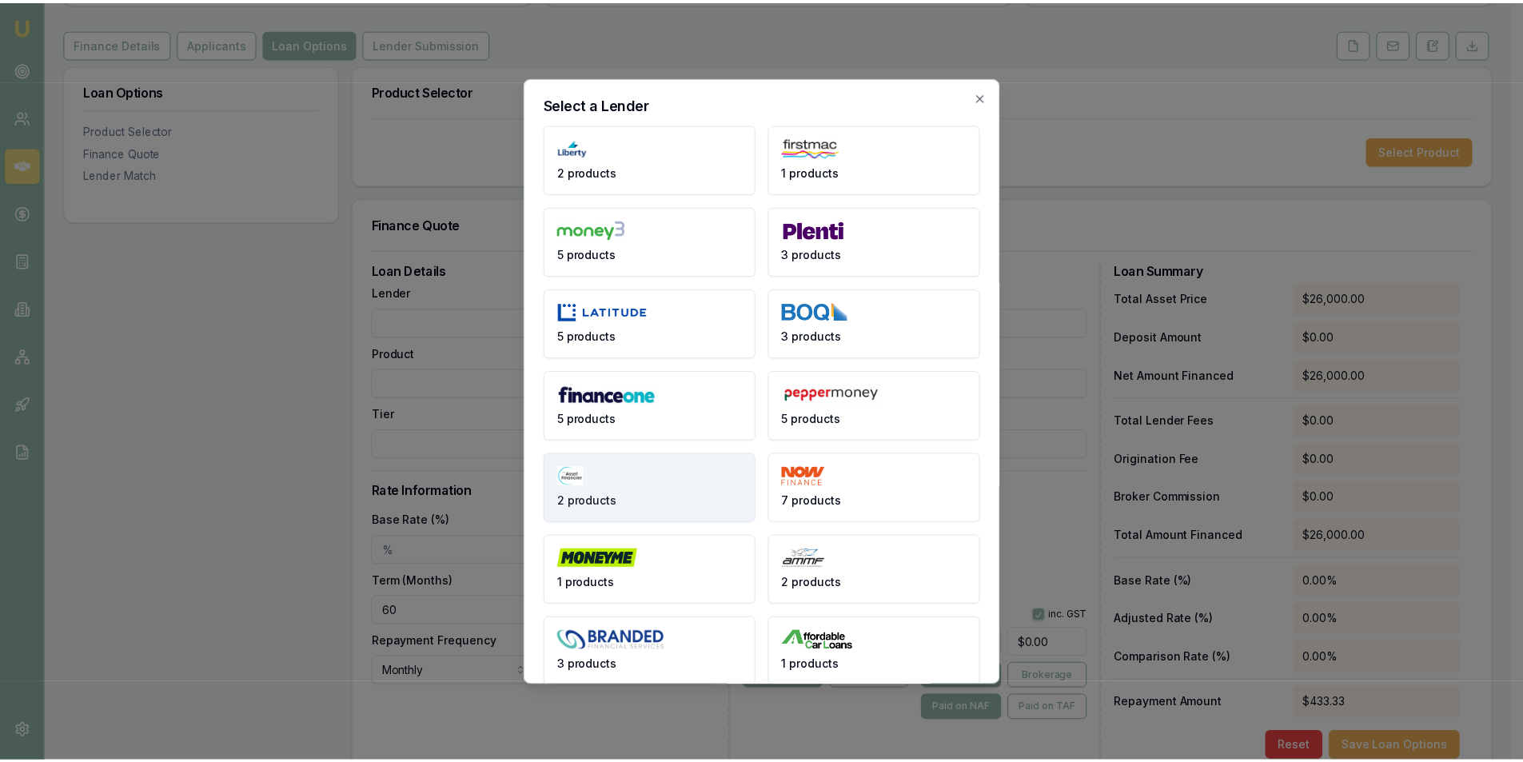
scroll to position [22, 0]
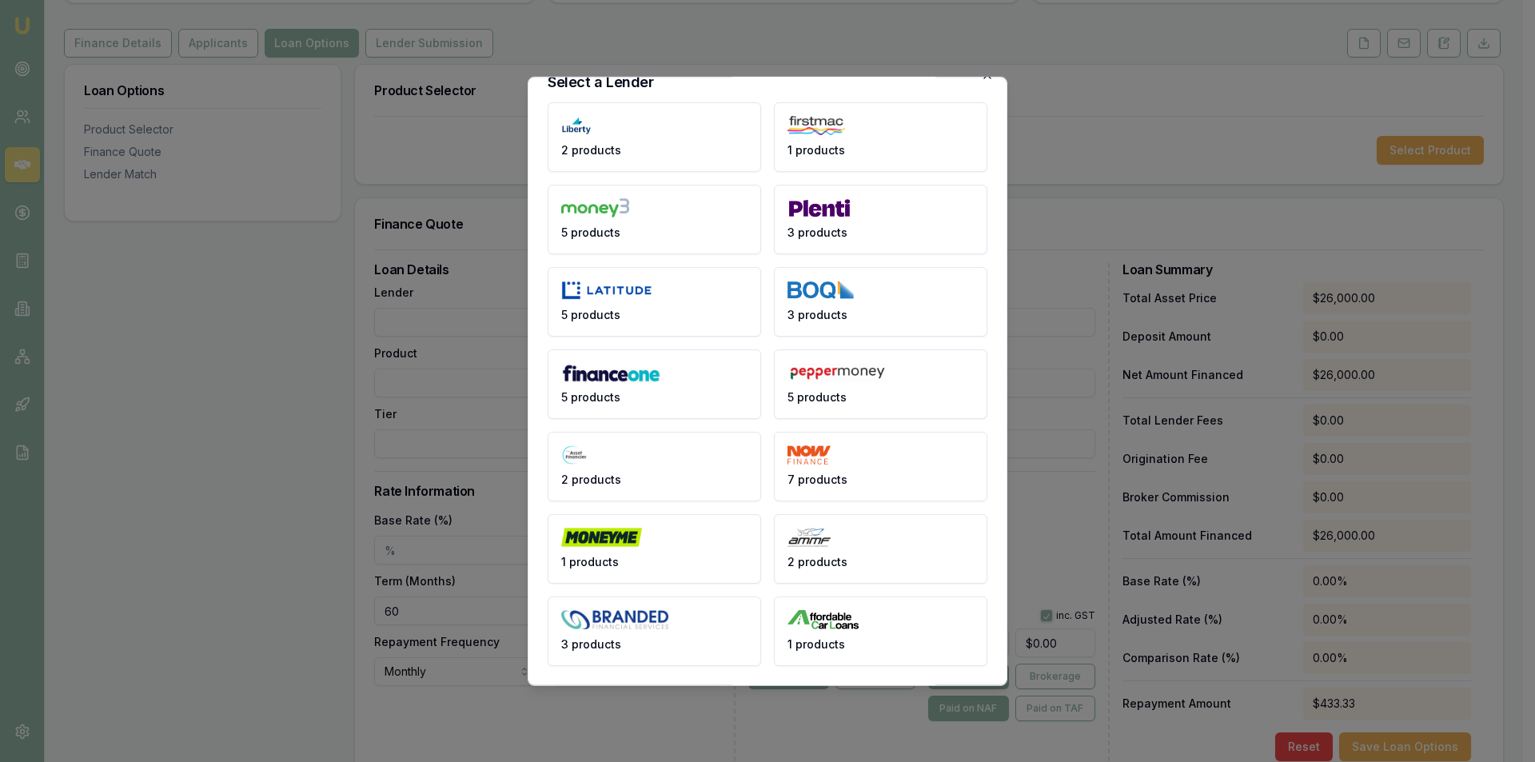
click at [981, 79] on icon "button" at bounding box center [987, 74] width 13 height 13
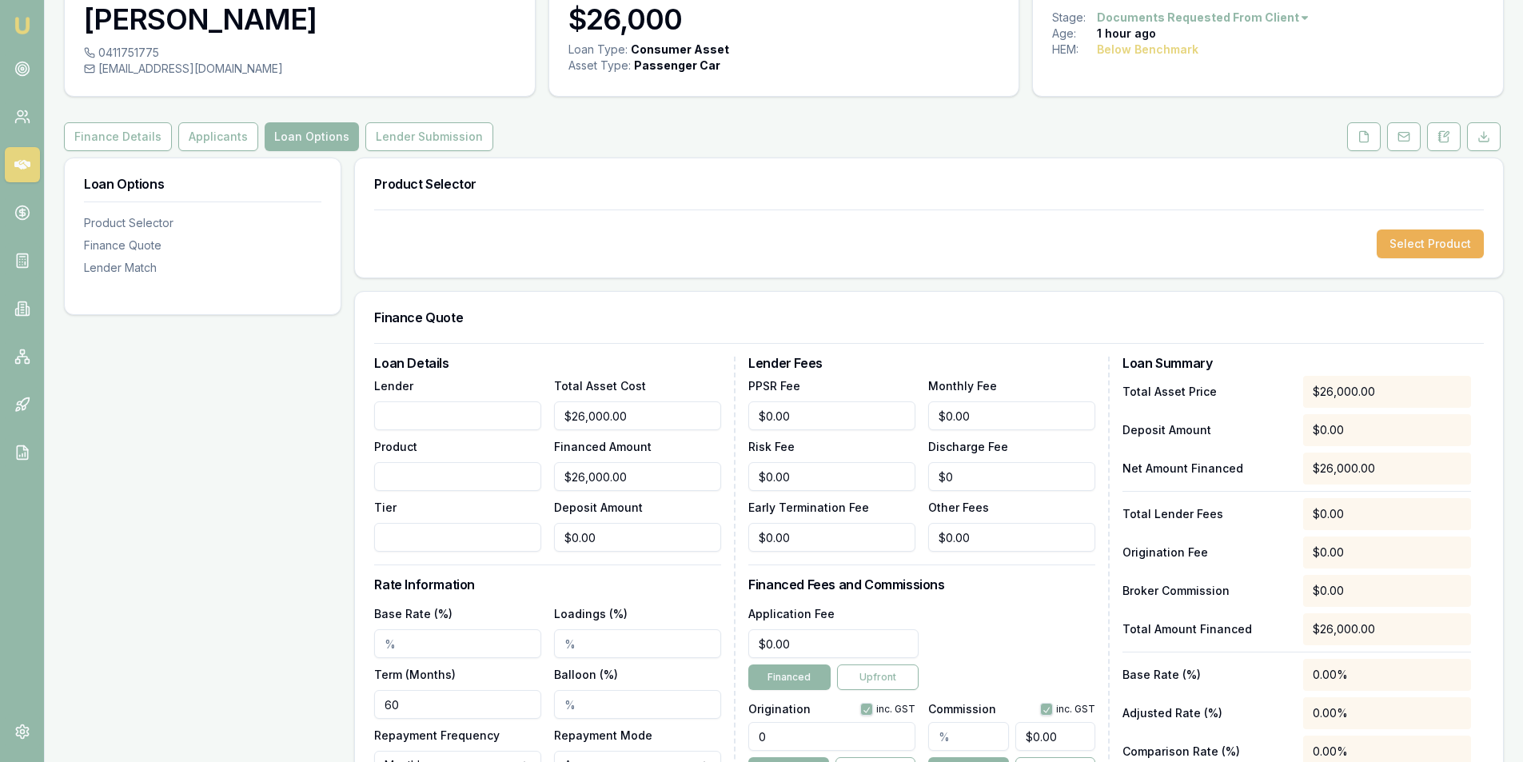
scroll to position [0, 0]
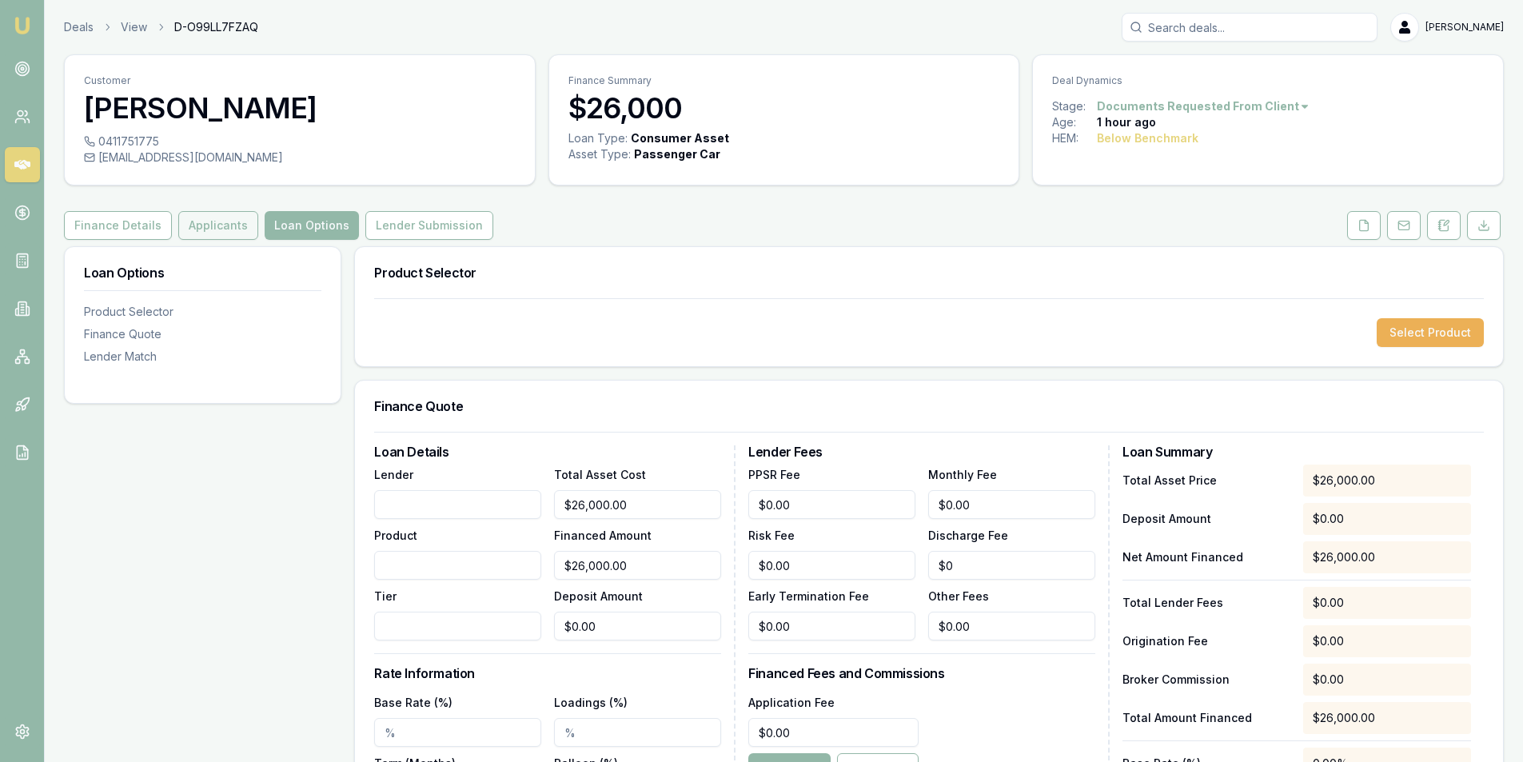
click at [215, 218] on button "Applicants" at bounding box center [218, 225] width 80 height 29
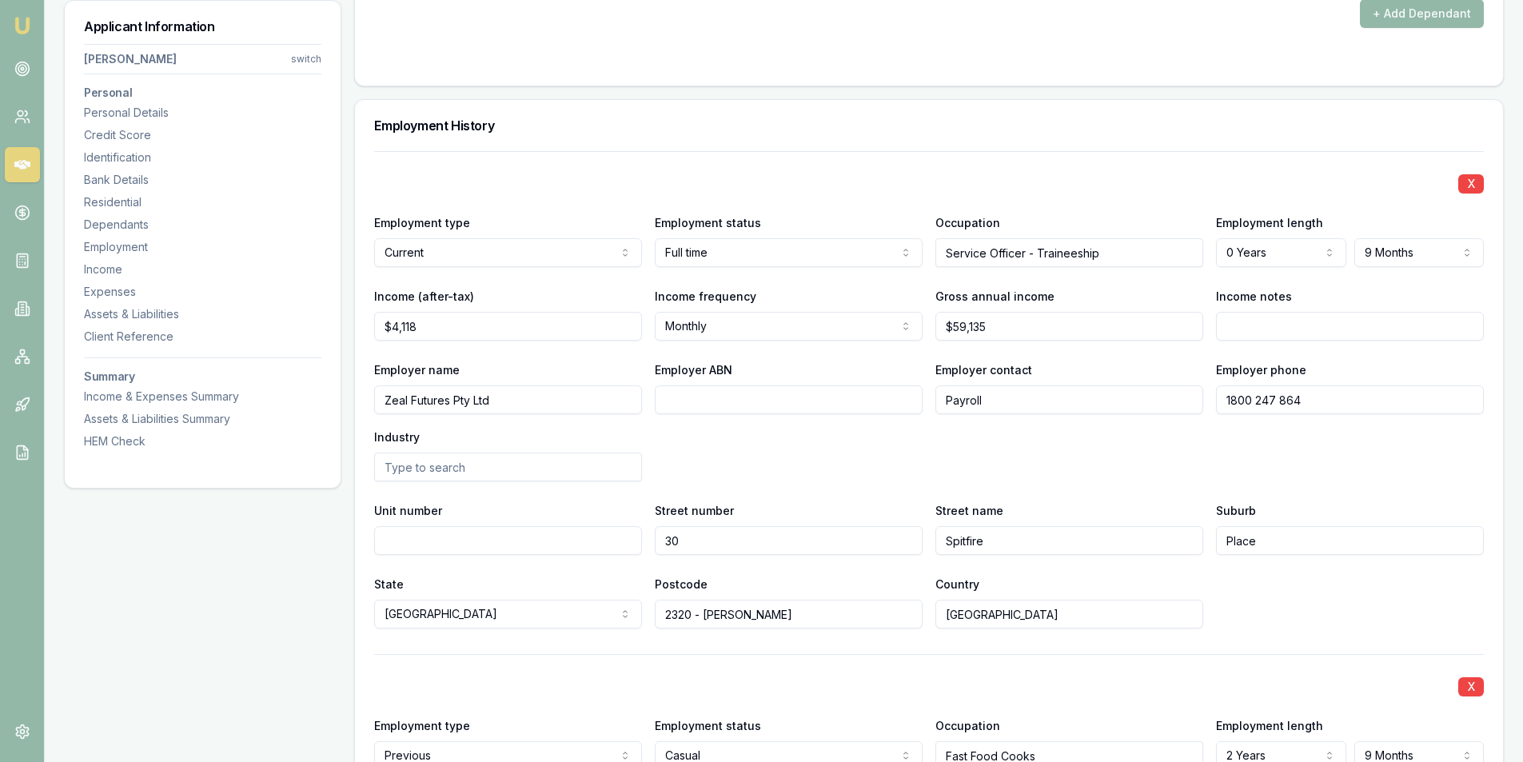
scroll to position [2239, 0]
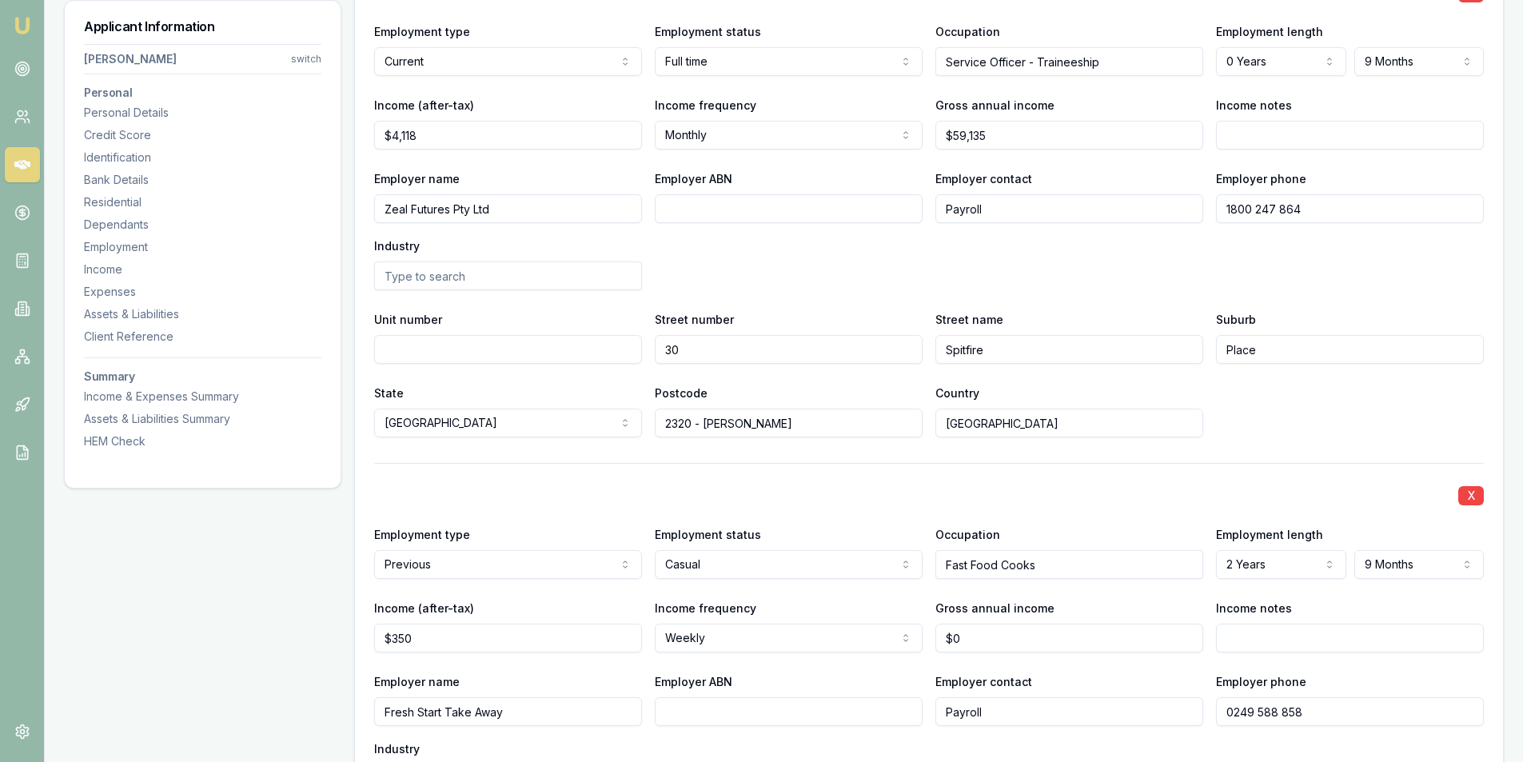
click at [501, 206] on input "Zeal Futures Pty Ltd" at bounding box center [508, 208] width 268 height 29
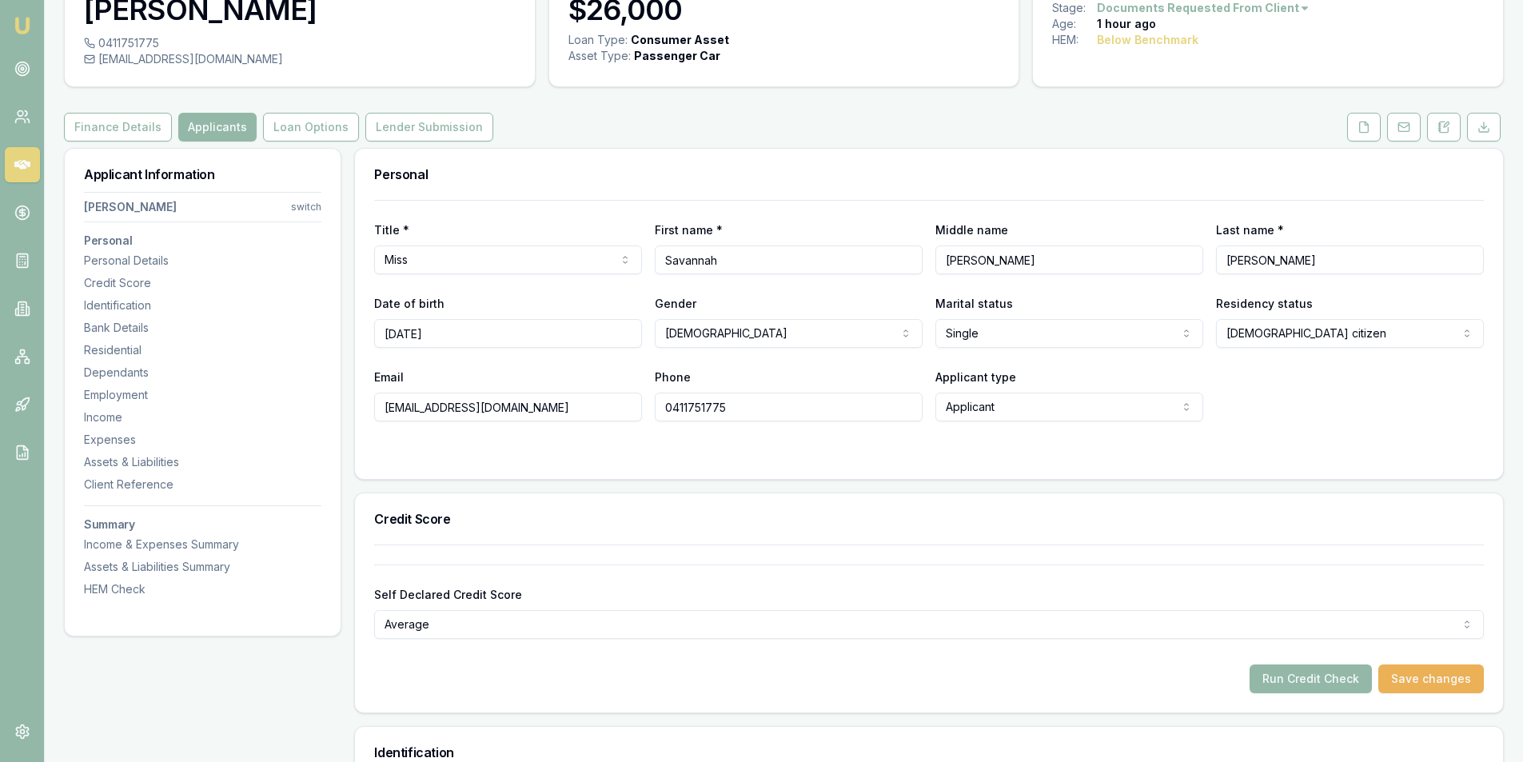
scroll to position [0, 0]
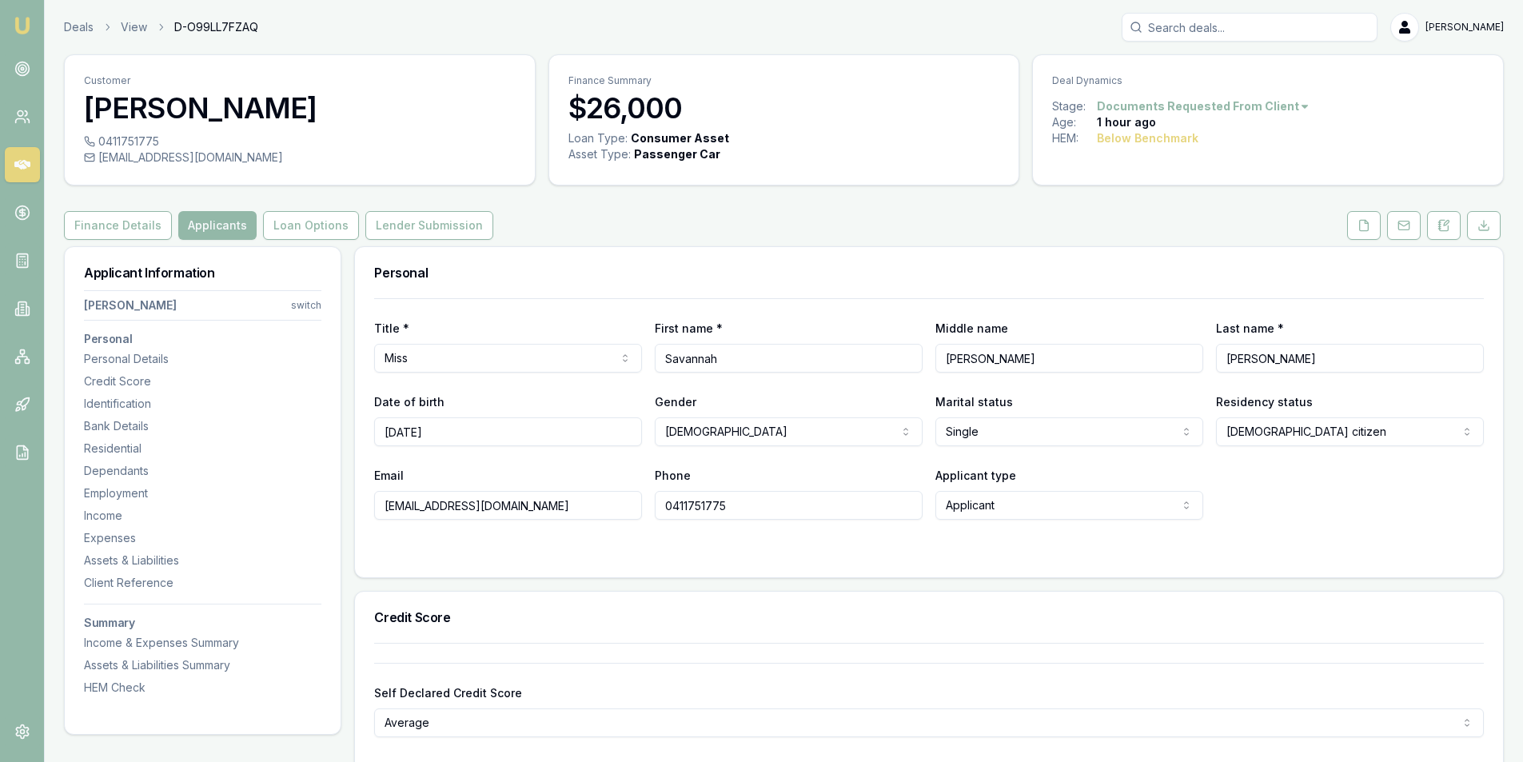
click at [193, 158] on div "savannahtupper@outlook.com" at bounding box center [300, 158] width 432 height 16
copy div "savannahtupper@outlook.com"
click at [146, 133] on div "Customer Savannah Tupper" at bounding box center [300, 94] width 470 height 78
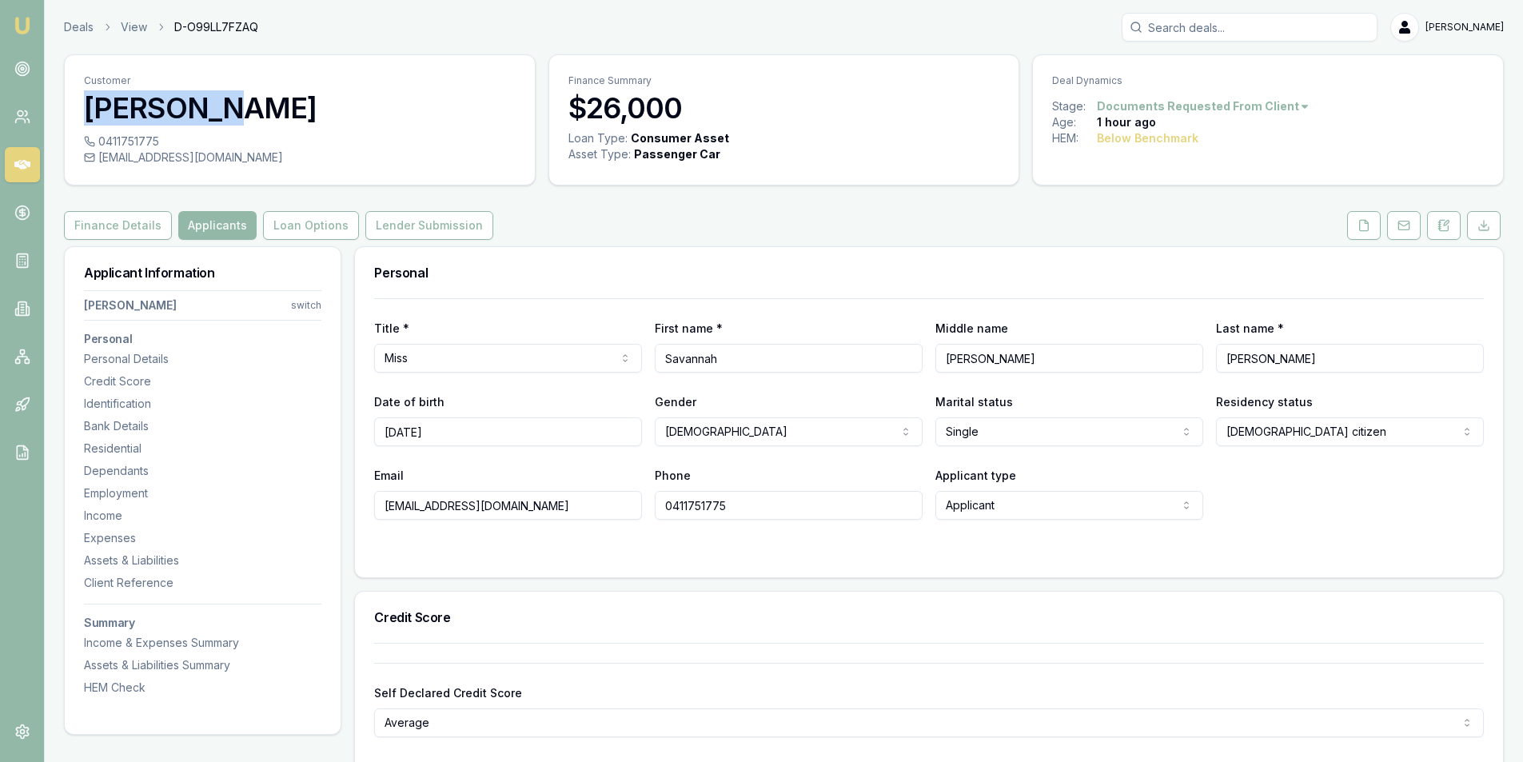
click at [146, 133] on div "Customer Savannah Tupper" at bounding box center [300, 94] width 470 height 78
click at [150, 138] on div "0411751775" at bounding box center [300, 142] width 432 height 16
copy div "0411751775"
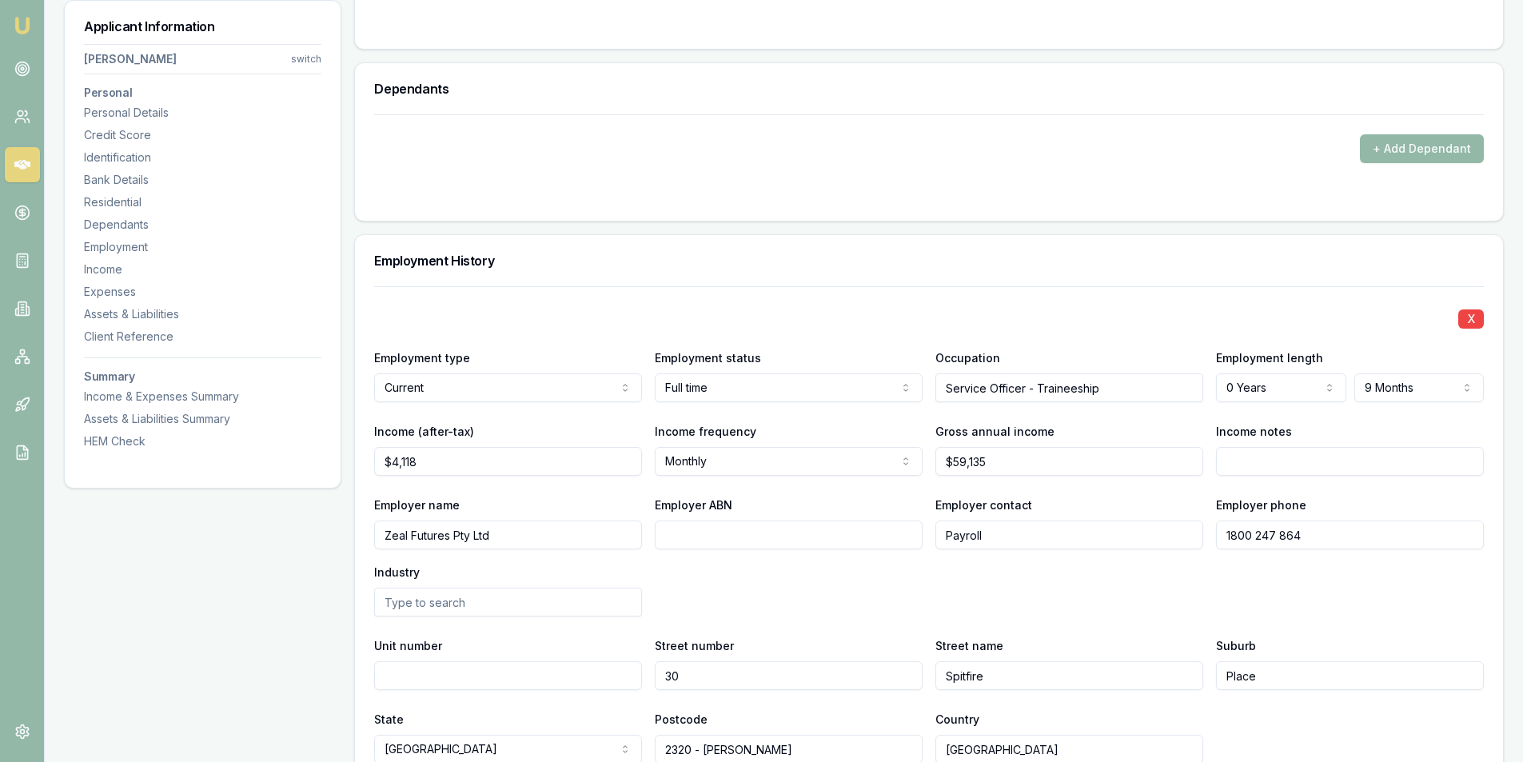
scroll to position [1999, 0]
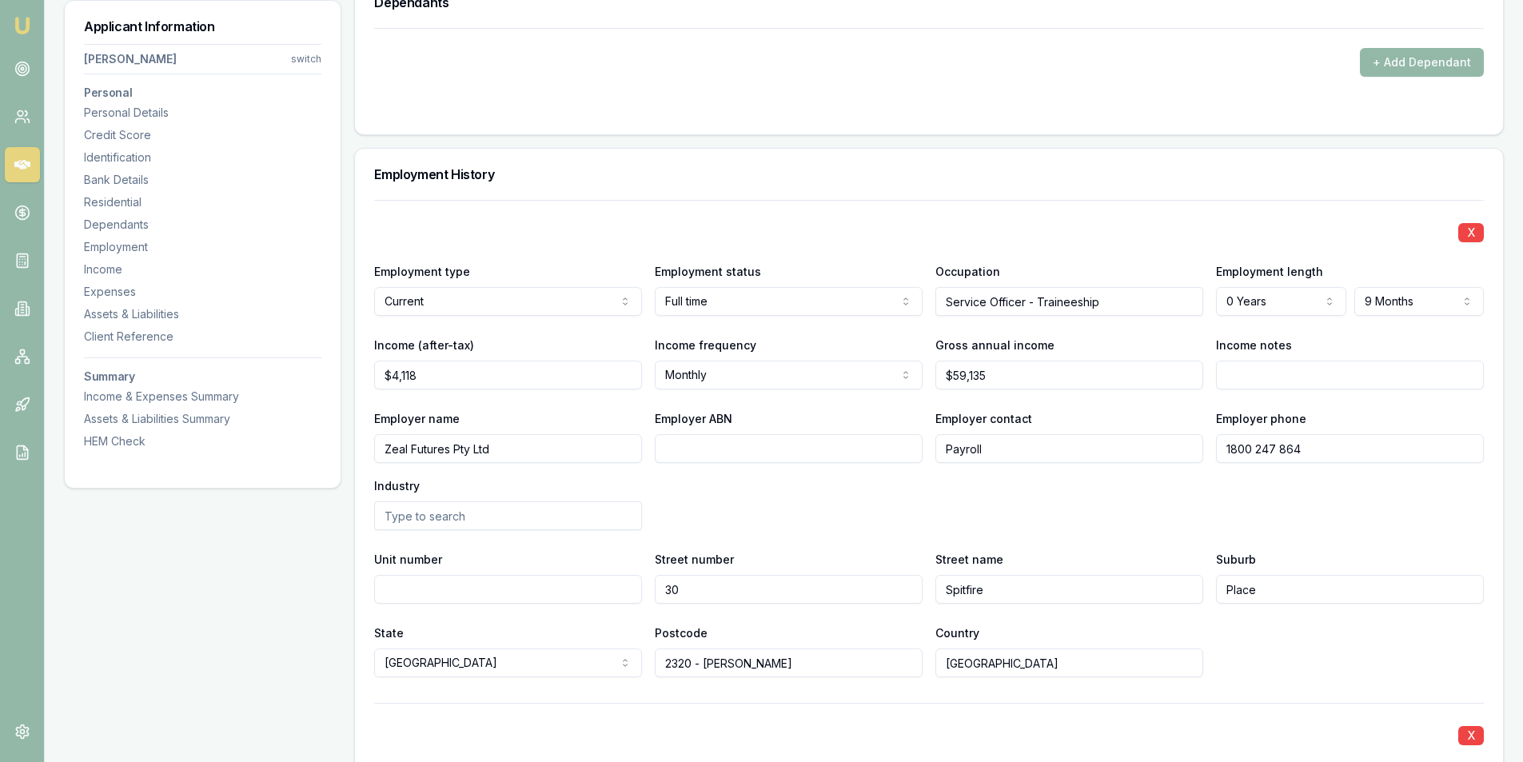
click at [1335, 450] on input "1800 247 864" at bounding box center [1350, 448] width 268 height 29
click at [1085, 591] on input "Spitfire" at bounding box center [1070, 589] width 268 height 29
type input "Spitfire Place"
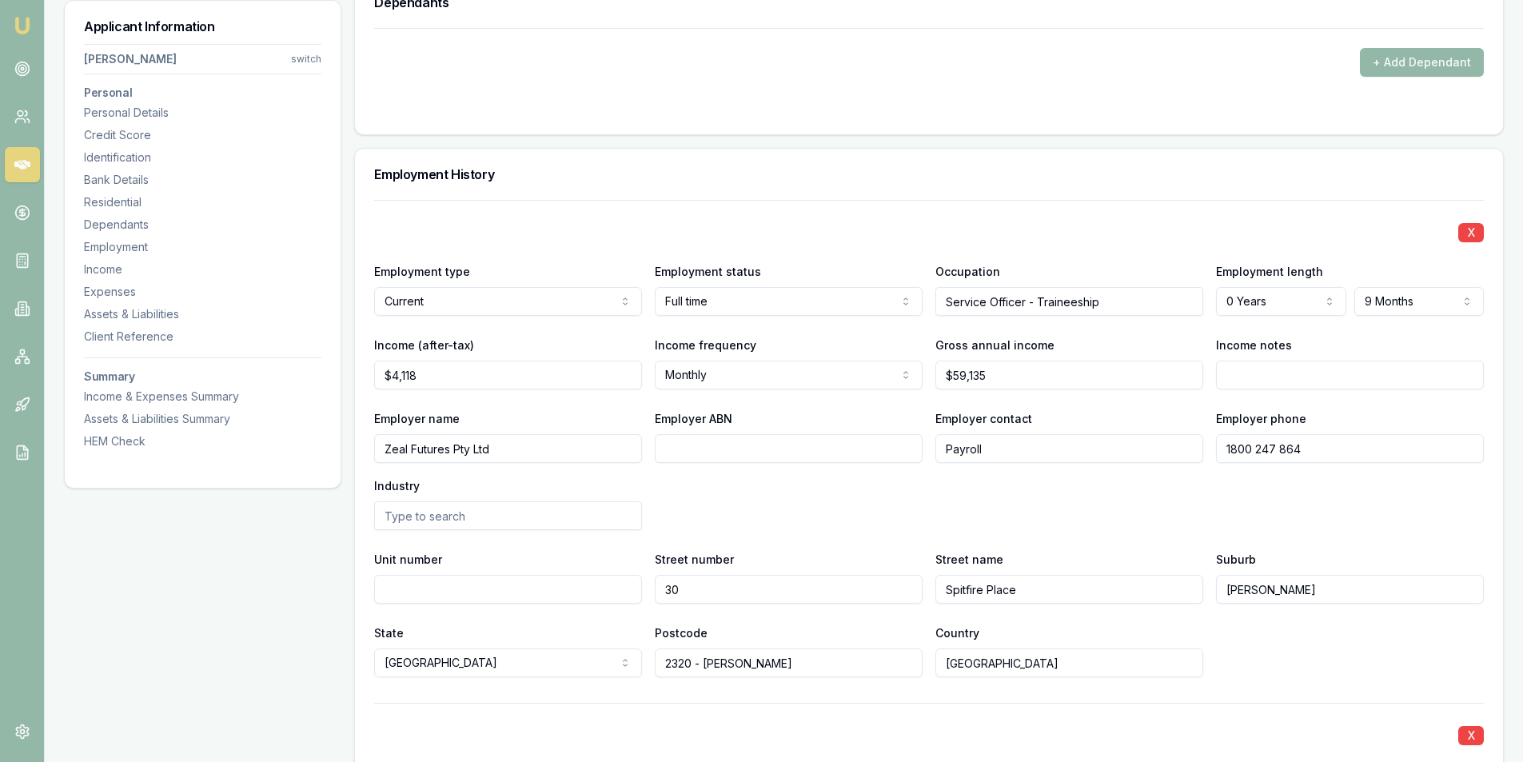
type input "Rutherford"
click at [1295, 642] on div "State NSW NSW VIC QLD SA WA TAS NT ACT Postcode 2320 - Rutherford Country Austr…" at bounding box center [929, 650] width 1110 height 54
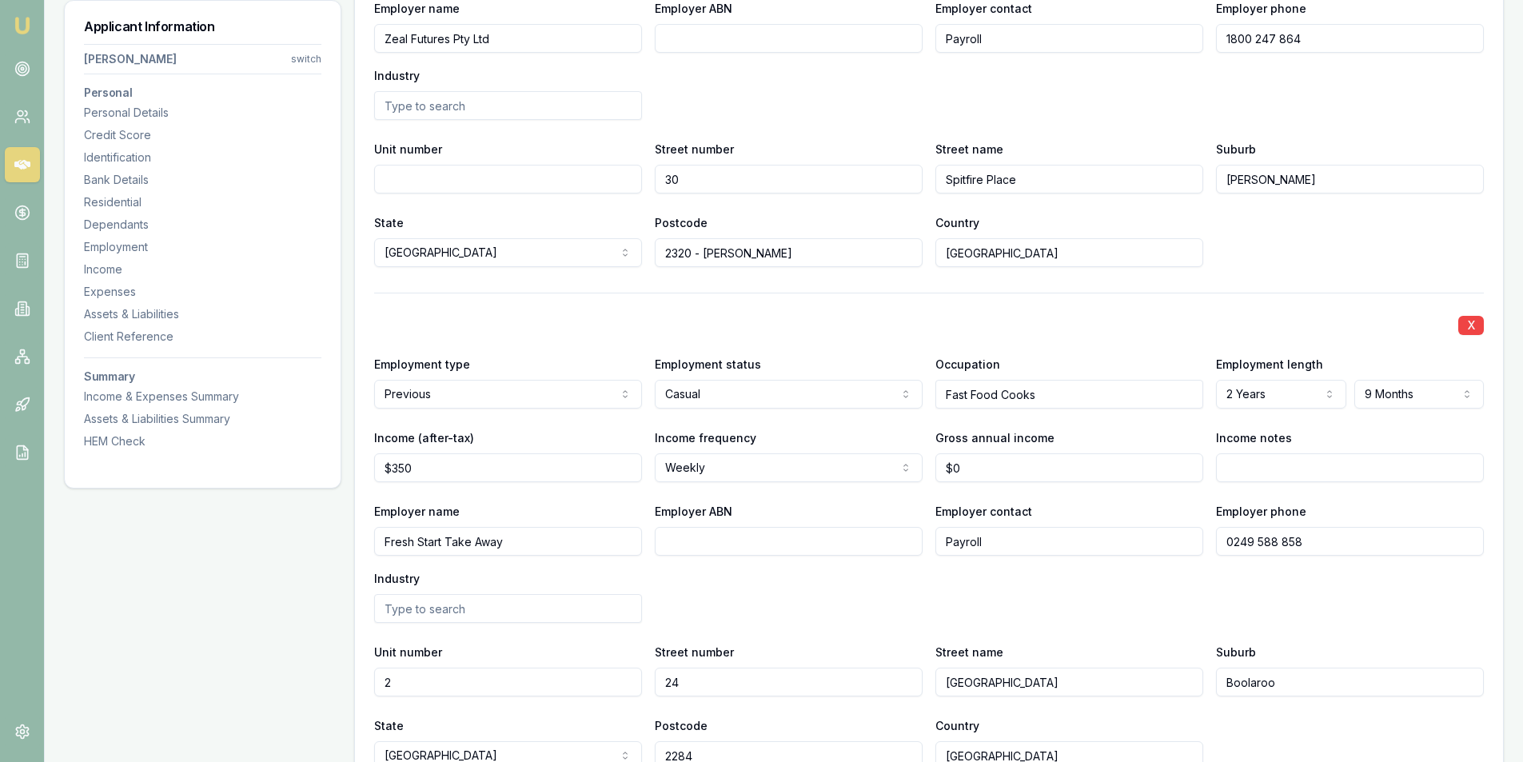
scroll to position [2479, 0]
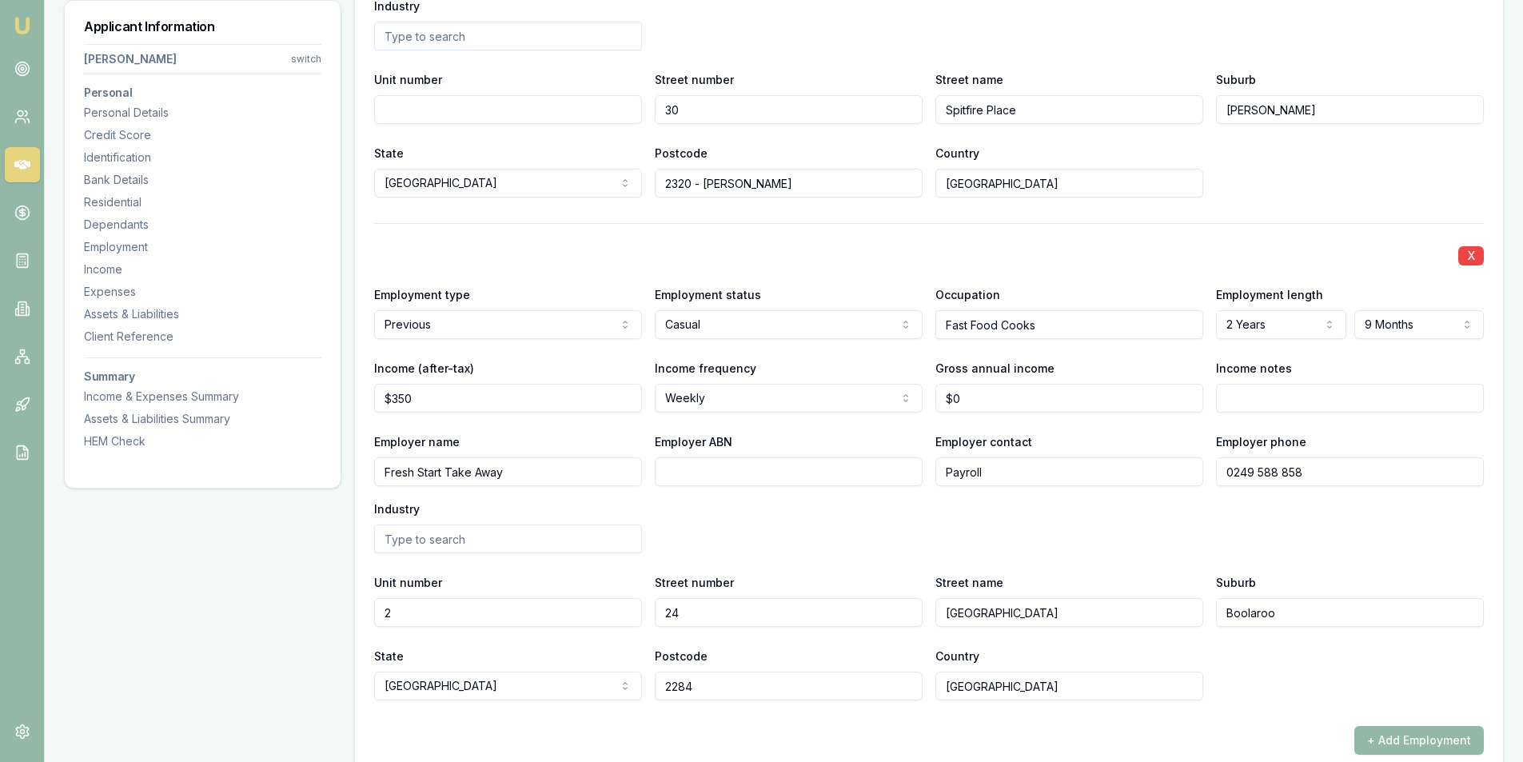
click at [535, 477] on input "Fresh Start Take Away" at bounding box center [508, 471] width 268 height 29
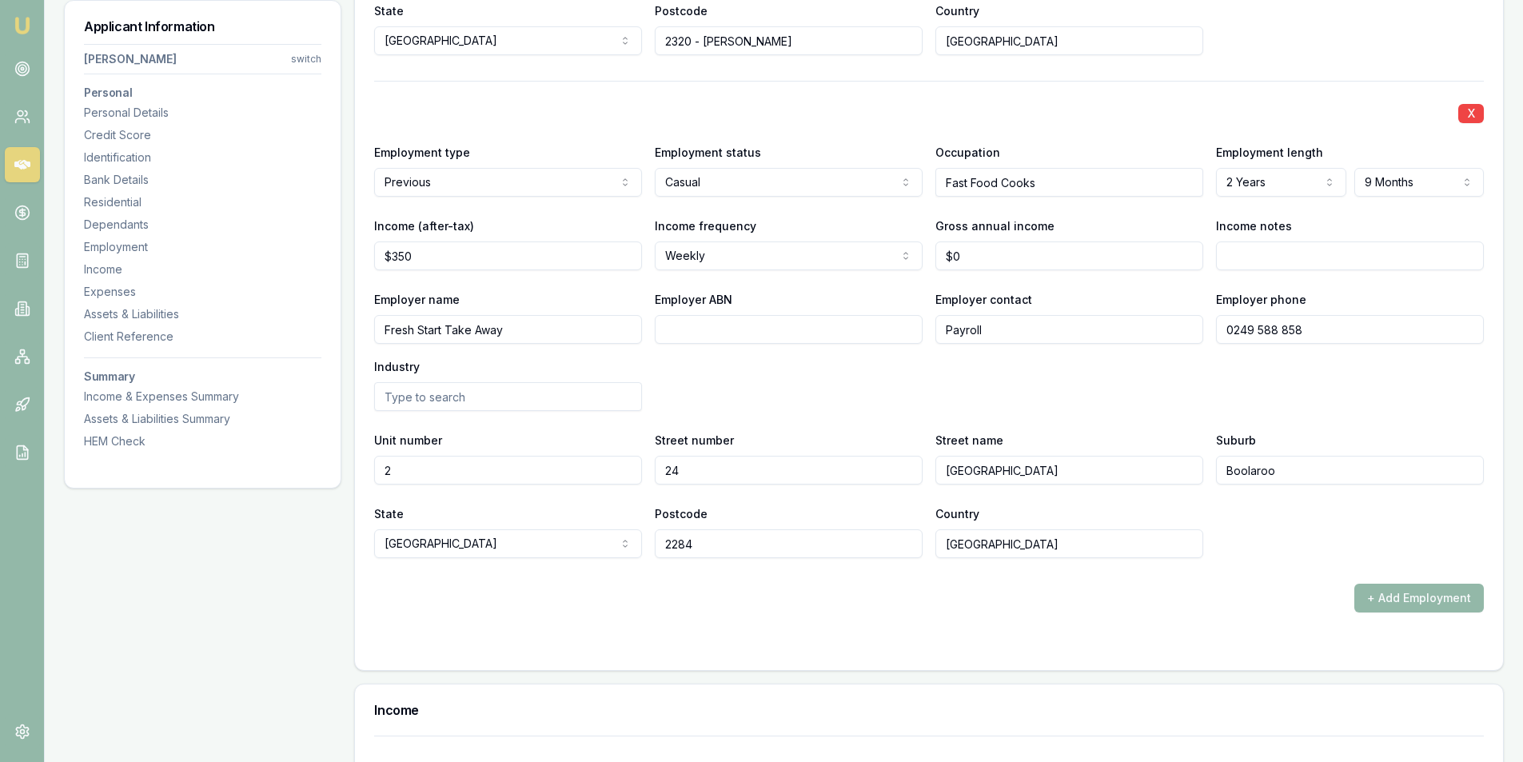
scroll to position [2799, 0]
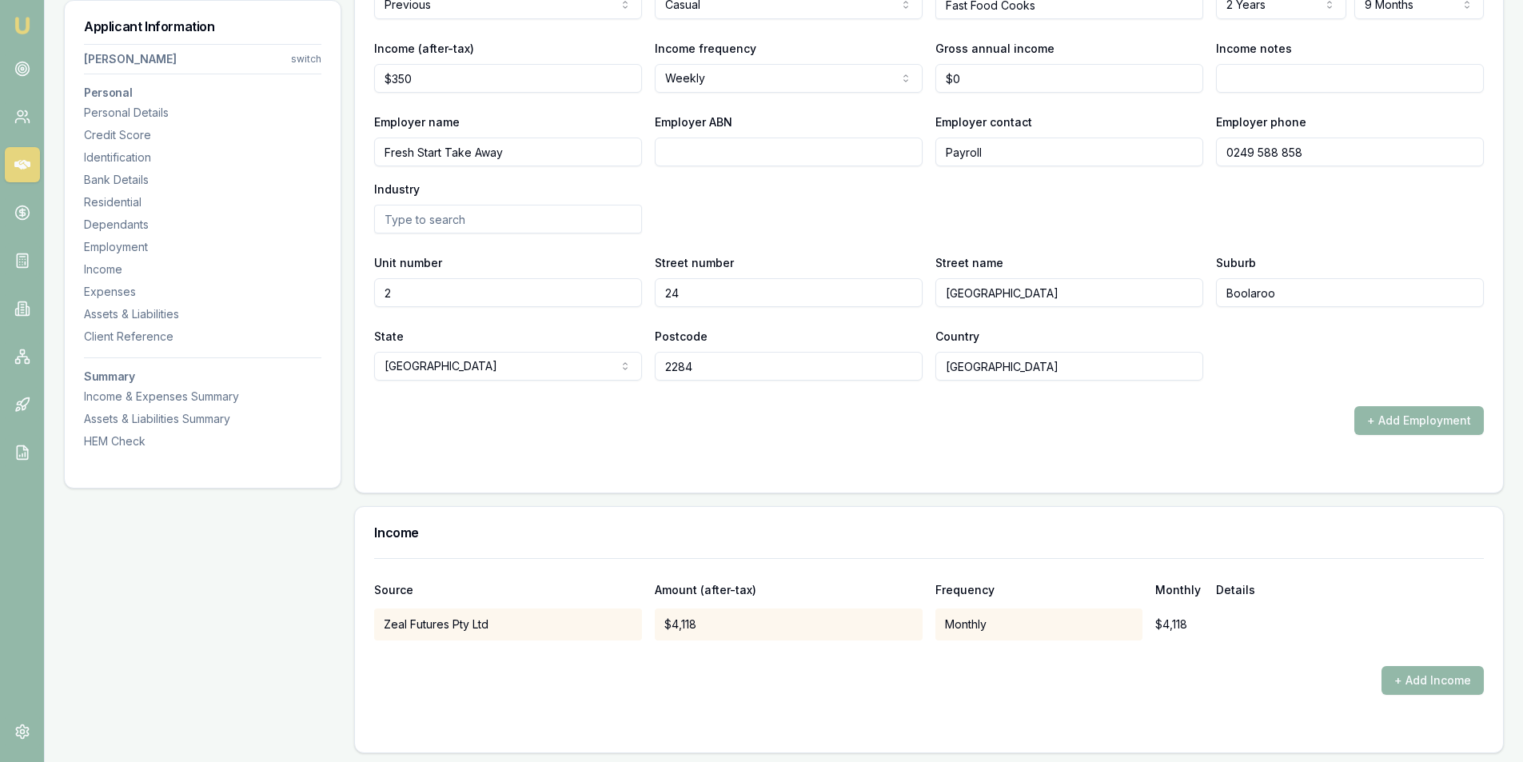
click at [1333, 155] on input "0249 588 858" at bounding box center [1350, 152] width 268 height 29
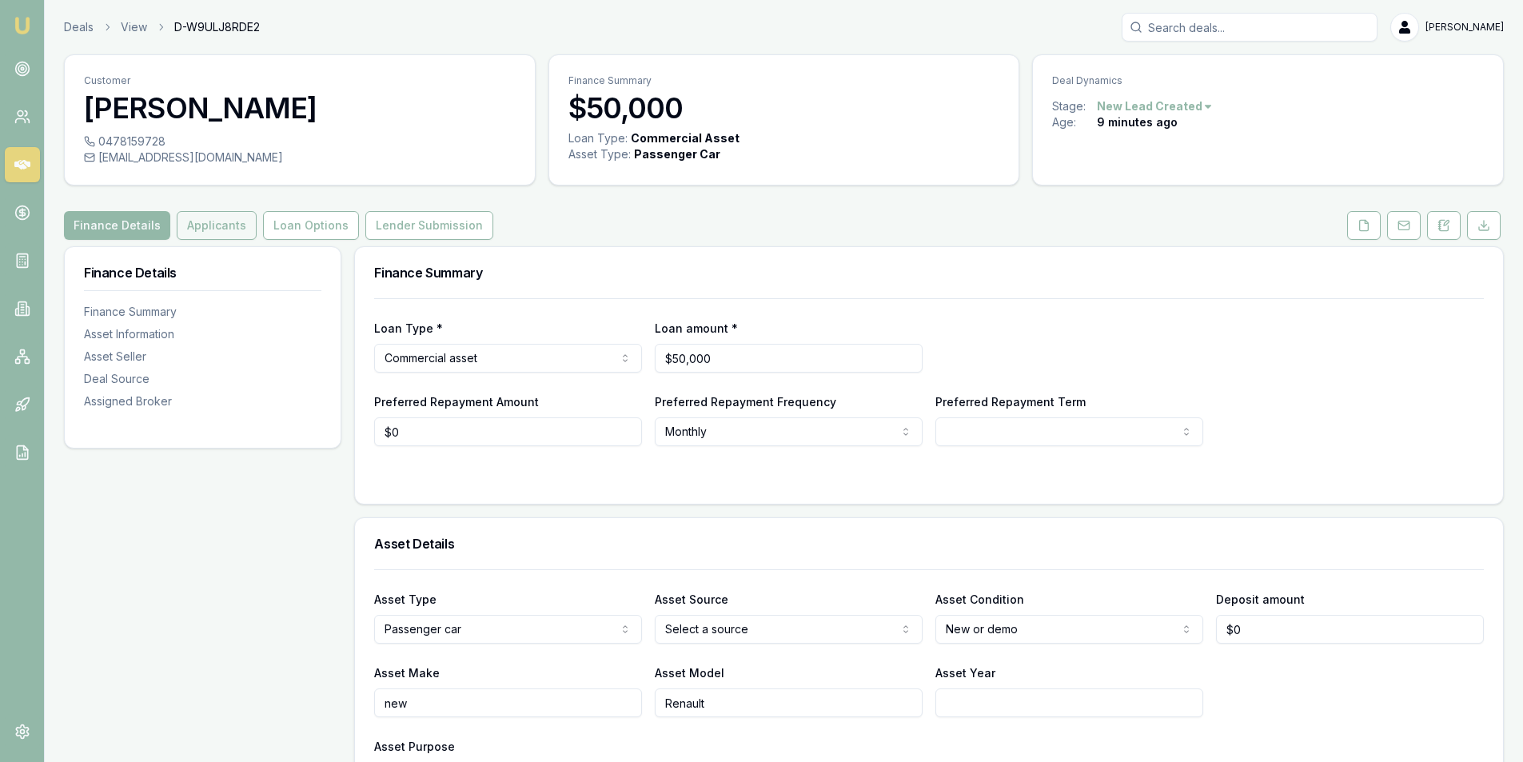
click at [189, 212] on button "Applicants" at bounding box center [217, 225] width 80 height 29
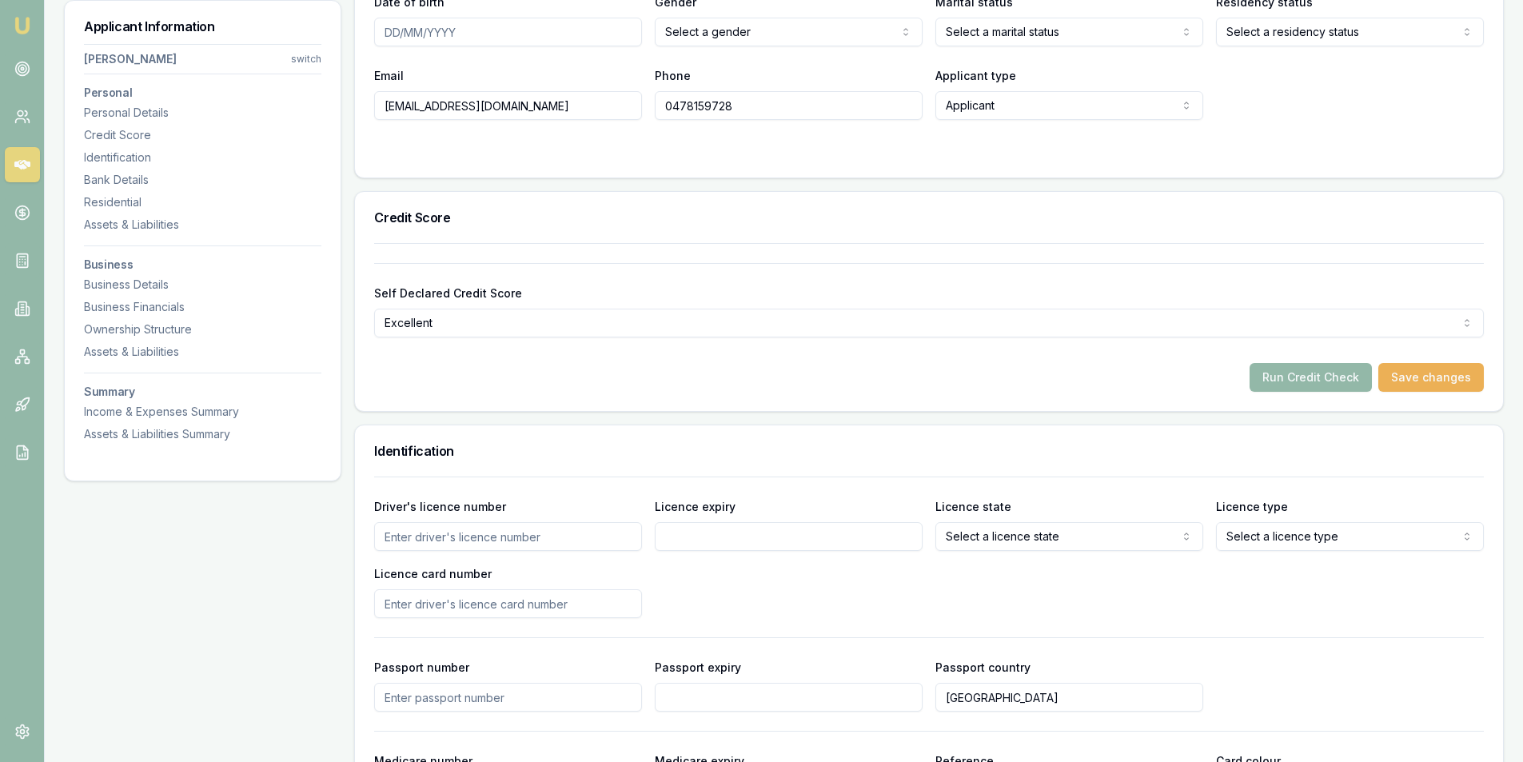
scroll to position [160, 0]
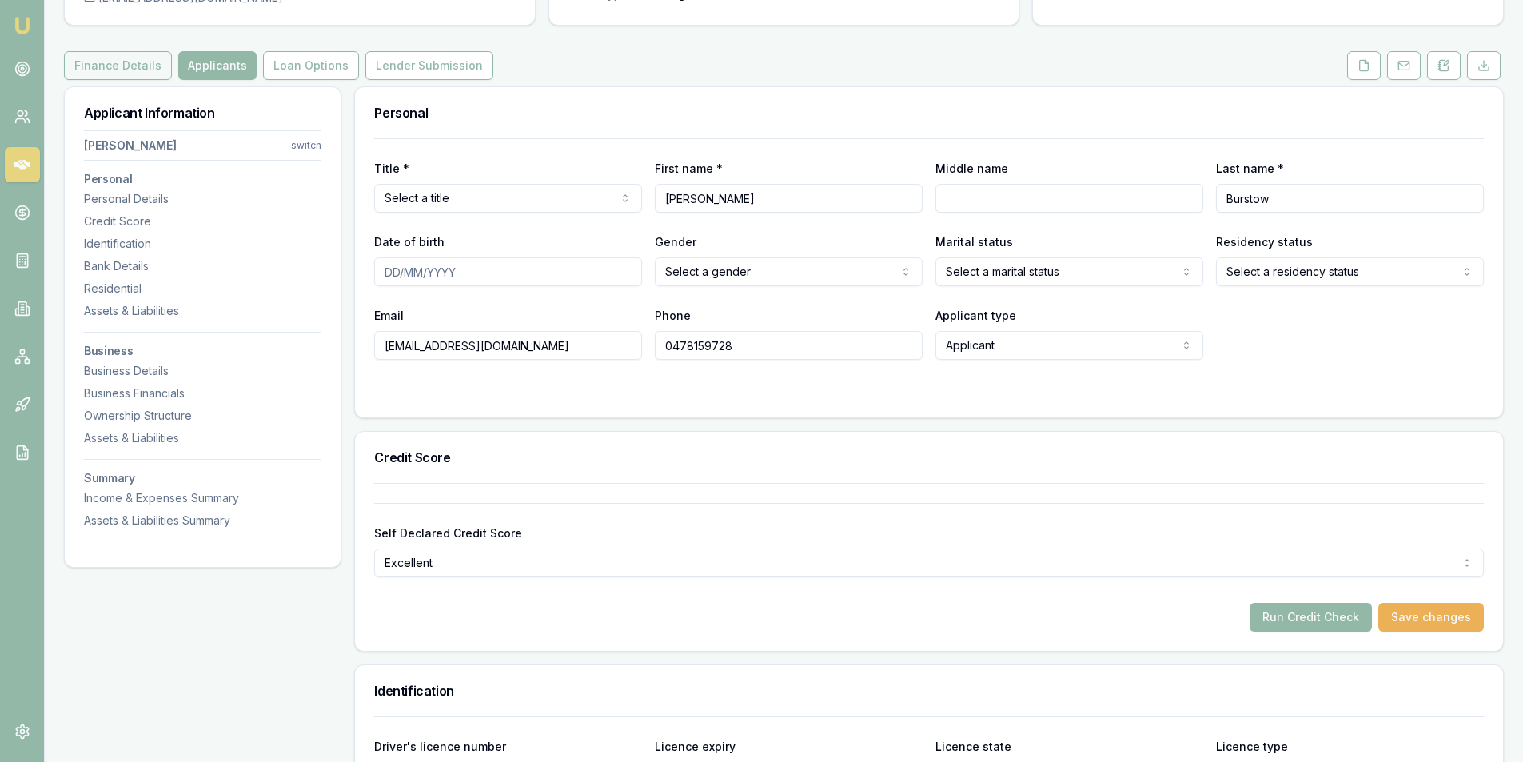
click at [72, 58] on button "Finance Details" at bounding box center [118, 65] width 108 height 29
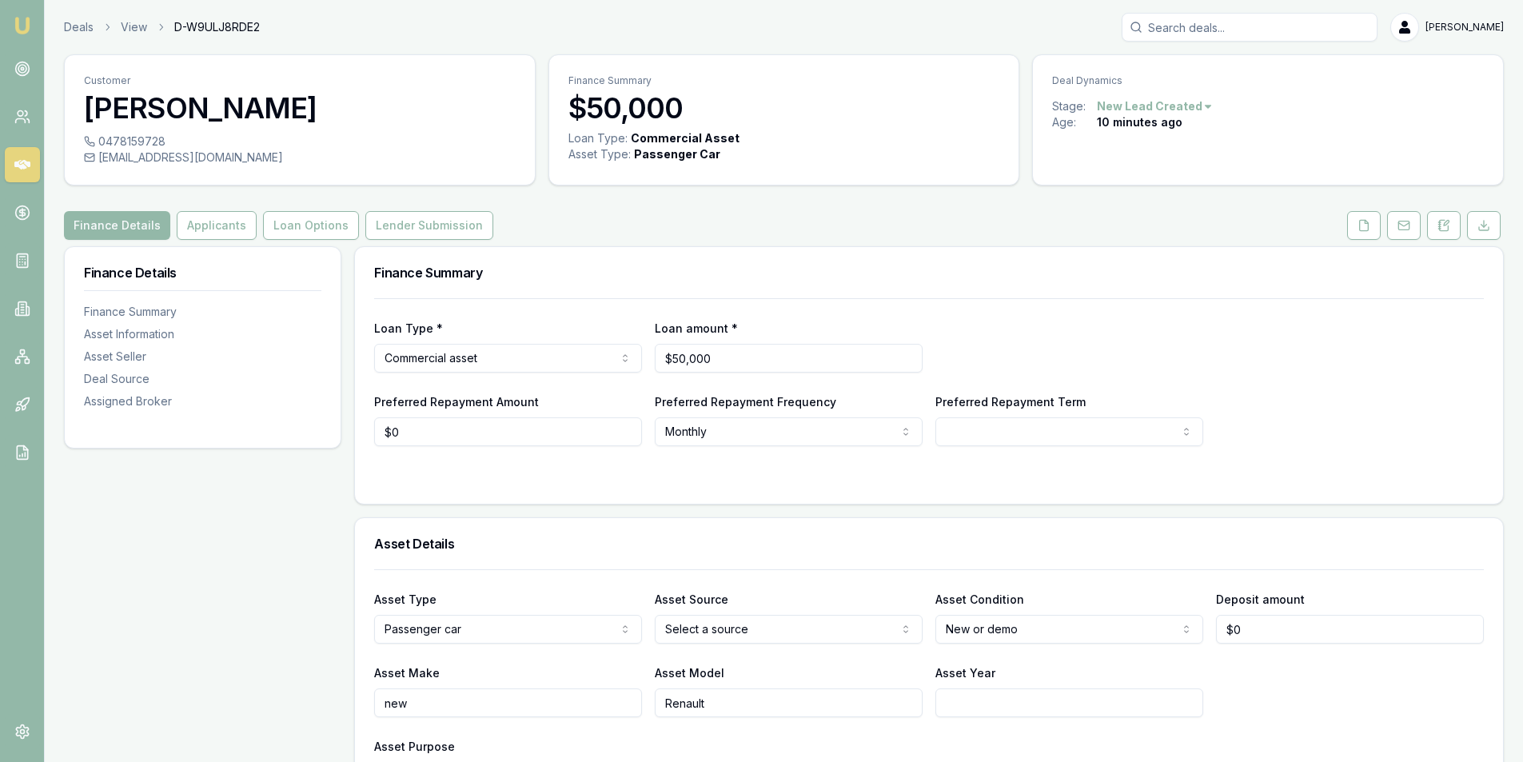
click at [1012, 332] on div "Loan Type * Commercial asset Consumer loan Consumer asset Commercial loan Comme…" at bounding box center [929, 345] width 1110 height 54
click at [1362, 396] on div "Preferred Repayment Amount $0 Preferred Repayment Frequency Monthly Weekly Fort…" at bounding box center [929, 419] width 1110 height 54
click at [1099, 436] on html "Emu Broker Deals View D-W9ULJ8RDE2 [PERSON_NAME] Toggle Menu Customer [PERSON_N…" at bounding box center [761, 381] width 1523 height 762
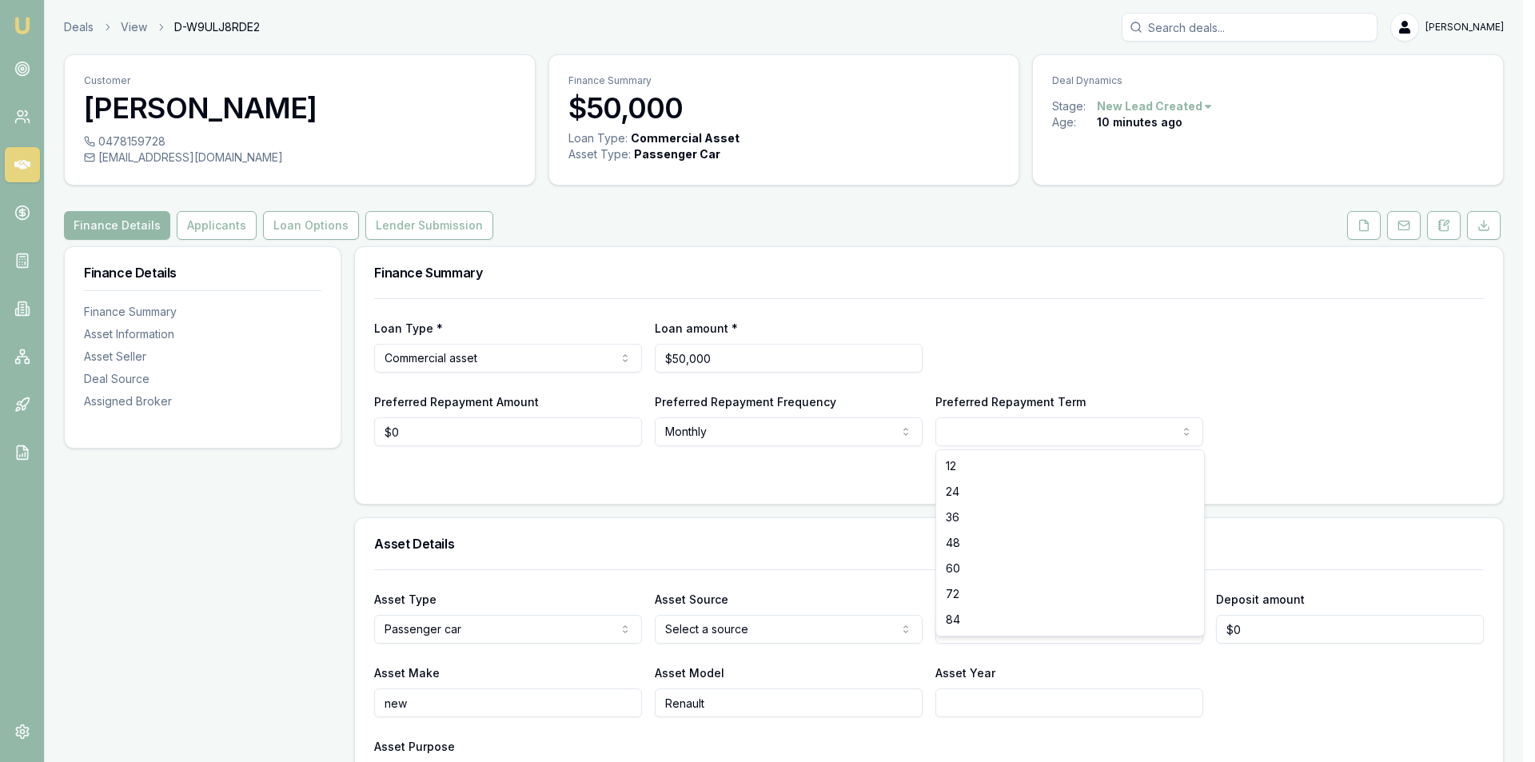
select select "60"
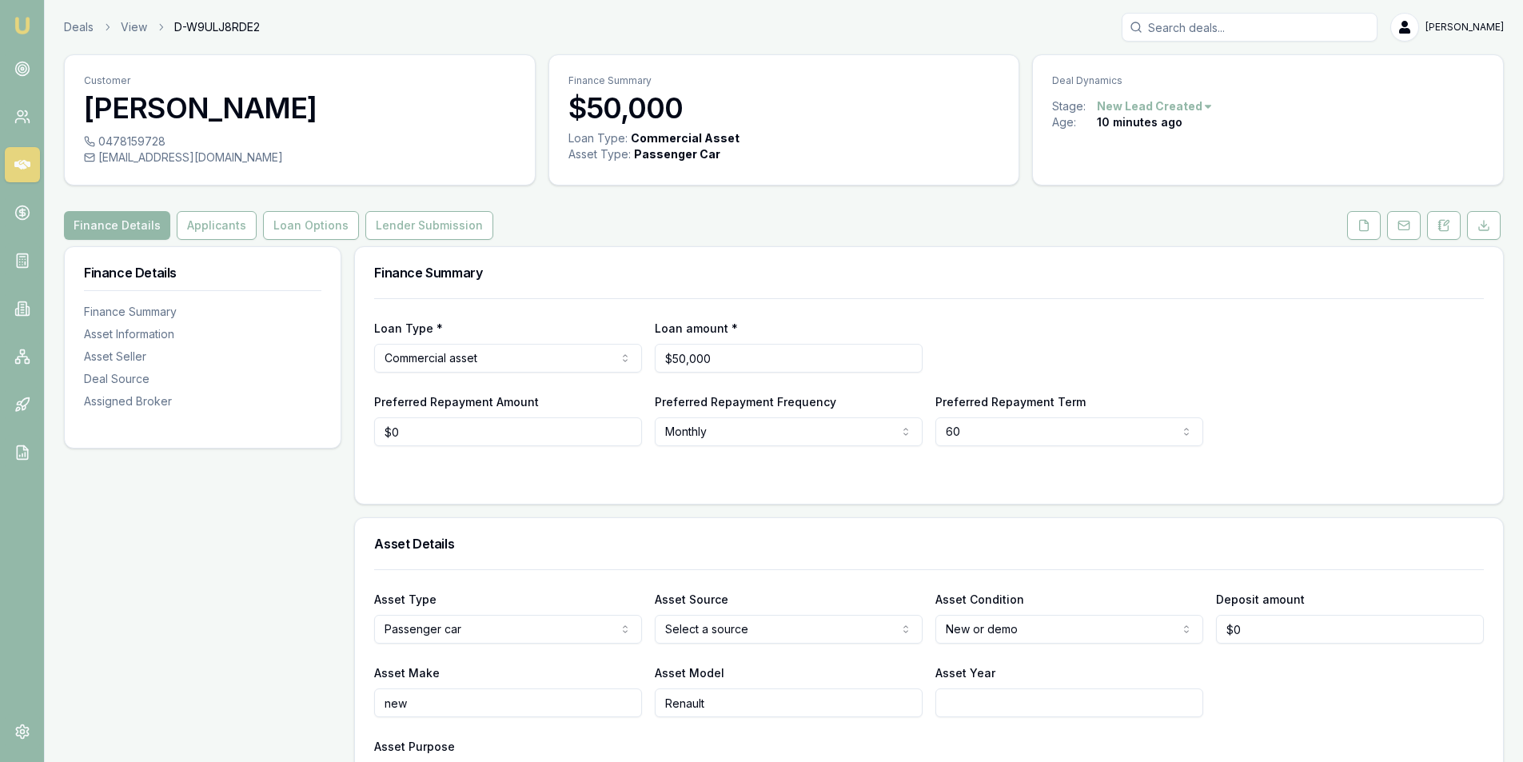
click at [1254, 431] on div "Preferred Repayment Amount $0 Preferred Repayment Frequency Monthly Weekly Fort…" at bounding box center [929, 419] width 1110 height 54
click at [846, 476] on div at bounding box center [929, 478] width 1110 height 13
click at [818, 476] on div at bounding box center [929, 478] width 1110 height 13
click at [1279, 419] on div "Preferred Repayment Amount $0 Preferred Repayment Frequency Monthly Weekly Fort…" at bounding box center [929, 419] width 1110 height 54
click at [1451, 230] on button at bounding box center [1444, 225] width 34 height 29
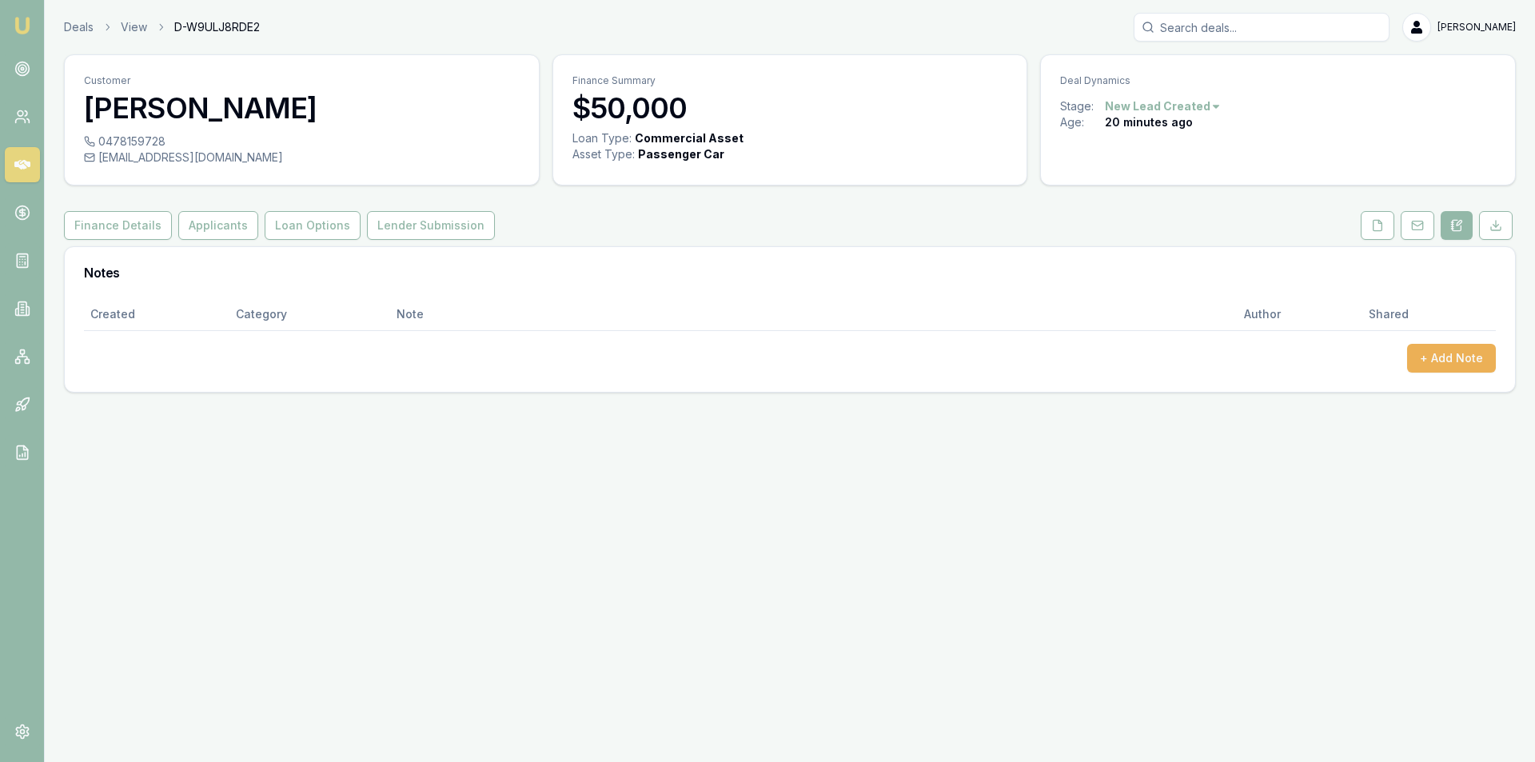
click at [1480, 381] on div "Created Category Note Author Shared + Add Note" at bounding box center [790, 345] width 1451 height 94
click at [1473, 373] on div "Created Category Note Author Shared + Add Note" at bounding box center [790, 345] width 1451 height 94
click at [1459, 368] on button "+ Add Note" at bounding box center [1451, 358] width 89 height 29
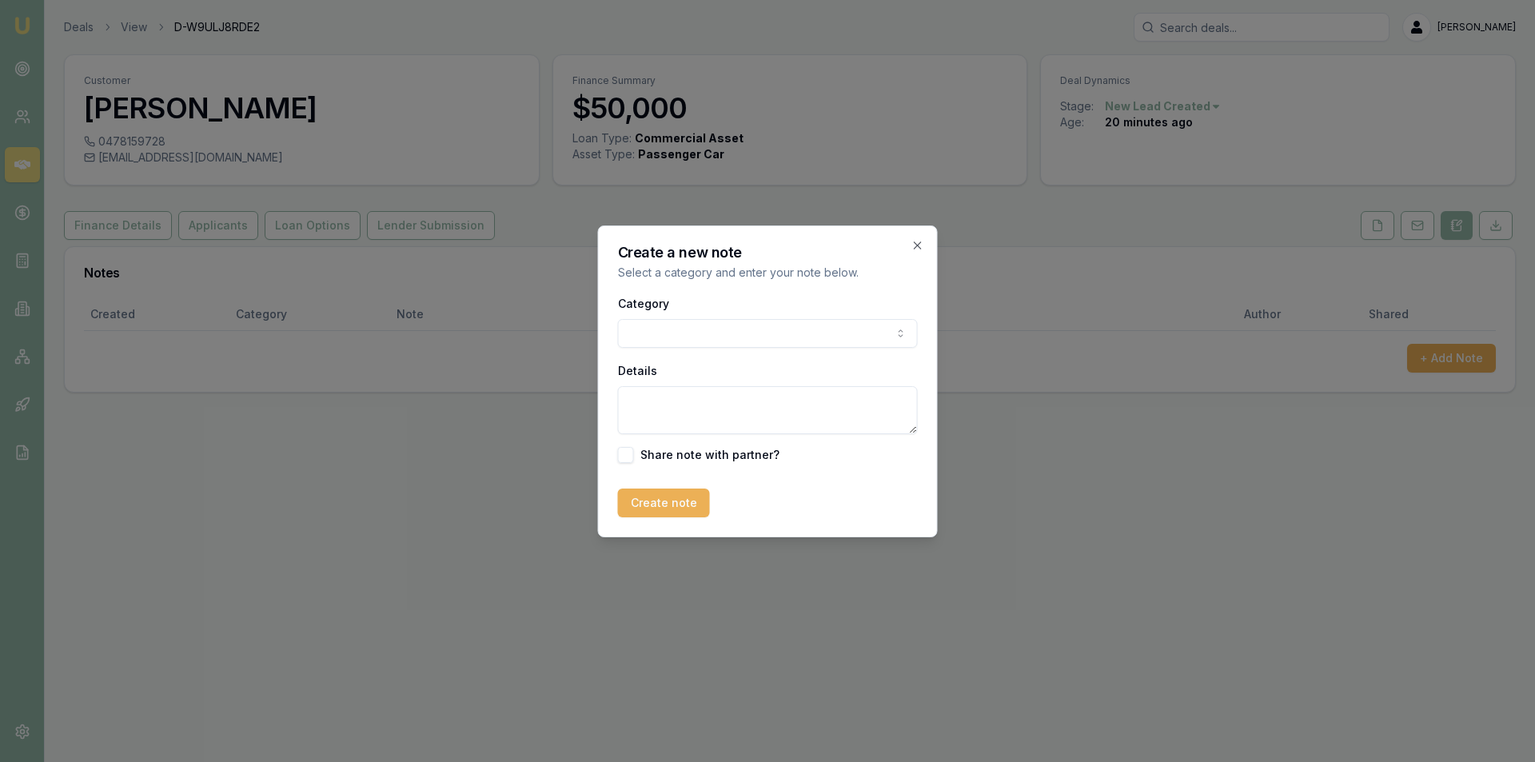
click at [689, 325] on body "Emu Broker Deals View D-W9ULJ8RDE2 [PERSON_NAME] Toggle Menu Customer [PERSON_N…" at bounding box center [767, 381] width 1535 height 762
click at [744, 381] on div "Details" at bounding box center [768, 398] width 300 height 74
click at [744, 395] on textarea "Details" at bounding box center [768, 410] width 300 height 48
type textarea "wanting a quote. Currently has 6.75% Renting Has truck finance Looking for new …"
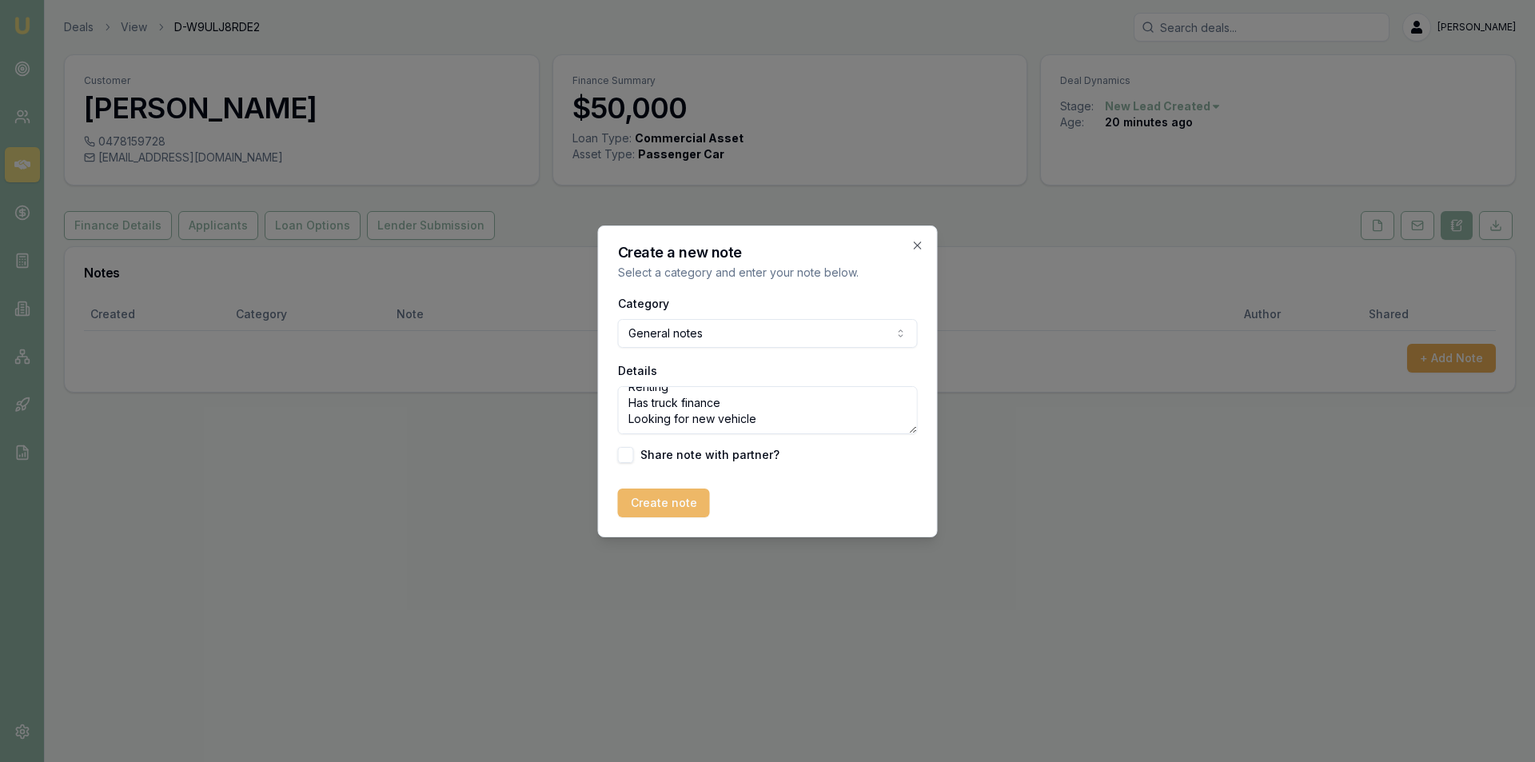
click at [705, 500] on button "Create note" at bounding box center [664, 503] width 92 height 29
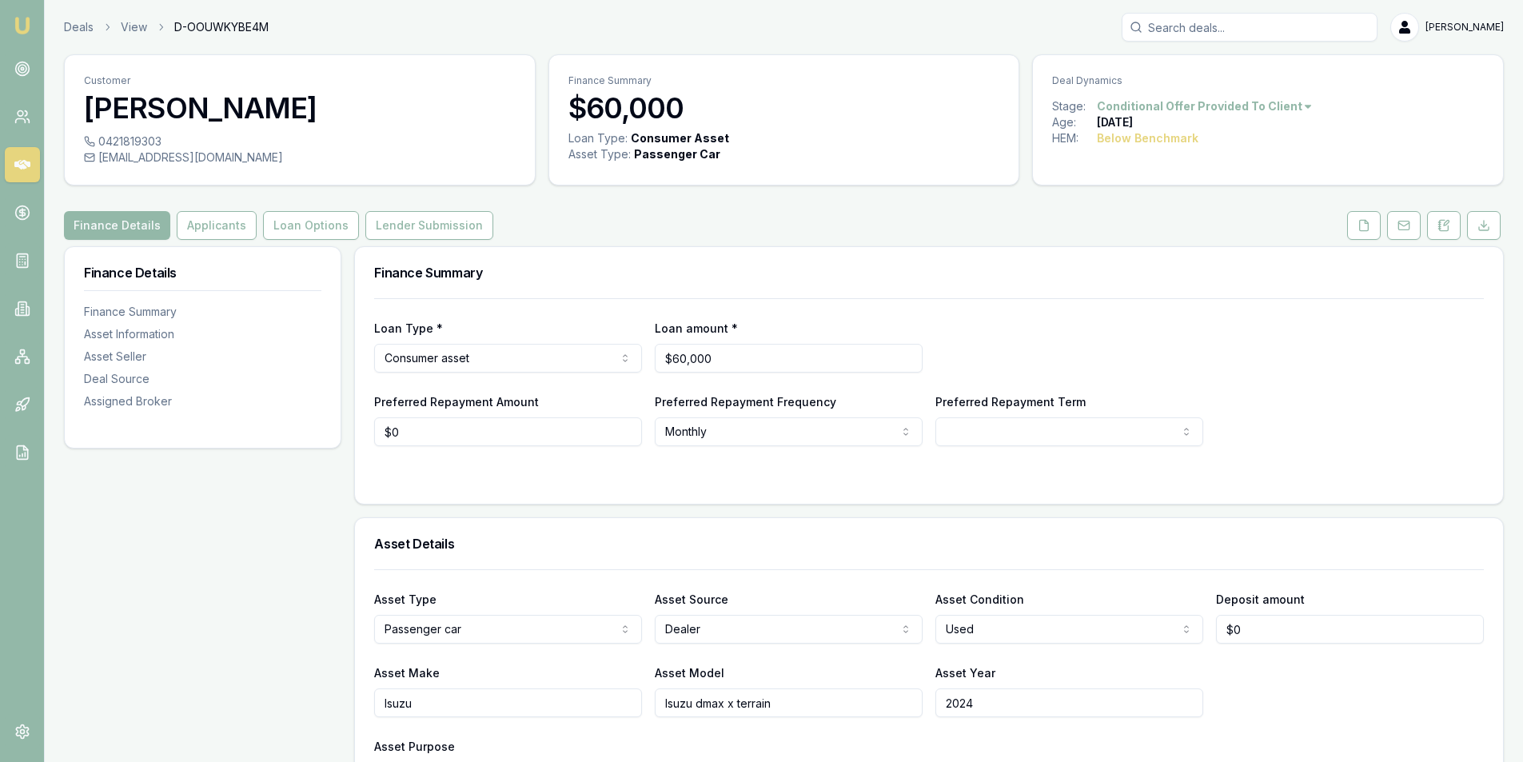
scroll to position [80, 0]
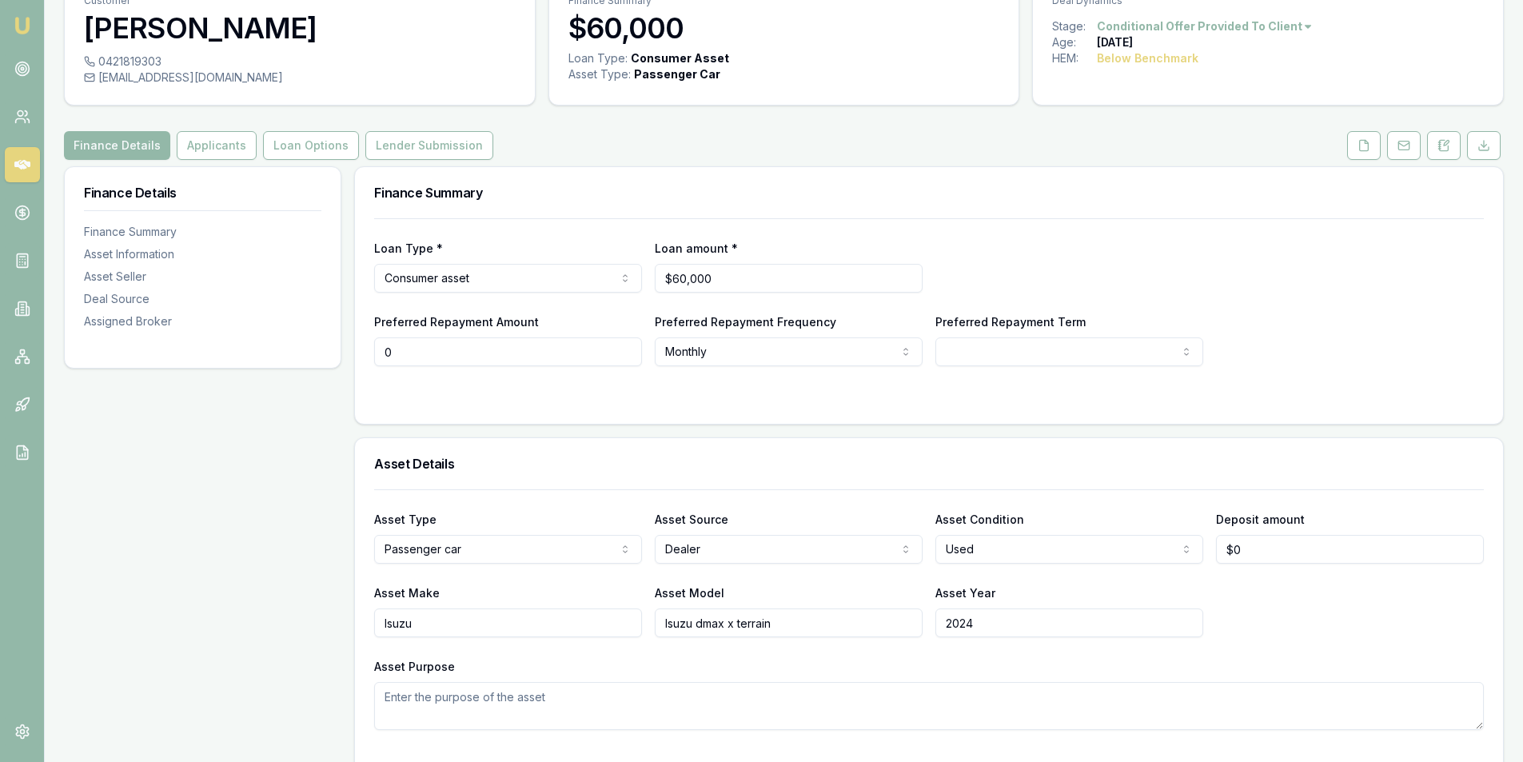
click at [470, 352] on input "0" at bounding box center [508, 351] width 268 height 29
type input "$300"
click at [746, 373] on form "Loan Type * Consumer asset Consumer loan Consumer asset Commercial loan Commerc…" at bounding box center [929, 311] width 1110 height 186
click at [740, 361] on body "Emu Broker Deals View D-OOUWKYBE4M Peter Sarris Toggle Menu Customer Steven Smi…" at bounding box center [767, 301] width 1535 height 762
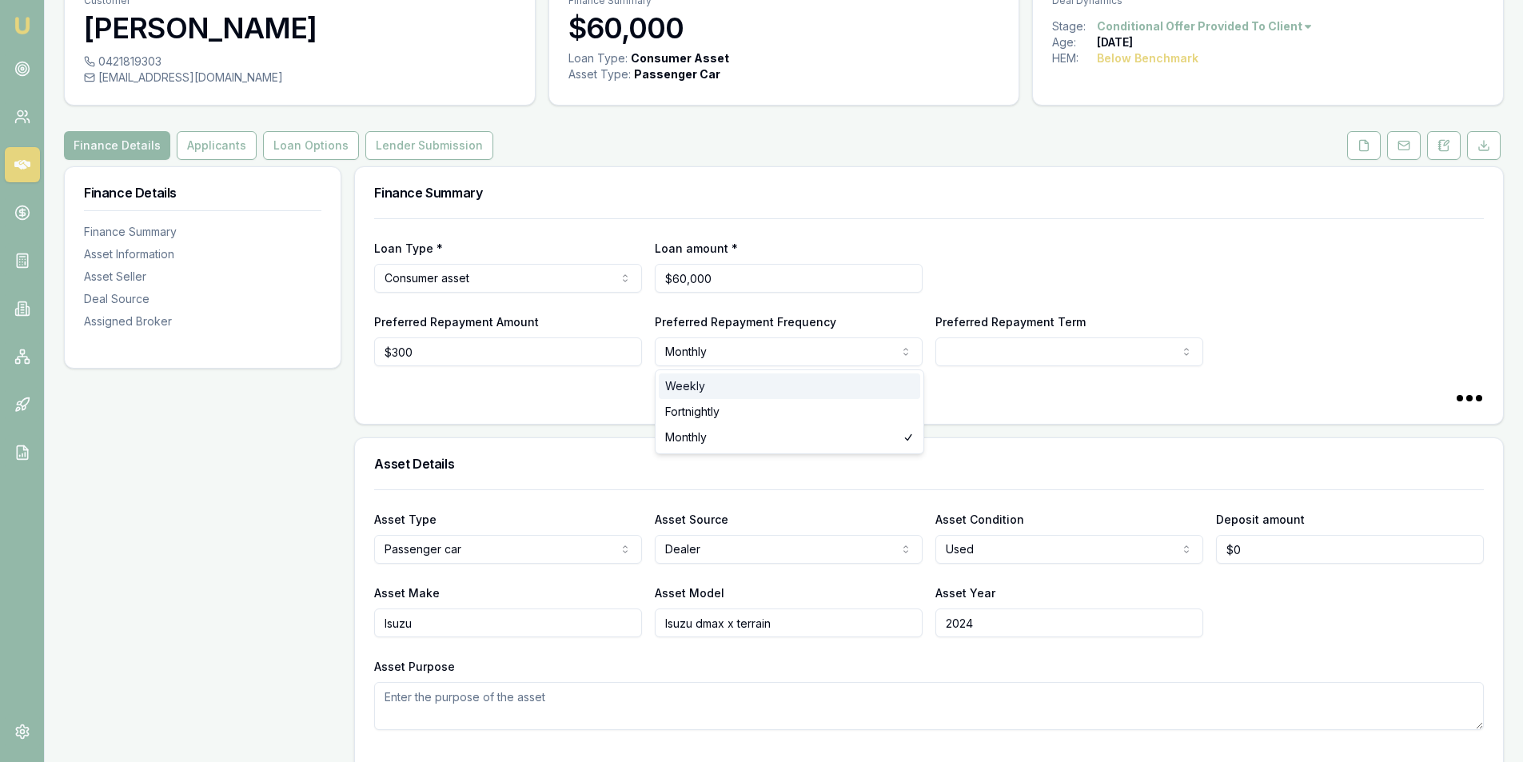
select select "60"
select select "WEEKLY"
drag, startPoint x: 722, startPoint y: 386, endPoint x: 1054, endPoint y: 370, distance: 332.2
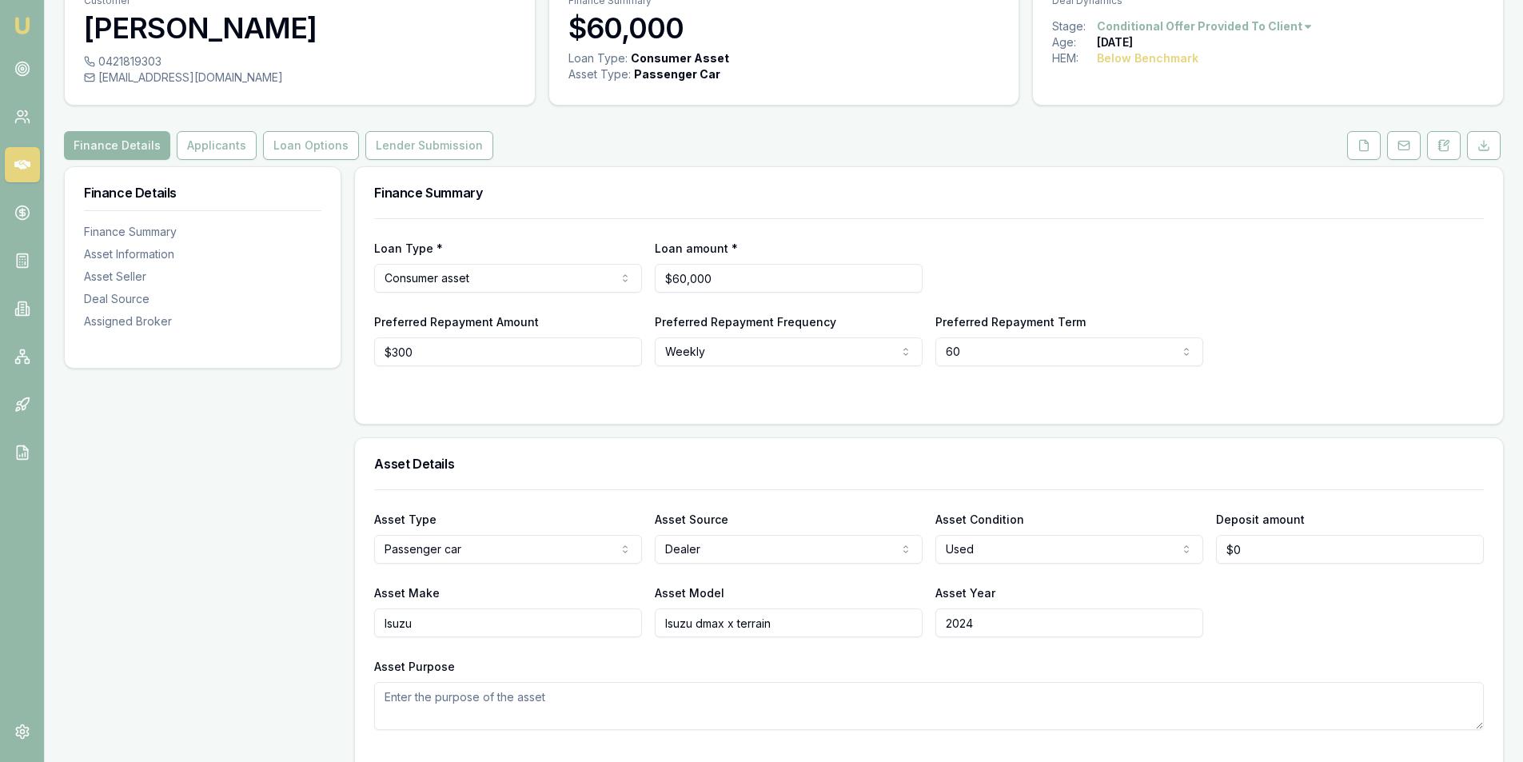
click at [1048, 357] on html "Emu Broker Deals View D-OOUWKYBE4M Peter Sarris Toggle Menu Customer Steven Smi…" at bounding box center [761, 301] width 1523 height 762
select select "84"
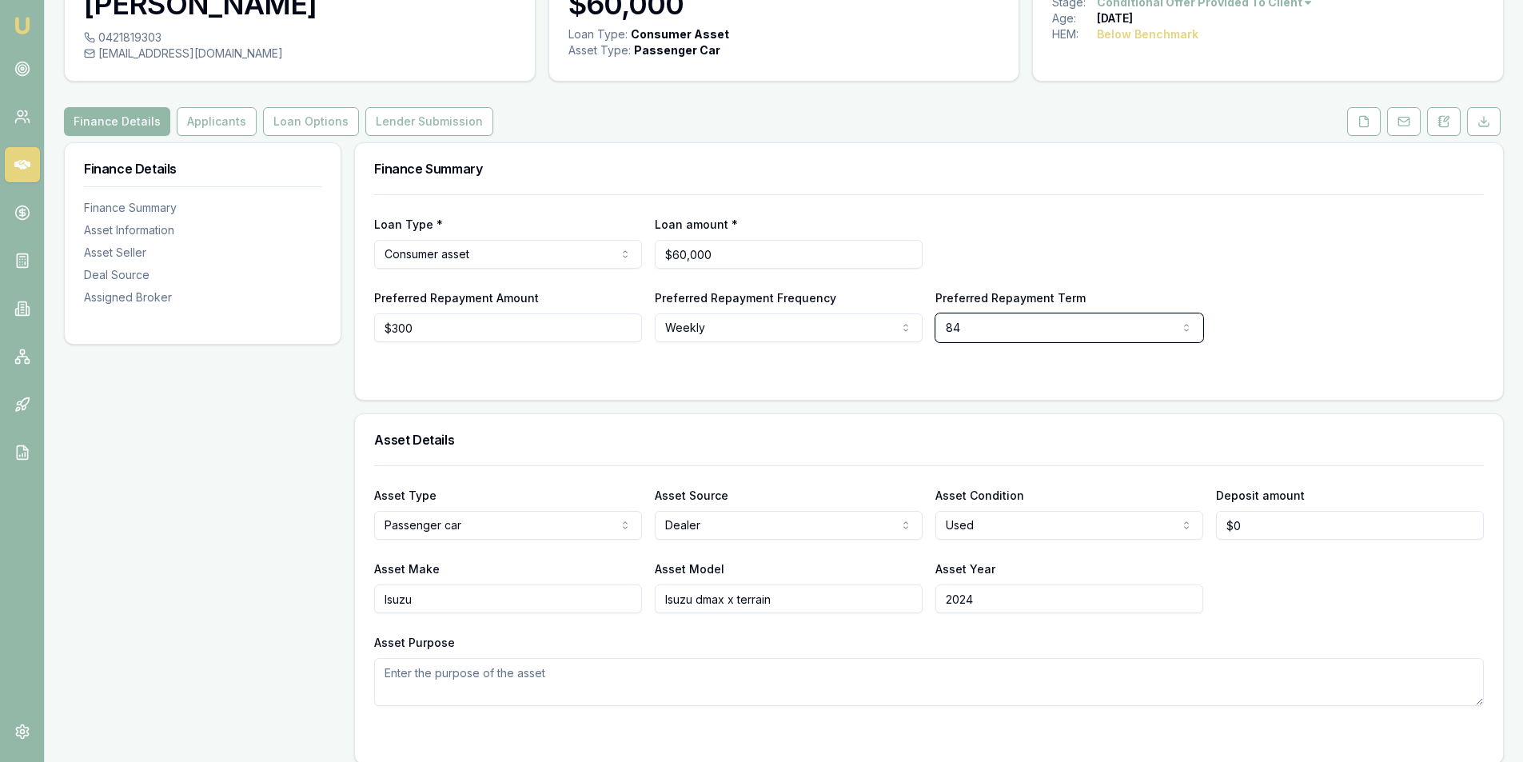
scroll to position [0, 0]
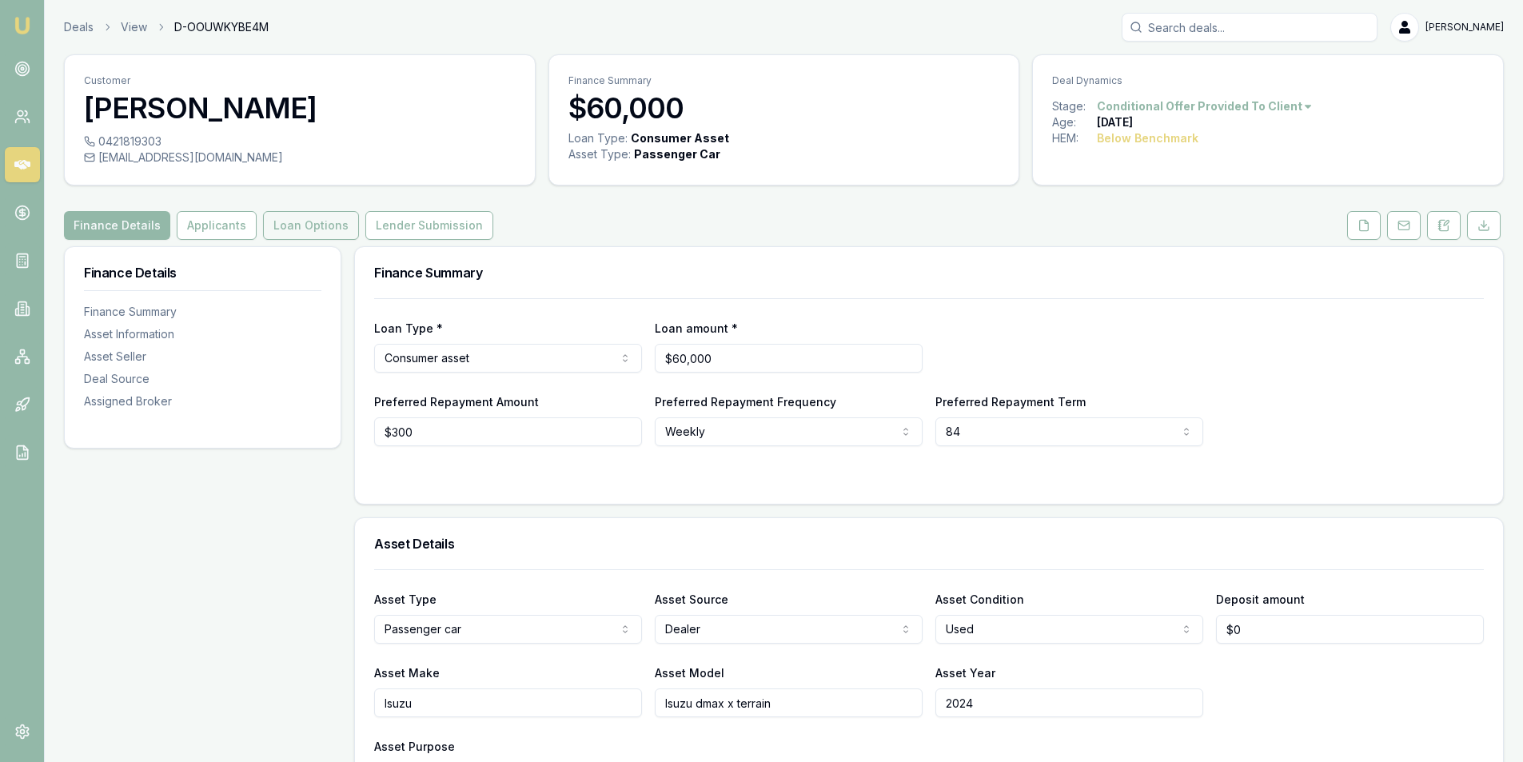
click at [297, 230] on button "Loan Options" at bounding box center [311, 225] width 96 height 29
click at [298, 229] on button "Loan Options" at bounding box center [311, 225] width 96 height 29
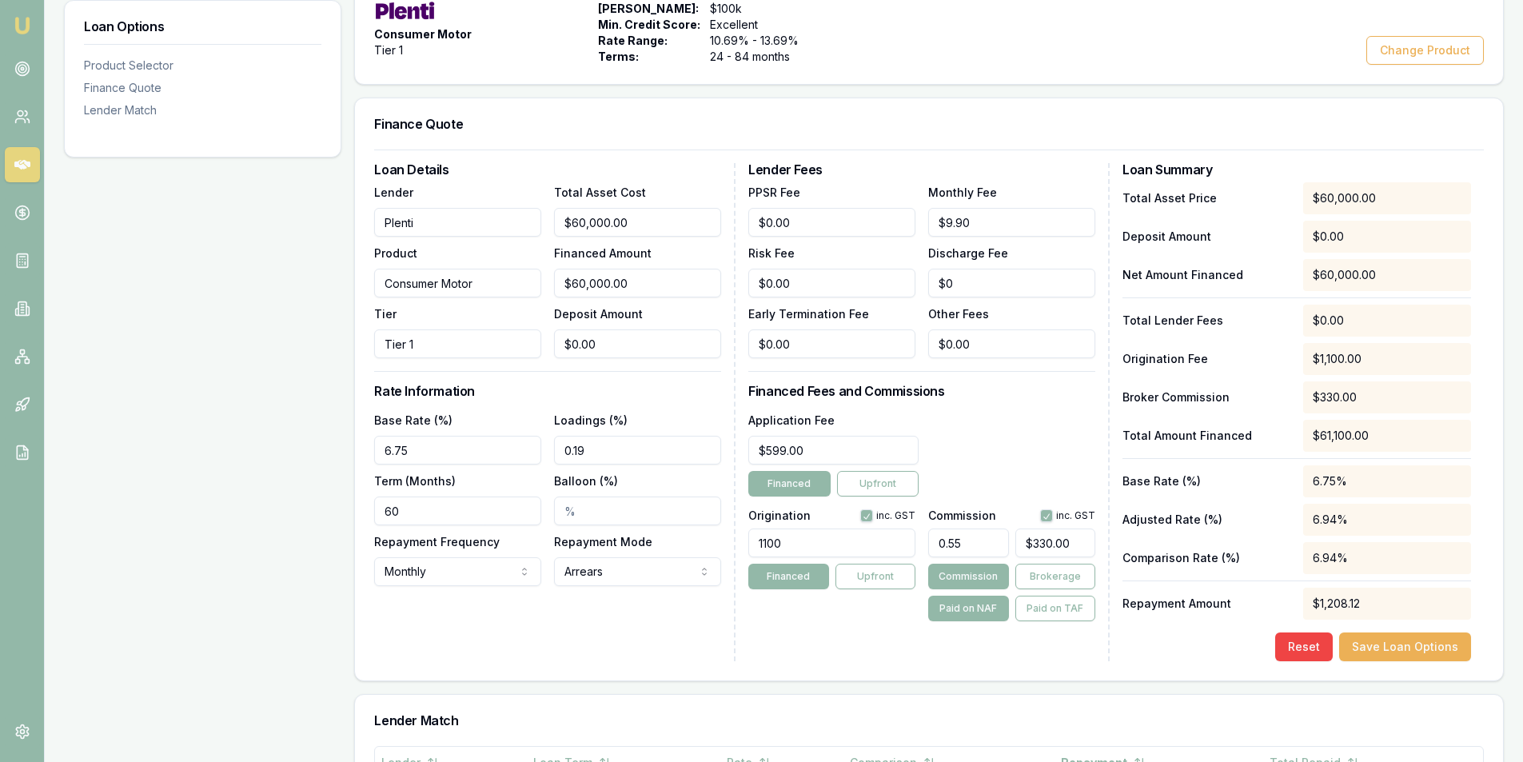
scroll to position [320, 0]
click at [606, 226] on input "60000" at bounding box center [637, 220] width 167 height 29
type input "7"
type input "$7.00"
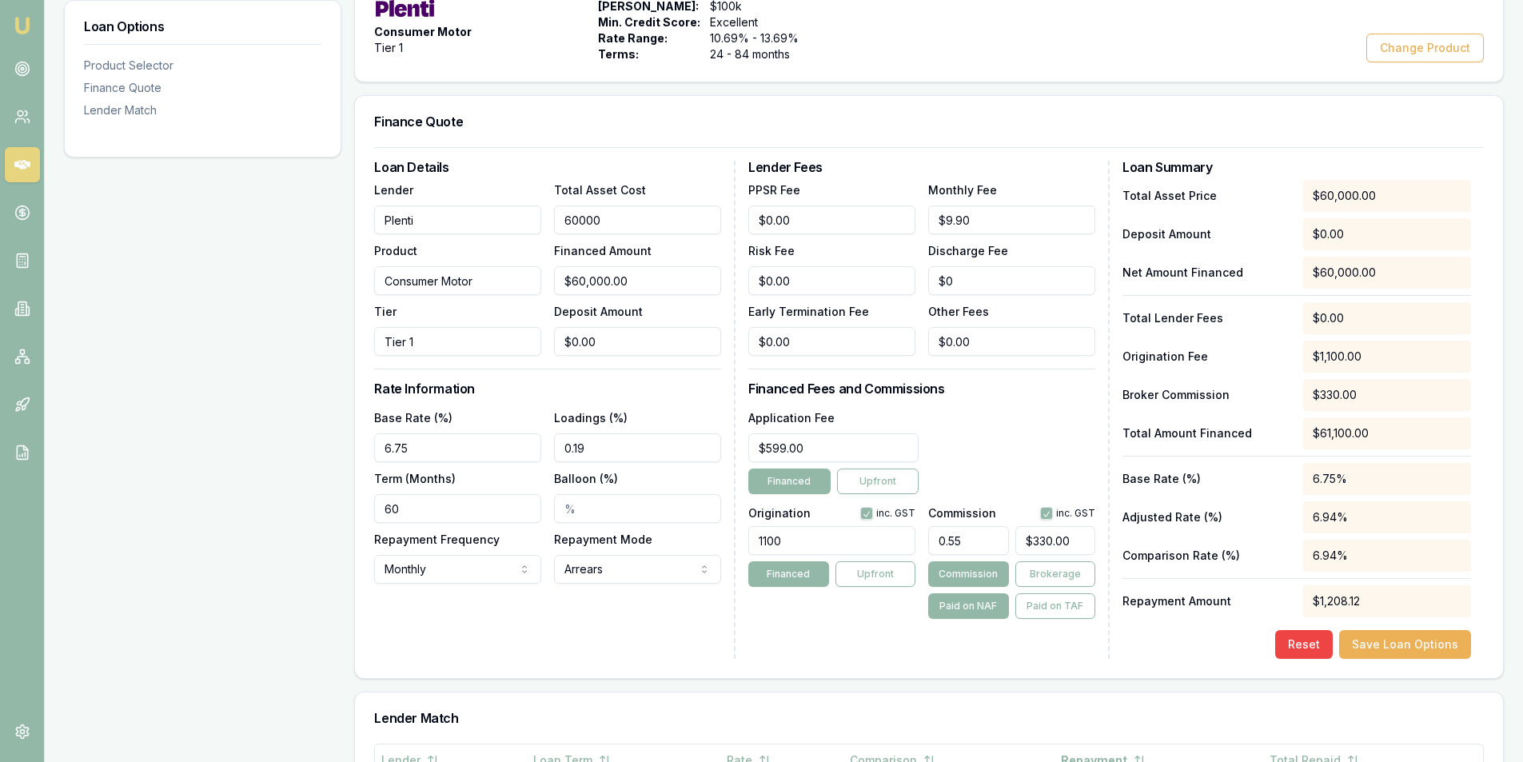
type input "$0.04"
type input "70"
type input "$70.00"
type input "$0.39"
type input "701"
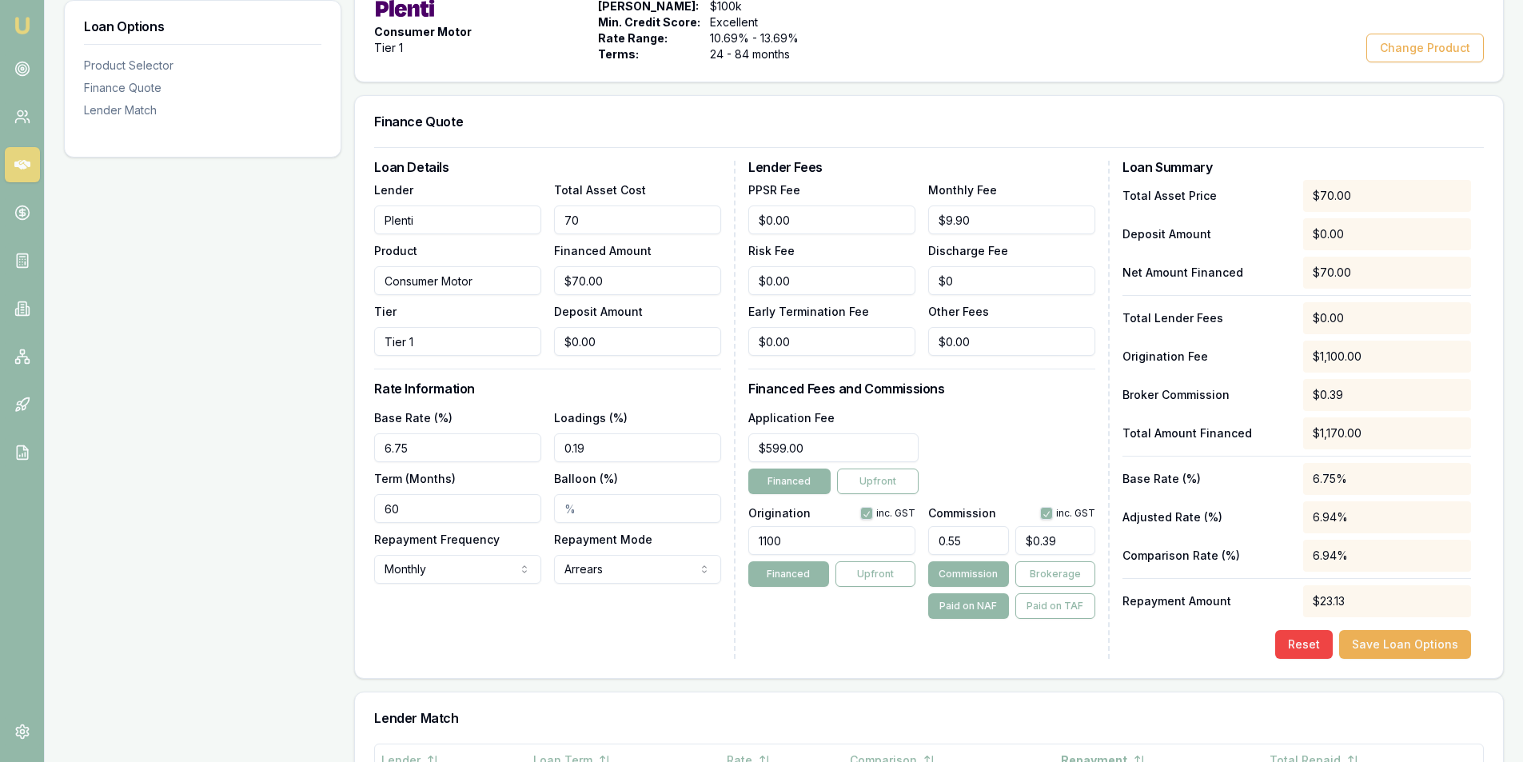
type input "$701.00"
type input "$3.86"
type input "7017"
type input "$7,017.00"
type input "$38.59"
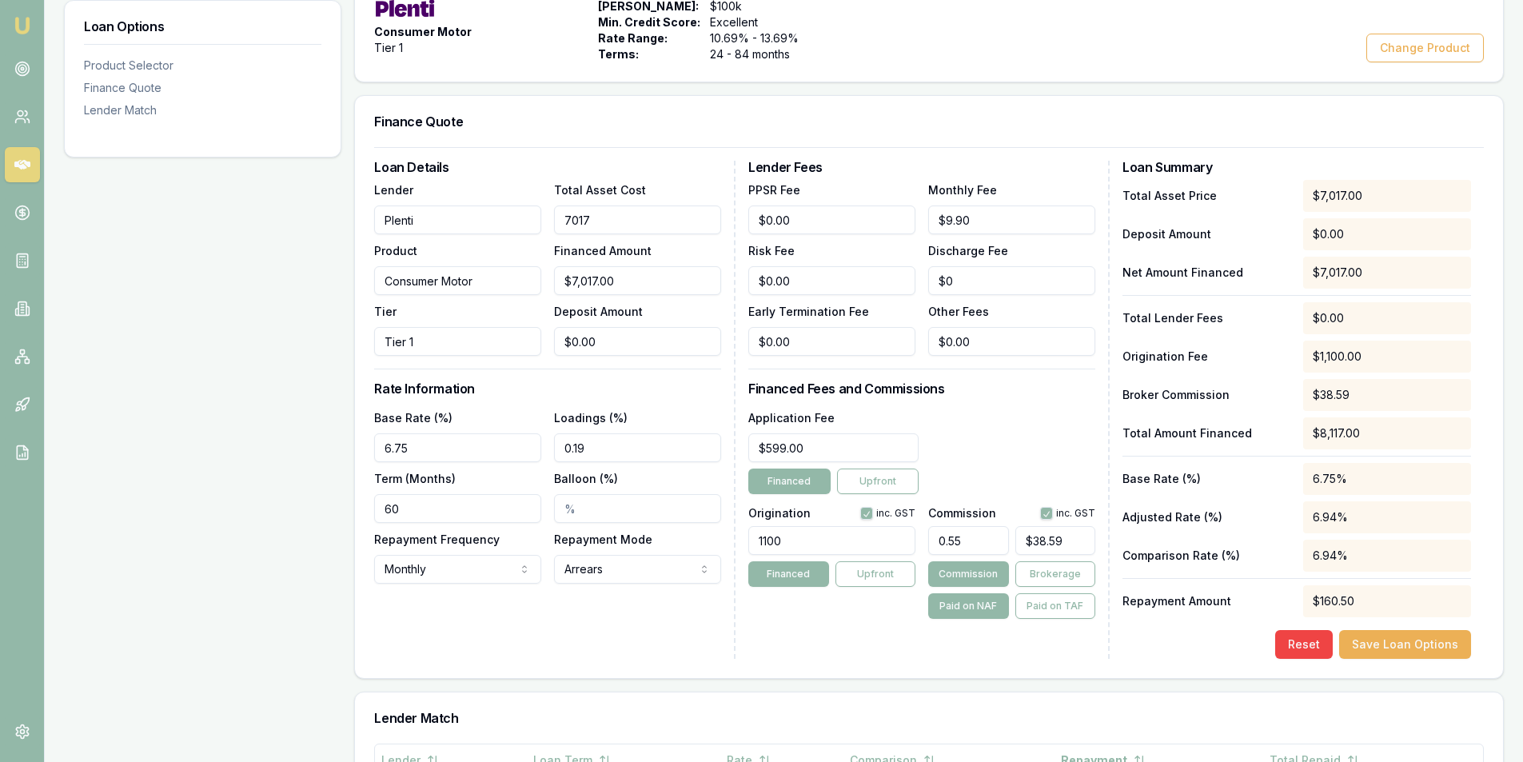
type input "70176"
type input "$70,176.00"
type input "$385.97"
type input "$70,176.00"
type input "0"
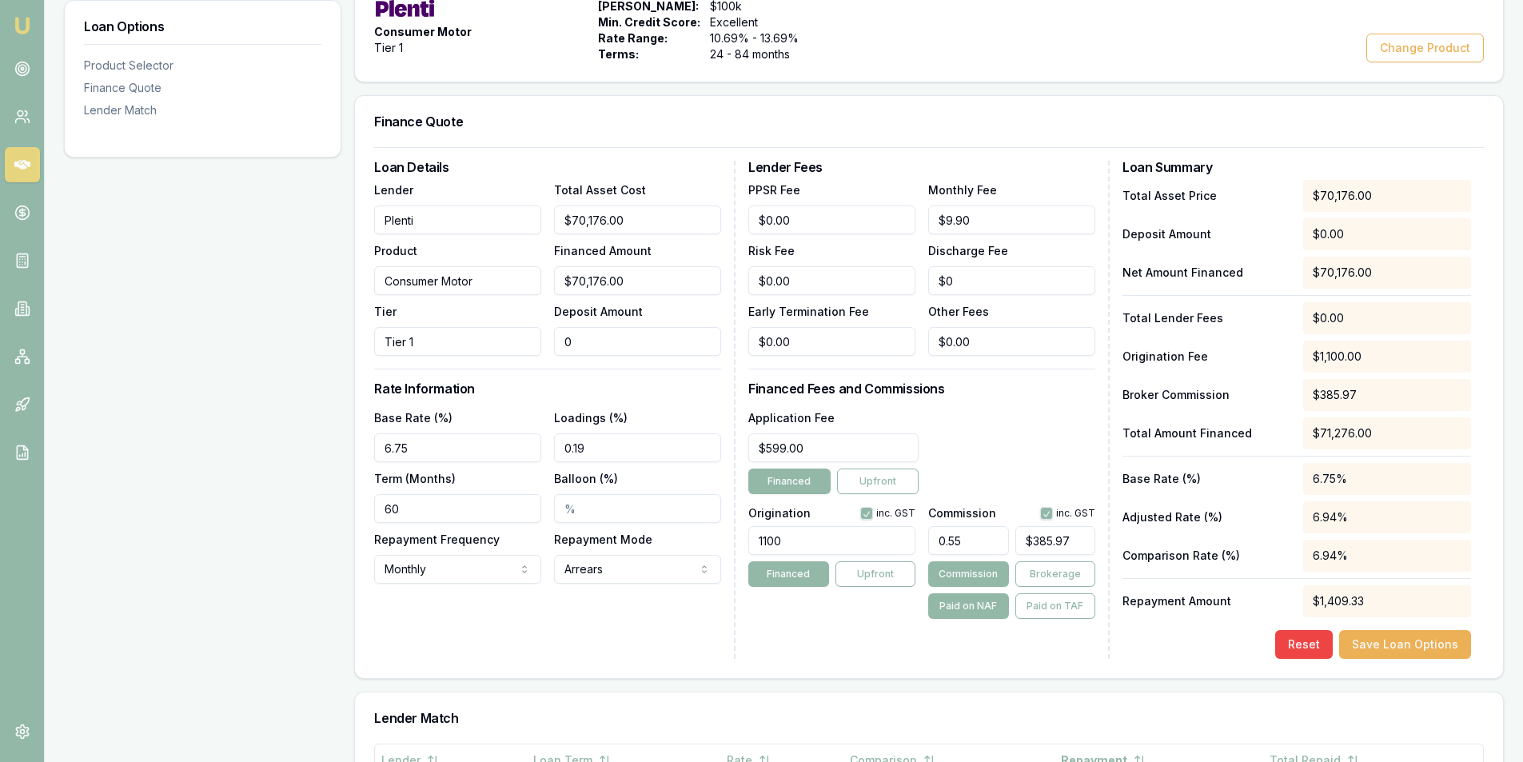
click at [591, 337] on input "0" at bounding box center [637, 341] width 167 height 29
type input "$70,175.00"
type input "1"
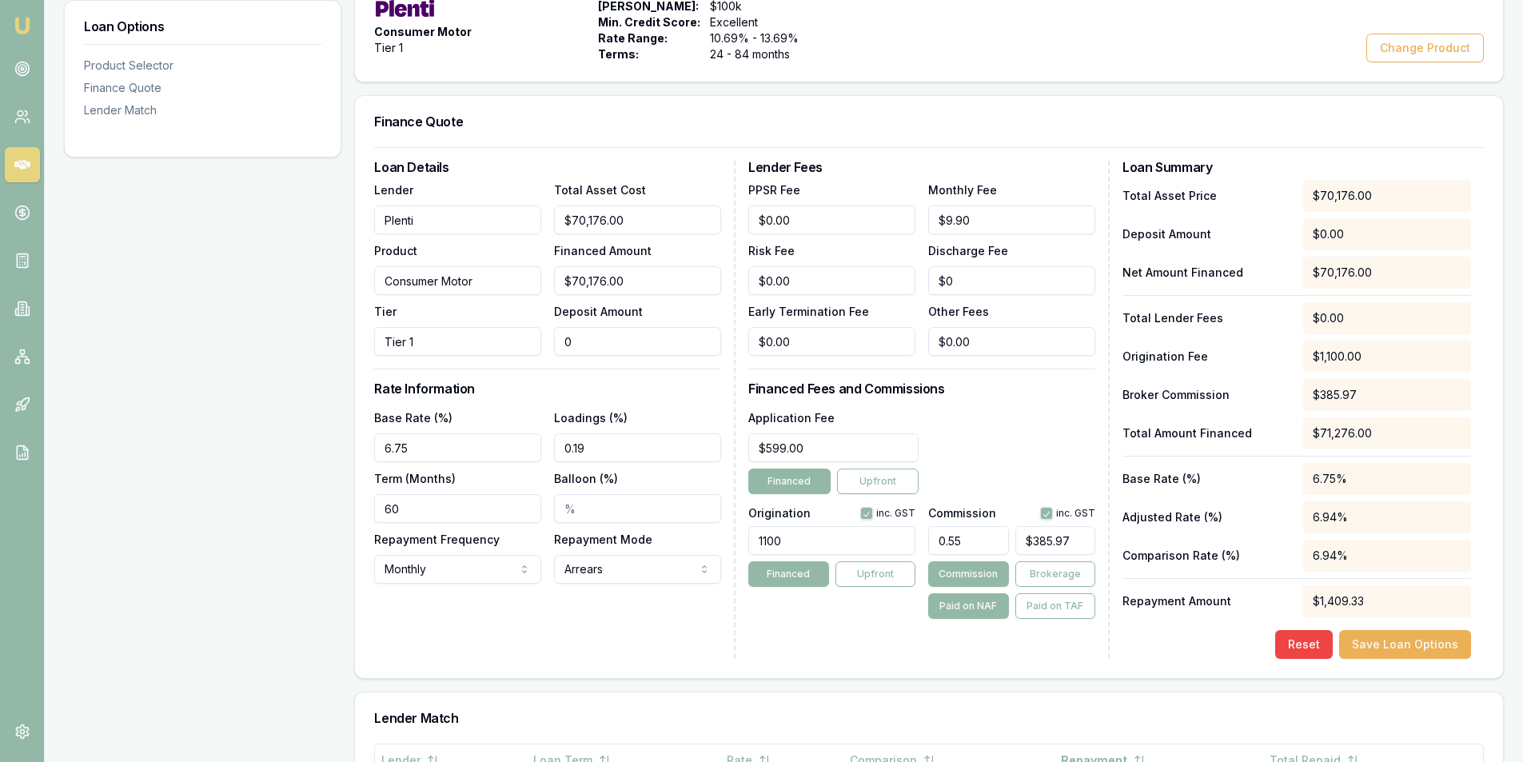
type input "$385.96"
type input "$70,166.00"
type input "10"
type input "$385.91"
type input "$70,075.00"
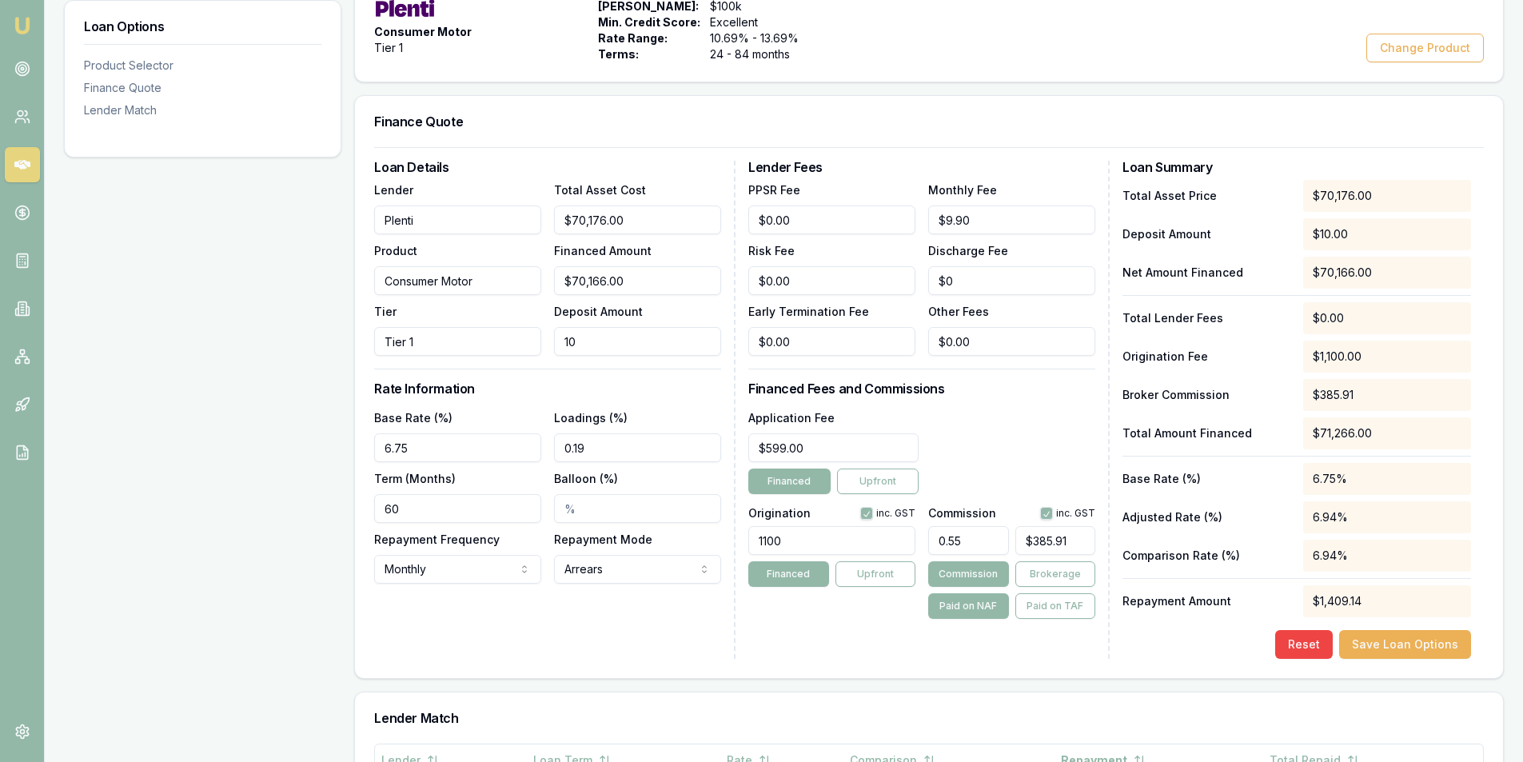
type input "101"
type input "$385.41"
type input "$69,159.00"
type input "1017"
type input "$380.37"
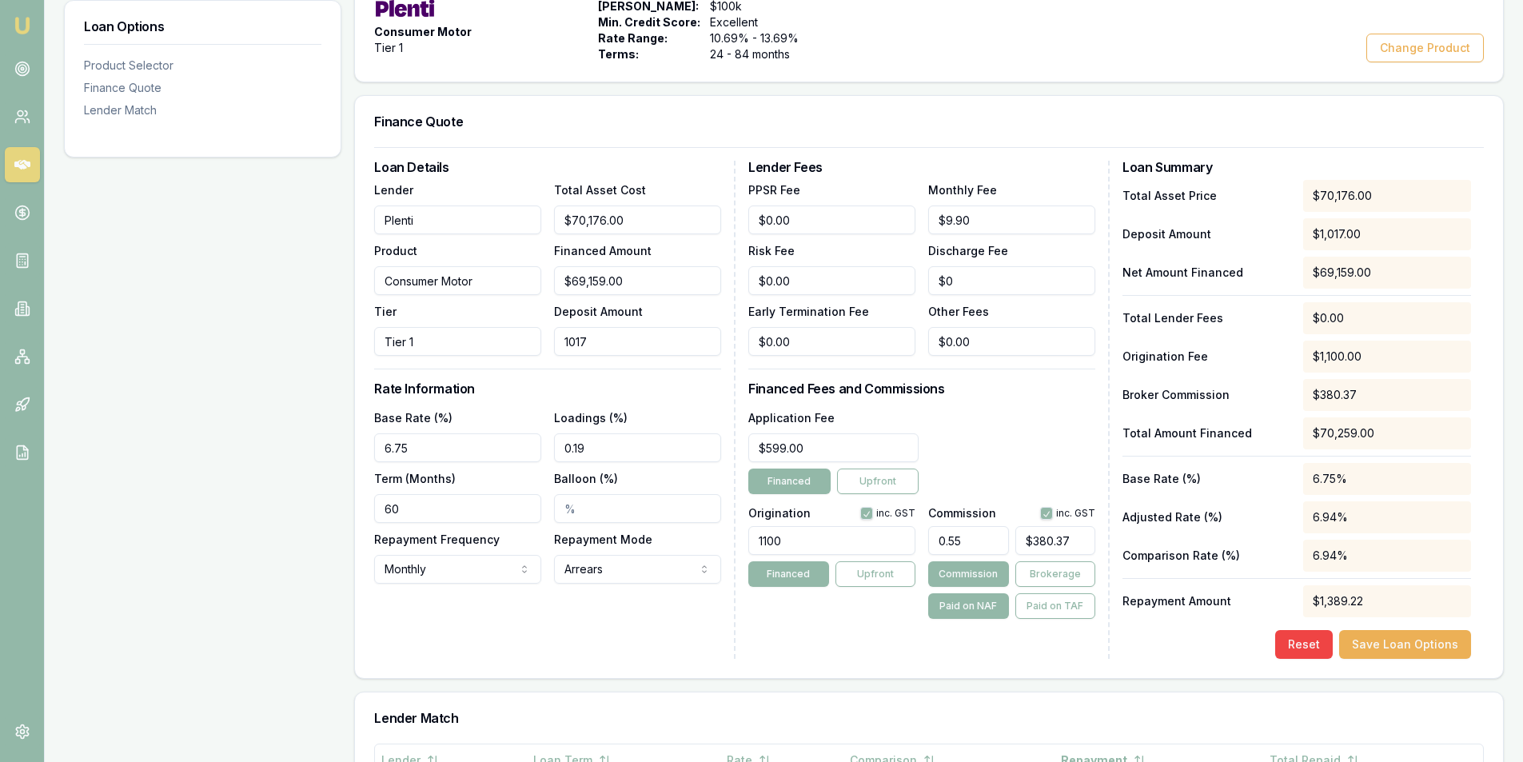
type input "$60,000.00"
type input "10176"
type input "$330.00"
type input "$10,176.00"
click at [525, 650] on div "Loan Details Lender Plenti Product Consumer Motor Tier Tier 1 Total Asset Cost …" at bounding box center [554, 410] width 361 height 498
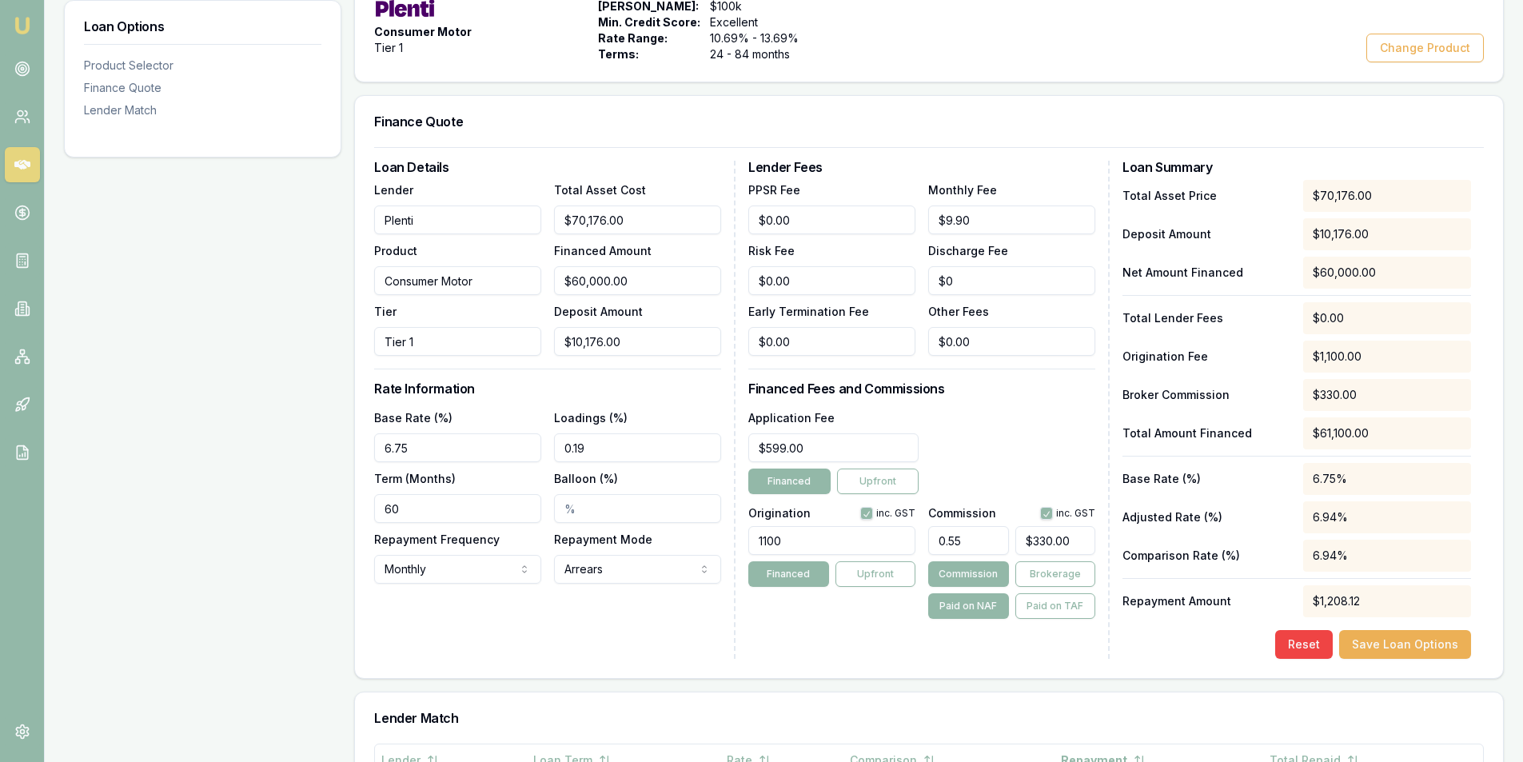
click at [454, 506] on input "60" at bounding box center [457, 508] width 167 height 29
click at [446, 501] on input "084" at bounding box center [457, 508] width 167 height 29
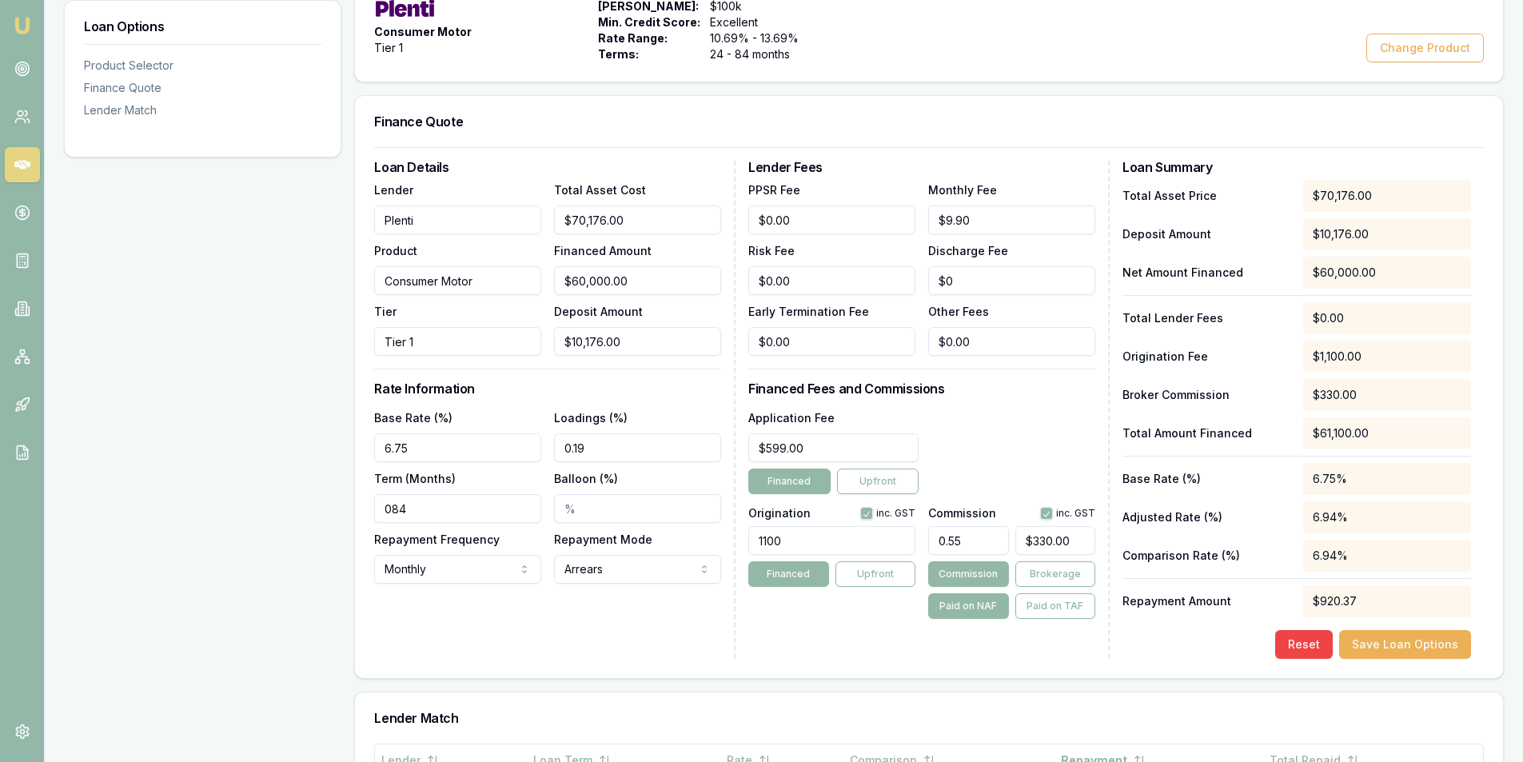
click at [446, 501] on input "084" at bounding box center [457, 508] width 167 height 29
type input "84"
click at [589, 654] on div "Loan Details Lender Plenti Product Consumer Motor Tier Tier 1 Total Asset Cost …" at bounding box center [554, 410] width 361 height 498
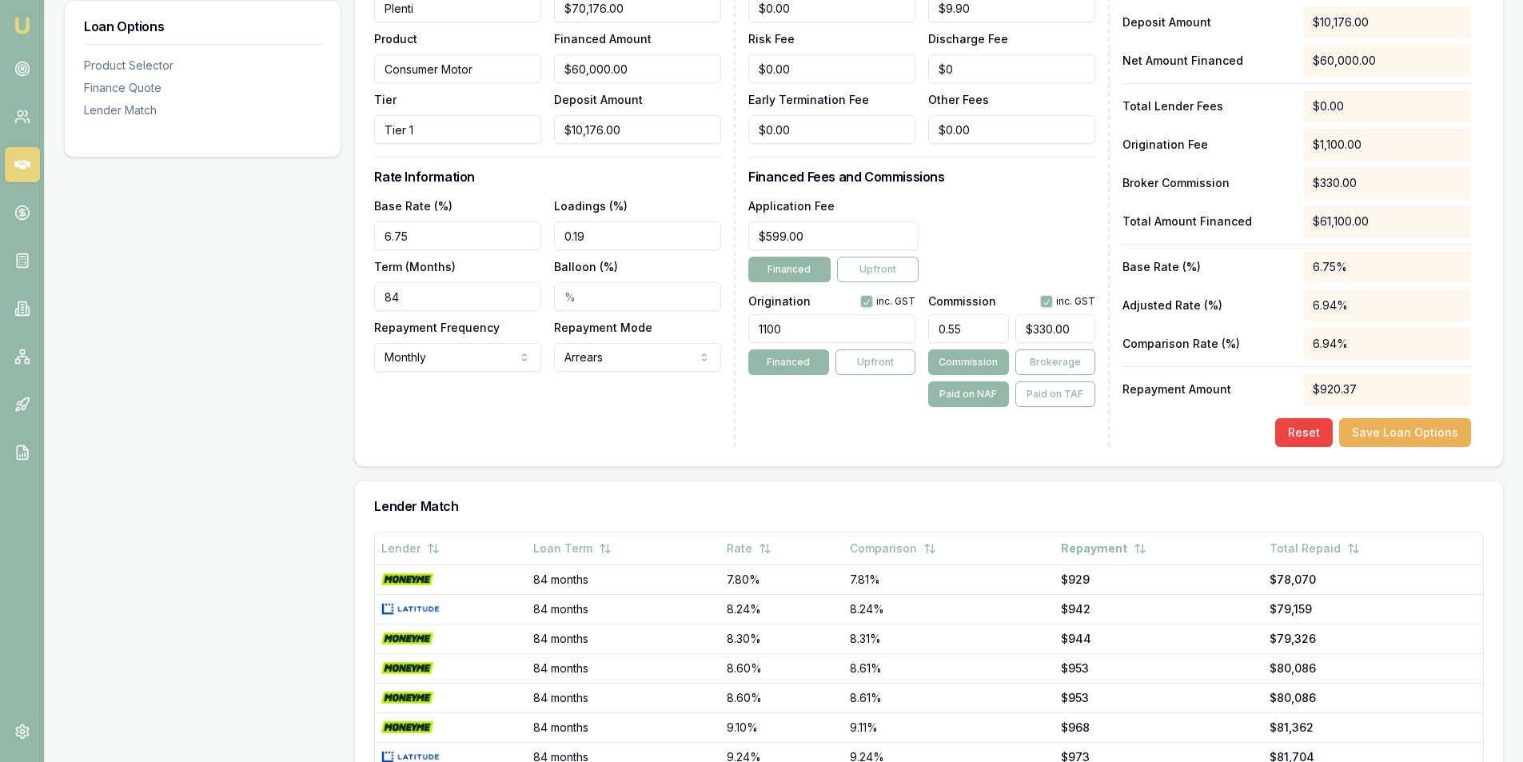
scroll to position [715, 0]
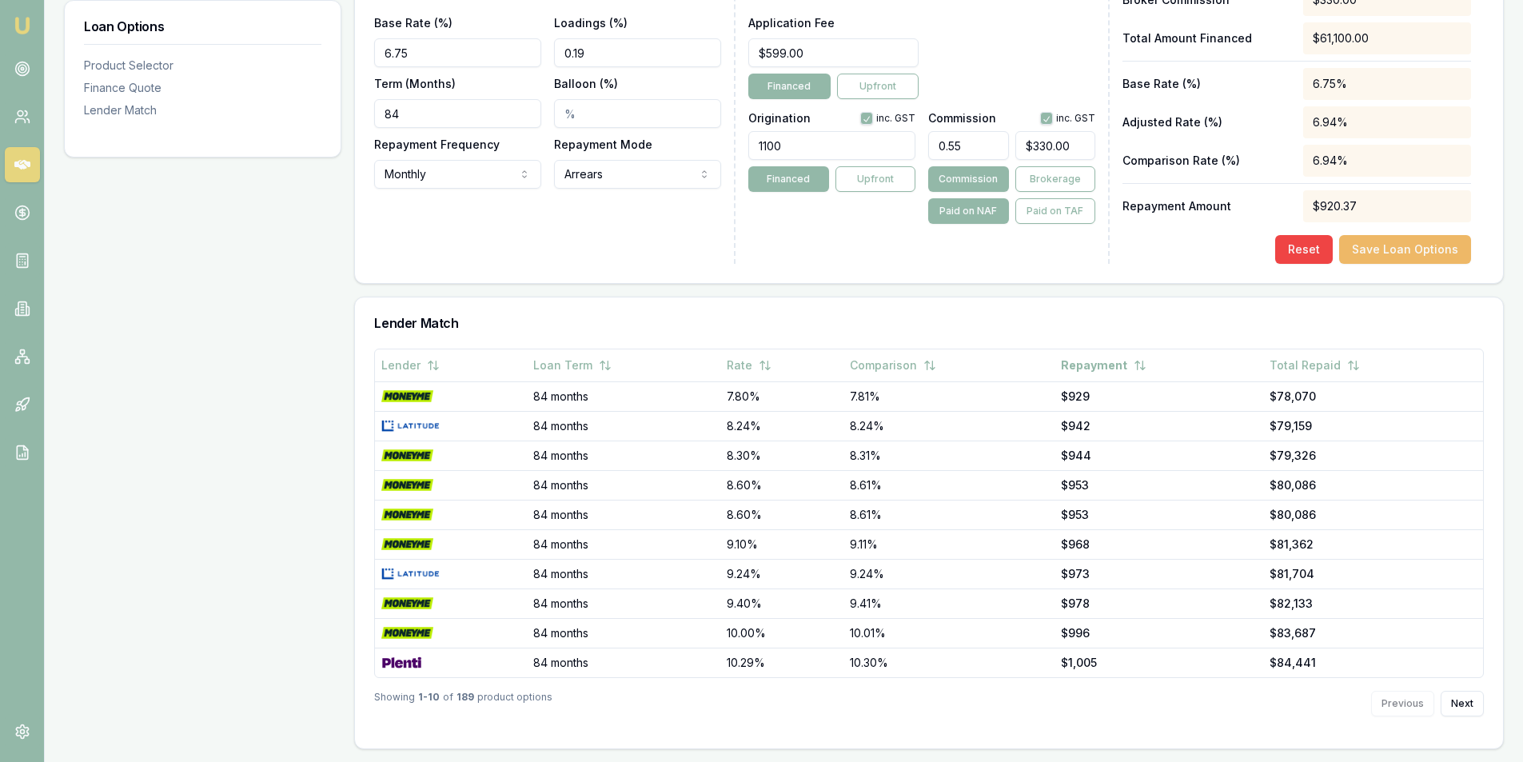
click at [1400, 238] on button "Save Loan Options" at bounding box center [1405, 249] width 132 height 29
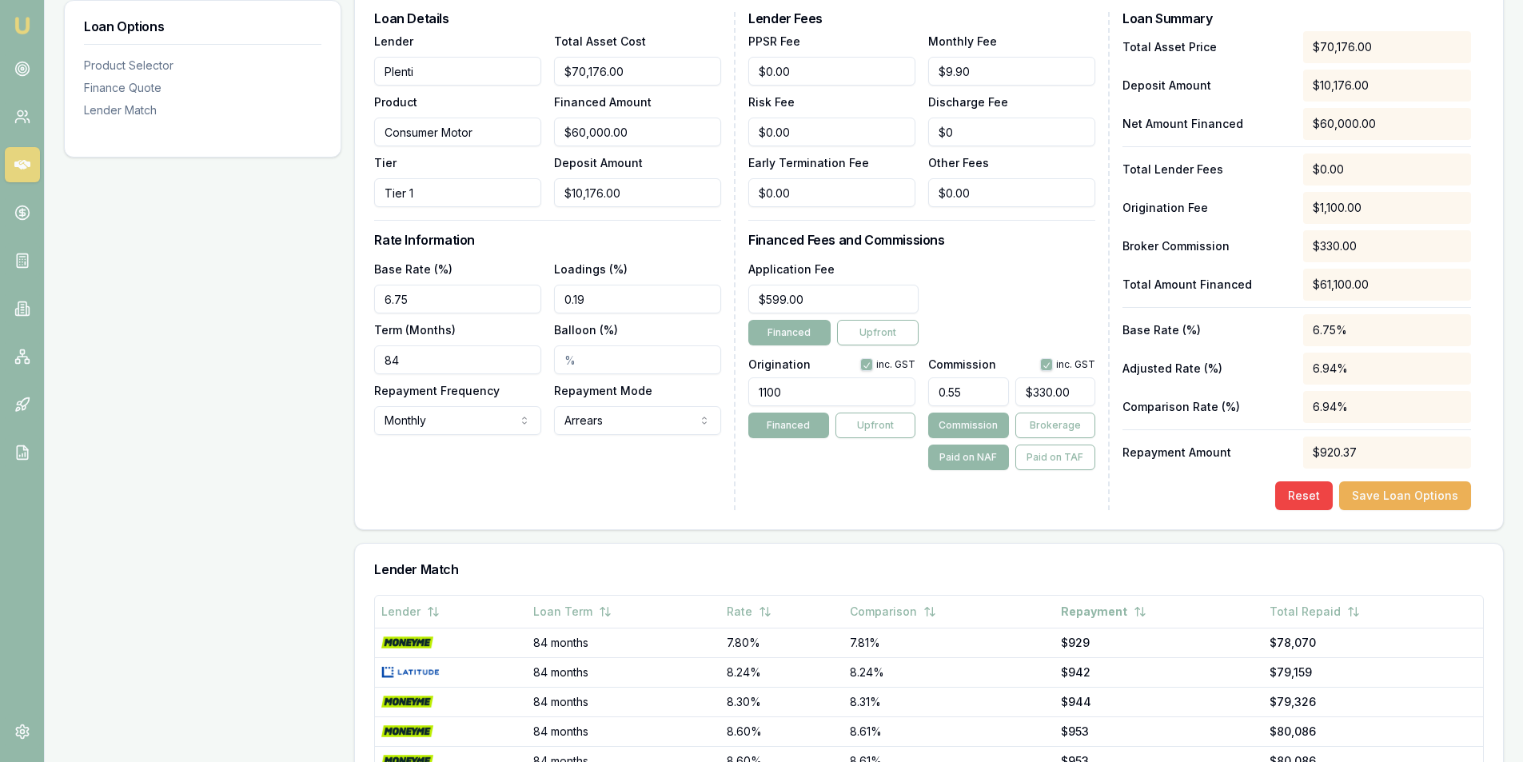
scroll to position [155, 0]
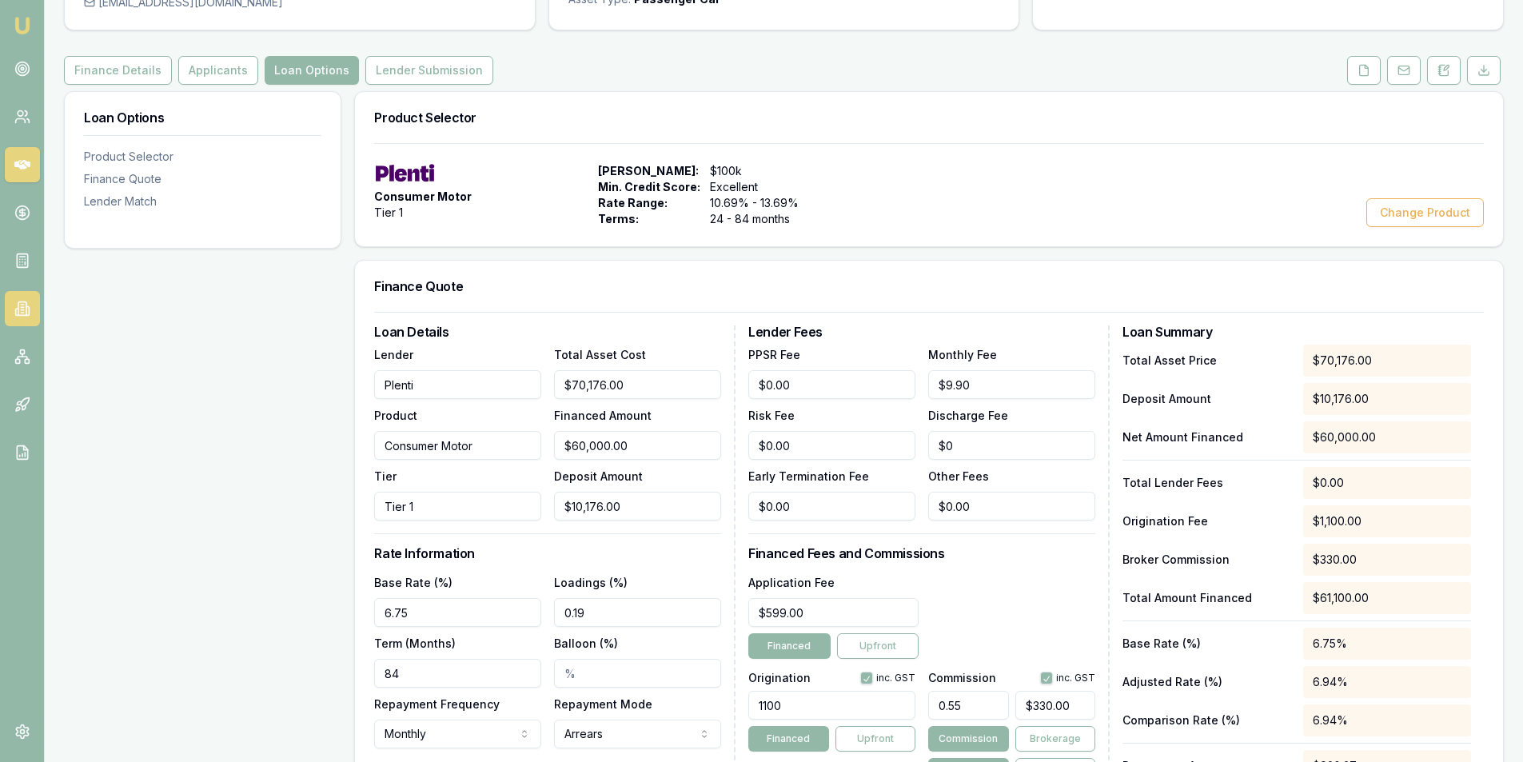
click at [31, 324] on link at bounding box center [22, 308] width 35 height 35
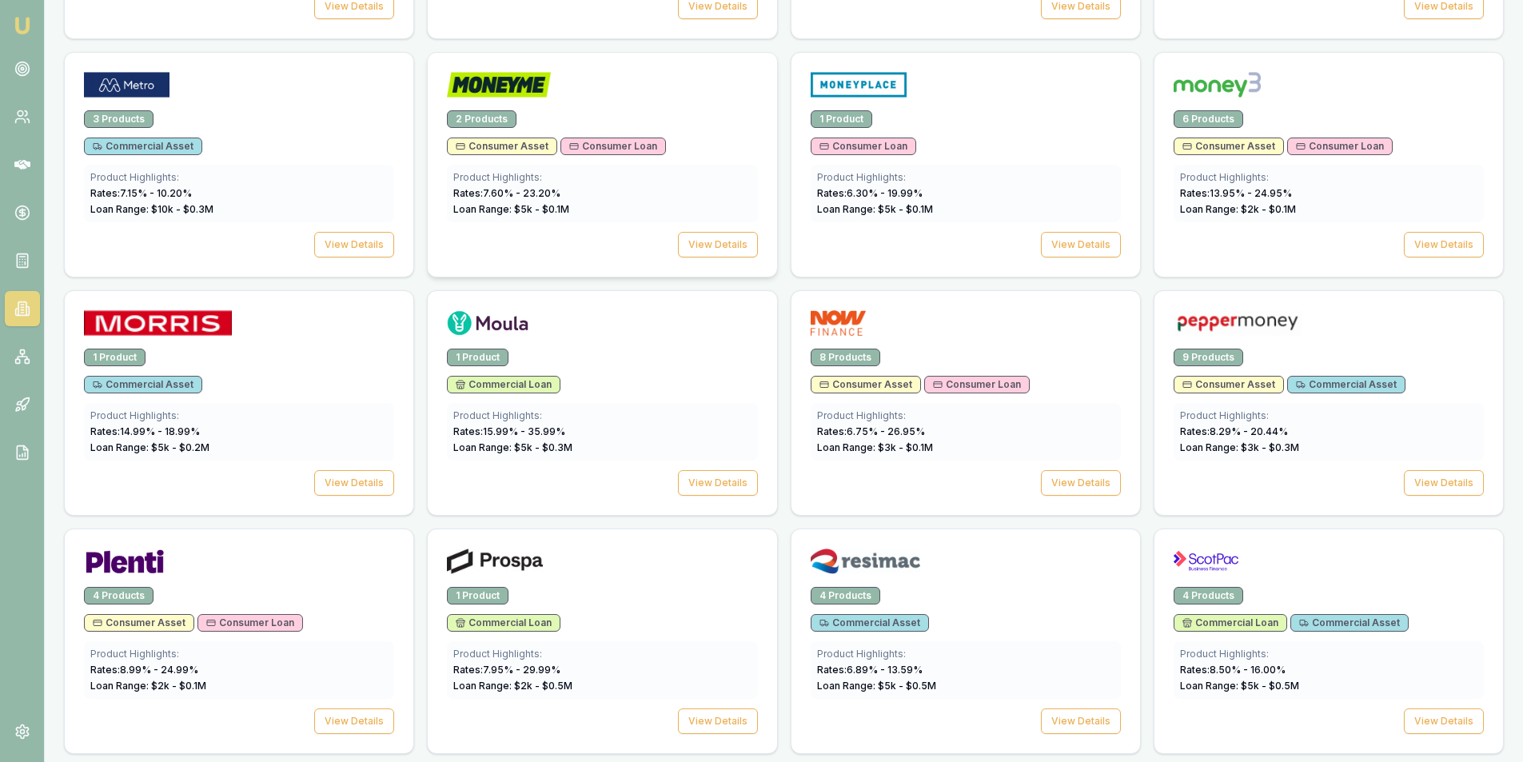
scroll to position [1759, 0]
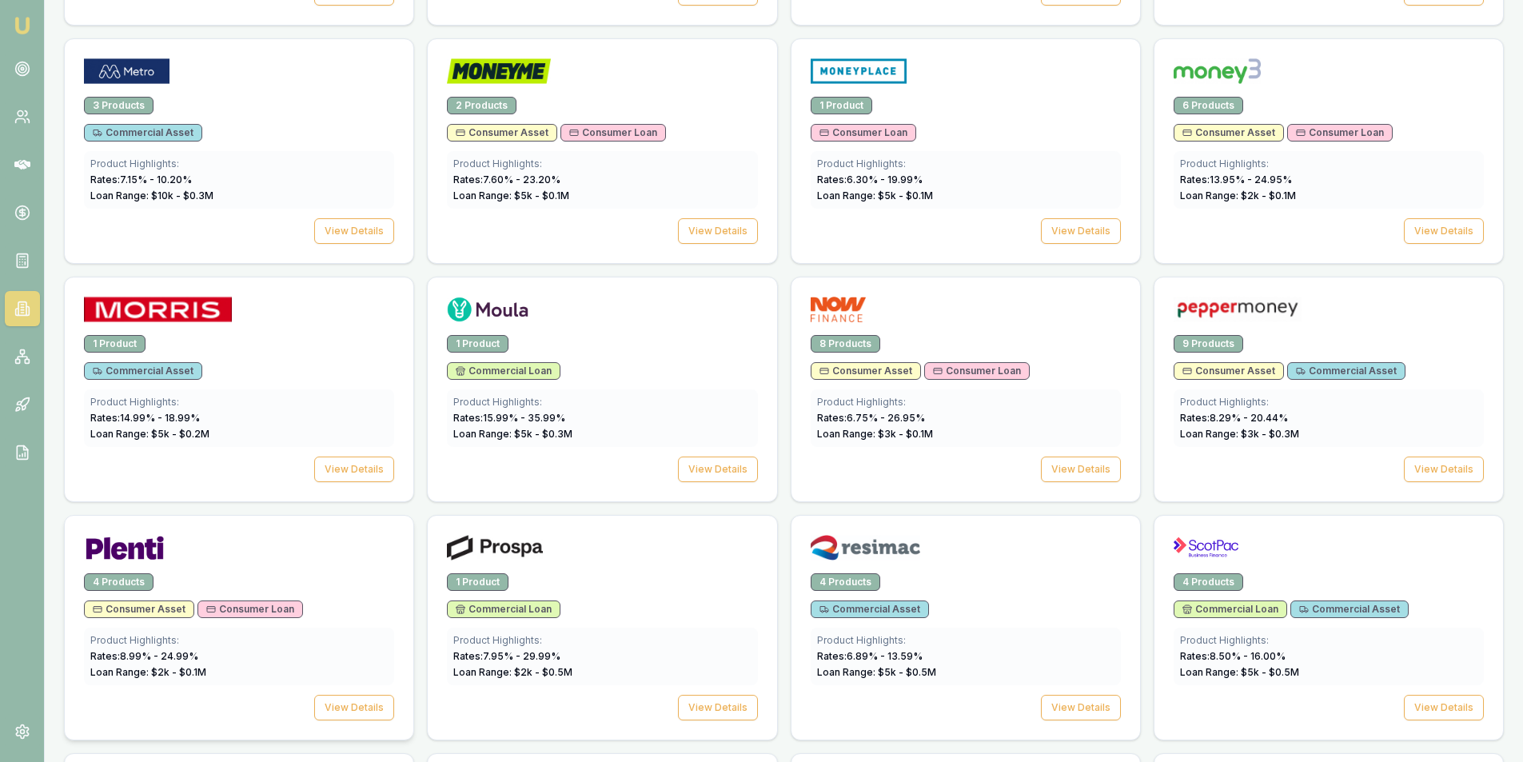
click at [160, 567] on div at bounding box center [239, 545] width 349 height 58
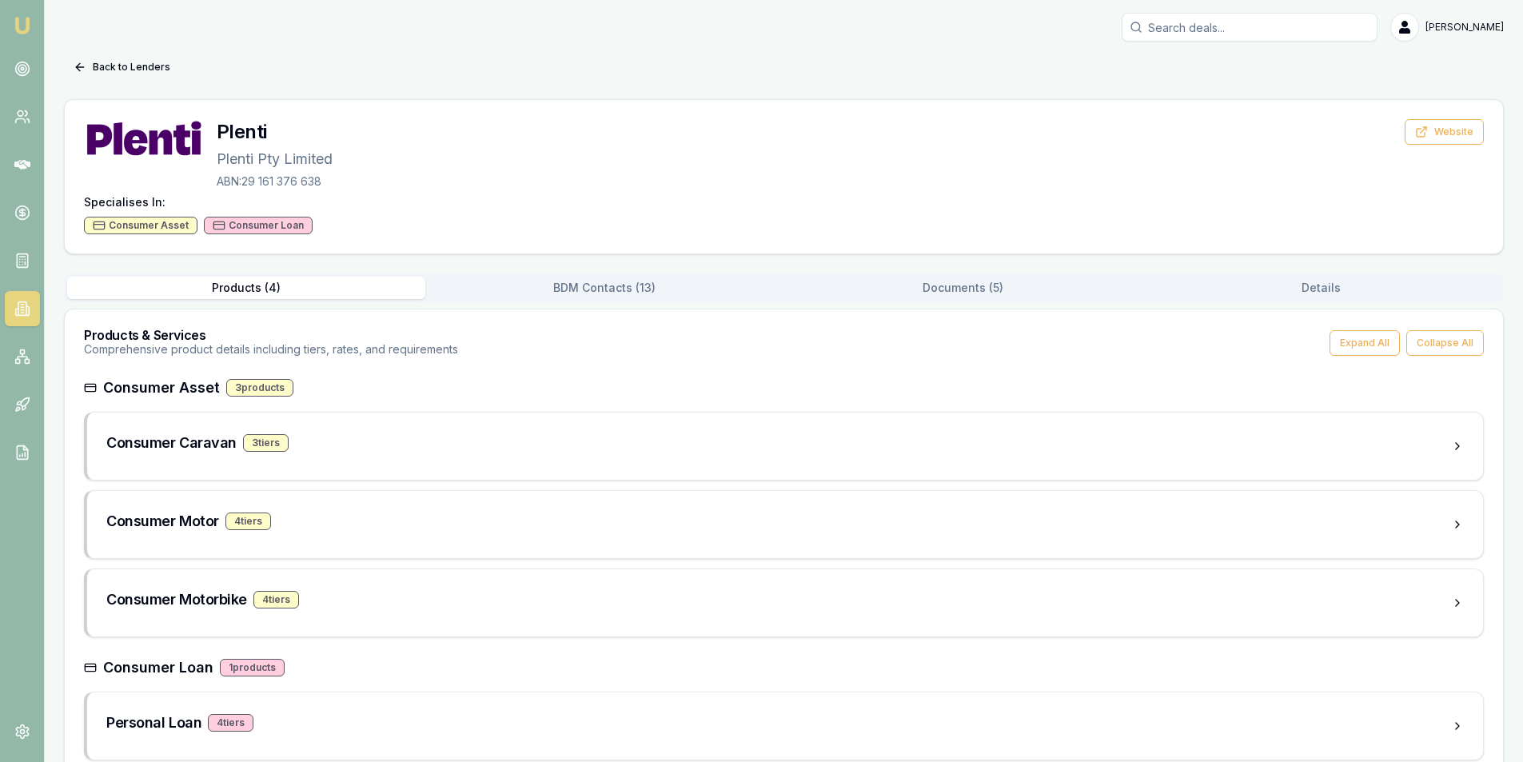
click at [661, 282] on button "BDM Contacts ( 13 )" at bounding box center [604, 288] width 358 height 22
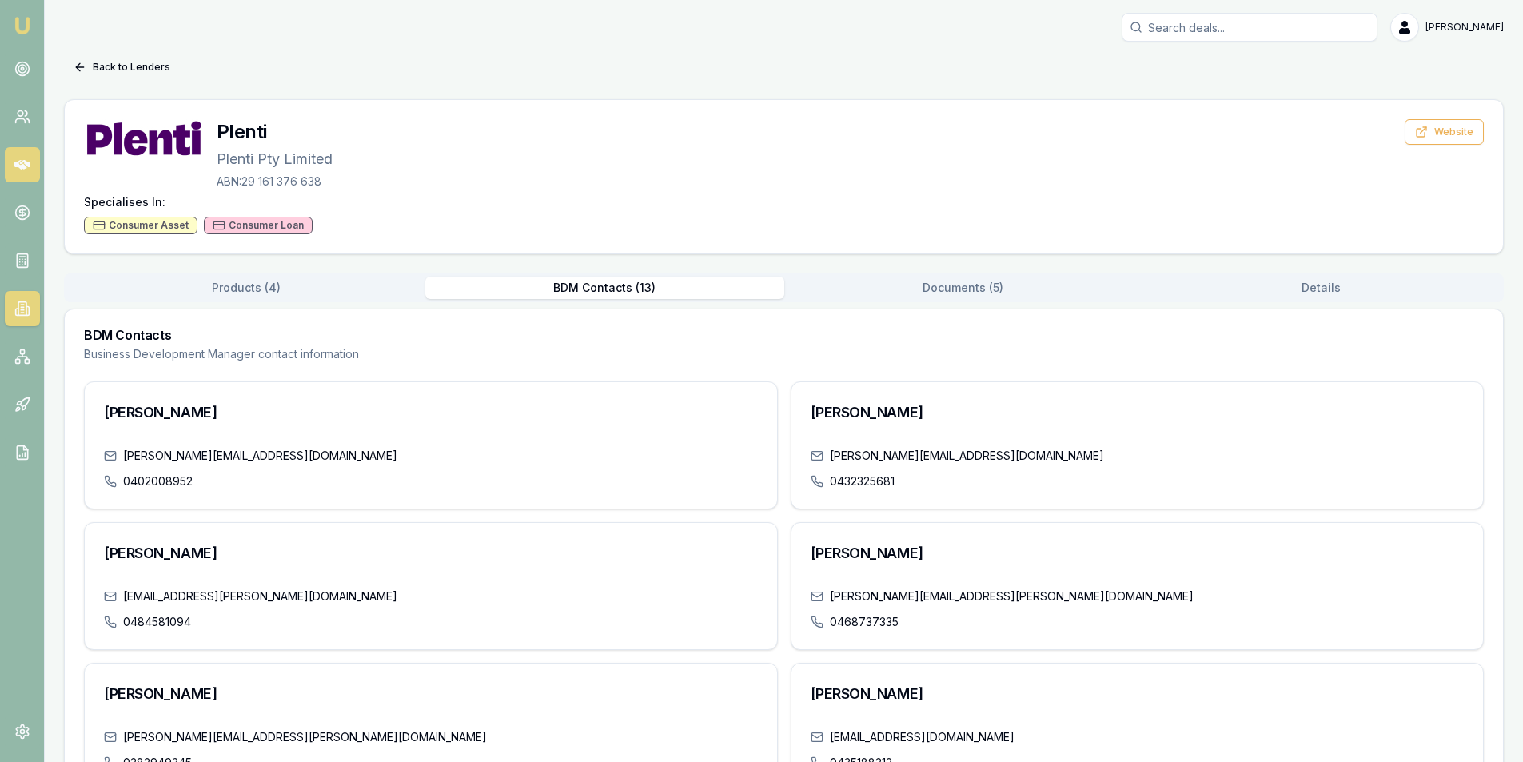
drag, startPoint x: 18, startPoint y: 155, endPoint x: 34, endPoint y: 174, distance: 24.9
click at [18, 155] on link at bounding box center [22, 164] width 35 height 35
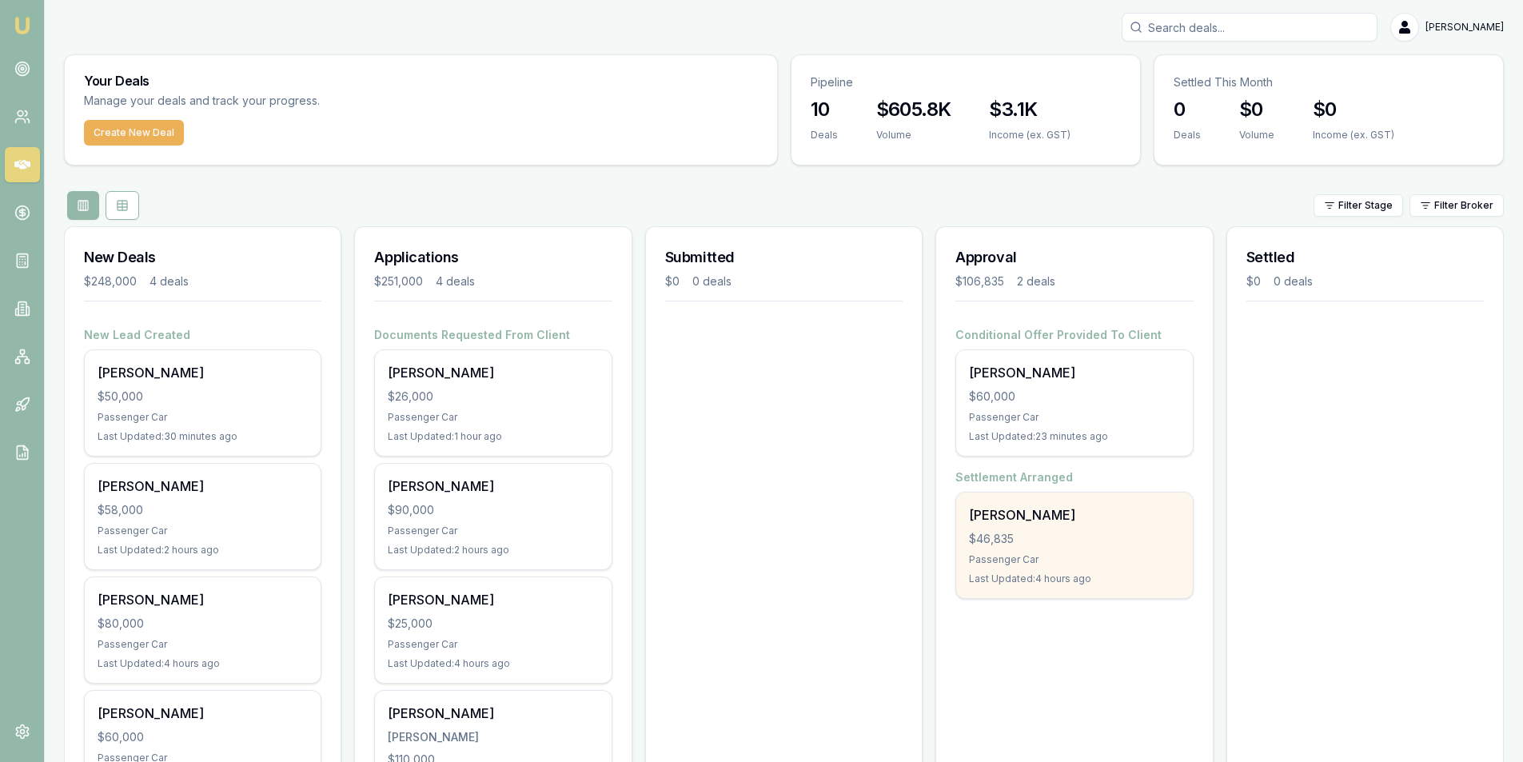
click at [1035, 536] on div "$46,835" at bounding box center [1074, 539] width 210 height 16
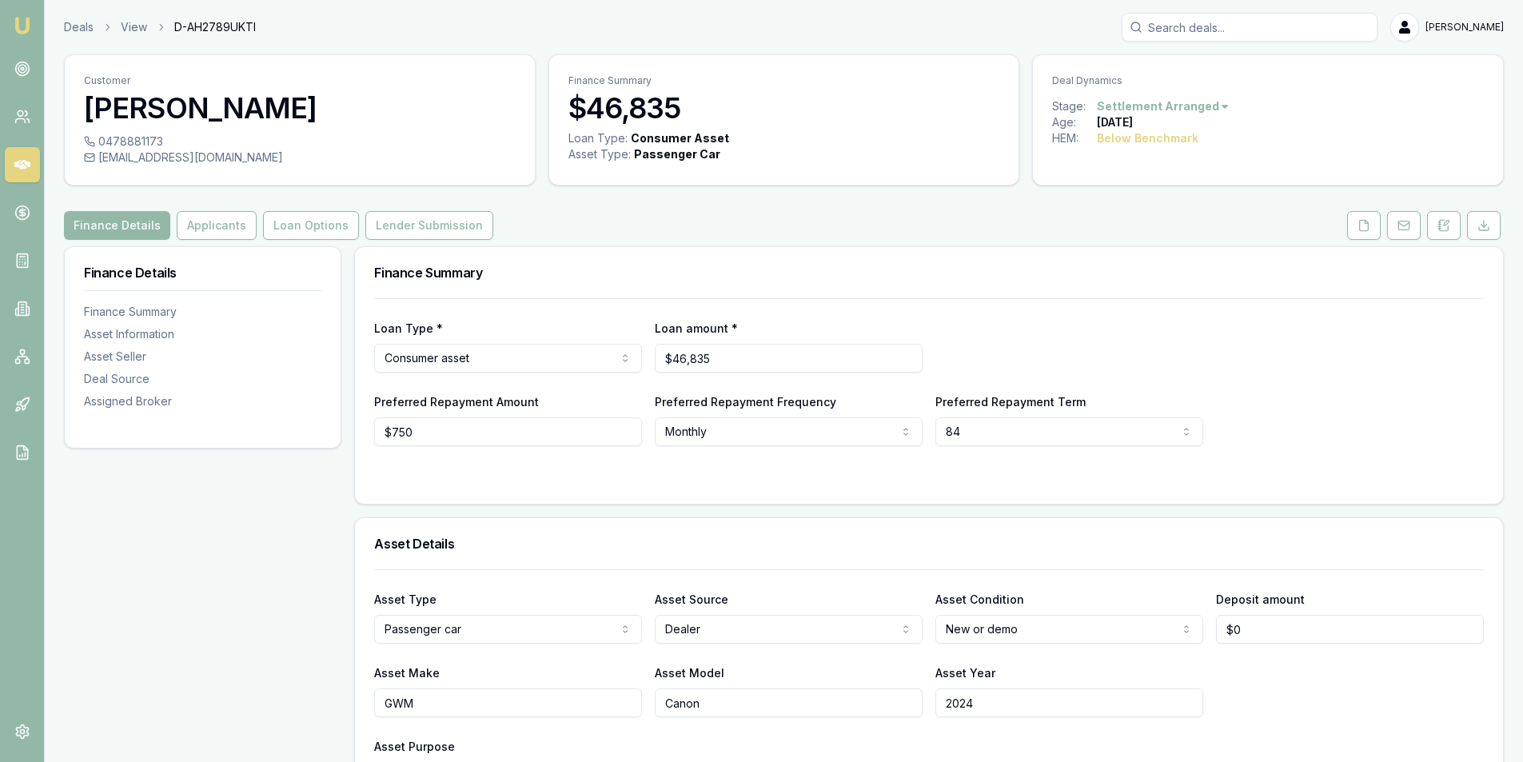
click at [180, 158] on div "[EMAIL_ADDRESS][DOMAIN_NAME]" at bounding box center [300, 158] width 432 height 16
copy div "[EMAIL_ADDRESS][DOMAIN_NAME]"
click at [397, 226] on button "Lender Submission" at bounding box center [429, 225] width 128 height 29
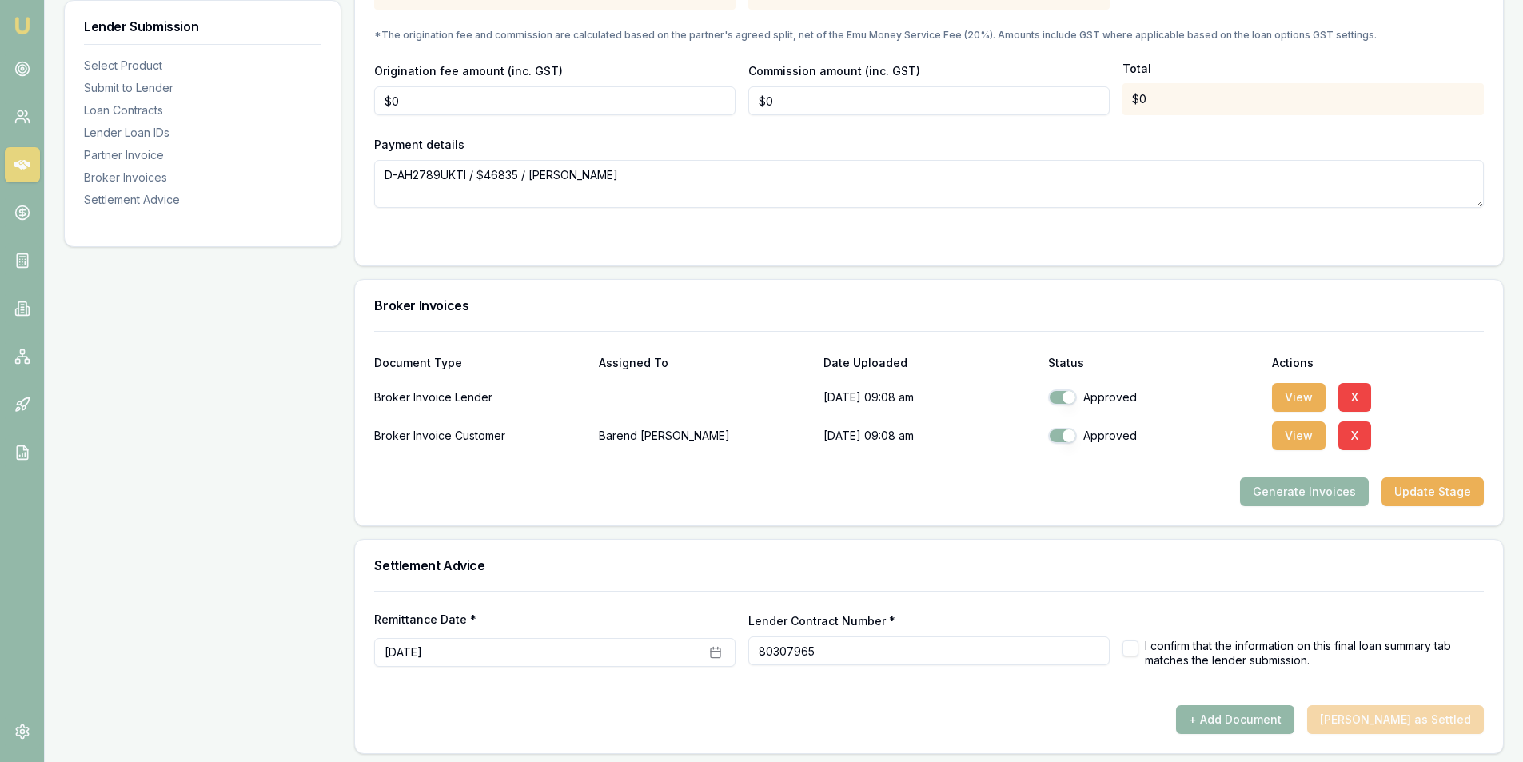
scroll to position [1652, 0]
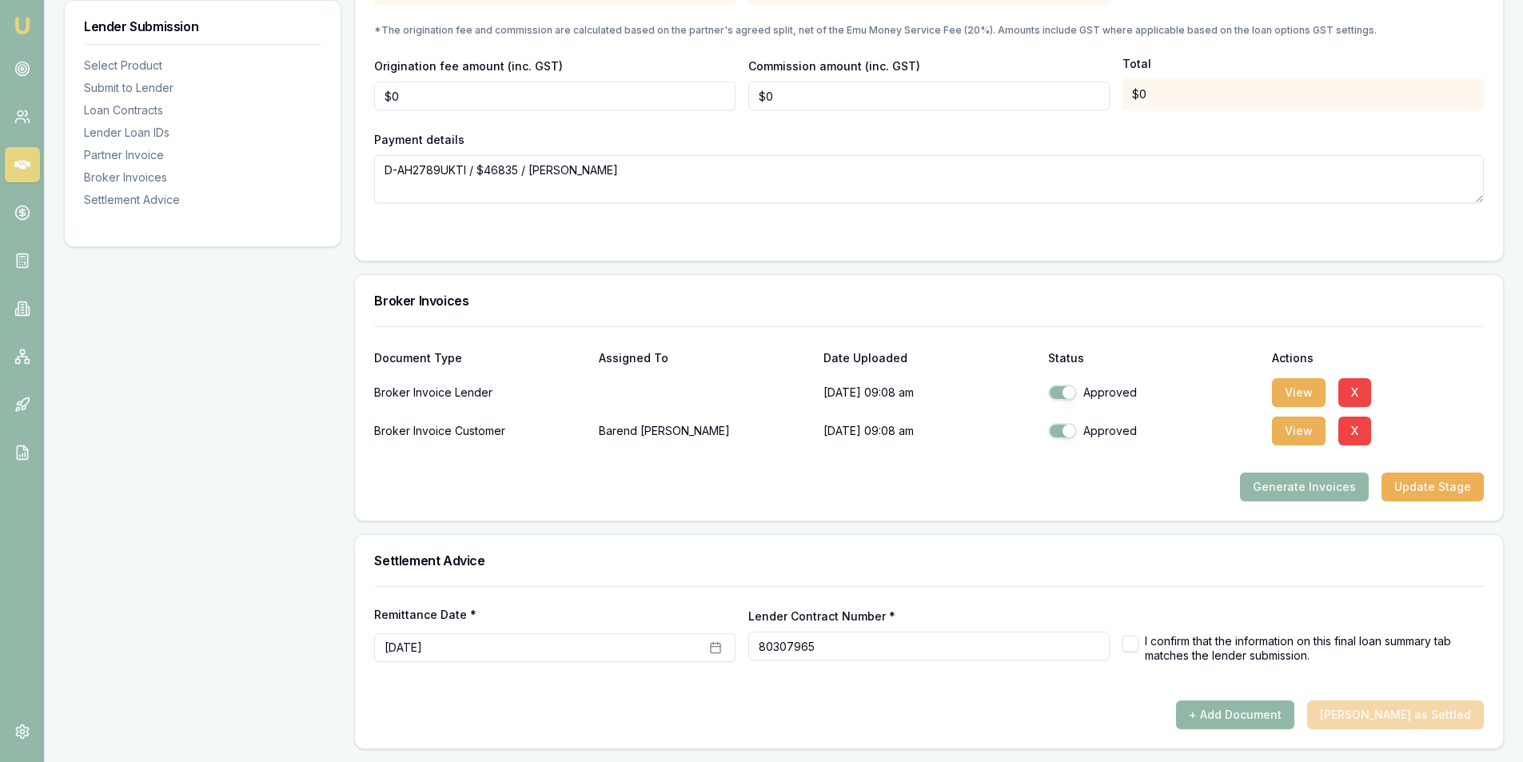
click at [1249, 713] on button "+ Add Document" at bounding box center [1235, 715] width 118 height 29
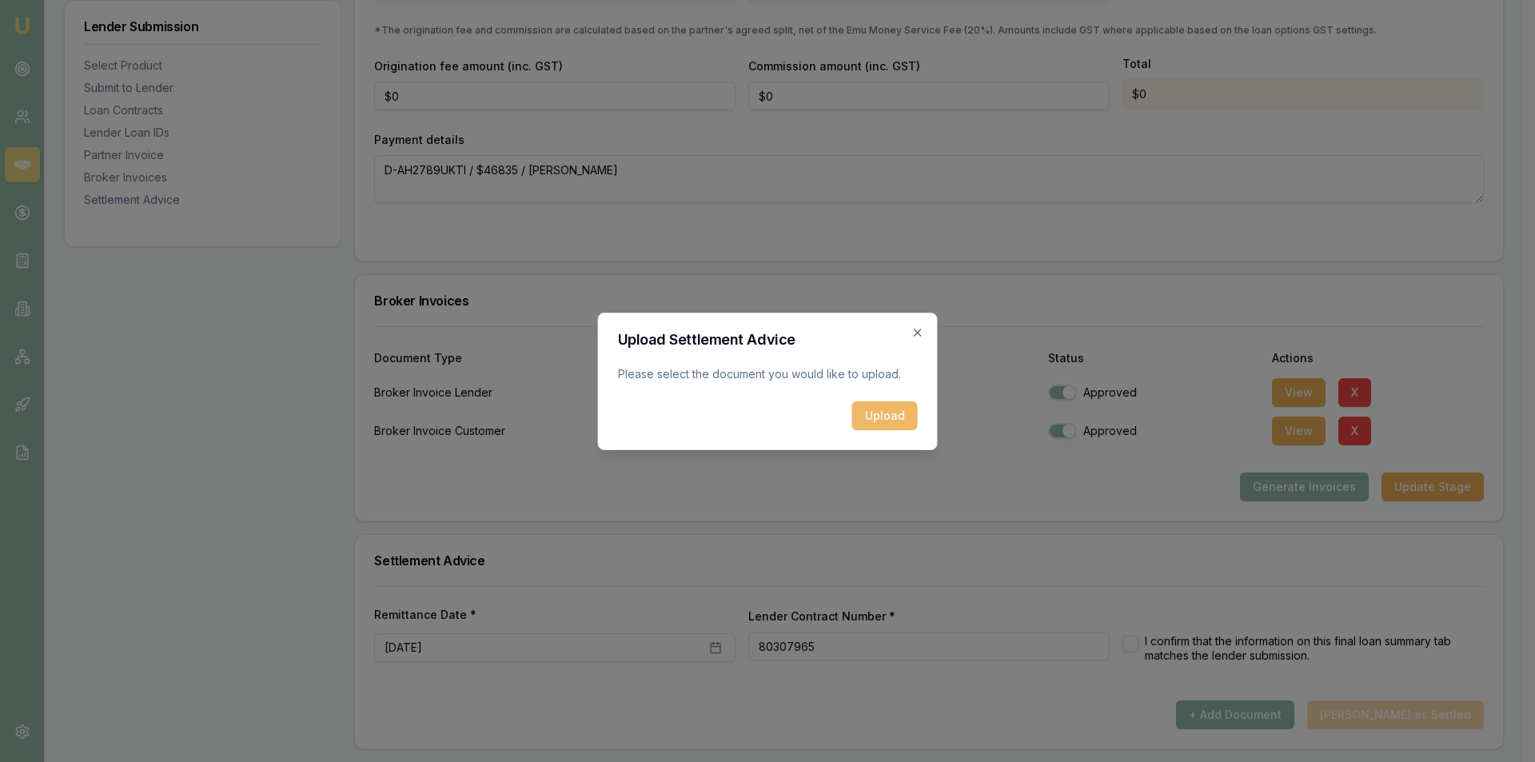
click at [862, 416] on button "Upload" at bounding box center [885, 415] width 66 height 29
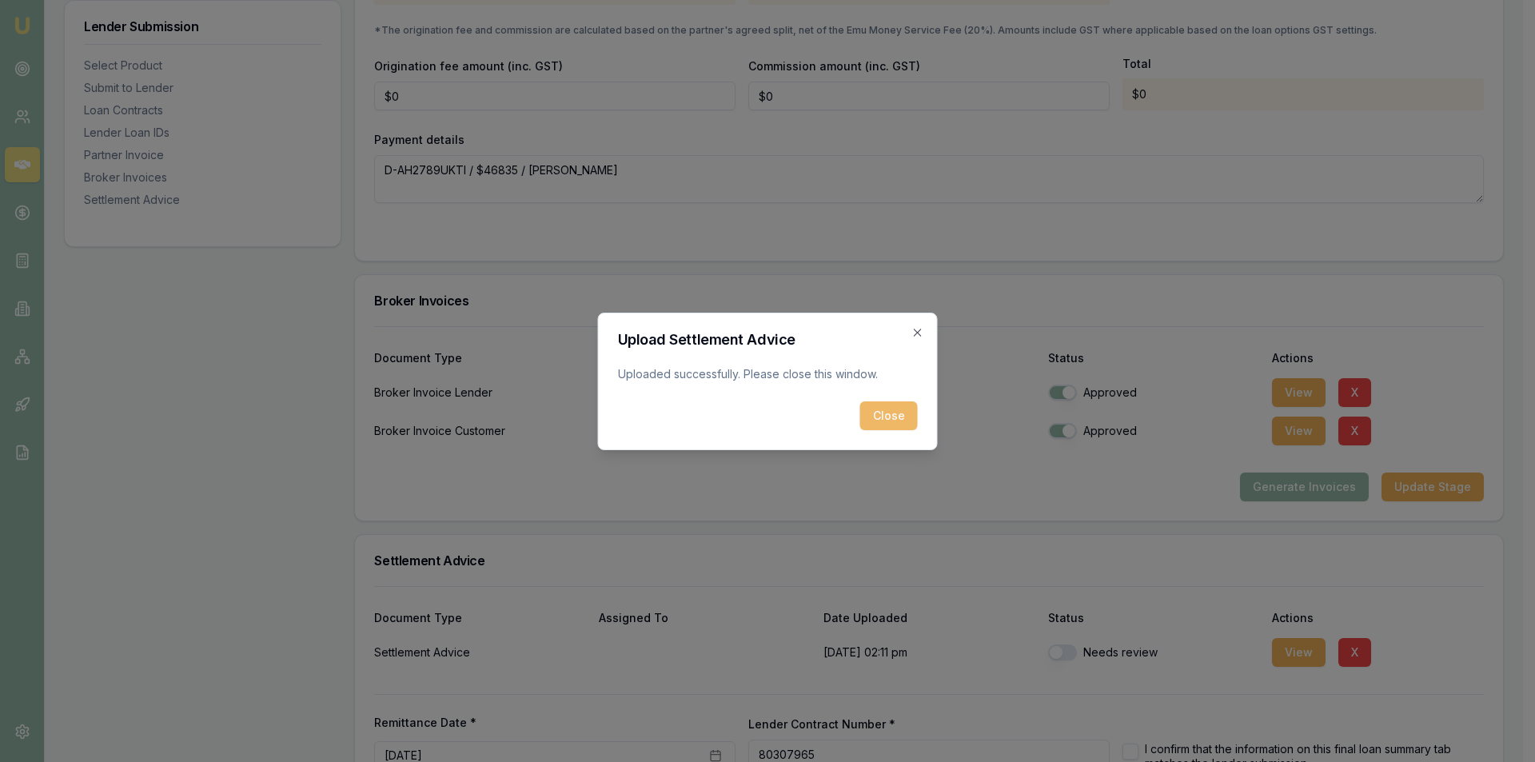
click at [895, 419] on button "Close" at bounding box center [889, 415] width 58 height 29
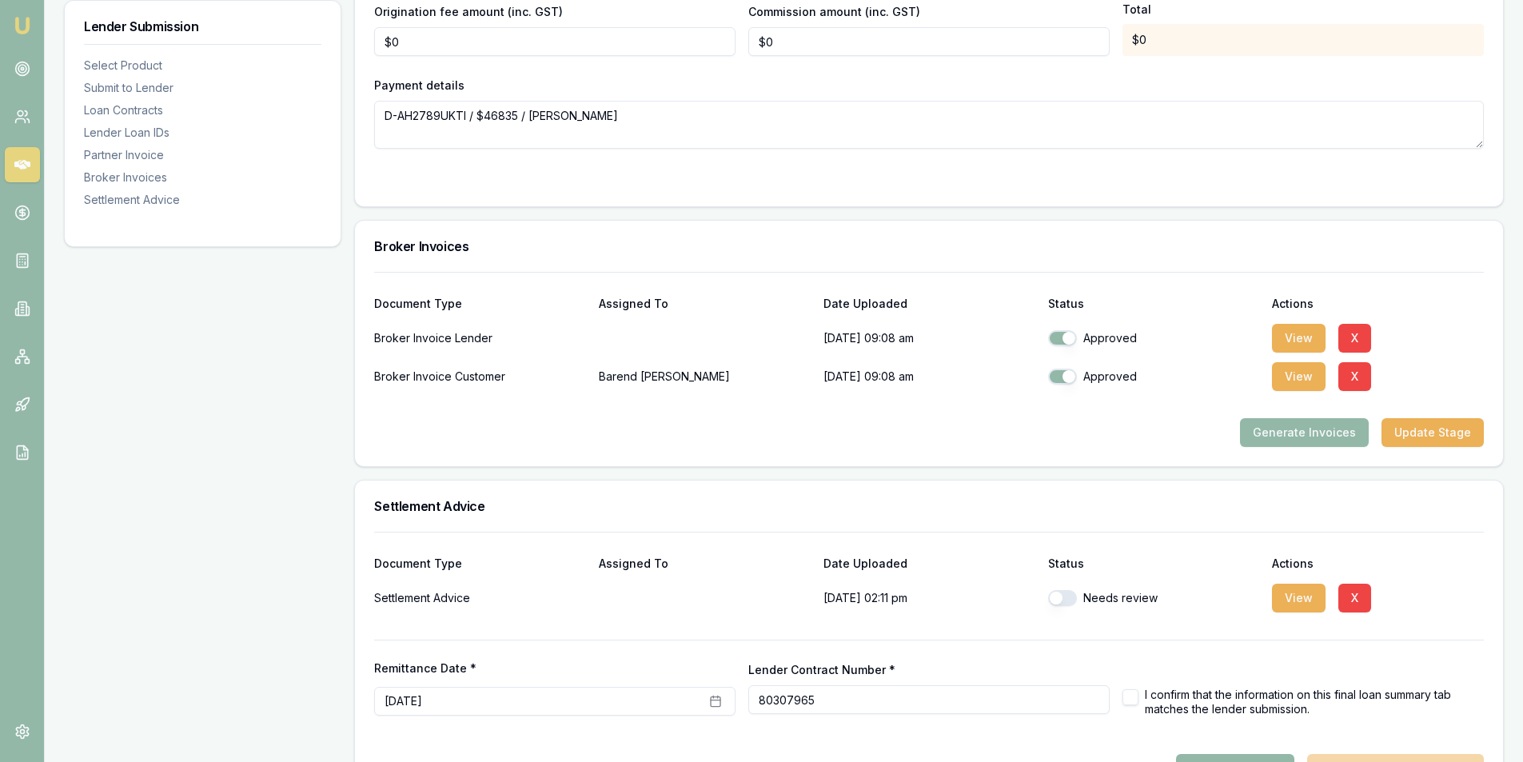
scroll to position [1760, 0]
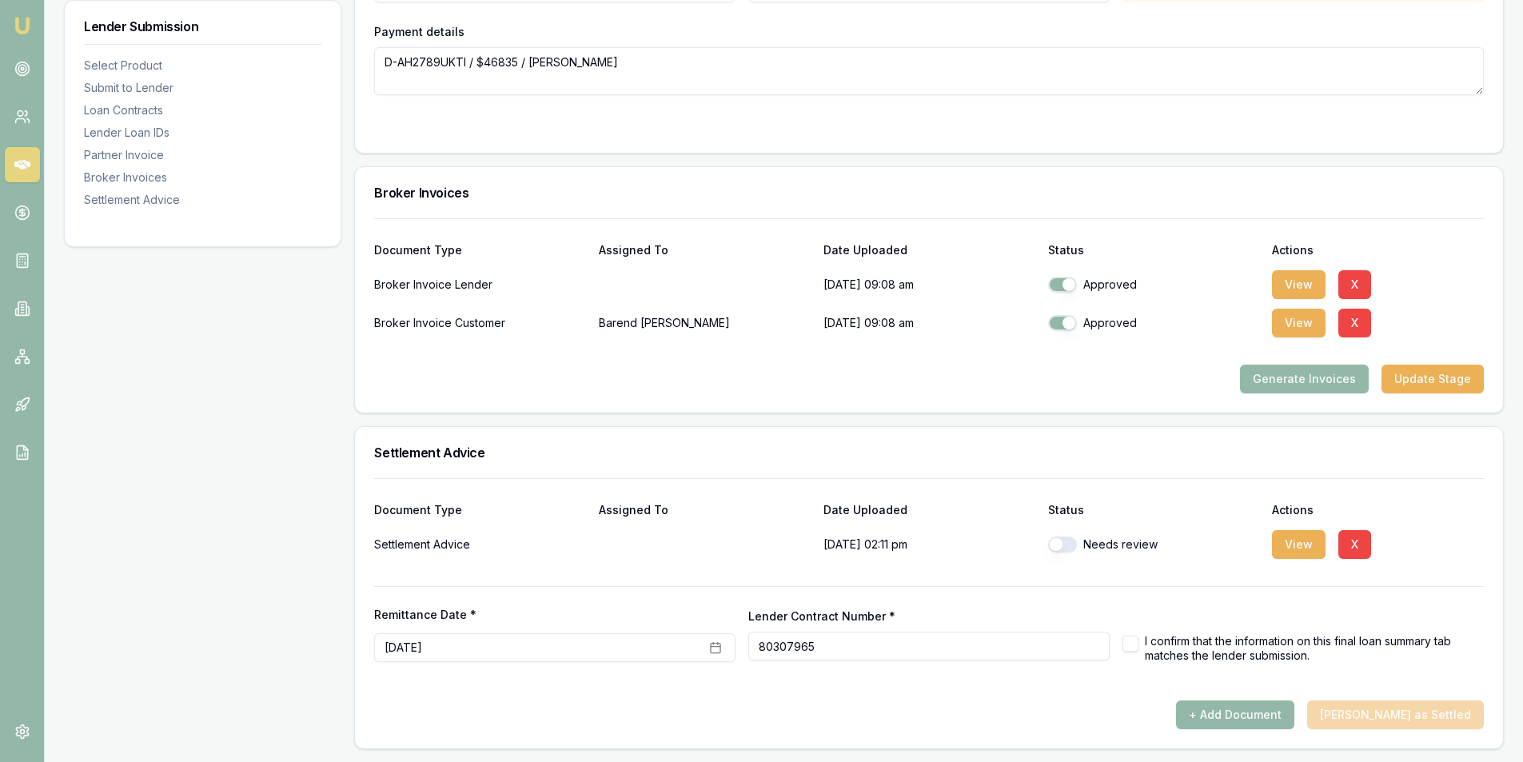
click at [1071, 549] on button "button" at bounding box center [1062, 545] width 29 height 16
checkbox input "true"
click at [1151, 649] on label "I confirm that the information on this final loan summary tab matches the lende…" at bounding box center [1314, 648] width 339 height 28
click at [1130, 638] on button "button" at bounding box center [1131, 644] width 16 height 16
checkbox input "true"
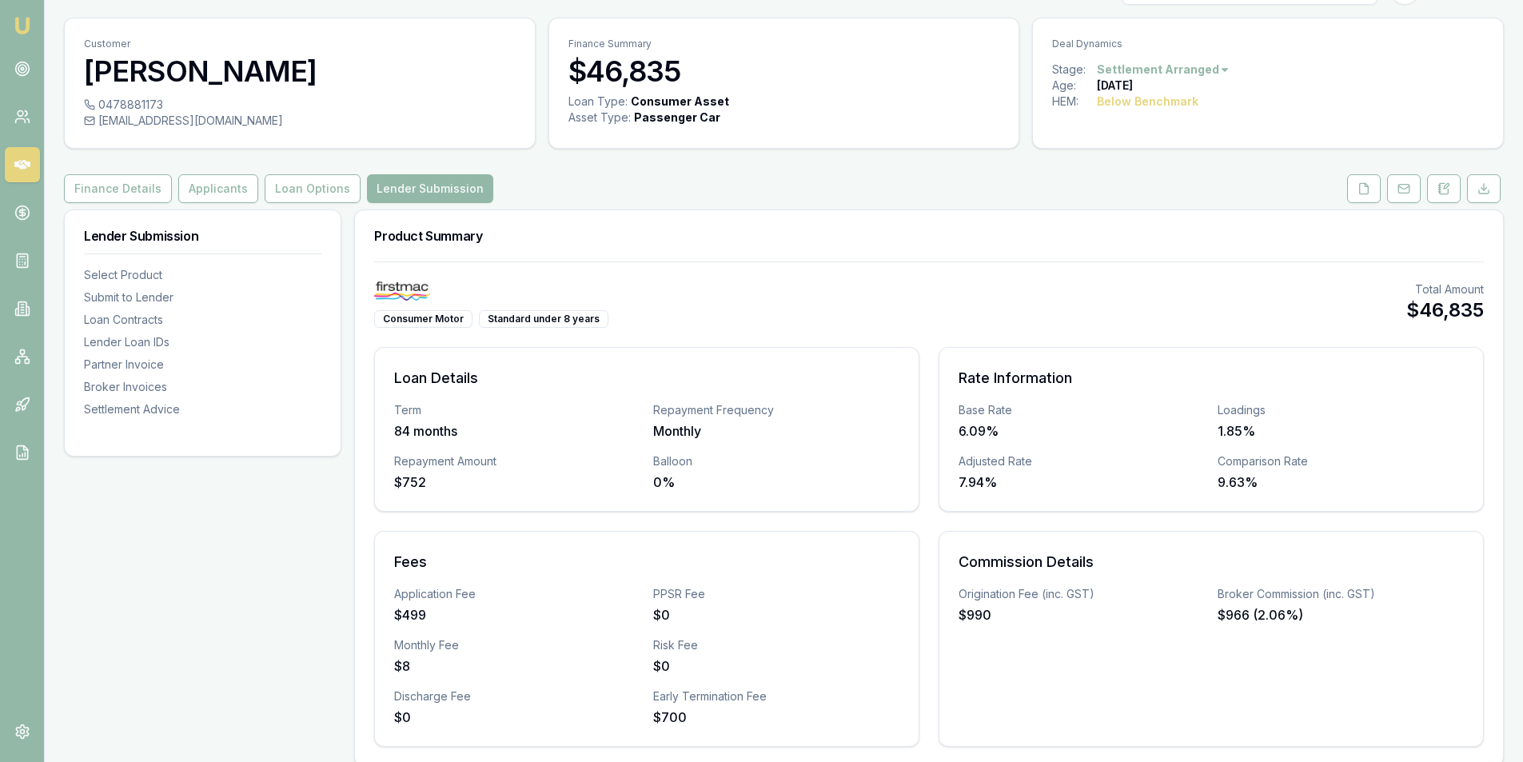
scroll to position [0, 0]
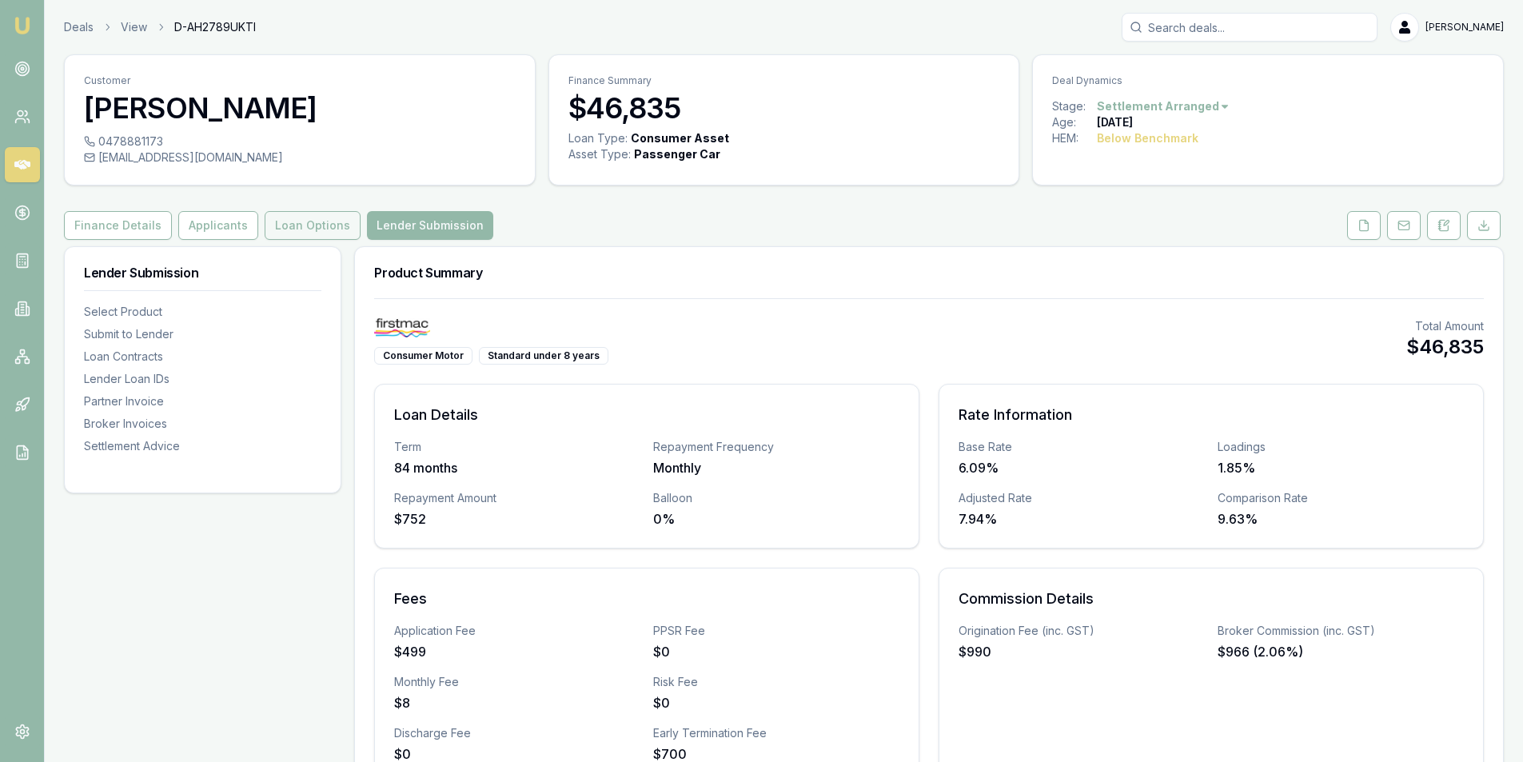
click at [313, 230] on button "Loan Options" at bounding box center [313, 225] width 96 height 29
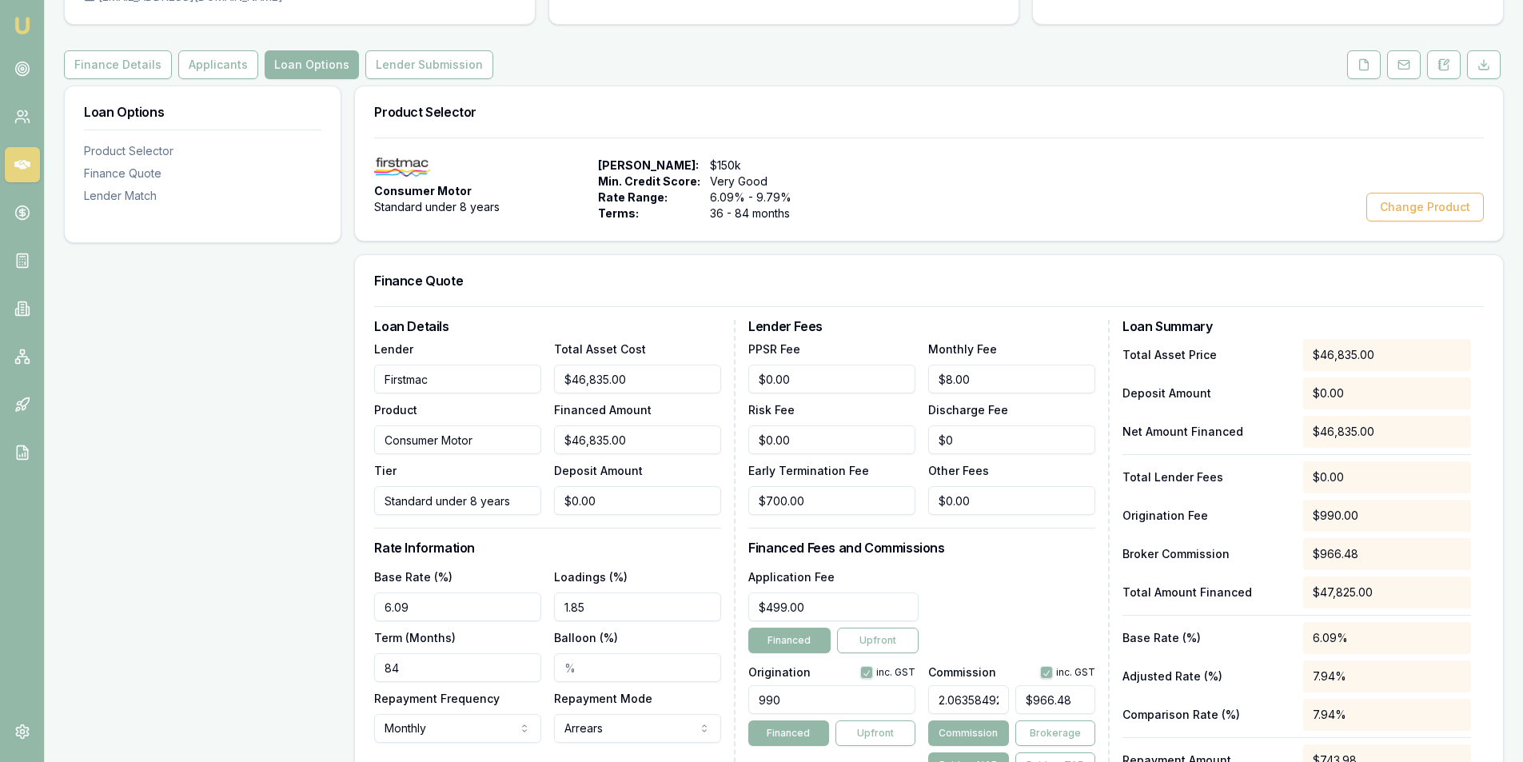
scroll to position [400, 0]
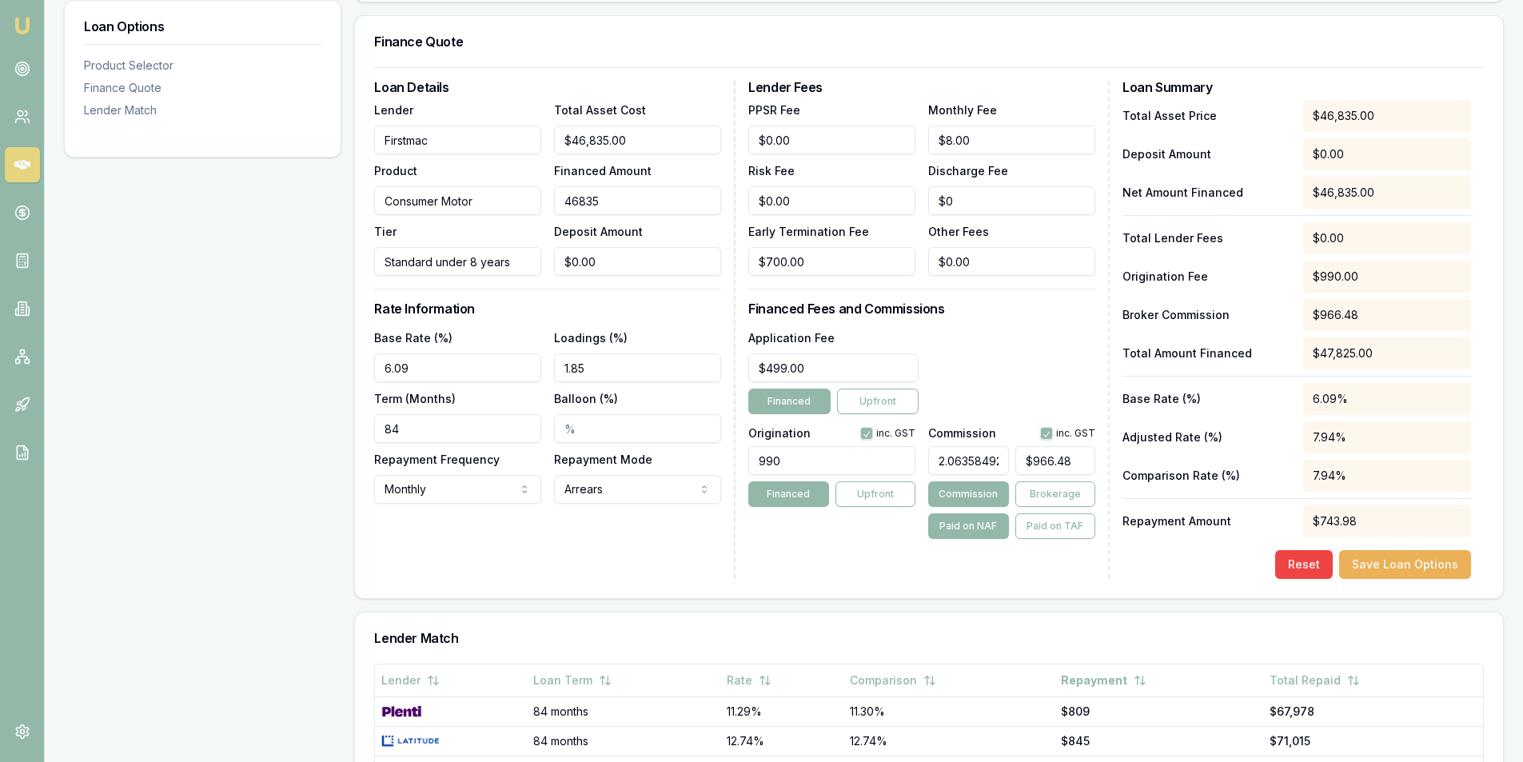
click at [655, 194] on input "46835" at bounding box center [637, 200] width 167 height 29
click at [648, 205] on input "46835" at bounding box center [637, 200] width 167 height 29
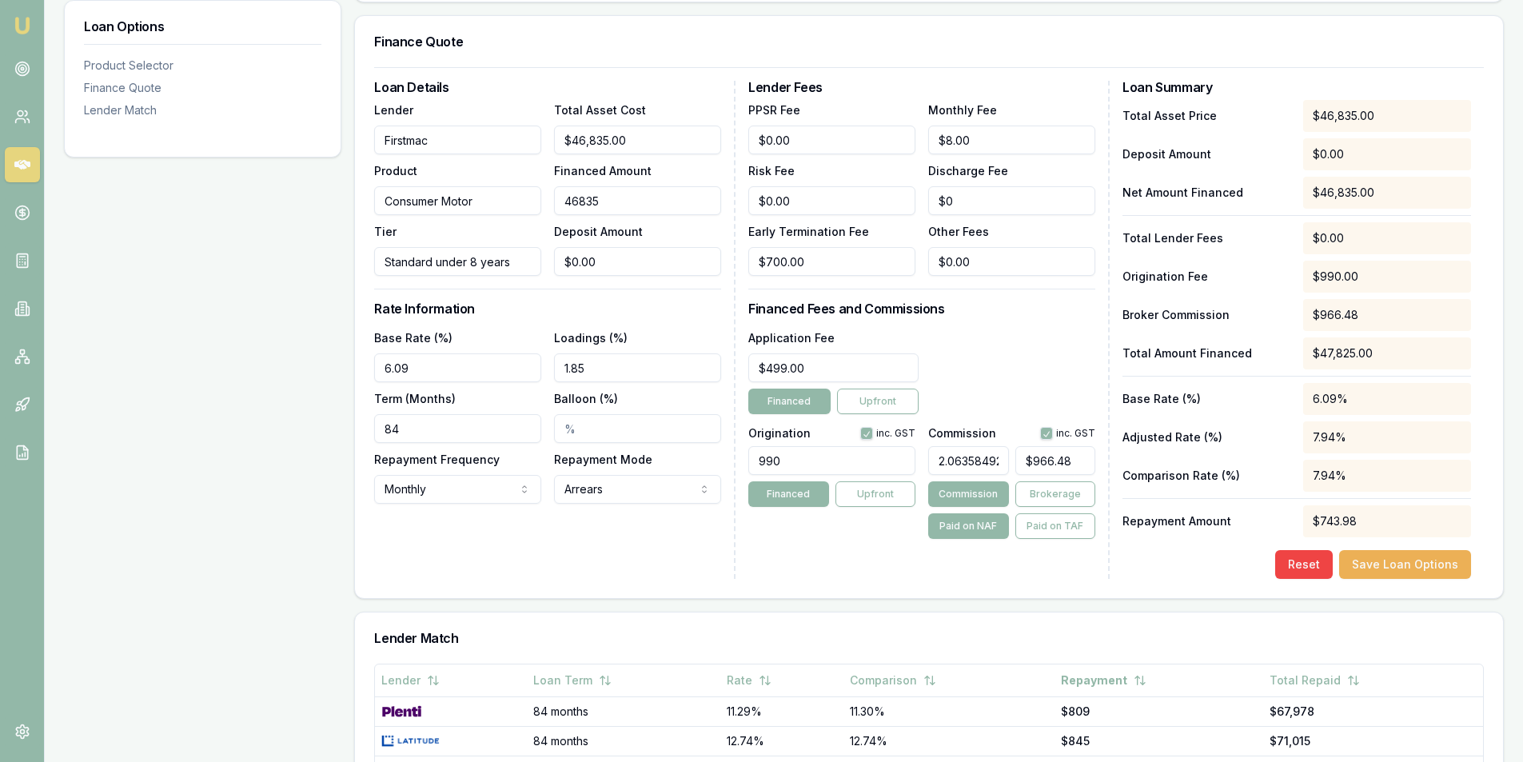
click at [648, 205] on input "46835" at bounding box center [637, 200] width 167 height 29
type input "4"
type input "$0.08"
type input "48"
type input "$0.99"
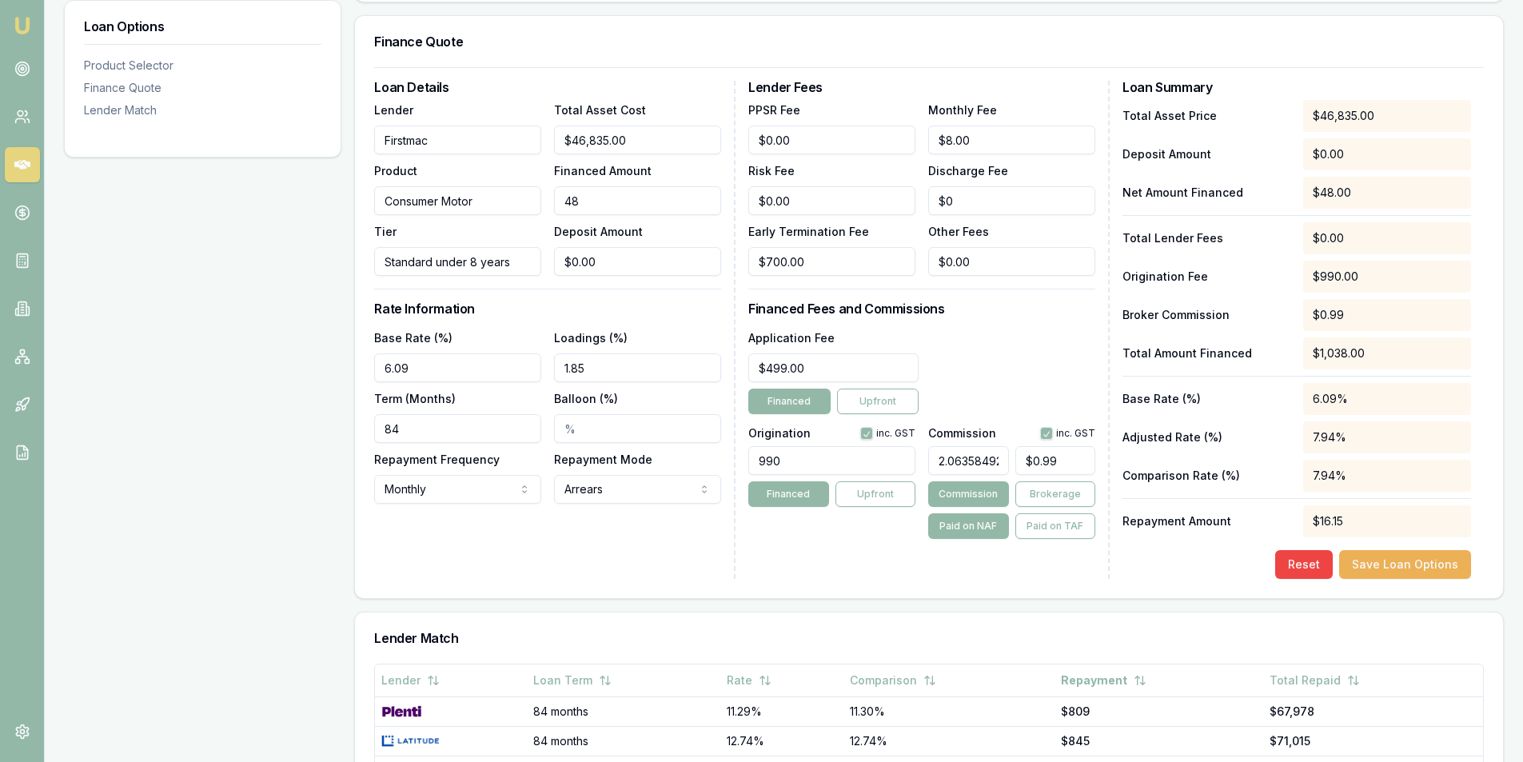
type input "483"
type input "$9.97"
type input "4832"
type input "$99.71"
type input "48324"
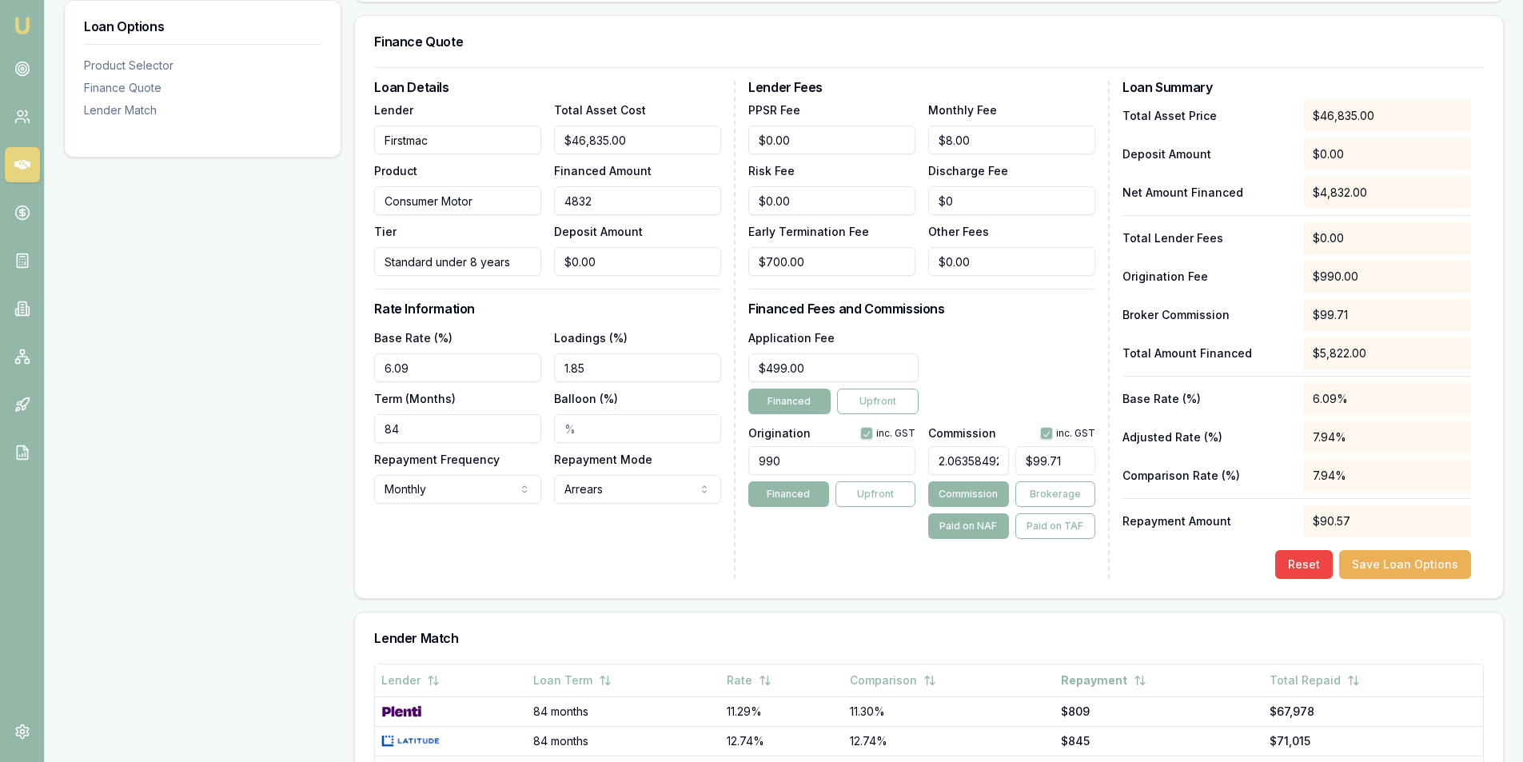
type input "$997.21"
type input "$48,324.00"
click at [582, 572] on div "Loan Details Lender Firstmac Product Consumer Motor Tier Standard under 8 years…" at bounding box center [554, 330] width 361 height 498
drag, startPoint x: 582, startPoint y: 370, endPoint x: 612, endPoint y: 365, distance: 30.0
click at [583, 370] on input "1.85" at bounding box center [637, 367] width 167 height 29
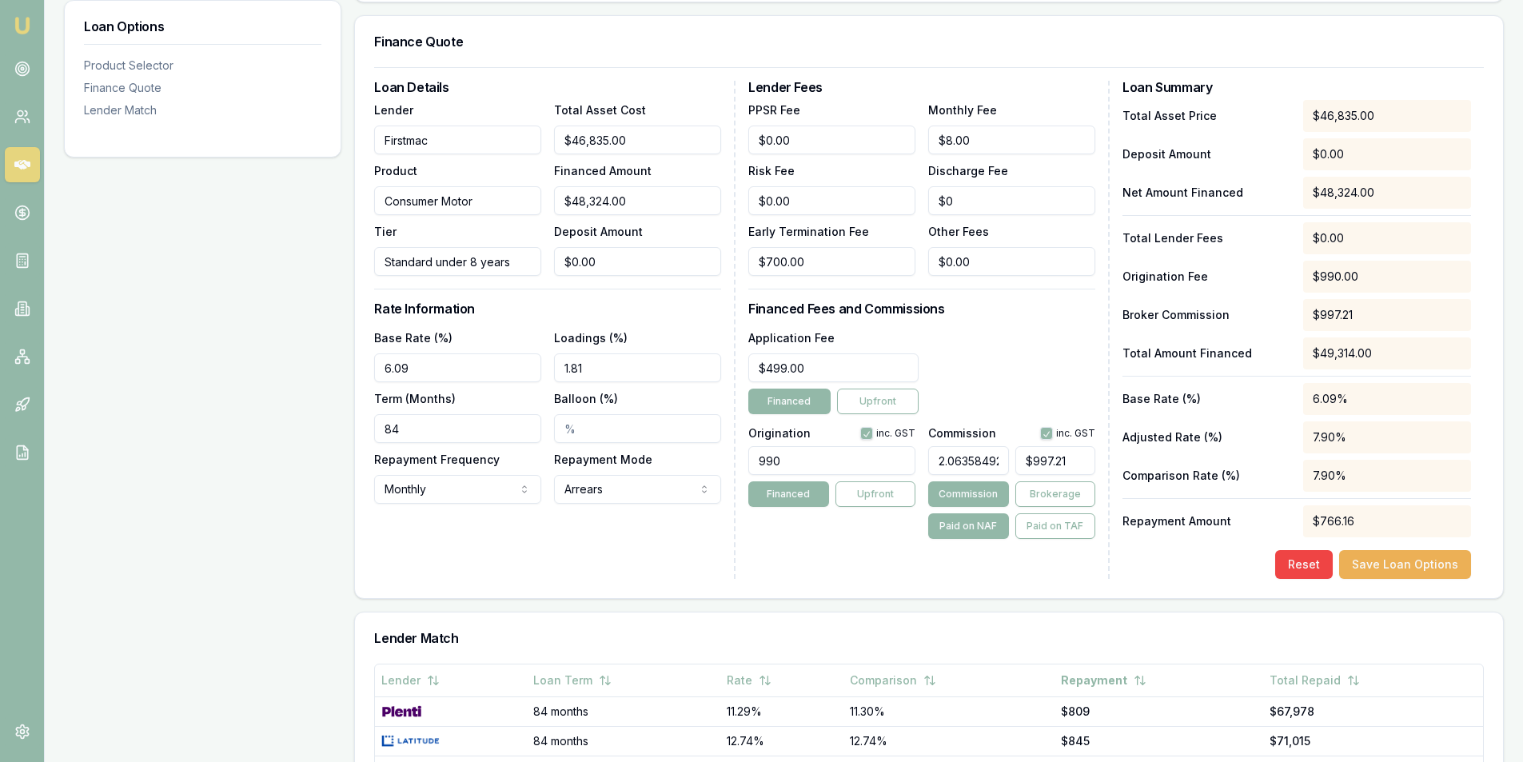
type input "1.81%"
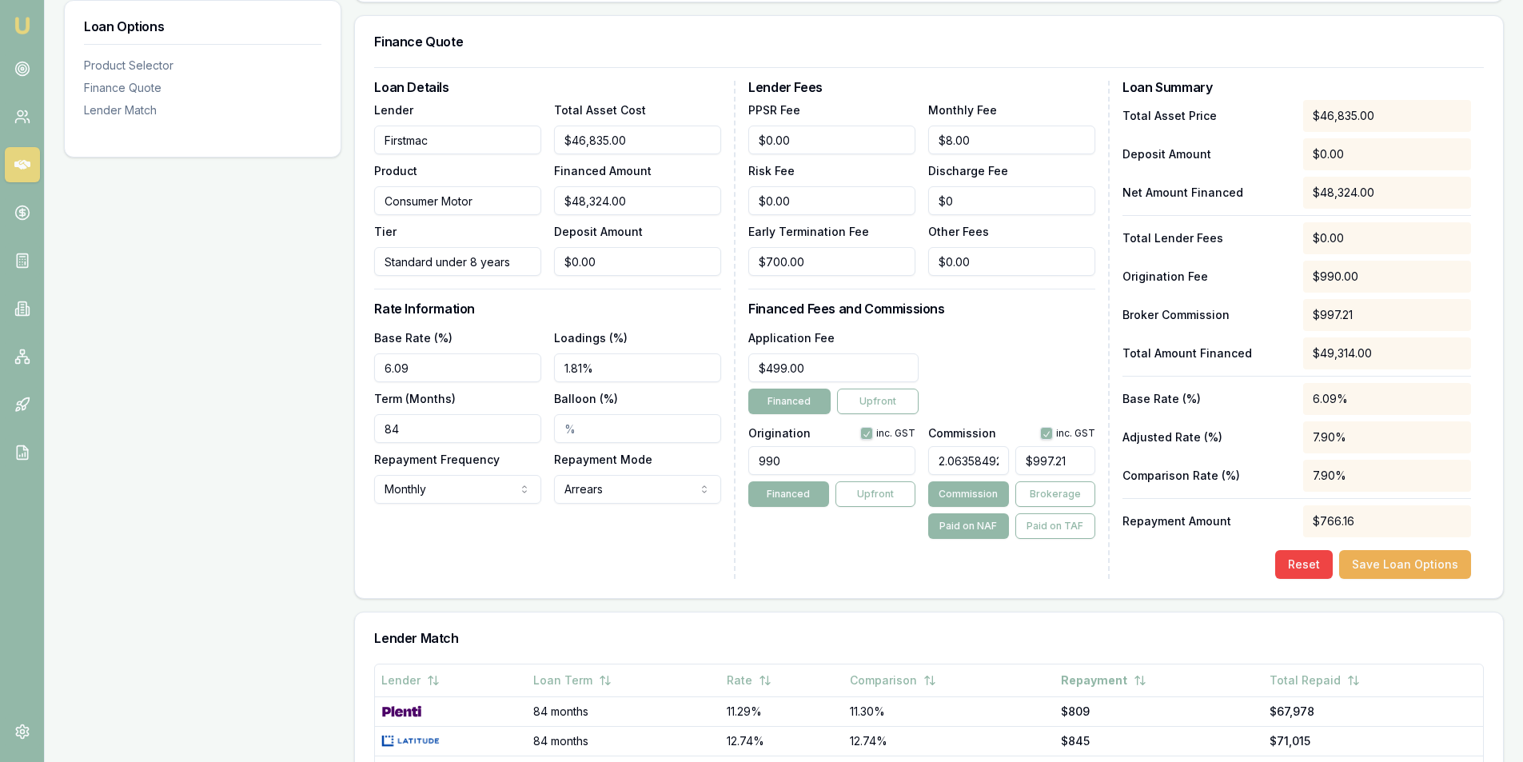
click at [410, 366] on input "6.09" at bounding box center [457, 367] width 167 height 29
type input "7.29%"
click at [540, 537] on div "Loan Details Lender Firstmac Product Consumer Motor Tier Standard under 8 years…" at bounding box center [554, 330] width 361 height 498
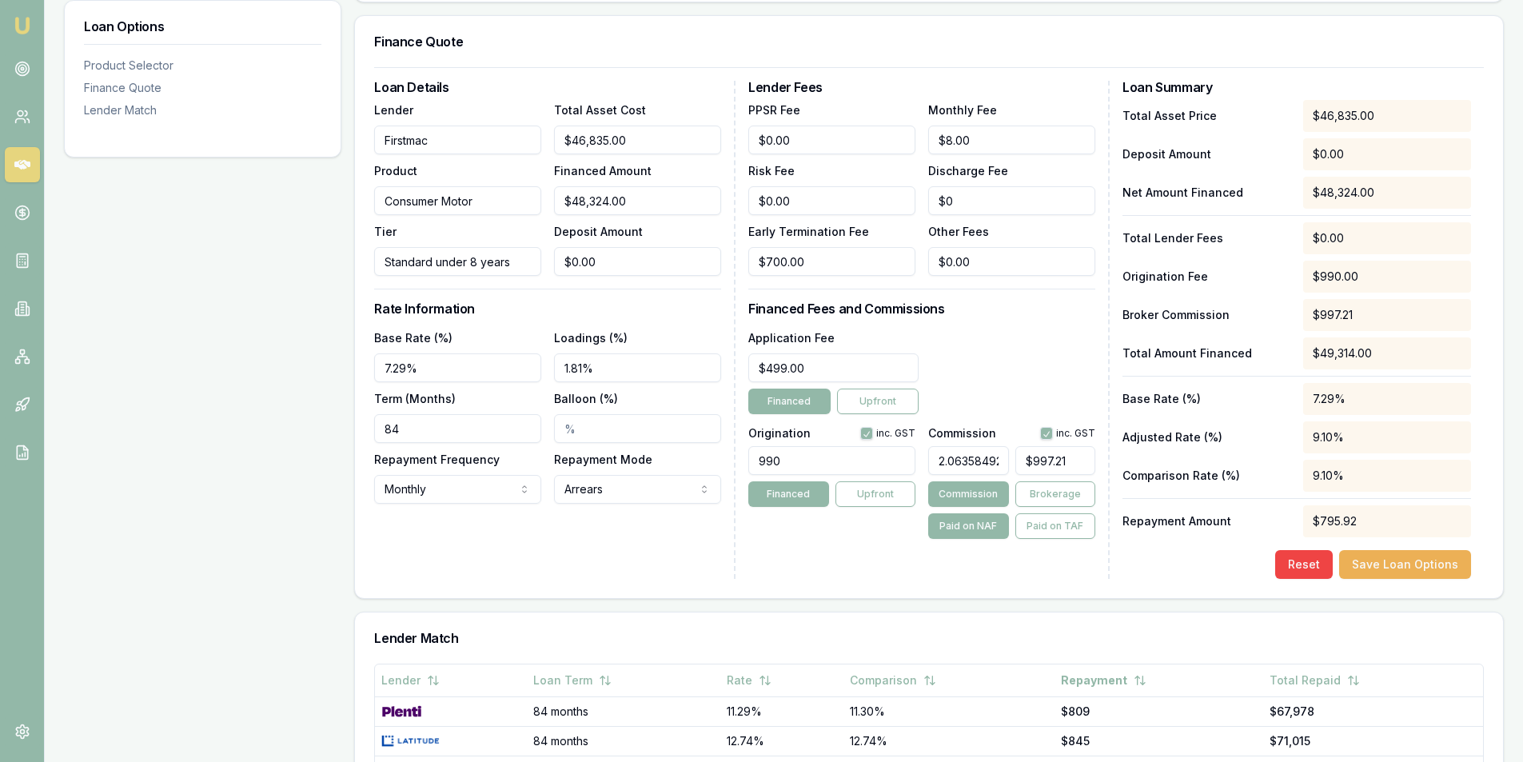
click at [574, 376] on input "1.81%" at bounding box center [637, 367] width 167 height 29
click at [574, 565] on div "Loan Details Lender Firstmac Product Consumer Motor Tier Standard under 8 years…" at bounding box center [554, 330] width 361 height 498
click at [585, 361] on input "0.71%" at bounding box center [637, 367] width 167 height 29
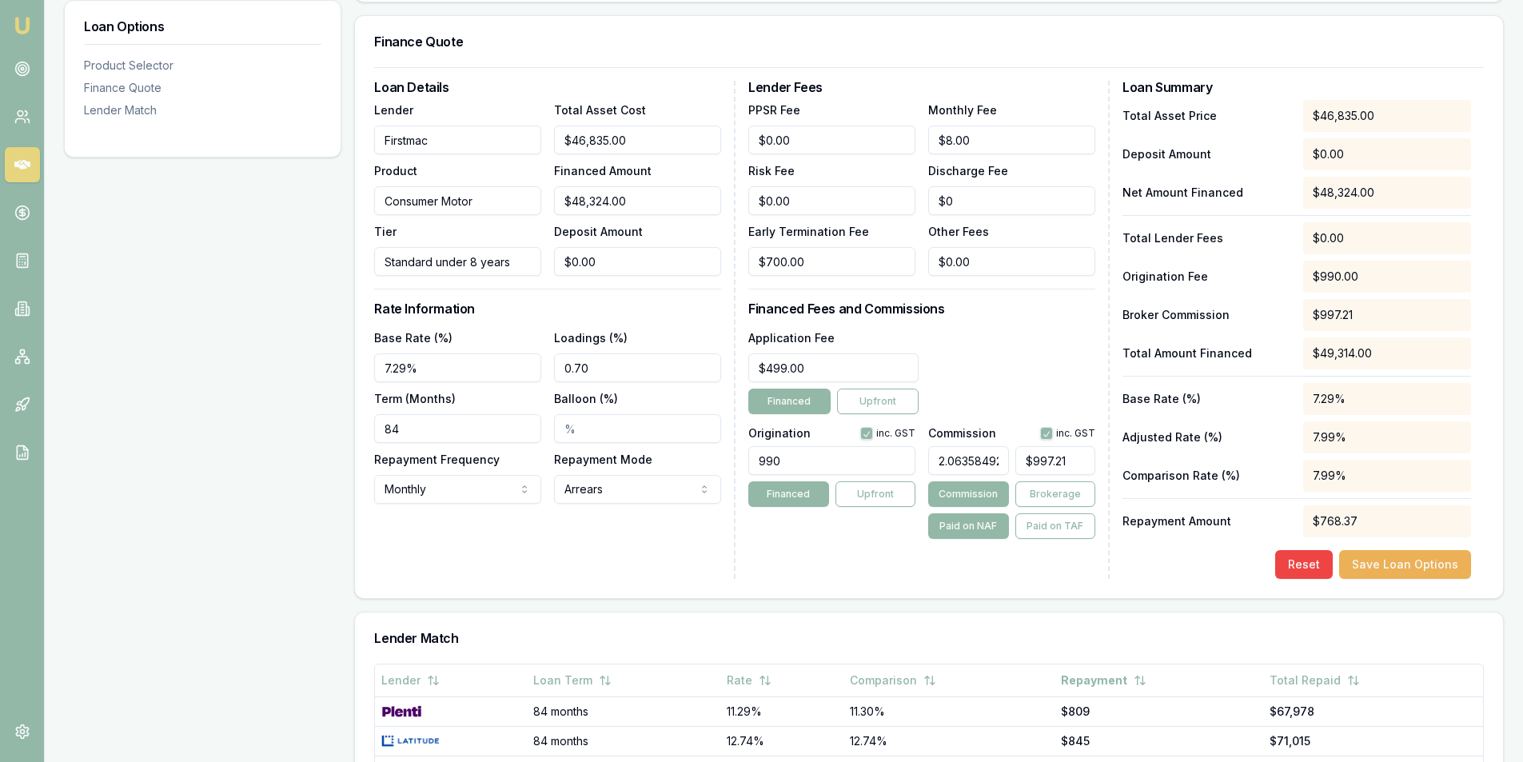
click at [602, 369] on input "0.70" at bounding box center [637, 367] width 167 height 29
click at [569, 549] on div "Loan Details Lender Firstmac Product Consumer Motor Tier Standard under 8 years…" at bounding box center [554, 330] width 361 height 498
click at [589, 369] on input "0.69%" at bounding box center [637, 367] width 167 height 29
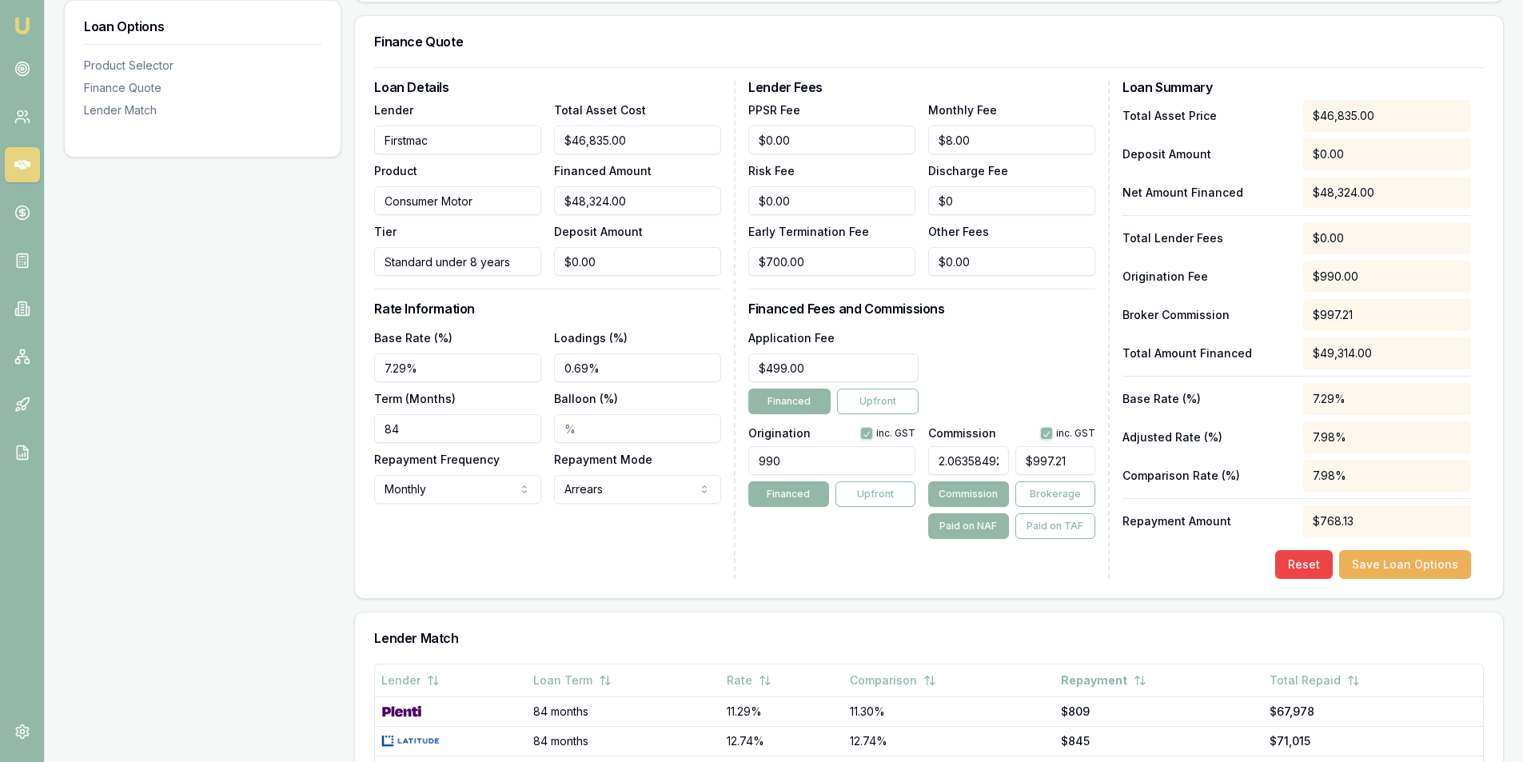
click at [589, 373] on input "0.69%" at bounding box center [637, 367] width 167 height 29
type input "0.61%"
click at [601, 531] on div "Loan Details Lender Firstmac Product Consumer Motor Tier Standard under 8 years…" at bounding box center [554, 330] width 361 height 498
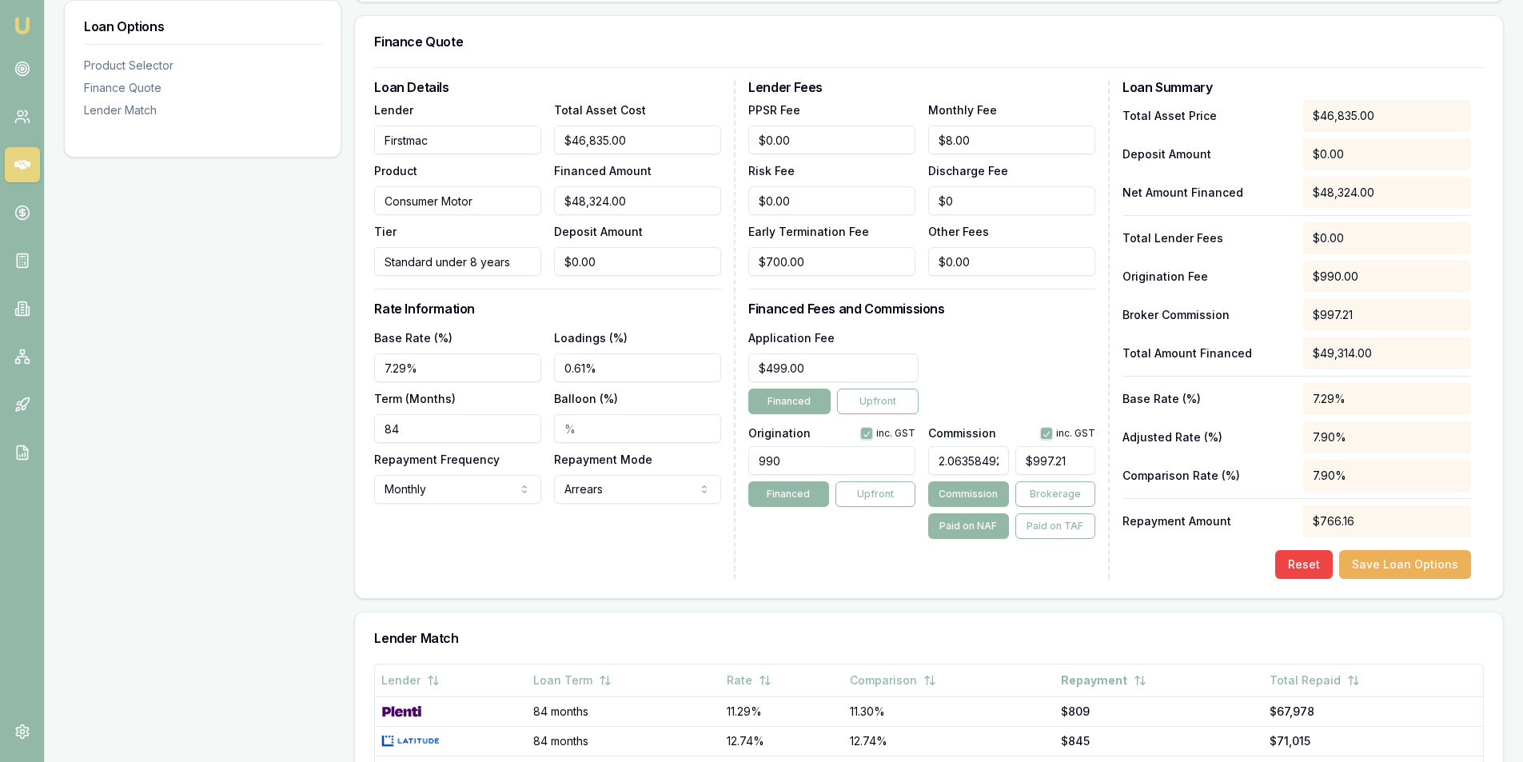
click at [1334, 526] on div "$766.16" at bounding box center [1387, 521] width 168 height 32
click at [681, 506] on div "Loan Details Lender Firstmac Product Consumer Motor Tier Standard under 8 years…" at bounding box center [554, 330] width 361 height 498
click at [792, 265] on input "700" at bounding box center [831, 261] width 167 height 29
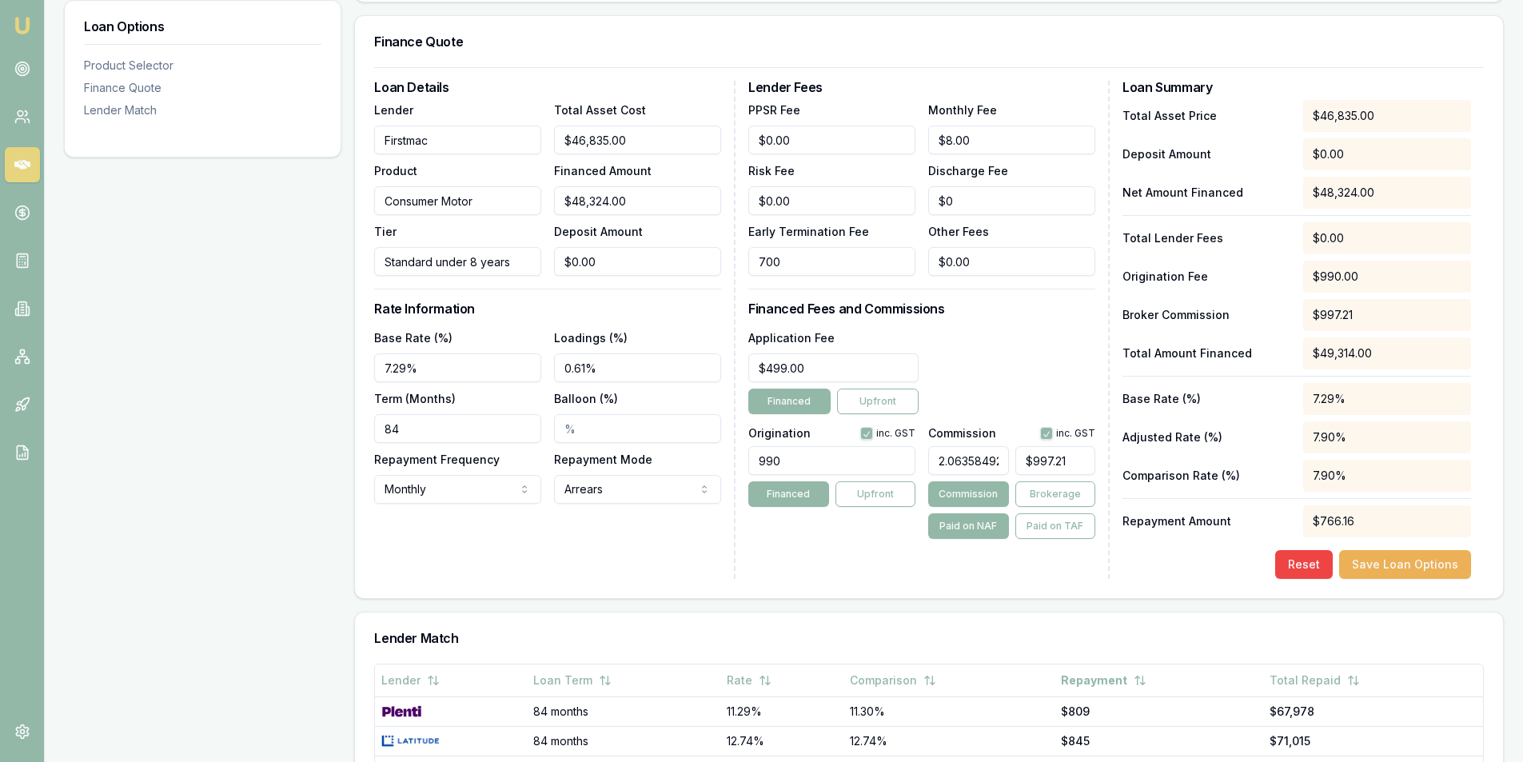
click at [792, 265] on input "700" at bounding box center [831, 261] width 167 height 29
type input "$0.00"
click at [982, 341] on div "Application Fee $499.00 Financed Upfront" at bounding box center [921, 371] width 347 height 86
click at [1112, 569] on div "Loan Details Lender Firstmac Product Consumer Motor Tier Standard under 8 years…" at bounding box center [929, 330] width 1110 height 498
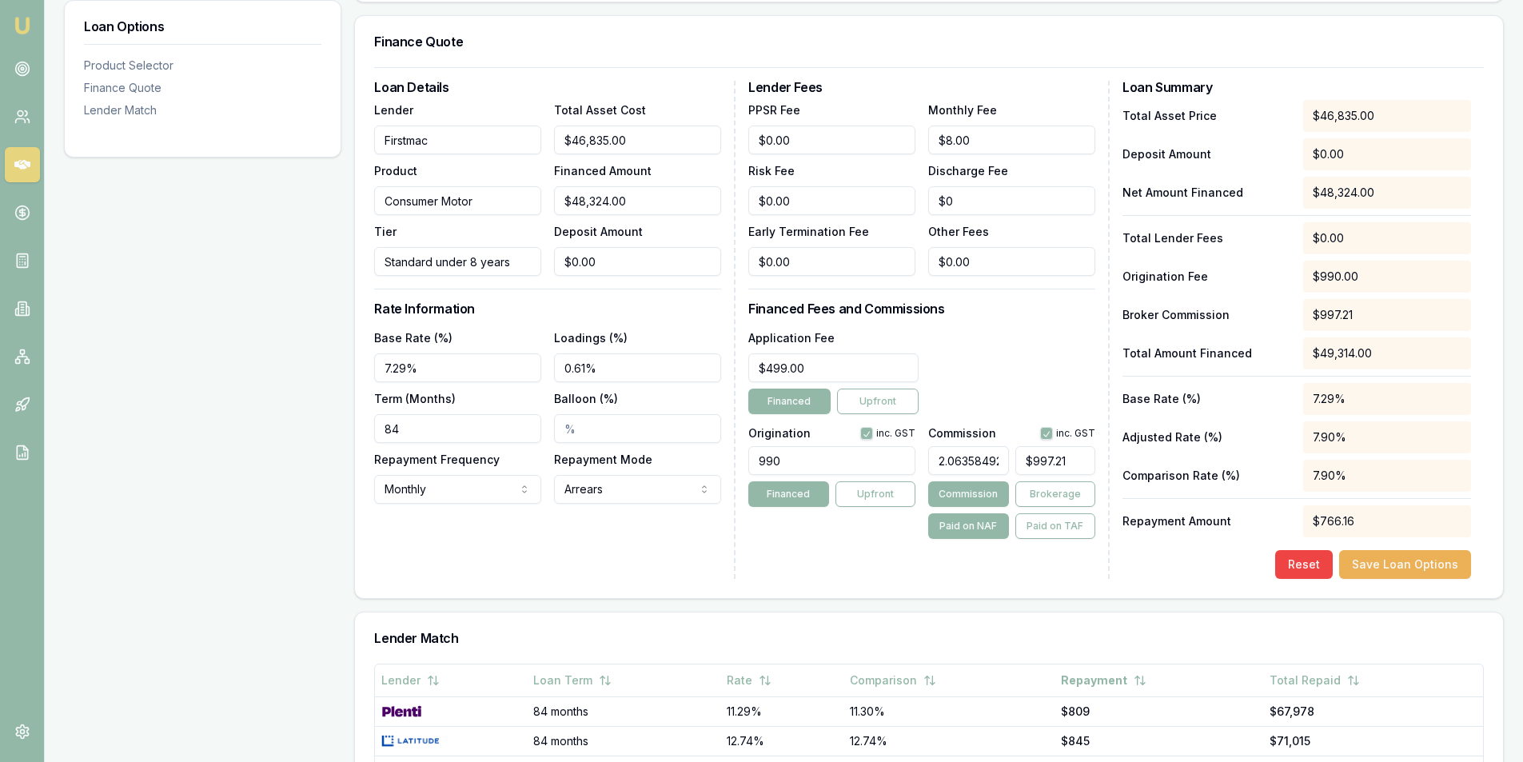
type input "499"
click at [820, 363] on input "499" at bounding box center [833, 367] width 170 height 29
type input "0"
type input "$499.00"
click at [812, 272] on input "0" at bounding box center [831, 261] width 167 height 29
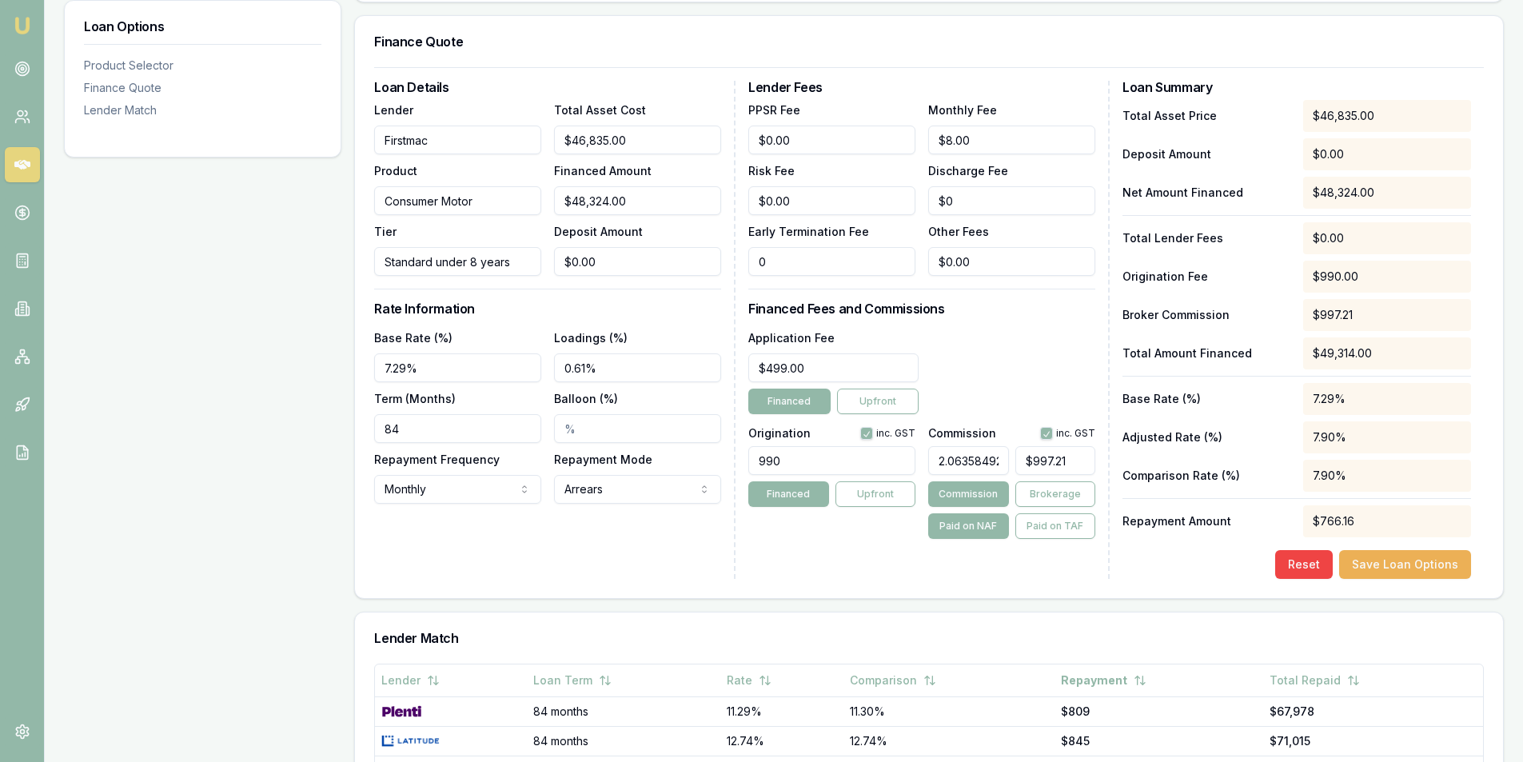
click at [812, 272] on input "0" at bounding box center [831, 261] width 167 height 29
type input "$700.00"
click at [619, 532] on div "Loan Details Lender Firstmac Product Consumer Motor Tier Standard under 8 years…" at bounding box center [554, 330] width 361 height 498
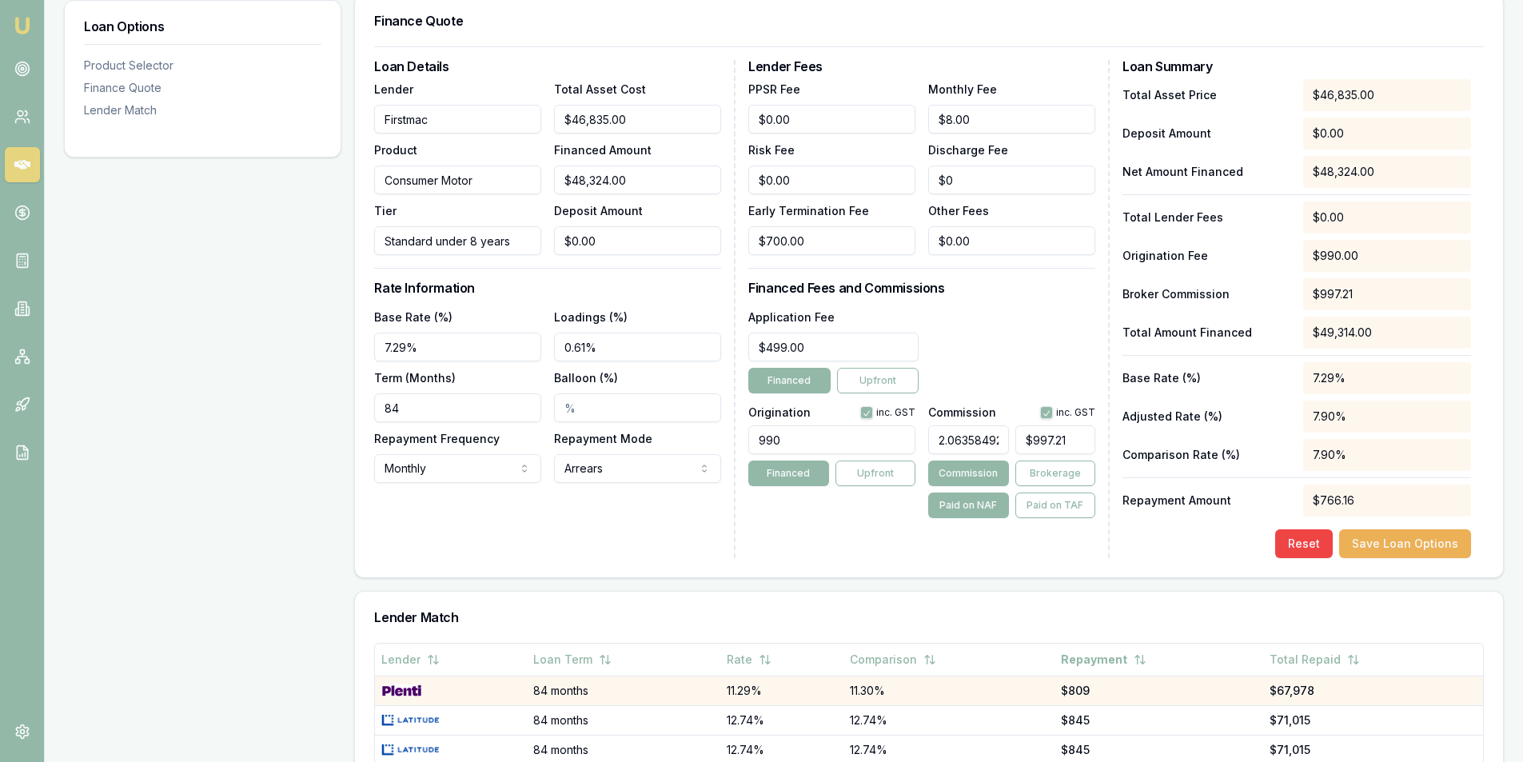
scroll to position [560, 0]
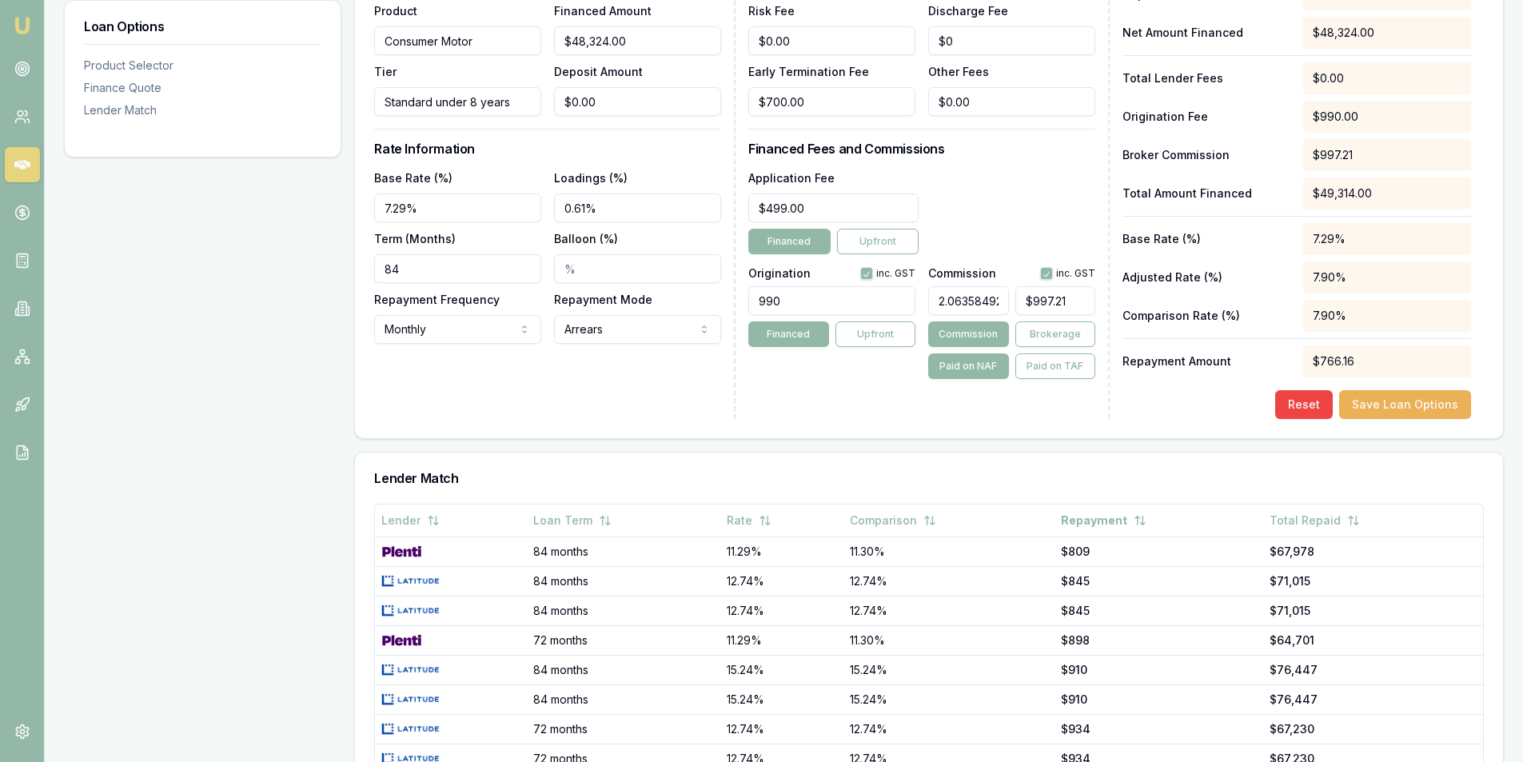
type input "997.2067795452117"
click at [1037, 298] on input "997.2067795452117" at bounding box center [1056, 300] width 80 height 29
click at [1037, 297] on input "997.2067795452117" at bounding box center [1056, 300] width 80 height 29
type input "0.018624286069034022"
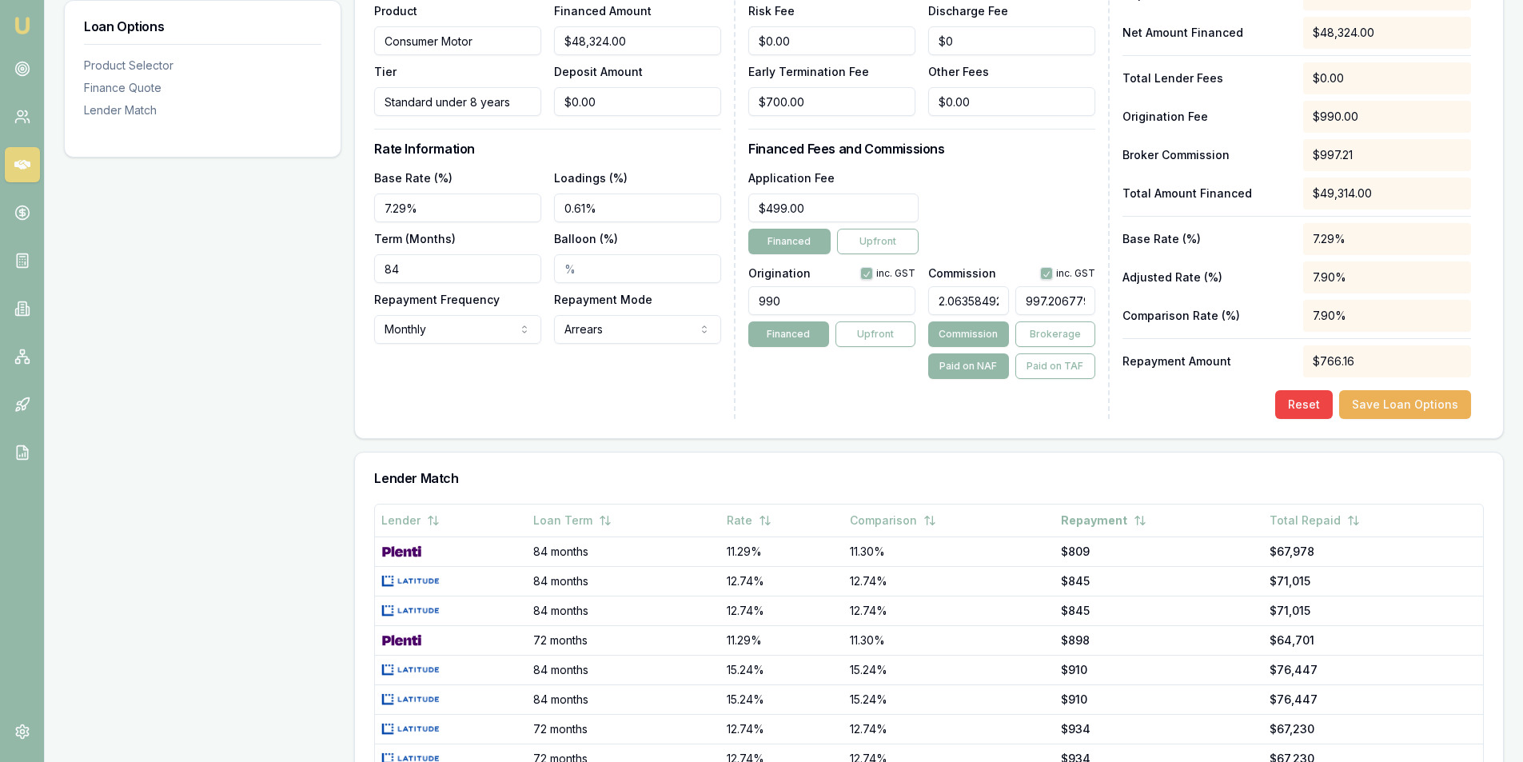
type input "9"
type input "0.19865905140302956"
type input "96"
type input "1.999006704742985"
type input "966."
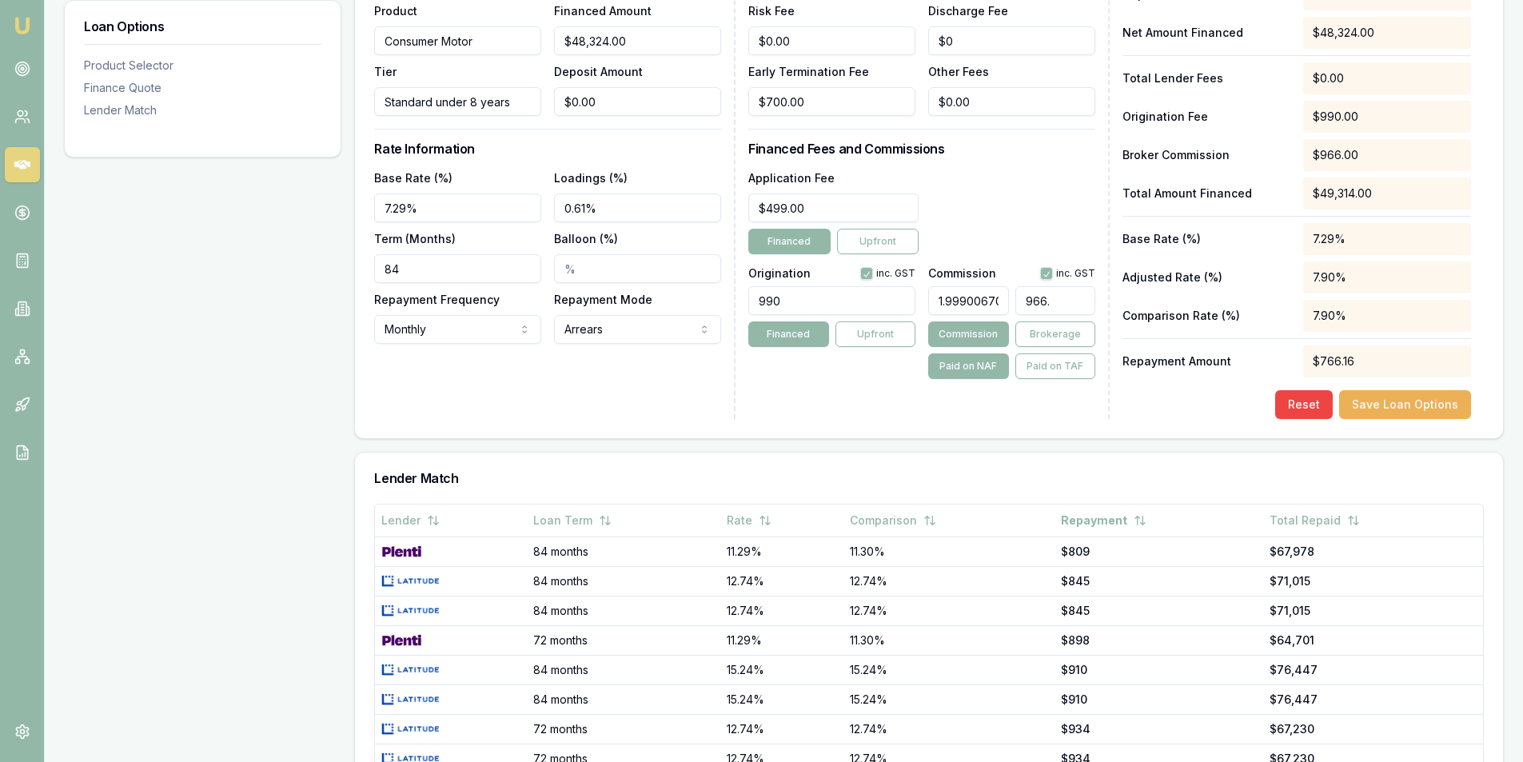
type input "1.9998344507904973"
type input "966.4"
type input "2"
type input "$966.48"
click at [834, 408] on div "Lender Fees PPSR Fee $0.00 Monthly Fee $8.00 Risk Fee $0.00 Discharge Fee $0 Ea…" at bounding box center [928, 170] width 361 height 498
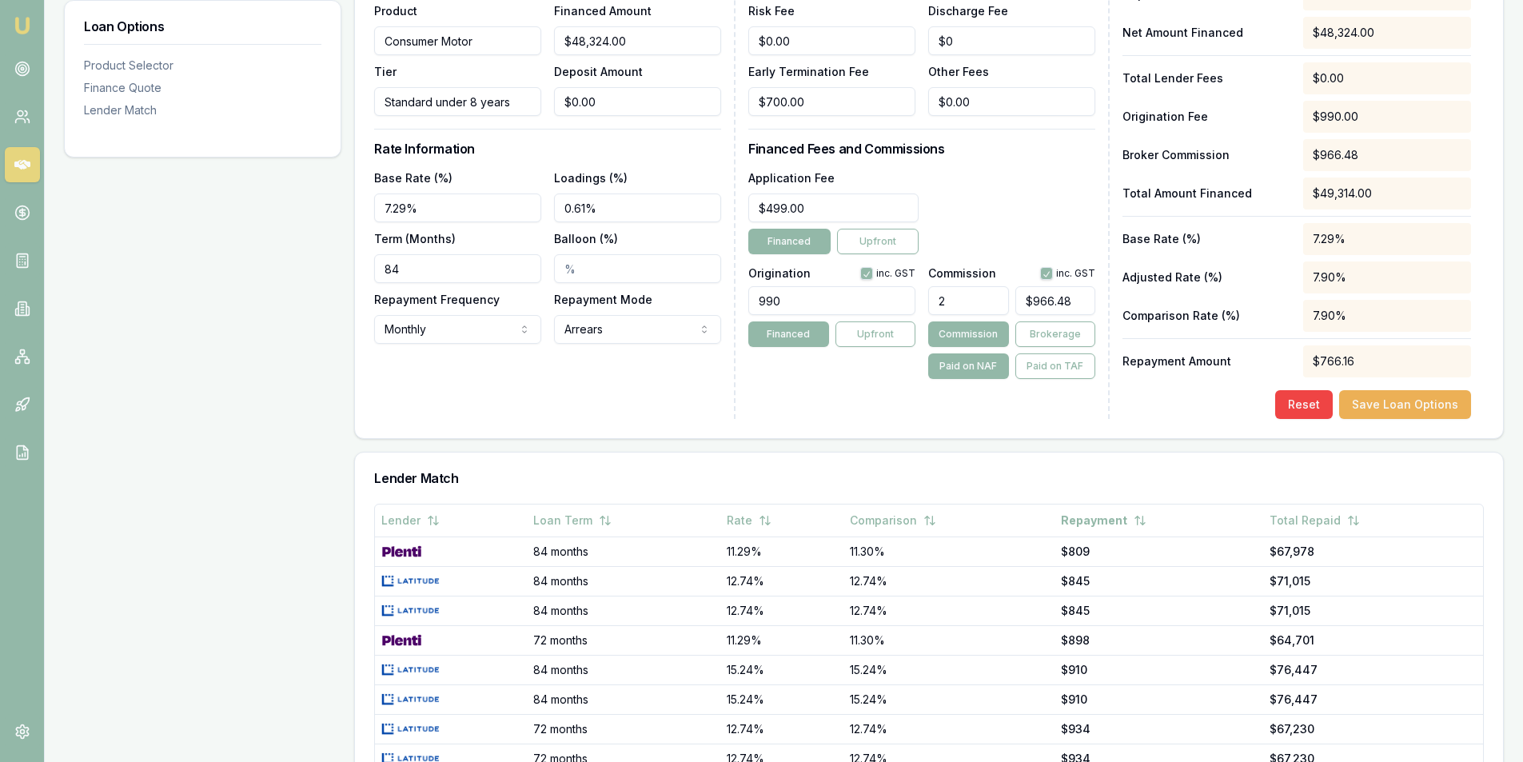
click at [833, 394] on div "Lender Fees PPSR Fee $0.00 Monthly Fee $8.00 Risk Fee $0.00 Discharge Fee $0 Ea…" at bounding box center [928, 170] width 361 height 498
click at [1383, 406] on button "Save Loan Options" at bounding box center [1405, 404] width 132 height 29
type input "936.7"
click at [1049, 302] on input "936.7" at bounding box center [1056, 300] width 80 height 29
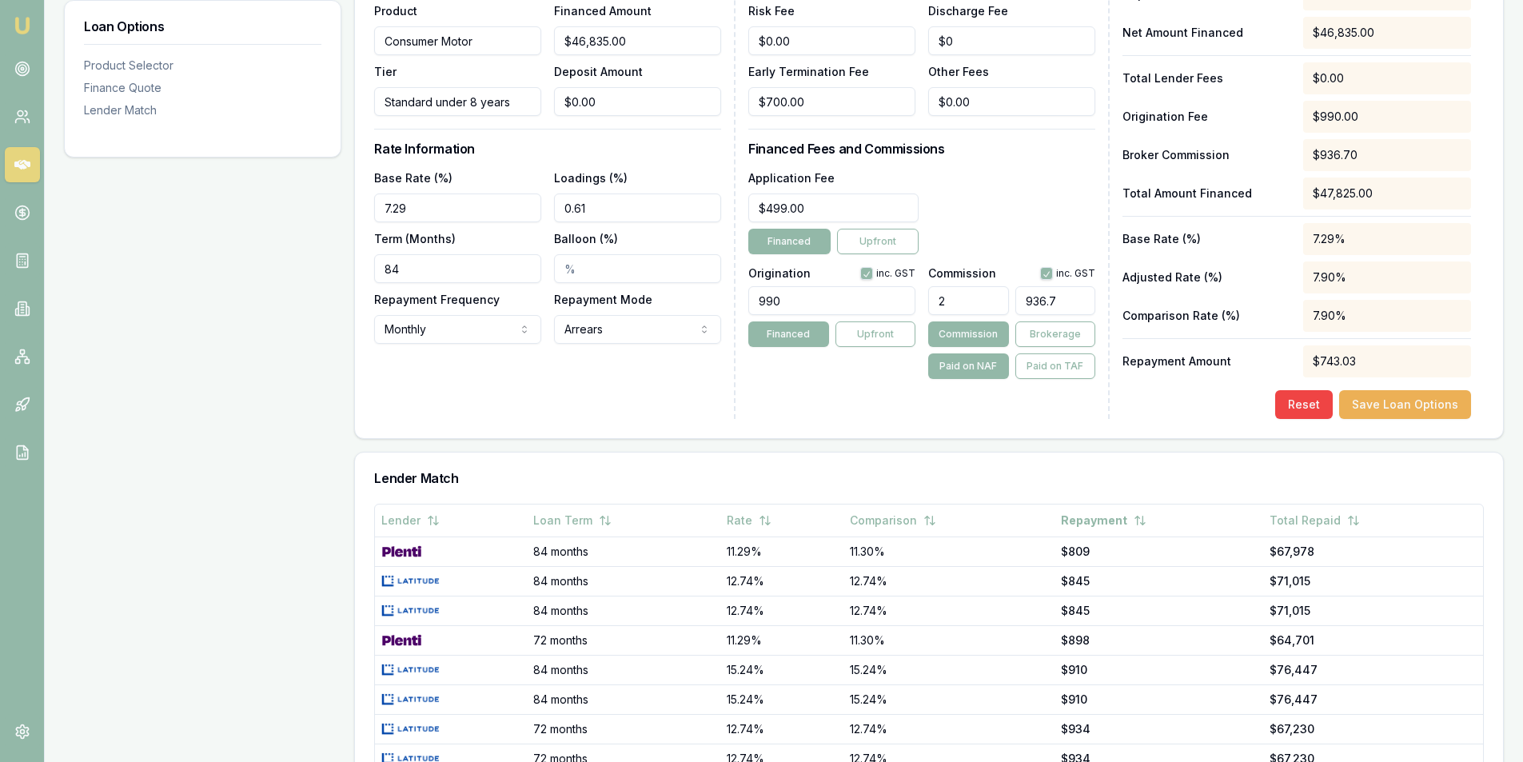
type input "0.01921639799295399"
type input "9"
type input "0.20497491192484255"
type input "96"
type input "2.062560051243728"
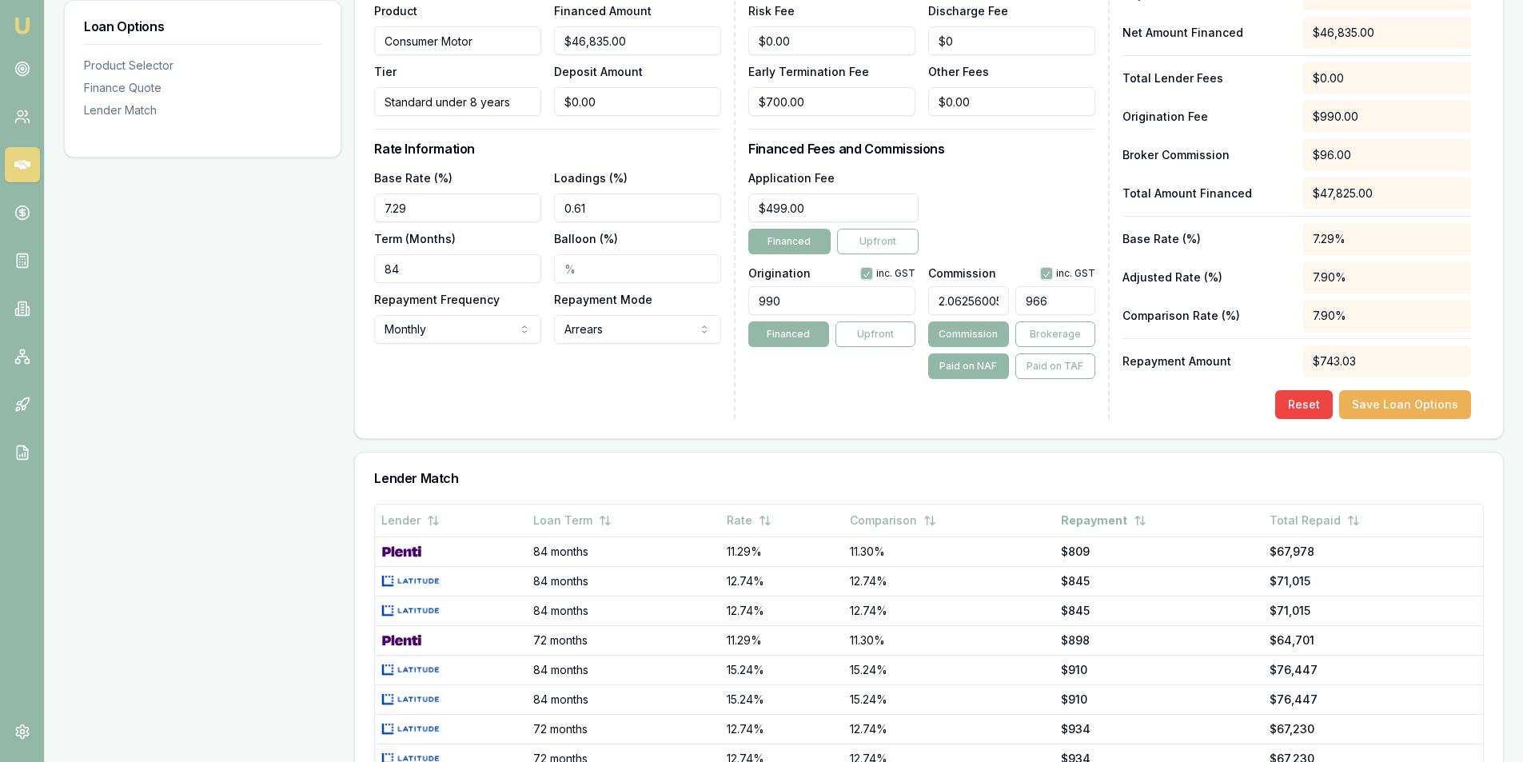
type input "966."
type input "2.0634141133767483"
type input "966.48"
type input "2.0635849258033523"
type input "$966.48"
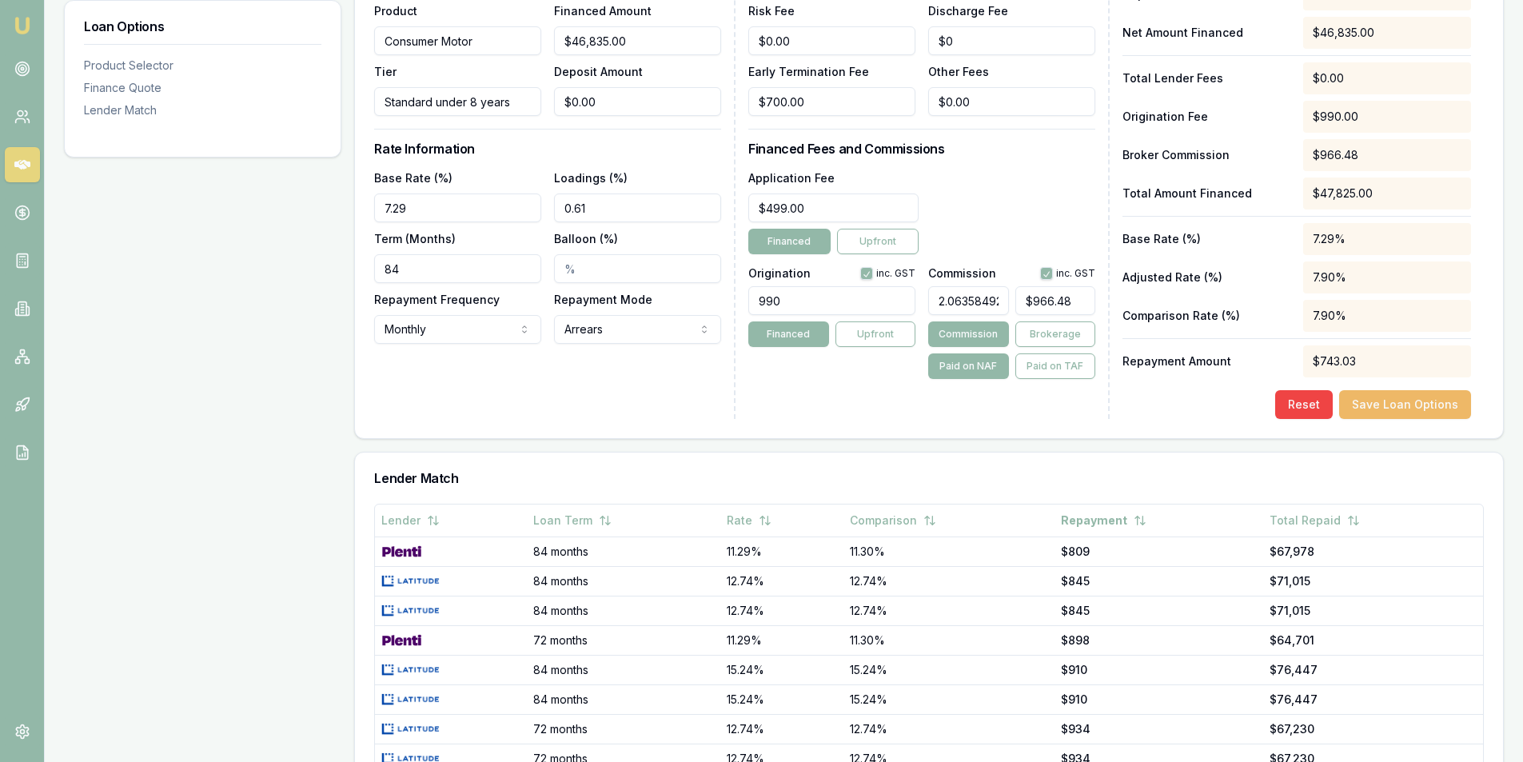
click at [1384, 401] on button "Save Loan Options" at bounding box center [1405, 404] width 132 height 29
click at [1215, 398] on div "Reset Save Loan Options" at bounding box center [1297, 404] width 349 height 29
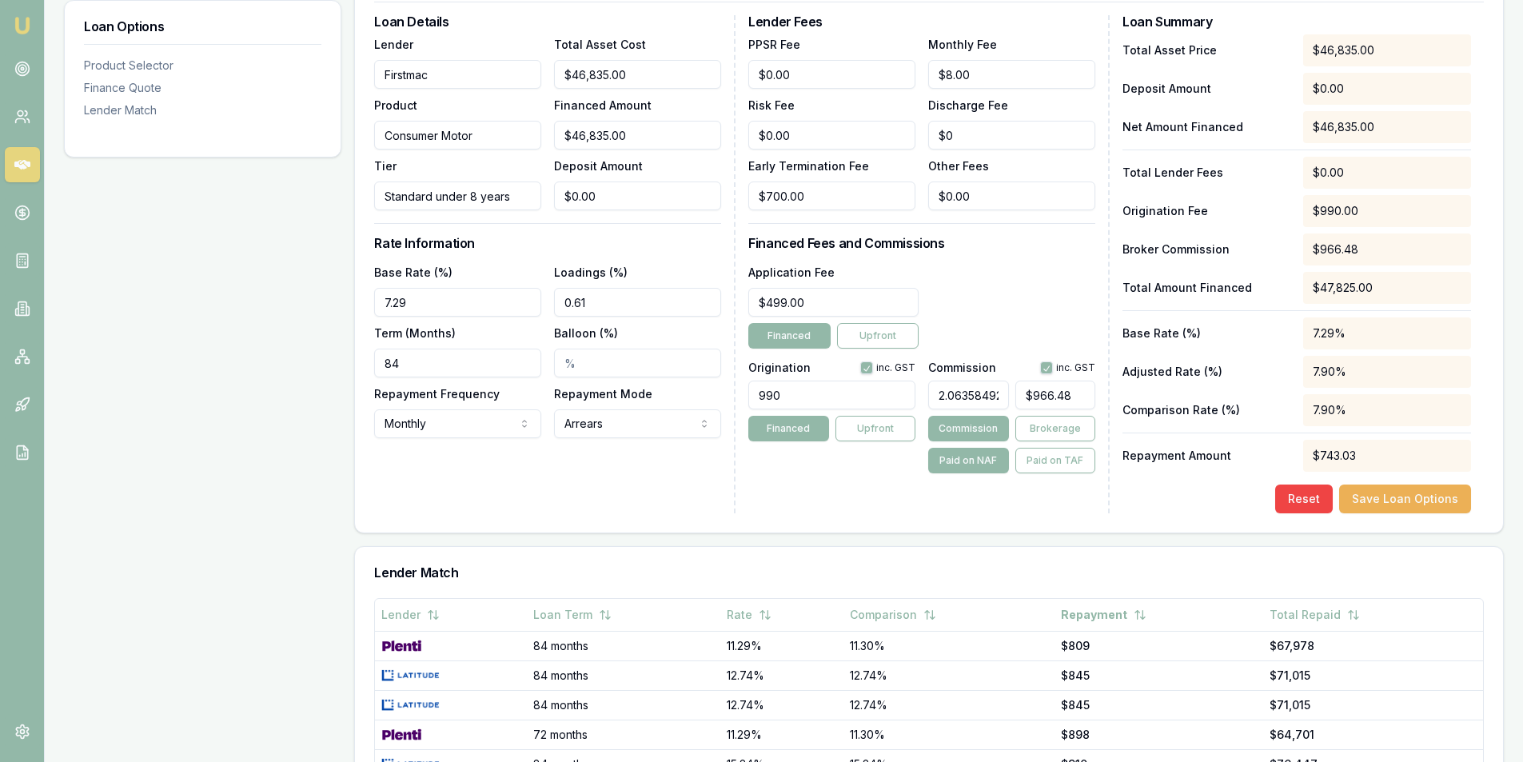
scroll to position [480, 0]
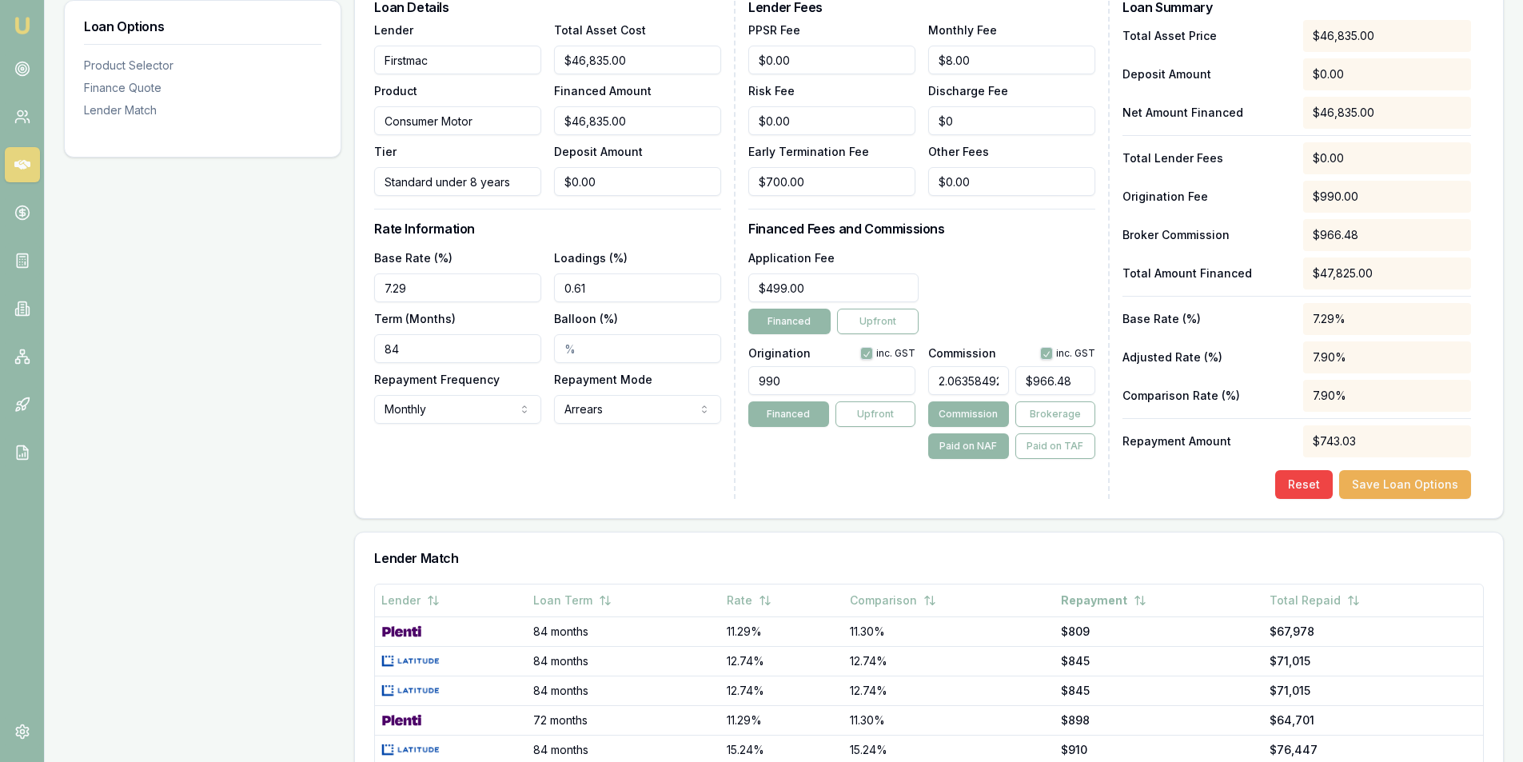
click at [1377, 469] on div "Total Asset Price $46,835.00 Deposit Amount $0.00 Net Amount Financed $46,835.0…" at bounding box center [1297, 259] width 349 height 479
click at [1380, 473] on button "Save Loan Options" at bounding box center [1405, 484] width 132 height 29
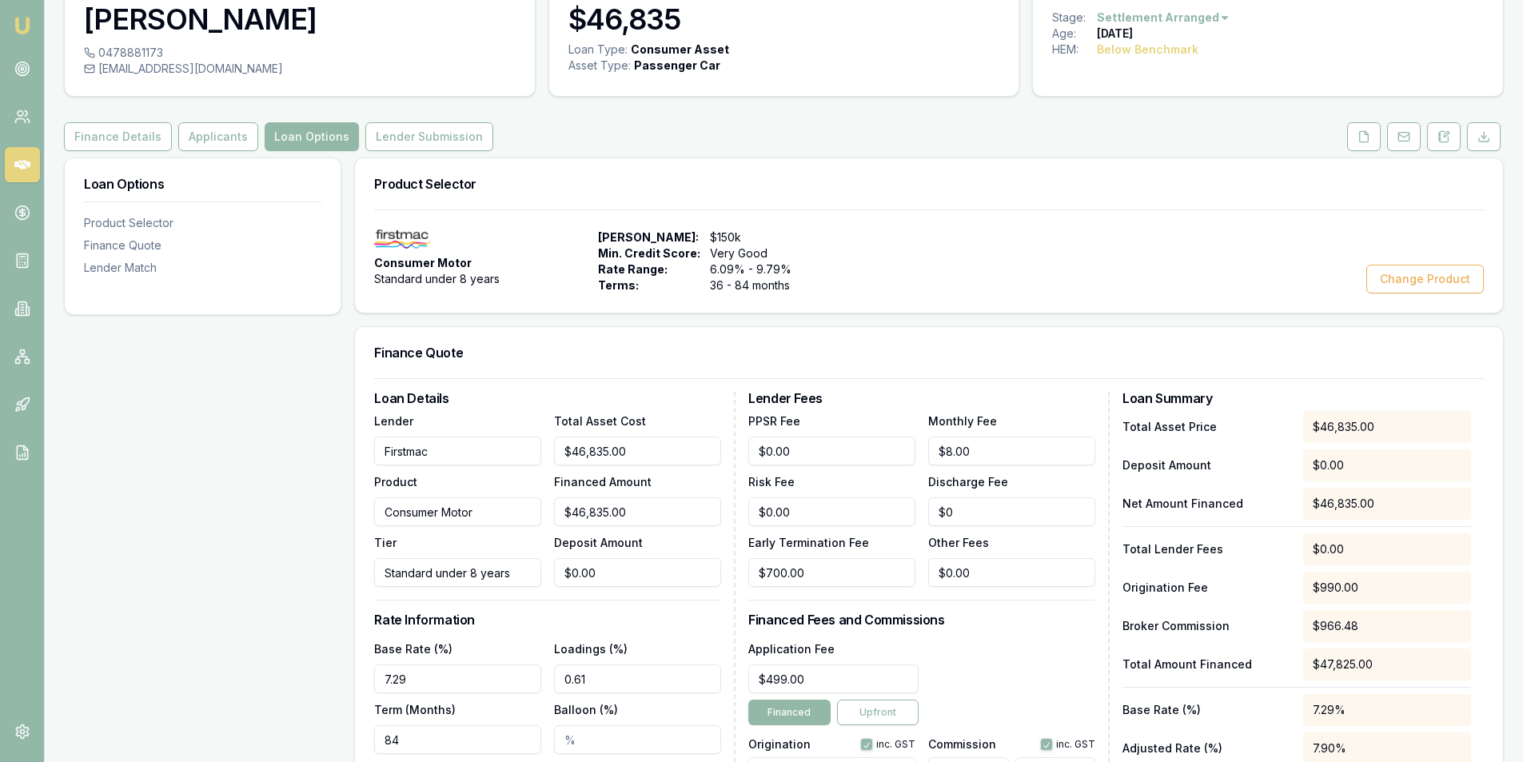
scroll to position [0, 0]
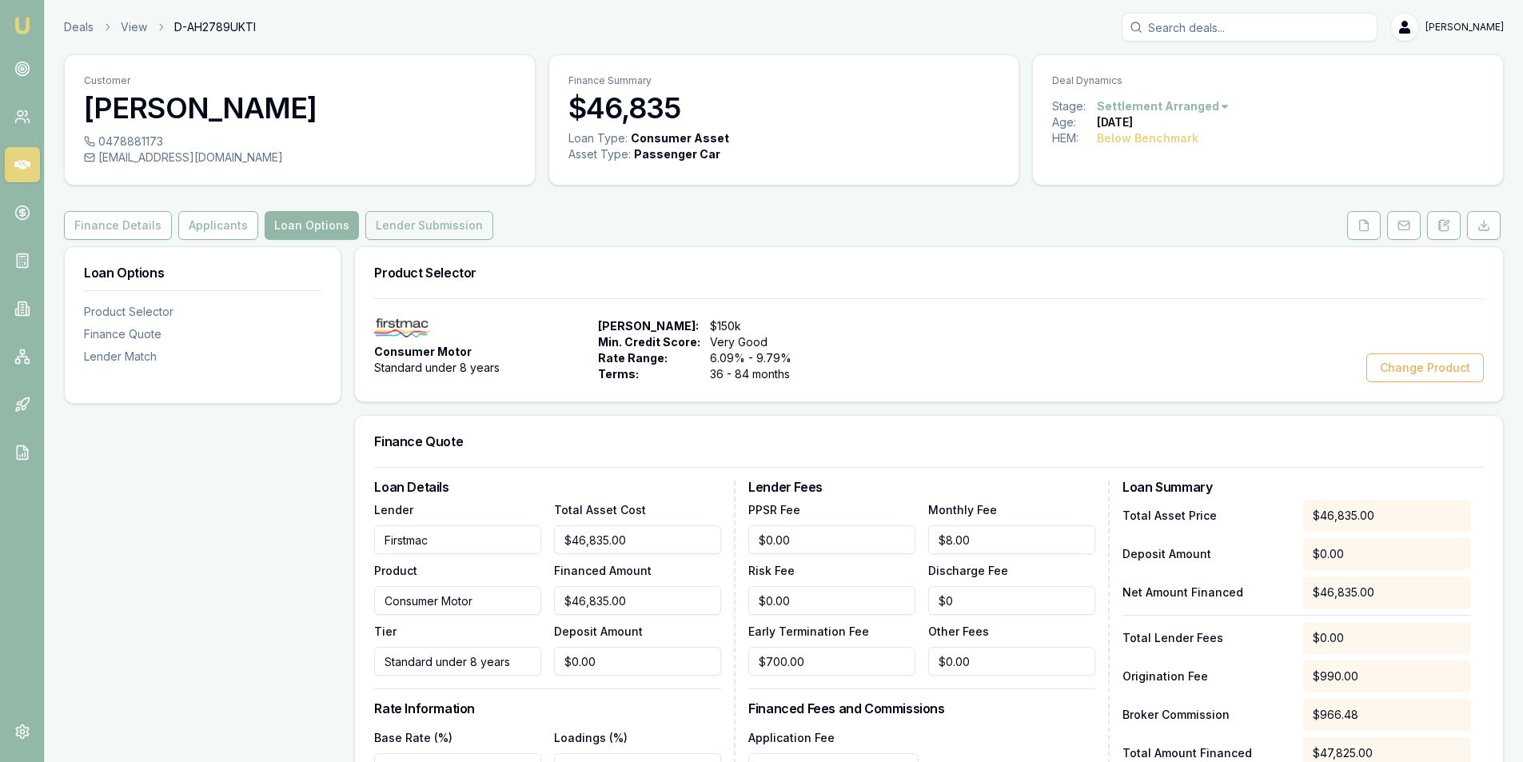
click at [433, 226] on button "Lender Submission" at bounding box center [429, 225] width 128 height 29
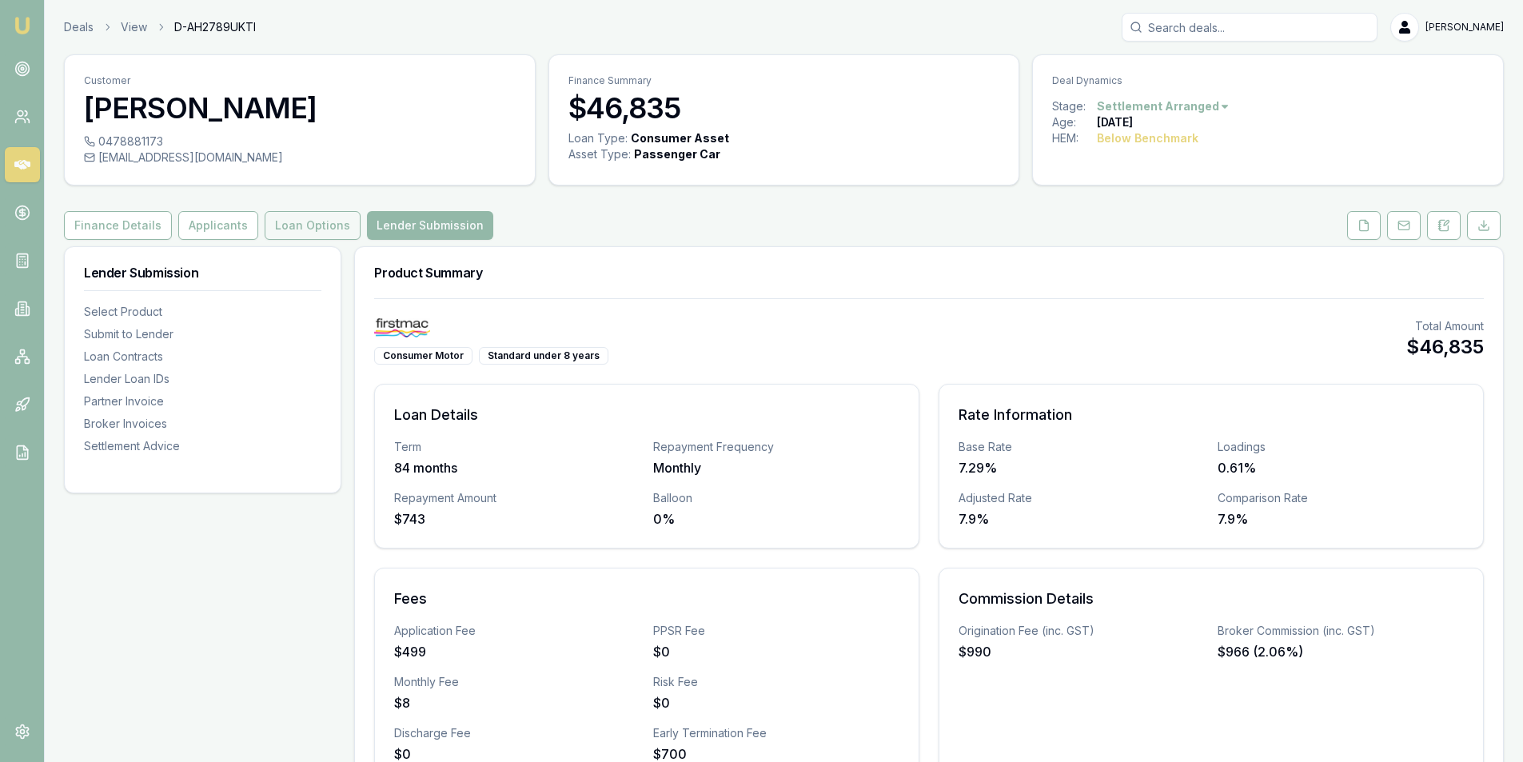
click at [322, 230] on button "Loan Options" at bounding box center [313, 225] width 96 height 29
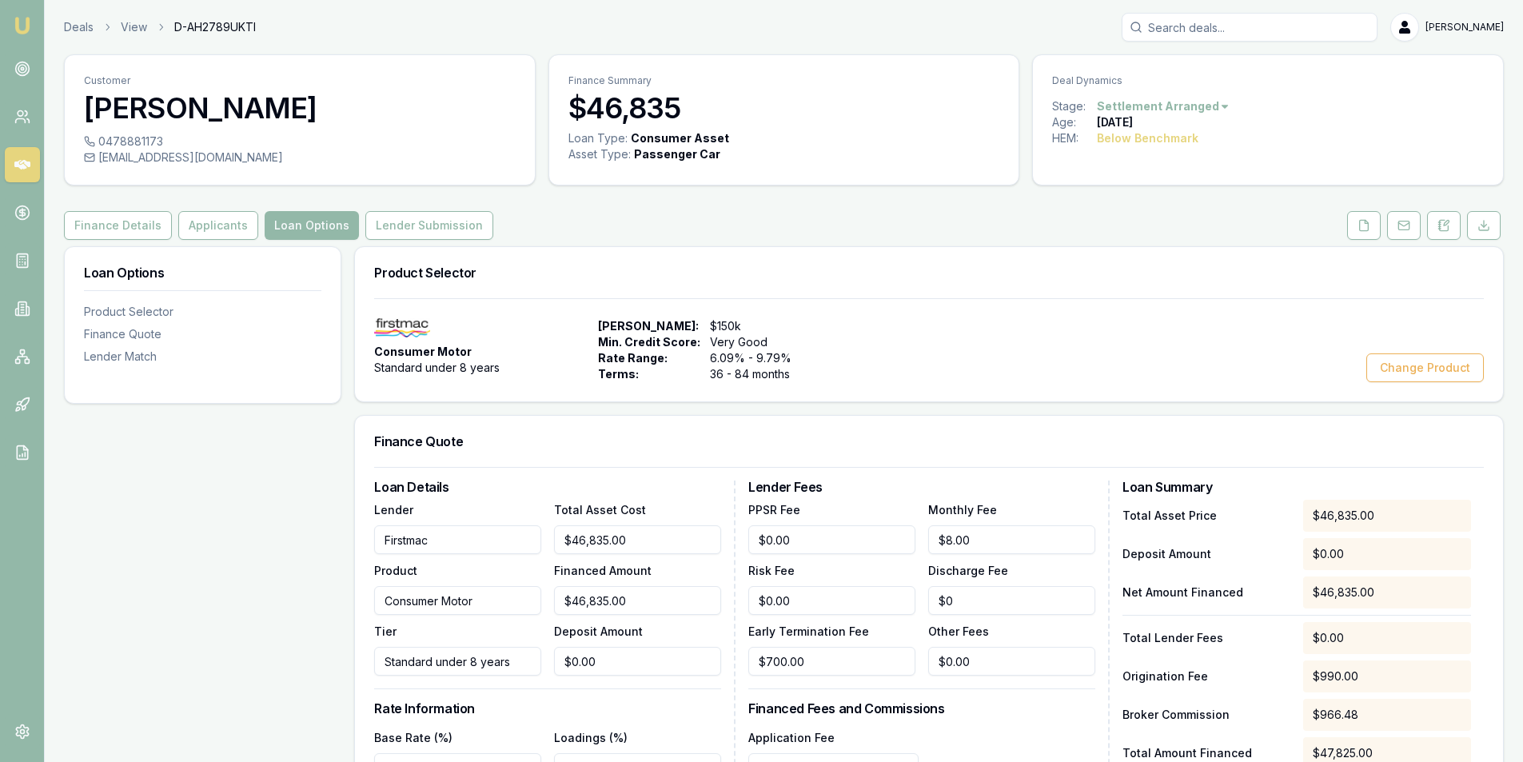
scroll to position [320, 0]
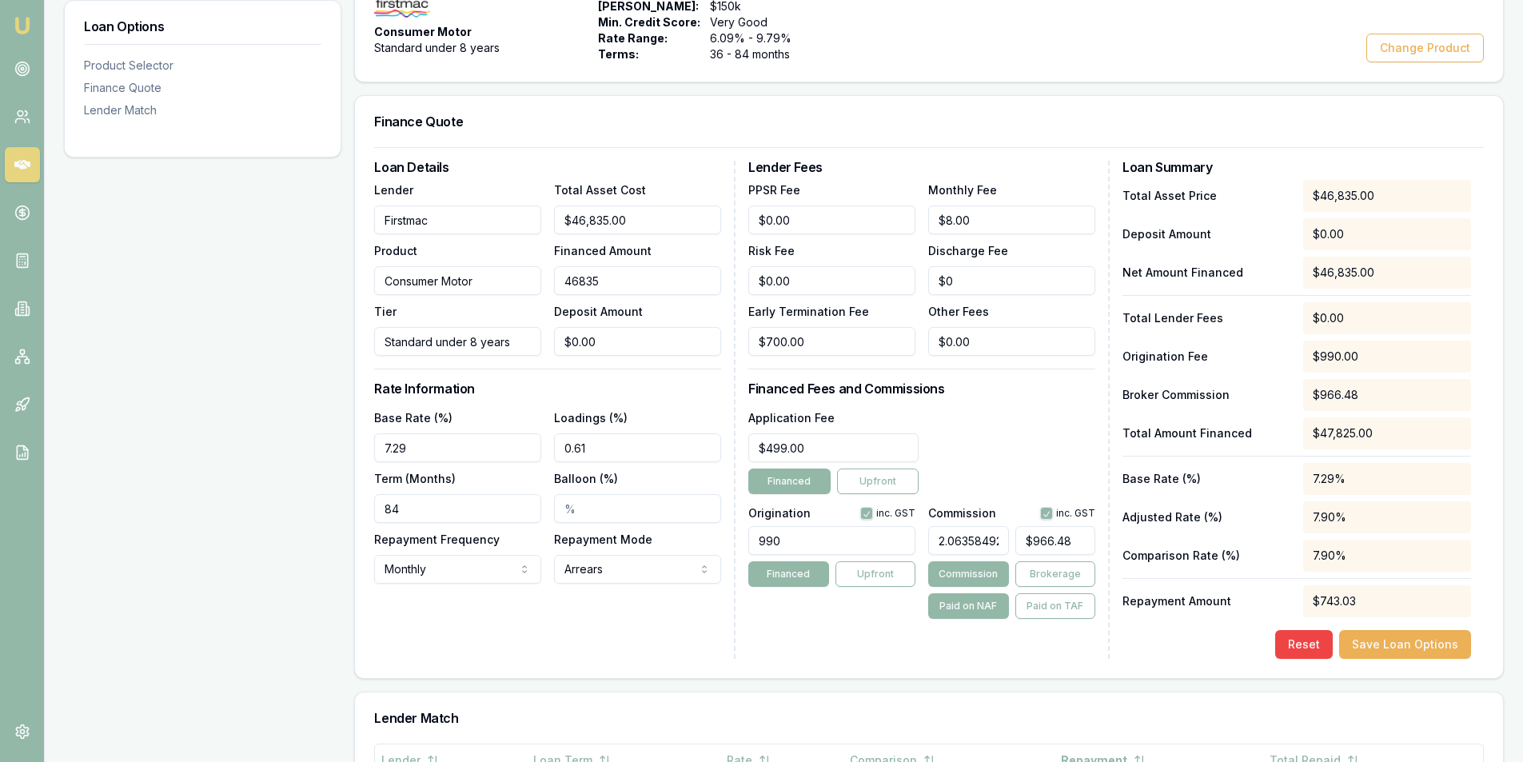
click at [581, 275] on input "46835" at bounding box center [637, 280] width 167 height 29
type input "4"
type input "$0.08"
type input "48"
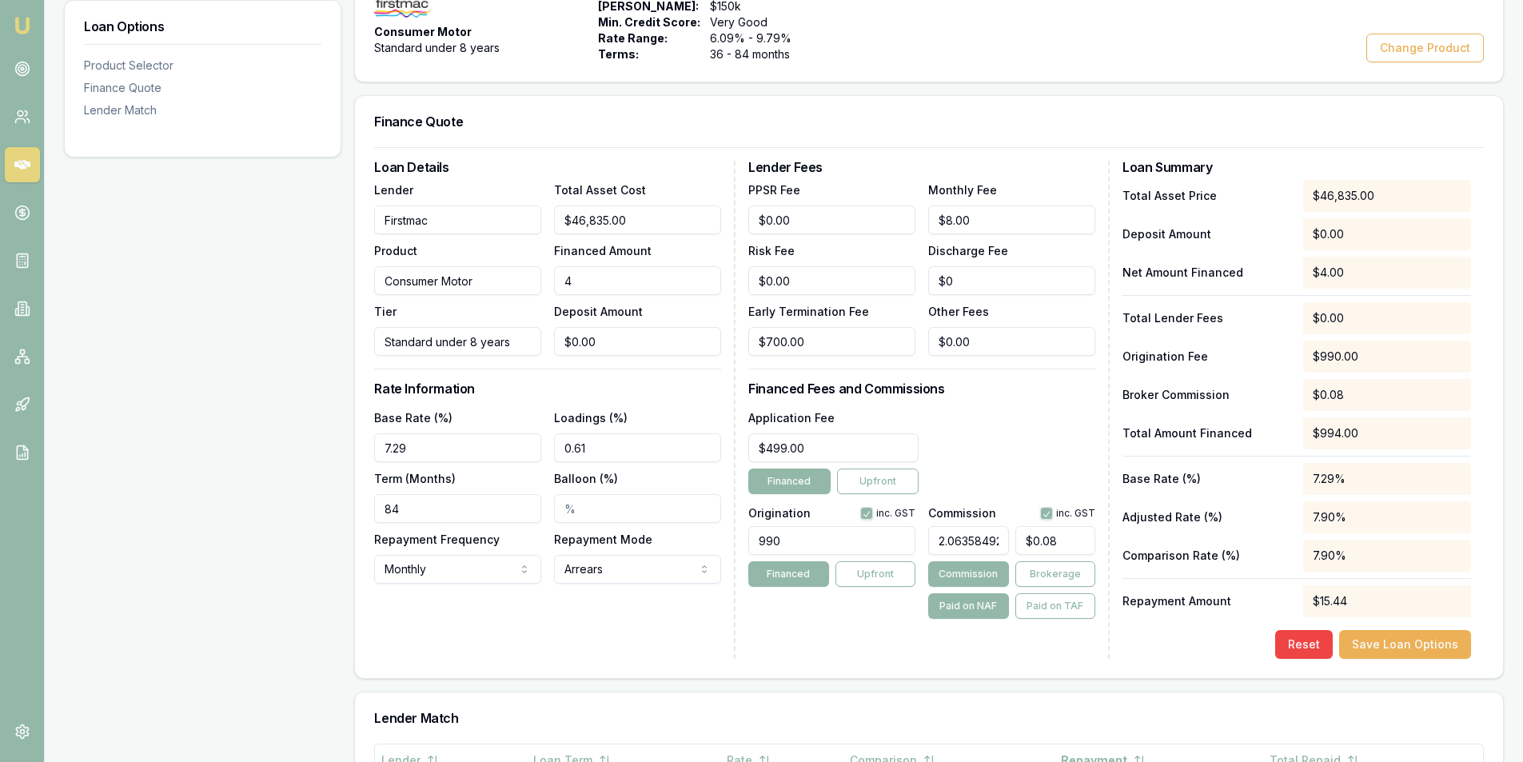
type input "$0.99"
type input "483"
type input "$9.97"
type input "4832"
type input "$99.71"
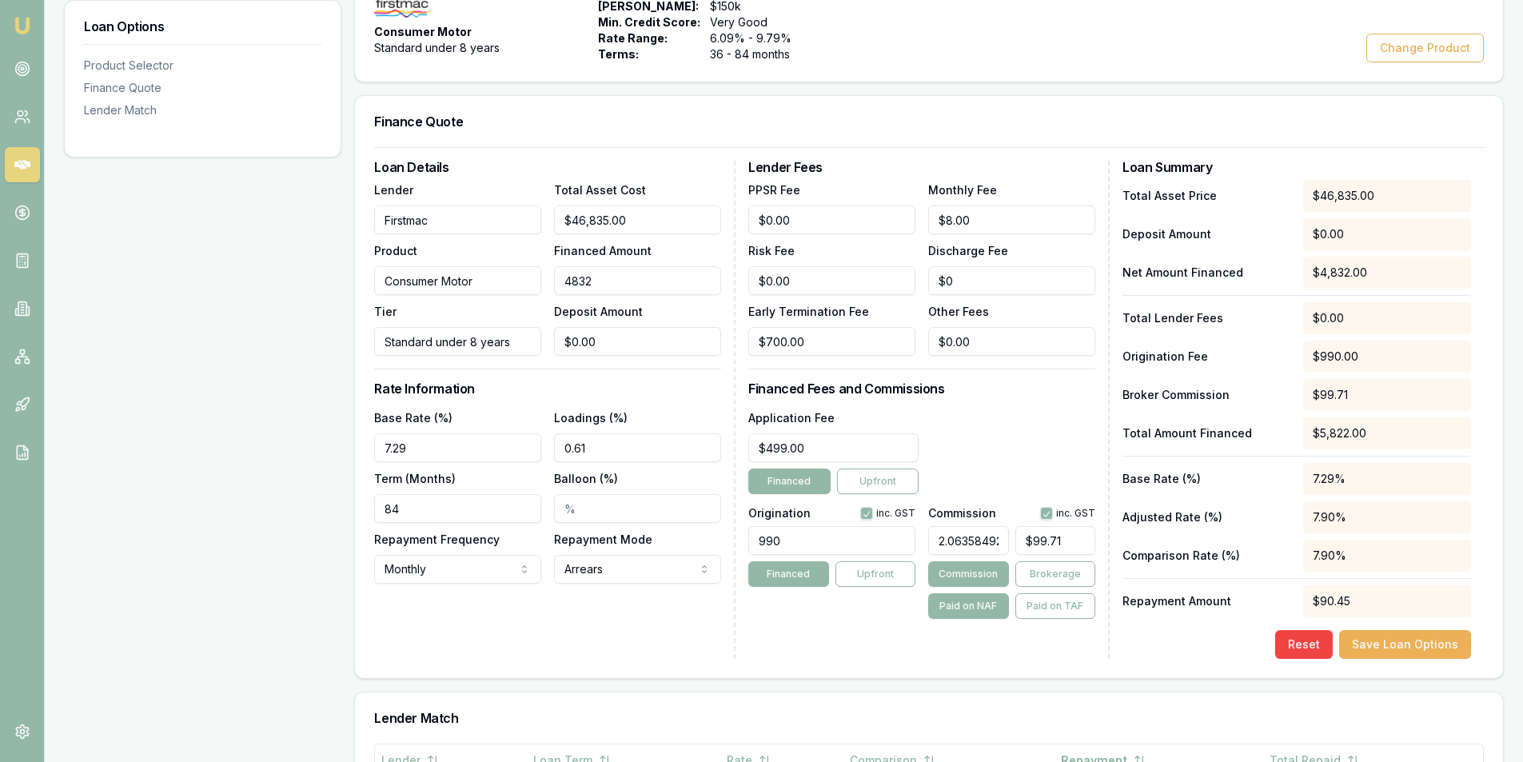
type input "48324"
type input "$997.21"
type input "$48,324.00"
click at [1167, 651] on div "Reset Save Loan Options" at bounding box center [1297, 644] width 349 height 29
click at [1413, 661] on div "Loan Details Lender Firstmac Product Consumer Motor Tier Standard under 8 years…" at bounding box center [929, 412] width 1148 height 531
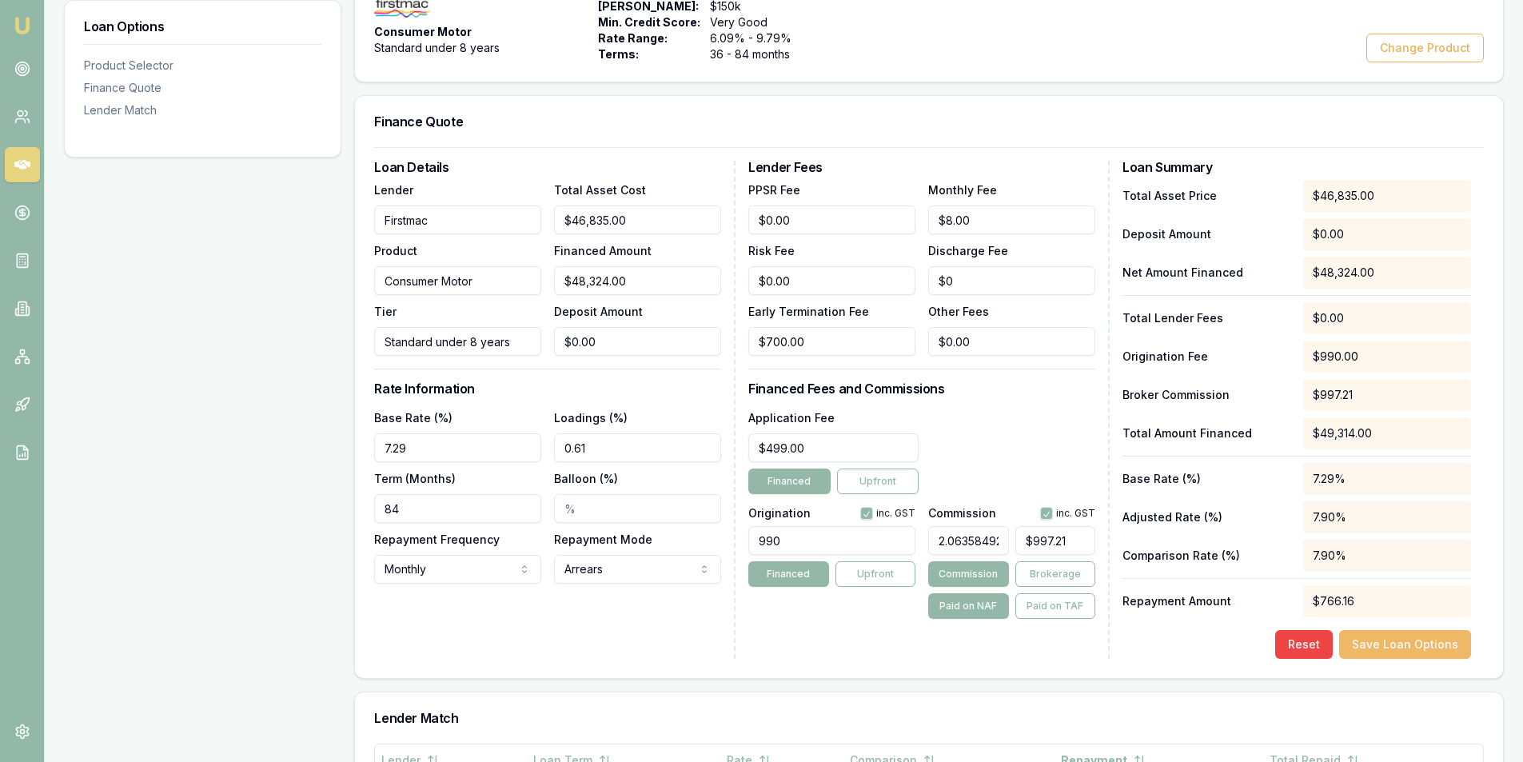
click at [1406, 654] on button "Save Loan Options" at bounding box center [1405, 644] width 132 height 29
click at [593, 280] on input "46835" at bounding box center [637, 280] width 167 height 29
type input "4"
type input "$0.08"
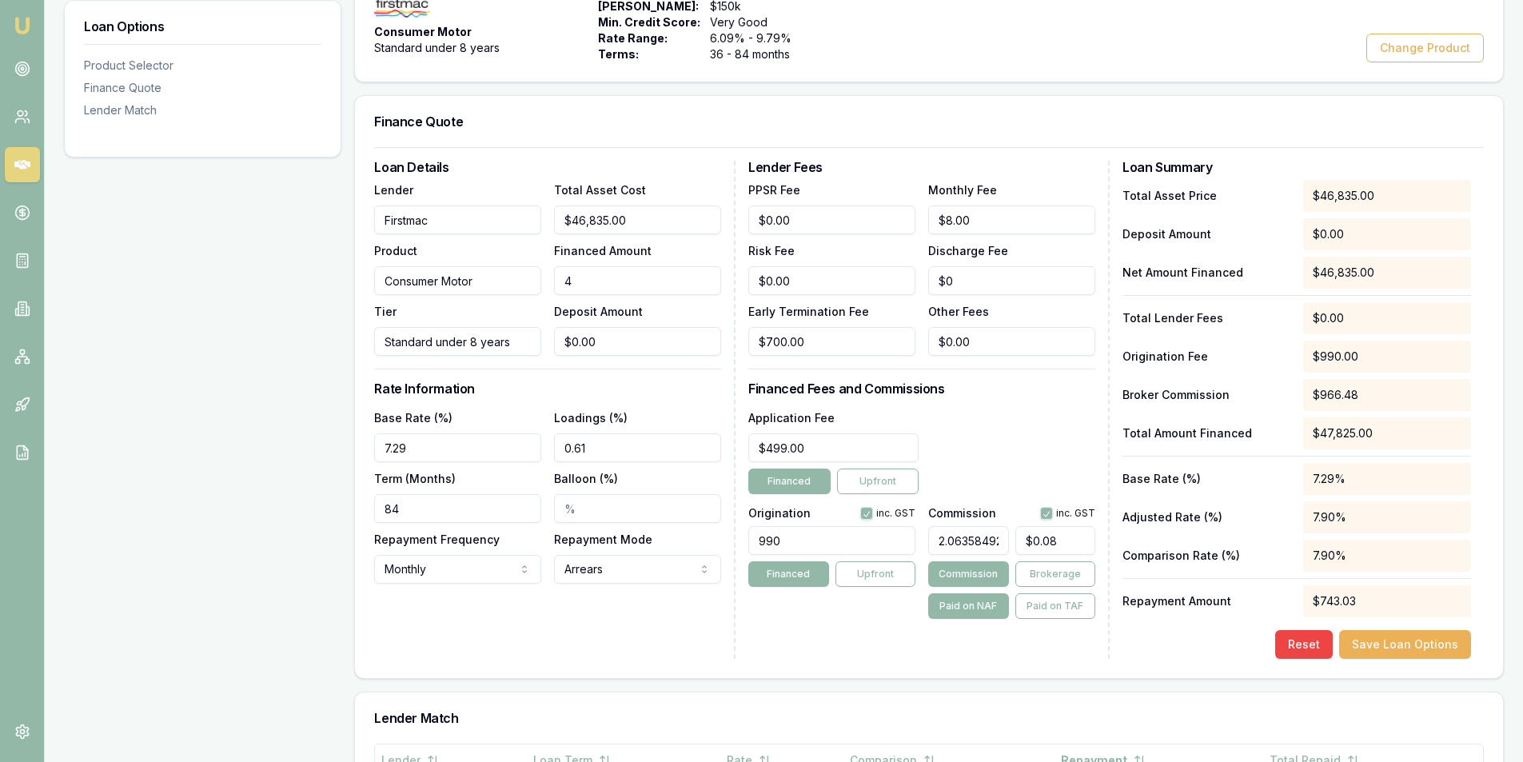
type input "48"
type input "$0.99"
type input "483"
type input "$9.97"
type input "4832"
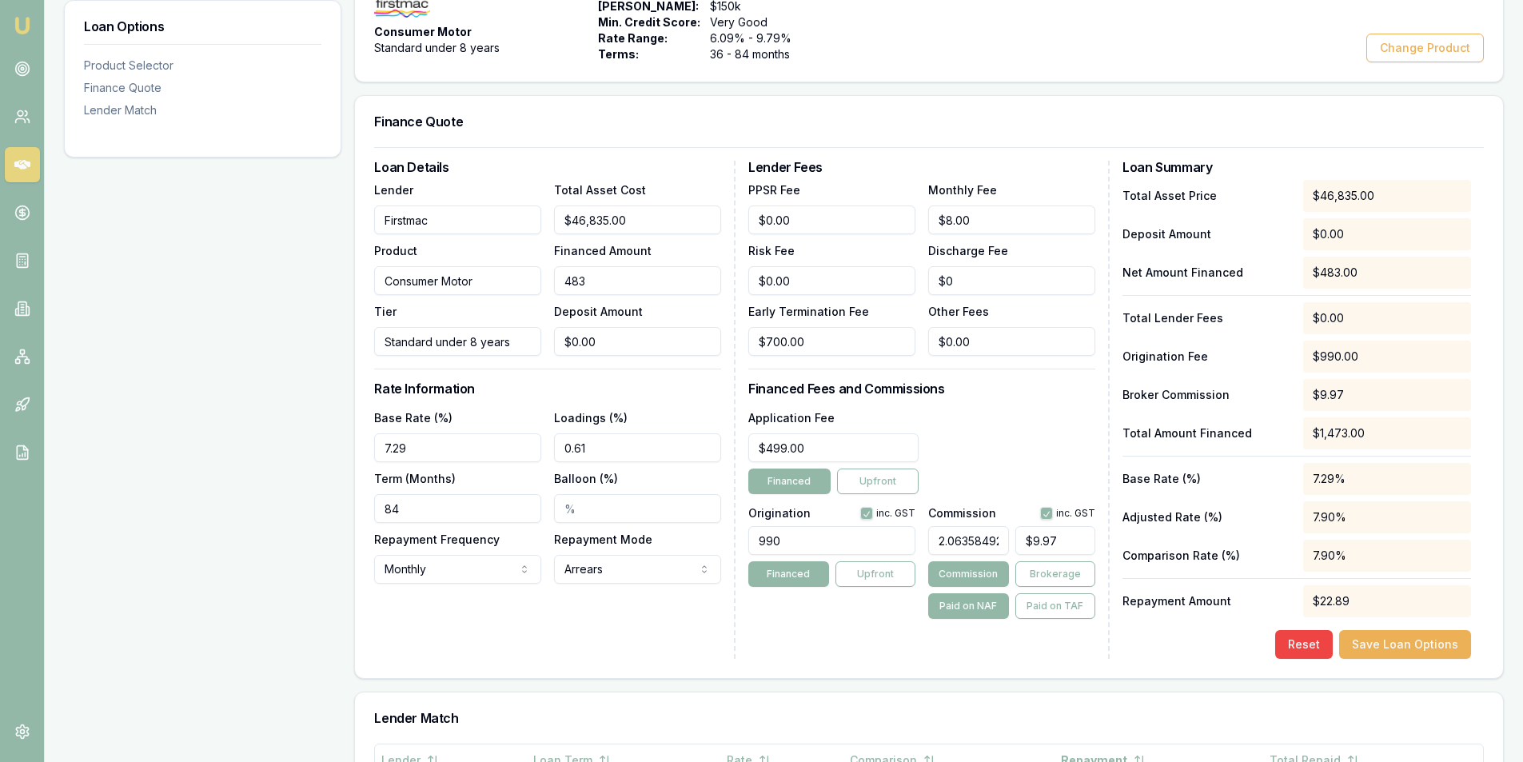
type input "$99.71"
type input "48324"
type input "$997.21"
type input "$48,324.00"
click at [899, 650] on div "Lender Fees PPSR Fee $0.00 Monthly Fee $8.00 Risk Fee $0.00 Discharge Fee $0 Ea…" at bounding box center [928, 410] width 361 height 498
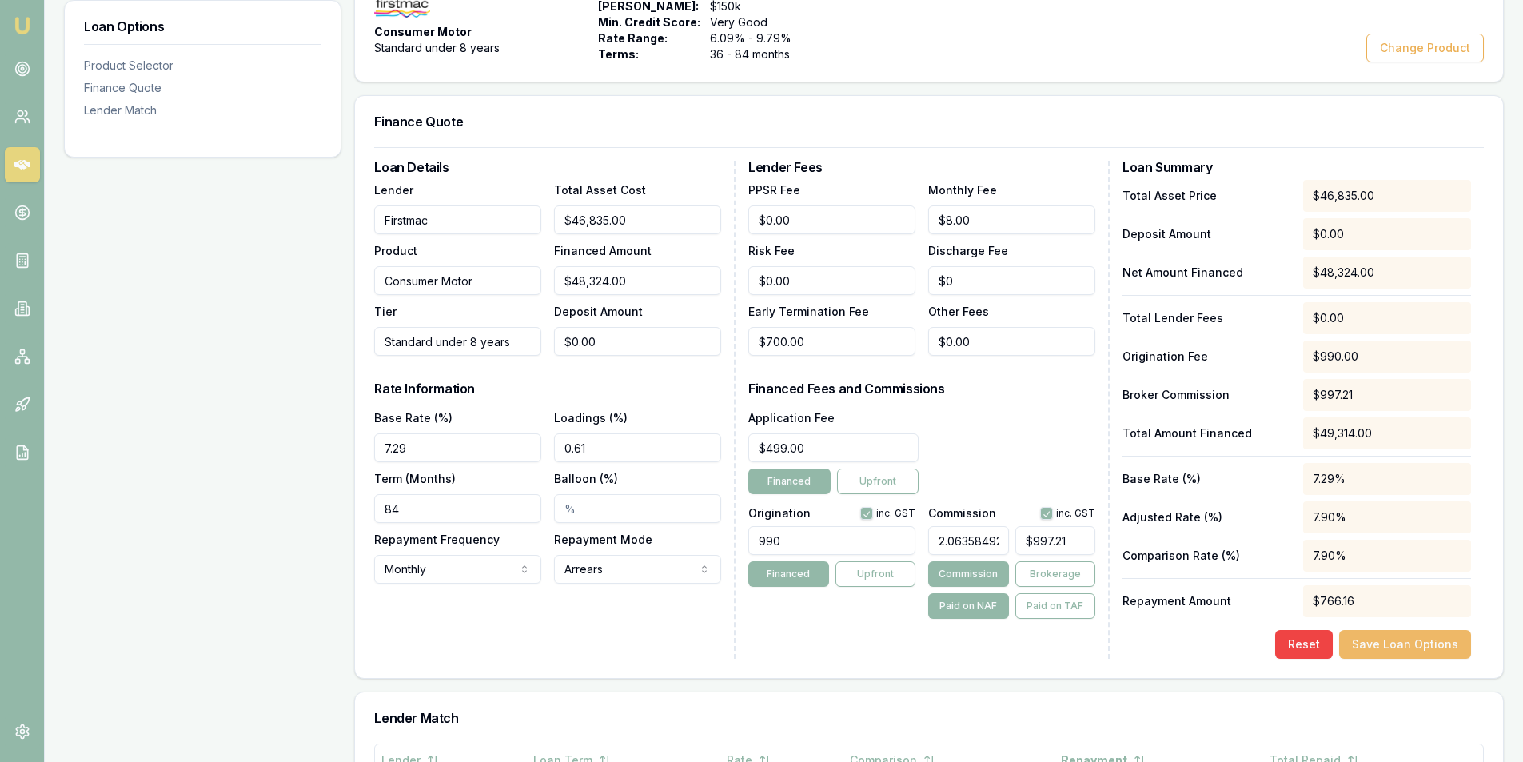
click at [1423, 653] on button "Save Loan Options" at bounding box center [1405, 644] width 132 height 29
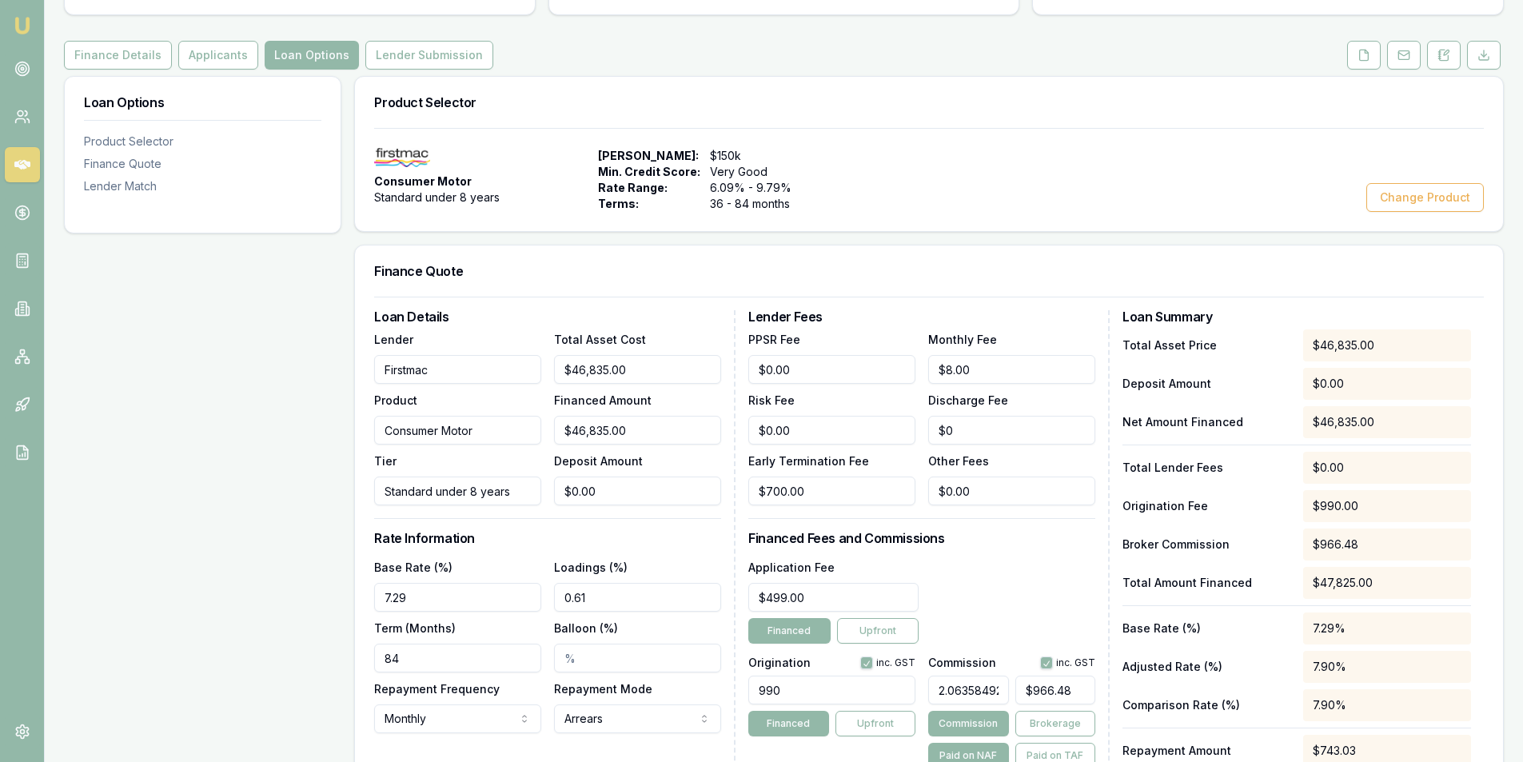
scroll to position [0, 0]
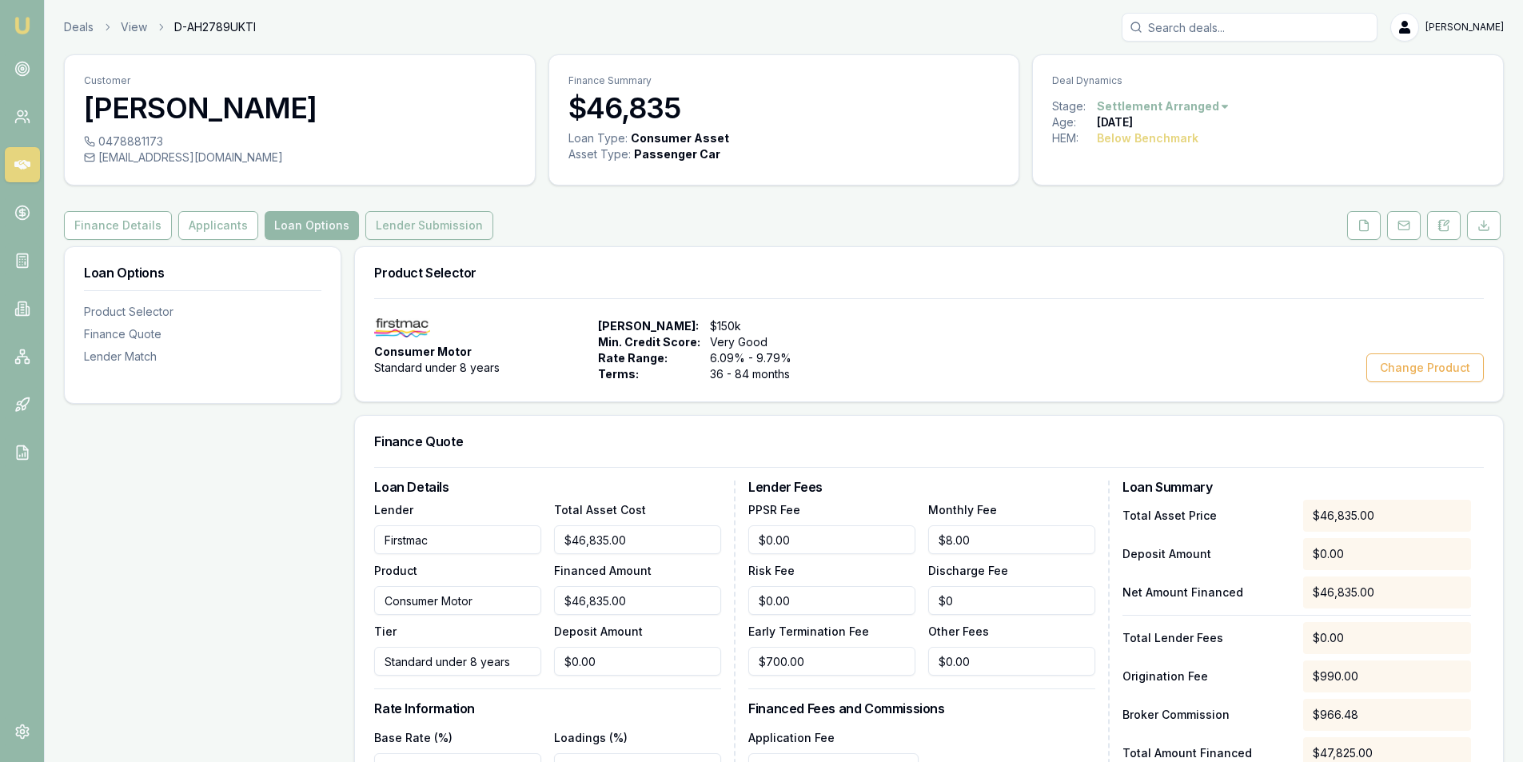
click at [424, 238] on button "Lender Submission" at bounding box center [429, 225] width 128 height 29
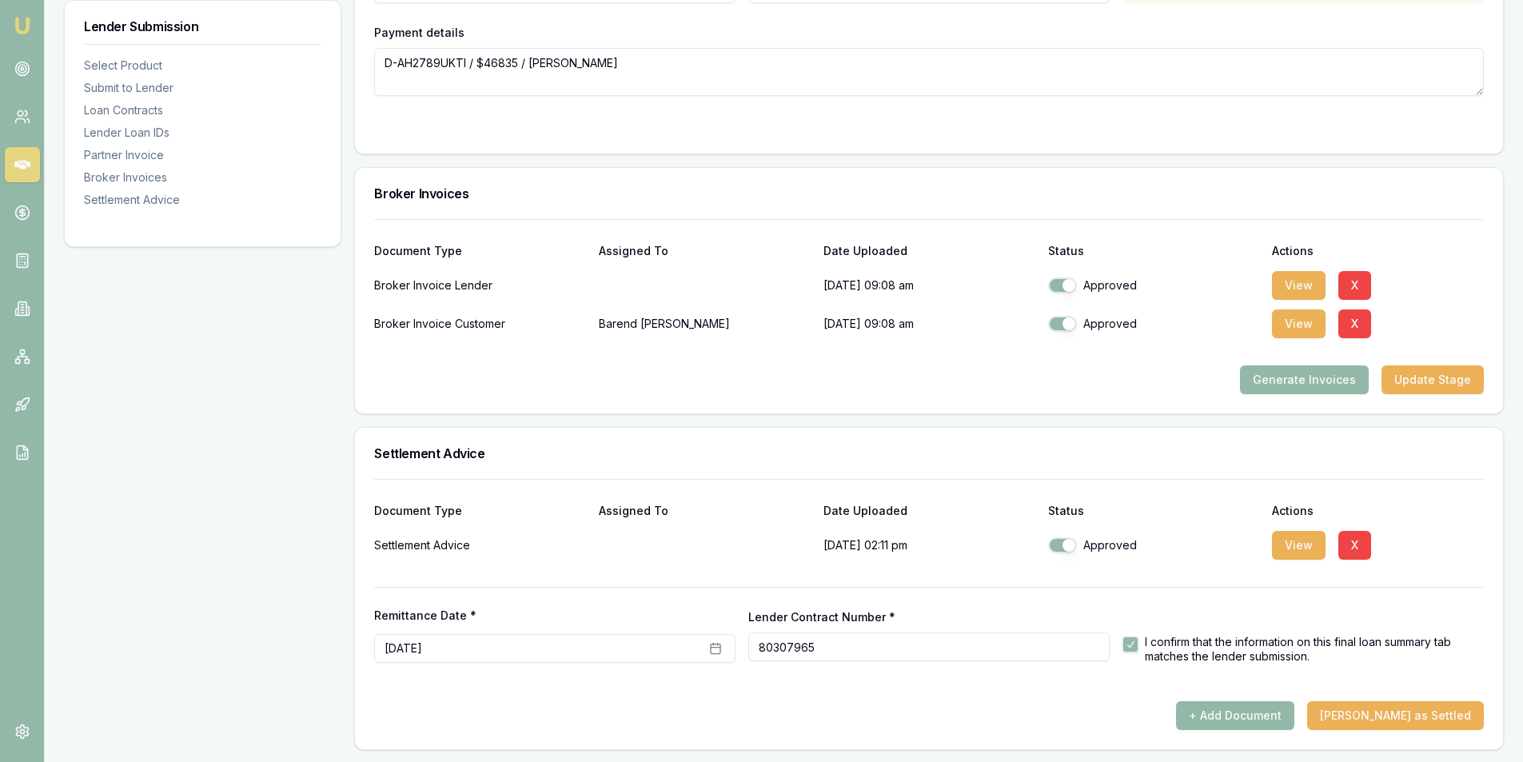
scroll to position [1760, 0]
click at [711, 648] on rect "button" at bounding box center [716, 649] width 10 height 10
click at [456, 543] on button "14" at bounding box center [449, 543] width 26 height 26
click at [745, 703] on div "+ Add Document Mark Deal as Settled" at bounding box center [929, 715] width 1110 height 29
click at [1436, 715] on button "Mark Deal as Settled" at bounding box center [1395, 715] width 177 height 29
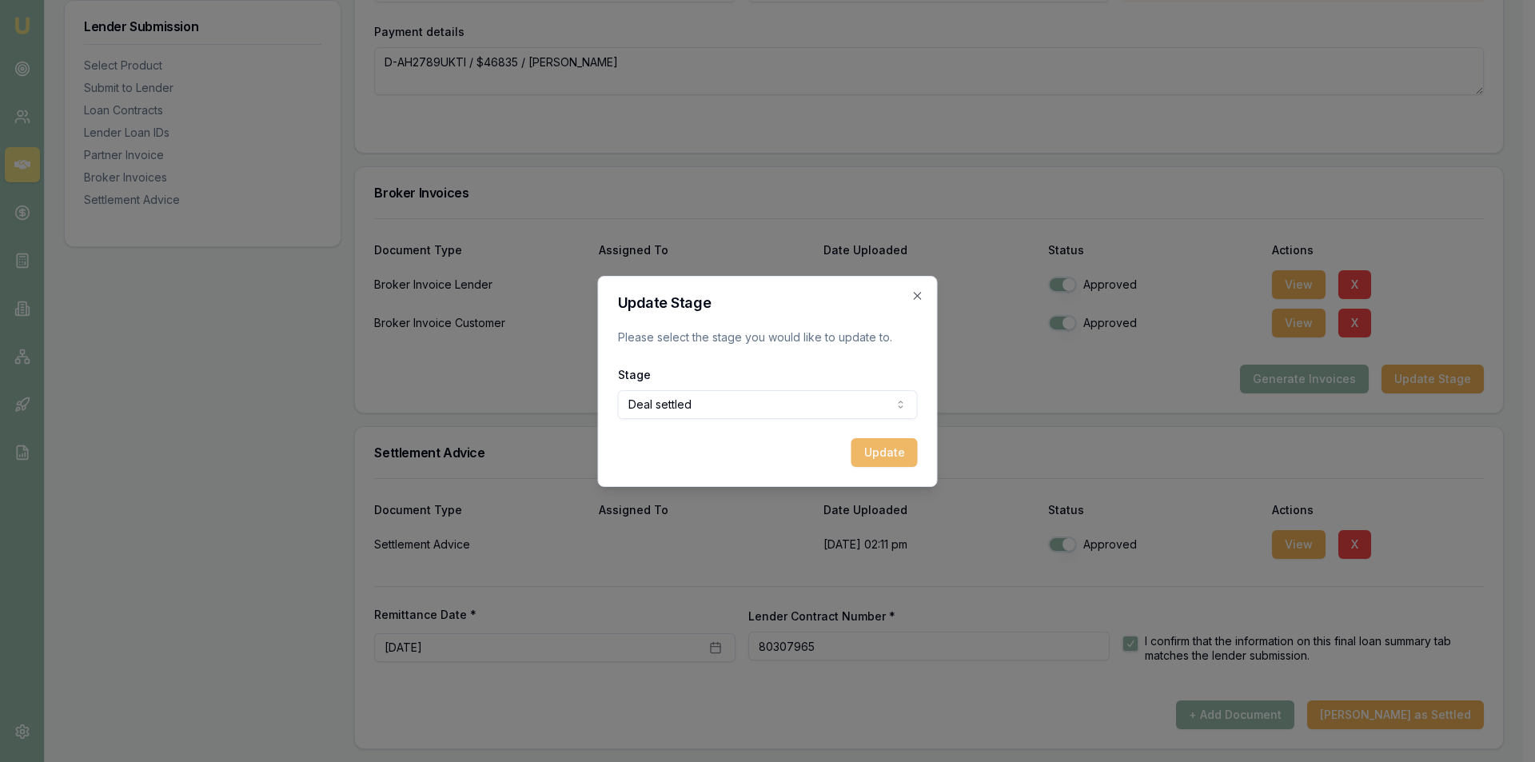
click at [916, 463] on button "Update" at bounding box center [885, 452] width 66 height 29
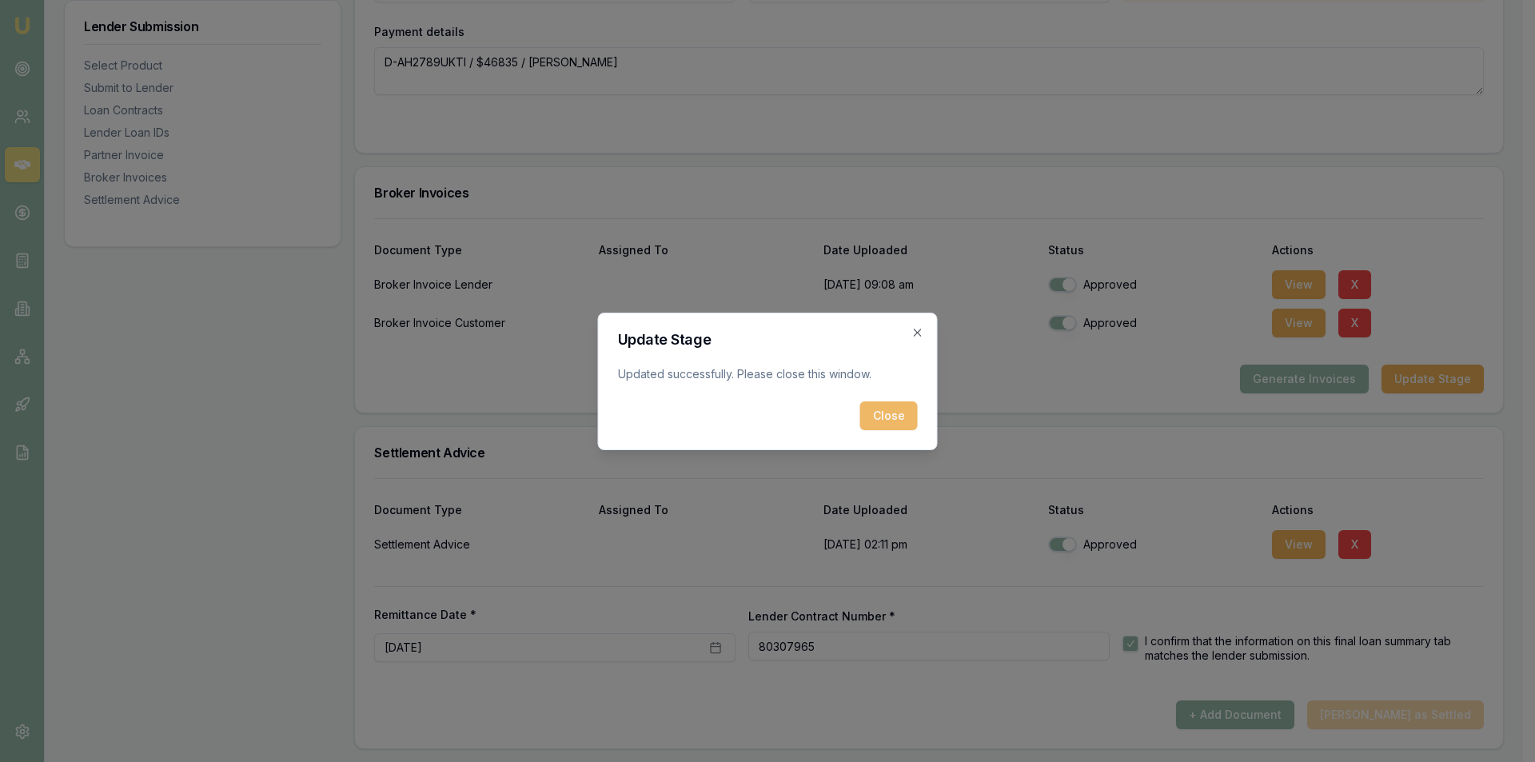
click at [910, 409] on button "Close" at bounding box center [889, 415] width 58 height 29
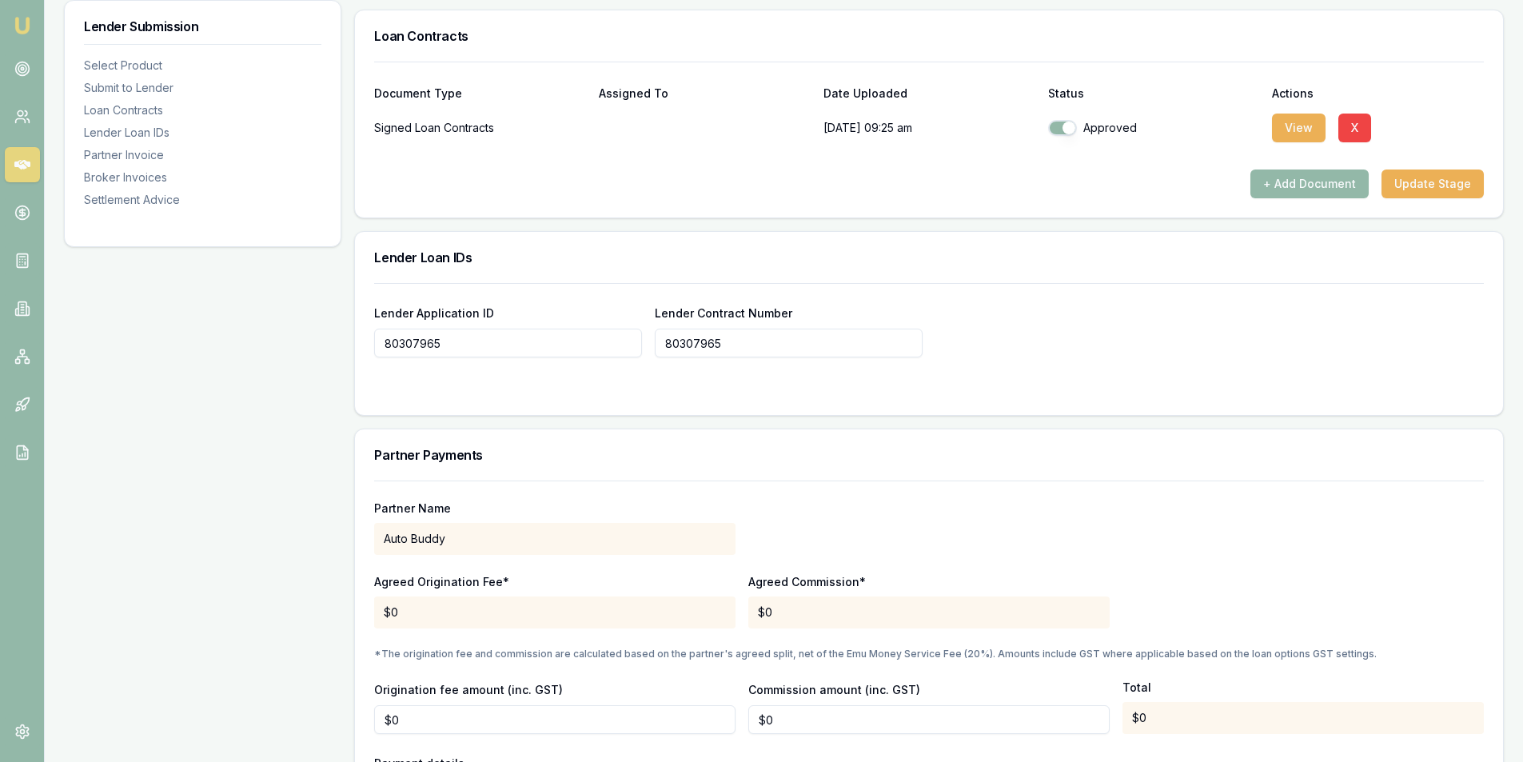
scroll to position [641, 0]
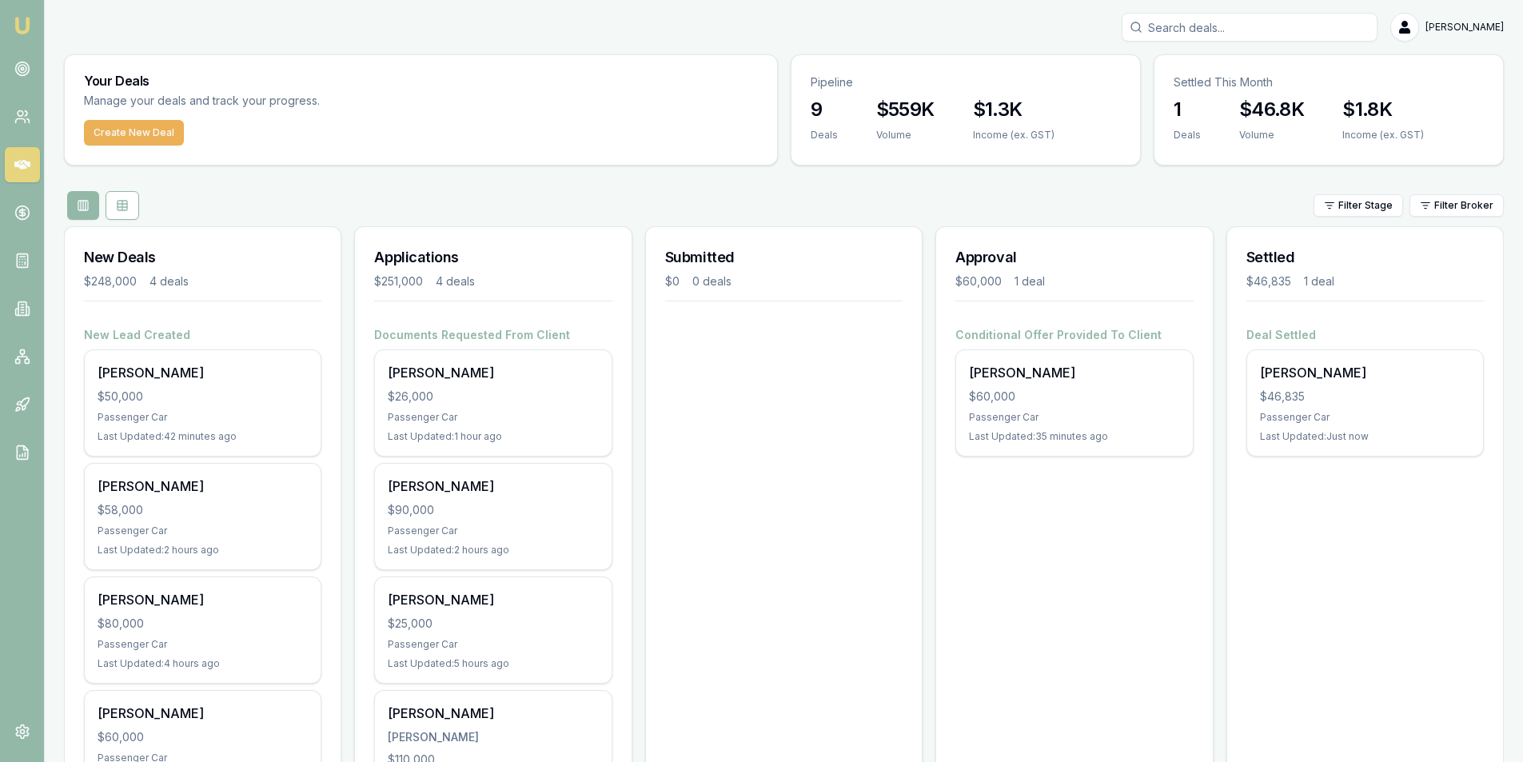
click at [1278, 610] on div "Settled $46,835 1 deal Deal Settled [PERSON_NAME] $46,835 Passenger Car Last Up…" at bounding box center [1365, 539] width 277 height 626
